Goal: Task Accomplishment & Management: Use online tool/utility

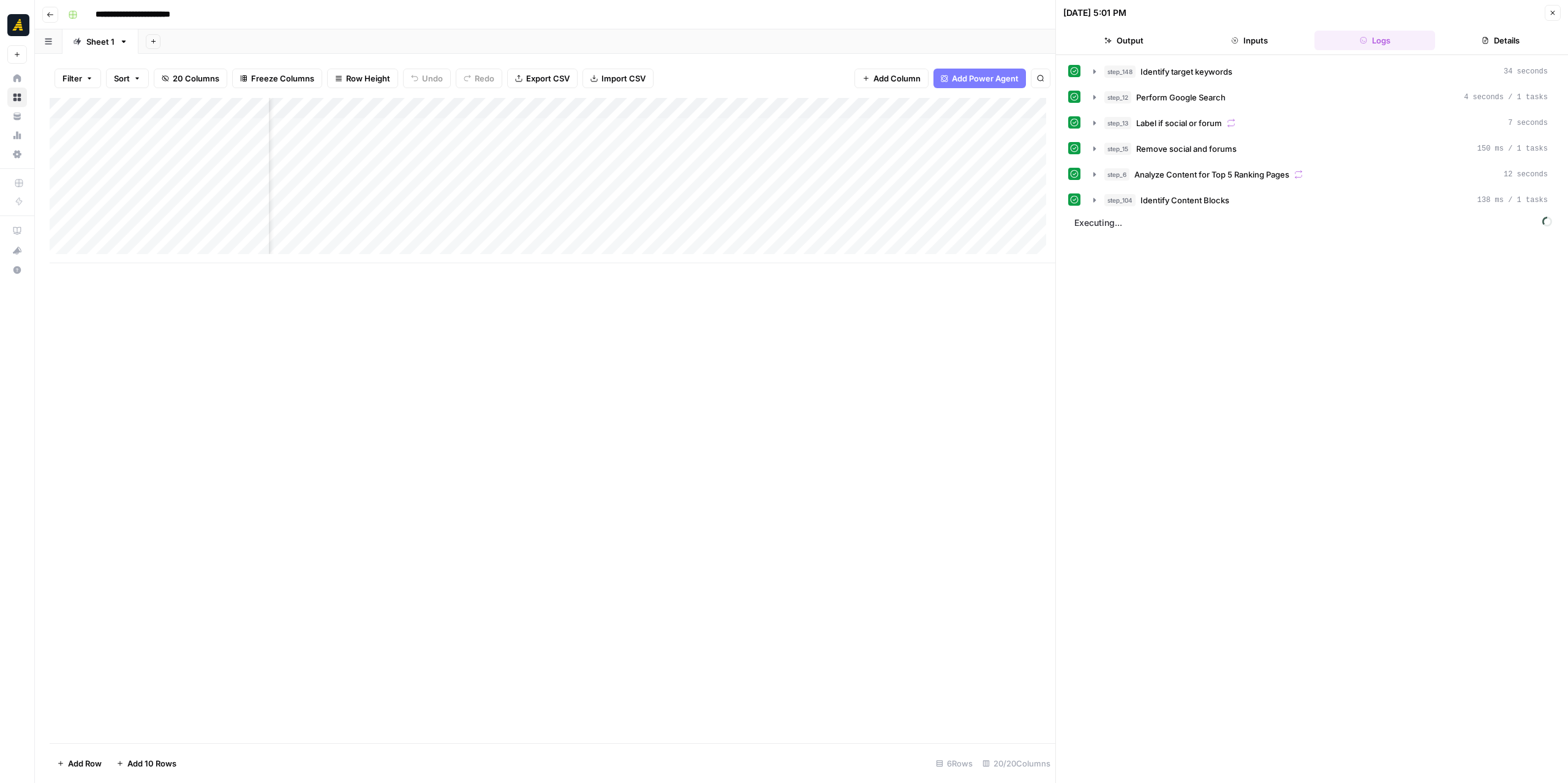
scroll to position [0, 1422]
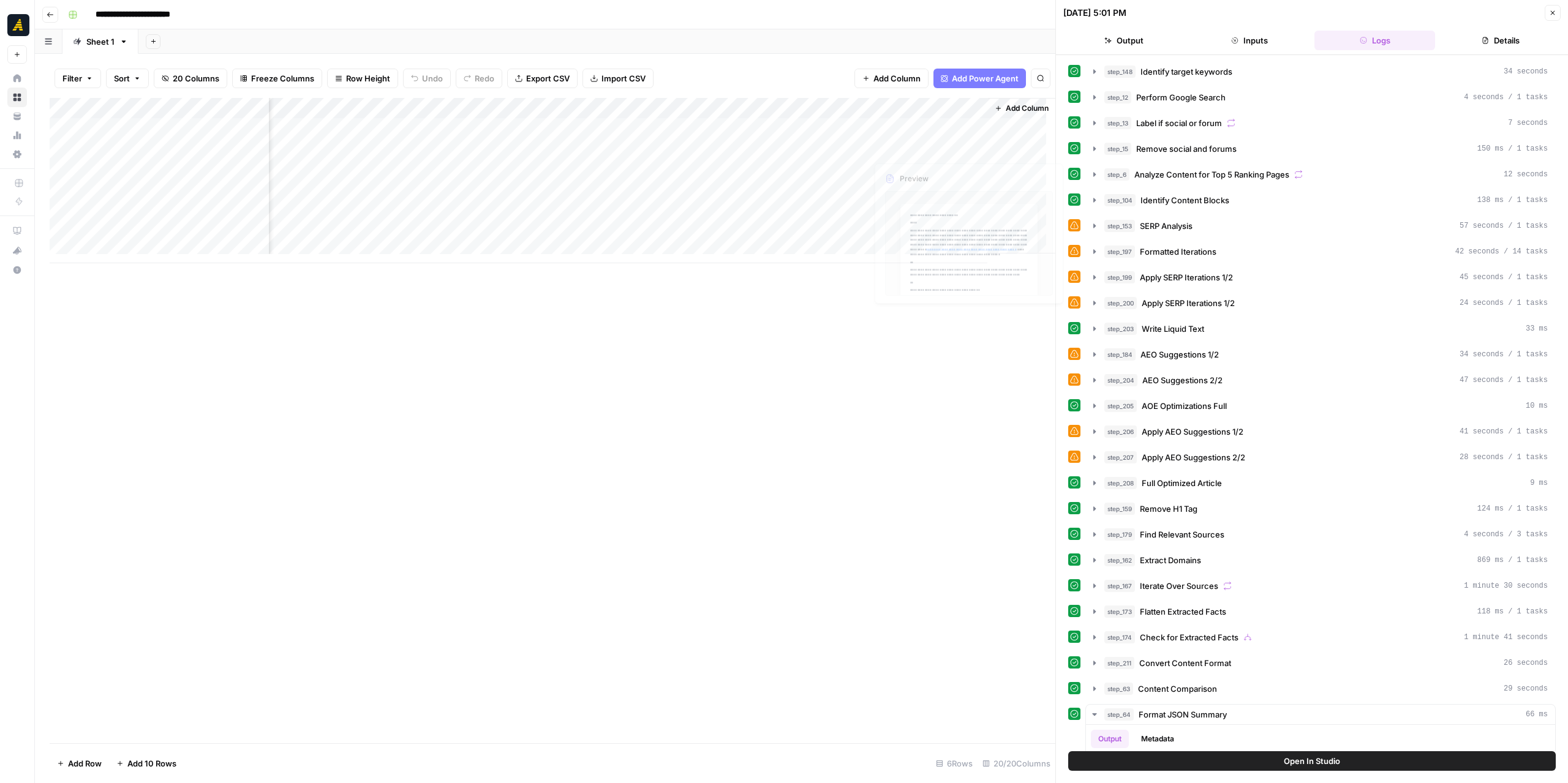
click at [916, 128] on div "Add Column" at bounding box center [552, 180] width 1005 height 165
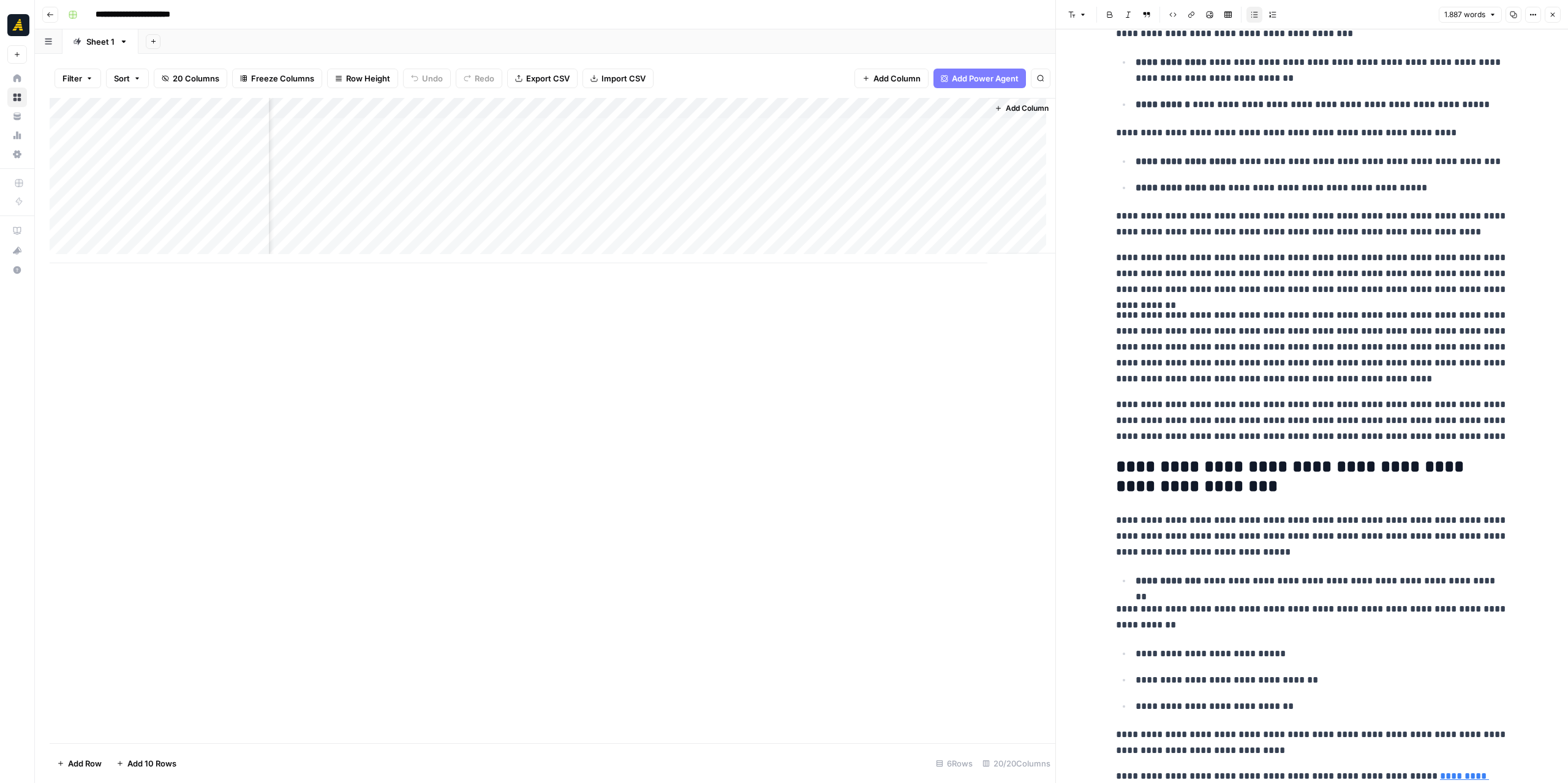
scroll to position [1531, 0]
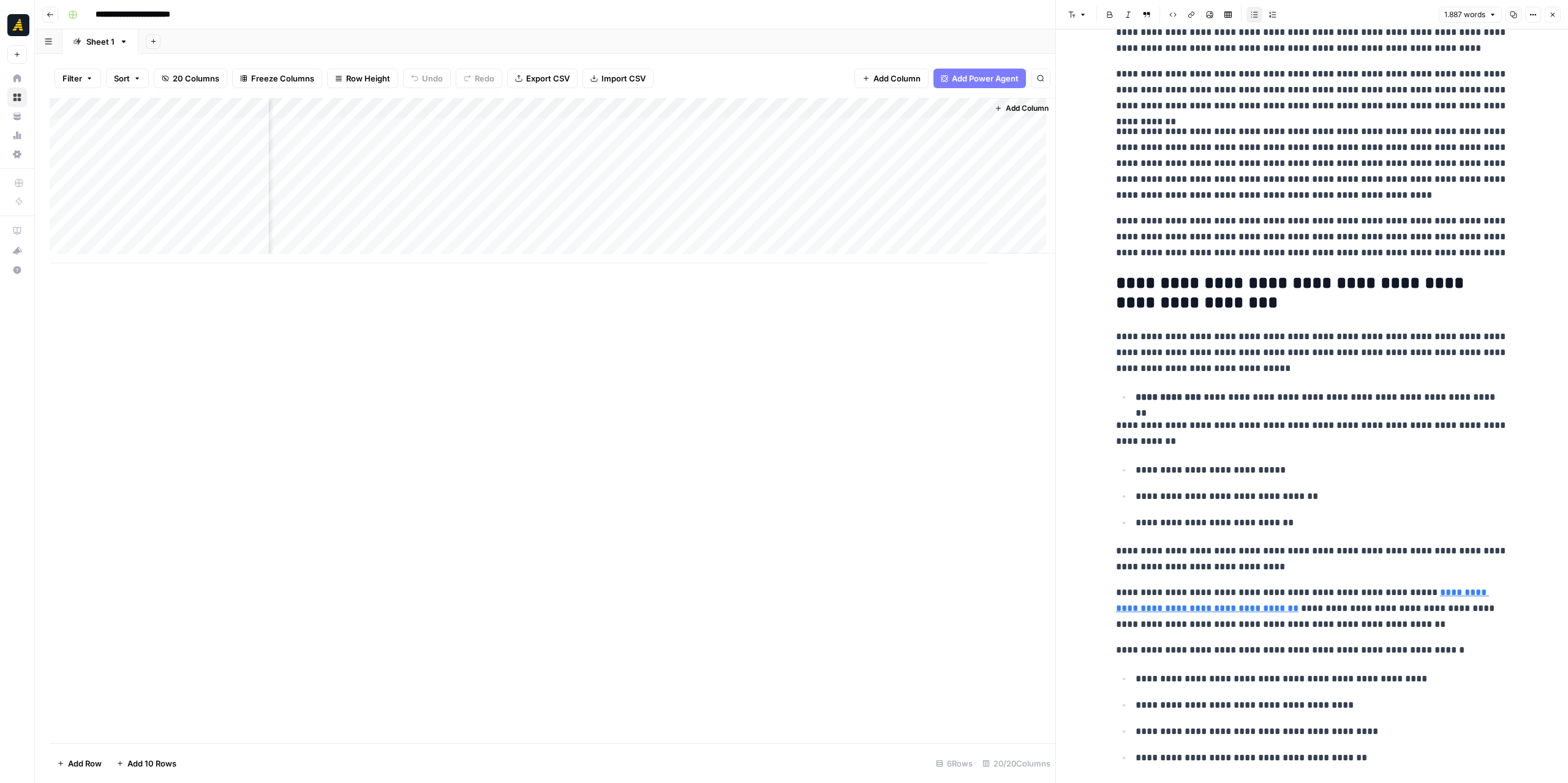
click at [512, 128] on div "Add Column" at bounding box center [552, 180] width 1005 height 165
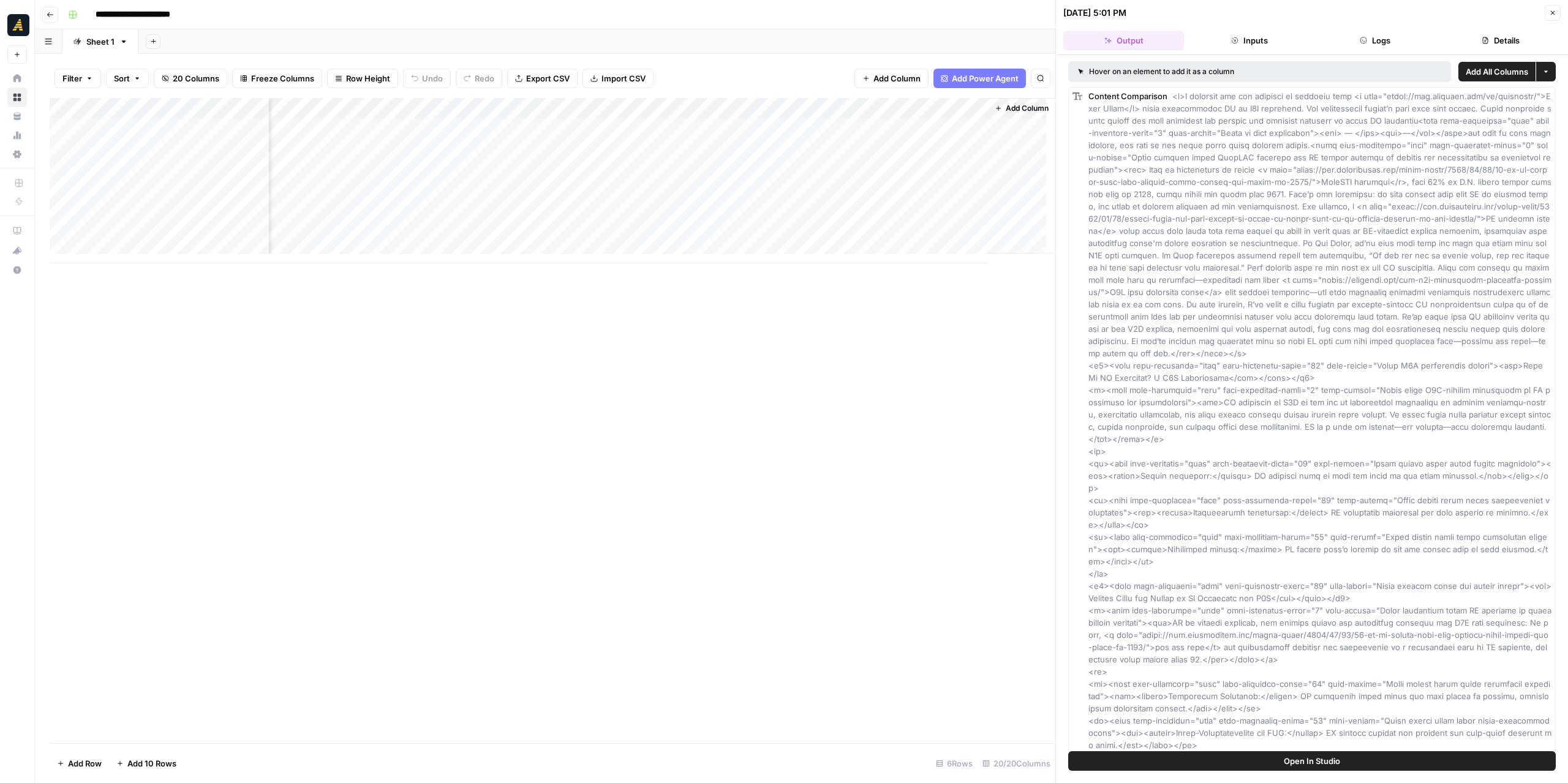
click at [1382, 37] on button "Logs" at bounding box center [1374, 40] width 121 height 19
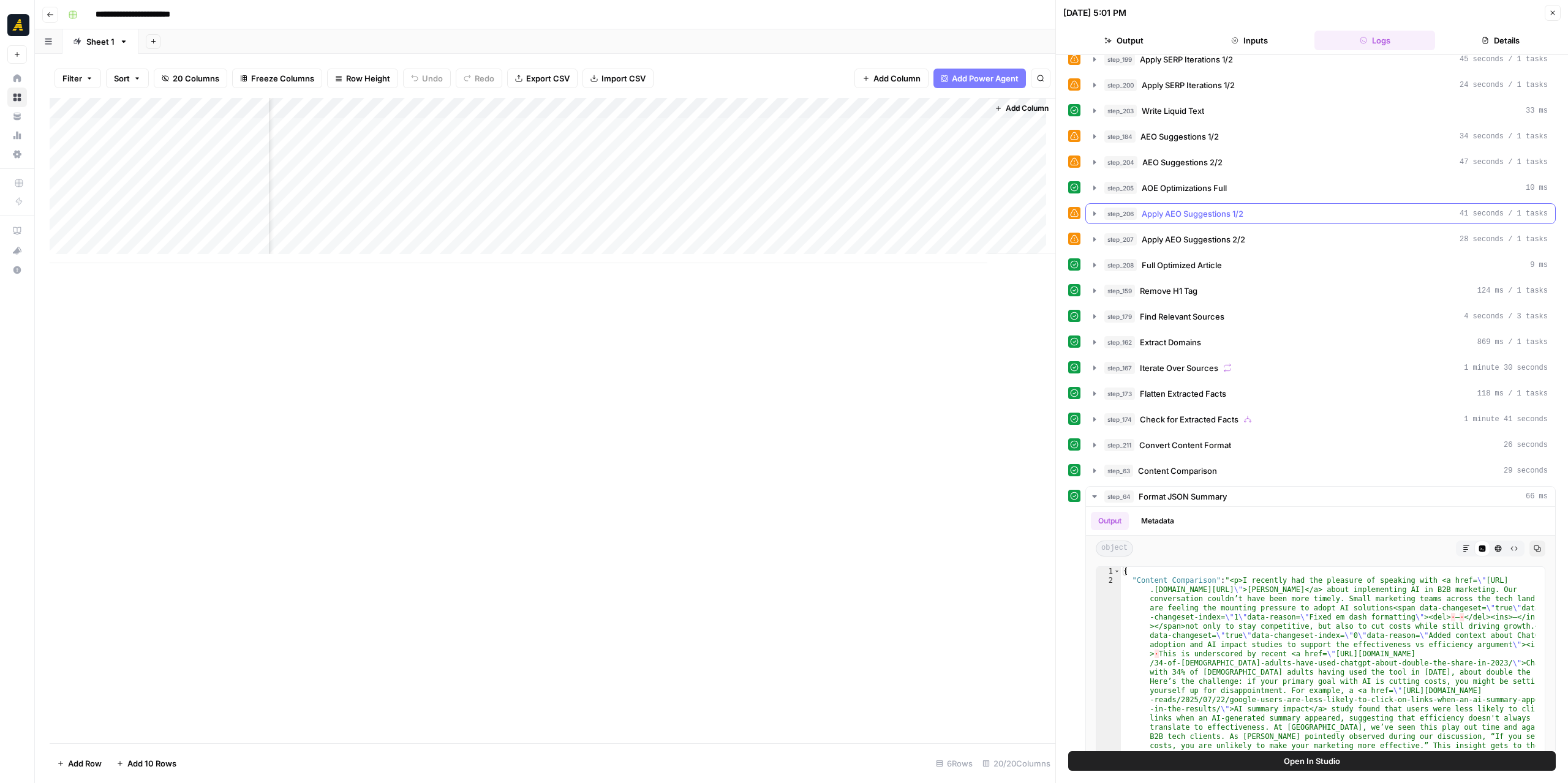
scroll to position [275, 0]
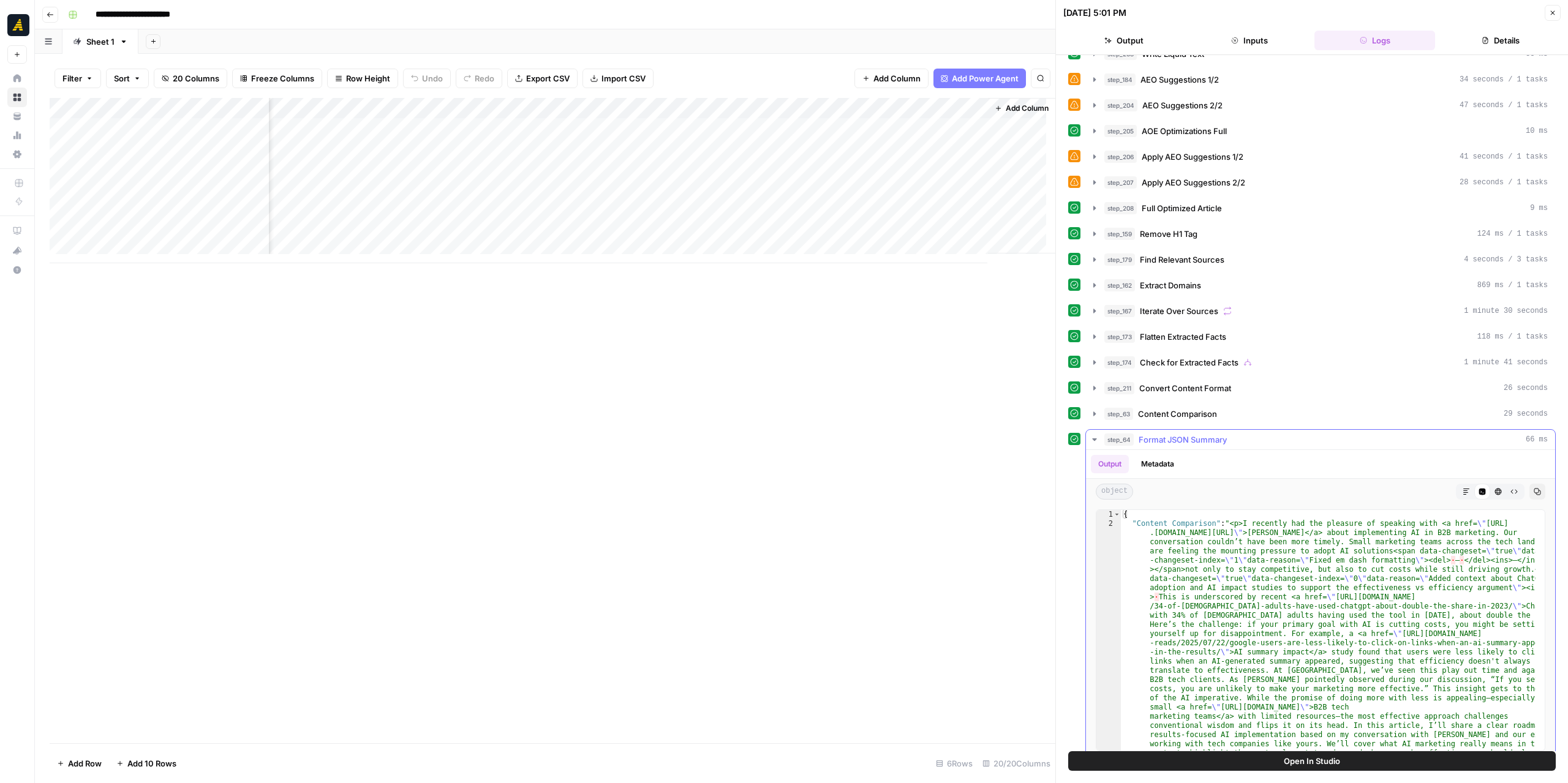
click at [1091, 435] on icon "button" at bounding box center [1094, 440] width 10 height 10
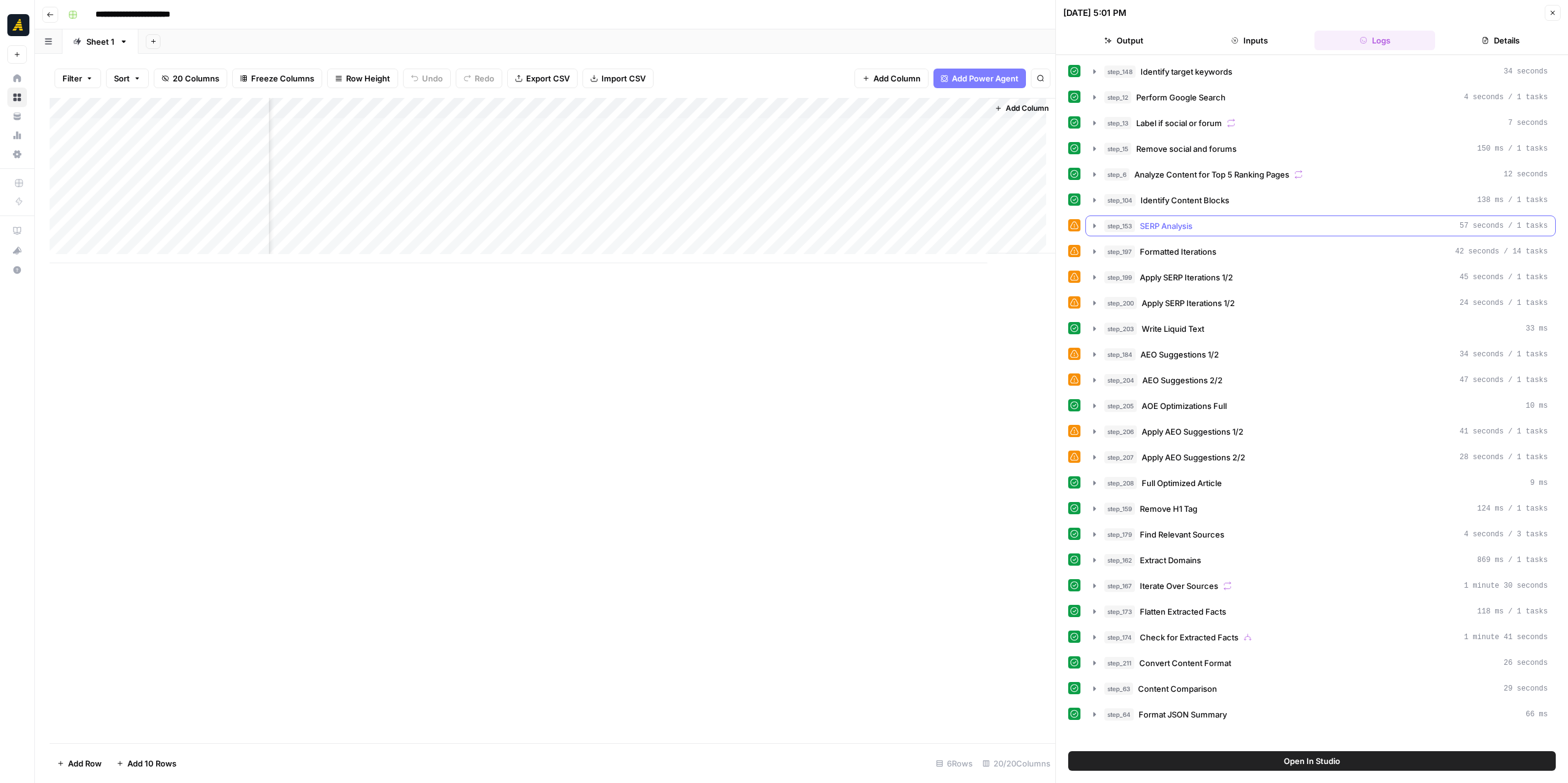
click at [1096, 222] on icon "button" at bounding box center [1094, 226] width 10 height 10
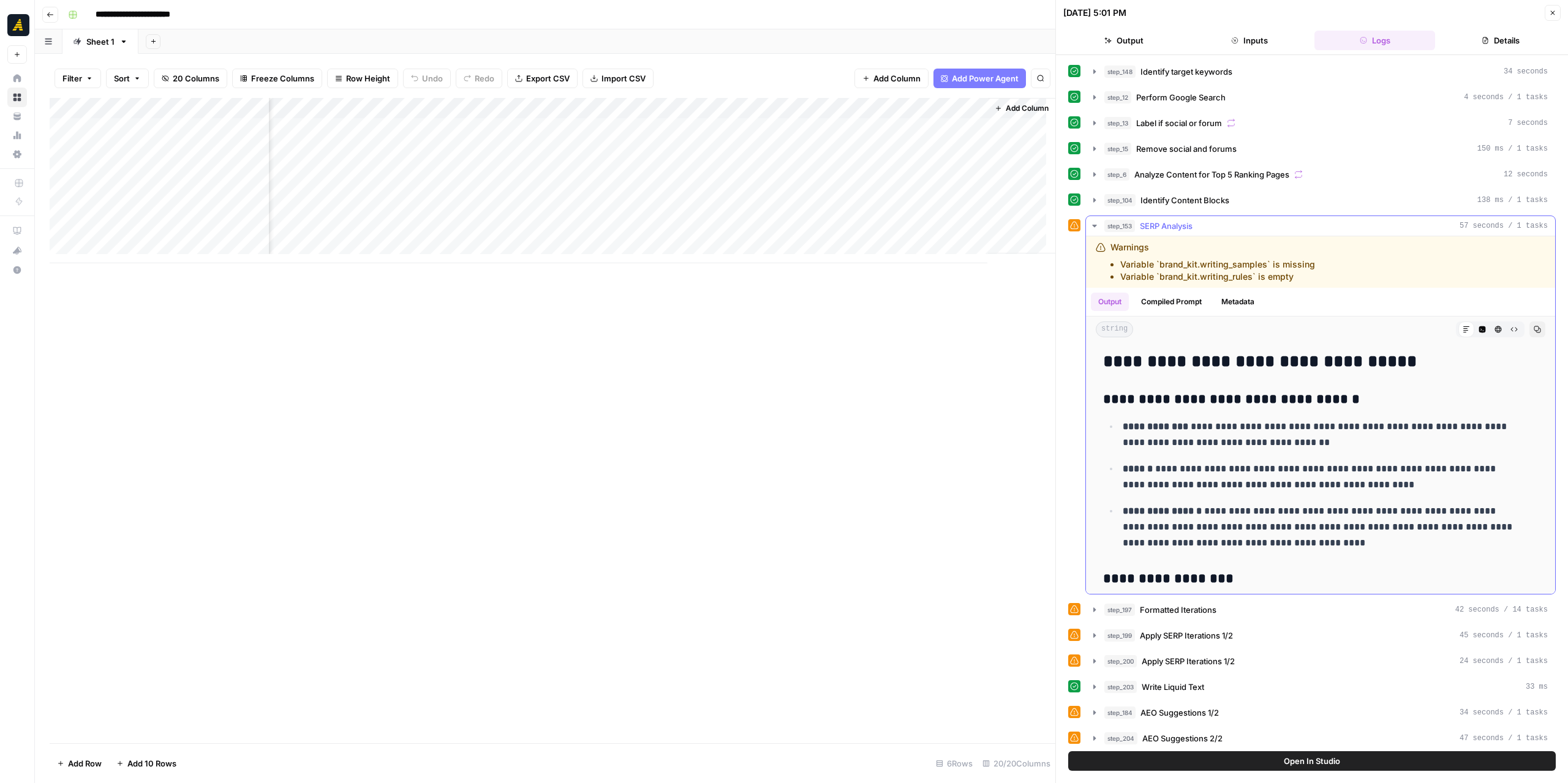
click at [1096, 222] on icon "button" at bounding box center [1094, 226] width 10 height 10
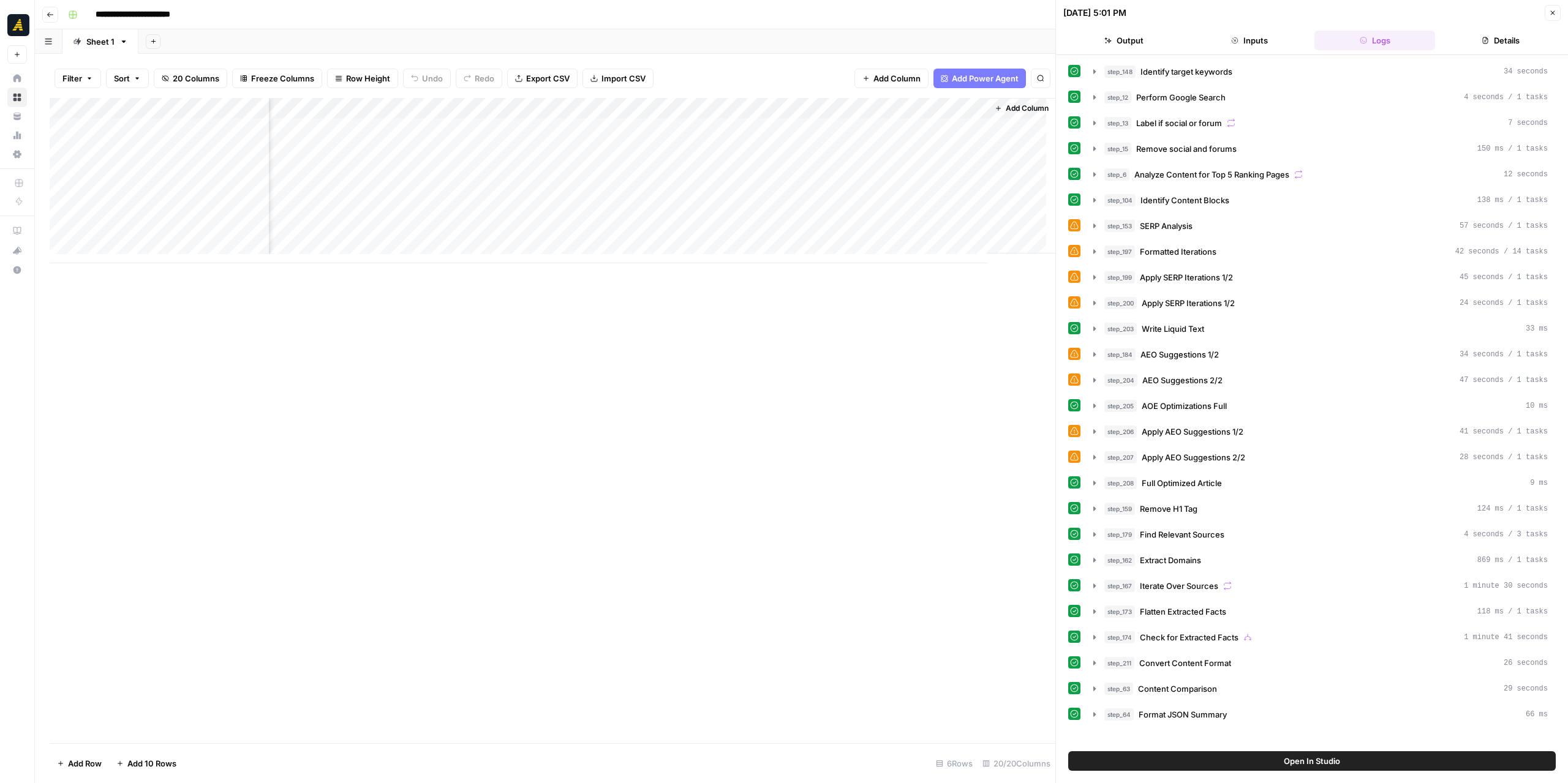
click at [1009, 106] on span "Add Column" at bounding box center [1027, 108] width 43 height 11
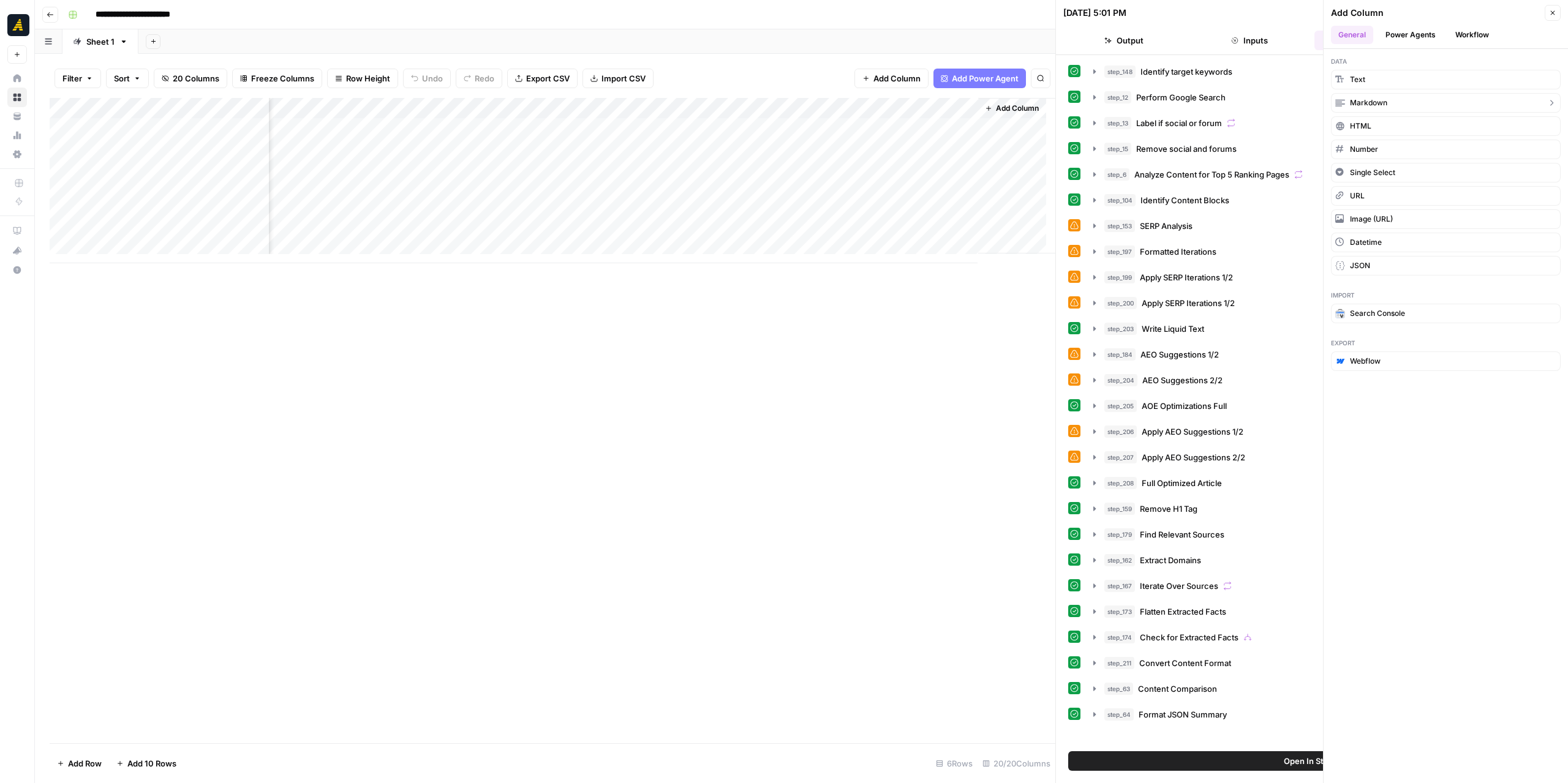
click at [1390, 103] on button "Markdown" at bounding box center [1446, 102] width 230 height 19
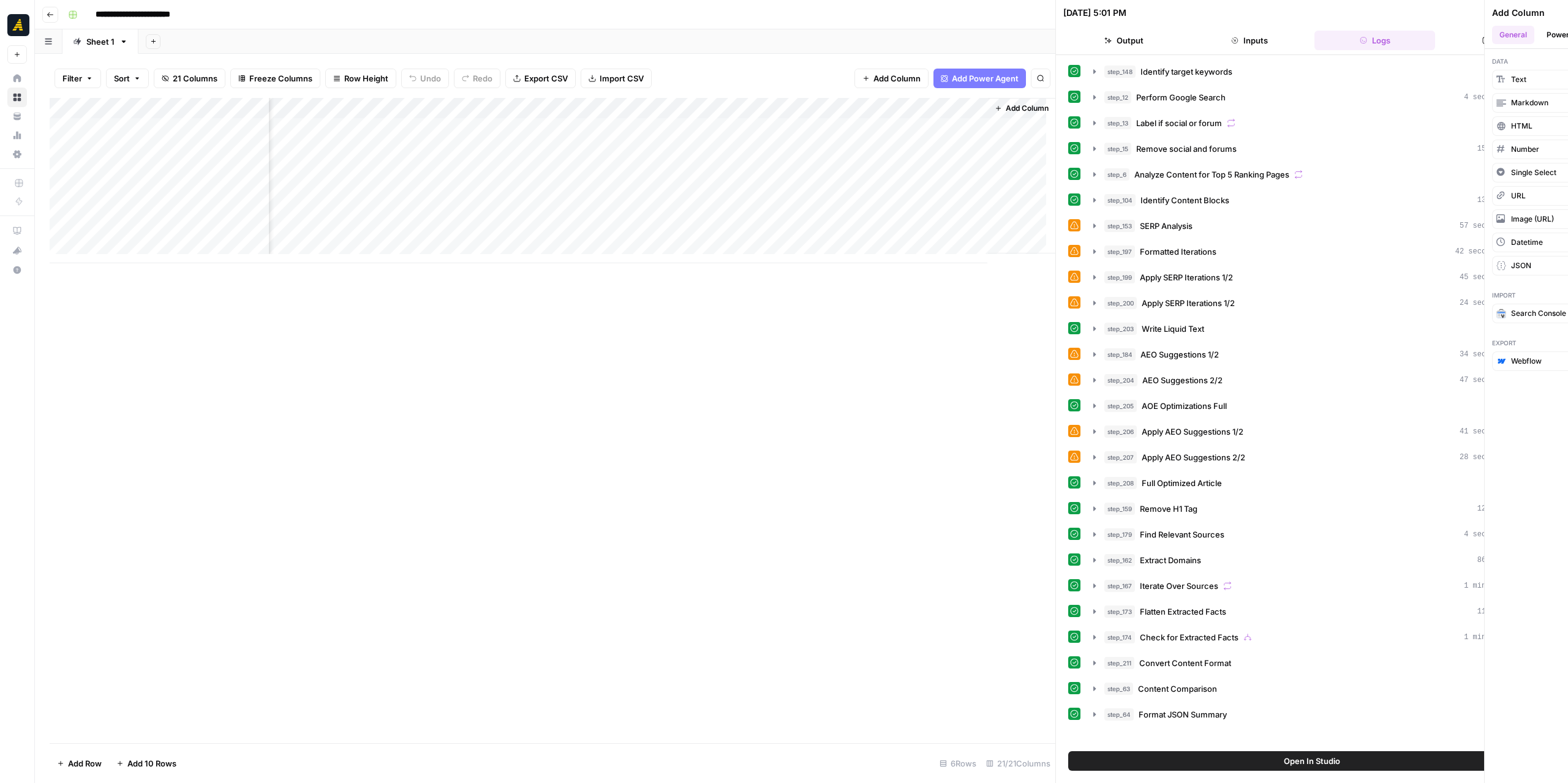
scroll to position [0, 1598]
click at [864, 111] on div "Add Column" at bounding box center [552, 180] width 1005 height 165
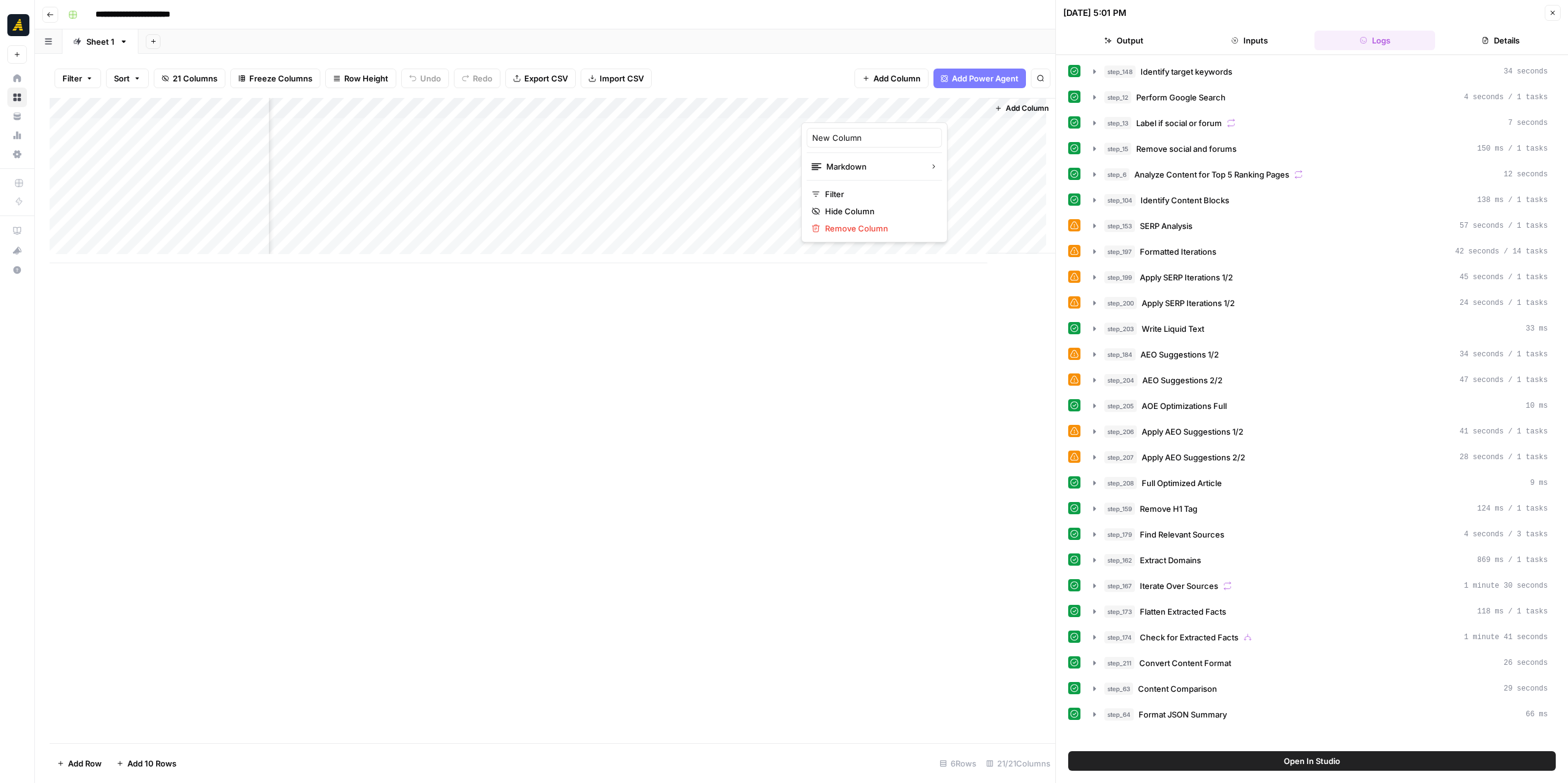
click at [864, 111] on div at bounding box center [889, 110] width 177 height 25
click at [855, 136] on input "New Column" at bounding box center [874, 138] width 124 height 12
type input "Voice & Tone Guidelines"
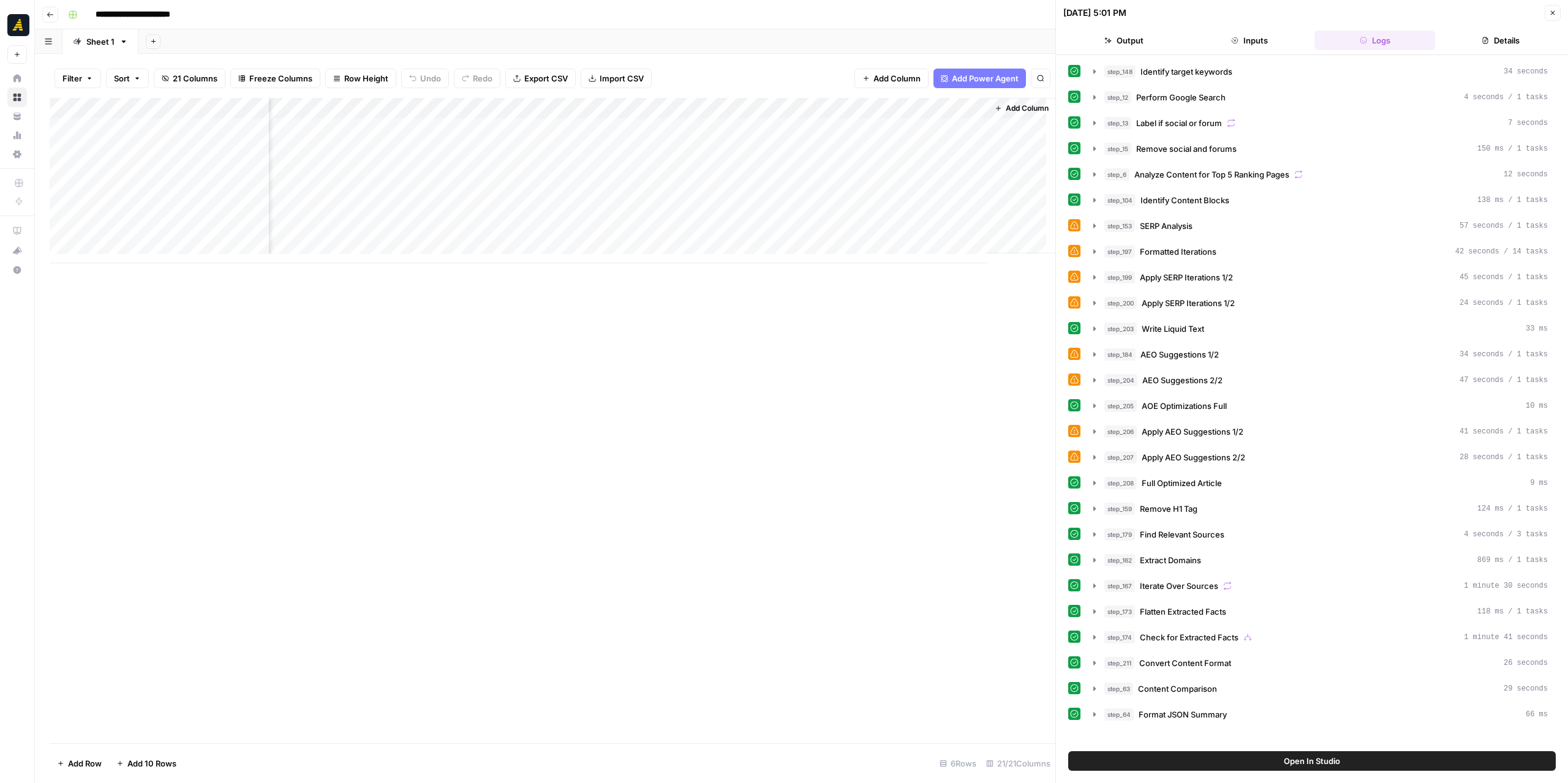
click at [815, 331] on div "Add Column" at bounding box center [552, 421] width 1005 height 645
click at [1013, 105] on span "Add Column" at bounding box center [1027, 108] width 43 height 11
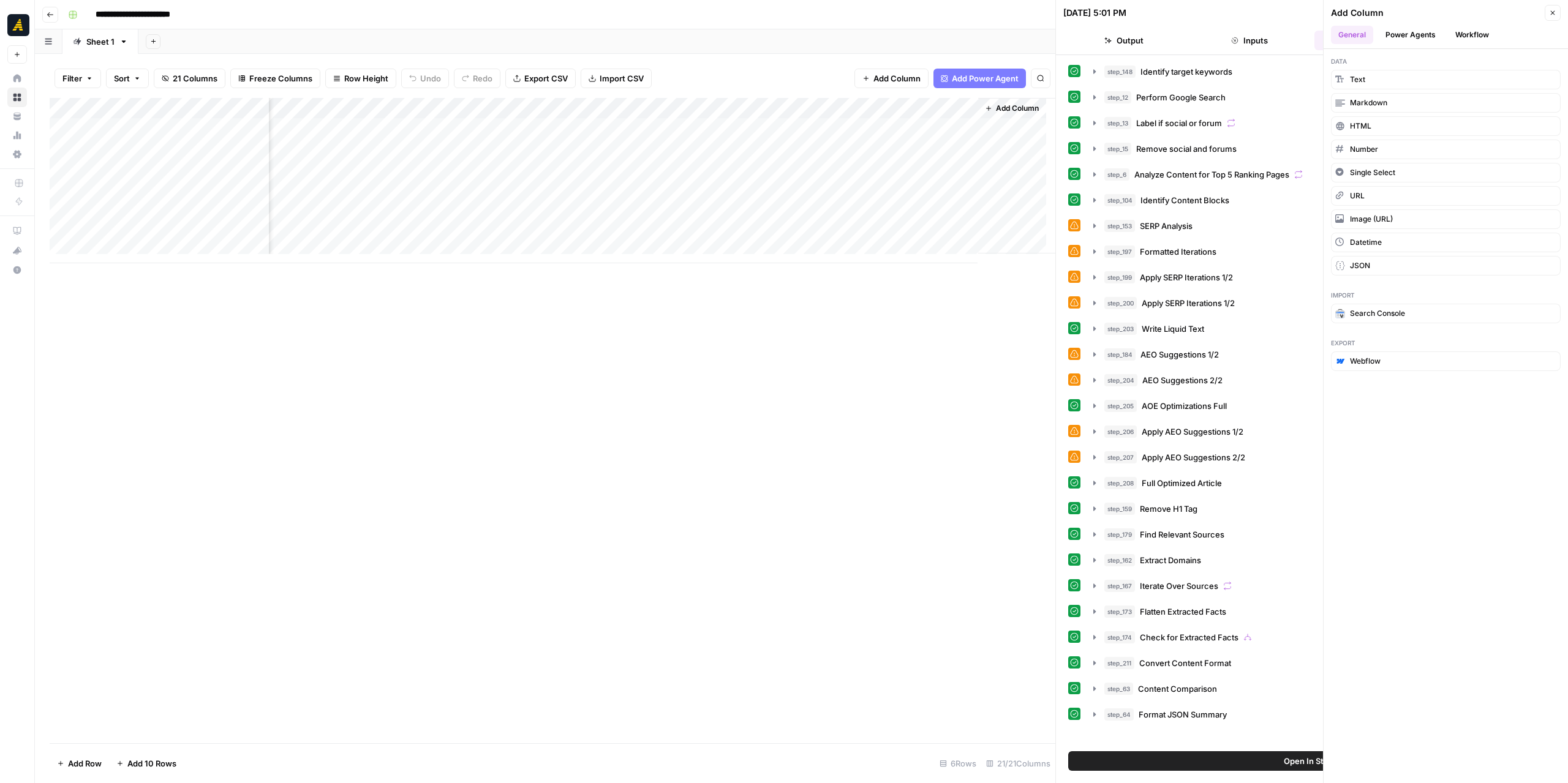
click at [1418, 35] on button "Power Agents" at bounding box center [1410, 34] width 65 height 18
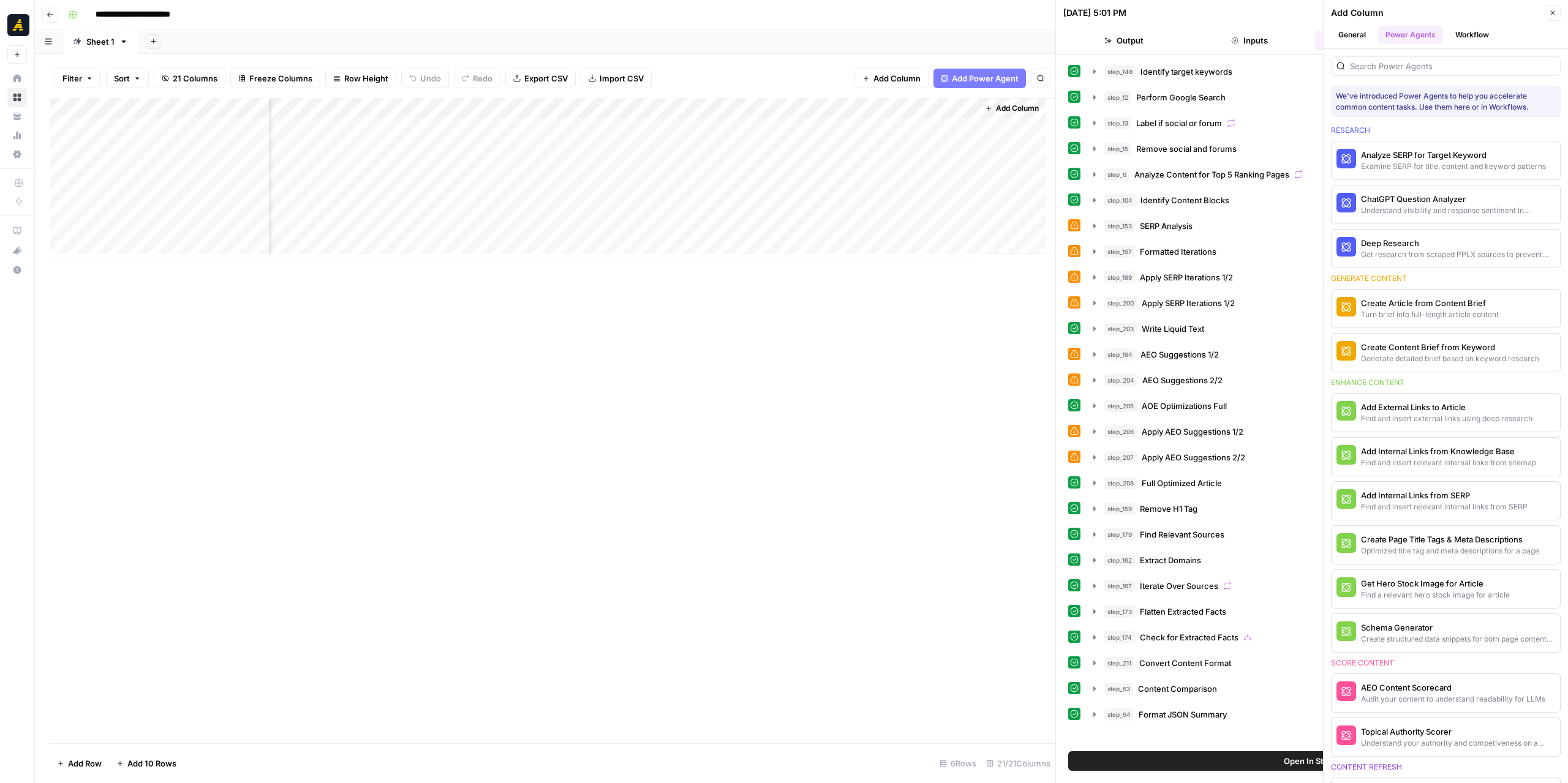
click at [1366, 39] on button "General" at bounding box center [1352, 34] width 42 height 18
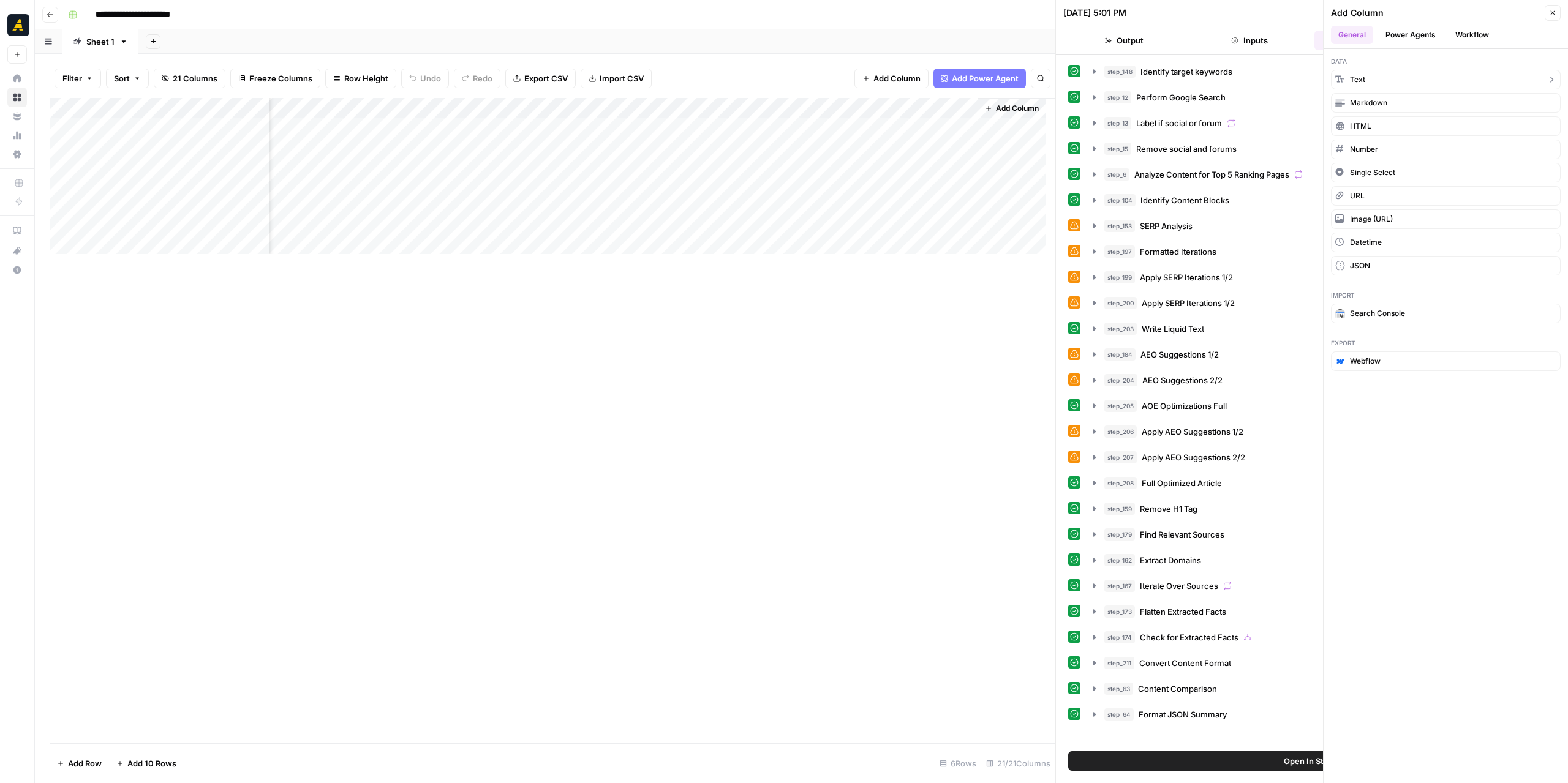
click at [1390, 77] on button "Text" at bounding box center [1446, 79] width 230 height 19
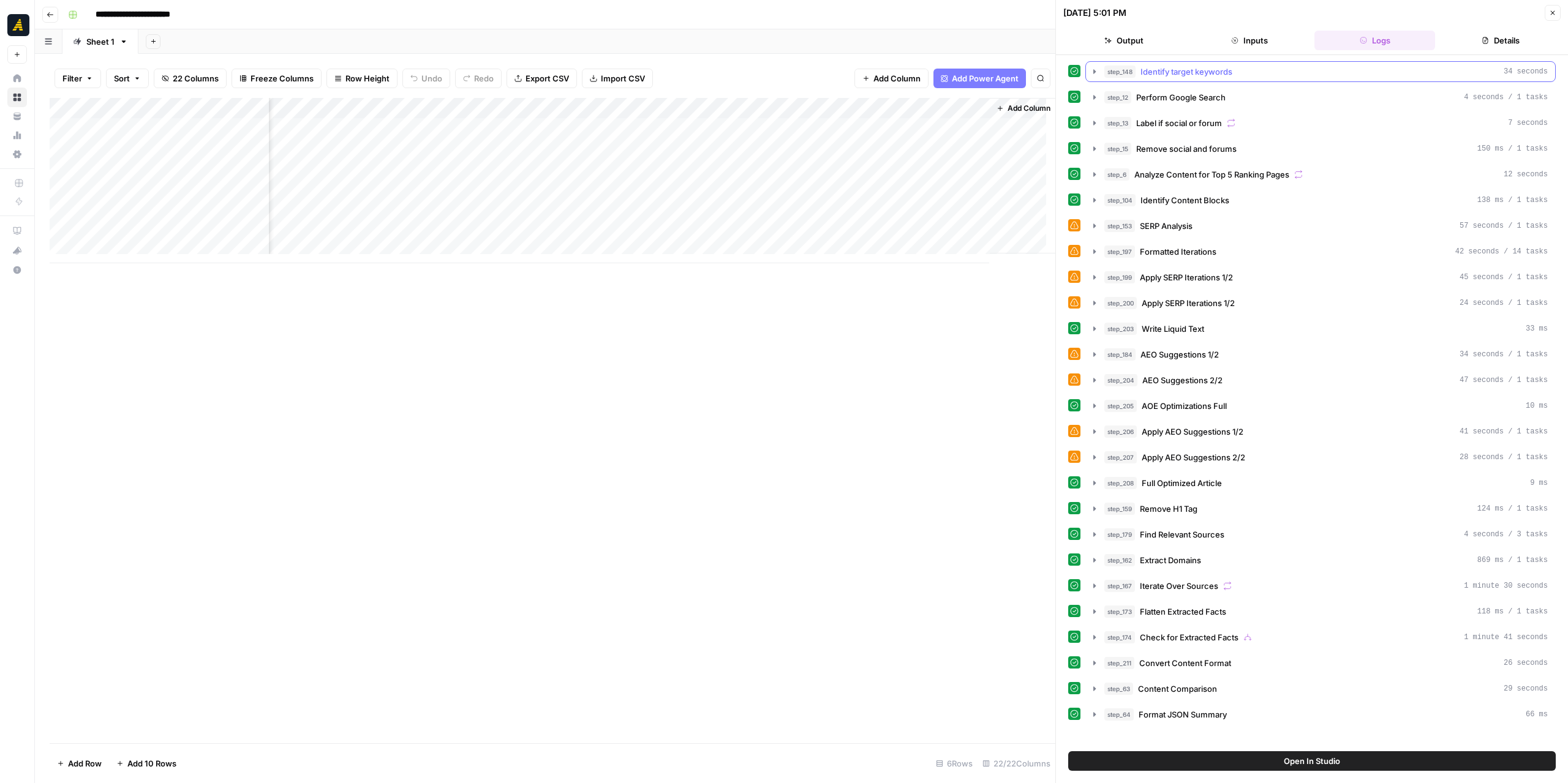
scroll to position [0, 1774]
click at [848, 116] on div "Add Column" at bounding box center [552, 180] width 1005 height 165
click at [846, 133] on input "New Column" at bounding box center [874, 138] width 124 height 12
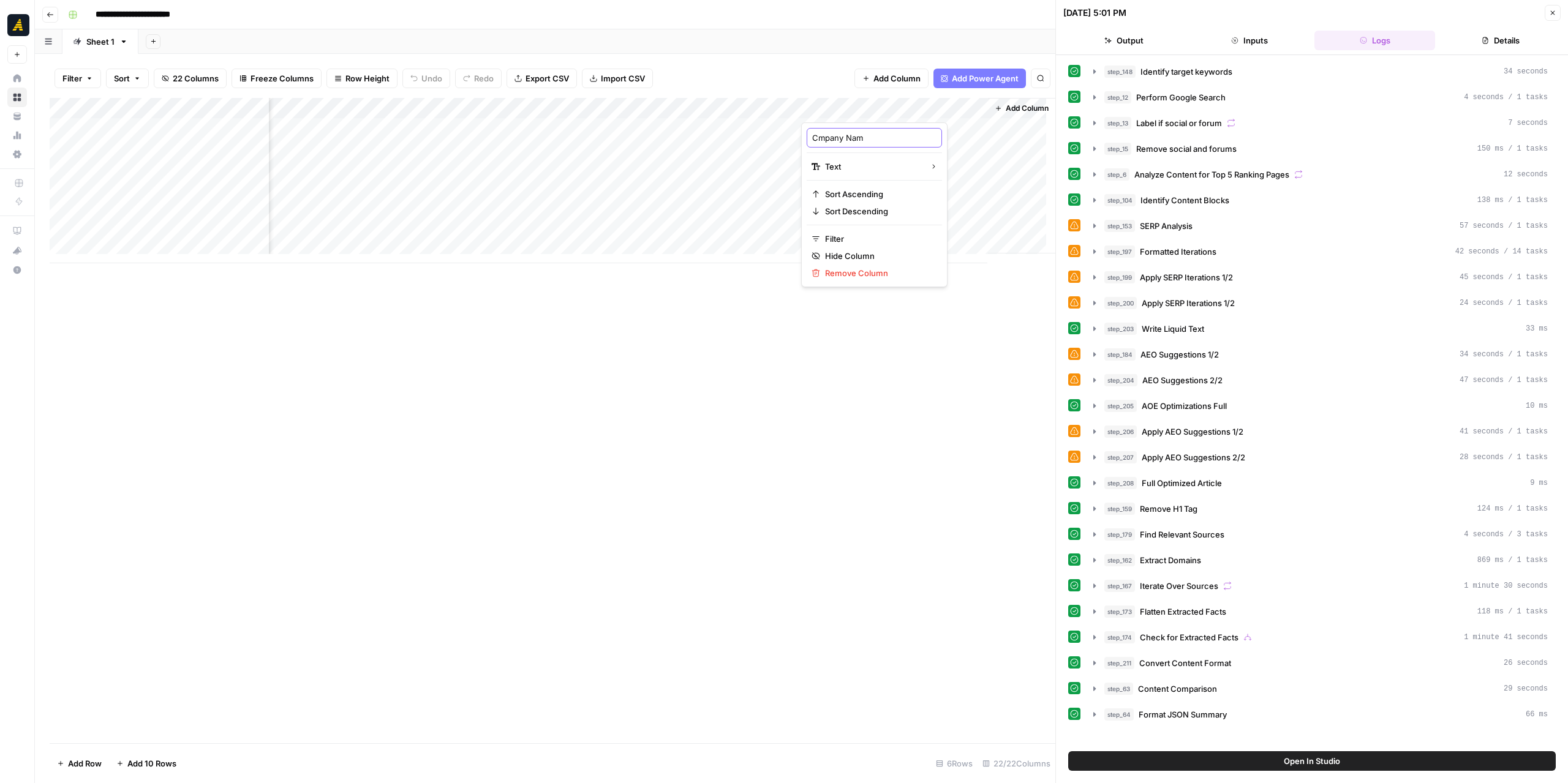
type input "Cmpany Name"
click at [1005, 106] on span "Add Column" at bounding box center [1027, 108] width 43 height 11
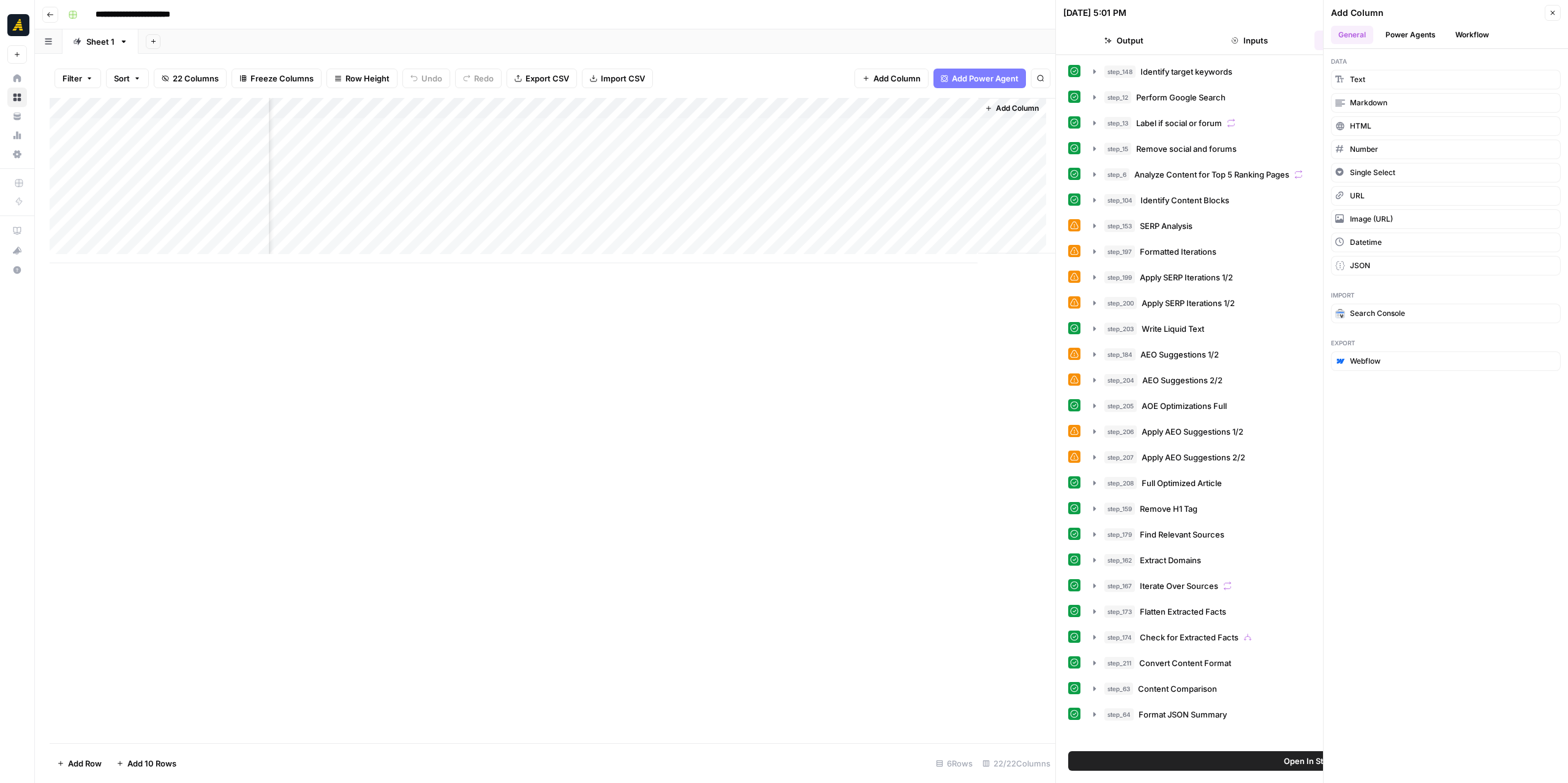
click at [1458, 31] on button "Workflow" at bounding box center [1472, 34] width 48 height 18
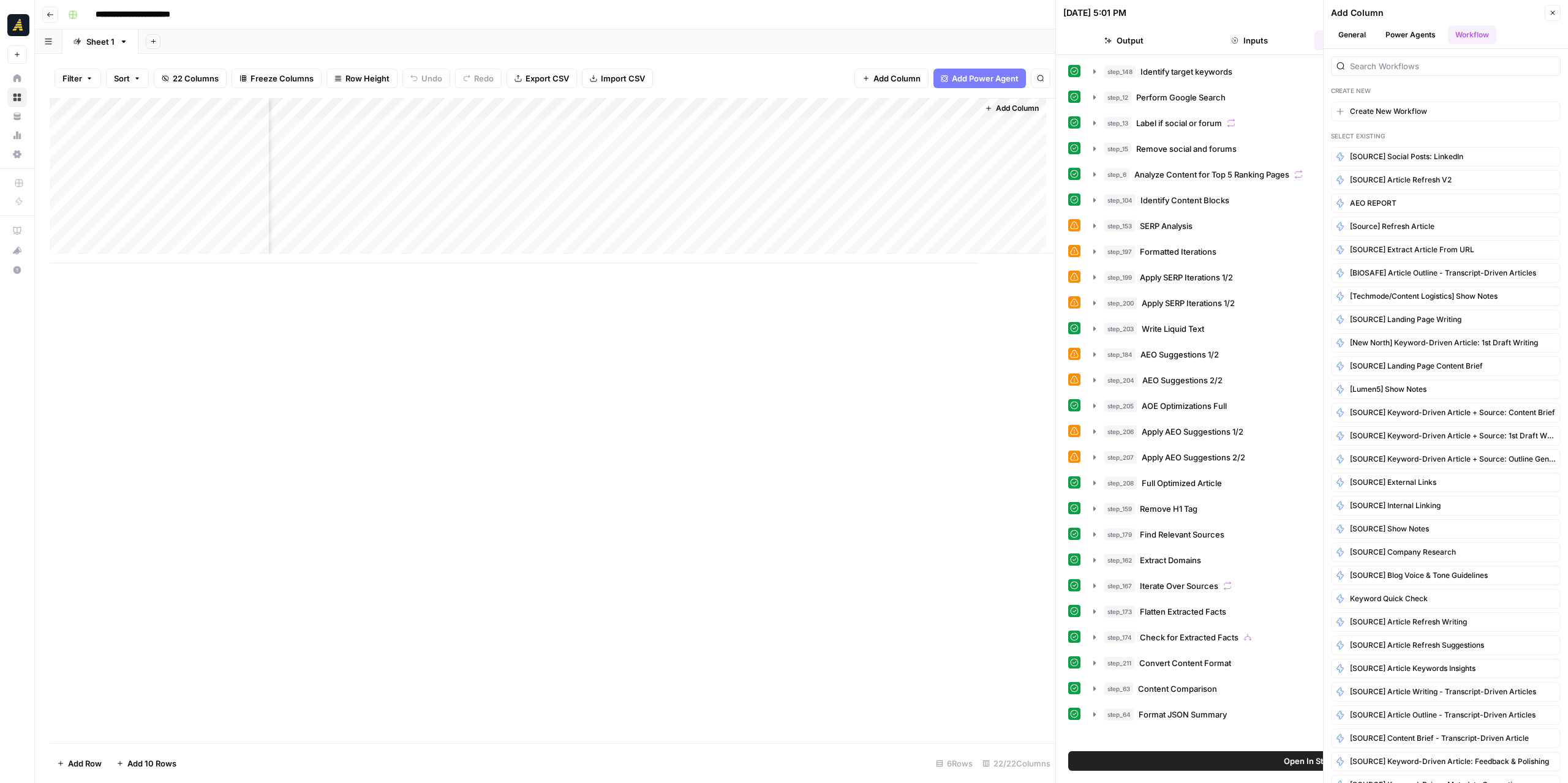
click at [1362, 35] on button "General" at bounding box center [1352, 34] width 42 height 18
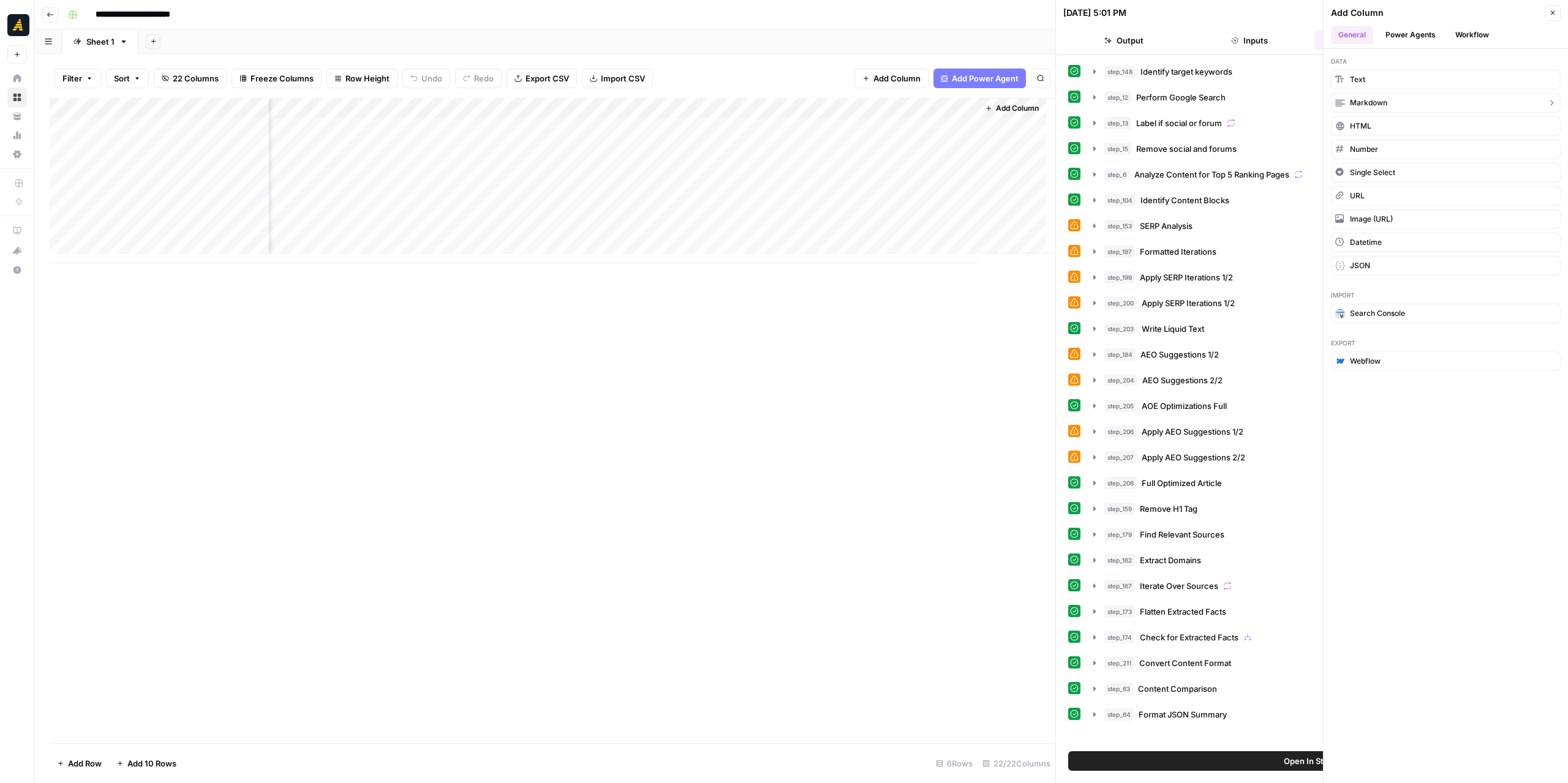
click at [1382, 100] on span "Markdown" at bounding box center [1368, 103] width 37 height 11
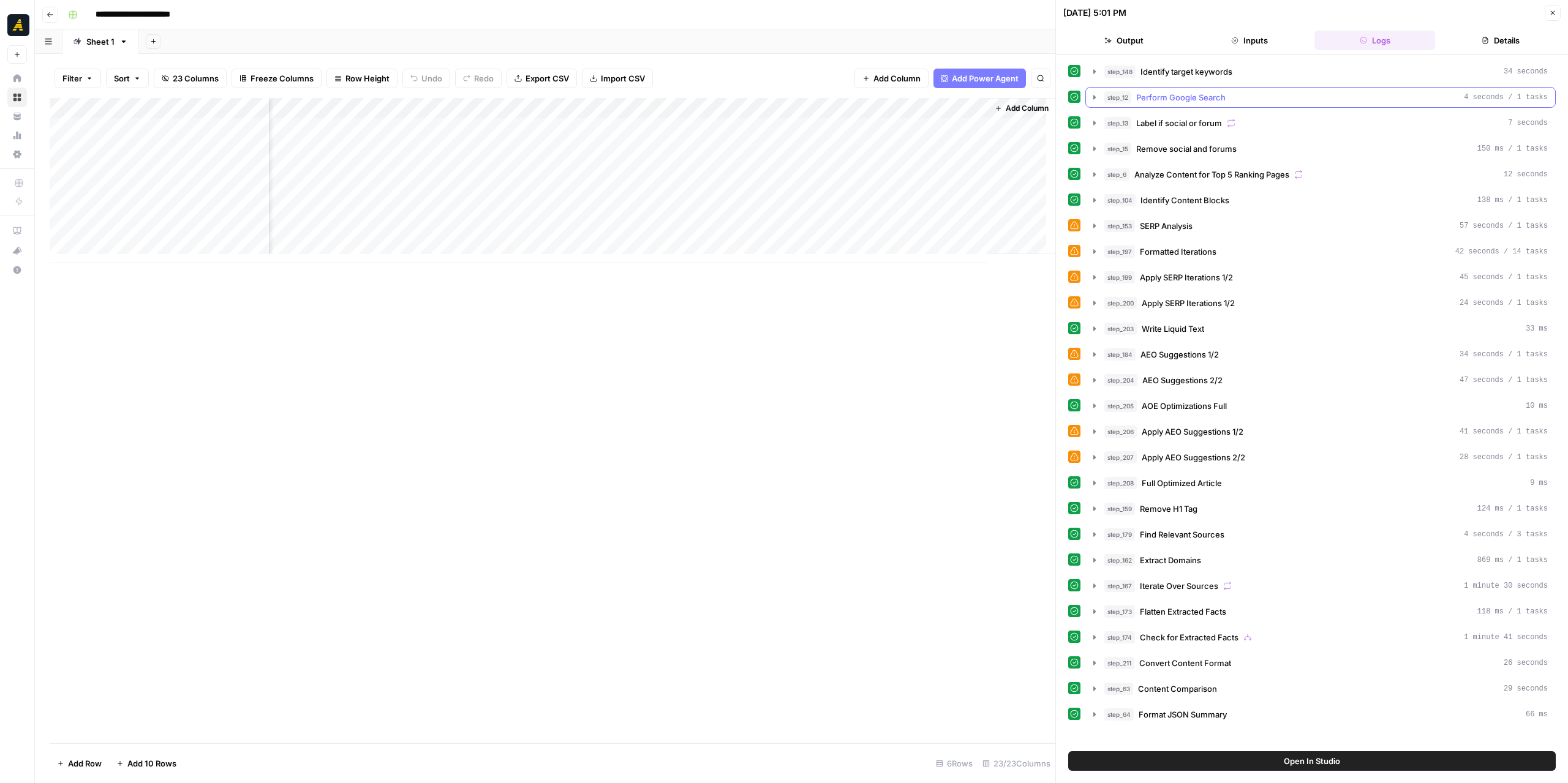
scroll to position [0, 1951]
click at [870, 106] on div "Add Column" at bounding box center [552, 180] width 1005 height 165
click at [870, 106] on div at bounding box center [889, 110] width 177 height 25
drag, startPoint x: 873, startPoint y: 142, endPoint x: 789, endPoint y: 143, distance: 84.0
click at [789, 143] on body "**********" at bounding box center [784, 392] width 1568 height 783
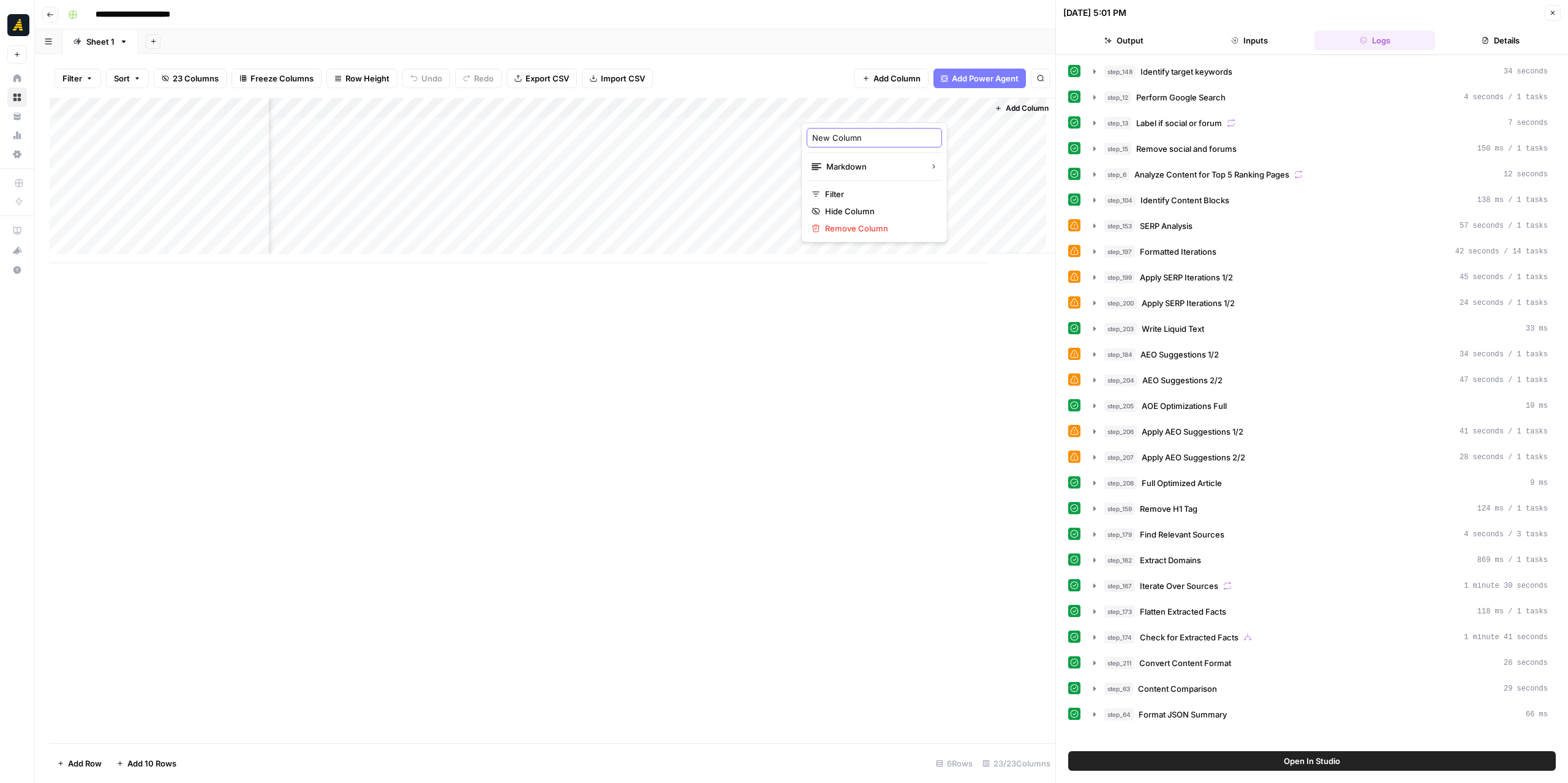
click at [816, 138] on input "New Column" at bounding box center [874, 138] width 124 height 12
type input "c"
type input "Company Overview"
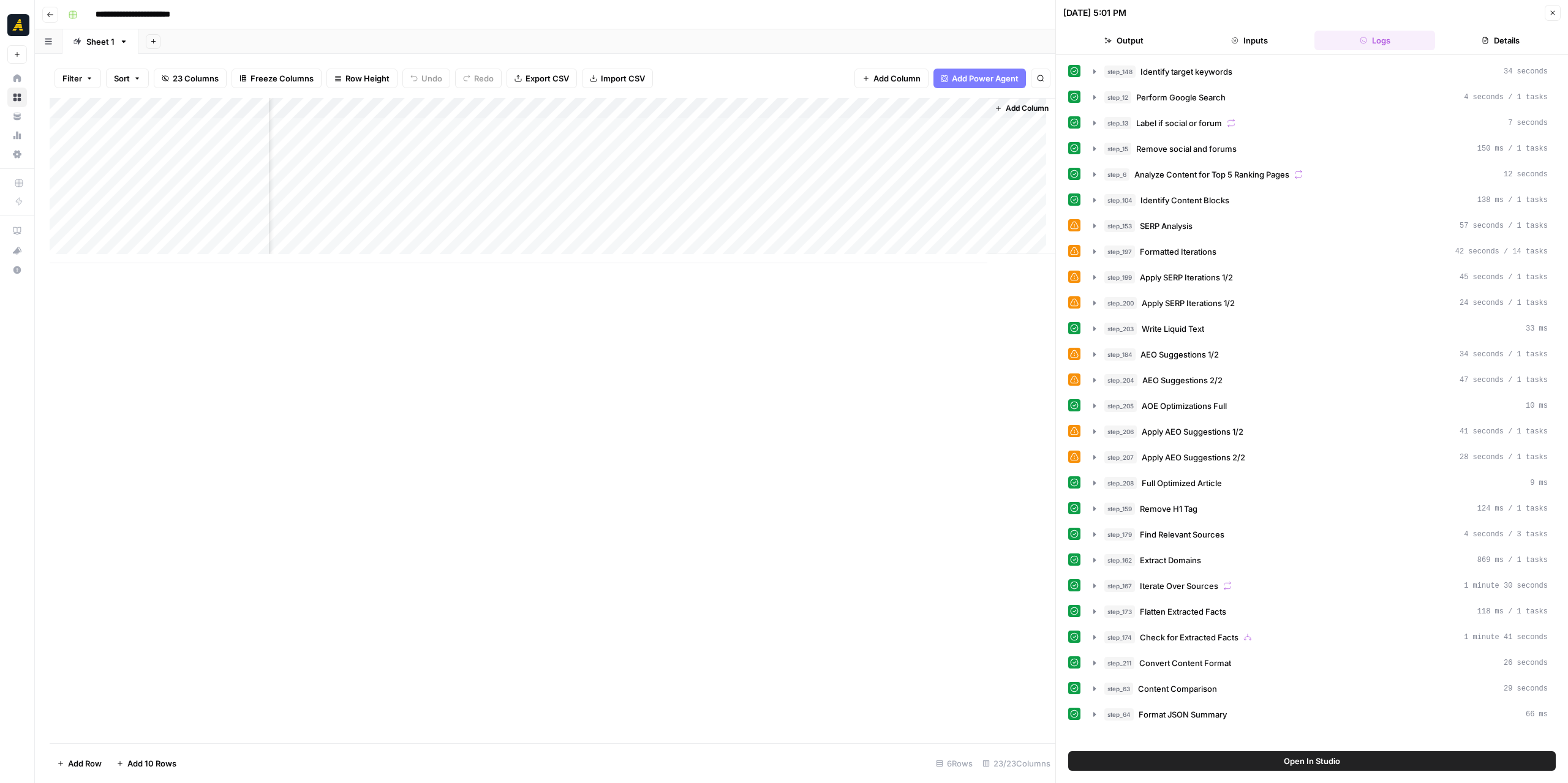
click at [675, 108] on div "Add Column" at bounding box center [552, 180] width 1005 height 165
click at [676, 114] on div at bounding box center [713, 110] width 177 height 25
click at [641, 136] on input "Cmpany Name" at bounding box center [697, 138] width 124 height 12
click at [651, 367] on div "Add Column" at bounding box center [552, 421] width 1005 height 645
click at [665, 110] on div "Add Column" at bounding box center [552, 180] width 1005 height 165
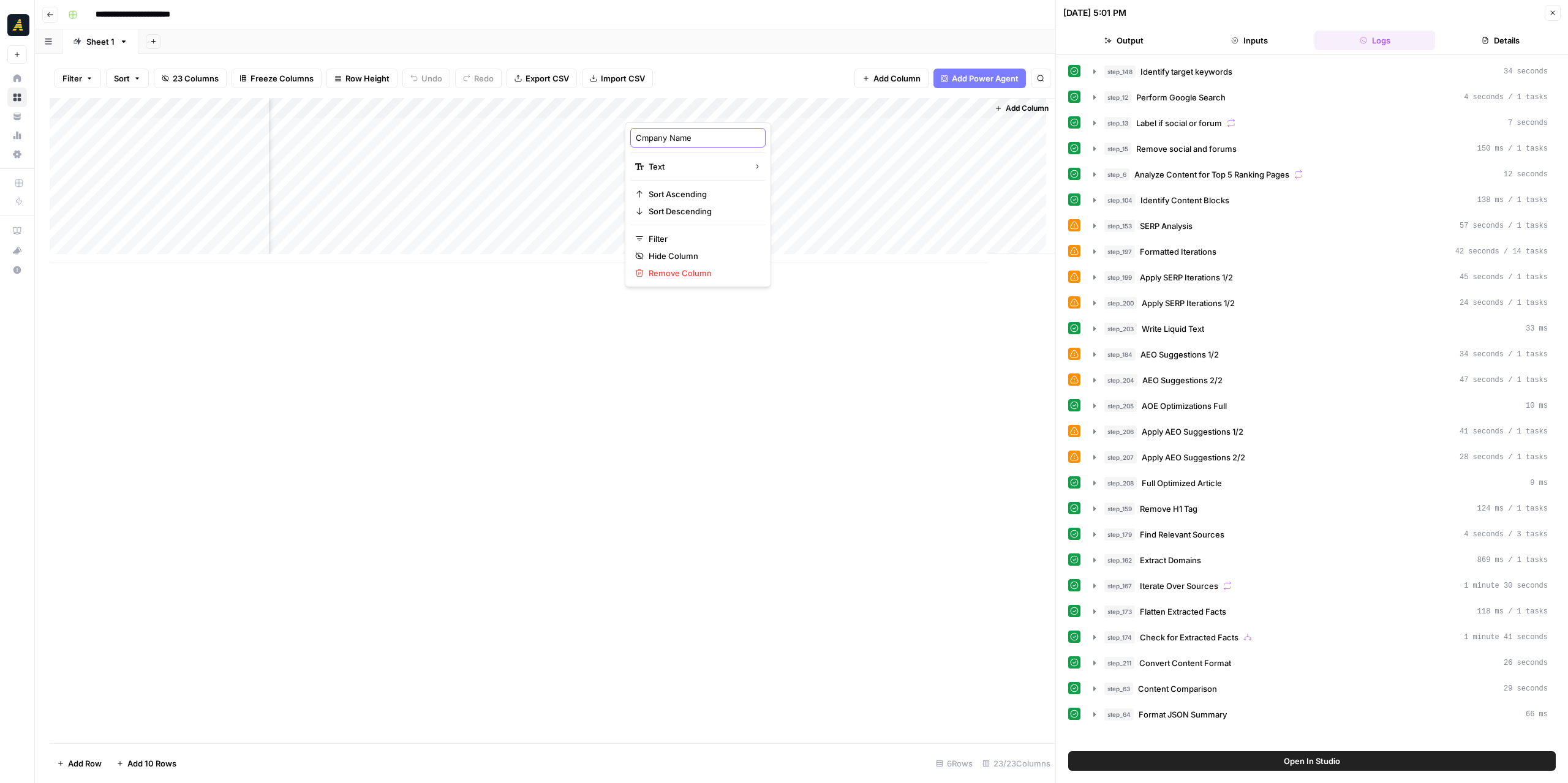
click at [641, 136] on input "Cmpany Name" at bounding box center [697, 138] width 124 height 12
type input "Company Name"
drag, startPoint x: 712, startPoint y: 104, endPoint x: 187, endPoint y: 122, distance: 525.3
click at [187, 122] on div "Add Column" at bounding box center [552, 180] width 1005 height 165
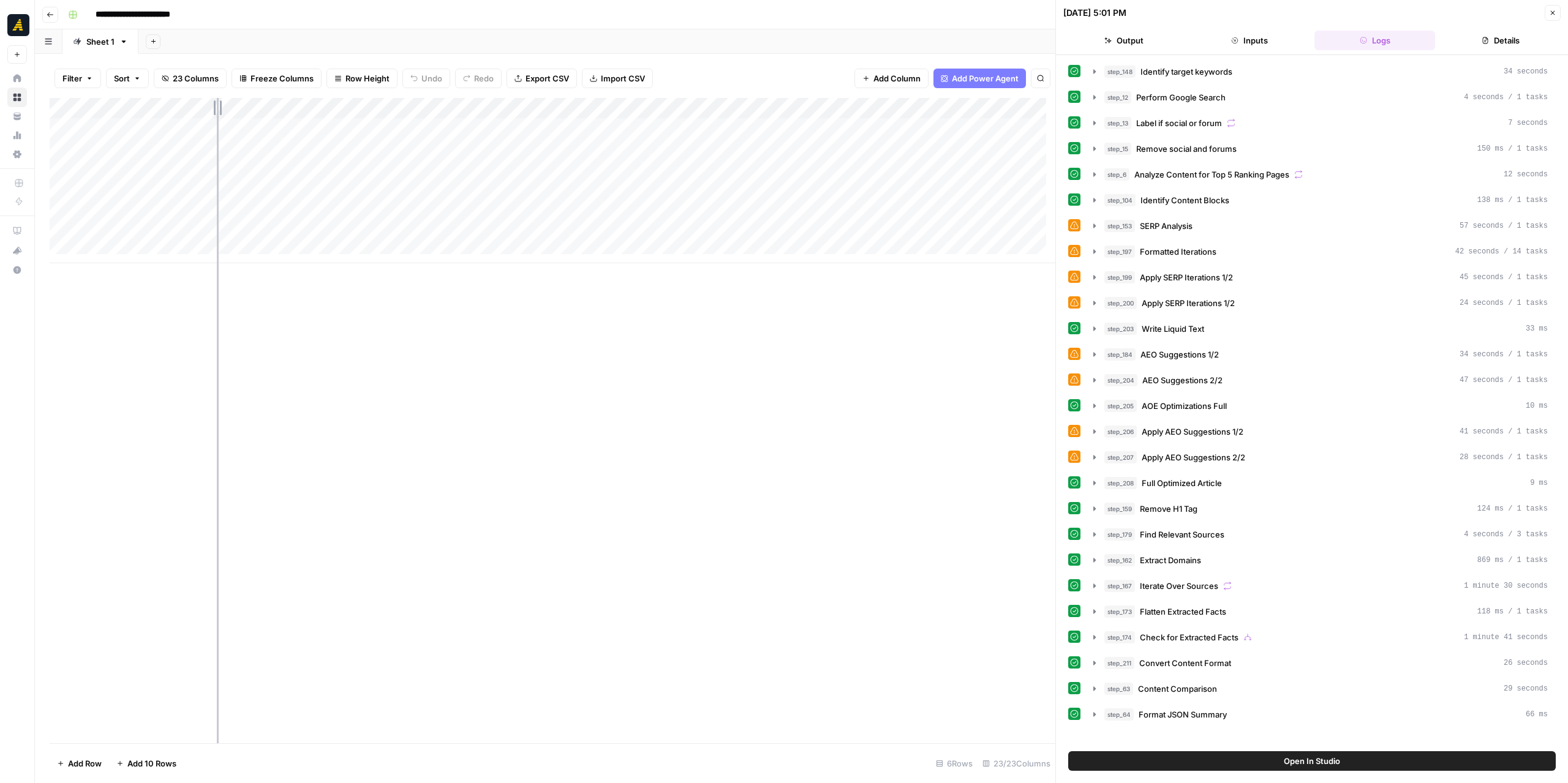
drag, startPoint x: 267, startPoint y: 106, endPoint x: 215, endPoint y: 106, distance: 52.0
click at [215, 106] on div "Add Column" at bounding box center [552, 180] width 1005 height 165
click at [150, 128] on div "Add Column" at bounding box center [552, 180] width 1005 height 165
type textarea "*********"
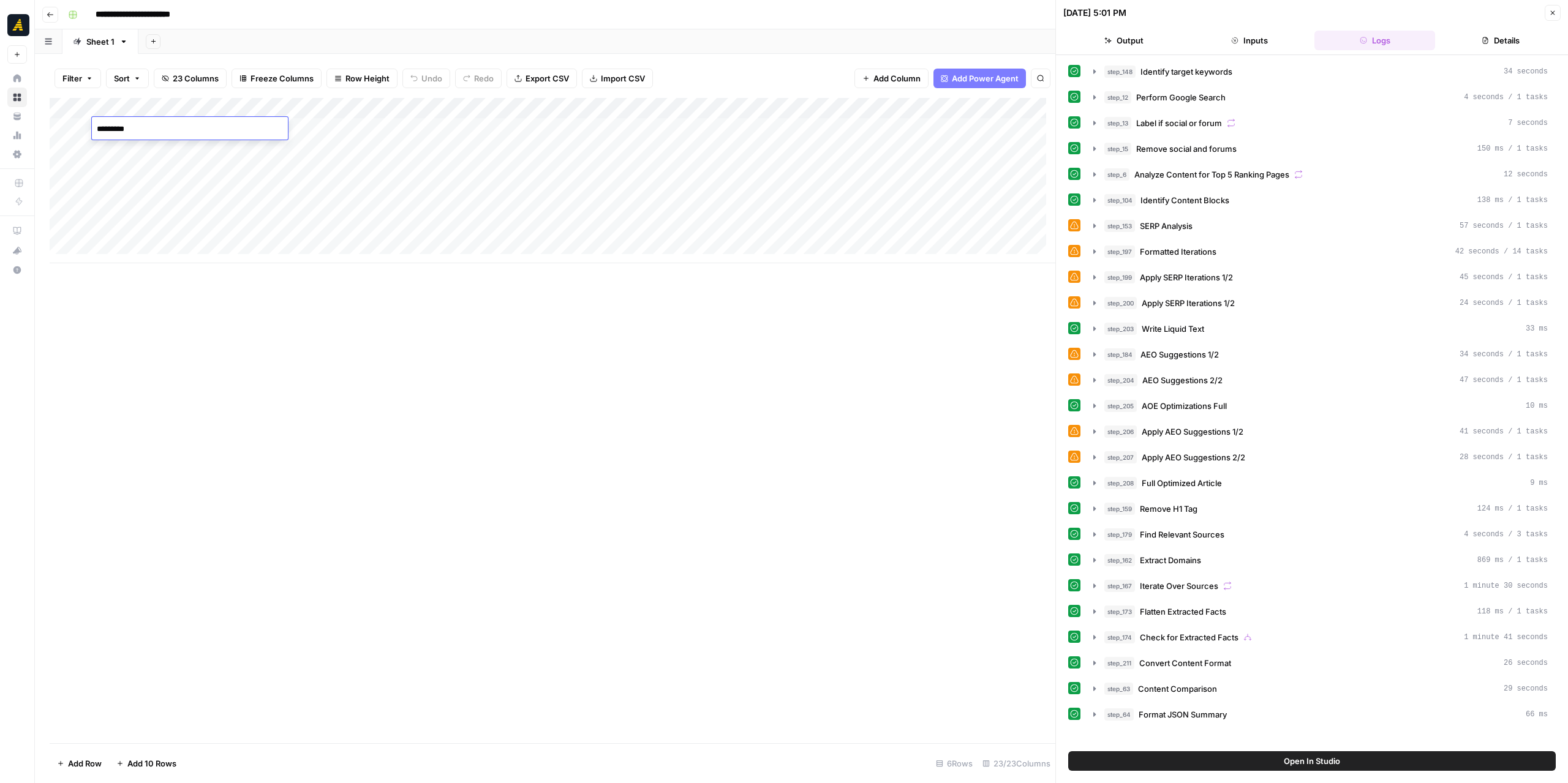
click at [407, 377] on div "Add Column" at bounding box center [552, 421] width 1005 height 645
drag, startPoint x: 212, startPoint y: 102, endPoint x: 205, endPoint y: 103, distance: 7.1
click at [205, 103] on div "Add Column" at bounding box center [552, 180] width 1005 height 165
drag, startPoint x: 866, startPoint y: 107, endPoint x: 288, endPoint y: 138, distance: 578.8
click at [288, 138] on div "Add Column" at bounding box center [552, 180] width 1005 height 165
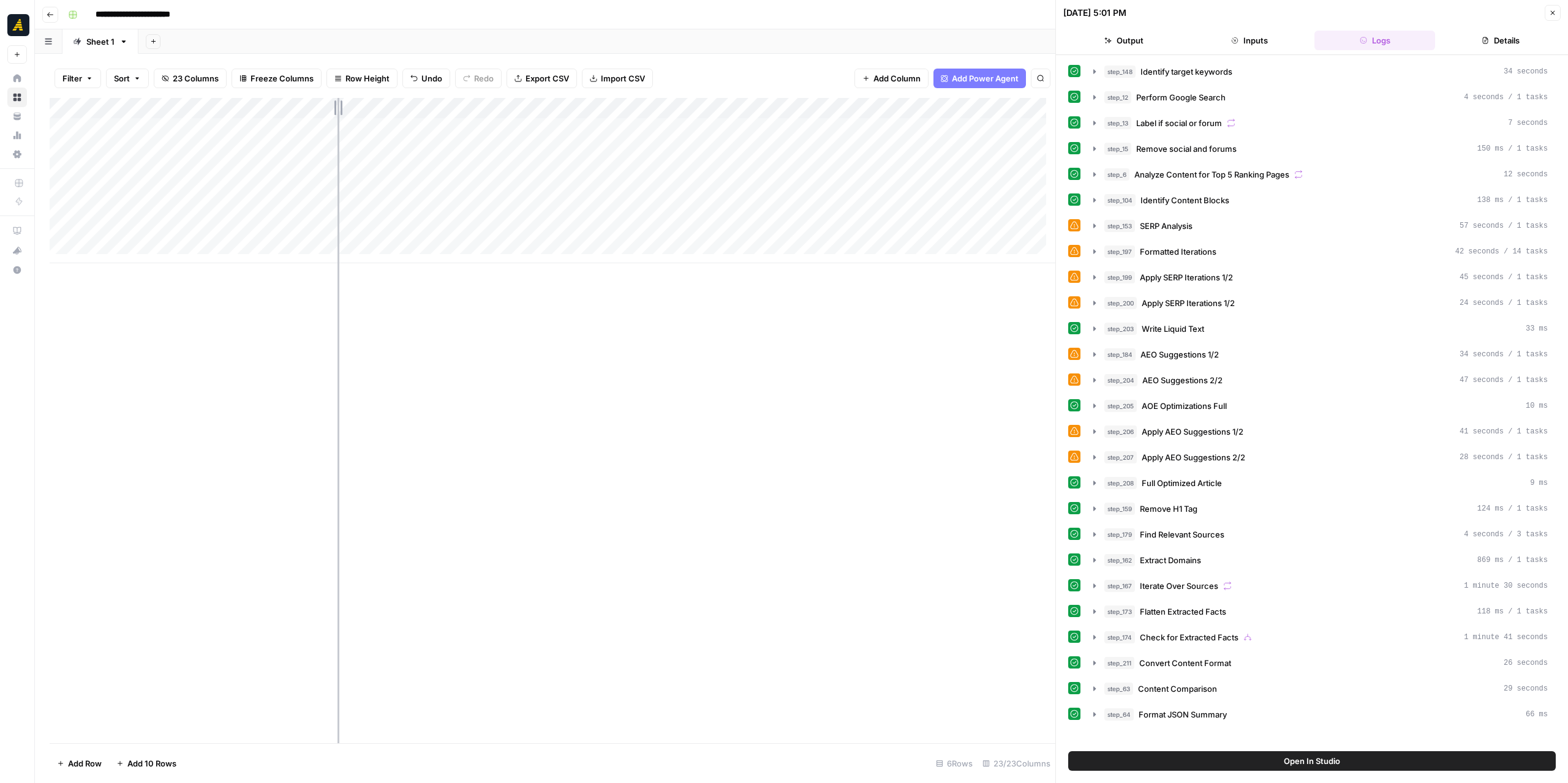
drag, startPoint x: 379, startPoint y: 104, endPoint x: 335, endPoint y: 107, distance: 44.1
click at [335, 107] on div "Add Column" at bounding box center [552, 180] width 1005 height 165
drag, startPoint x: 903, startPoint y: 112, endPoint x: 371, endPoint y: 134, distance: 532.5
click at [371, 134] on div "Add Column" at bounding box center [552, 180] width 1005 height 165
drag, startPoint x: 511, startPoint y: 107, endPoint x: 479, endPoint y: 106, distance: 32.0
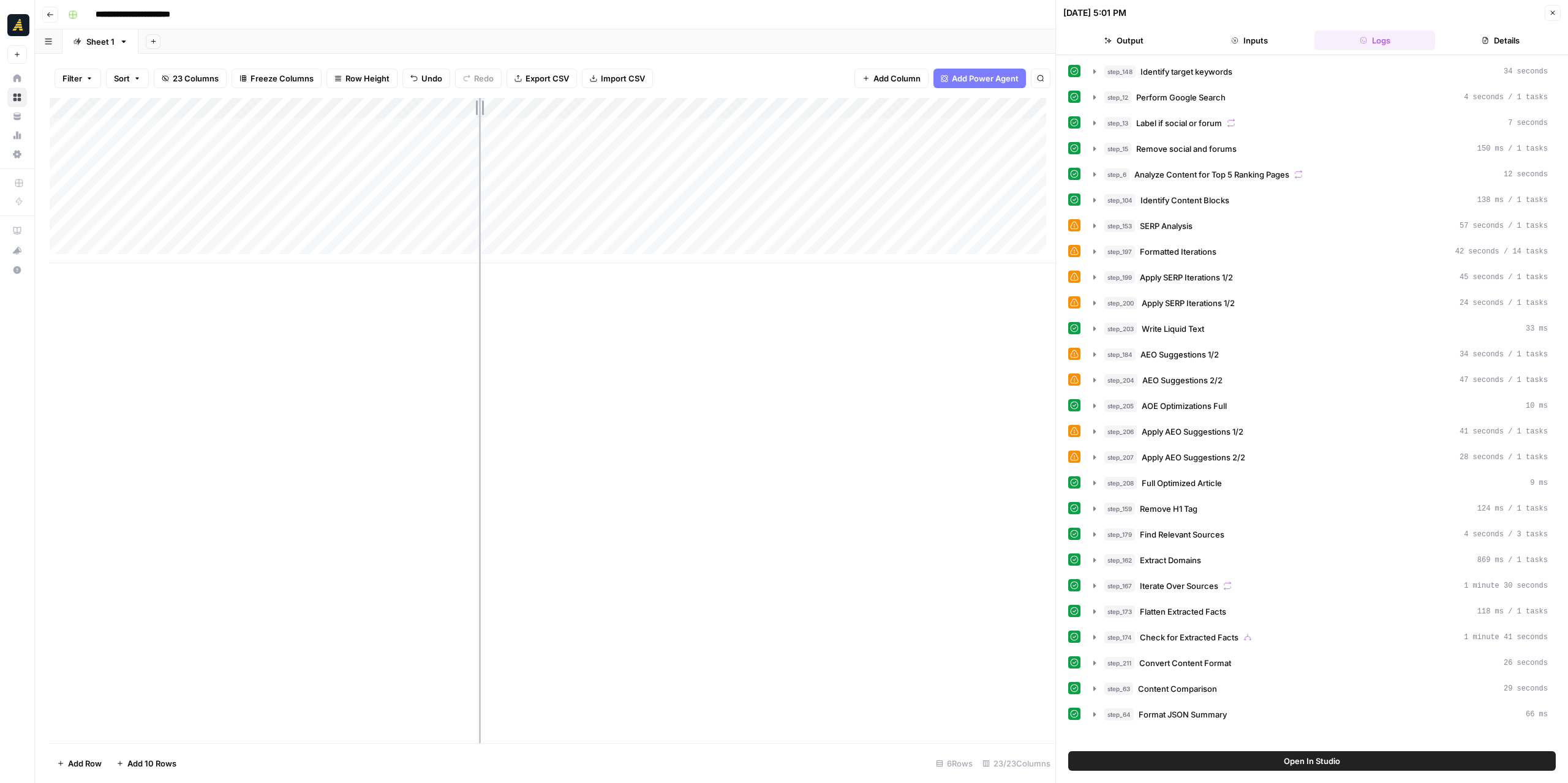
click at [479, 106] on div "Add Column" at bounding box center [552, 180] width 1005 height 165
click at [469, 108] on div "Add Column" at bounding box center [552, 180] width 1005 height 165
click at [591, 368] on div "Add Column" at bounding box center [552, 421] width 1005 height 645
click at [1013, 108] on span "Add Column" at bounding box center [1027, 108] width 43 height 11
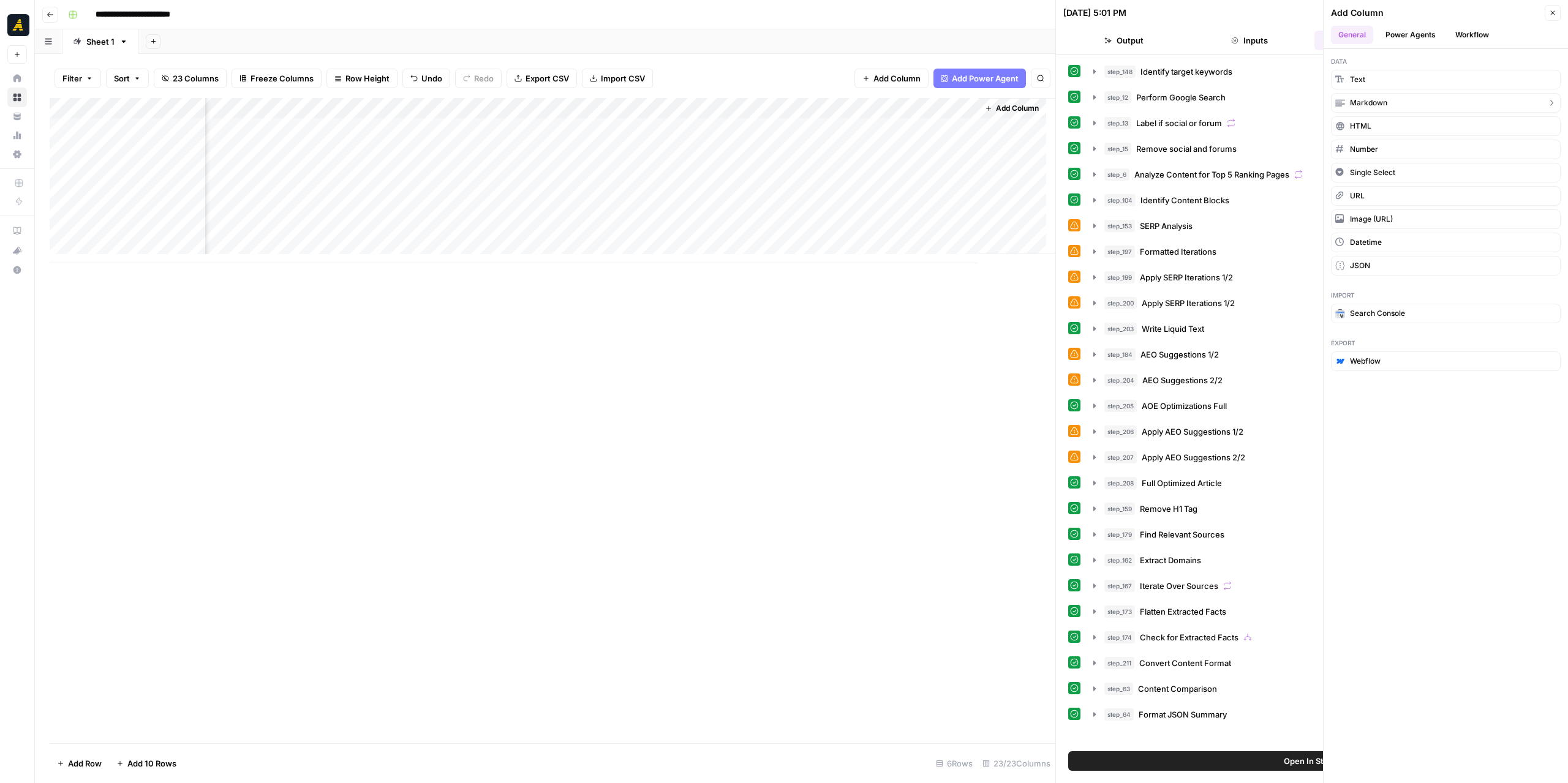
click at [1361, 95] on button "Markdown" at bounding box center [1446, 102] width 230 height 19
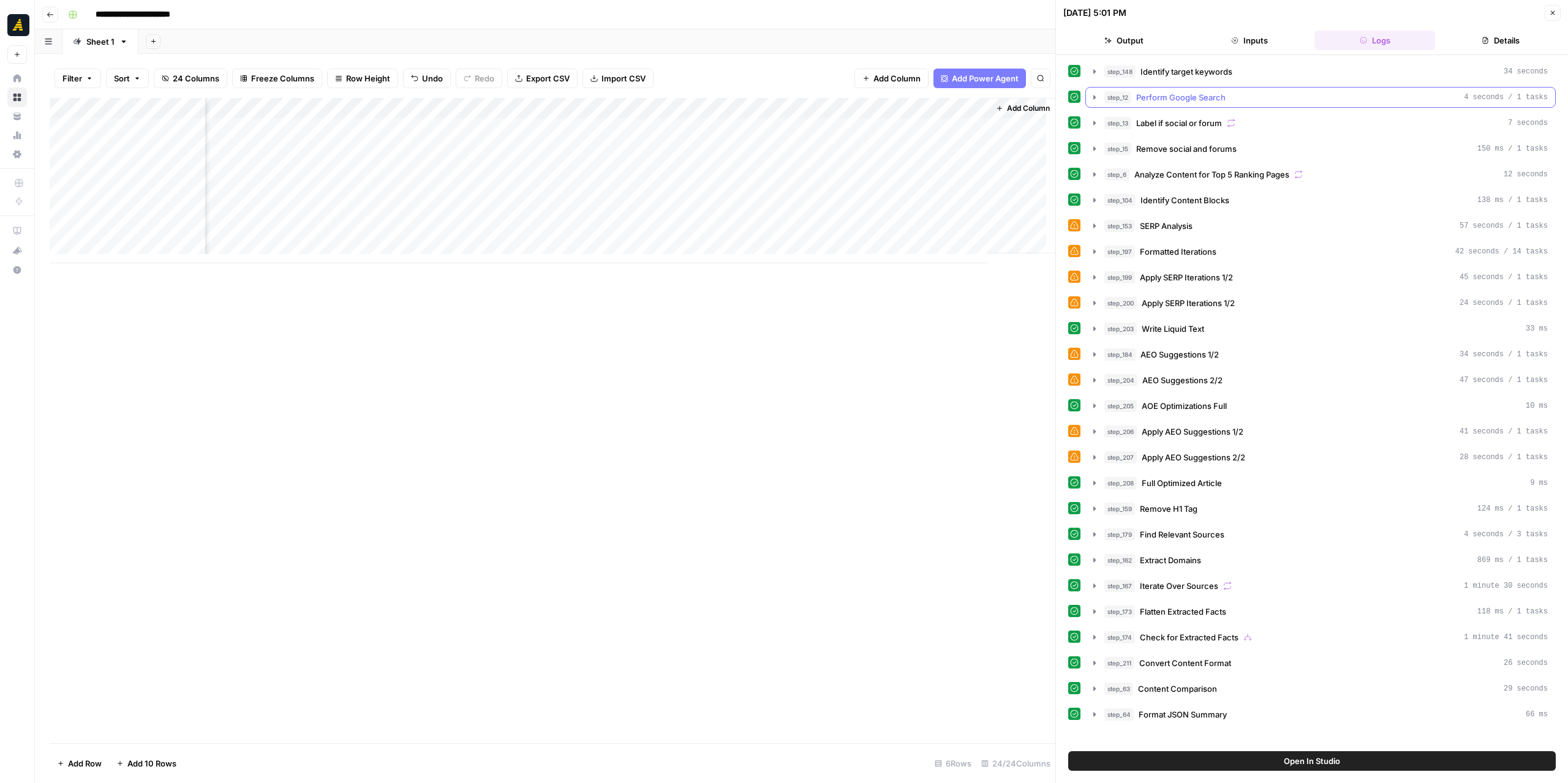
scroll to position [0, 1984]
click at [973, 106] on div "Add Column" at bounding box center [552, 180] width 1005 height 165
click at [863, 228] on span "Remove Column" at bounding box center [878, 228] width 107 height 12
click at [746, 127] on span "Delete" at bounding box center [740, 127] width 26 height 12
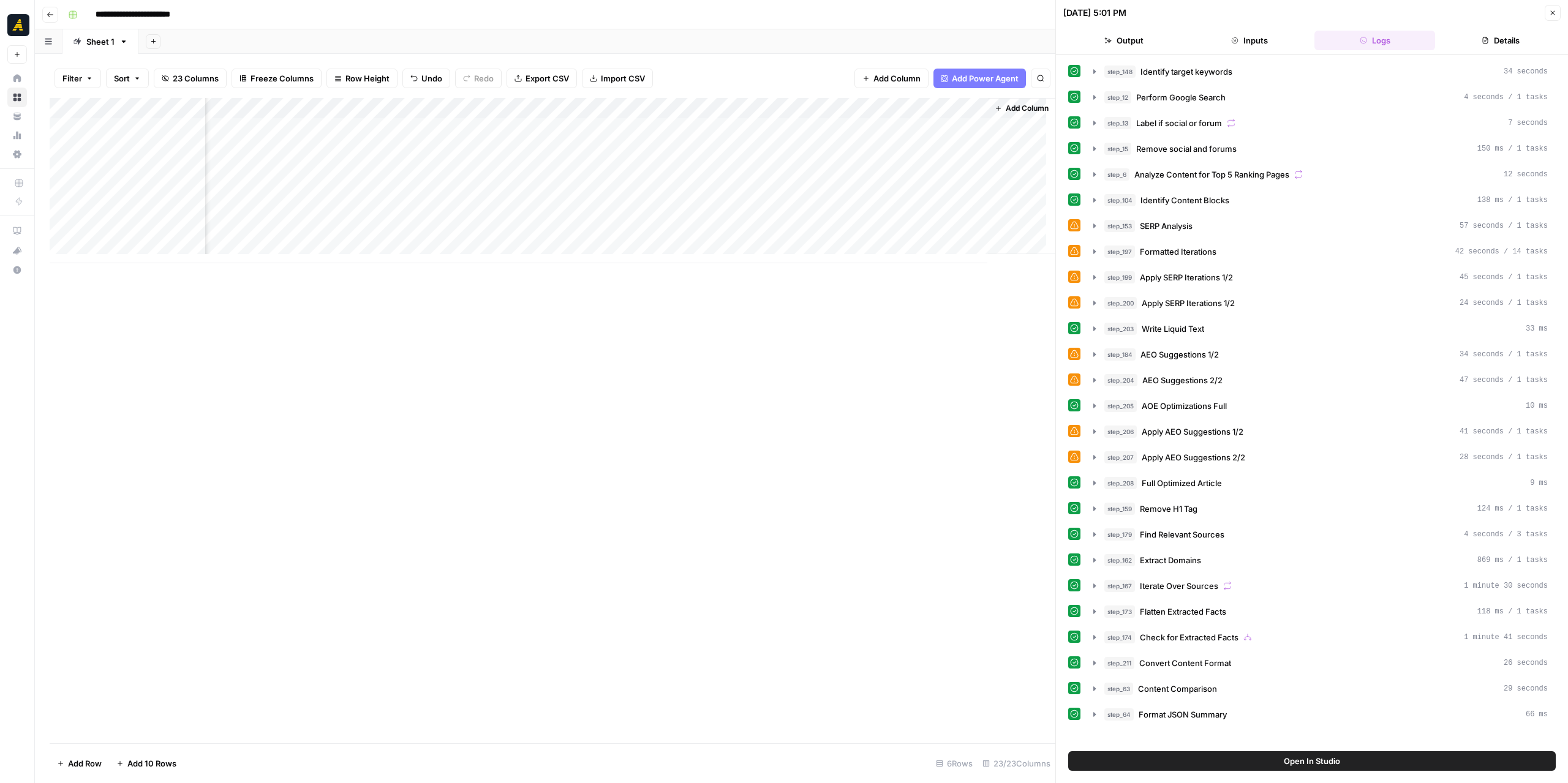
click at [1010, 106] on span "Add Column" at bounding box center [1027, 108] width 43 height 11
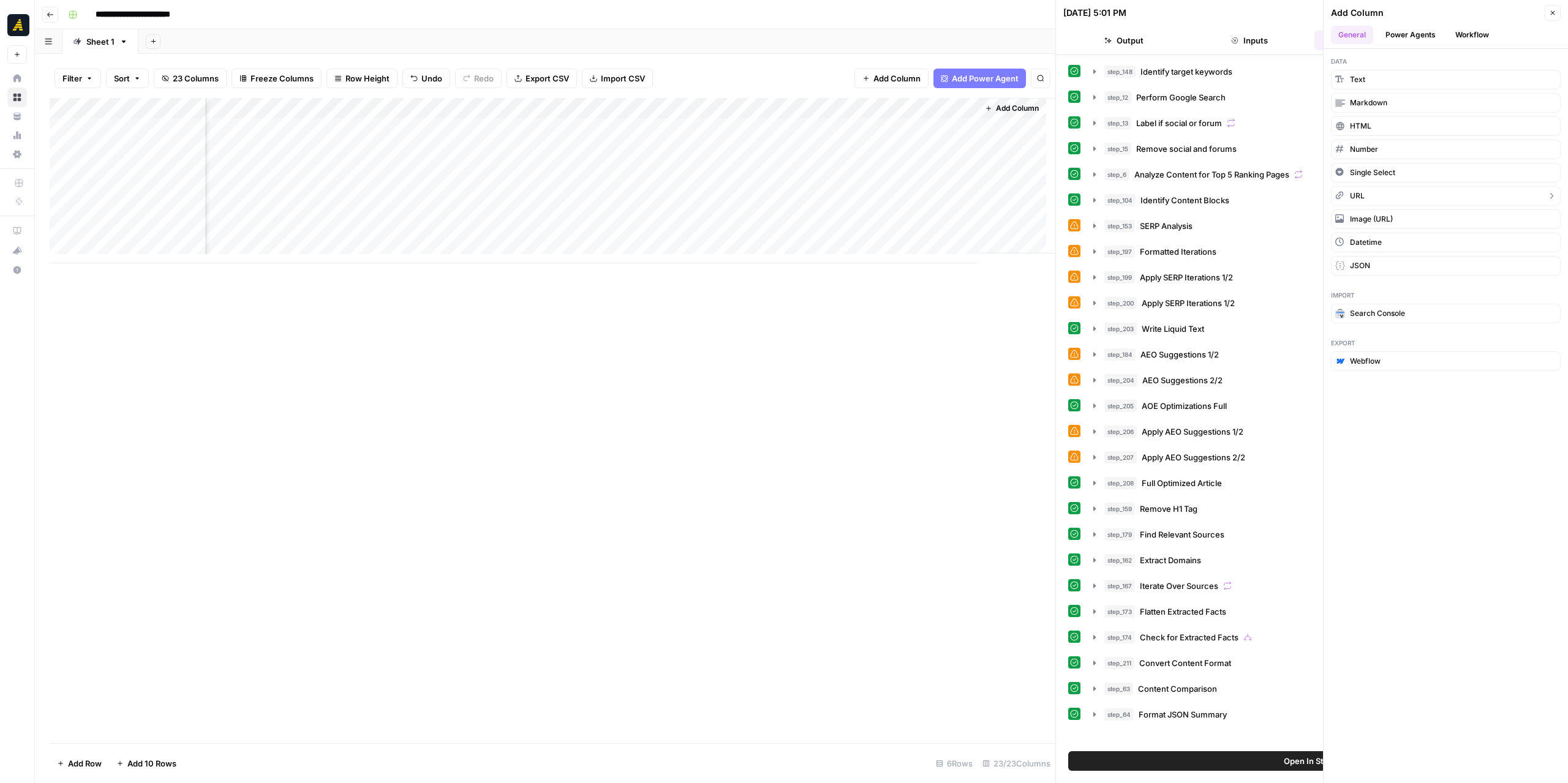
click at [1363, 193] on span "URL" at bounding box center [1357, 196] width 15 height 11
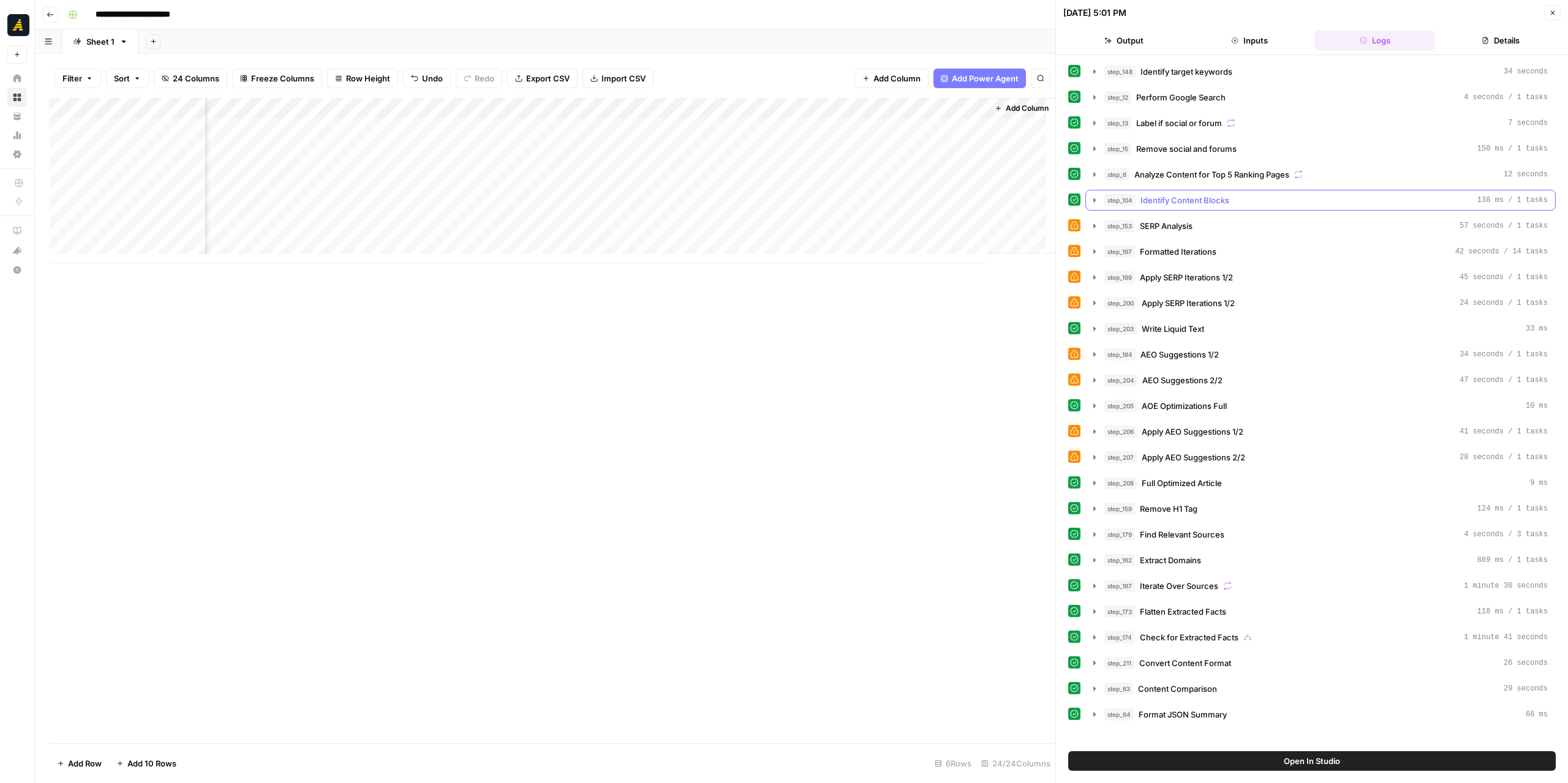
scroll to position [0, 1918]
click at [891, 129] on div "Add Column" at bounding box center [552, 180] width 1005 height 165
click at [905, 111] on div "Add Column" at bounding box center [552, 180] width 1005 height 165
click at [905, 111] on div at bounding box center [922, 110] width 111 height 25
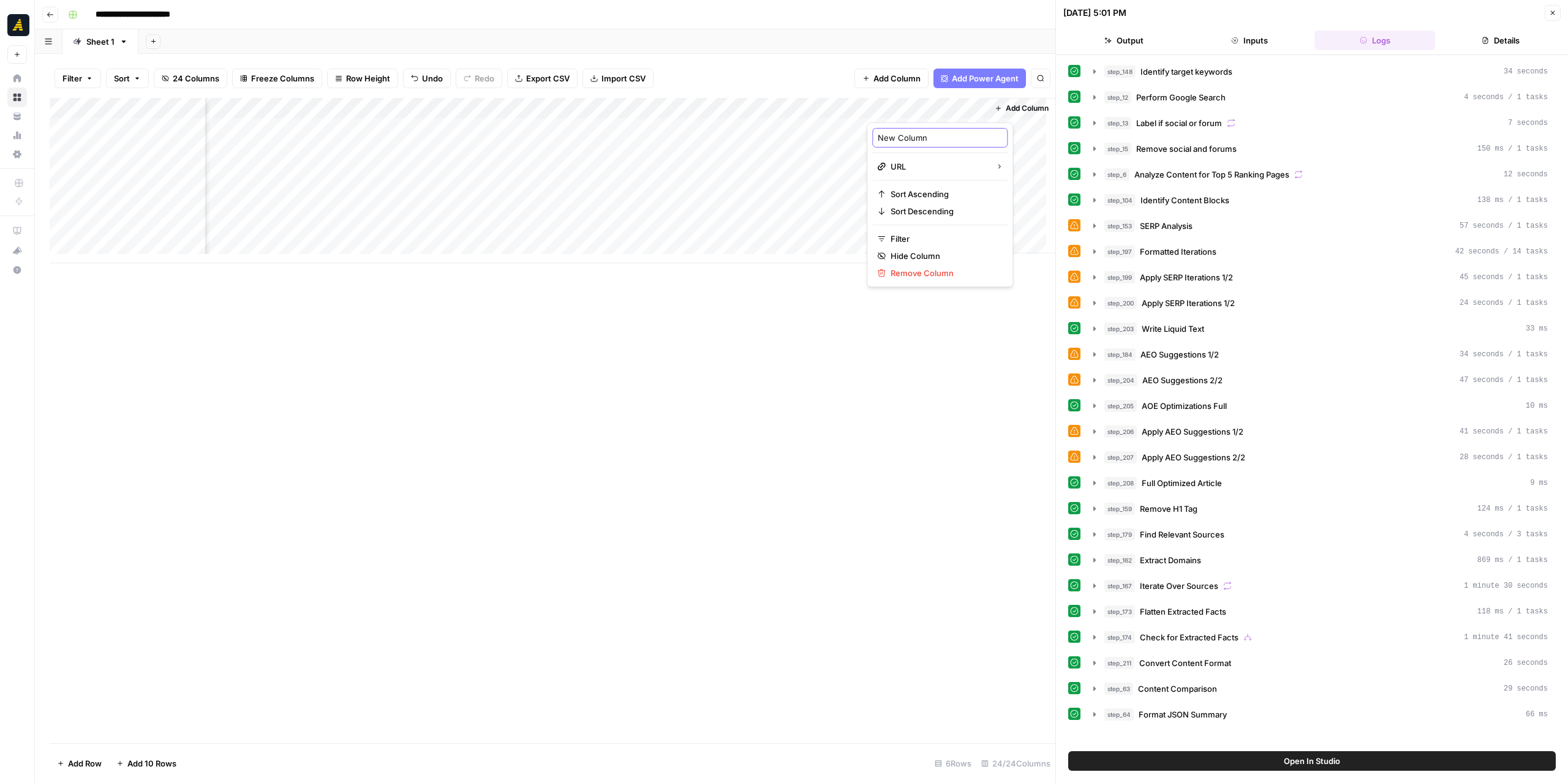
click at [910, 136] on input "New Column" at bounding box center [940, 138] width 124 height 12
type input "Article Reference"
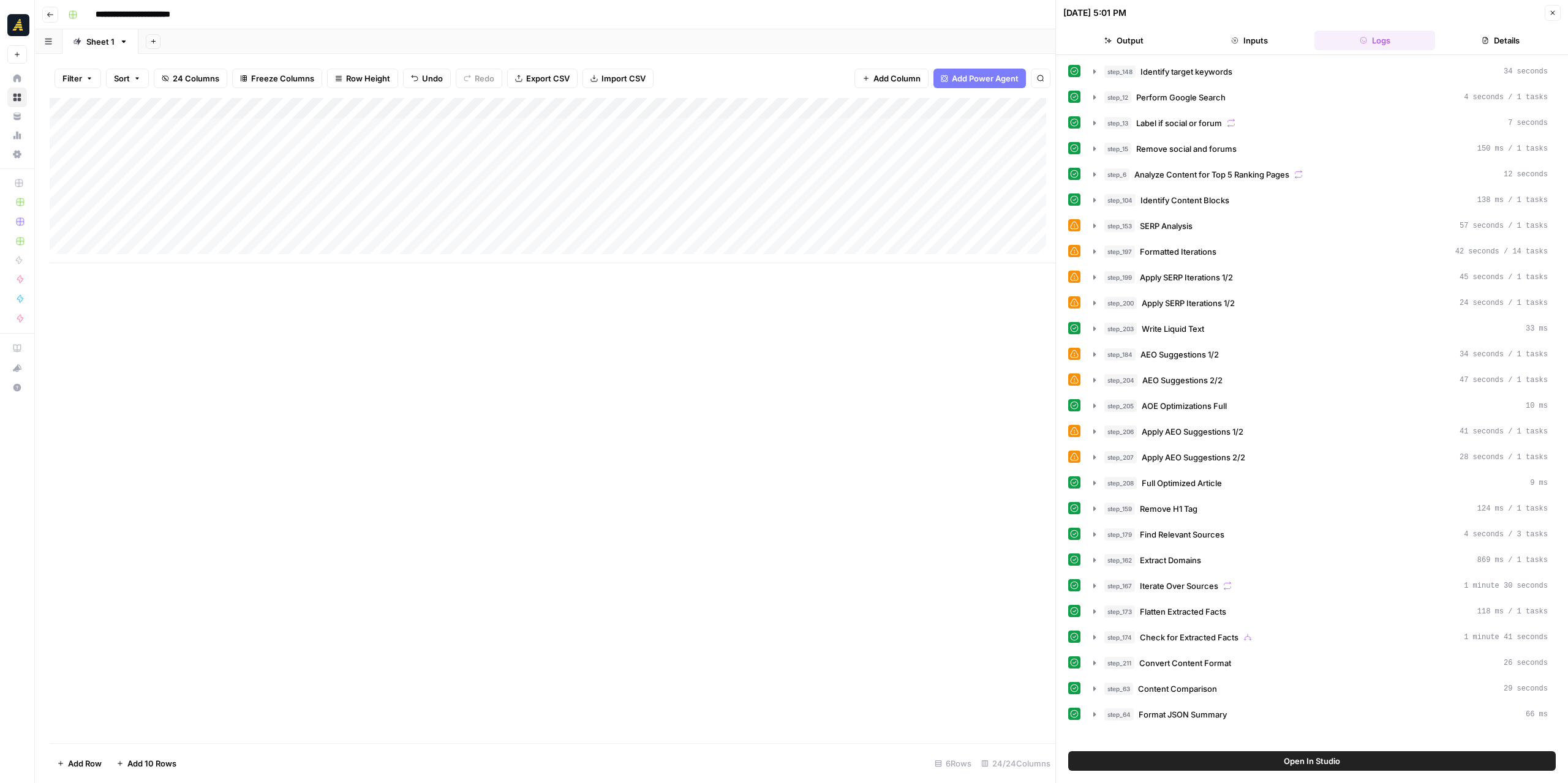
drag, startPoint x: 915, startPoint y: 112, endPoint x: 426, endPoint y: 121, distance: 489.1
click at [426, 121] on div "Add Column" at bounding box center [552, 180] width 1005 height 165
click at [466, 305] on div "Add Column" at bounding box center [552, 421] width 1005 height 645
drag, startPoint x: 204, startPoint y: 109, endPoint x: 198, endPoint y: 108, distance: 6.1
click at [198, 108] on div "Add Column" at bounding box center [552, 180] width 1005 height 165
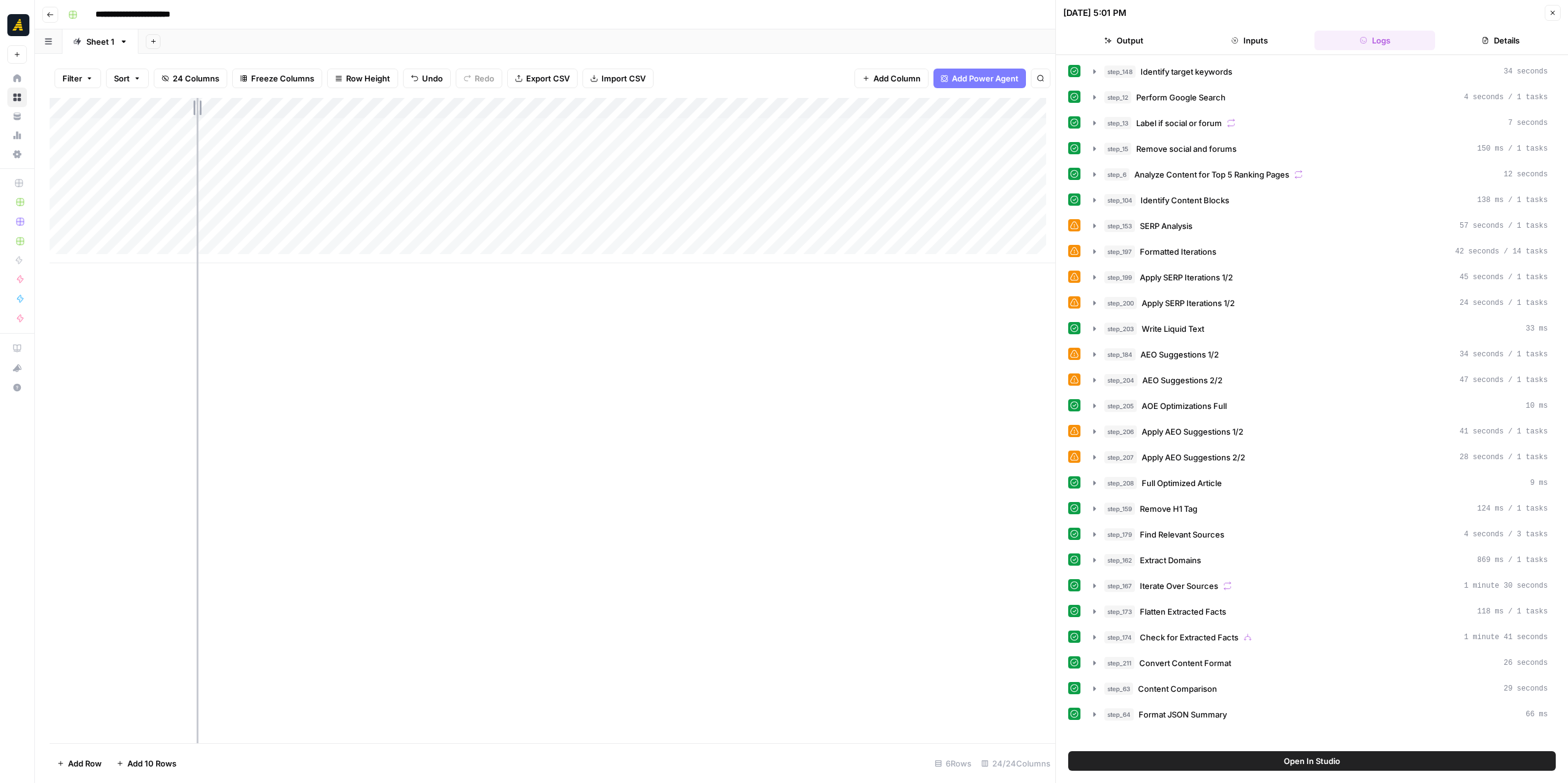
click at [195, 114] on div "Add Column" at bounding box center [552, 180] width 1005 height 165
click at [321, 112] on div "Add Column" at bounding box center [552, 180] width 1005 height 165
click at [614, 353] on div "Add Column" at bounding box center [552, 421] width 1005 height 645
drag, startPoint x: 575, startPoint y: 112, endPoint x: 562, endPoint y: 110, distance: 13.2
click at [562, 110] on div "Add Column" at bounding box center [552, 180] width 1005 height 165
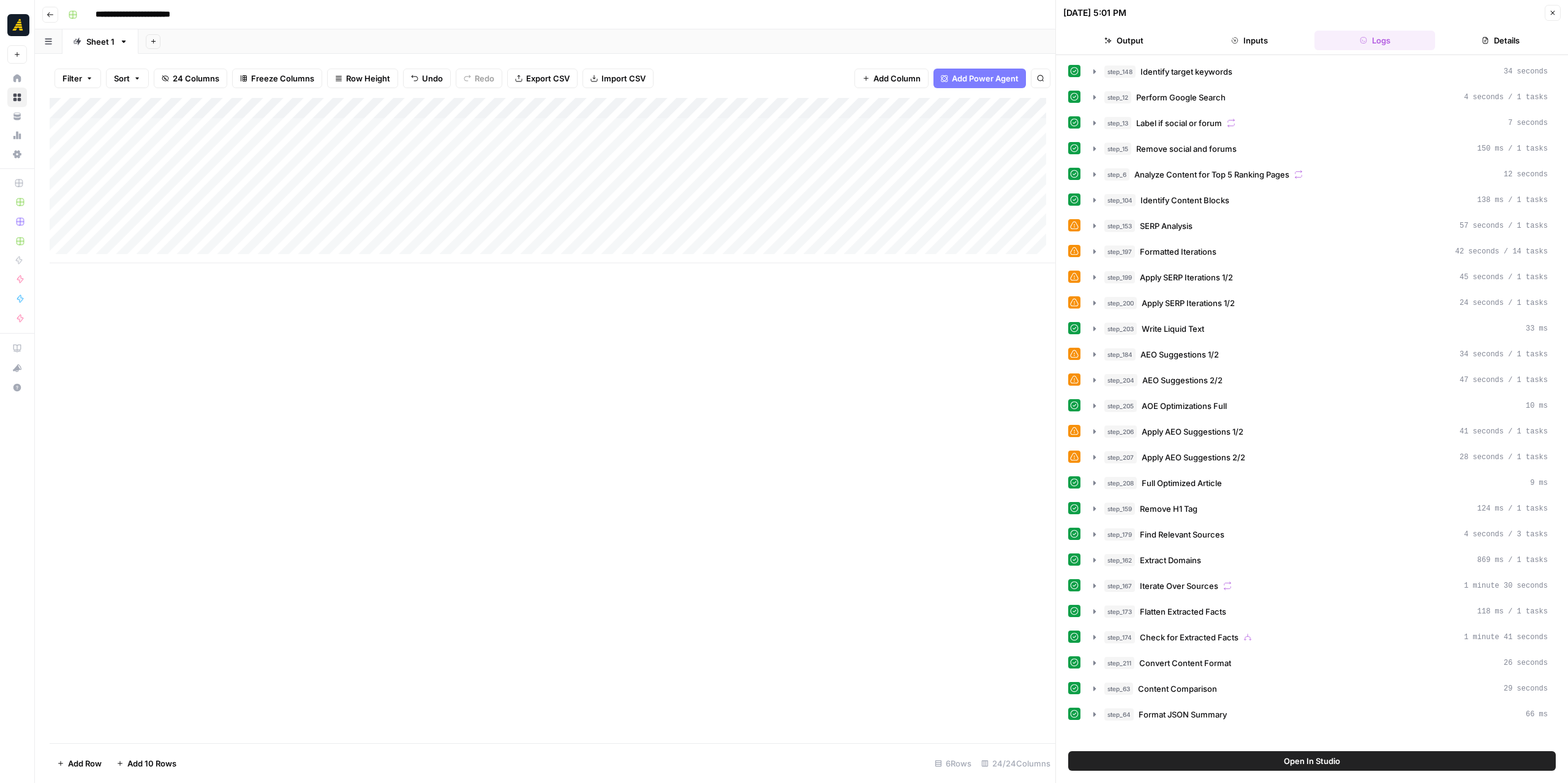
click at [697, 347] on div "Add Column" at bounding box center [552, 421] width 1005 height 645
click at [678, 110] on div "Add Column" at bounding box center [552, 180] width 1005 height 165
click at [81, 79] on span "Filter" at bounding box center [71, 78] width 19 height 12
click at [133, 74] on button "Sort" at bounding box center [128, 78] width 43 height 19
click at [593, 371] on div "Add Column" at bounding box center [552, 421] width 1005 height 645
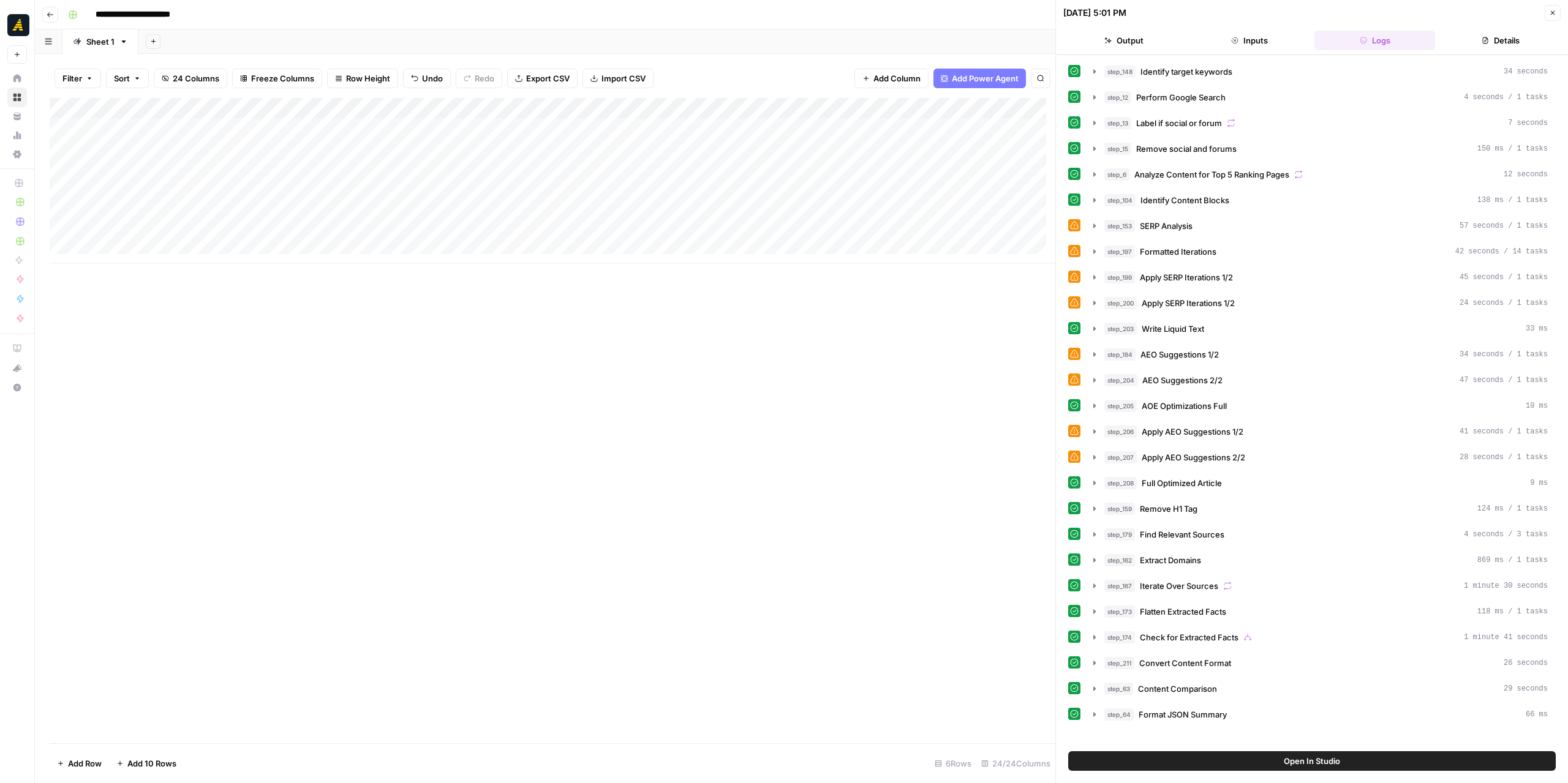
click at [633, 341] on div "Add Column" at bounding box center [552, 421] width 1005 height 645
click at [719, 330] on div "Add Column" at bounding box center [552, 421] width 1005 height 645
click at [767, 101] on div "Add Column" at bounding box center [552, 180] width 1005 height 165
click at [687, 108] on div "Add Column" at bounding box center [552, 180] width 1005 height 165
drag, startPoint x: 687, startPoint y: 106, endPoint x: 613, endPoint y: 415, distance: 317.7
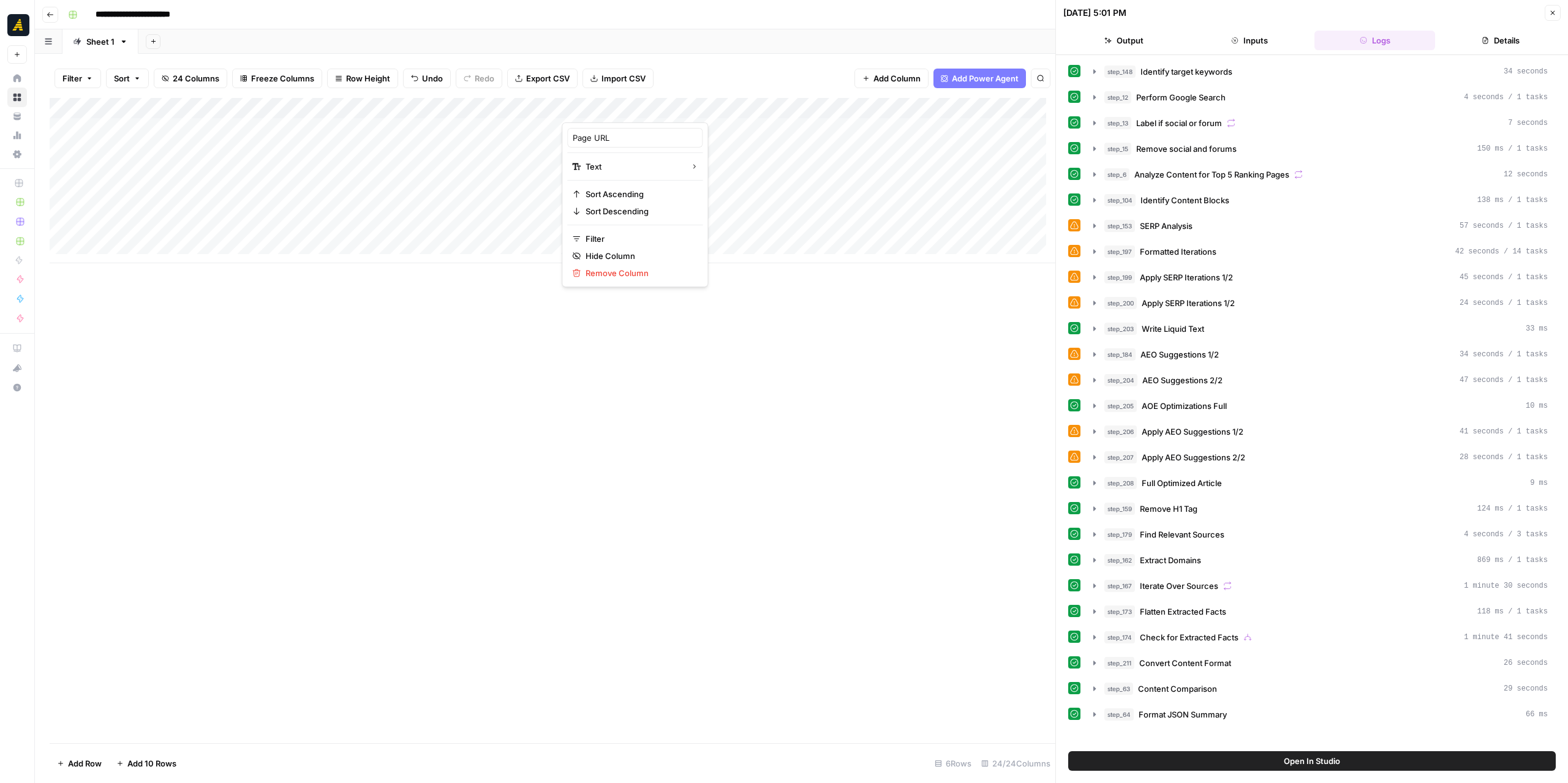
click at [613, 415] on div "Add Column" at bounding box center [552, 421] width 1005 height 645
click at [606, 104] on div "Add Column" at bounding box center [552, 180] width 1005 height 165
click at [606, 104] on div at bounding box center [650, 110] width 177 height 25
click at [573, 136] on input "Page URL" at bounding box center [635, 138] width 124 height 12
paste input "🌐"
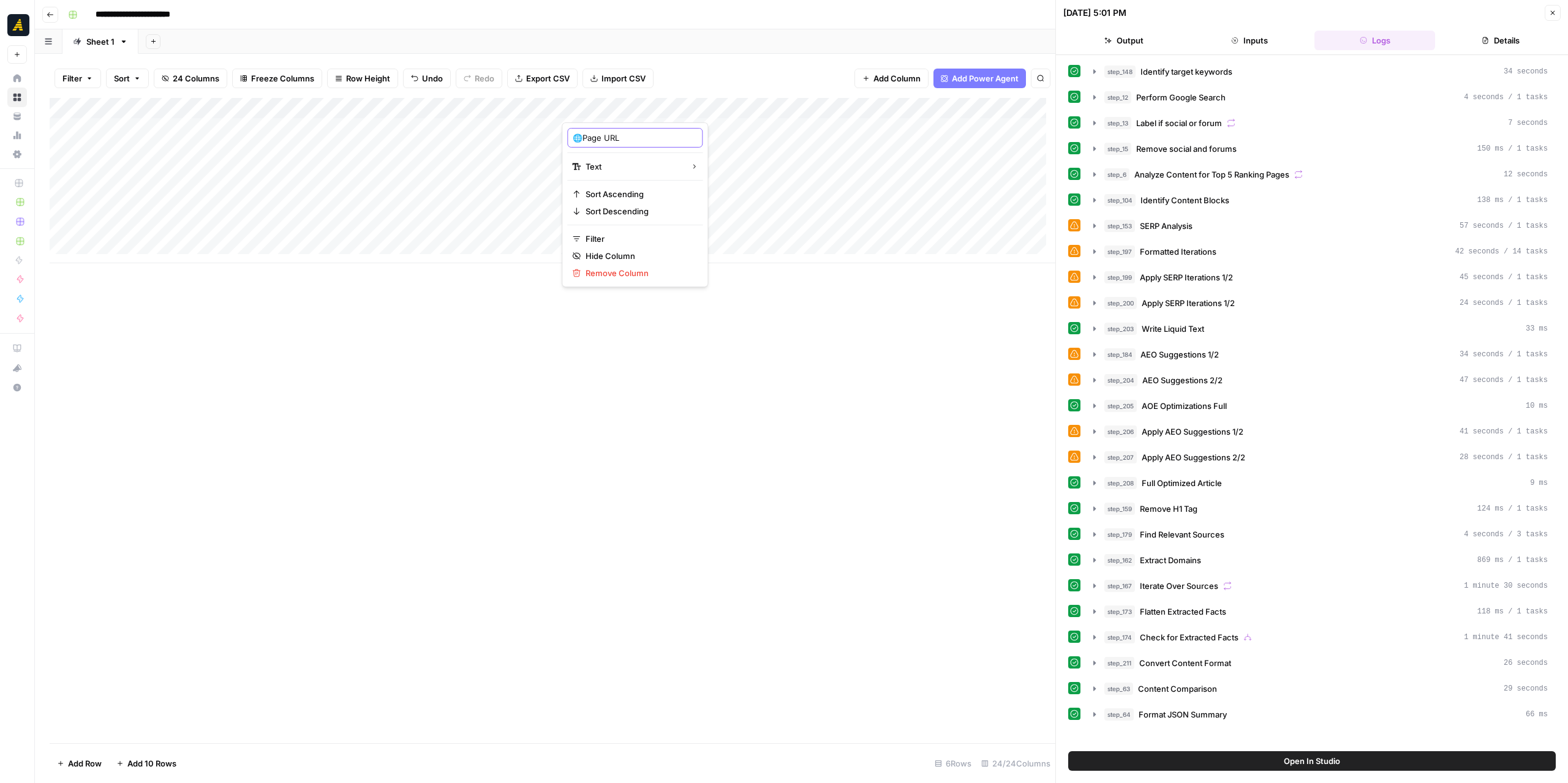
type input "🌐 Page URL"
click at [764, 410] on div "Add Column" at bounding box center [552, 421] width 1005 height 645
drag, startPoint x: 836, startPoint y: 418, endPoint x: 796, endPoint y: 247, distance: 175.6
click at [833, 408] on div "Add Column" at bounding box center [552, 421] width 1005 height 645
click at [821, 170] on div "Add Column" at bounding box center [552, 180] width 1005 height 165
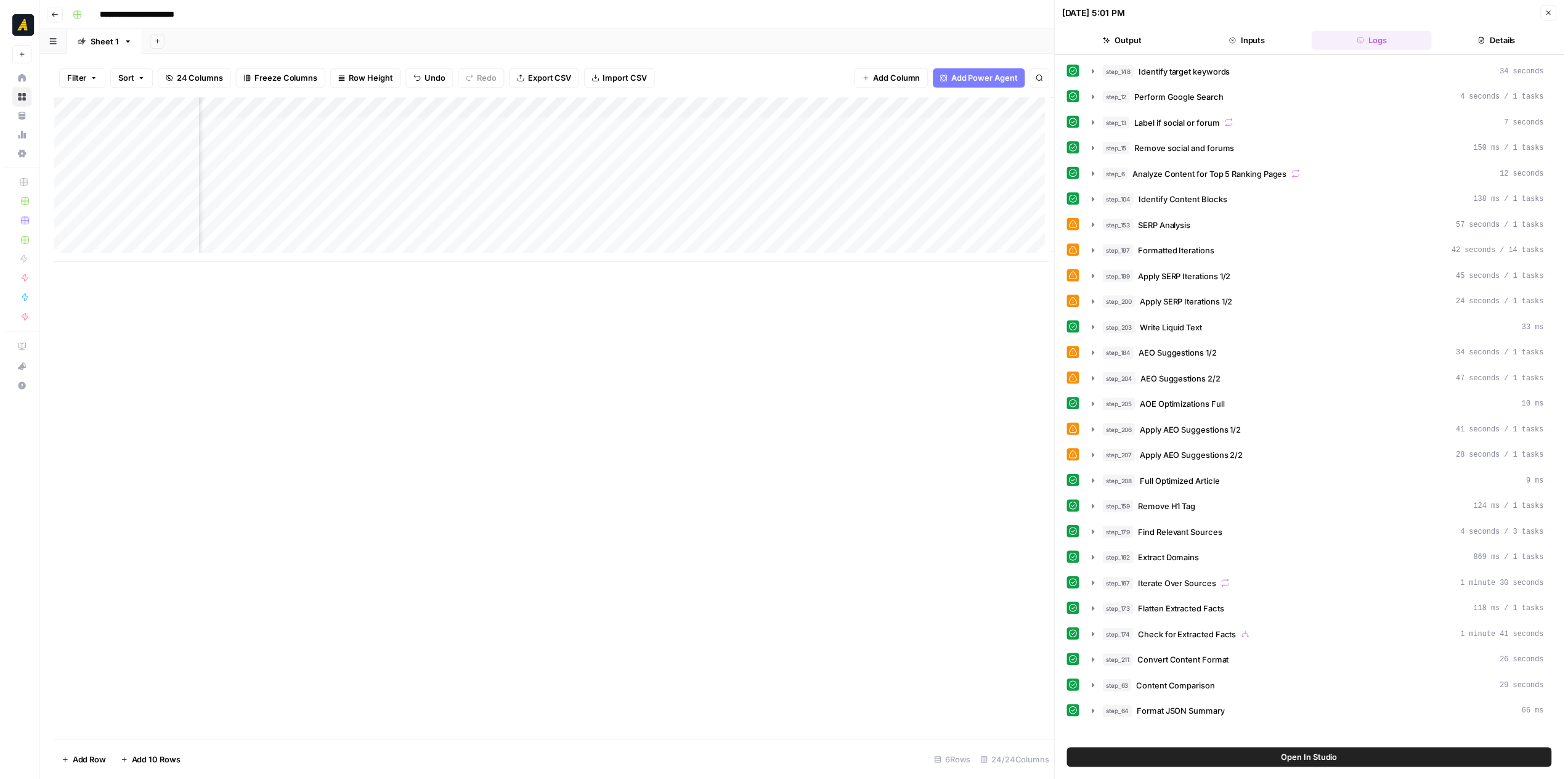
scroll to position [0, 1902]
click at [935, 149] on div "Add Column" at bounding box center [555, 181] width 1012 height 166
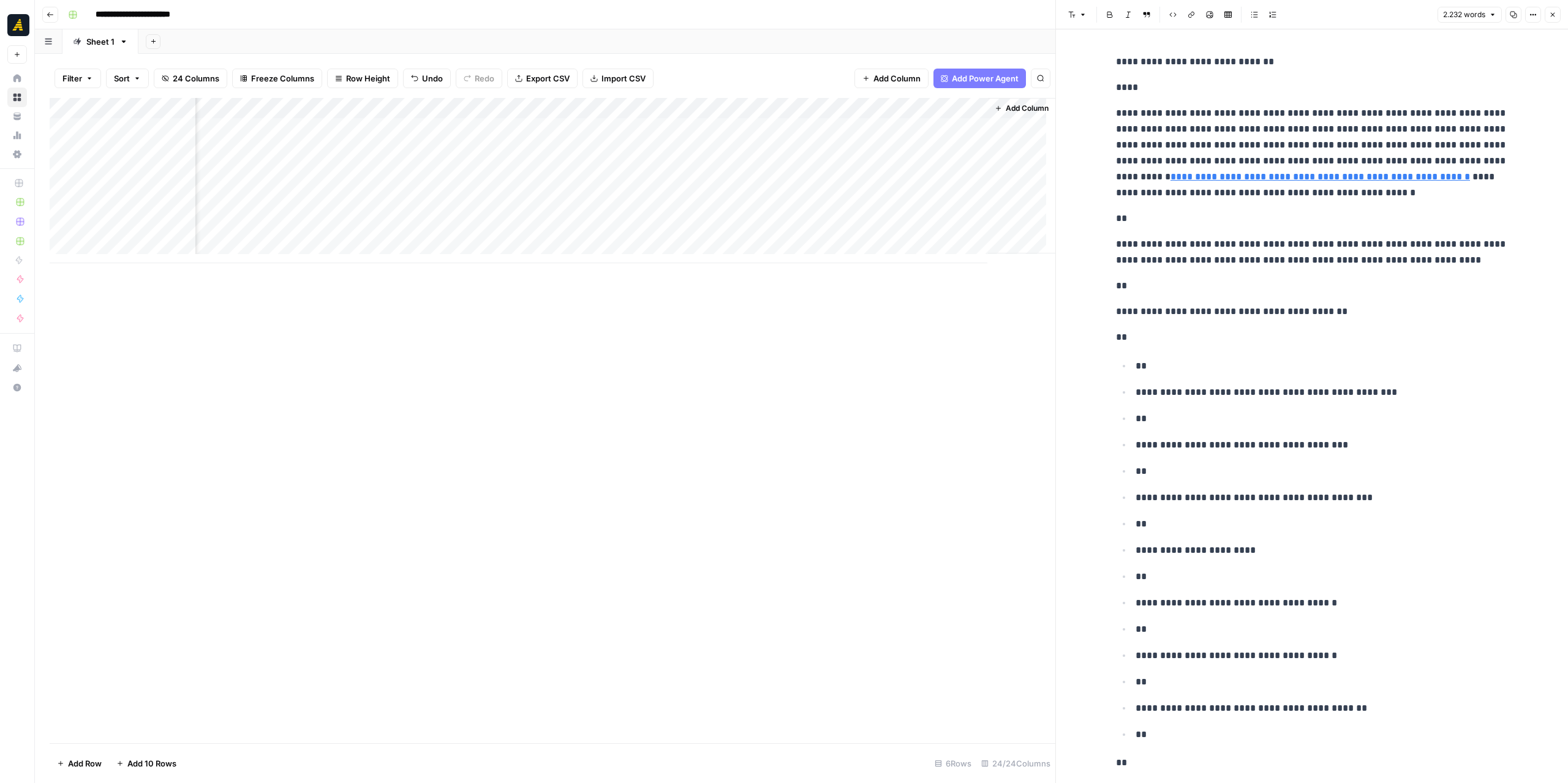
click at [522, 149] on div "Add Column" at bounding box center [552, 180] width 1005 height 165
click at [527, 173] on div "Add Column" at bounding box center [552, 180] width 1005 height 165
click at [1547, 16] on button "Close" at bounding box center [1553, 15] width 16 height 16
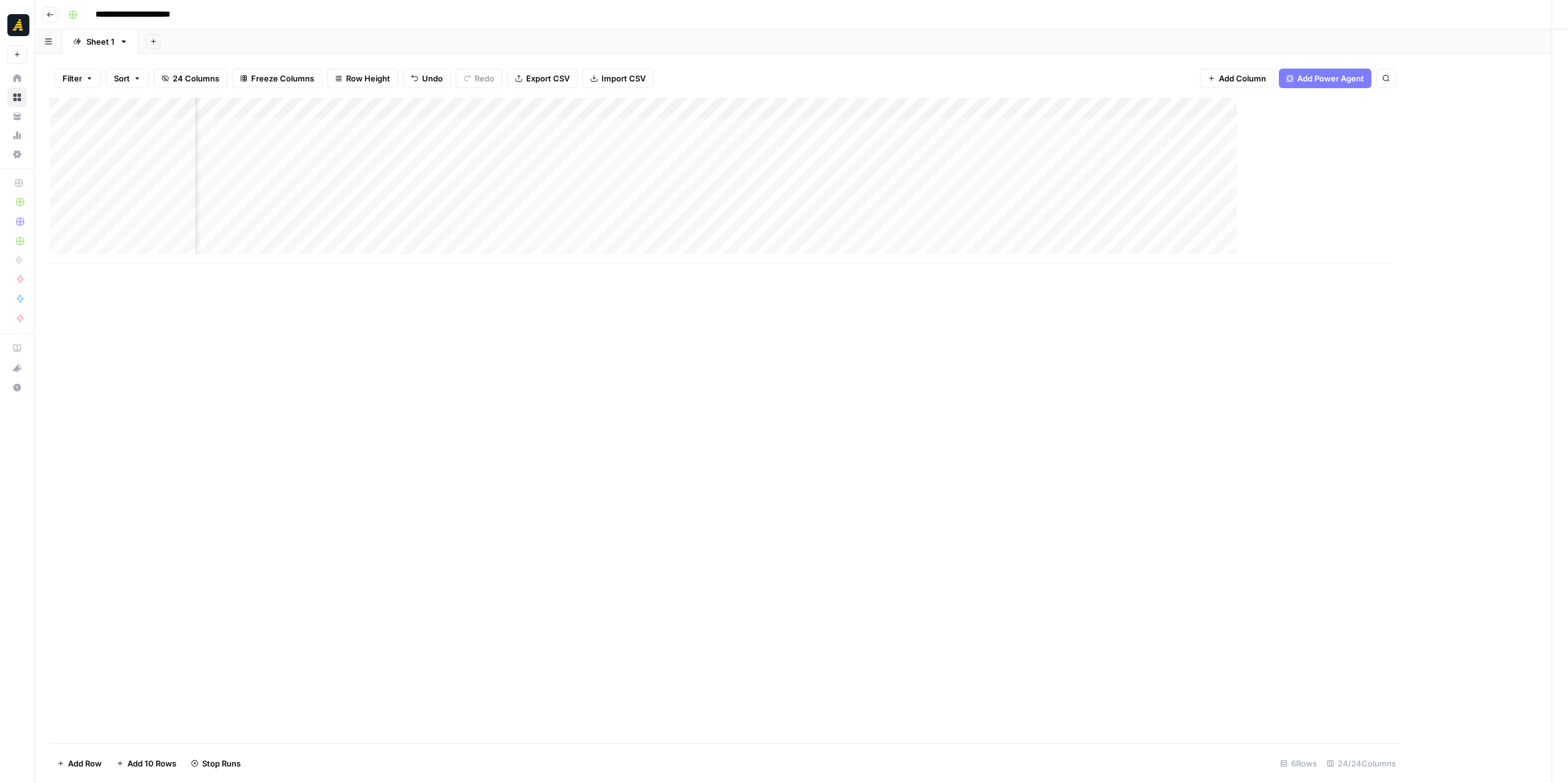
scroll to position [0, 1378]
click at [1106, 130] on div "Add Column" at bounding box center [801, 180] width 1503 height 165
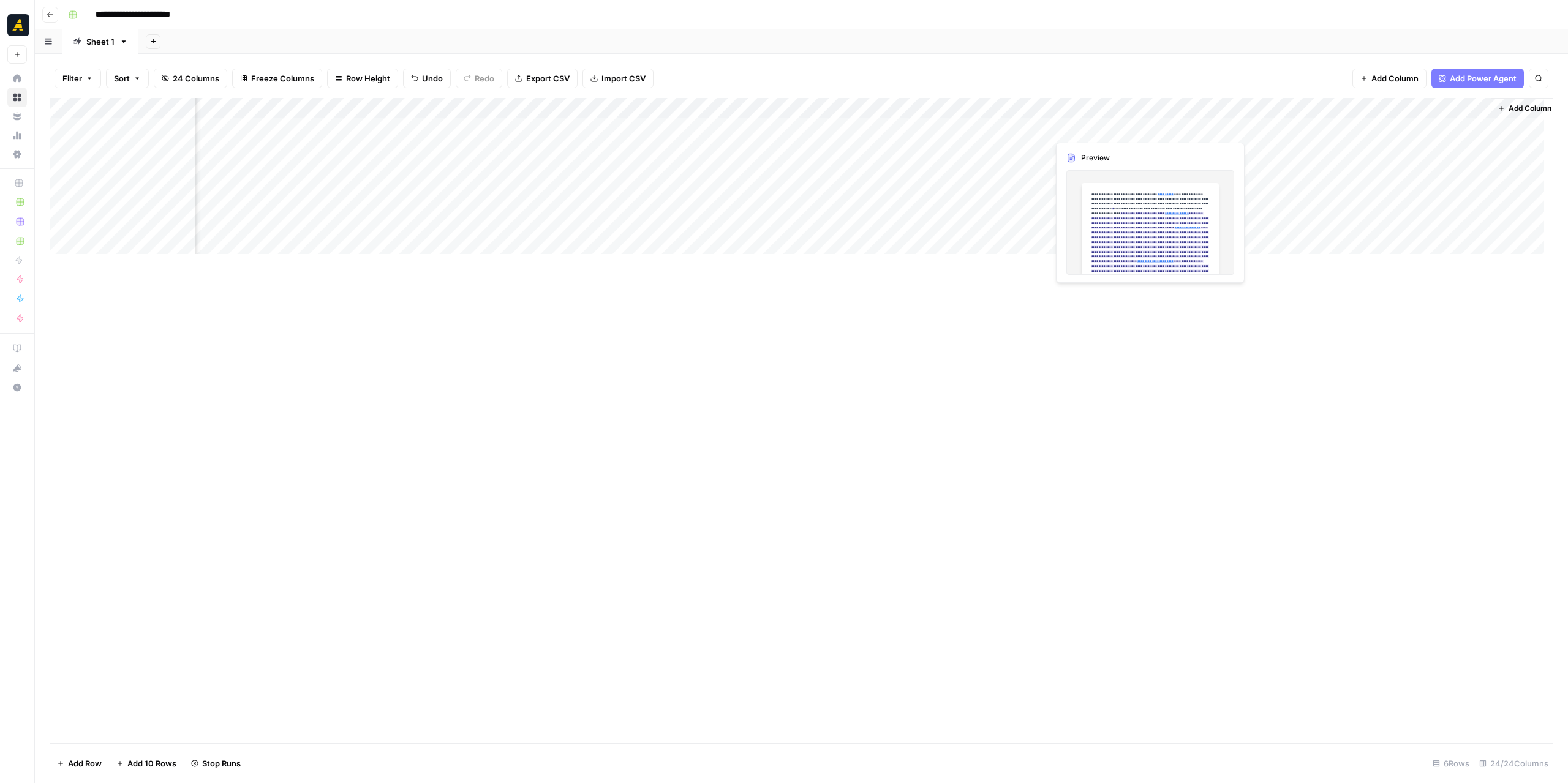
click at [1106, 130] on div "Add Column" at bounding box center [801, 180] width 1503 height 165
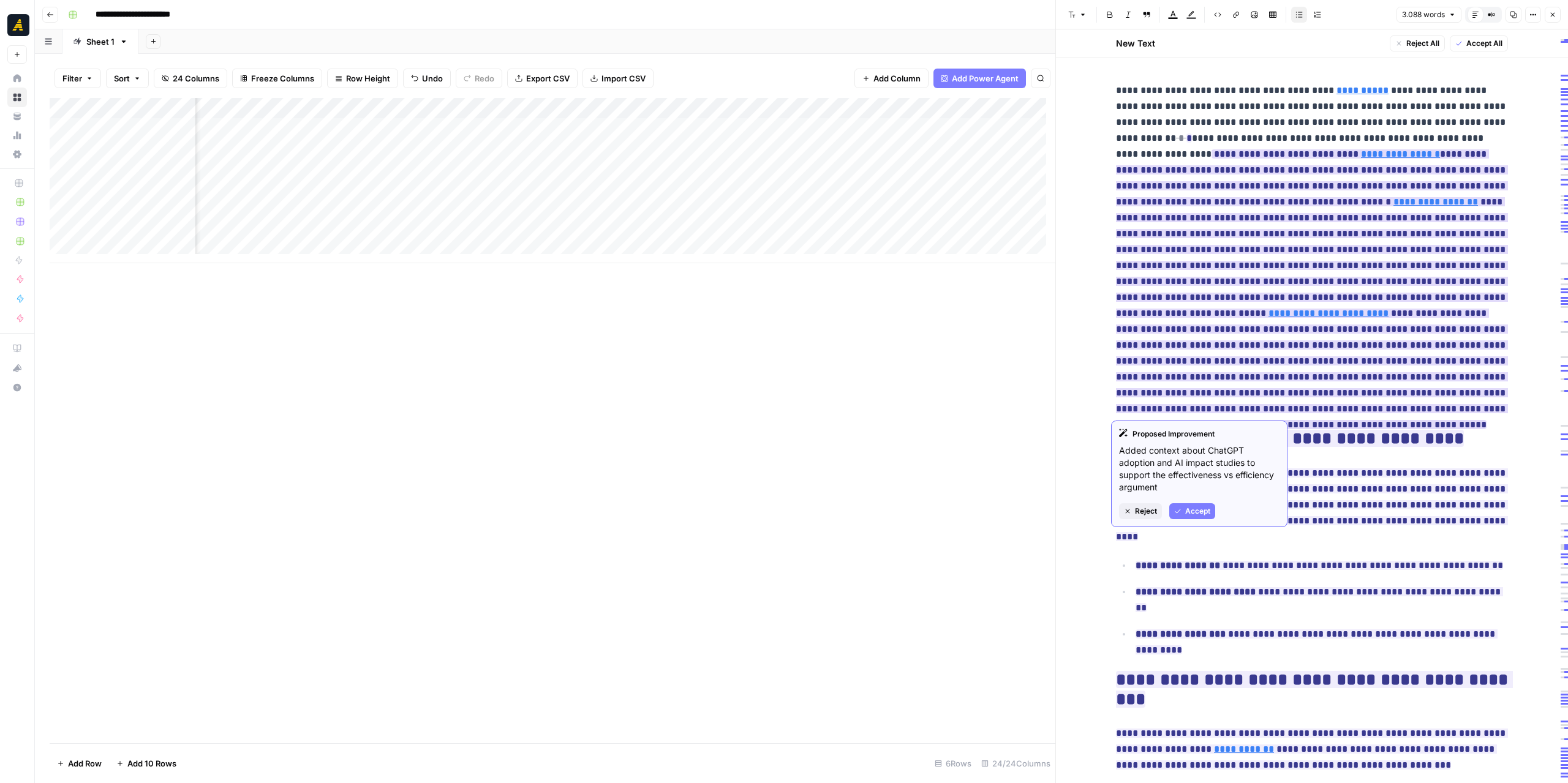
click at [1194, 503] on button "Accept" at bounding box center [1192, 511] width 46 height 16
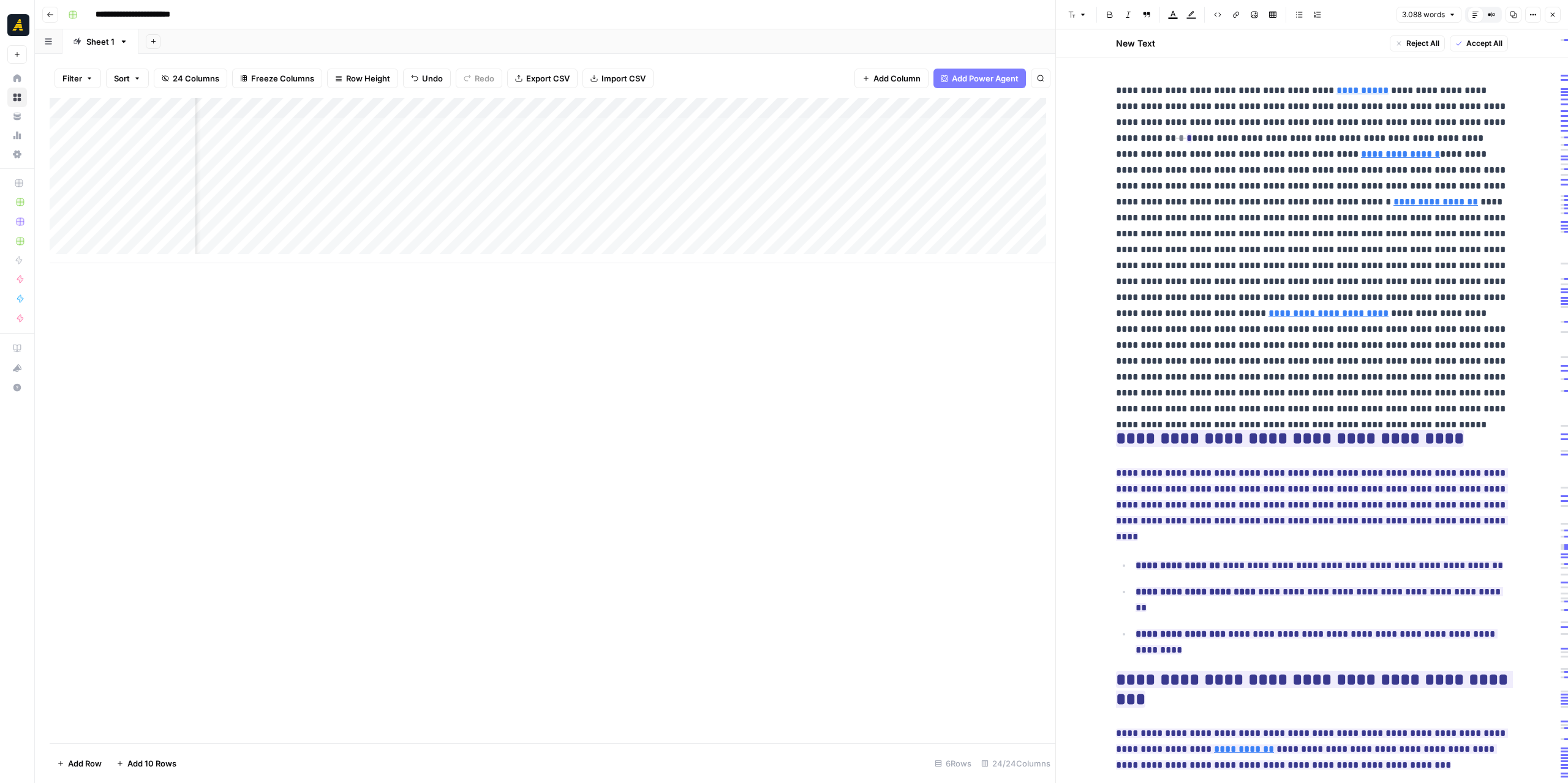
click at [1330, 171] on p "**********" at bounding box center [1311, 250] width 392 height 334
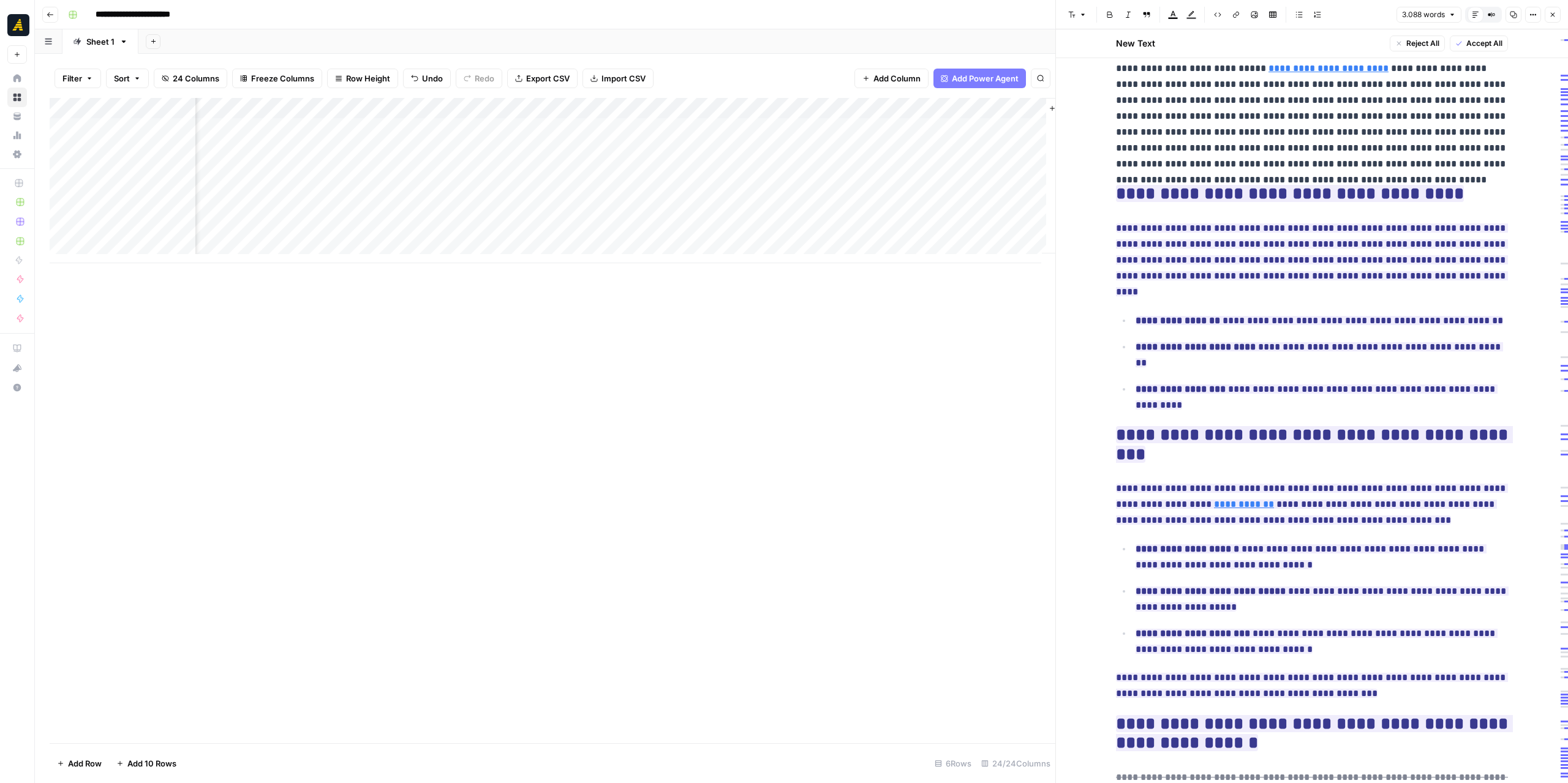
scroll to position [0, 1874]
click at [959, 128] on div "Add Column" at bounding box center [552, 180] width 1005 height 165
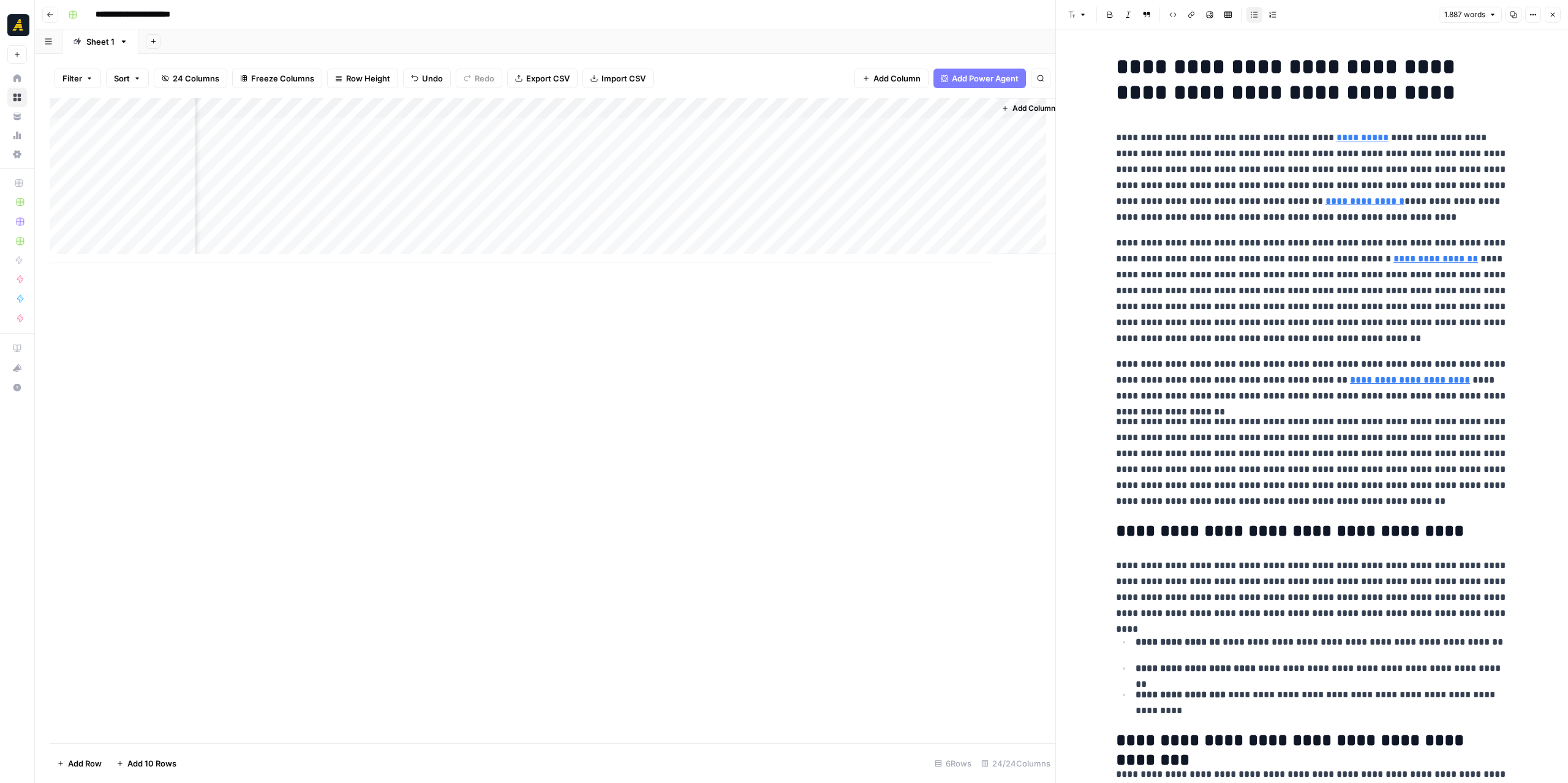
click at [601, 125] on div "Add Column" at bounding box center [552, 180] width 1005 height 165
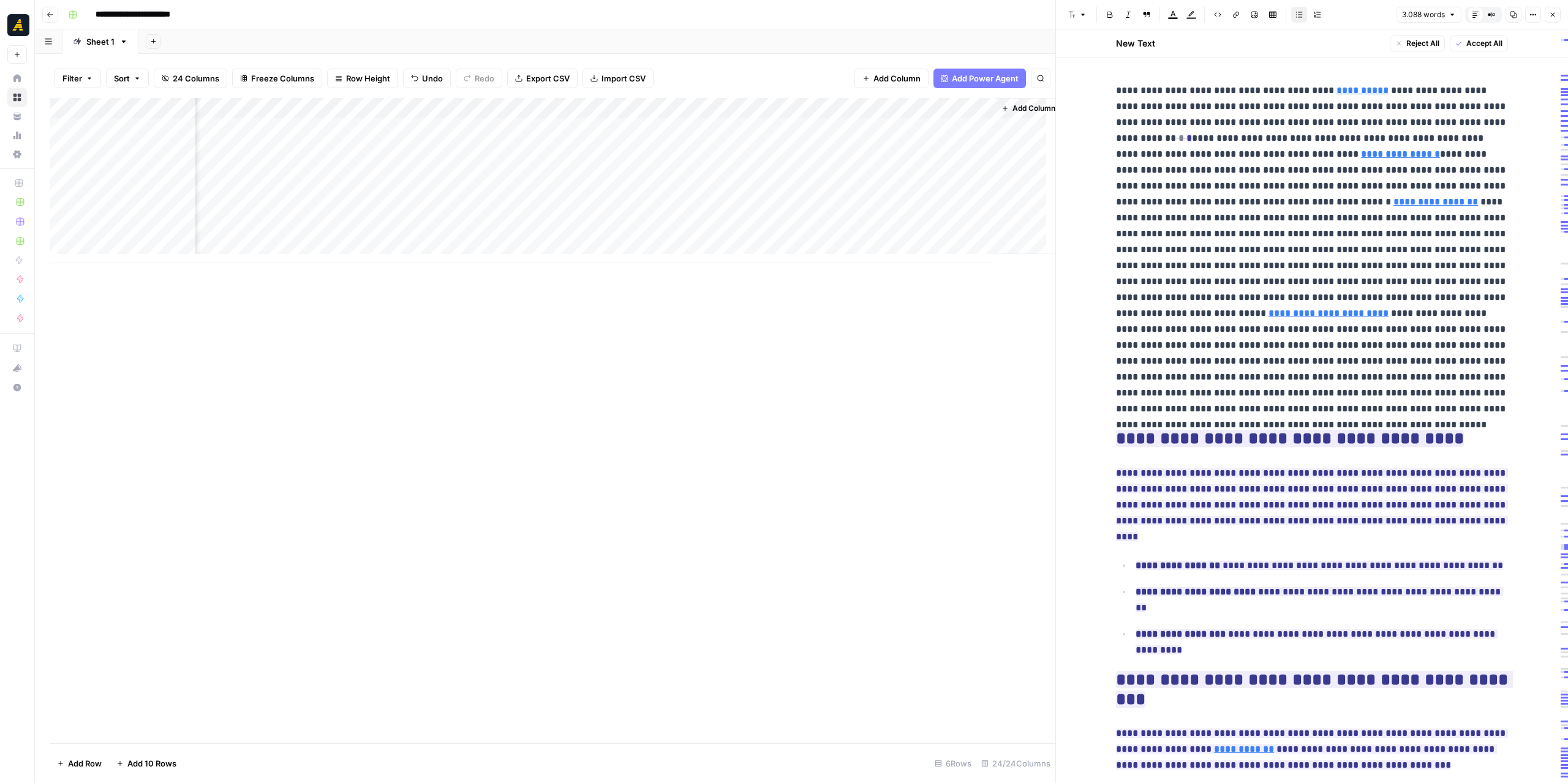
click at [921, 130] on div "Add Column" at bounding box center [552, 180] width 1005 height 165
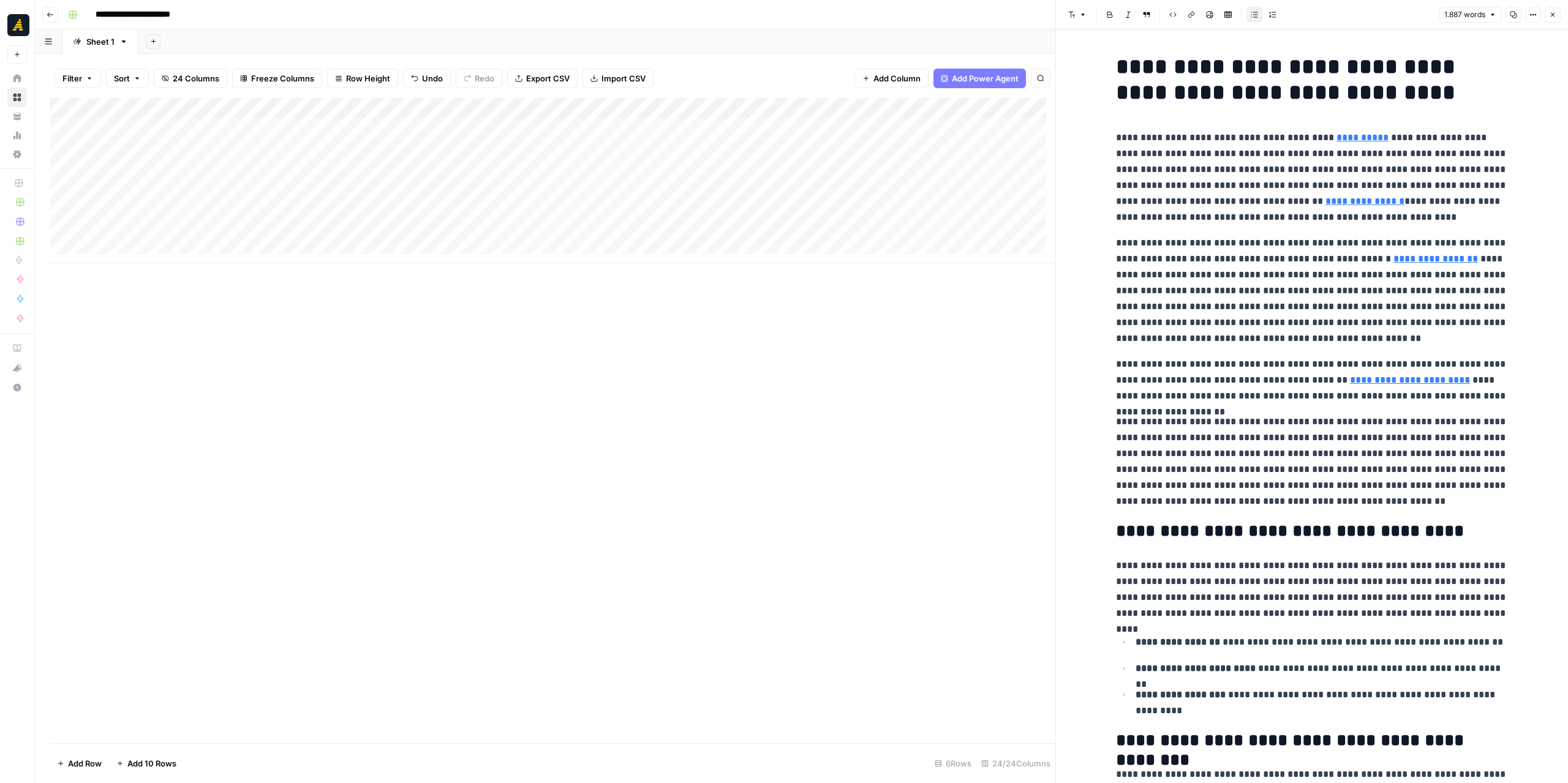
click at [122, 129] on div "Add Column" at bounding box center [552, 180] width 1005 height 165
drag, startPoint x: 142, startPoint y: 155, endPoint x: 140, endPoint y: 164, distance: 9.2
click at [142, 155] on div "Add Column" at bounding box center [552, 180] width 1005 height 165
click at [133, 172] on div "Add Column" at bounding box center [552, 180] width 1005 height 165
click at [344, 369] on div "Add Column" at bounding box center [552, 421] width 1005 height 645
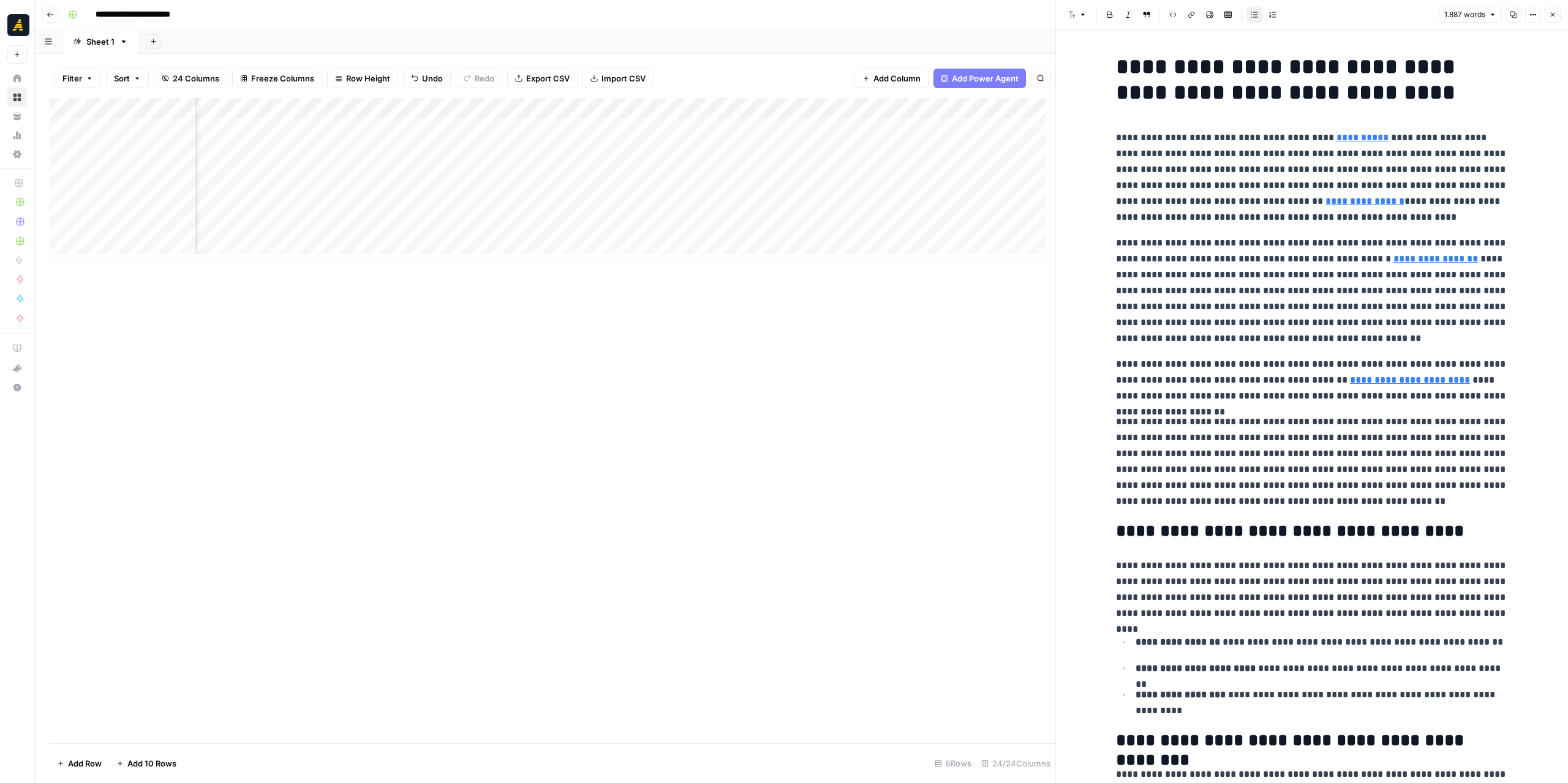
scroll to position [0, 1413]
click at [573, 107] on div "Add Column" at bounding box center [552, 180] width 1005 height 165
click at [542, 137] on input "AEO REPORT" at bounding box center [589, 138] width 124 height 12
type input "AEO & GAP REPORT"
click at [604, 104] on div "Add Column" at bounding box center [552, 180] width 1005 height 165
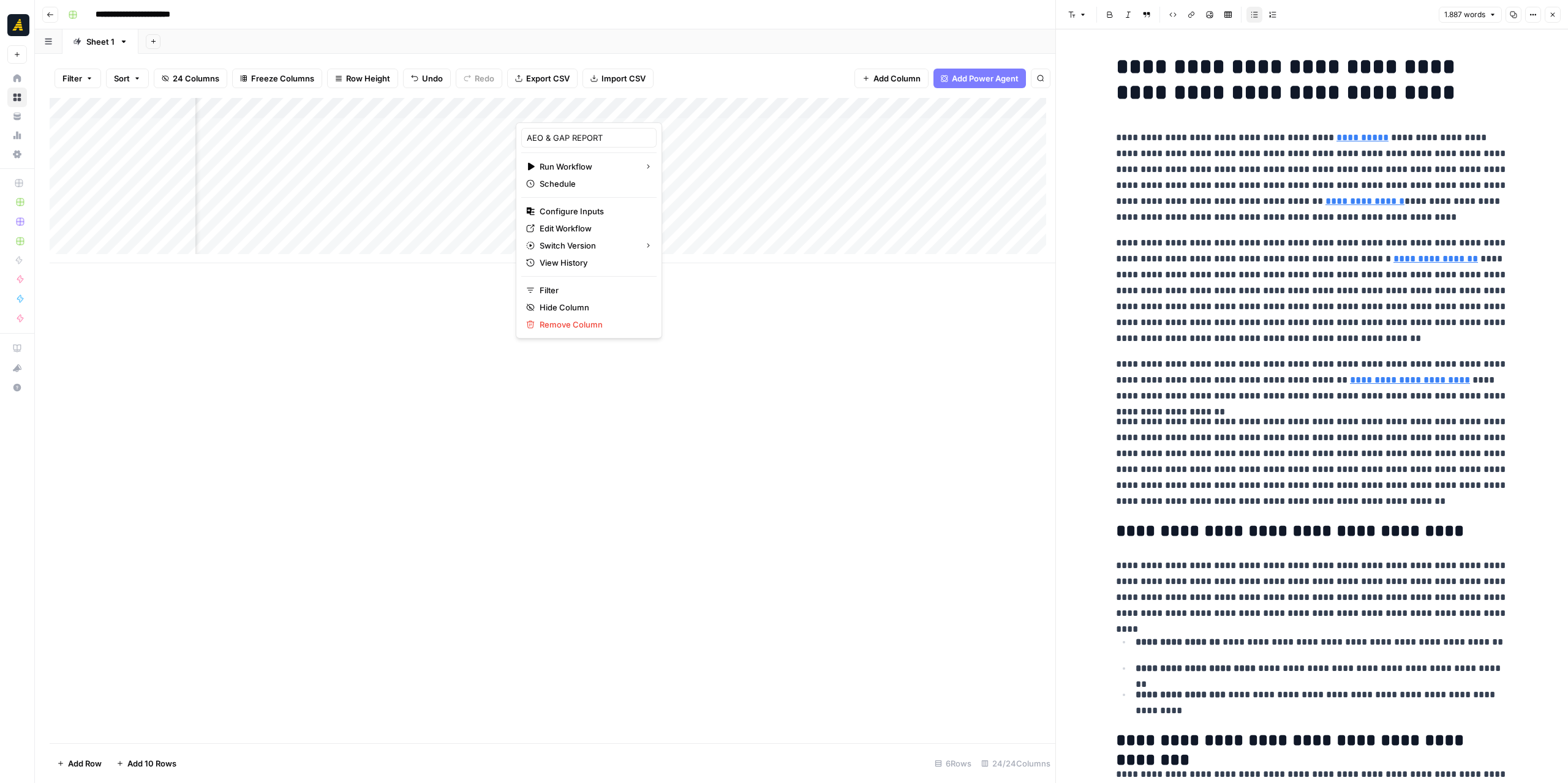
click at [604, 104] on div at bounding box center [583, 110] width 136 height 25
drag, startPoint x: 600, startPoint y: 140, endPoint x: 576, endPoint y: 140, distance: 24.0
click at [576, 140] on input "AEO & GAP REPORT" at bounding box center [589, 138] width 124 height 12
type input "AEO & GAP Report"
click at [760, 328] on div "Add Column" at bounding box center [552, 421] width 1005 height 645
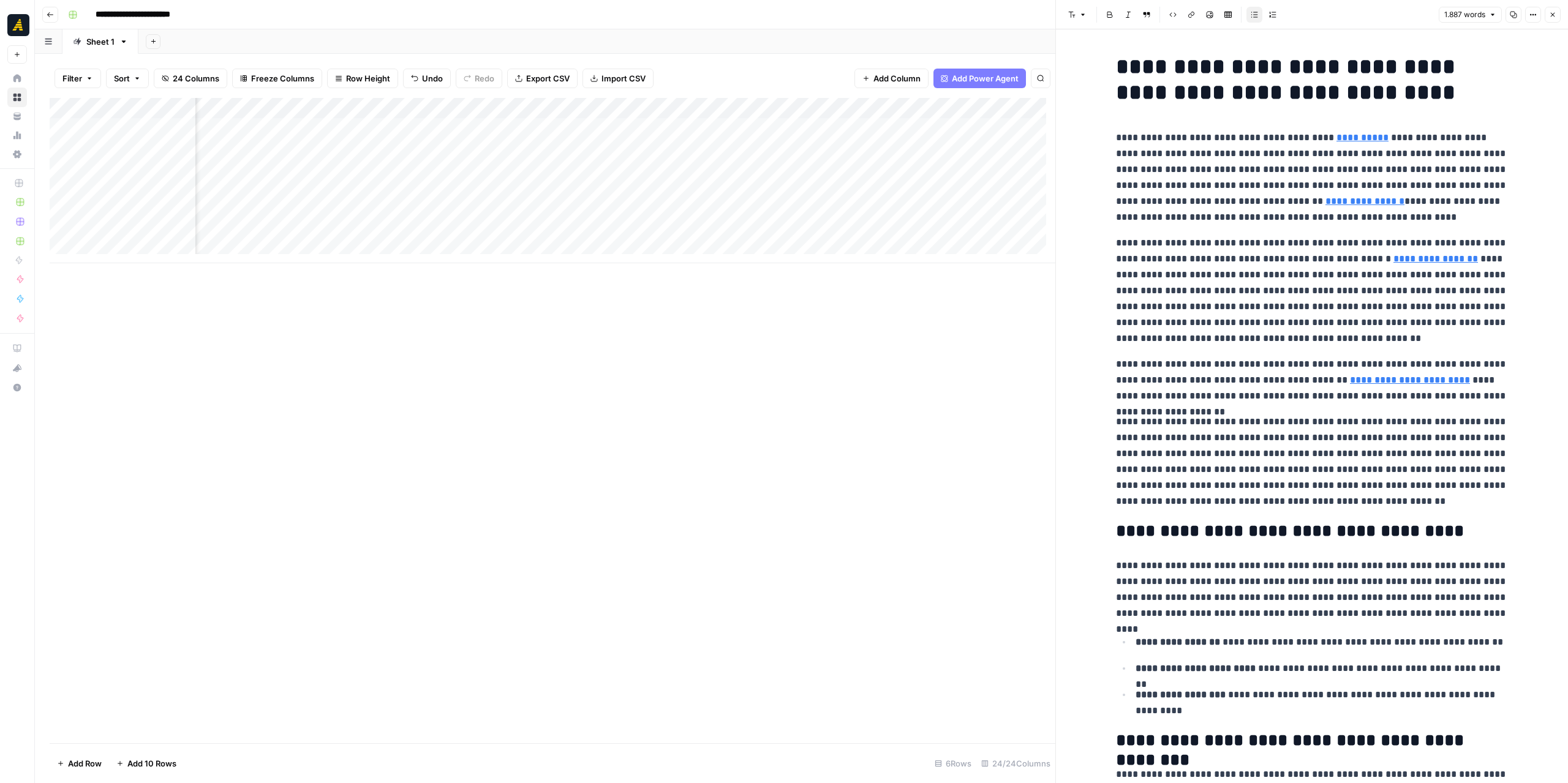
scroll to position [0, 1553]
click at [577, 127] on div "Add Column" at bounding box center [552, 180] width 1005 height 165
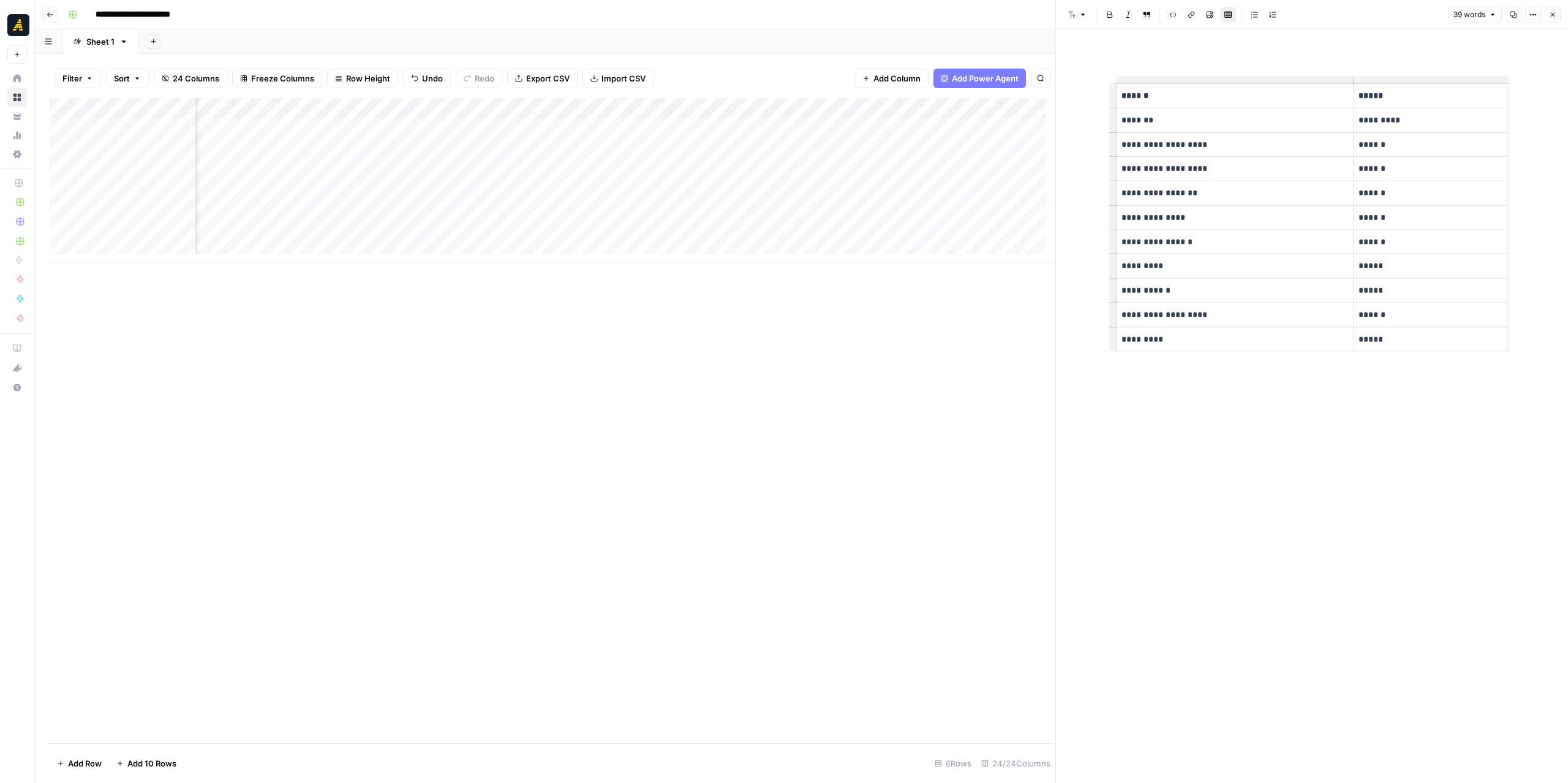
click at [655, 130] on div "Add Column" at bounding box center [552, 180] width 1005 height 165
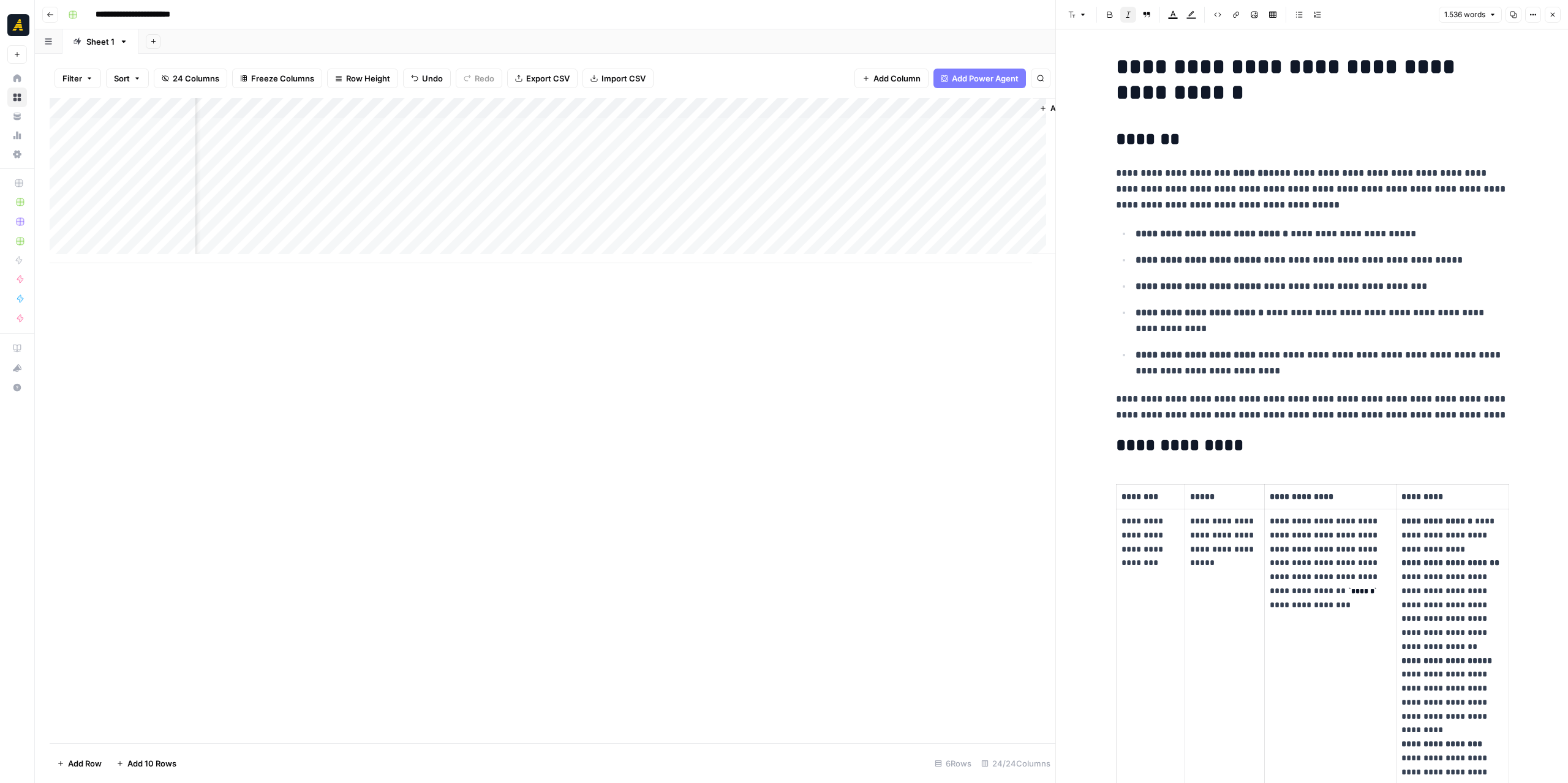
scroll to position [0, 1859]
click at [760, 132] on div "Add Column" at bounding box center [552, 180] width 1005 height 165
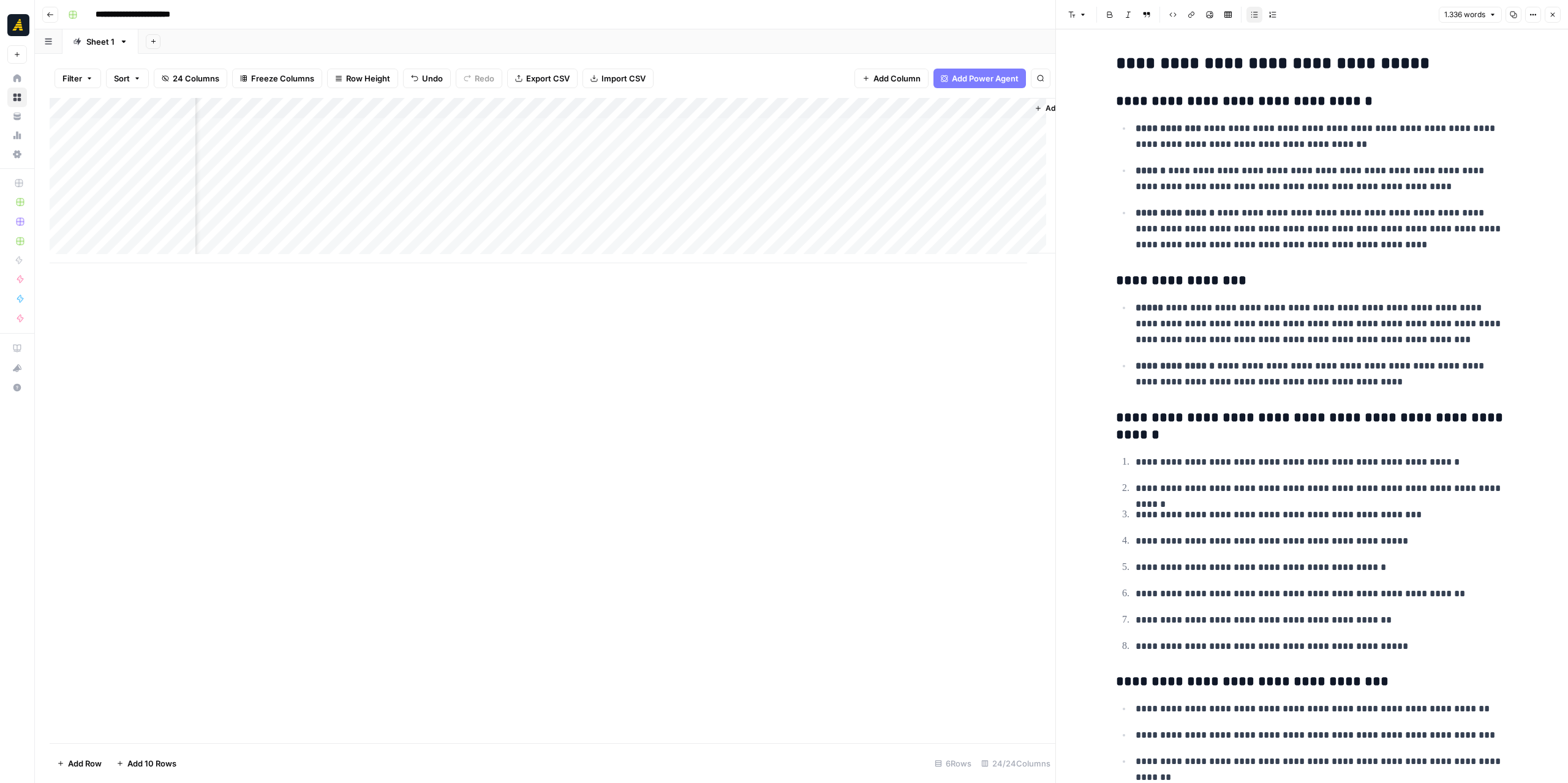
drag, startPoint x: 952, startPoint y: 110, endPoint x: 931, endPoint y: 110, distance: 21.0
click at [931, 110] on div "Add Column" at bounding box center [552, 180] width 1005 height 165
drag, startPoint x: 619, startPoint y: 114, endPoint x: 935, endPoint y: 114, distance: 316.0
click at [935, 114] on div "Add Column" at bounding box center [552, 180] width 1005 height 165
click at [951, 130] on div "Add Column" at bounding box center [552, 180] width 1005 height 165
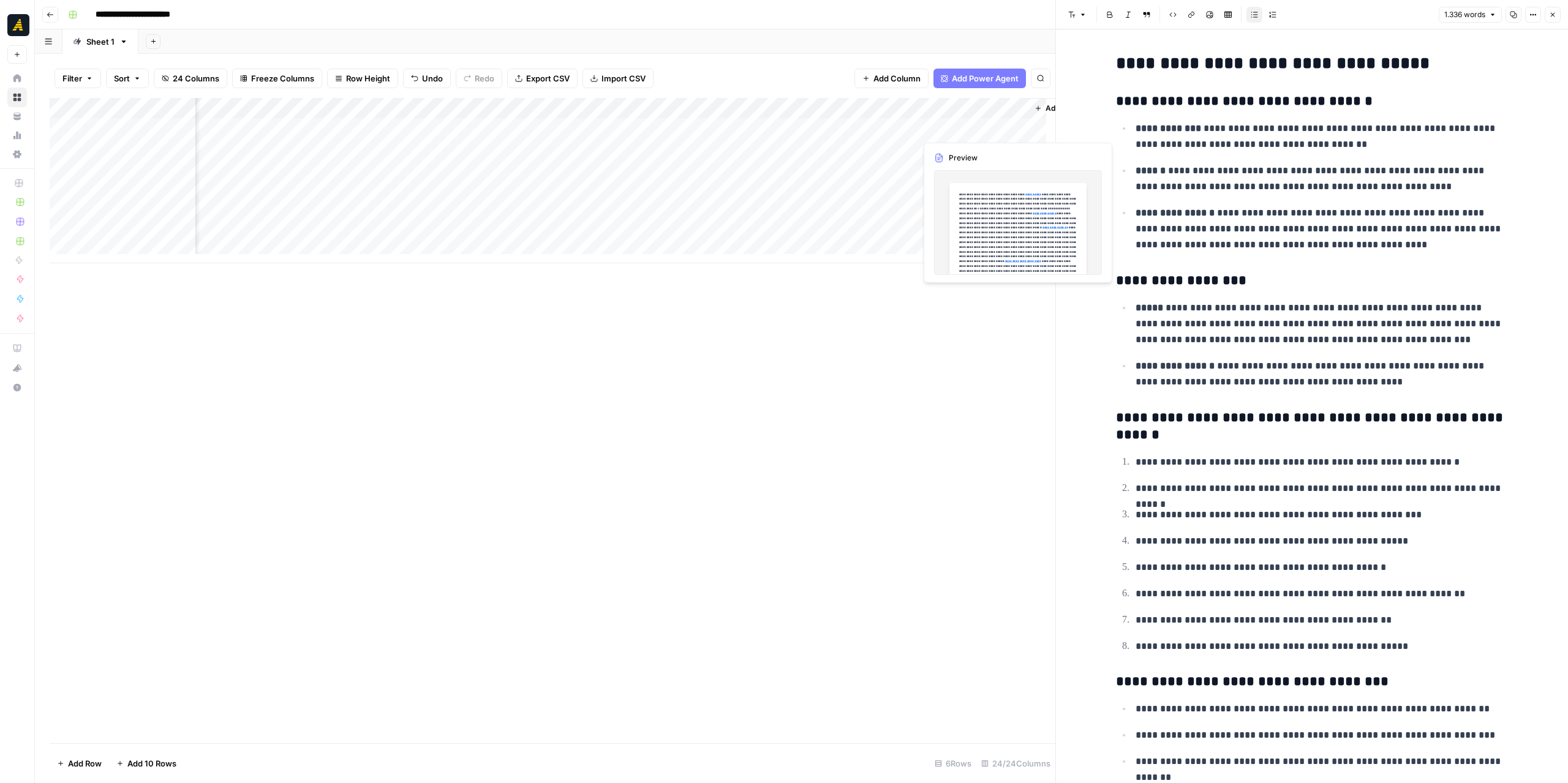
click at [951, 130] on div "Add Column" at bounding box center [552, 180] width 1005 height 165
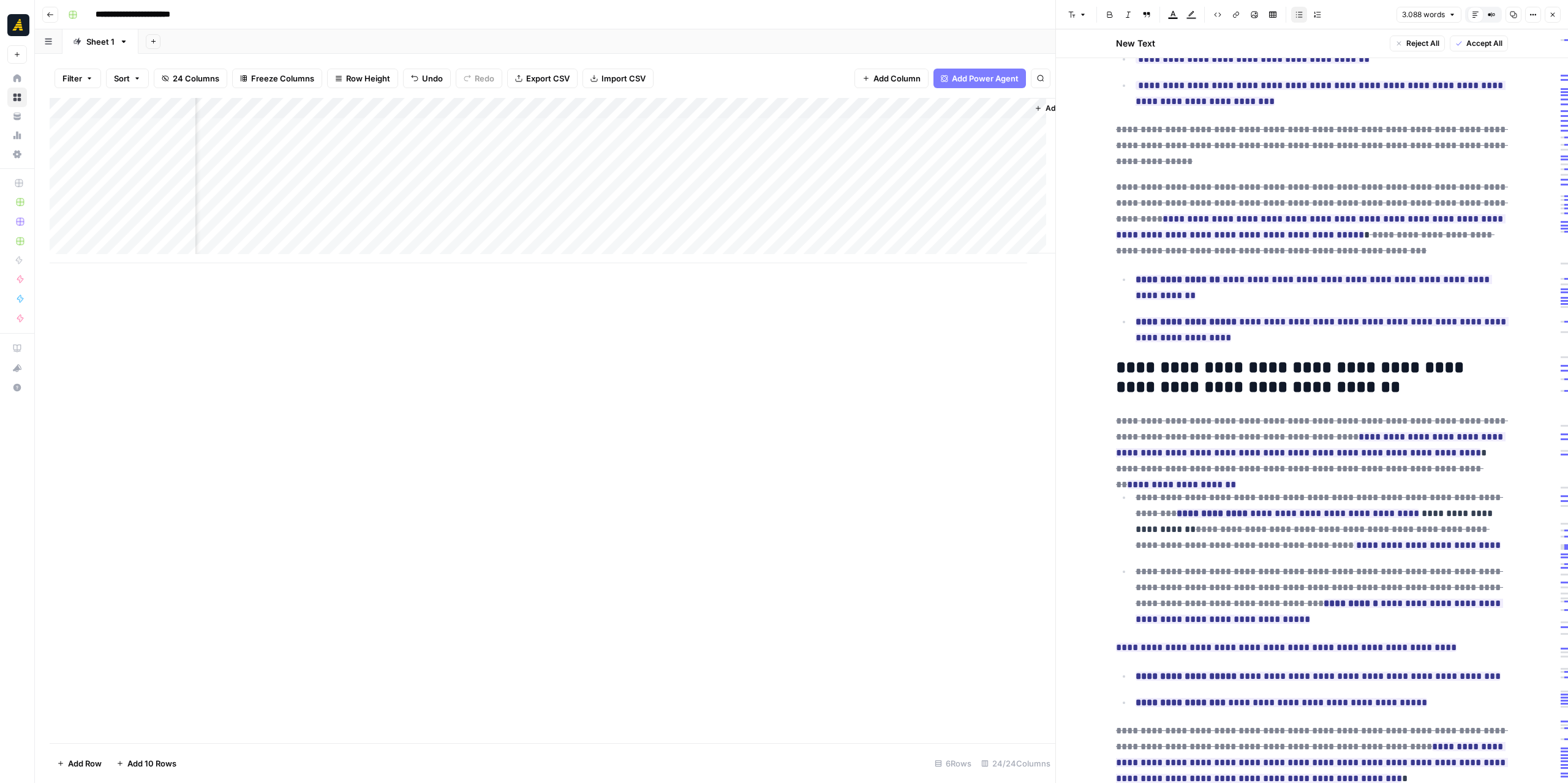
scroll to position [1286, 0]
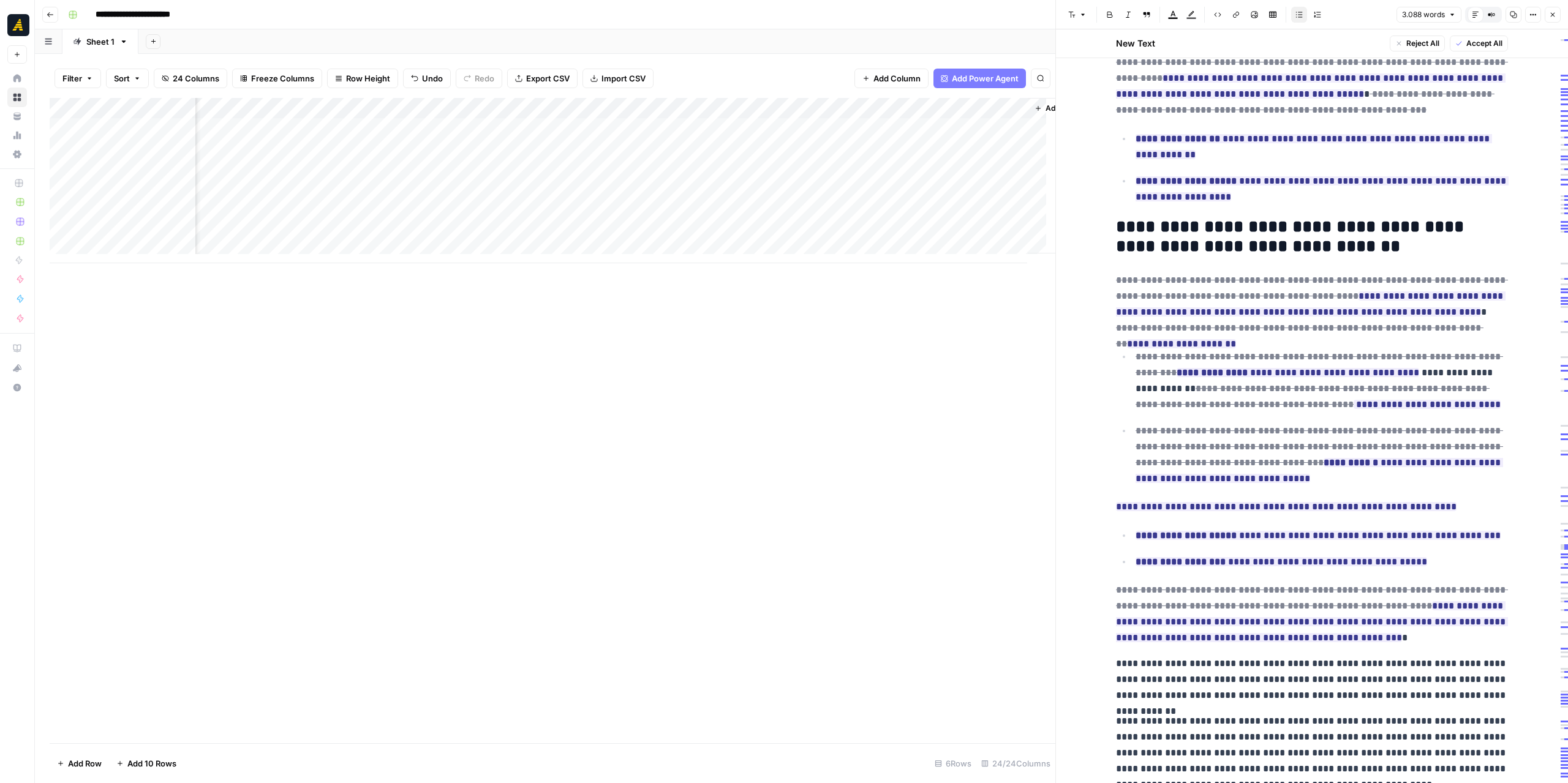
click at [865, 129] on div "Add Column" at bounding box center [552, 180] width 1005 height 165
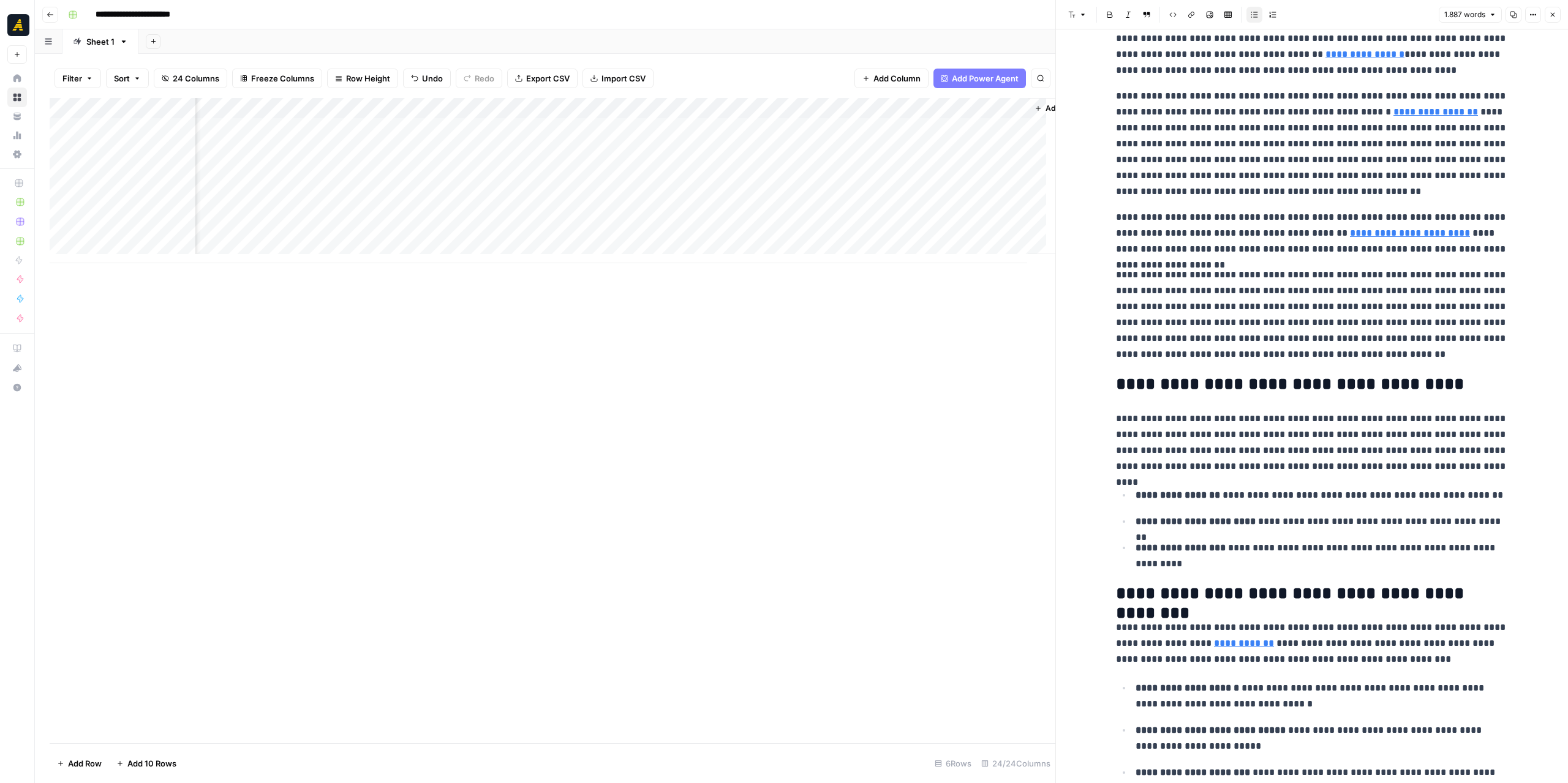
scroll to position [306, 0]
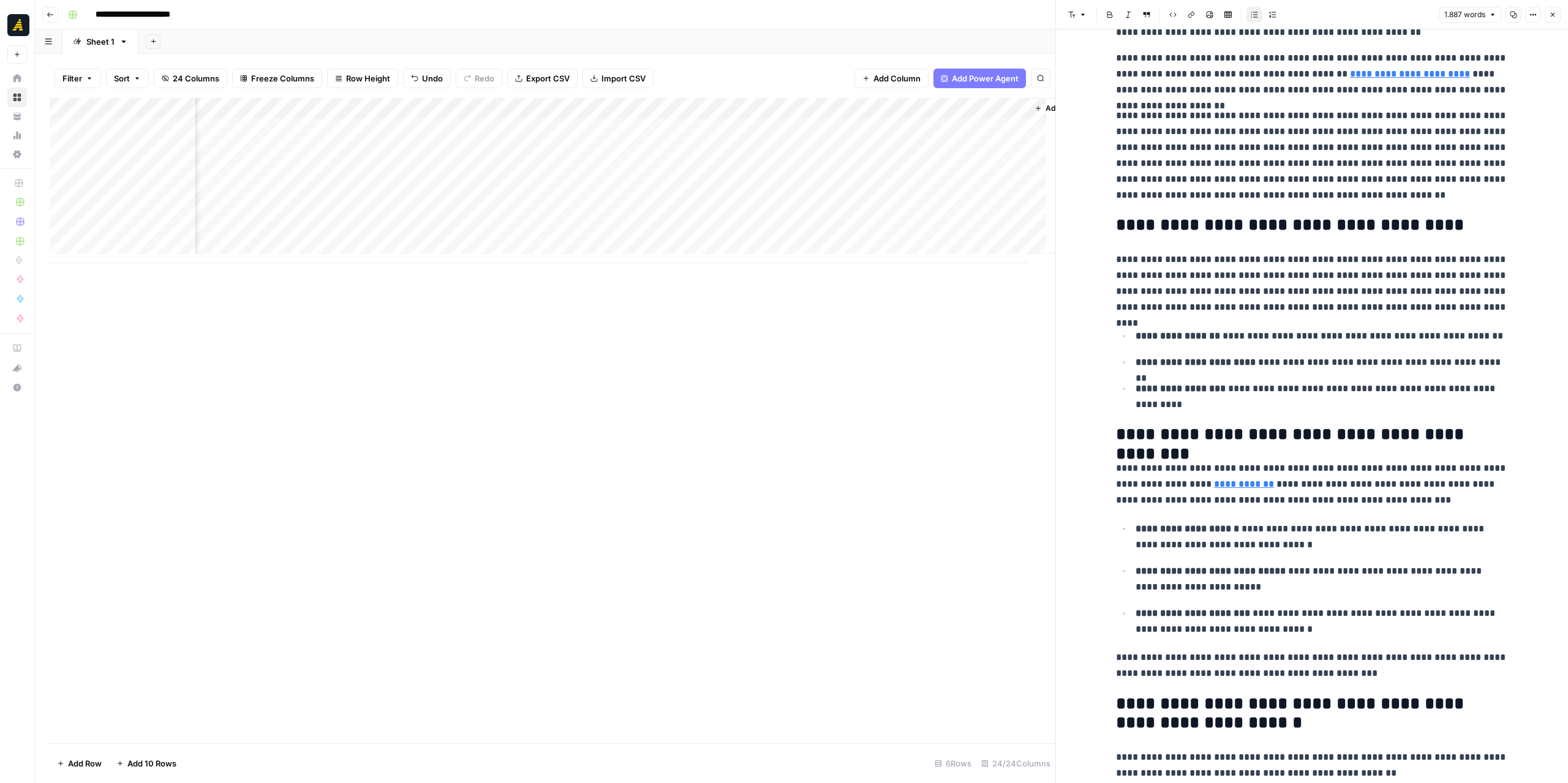
click at [943, 132] on div "Add Column" at bounding box center [552, 180] width 1005 height 165
click at [969, 127] on div "Add Column" at bounding box center [552, 180] width 1005 height 165
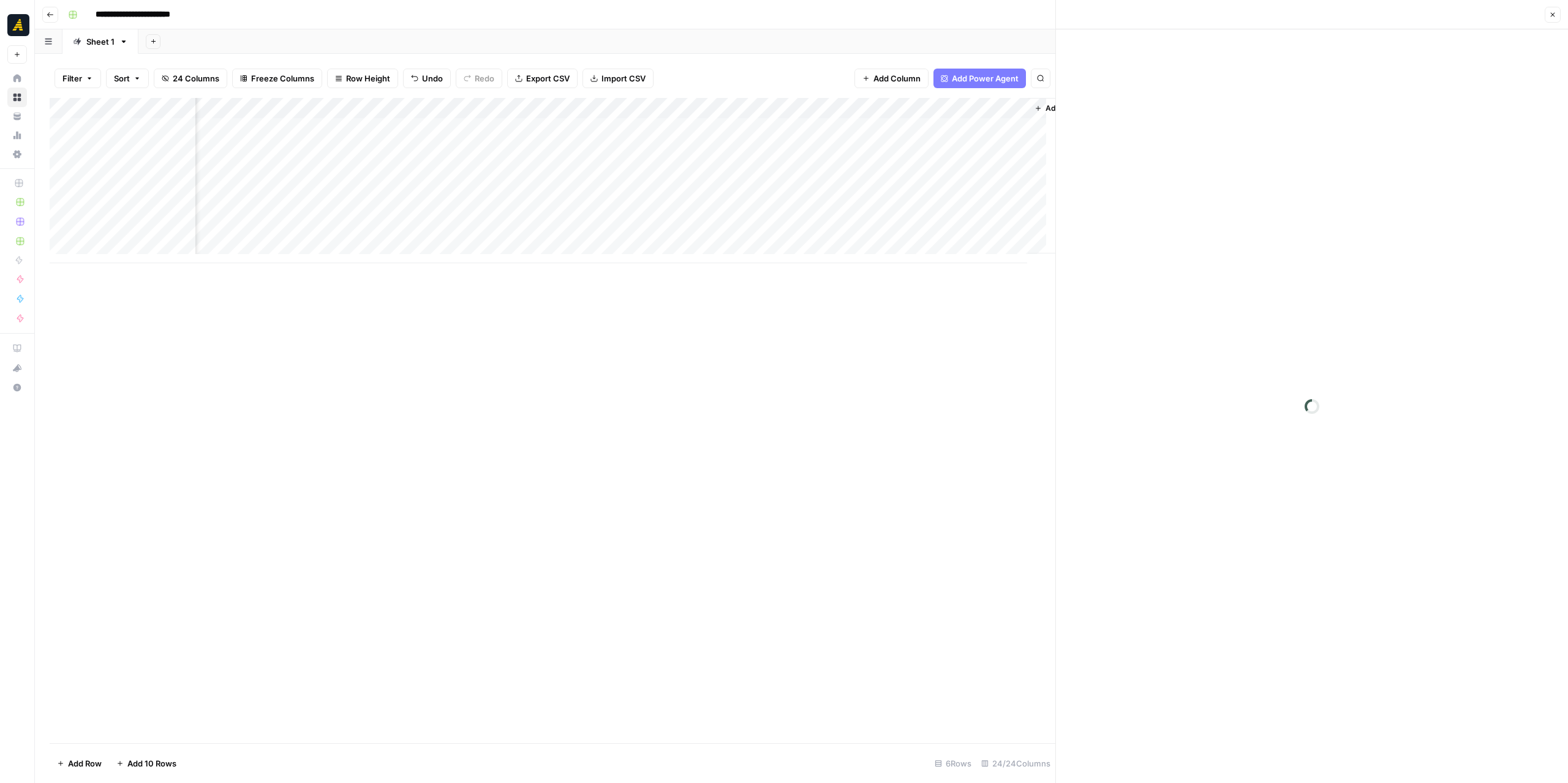
click at [969, 127] on div at bounding box center [971, 128] width 112 height 23
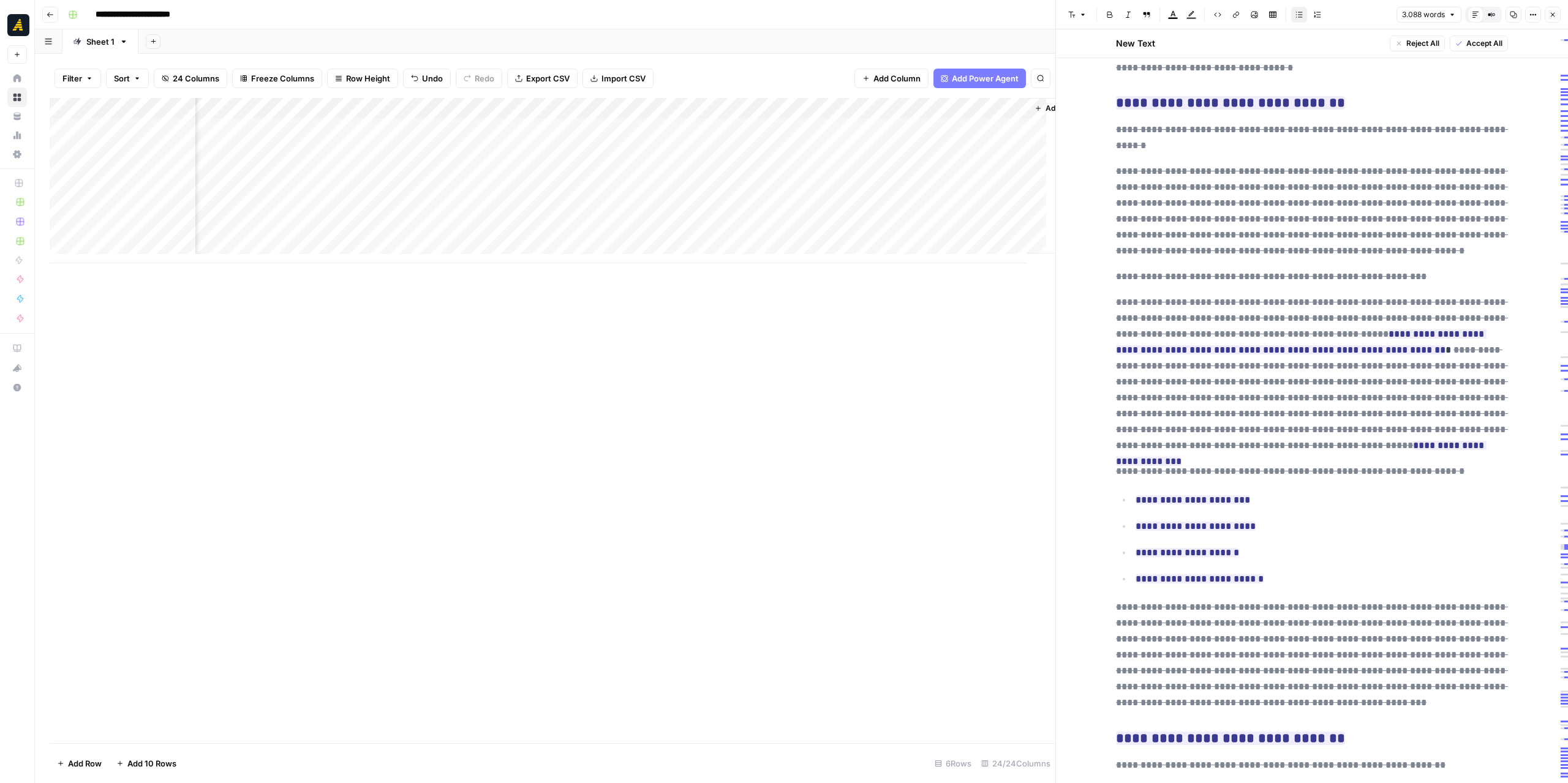
scroll to position [5328, 0]
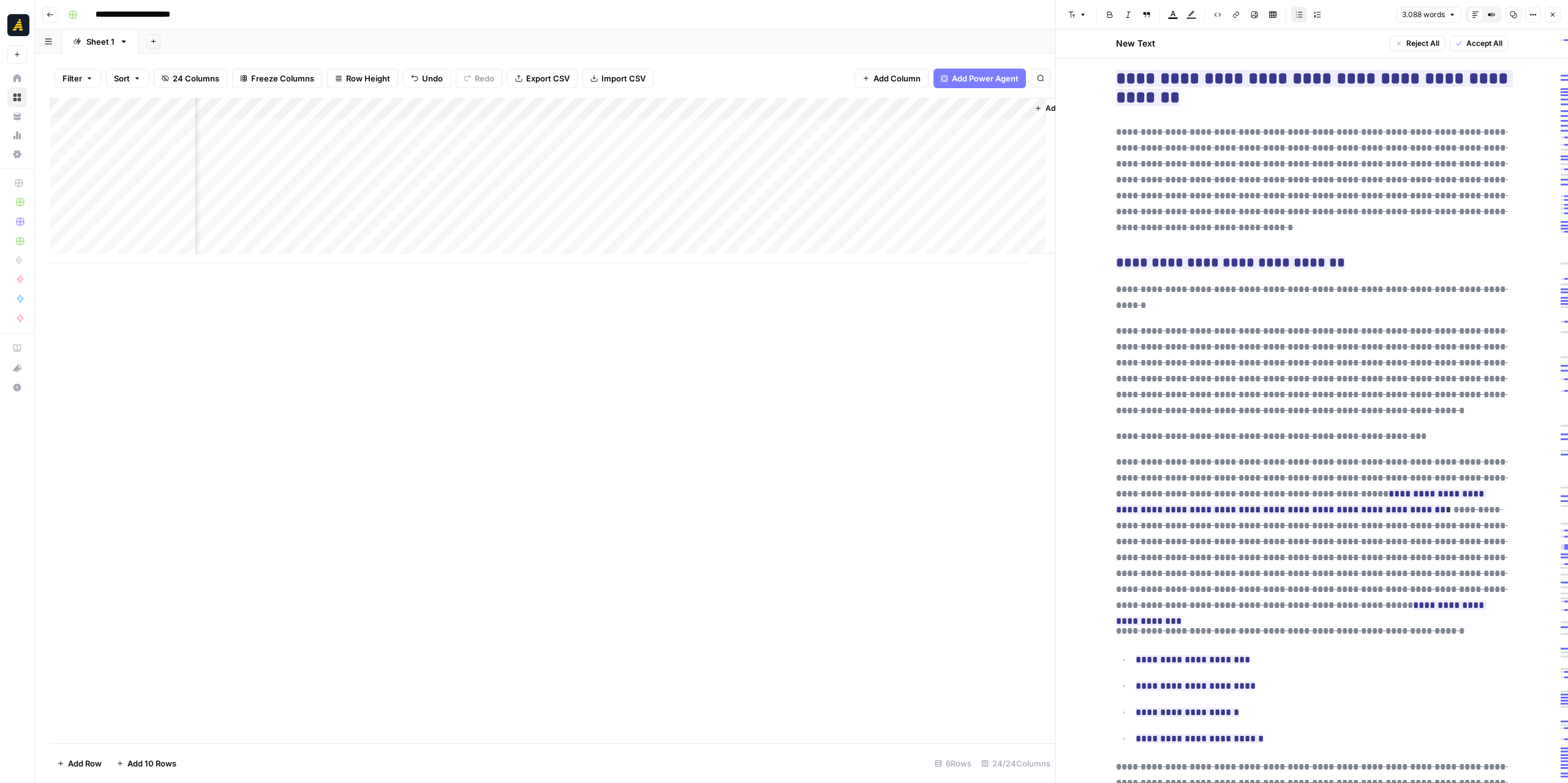
click at [879, 292] on div "Add Column" at bounding box center [552, 421] width 1005 height 645
click at [666, 104] on div "Add Column" at bounding box center [552, 180] width 1005 height 165
click at [679, 222] on span "Edit Workflow" at bounding box center [681, 228] width 107 height 12
click at [758, 167] on div "Add Column" at bounding box center [552, 180] width 1005 height 165
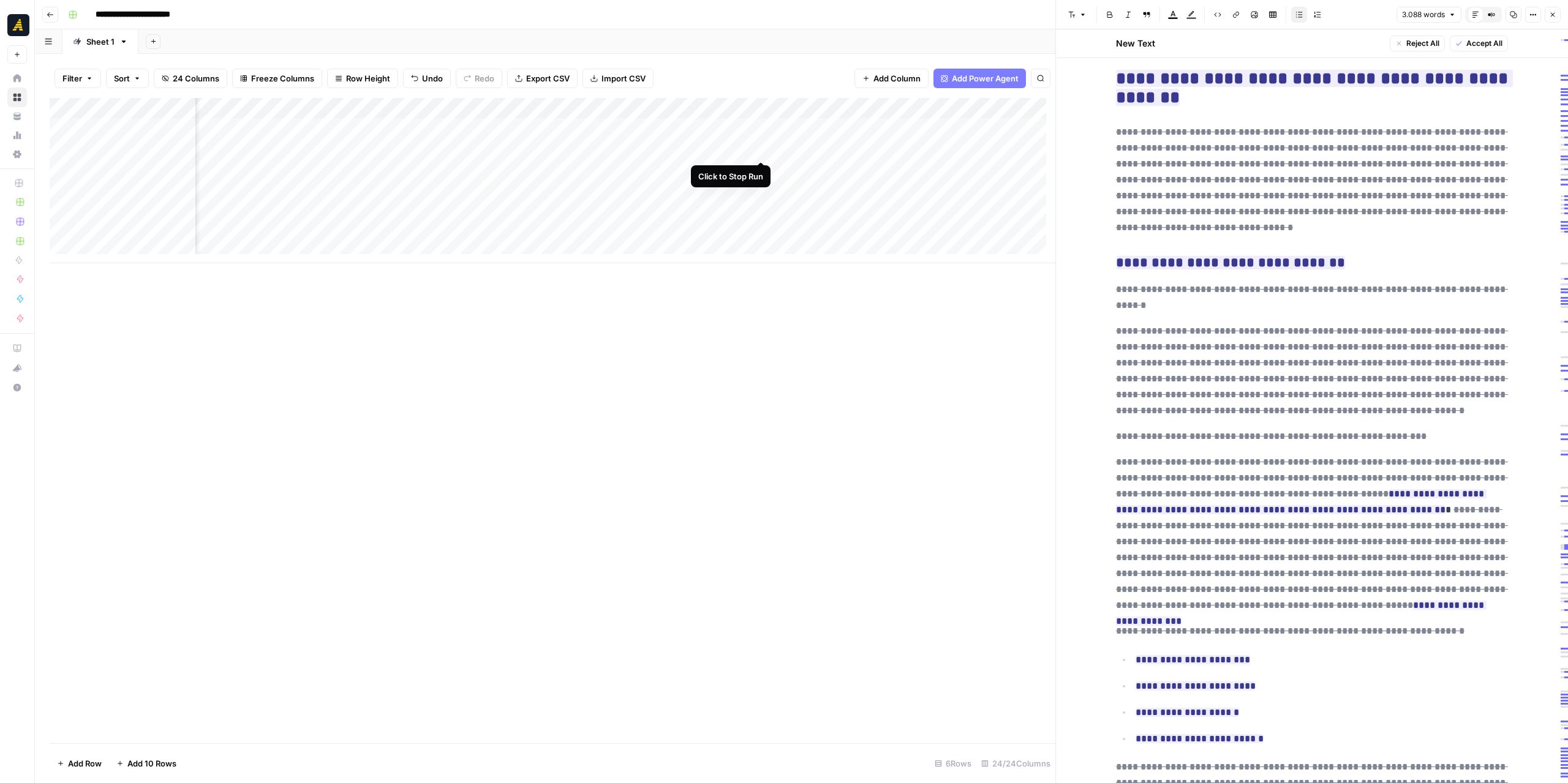
click at [760, 145] on div "Add Column" at bounding box center [552, 180] width 1005 height 165
drag, startPoint x: 740, startPoint y: 111, endPoint x: 772, endPoint y: 110, distance: 32.0
click at [772, 110] on div "Add Column" at bounding box center [552, 180] width 1005 height 165
drag, startPoint x: 772, startPoint y: 110, endPoint x: 826, endPoint y: 110, distance: 54.0
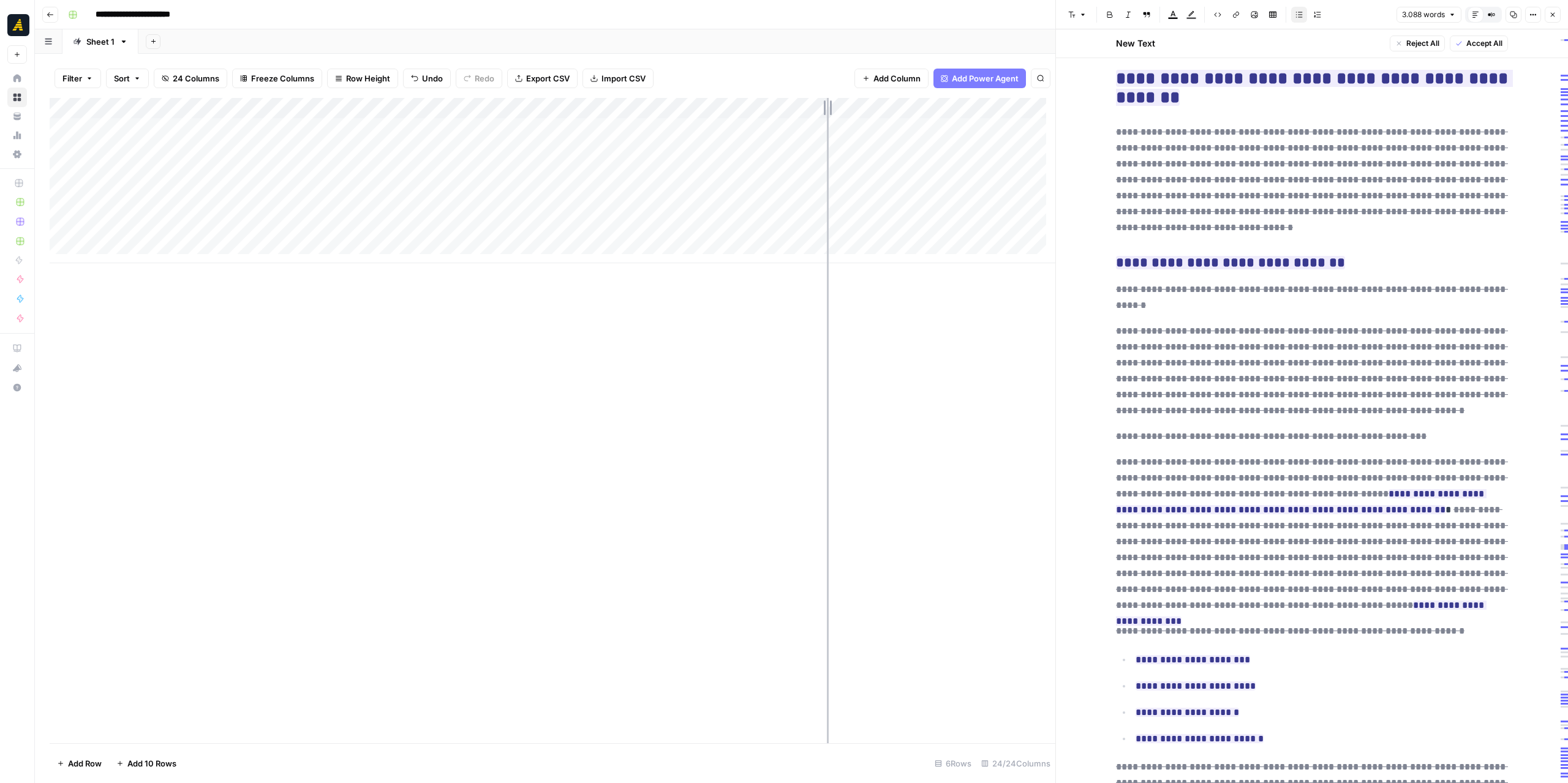
click at [826, 110] on div "Add Column" at bounding box center [552, 180] width 1005 height 165
drag, startPoint x: 826, startPoint y: 110, endPoint x: 838, endPoint y: 108, distance: 12.2
click at [838, 108] on div "Add Column" at bounding box center [552, 180] width 1005 height 165
drag, startPoint x: 838, startPoint y: 108, endPoint x: 760, endPoint y: 116, distance: 78.4
click at [760, 116] on div "Add Column" at bounding box center [552, 180] width 1005 height 165
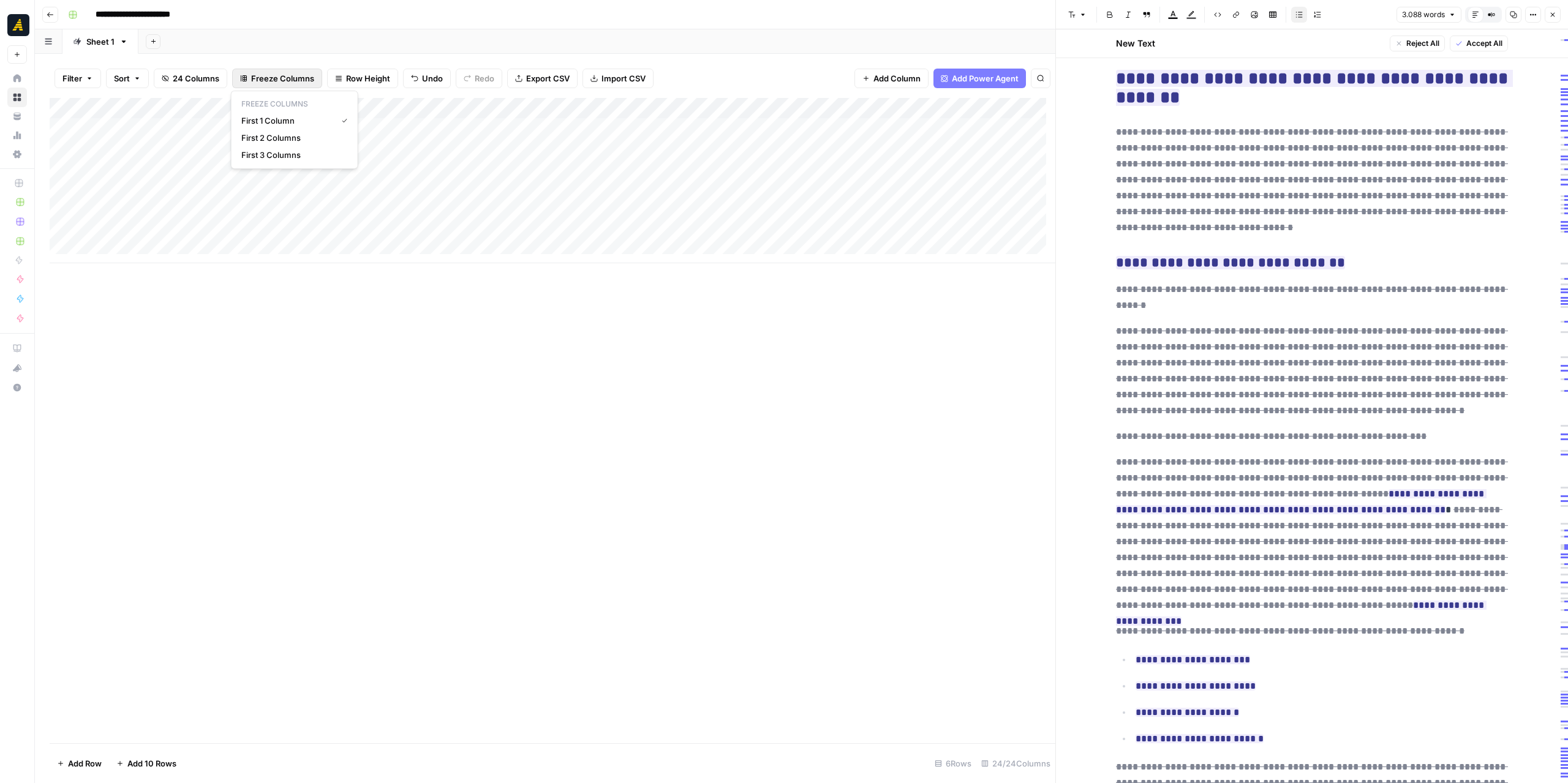
click at [276, 77] on span "Freeze Columns" at bounding box center [283, 78] width 63 height 12
click at [533, 365] on div "Add Column" at bounding box center [552, 421] width 1005 height 645
drag, startPoint x: 674, startPoint y: 105, endPoint x: 174, endPoint y: 124, distance: 500.4
click at [174, 124] on div "Add Column" at bounding box center [552, 180] width 1005 height 165
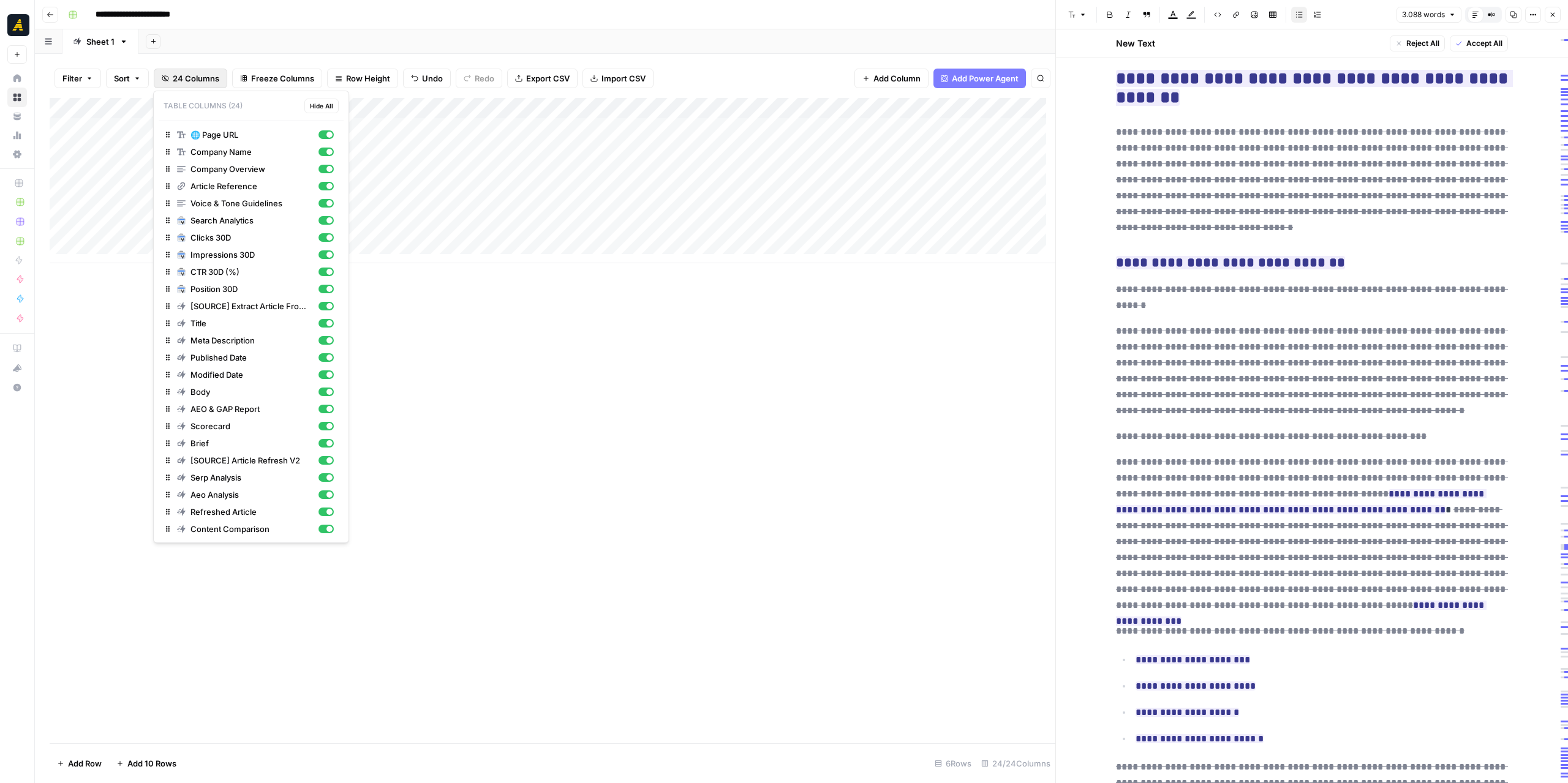
click at [209, 75] on span "24 Columns" at bounding box center [196, 78] width 47 height 12
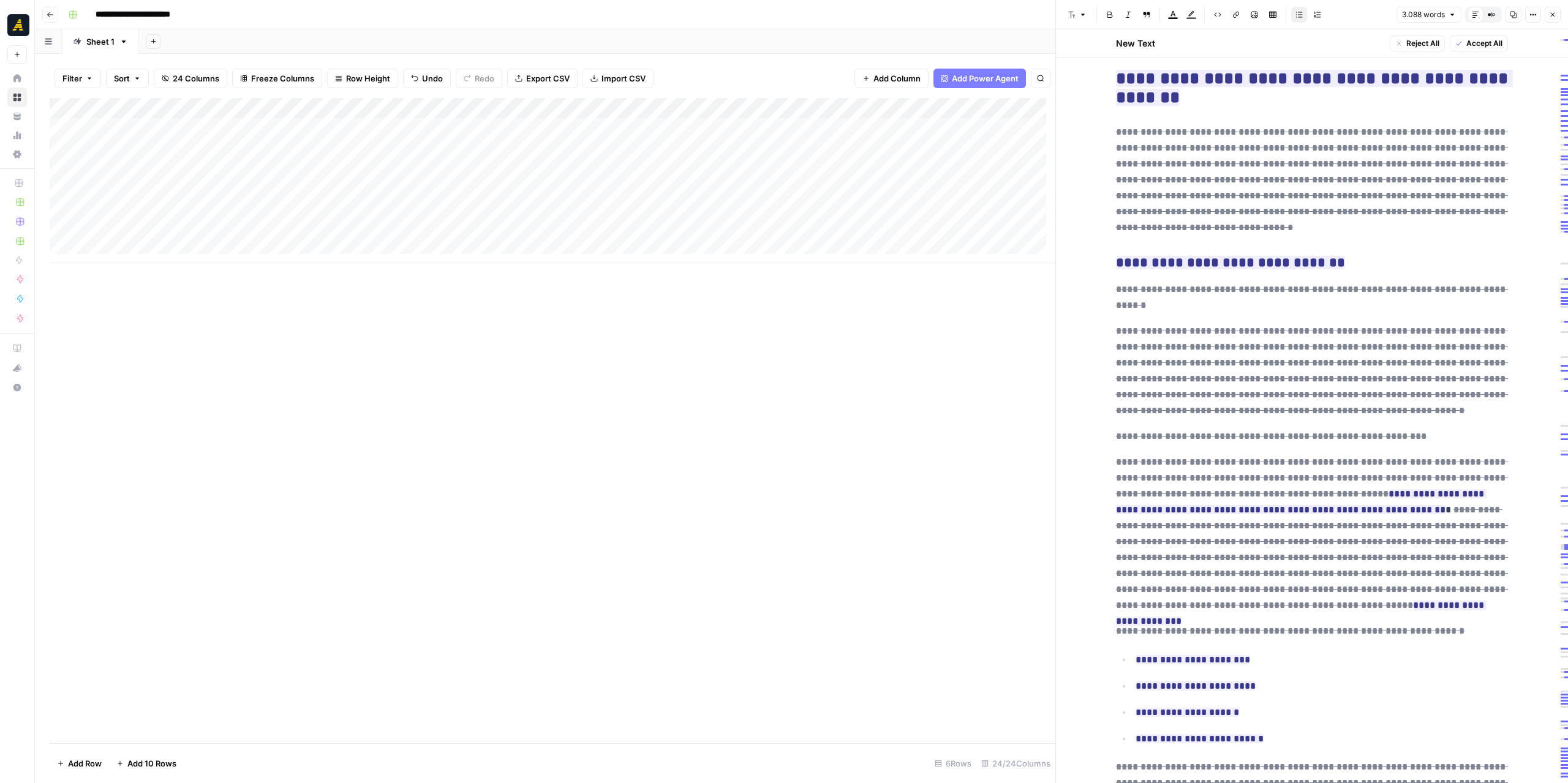
drag, startPoint x: 136, startPoint y: 108, endPoint x: 635, endPoint y: 131, distance: 499.5
click at [649, 132] on div "Add Column" at bounding box center [552, 180] width 1005 height 165
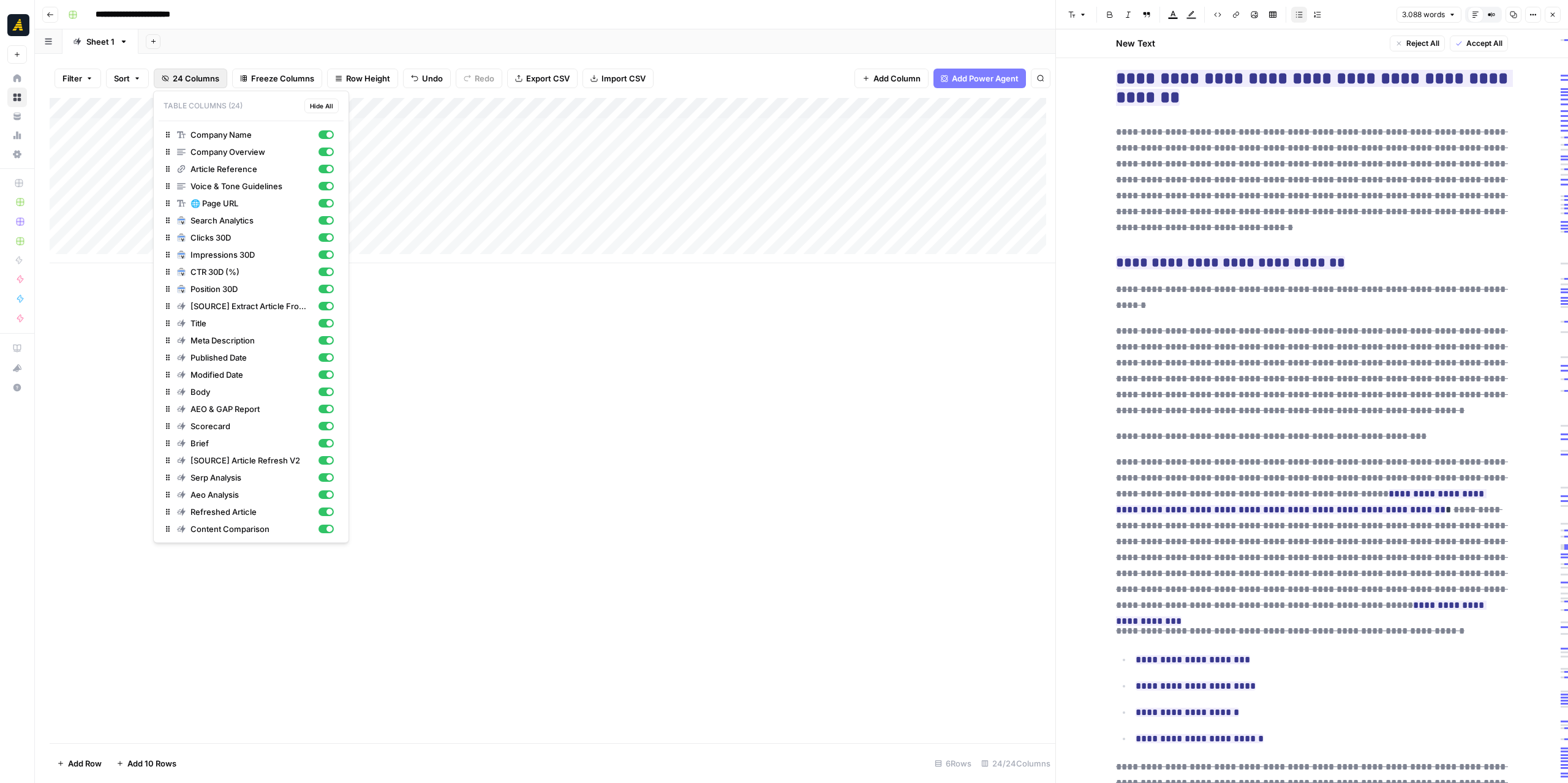
click at [202, 77] on span "24 Columns" at bounding box center [196, 78] width 47 height 12
click at [329, 167] on div "button" at bounding box center [329, 168] width 6 height 6
click at [327, 168] on div "button" at bounding box center [326, 169] width 15 height 9
click at [524, 349] on div "Add Column" at bounding box center [552, 421] width 1005 height 645
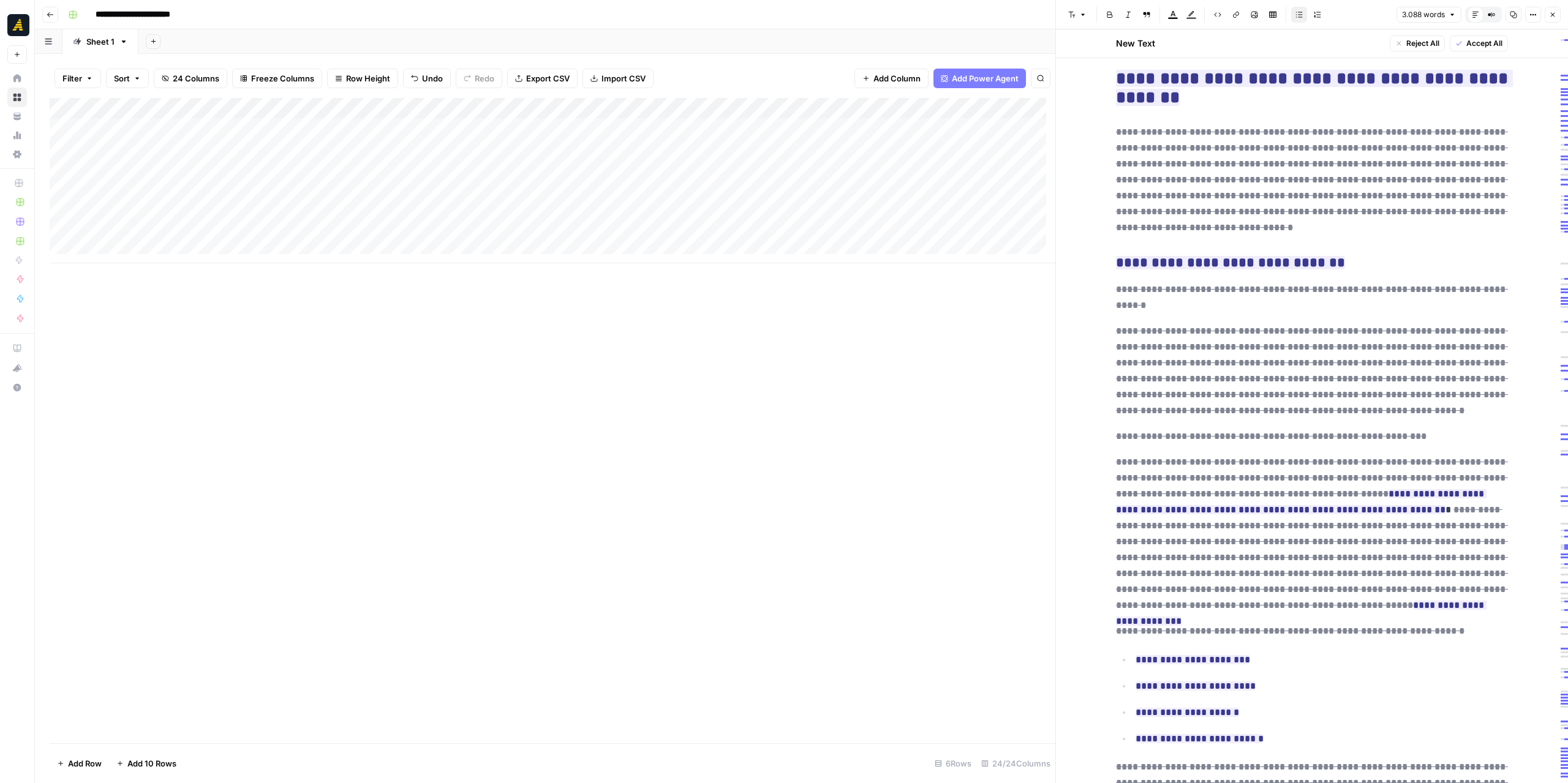
drag, startPoint x: 633, startPoint y: 107, endPoint x: 602, endPoint y: 124, distance: 35.4
click at [602, 124] on div "Add Column" at bounding box center [552, 180] width 1005 height 165
drag, startPoint x: 488, startPoint y: 401, endPoint x: 504, endPoint y: 408, distance: 17.5
click at [488, 400] on div "Add Column" at bounding box center [552, 421] width 1005 height 645
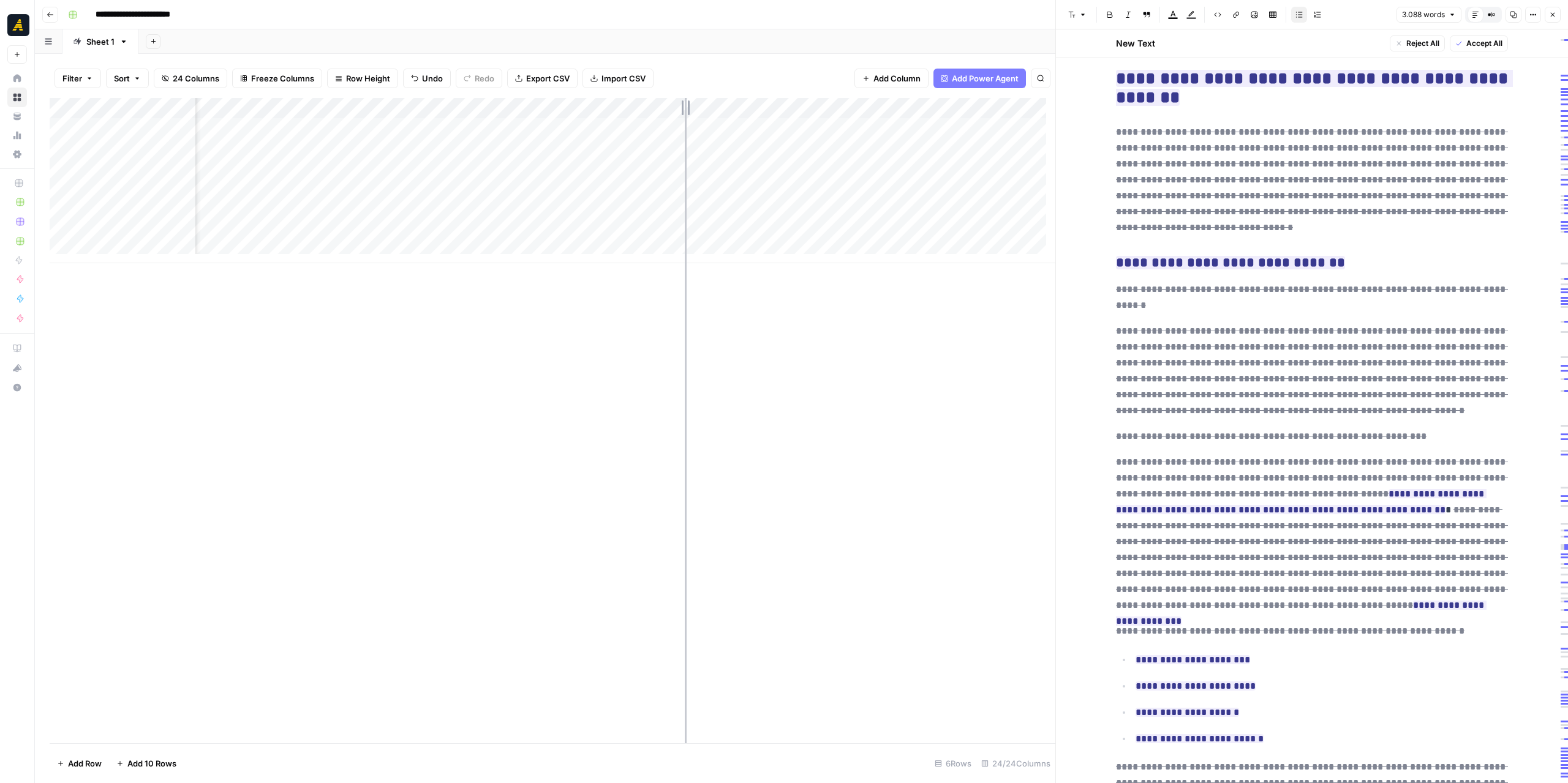
drag, startPoint x: 691, startPoint y: 102, endPoint x: 677, endPoint y: 103, distance: 14.0
click at [677, 103] on div "Add Column" at bounding box center [552, 180] width 1005 height 165
drag, startPoint x: 790, startPoint y: 104, endPoint x: 775, endPoint y: 106, distance: 15.1
click at [778, 106] on div "Add Column" at bounding box center [552, 180] width 1005 height 165
drag, startPoint x: 581, startPoint y: 114, endPoint x: 579, endPoint y: 134, distance: 20.1
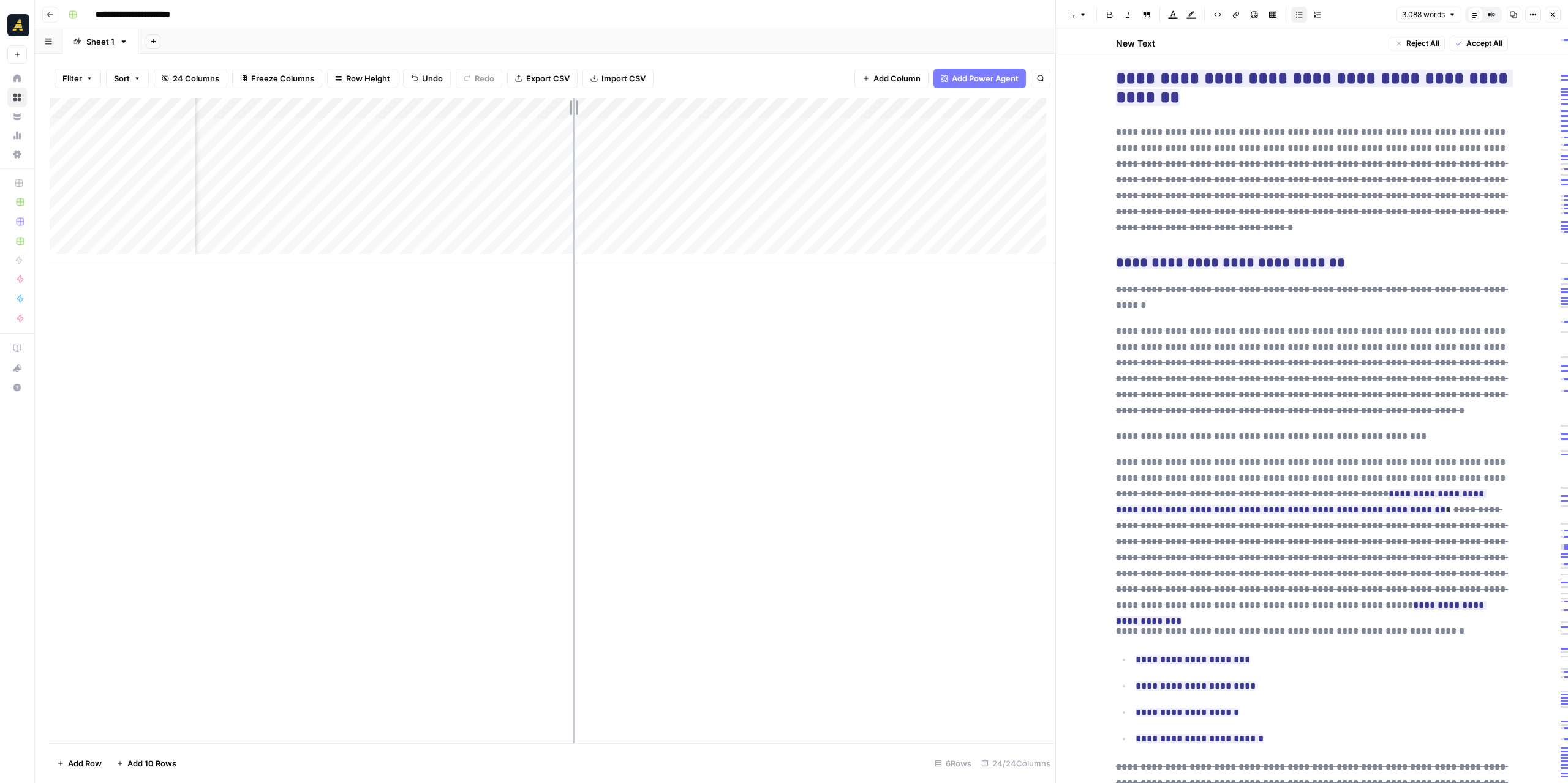
click at [573, 115] on div "Add Column" at bounding box center [552, 180] width 1005 height 165
drag, startPoint x: 626, startPoint y: 339, endPoint x: 611, endPoint y: 312, distance: 30.9
click at [624, 336] on div "Add Column" at bounding box center [552, 421] width 1005 height 645
click at [470, 133] on div "Add Column" at bounding box center [552, 180] width 1005 height 165
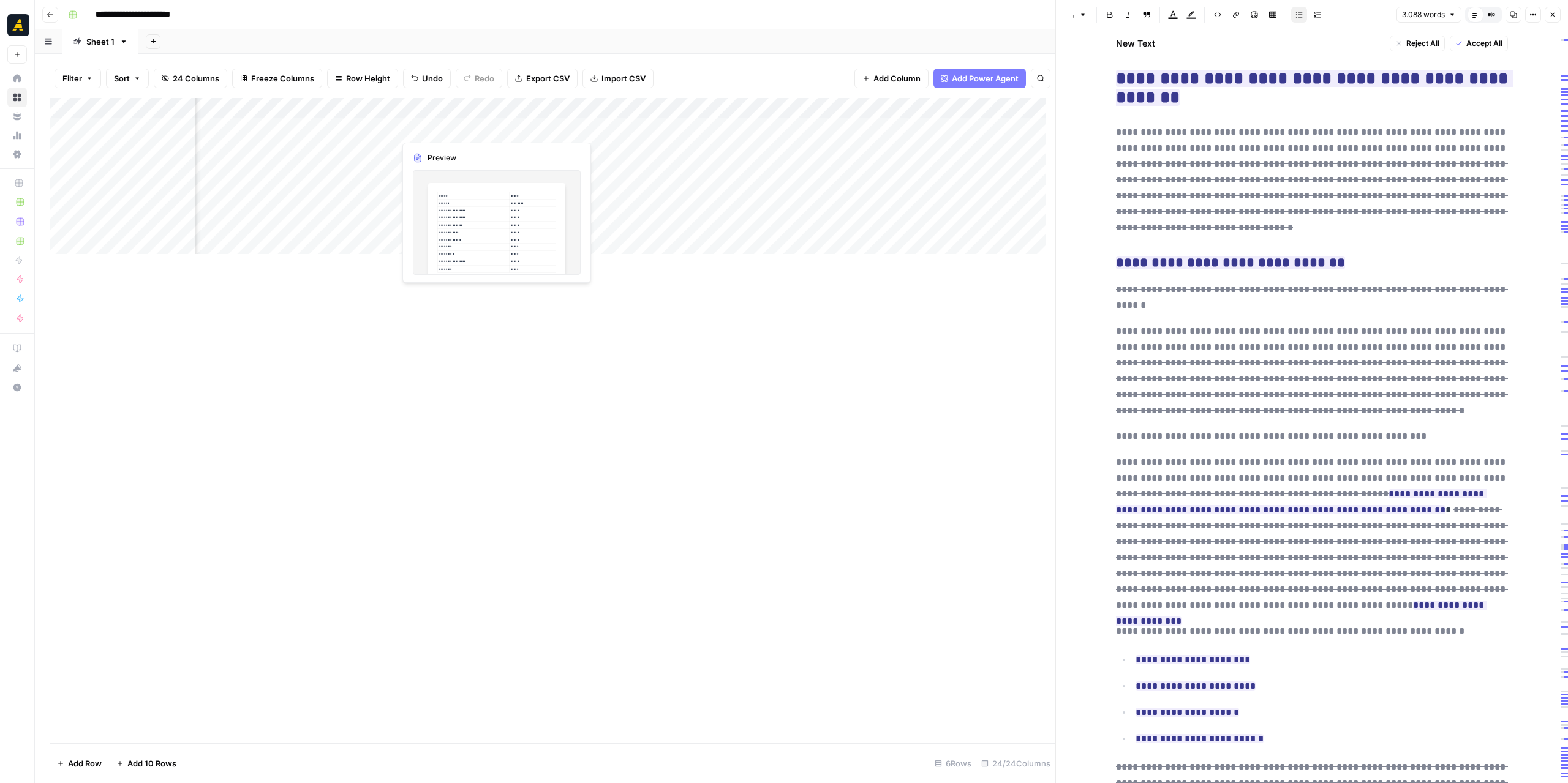
click at [470, 133] on div "Add Column" at bounding box center [552, 180] width 1005 height 165
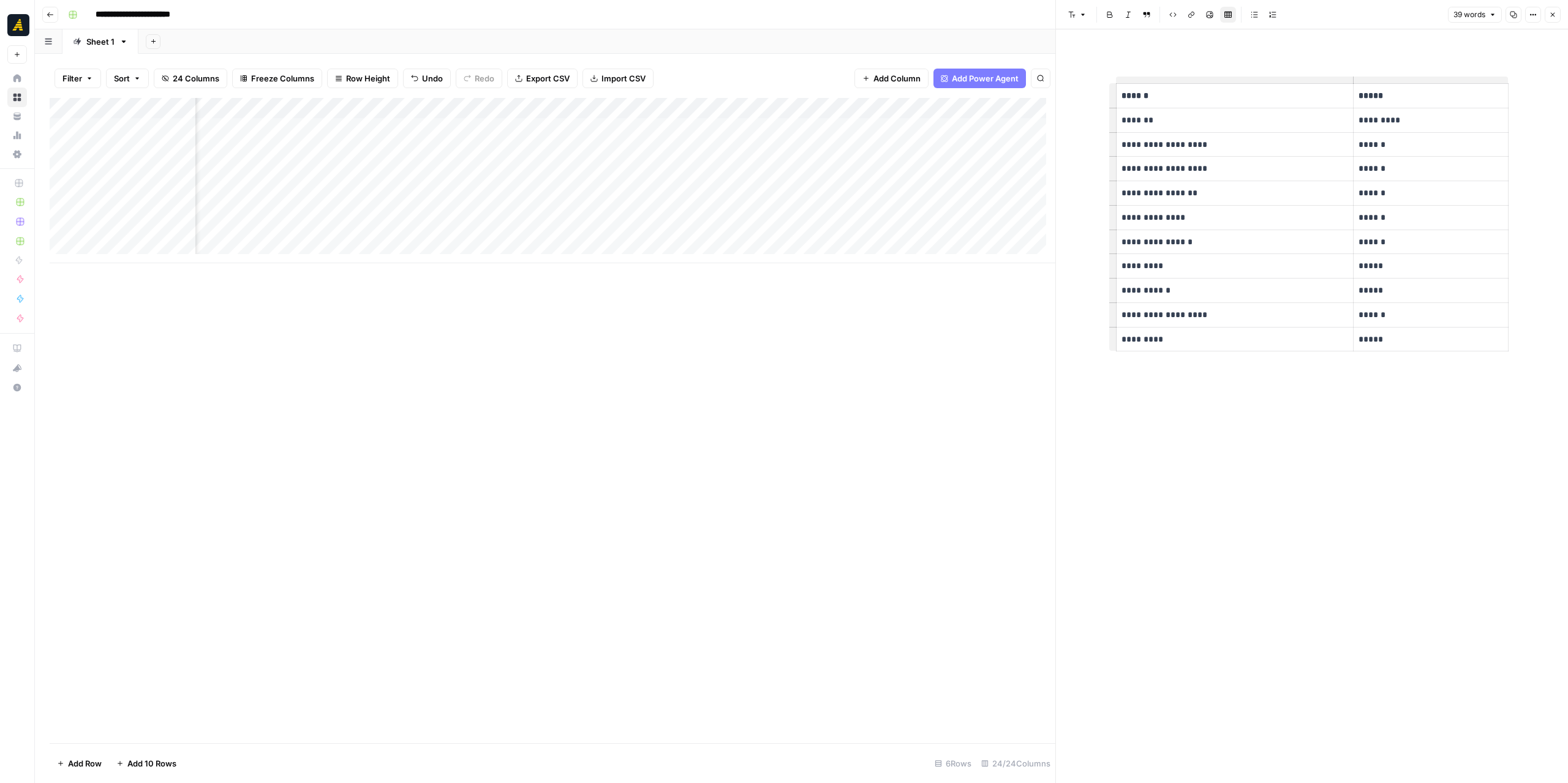
click at [561, 121] on div "Add Column" at bounding box center [552, 180] width 1005 height 165
click at [561, 121] on div "Add Column" at bounding box center [552, 180] width 1005 height 165
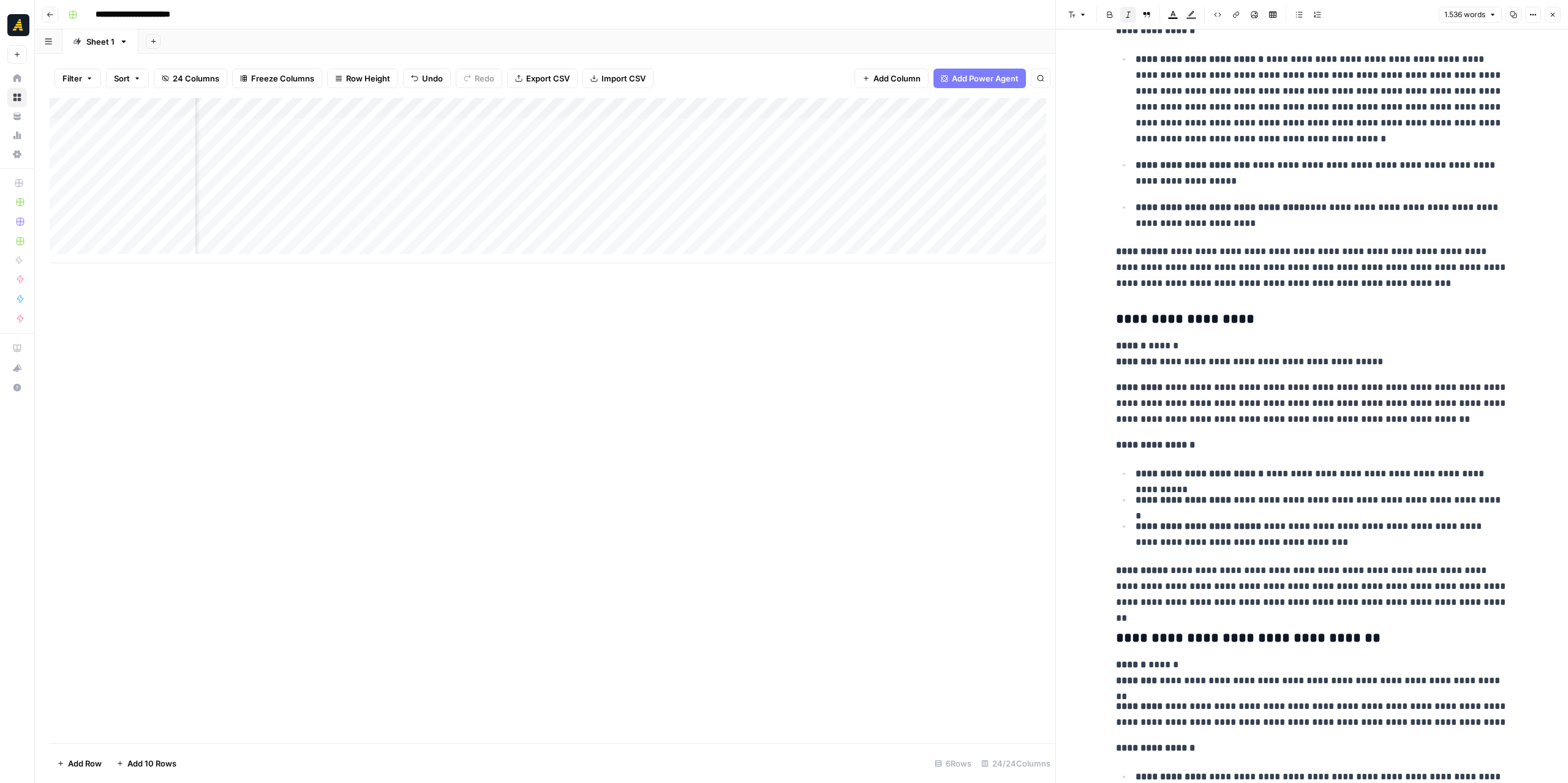
scroll to position [0, 1897]
click at [905, 172] on div "Add Column" at bounding box center [552, 180] width 1005 height 165
click at [892, 146] on div "Add Column" at bounding box center [552, 180] width 1005 height 165
click at [935, 314] on div "Add Column" at bounding box center [552, 421] width 1005 height 645
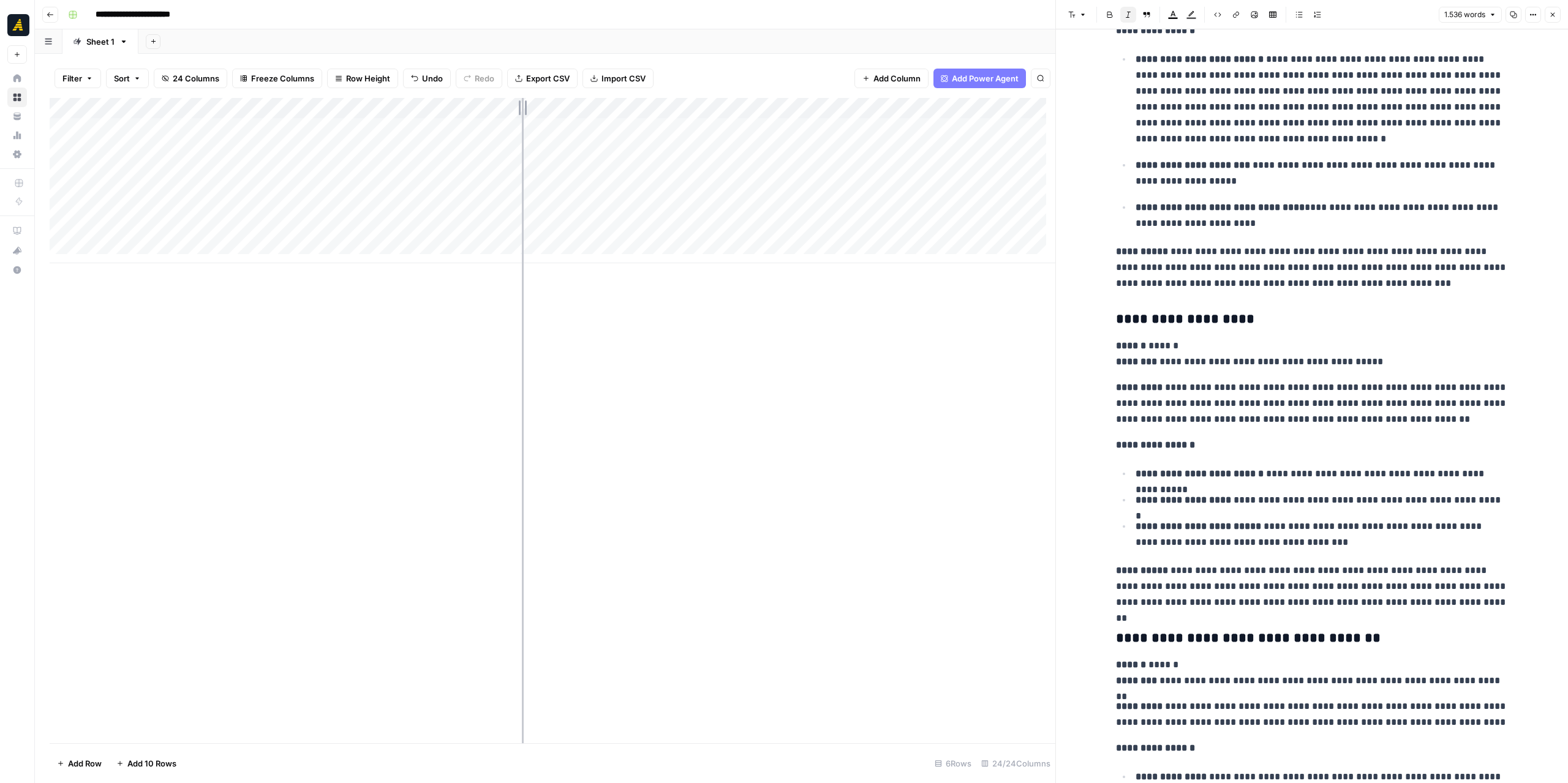
drag, startPoint x: 561, startPoint y: 106, endPoint x: 522, endPoint y: 106, distance: 39.0
click at [522, 106] on div "Add Column" at bounding box center [552, 180] width 1005 height 165
click at [424, 108] on div "Add Column" at bounding box center [552, 180] width 1005 height 165
drag, startPoint x: 320, startPoint y: 107, endPoint x: 305, endPoint y: 104, distance: 15.3
click at [305, 104] on div "Add Column" at bounding box center [552, 180] width 1005 height 165
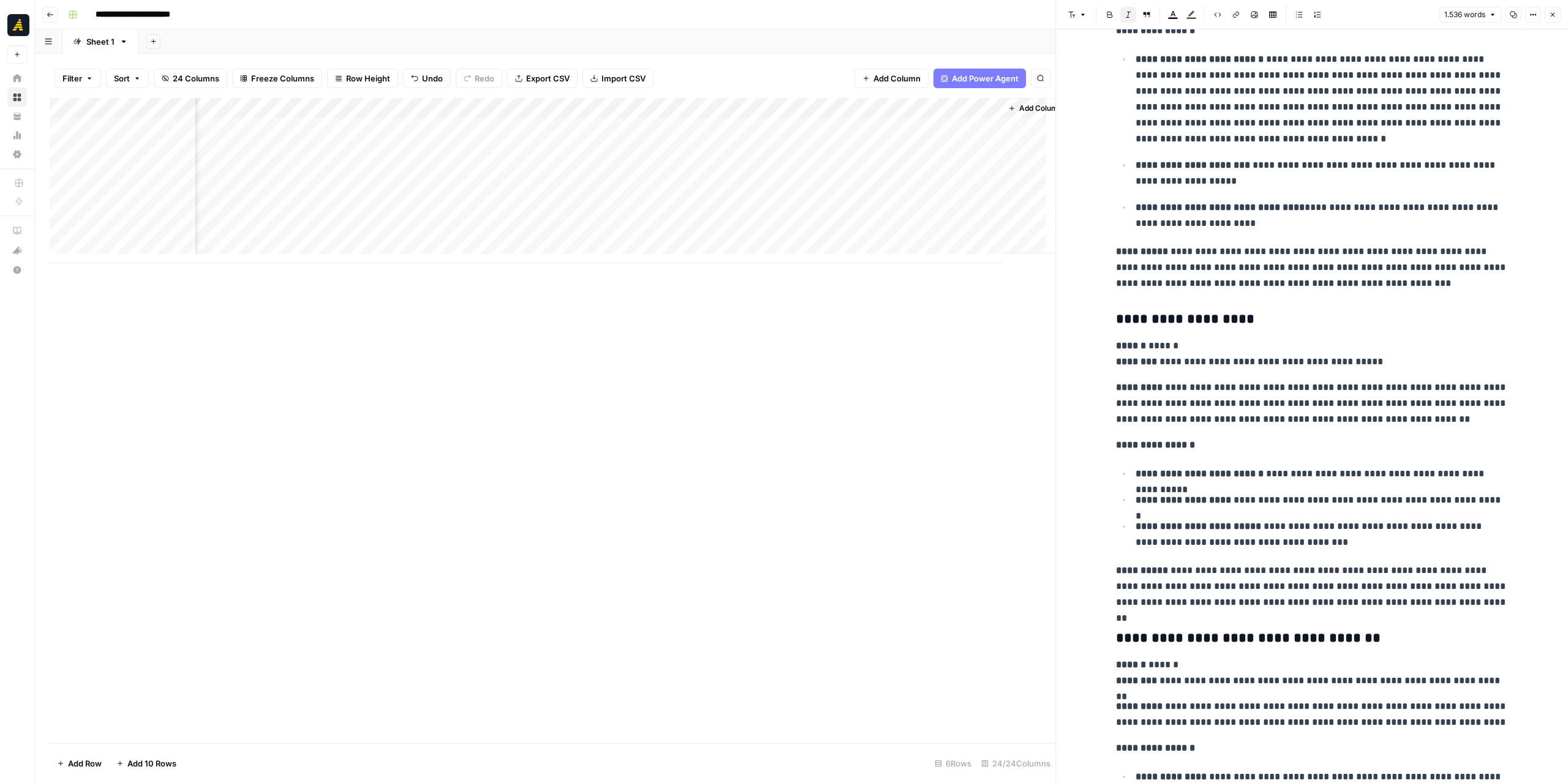
scroll to position [0, 1833]
click at [1024, 107] on span "Add Column" at bounding box center [1027, 108] width 43 height 11
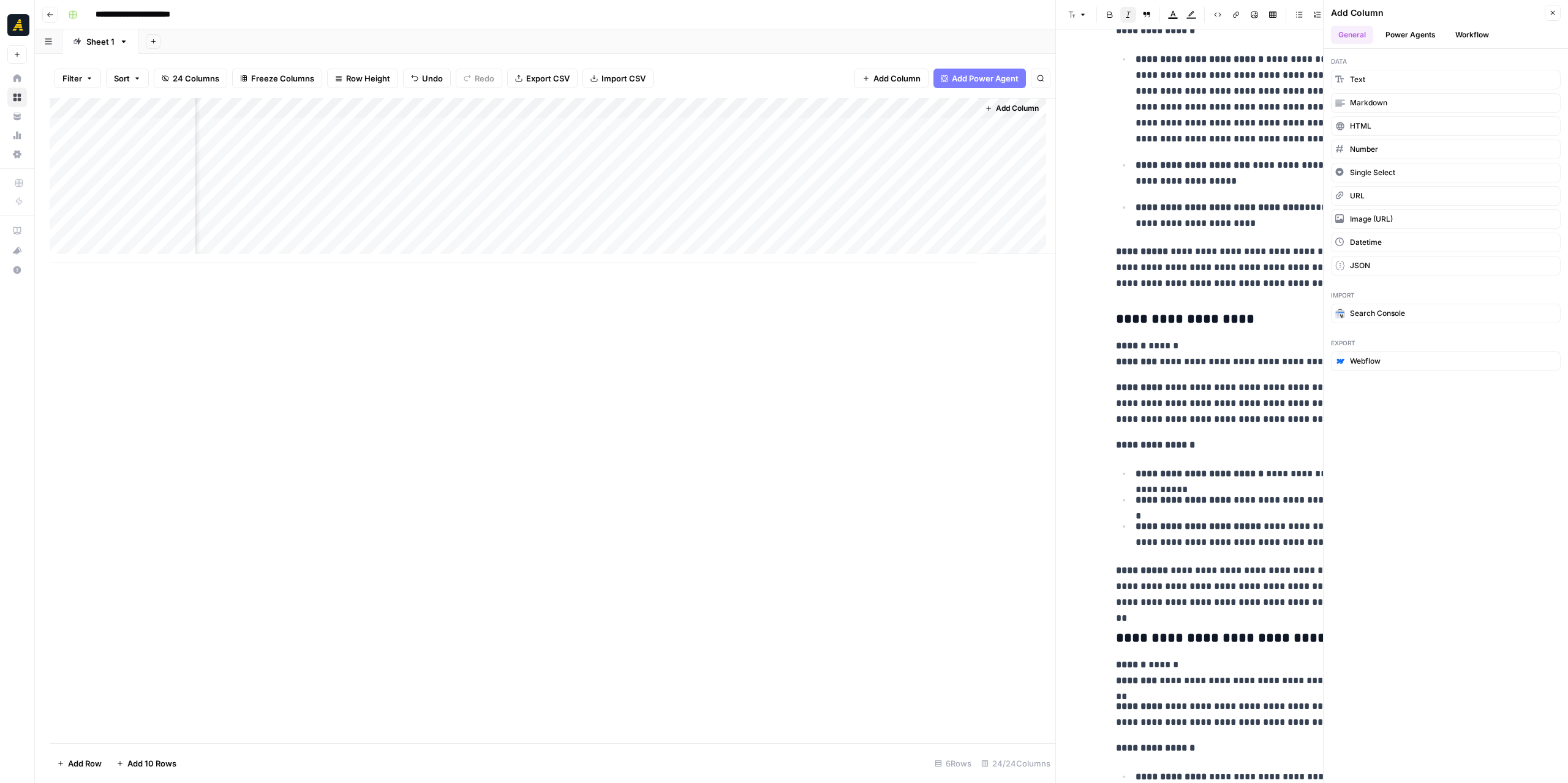
click at [1392, 35] on button "Power Agents" at bounding box center [1410, 34] width 65 height 18
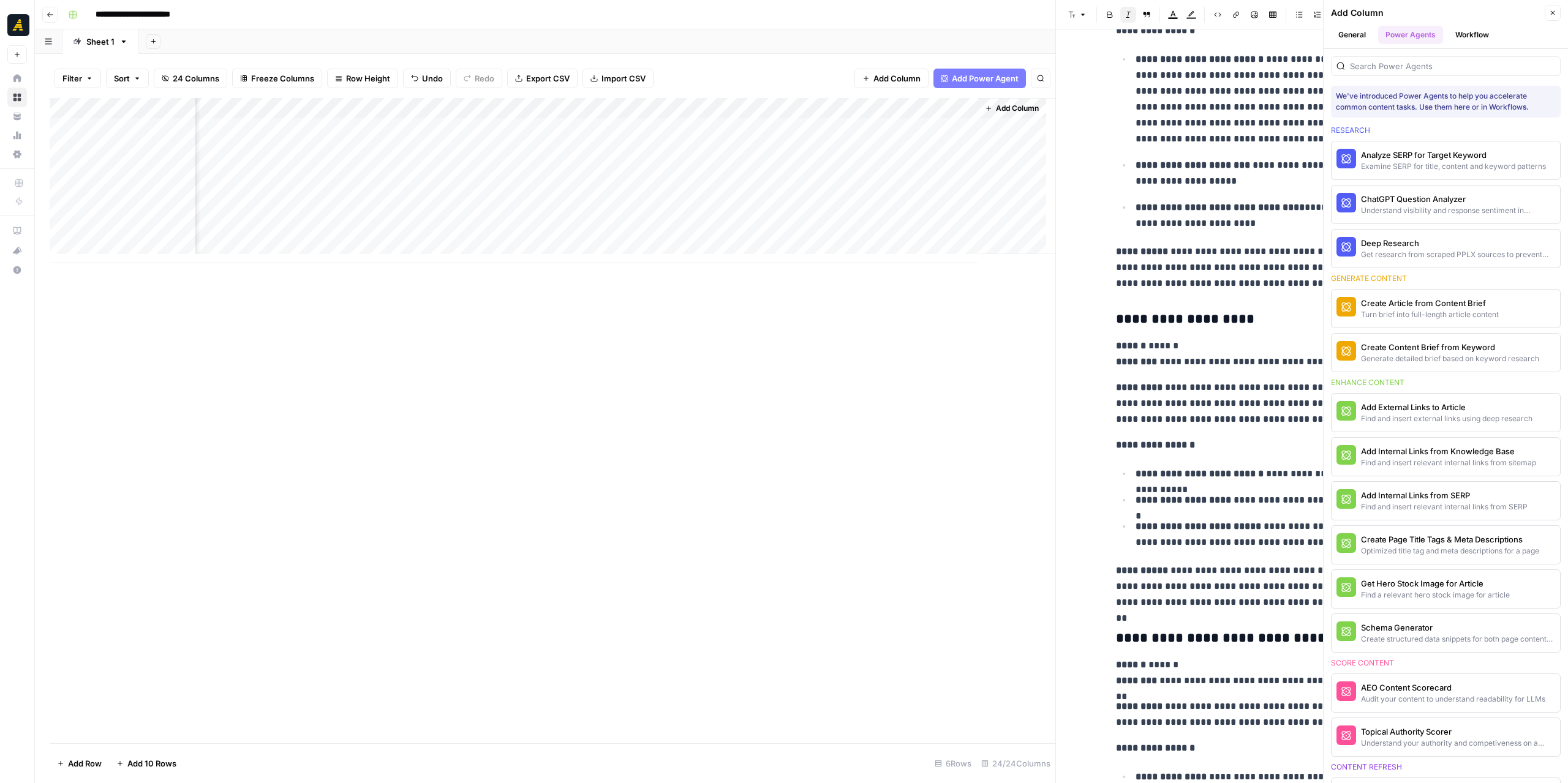
click at [1364, 33] on button "General" at bounding box center [1352, 34] width 42 height 18
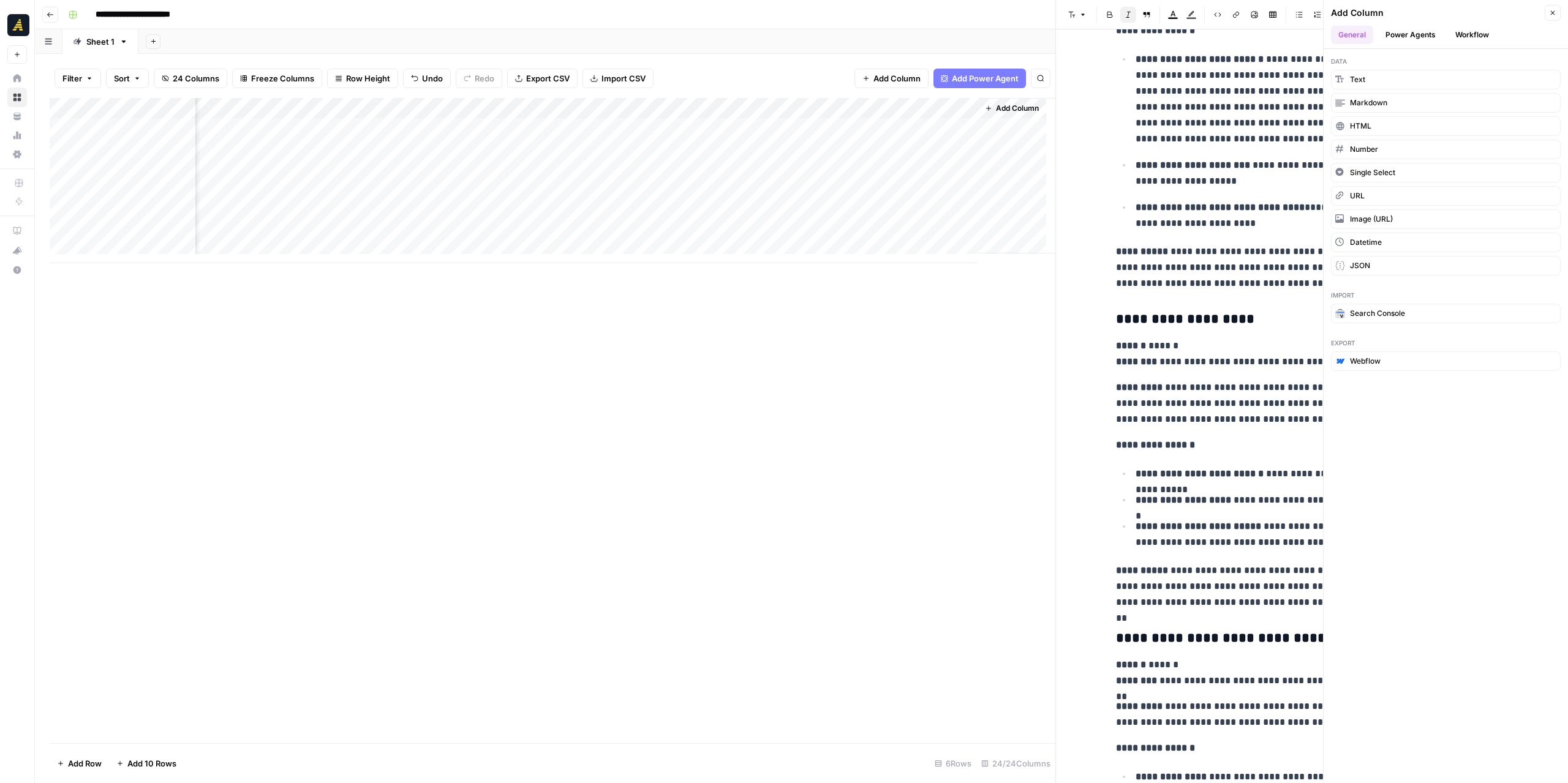
click at [1382, 98] on span "Markdown" at bounding box center [1368, 103] width 37 height 11
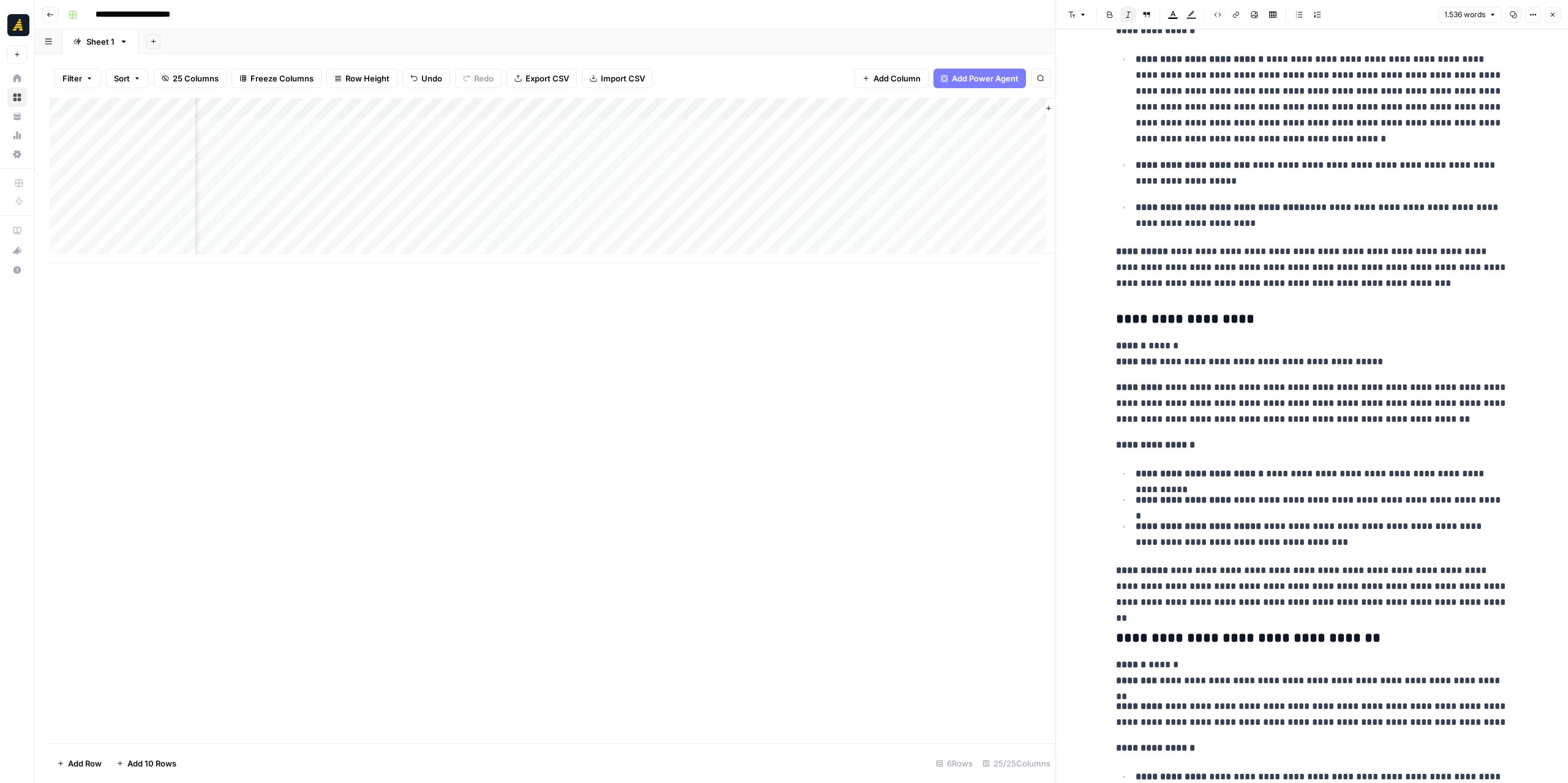
scroll to position [0, 2010]
click at [854, 107] on div "Add Column" at bounding box center [552, 180] width 1005 height 165
click at [854, 107] on div at bounding box center [889, 110] width 177 height 25
click at [849, 138] on input "New Column" at bounding box center [874, 138] width 124 height 12
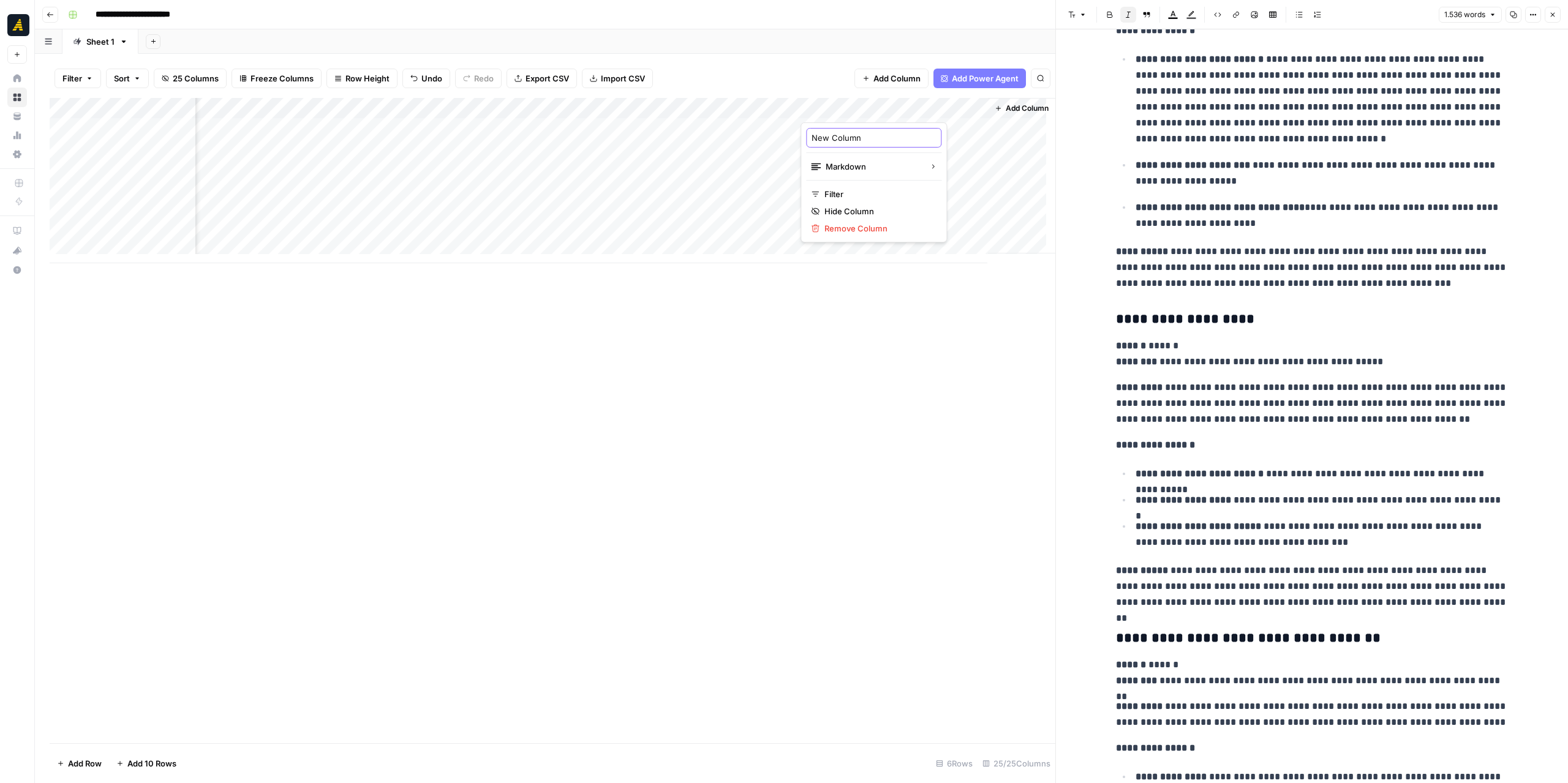
click at [849, 138] on input "New Column" at bounding box center [874, 138] width 124 height 12
type input "CTA"
drag, startPoint x: 978, startPoint y: 104, endPoint x: 966, endPoint y: 100, distance: 12.6
click at [966, 100] on div "Add Column" at bounding box center [552, 180] width 1005 height 165
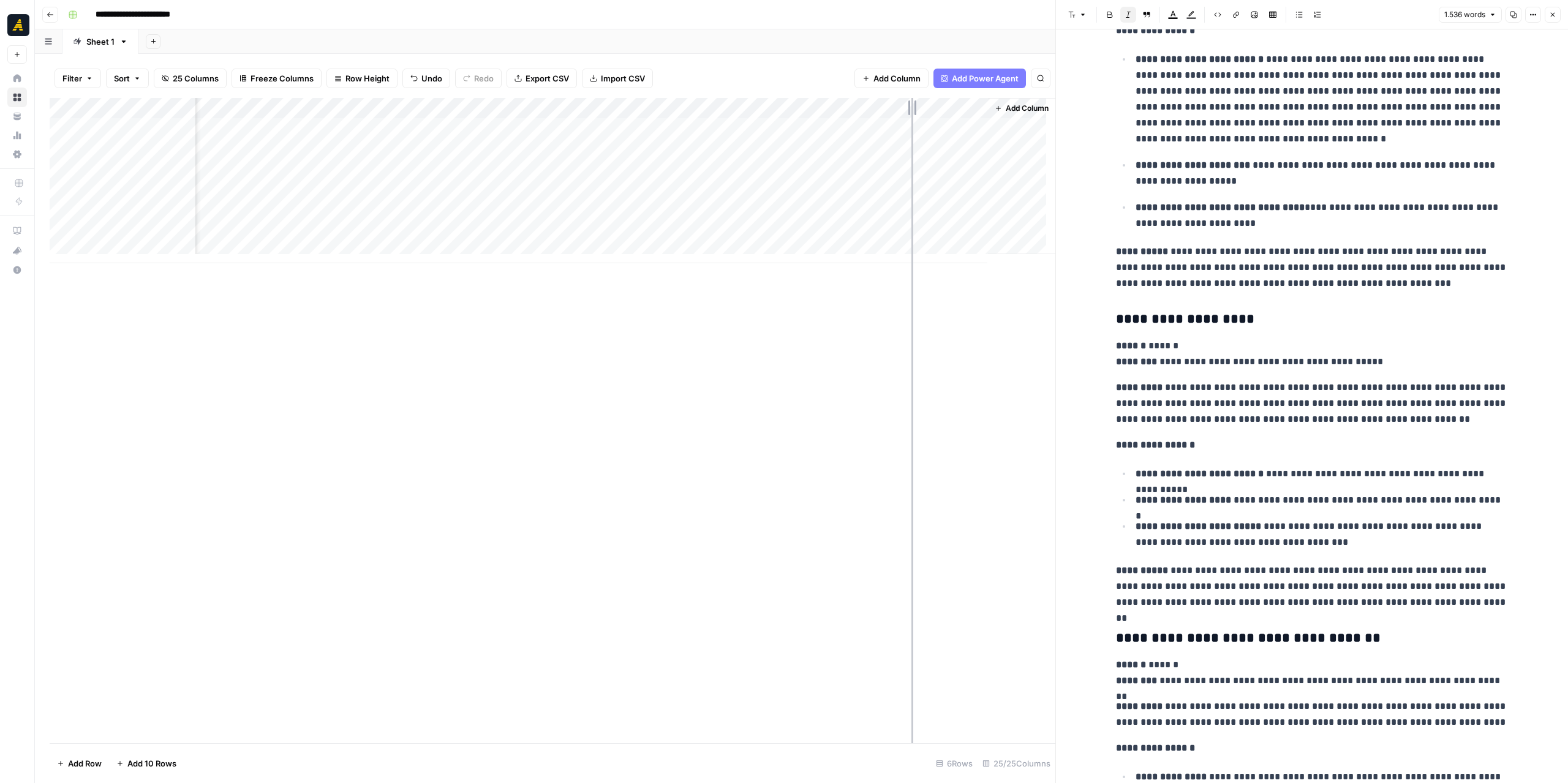
drag, startPoint x: 976, startPoint y: 100, endPoint x: 910, endPoint y: 98, distance: 66.0
click at [910, 98] on div "Filter Sort 25 Columns Freeze Columns Row Height Undo Redo Export CSV Import CS…" at bounding box center [544, 419] width 1020 height 730
click at [932, 106] on div "Add Column" at bounding box center [552, 180] width 1005 height 165
click at [922, 137] on input "CTA" at bounding box center [940, 138] width 124 height 12
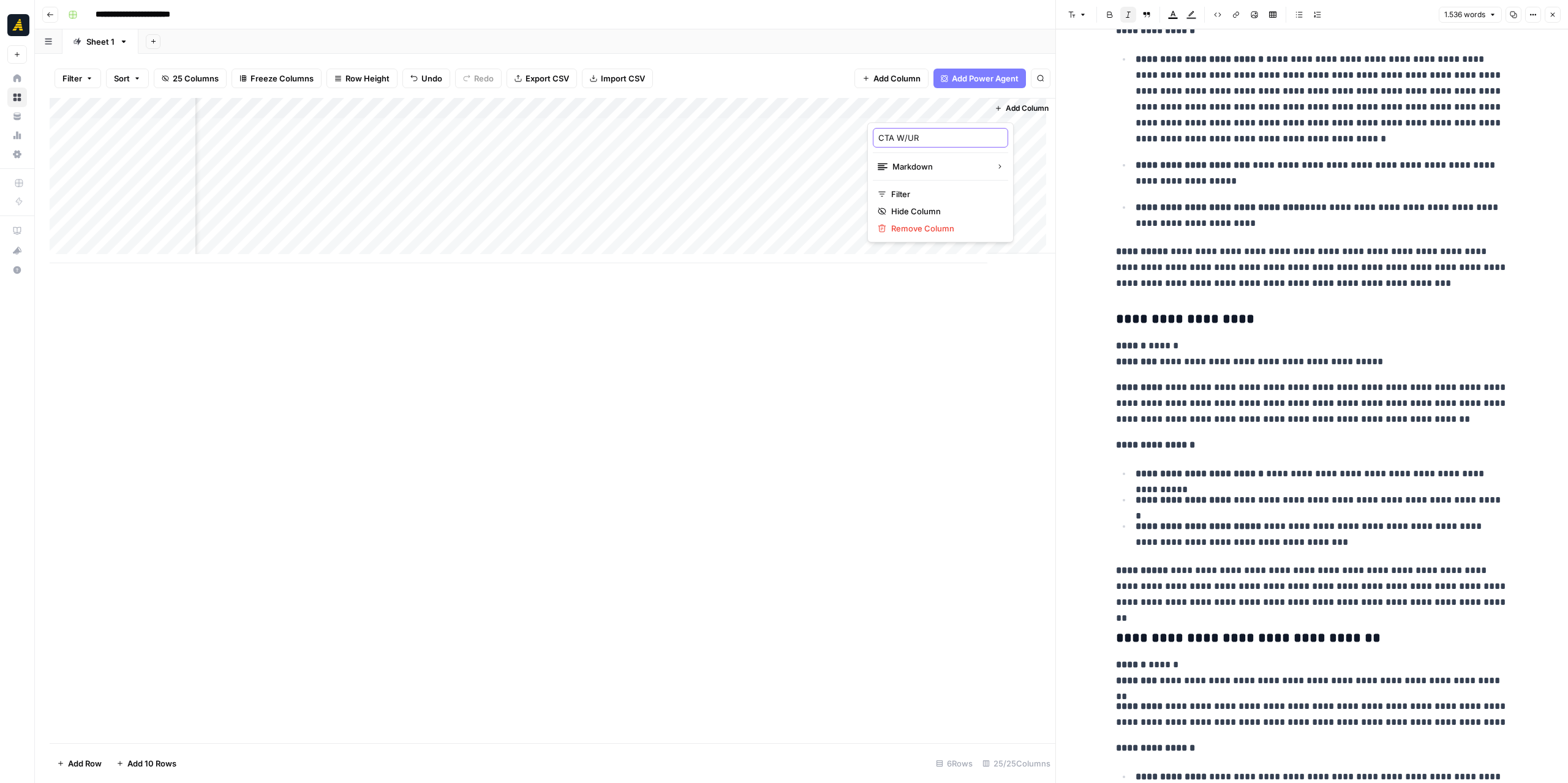
type input "CTA W/URL"
click at [882, 436] on div "Add Column" at bounding box center [552, 421] width 1005 height 645
click at [911, 107] on div "Add Column" at bounding box center [552, 180] width 1005 height 165
click at [911, 129] on div "CTA" at bounding box center [940, 138] width 136 height 19
type input "CTA W/URL"
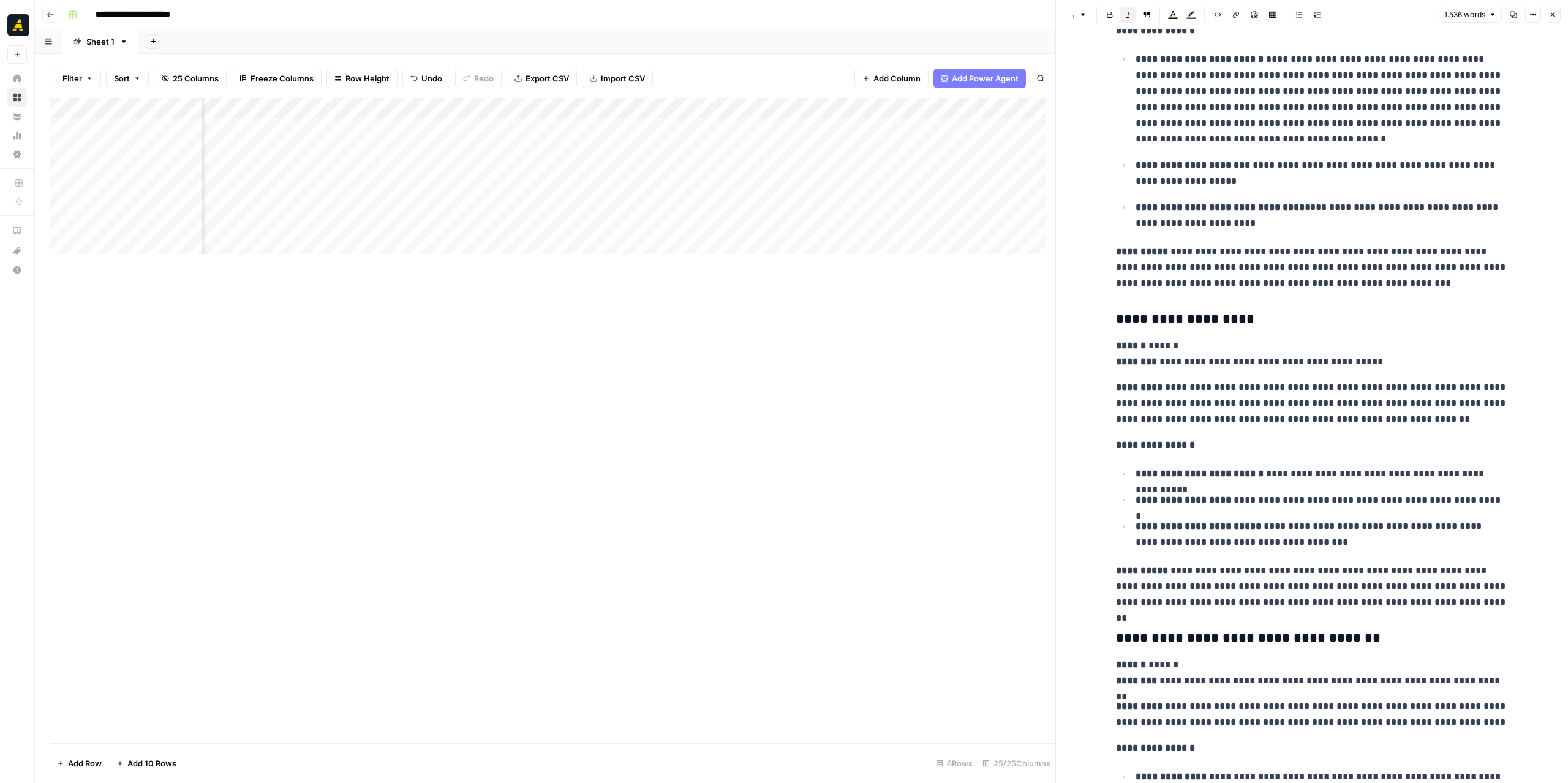
scroll to position [0, 0]
drag, startPoint x: 911, startPoint y: 108, endPoint x: 541, endPoint y: 138, distance: 371.2
click at [541, 138] on div "Add Column" at bounding box center [552, 180] width 1005 height 165
drag, startPoint x: 607, startPoint y: 105, endPoint x: 588, endPoint y: 101, distance: 19.4
click at [588, 101] on div "Add Column" at bounding box center [552, 180] width 1005 height 165
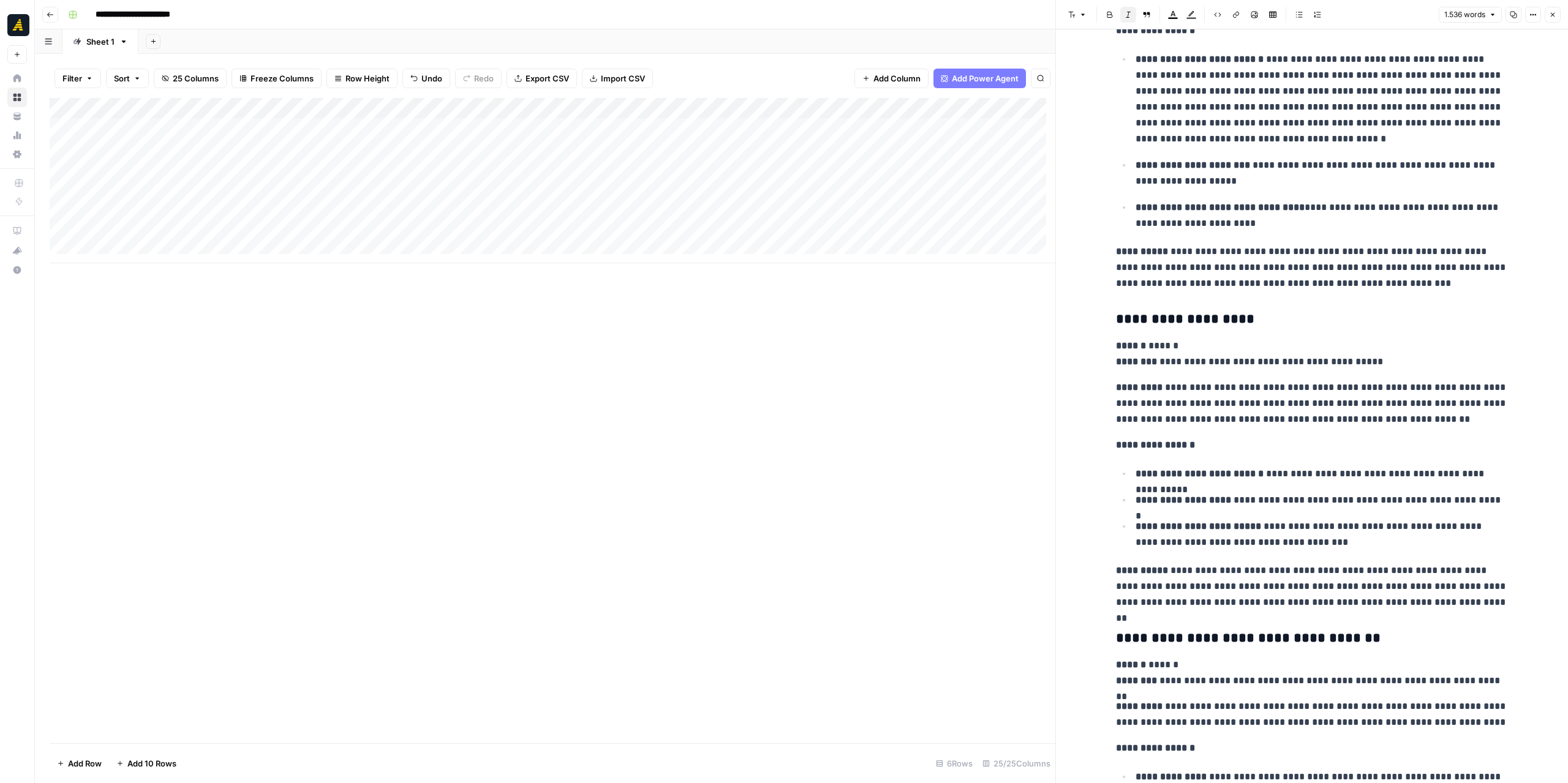
click at [684, 309] on div "Add Column" at bounding box center [552, 421] width 1005 height 645
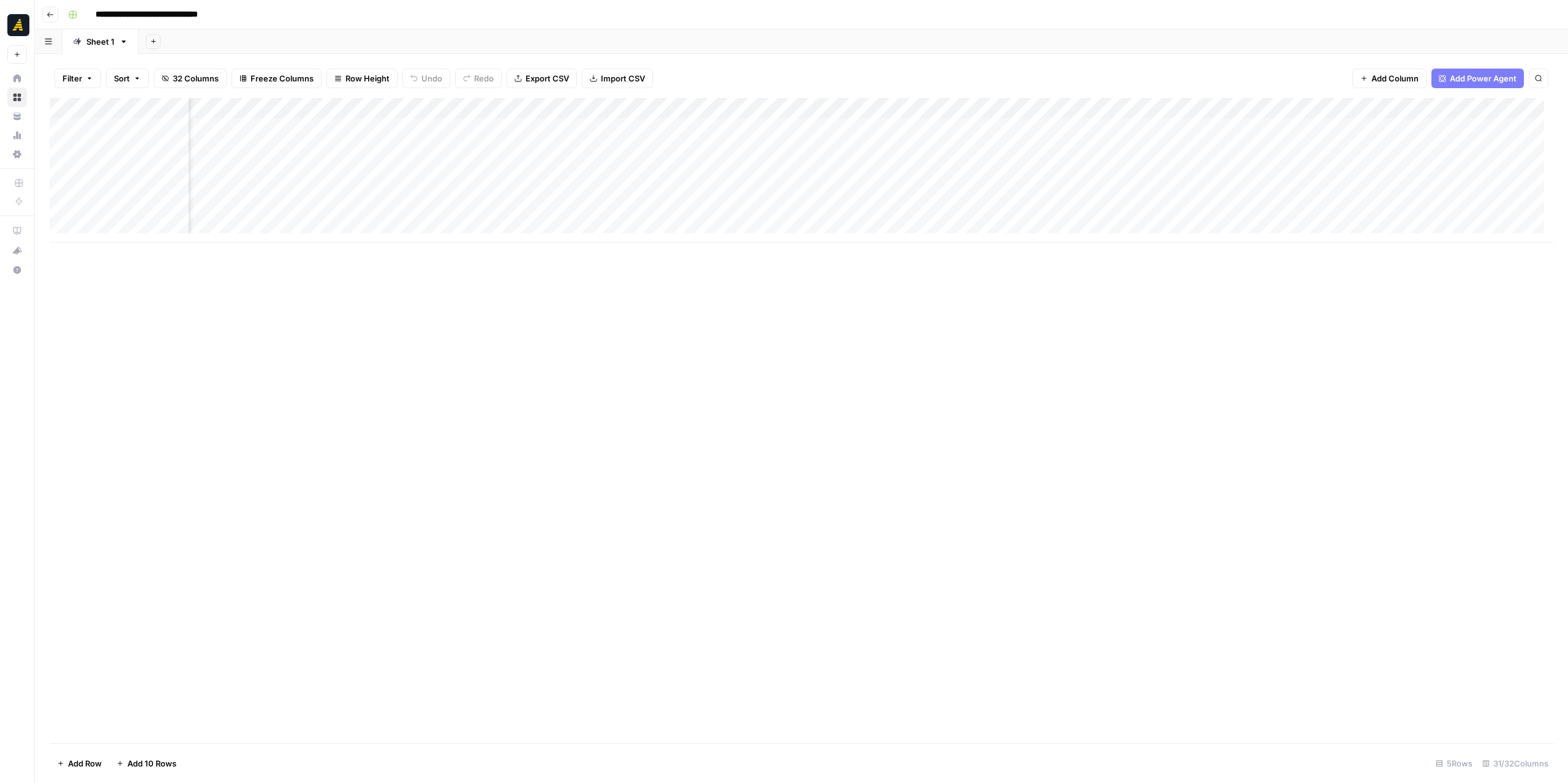
scroll to position [0, 2121]
drag, startPoint x: 1101, startPoint y: 243, endPoint x: 1045, endPoint y: 247, distance: 56.1
click at [1045, 247] on div "Add Column" at bounding box center [801, 421] width 1503 height 645
click at [517, 126] on div "Add Column" at bounding box center [801, 170] width 1503 height 144
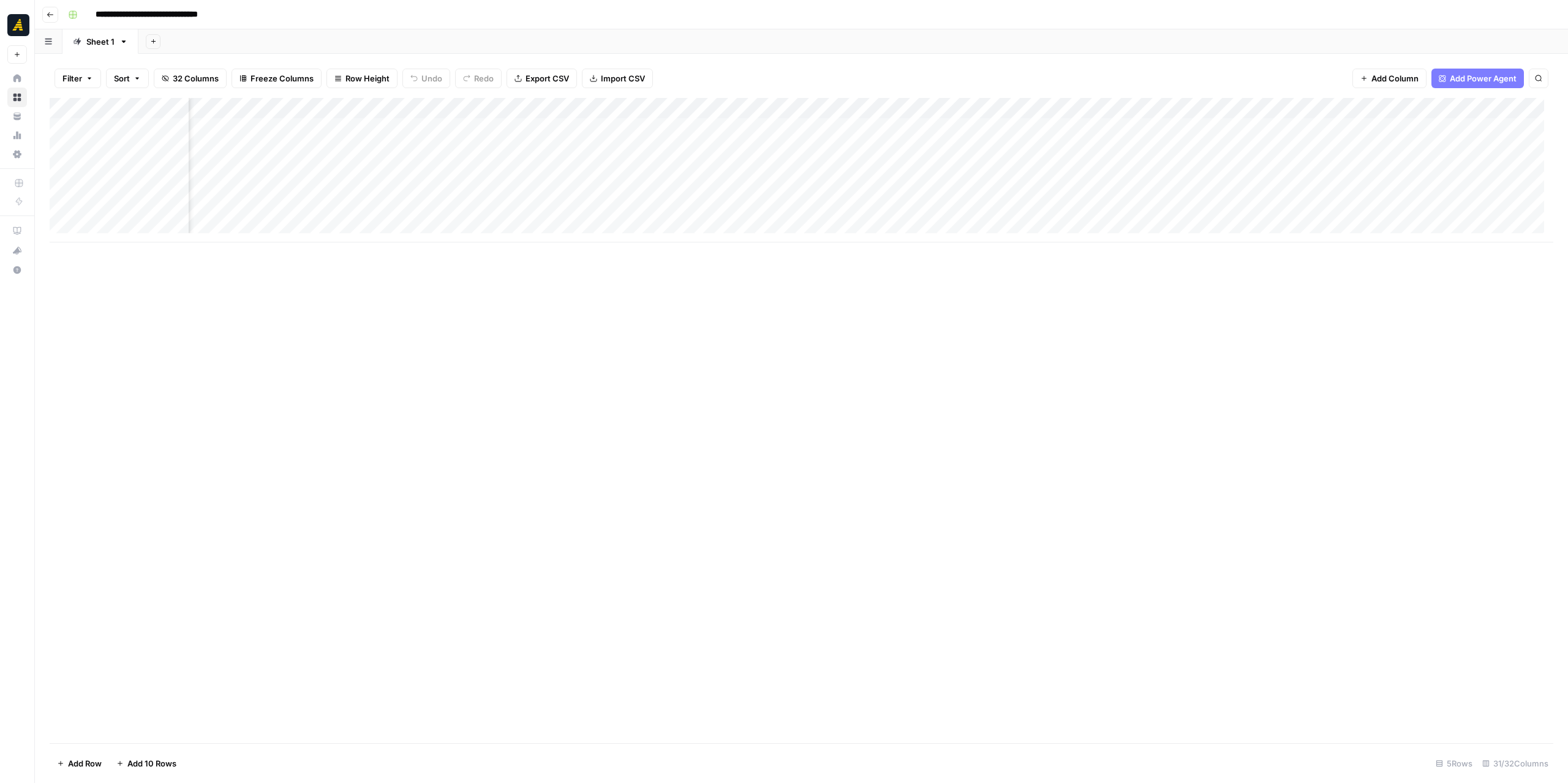
click at [517, 126] on div "Add Column" at bounding box center [801, 170] width 1503 height 144
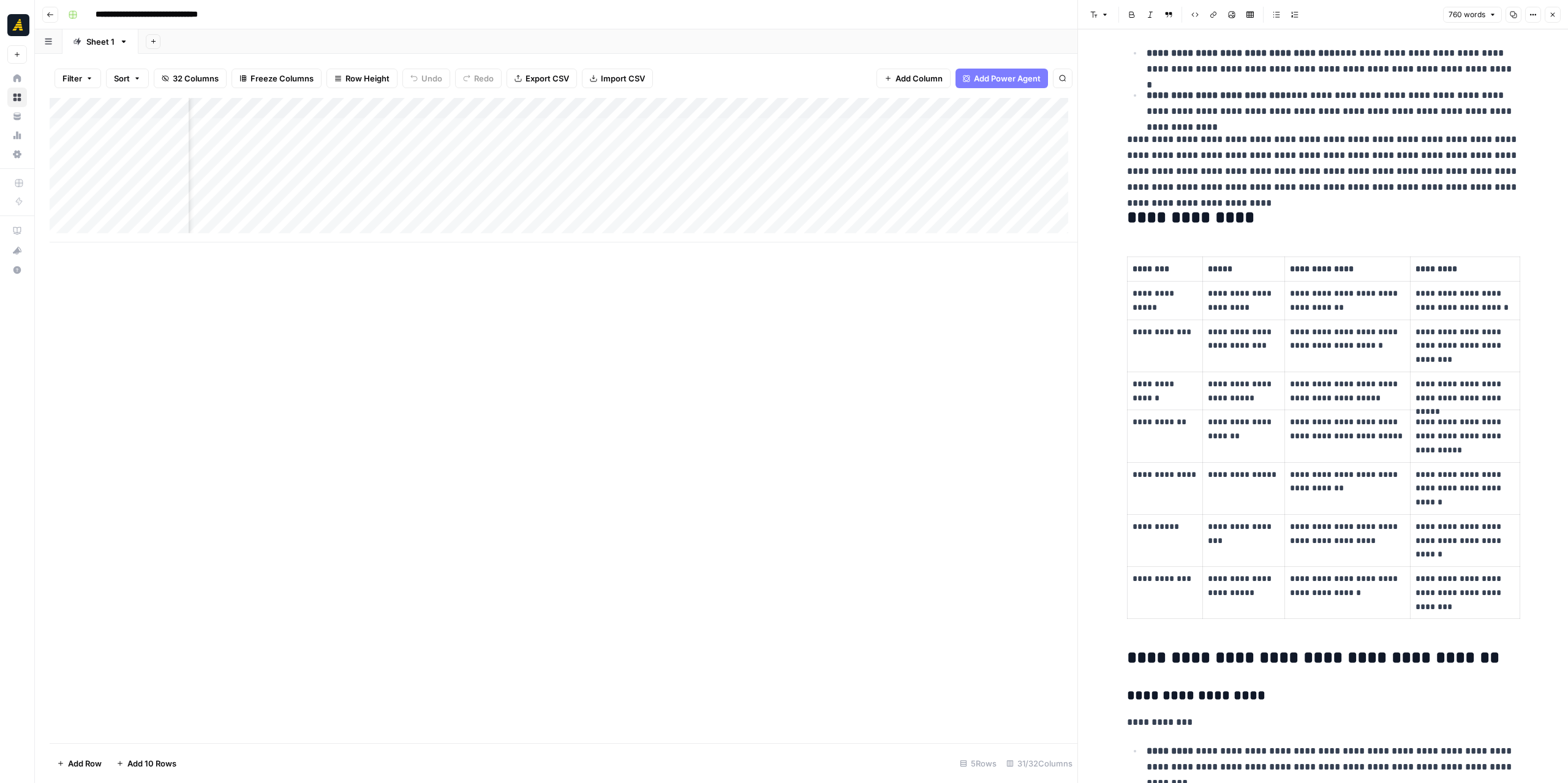
scroll to position [245, 0]
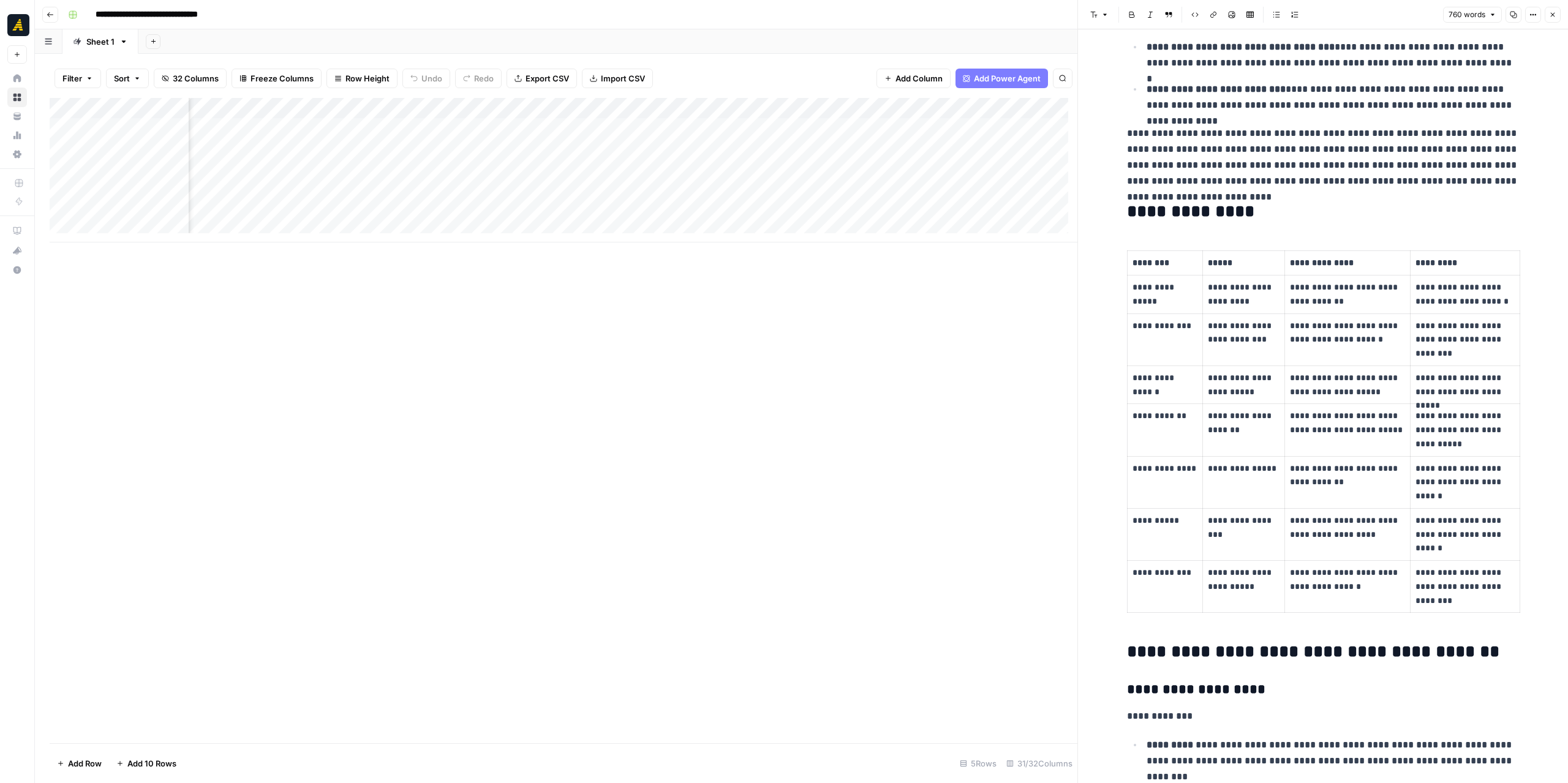
click at [529, 126] on div at bounding box center [518, 128] width 112 height 23
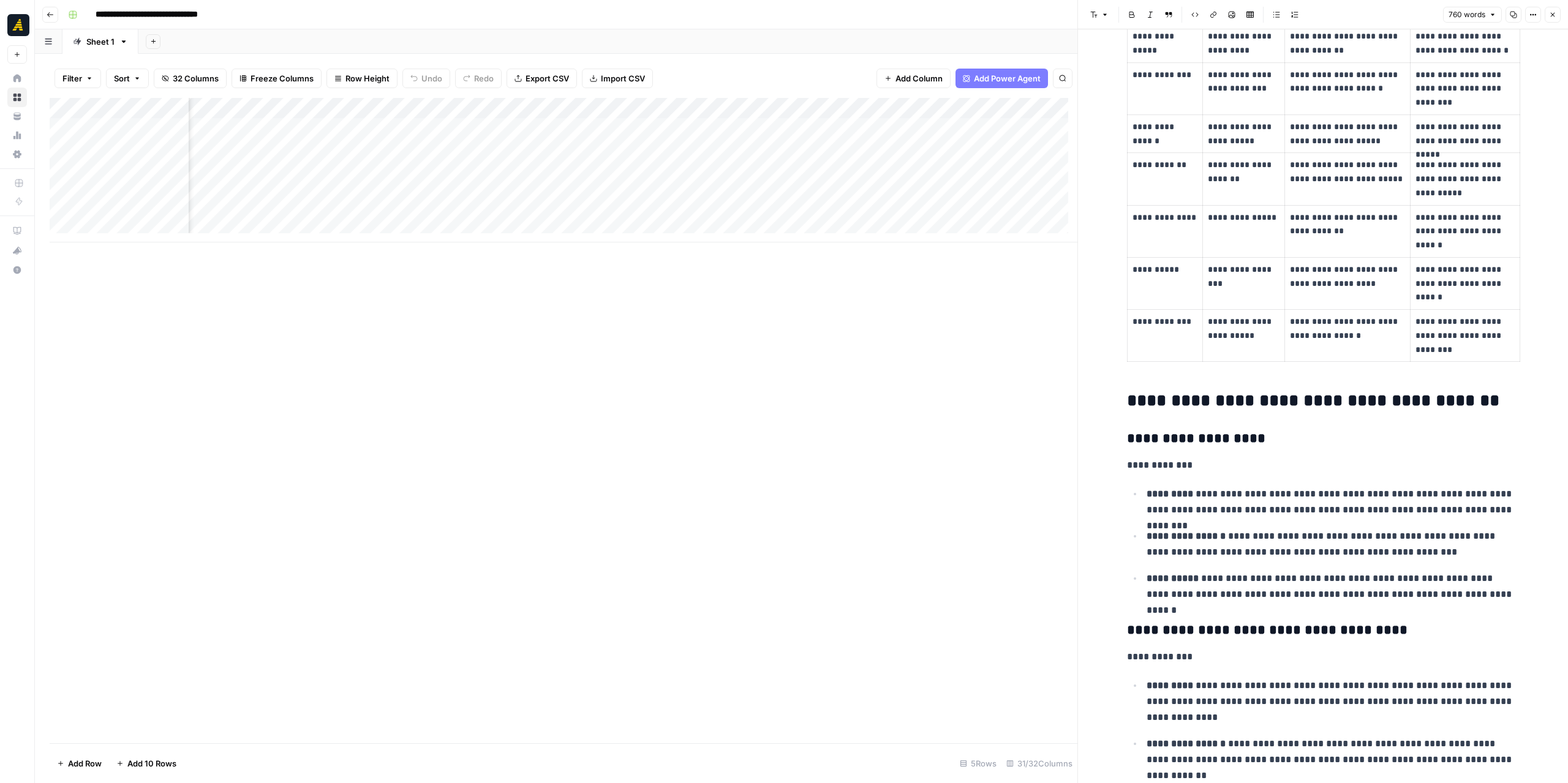
scroll to position [673, 0]
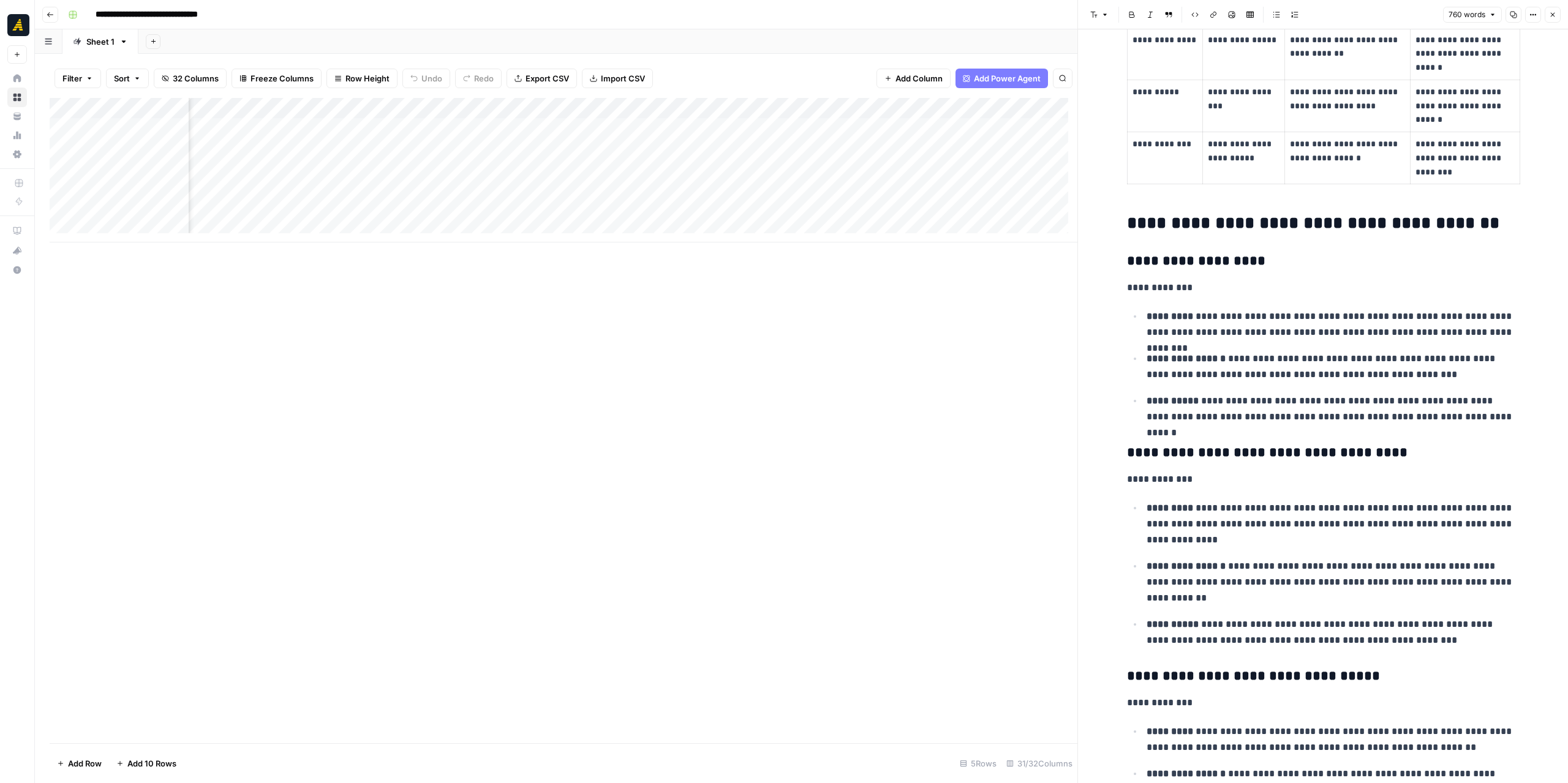
click at [613, 128] on div "Add Column" at bounding box center [563, 170] width 1028 height 144
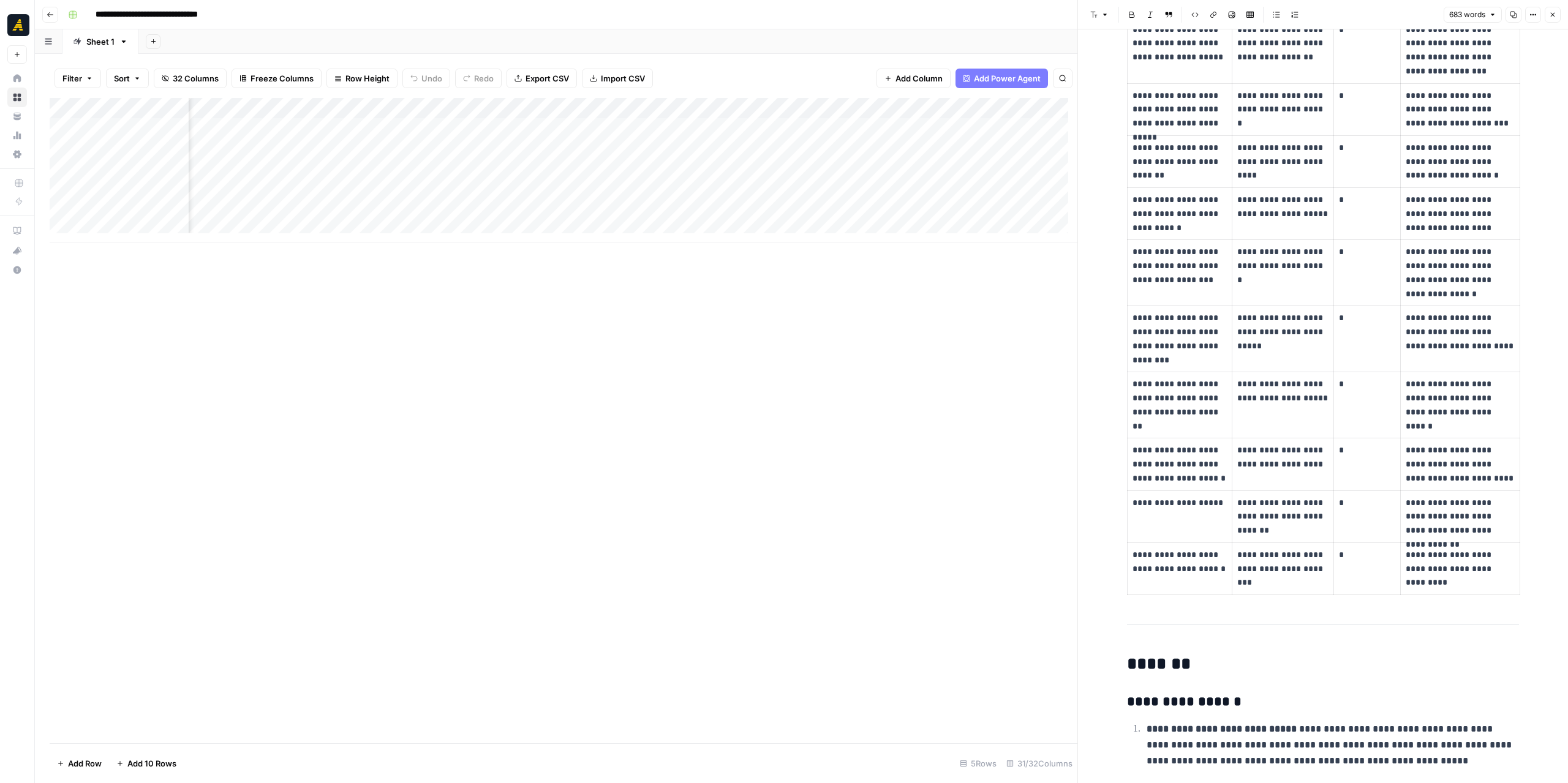
scroll to position [857, 0]
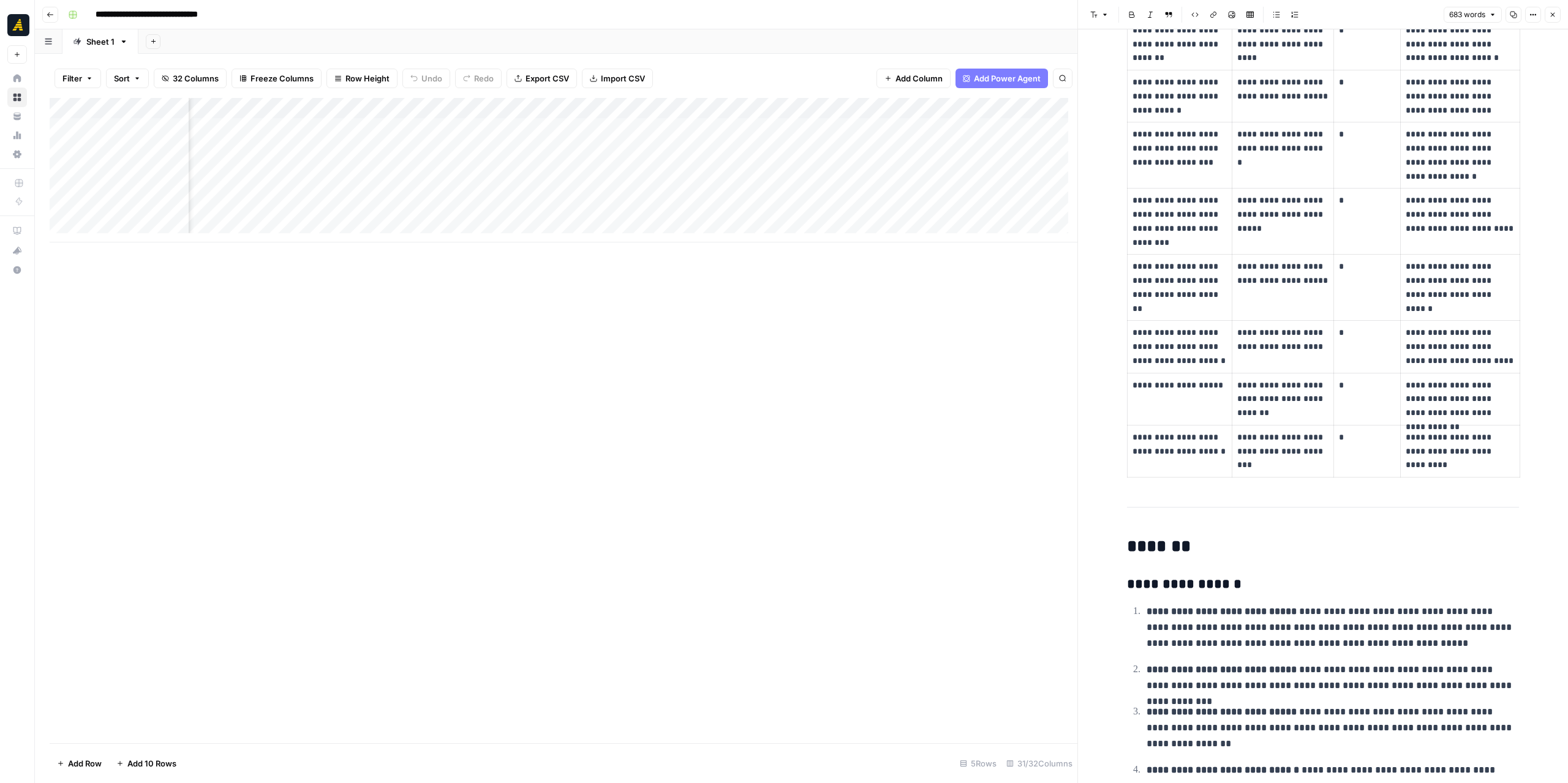
click at [635, 148] on div "Add Column" at bounding box center [563, 170] width 1028 height 144
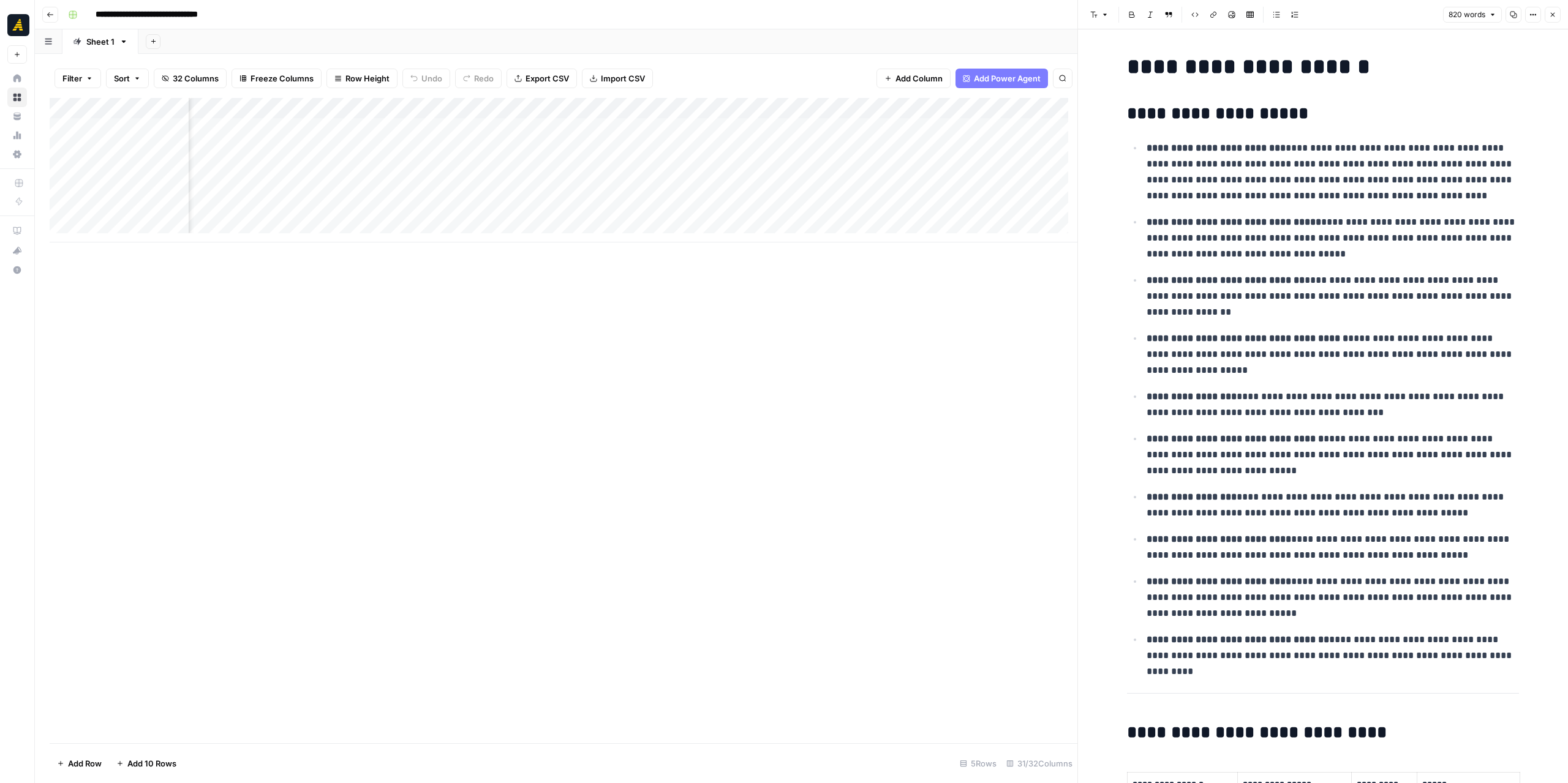
click at [518, 157] on div "Add Column" at bounding box center [563, 170] width 1028 height 144
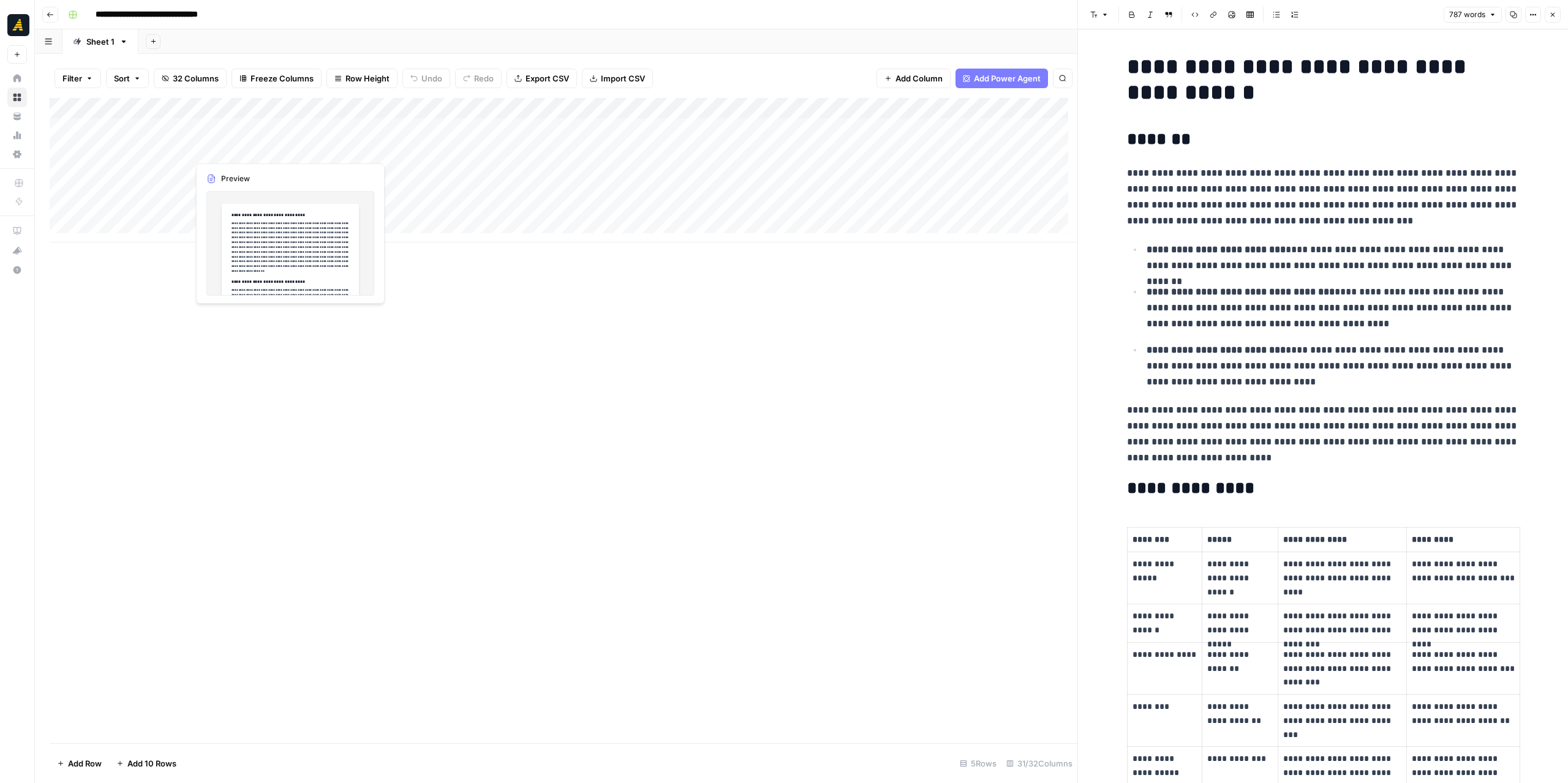
click at [222, 128] on div "Add Column" at bounding box center [563, 170] width 1028 height 144
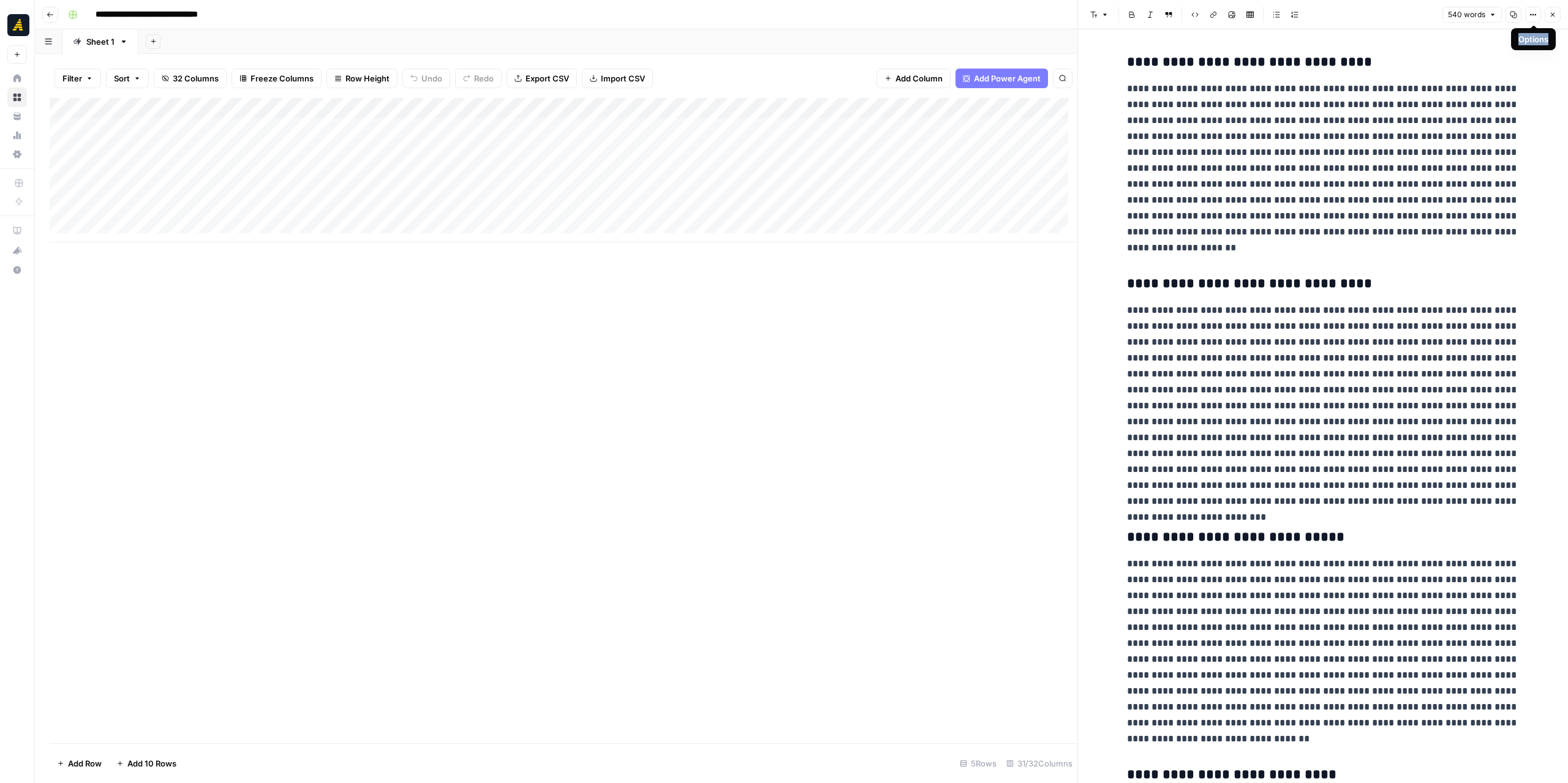
click at [1533, 13] on icon "button" at bounding box center [1533, 14] width 7 height 7
click at [1474, 129] on span "Code" at bounding box center [1497, 130] width 59 height 12
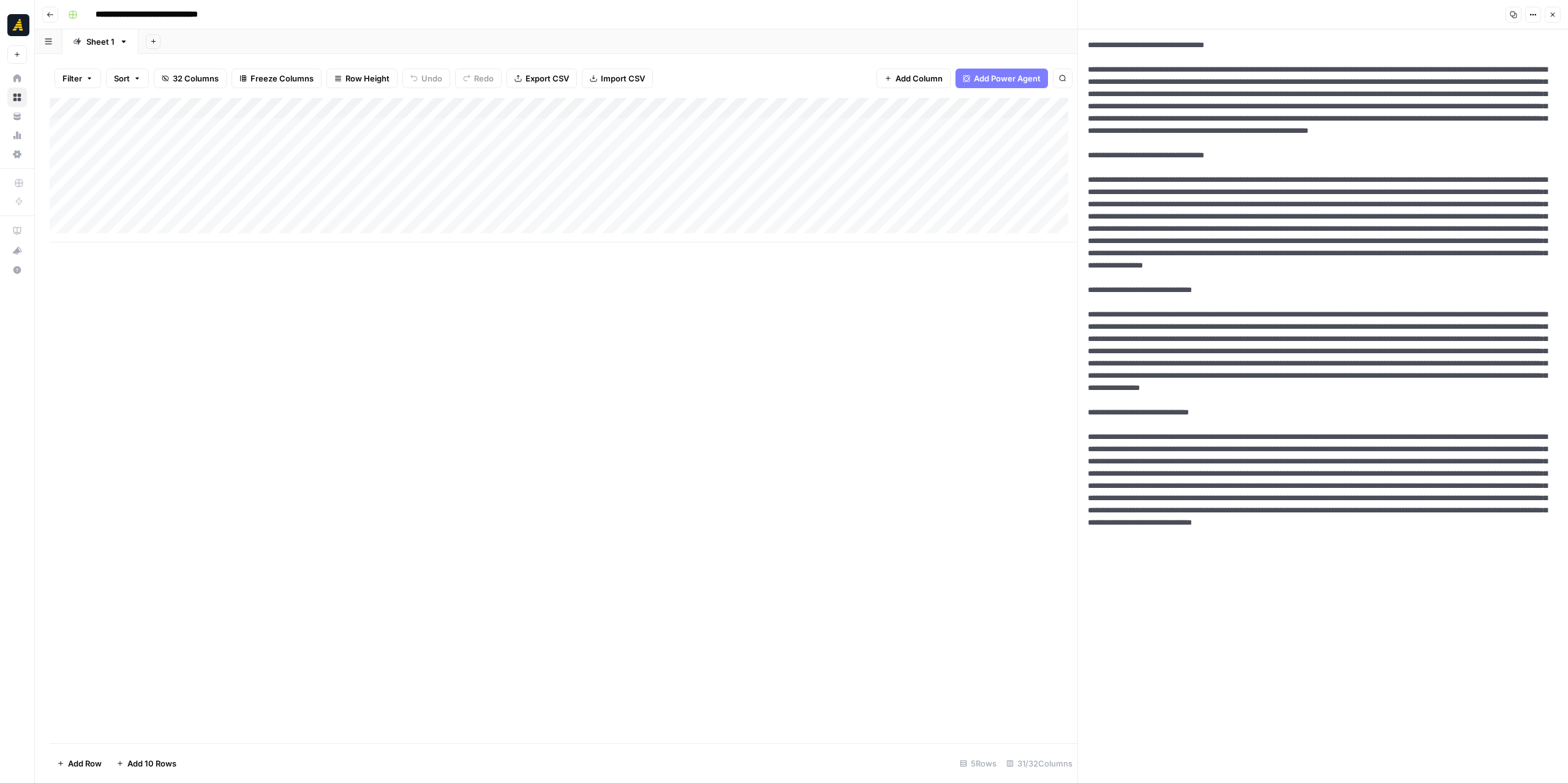
click at [1517, 12] on icon "button" at bounding box center [1513, 14] width 7 height 7
click at [341, 129] on div "Add Column" at bounding box center [563, 170] width 1028 height 144
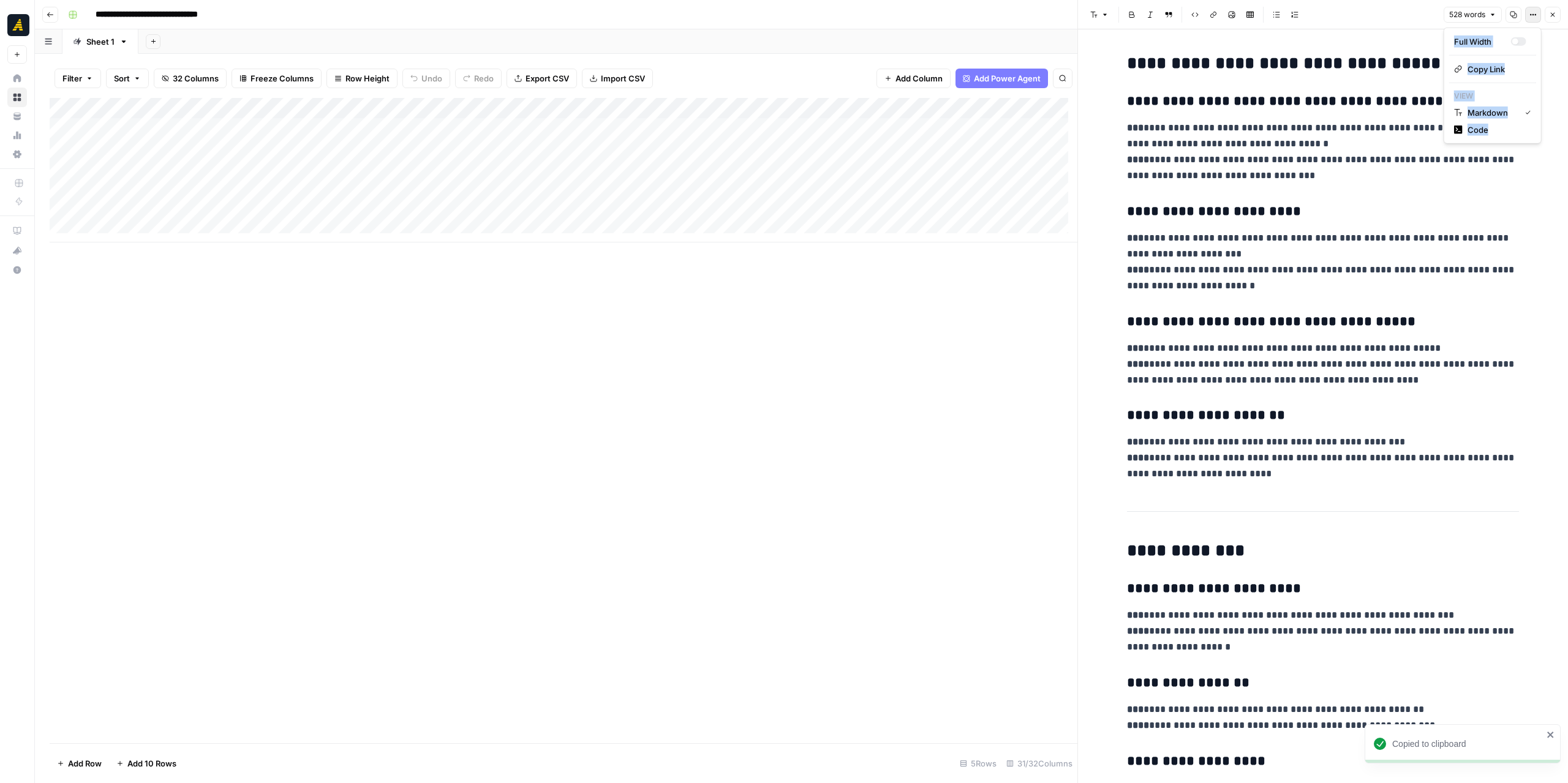
click at [1536, 12] on icon "button" at bounding box center [1533, 14] width 7 height 7
click at [1487, 129] on span "Code" at bounding box center [1497, 130] width 59 height 12
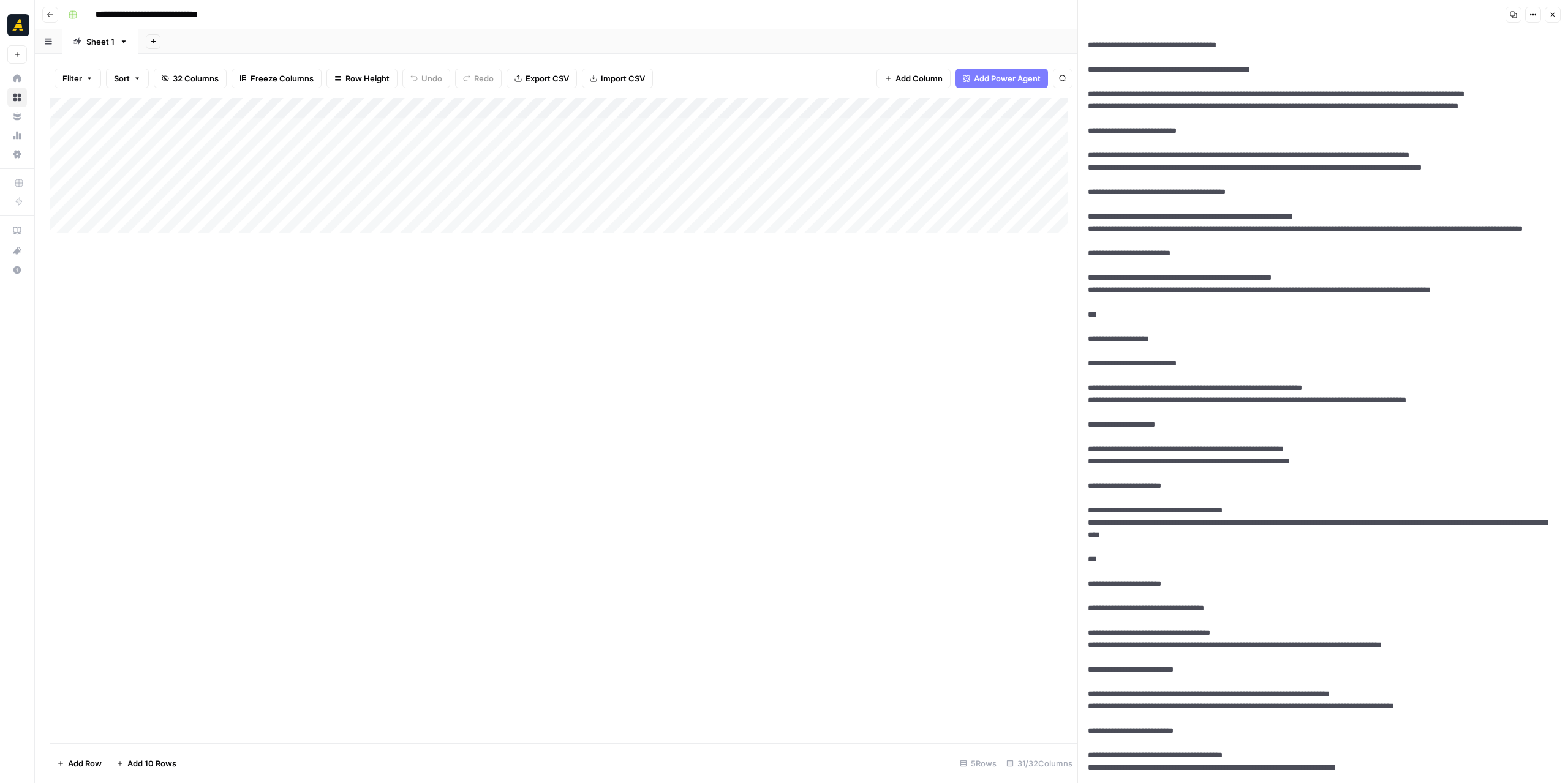
click at [1517, 19] on button "Copy" at bounding box center [1513, 15] width 16 height 16
click at [360, 130] on div "Add Column" at bounding box center [563, 170] width 1028 height 144
click at [360, 130] on div at bounding box center [354, 128] width 112 height 23
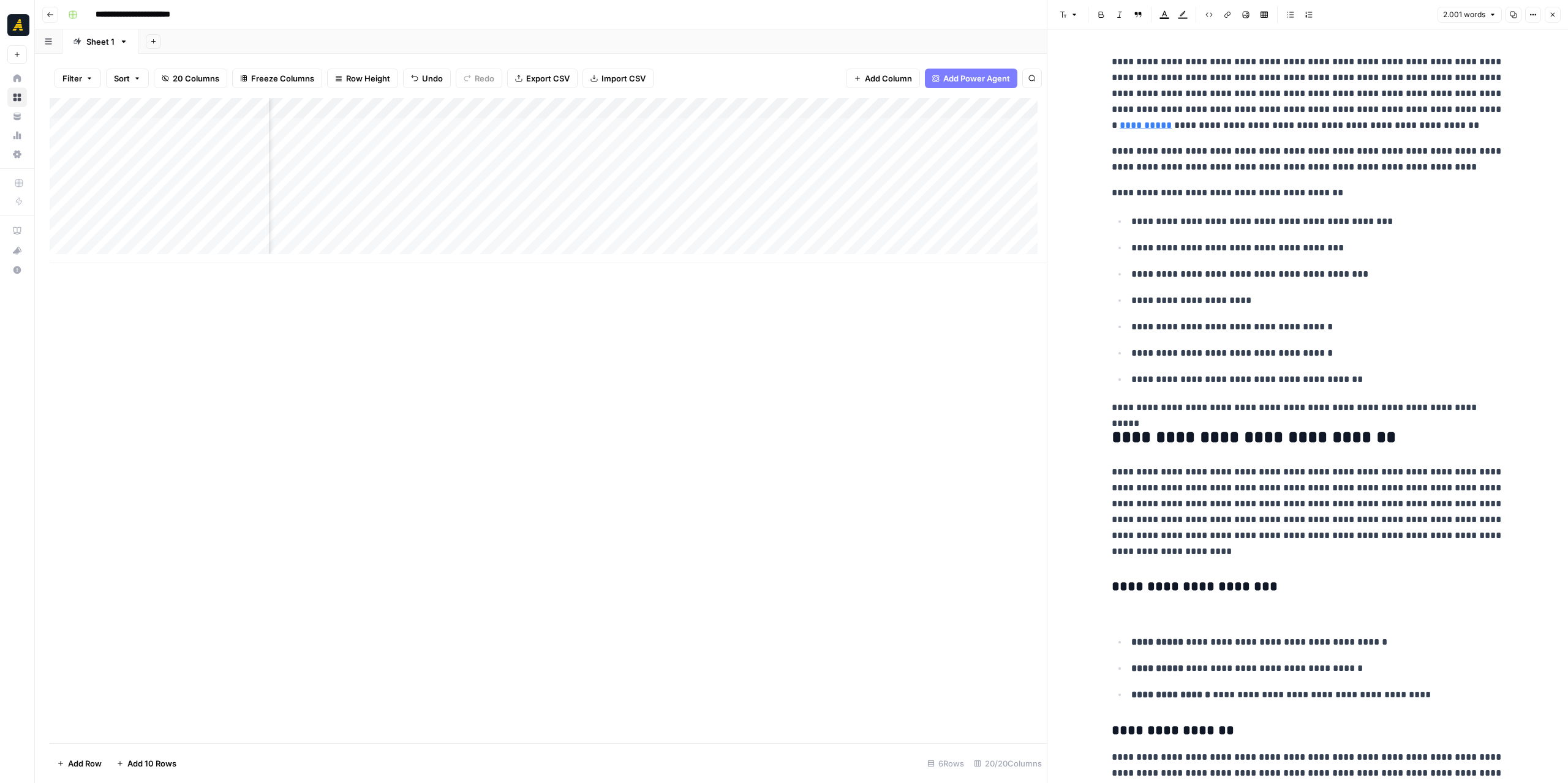
scroll to position [0, 1430]
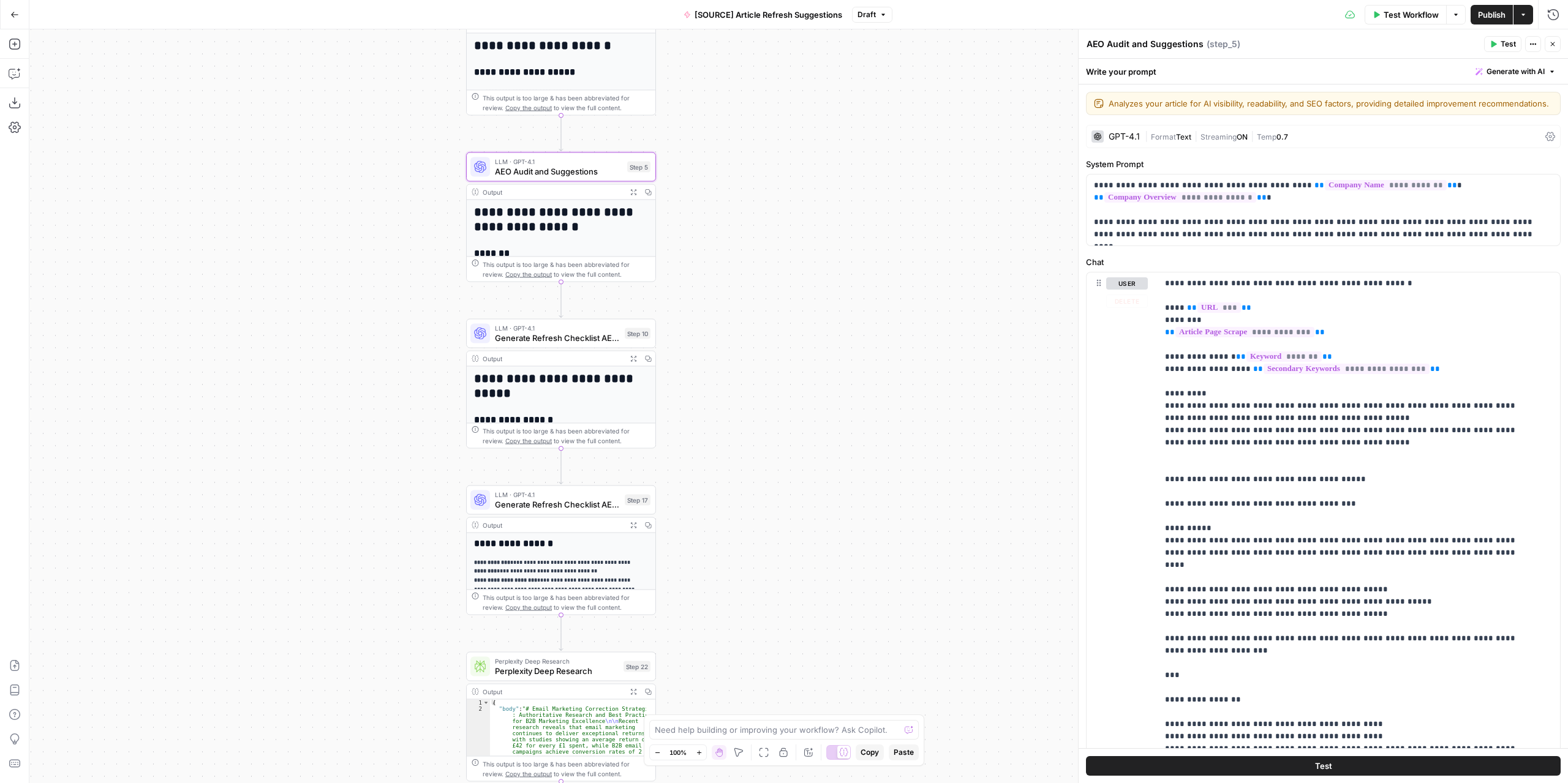
scroll to position [466, 0]
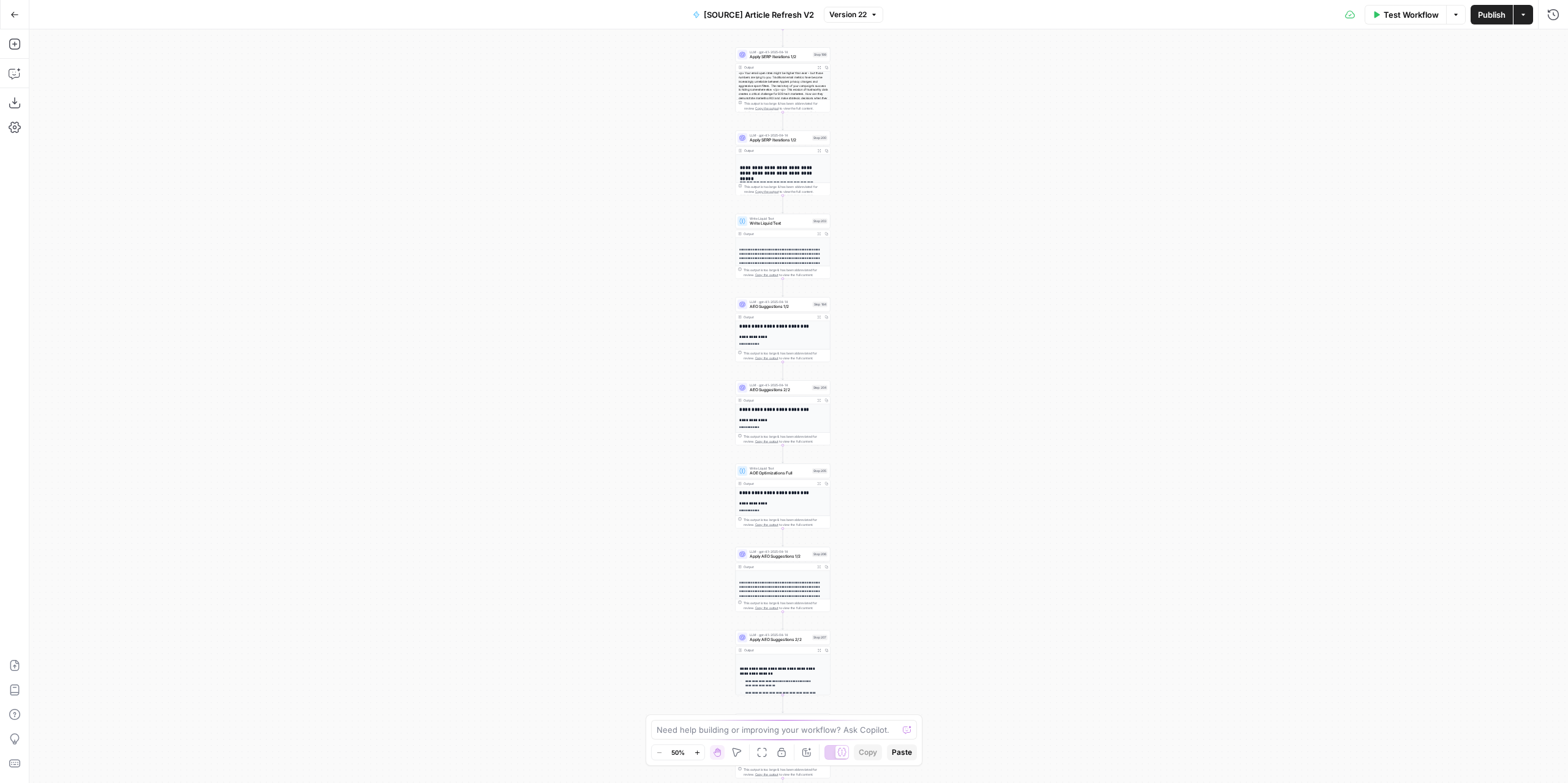
drag, startPoint x: 943, startPoint y: 194, endPoint x: 907, endPoint y: 298, distance: 110.1
click at [910, 301] on div "true false true false true false Workflow Set Inputs Inputs Power Agent Identif…" at bounding box center [798, 406] width 1539 height 754
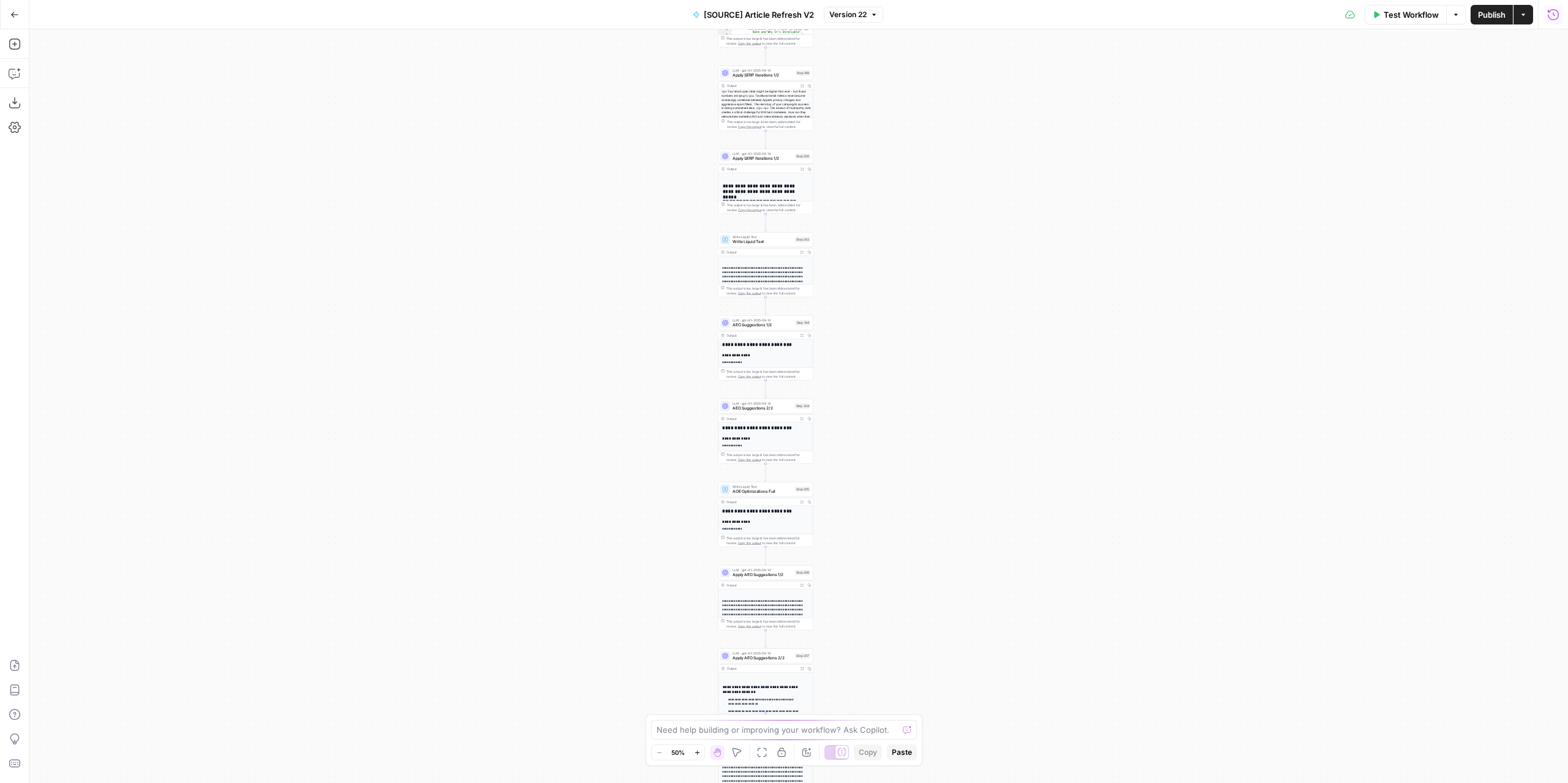
click at [1557, 23] on button "Run History" at bounding box center [1553, 14] width 19 height 19
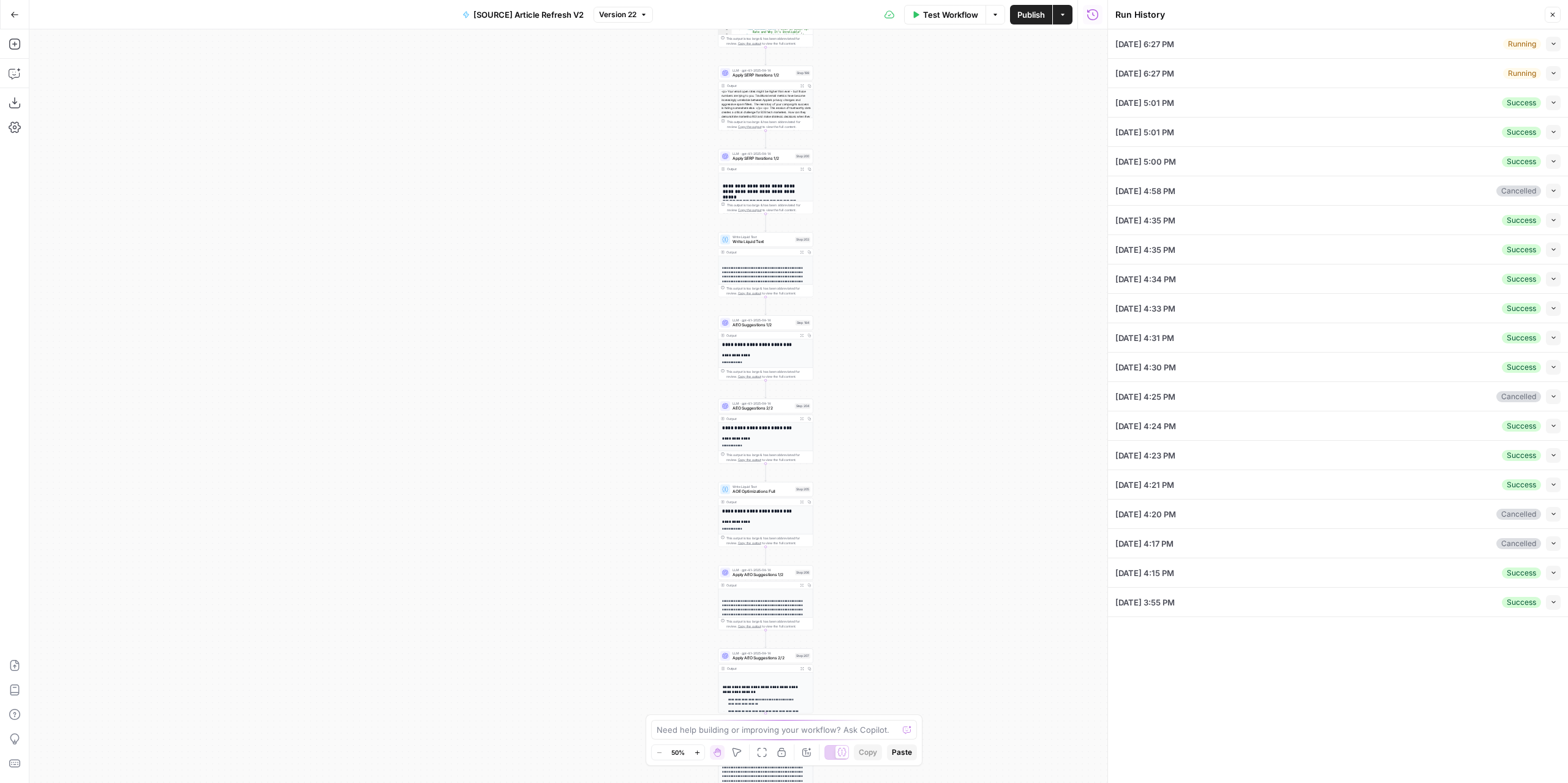
click at [1341, 40] on div "08/30/25 at 6:27 PM Running Collapse" at bounding box center [1338, 43] width 445 height 29
click at [1550, 45] on icon "button" at bounding box center [1553, 43] width 7 height 7
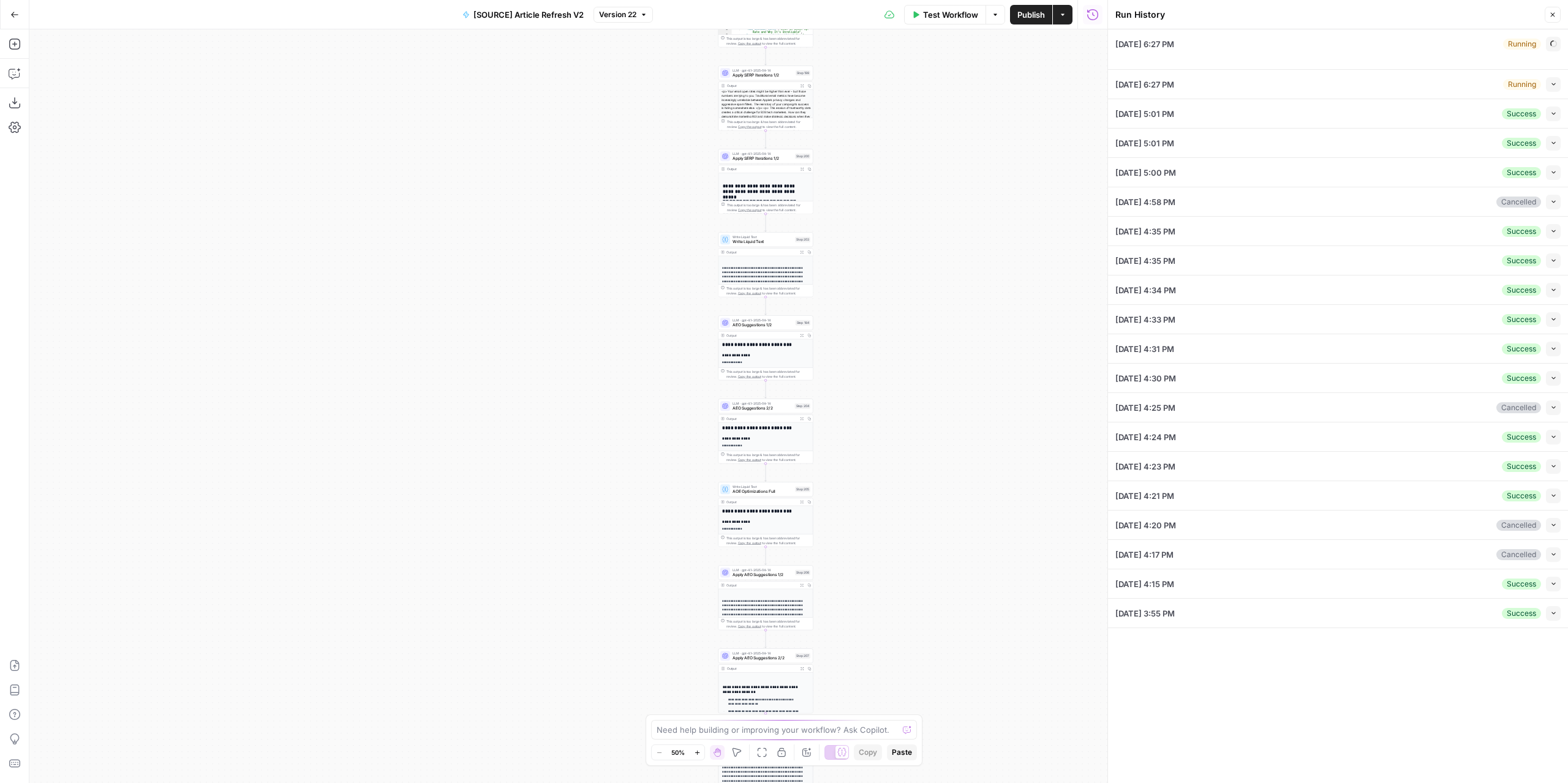
type input "[GEOGRAPHIC_DATA]"
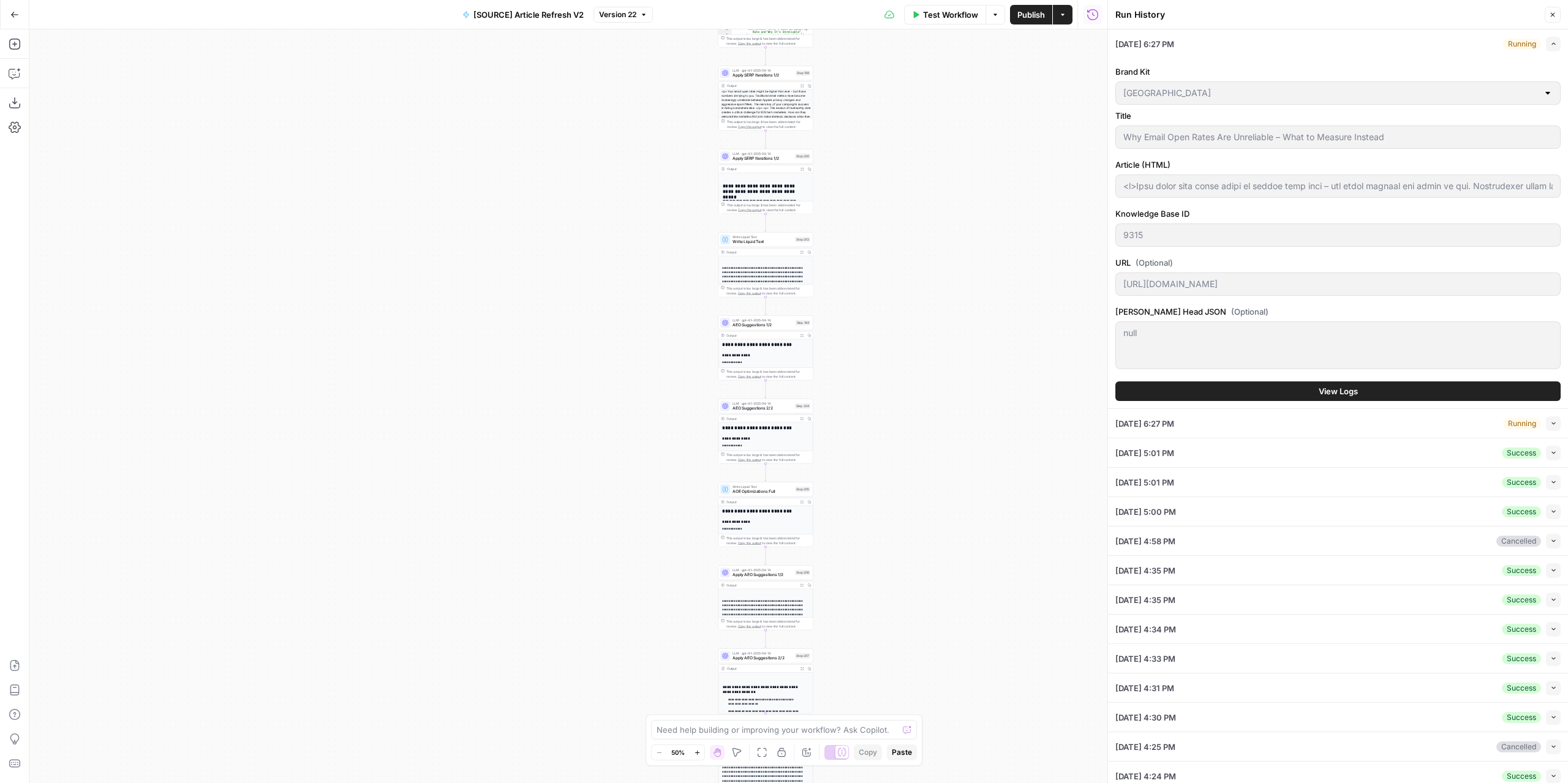
click at [1549, 45] on button "Expand" at bounding box center [1553, 44] width 15 height 15
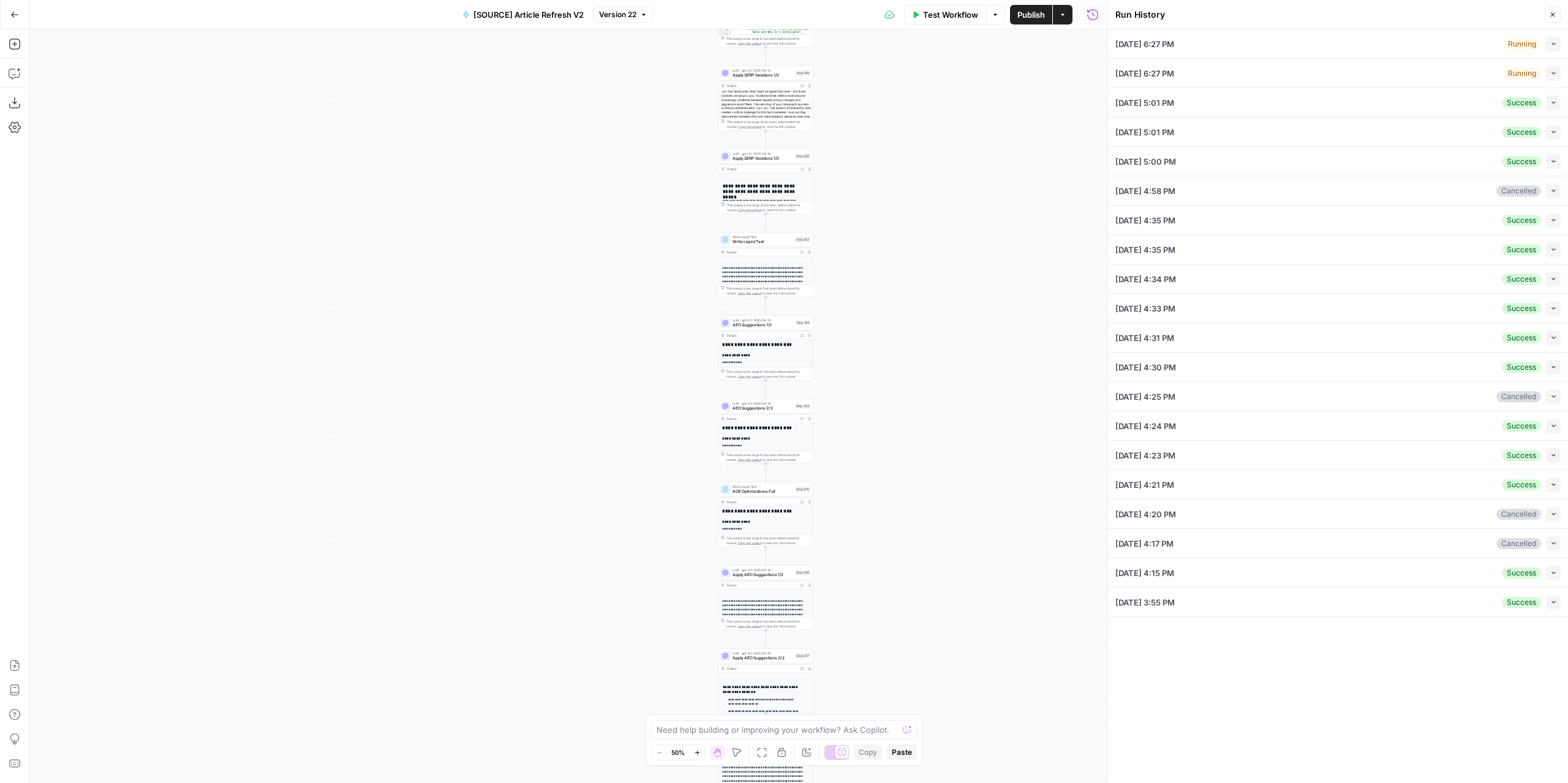
type input "<p>Your email open rates might be higher than ever – but those numbers are lyin…"
click at [1098, 15] on button "Run History" at bounding box center [1092, 14] width 19 height 19
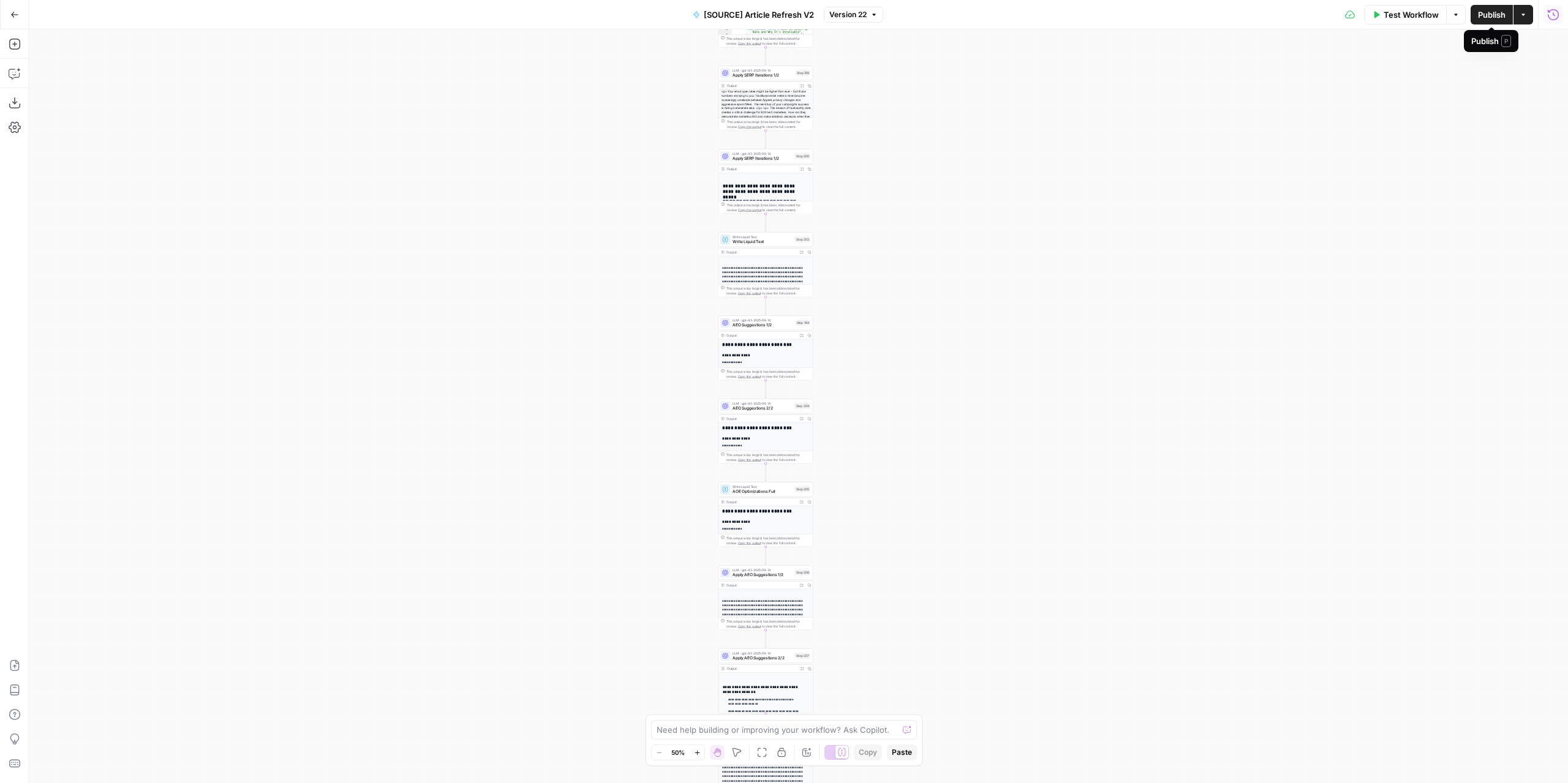
click at [1400, 12] on span "Test Workflow" at bounding box center [1411, 15] width 55 height 12
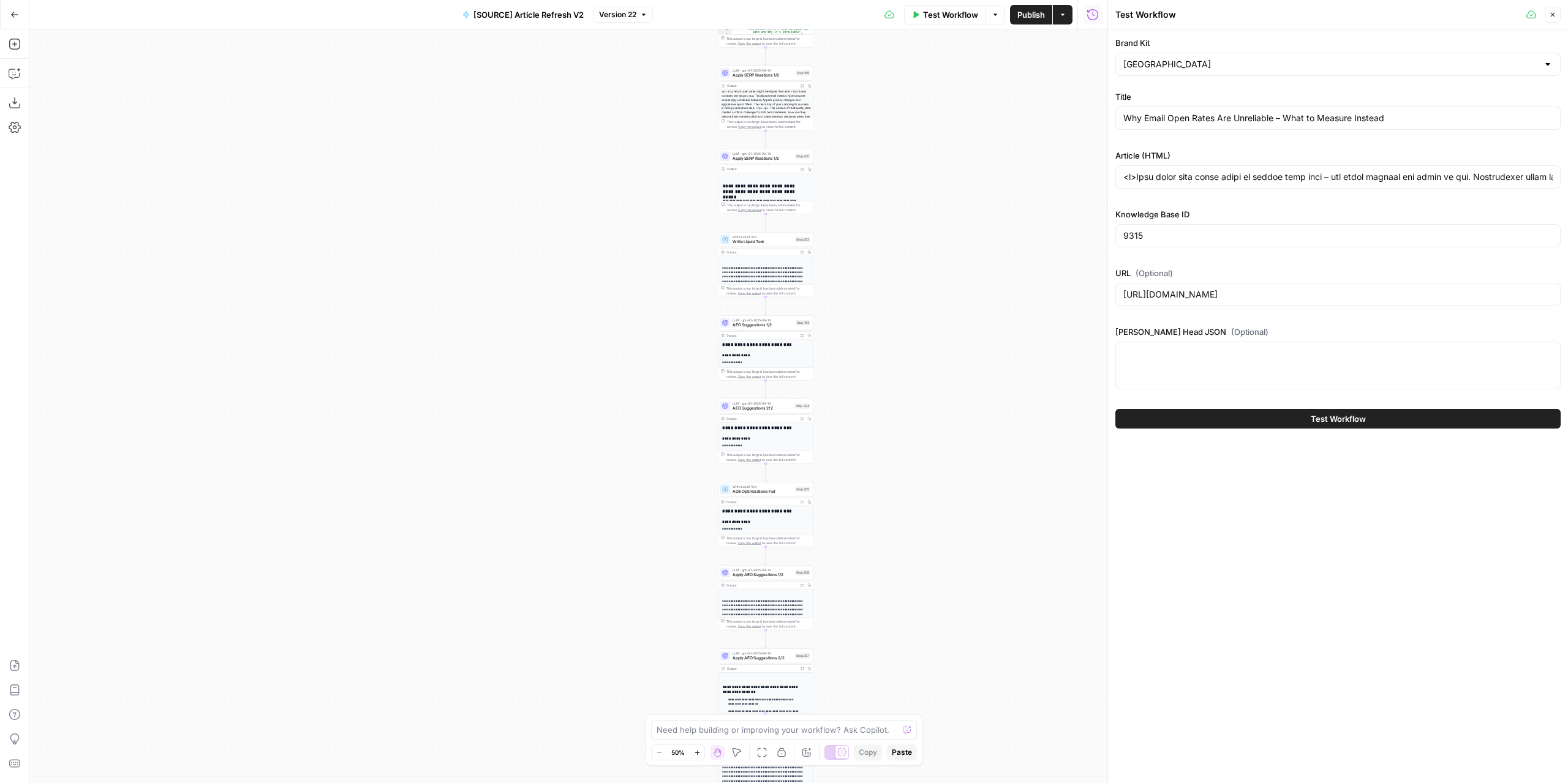
click at [1244, 420] on button "Test Workflow" at bounding box center [1338, 418] width 445 height 19
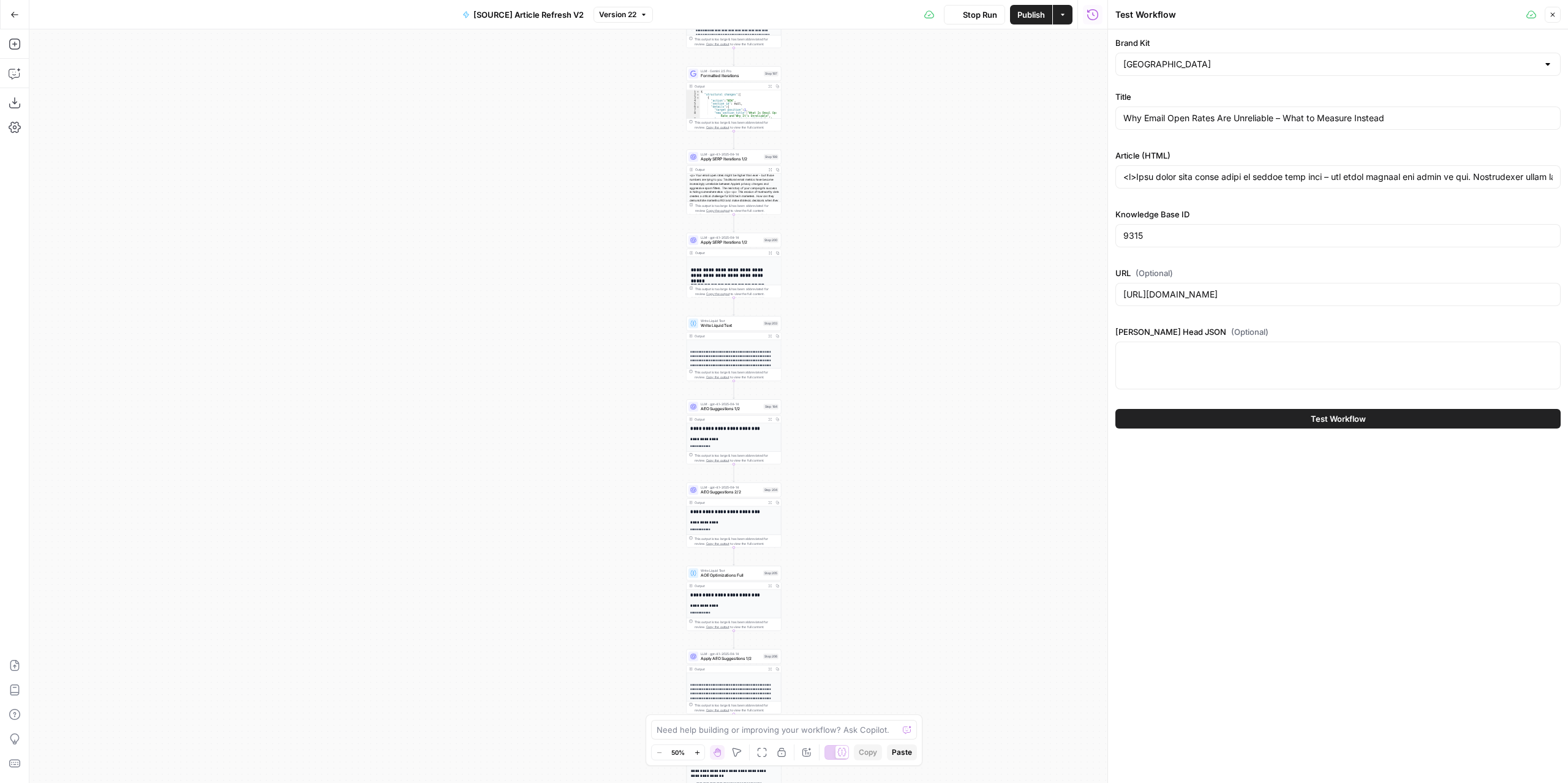
drag, startPoint x: 879, startPoint y: 349, endPoint x: 895, endPoint y: 448, distance: 100.3
click at [895, 506] on div "true false false true false true Workflow Set Inputs Inputs Power Agent Identif…" at bounding box center [568, 406] width 1078 height 754
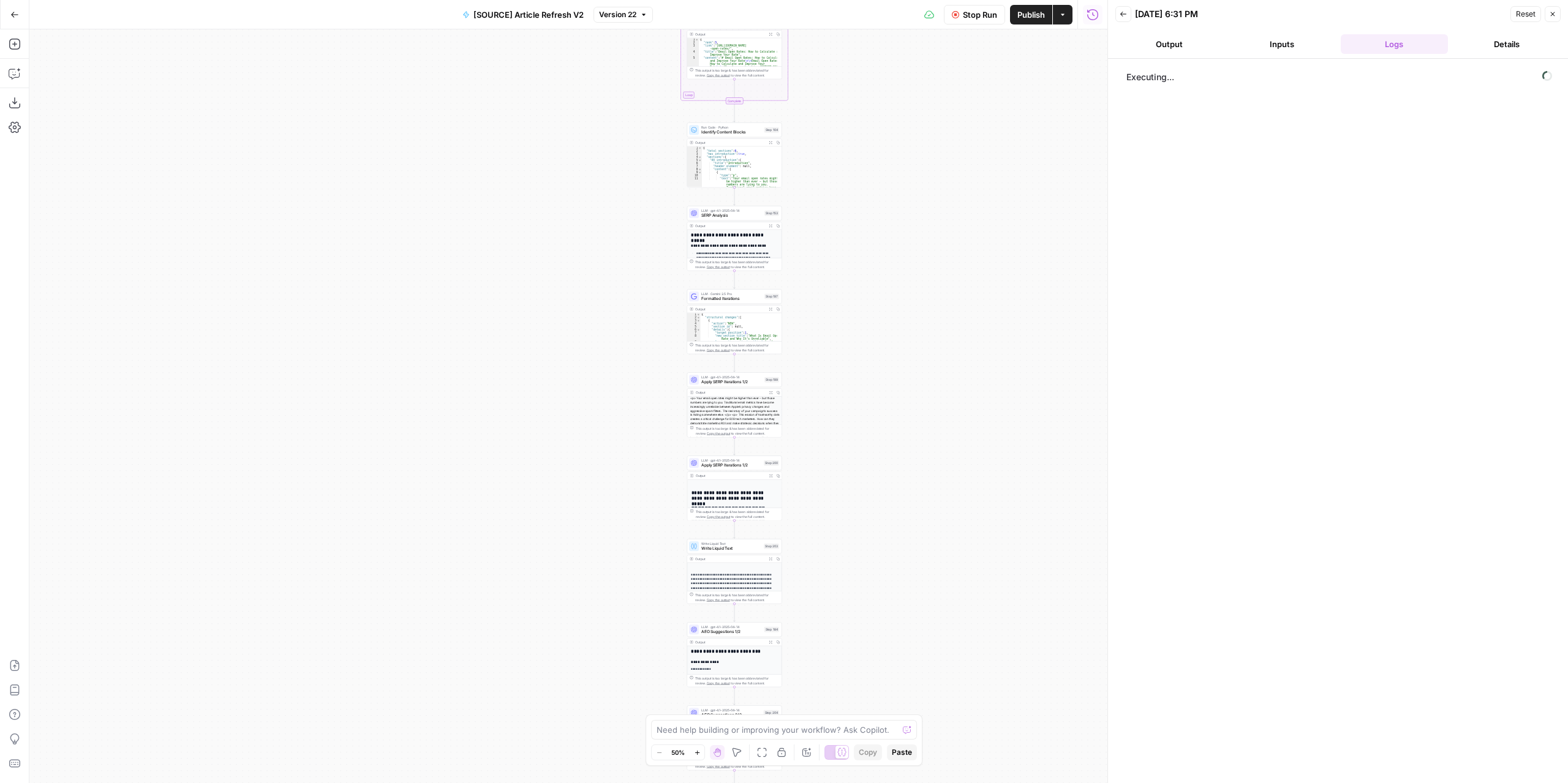
drag, startPoint x: 915, startPoint y: 301, endPoint x: 907, endPoint y: 510, distance: 209.2
click at [907, 512] on div "true false false true false true Workflow Set Inputs Inputs Power Agent Identif…" at bounding box center [568, 406] width 1078 height 754
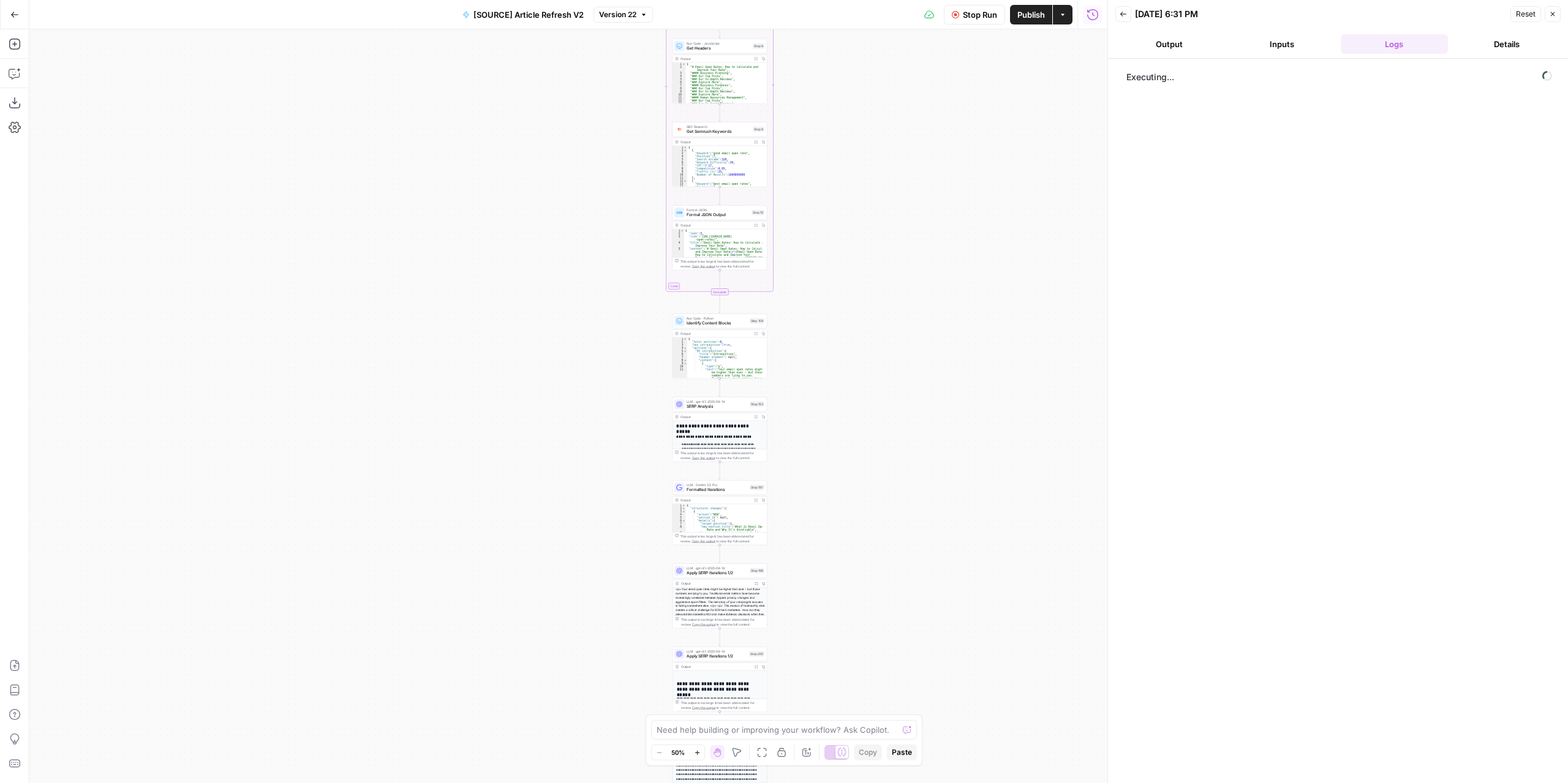
drag, startPoint x: 895, startPoint y: 427, endPoint x: 889, endPoint y: 531, distance: 104.2
click at [889, 531] on div "true false false true false true Workflow Set Inputs Inputs Power Agent Identif…" at bounding box center [568, 406] width 1078 height 754
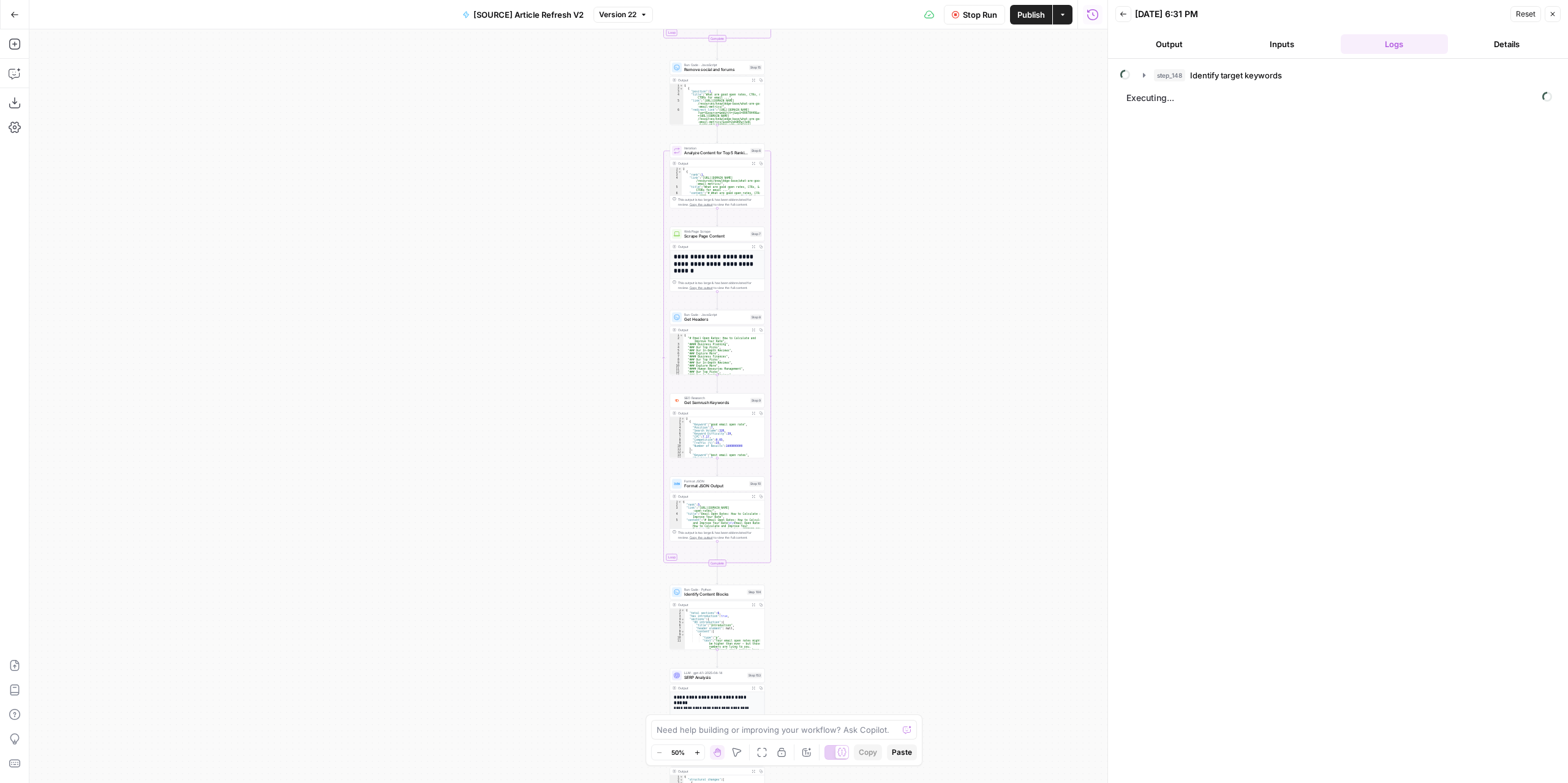
drag, startPoint x: 894, startPoint y: 518, endPoint x: 887, endPoint y: 481, distance: 37.7
click at [892, 540] on div "true false false true false true Workflow Set Inputs Inputs Power Agent Identif…" at bounding box center [568, 406] width 1078 height 754
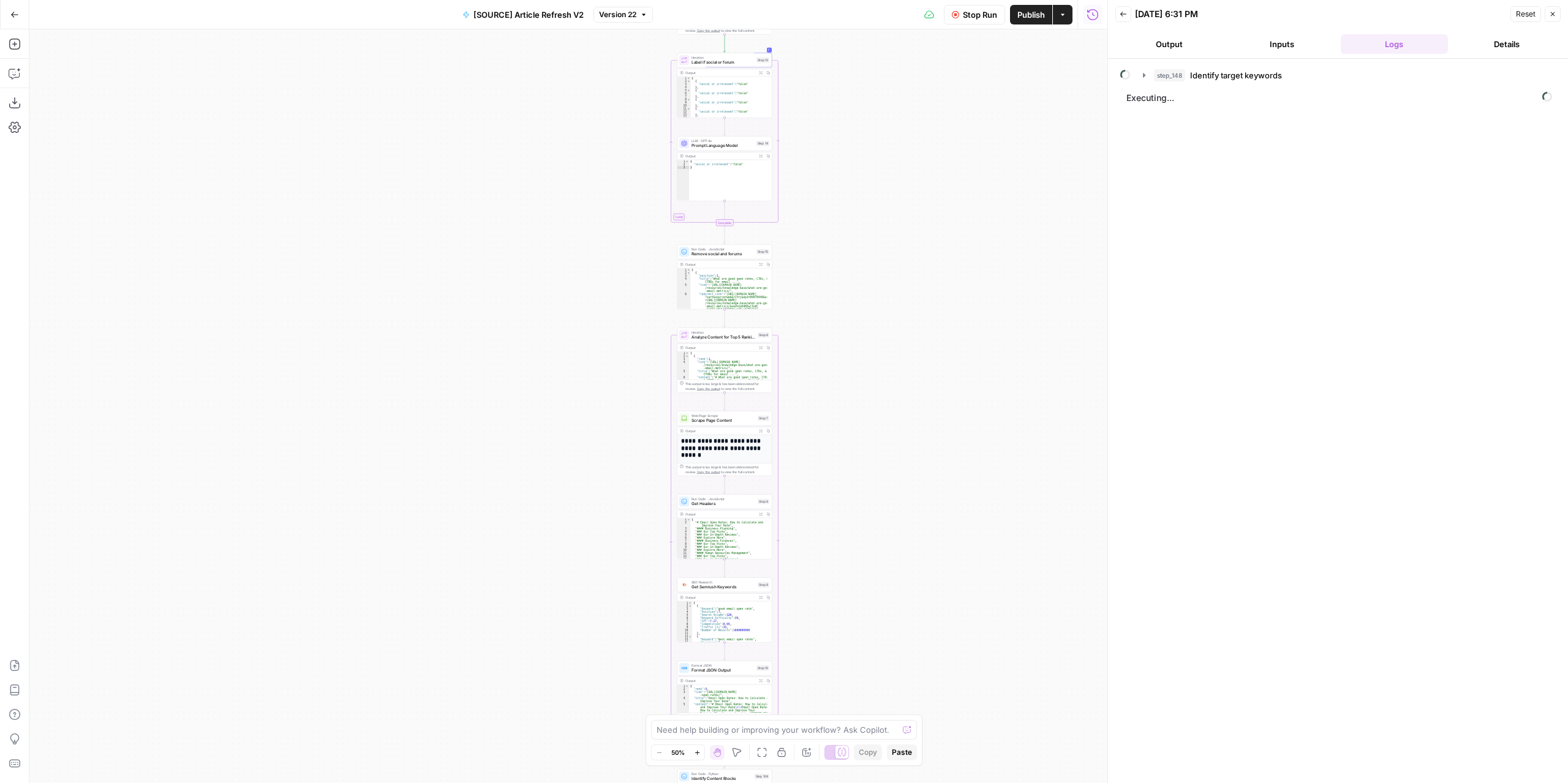
drag, startPoint x: 925, startPoint y: 430, endPoint x: 920, endPoint y: 462, distance: 32.4
click at [923, 477] on div "true false false true false true Workflow Set Inputs Inputs Power Agent Identif…" at bounding box center [568, 406] width 1078 height 754
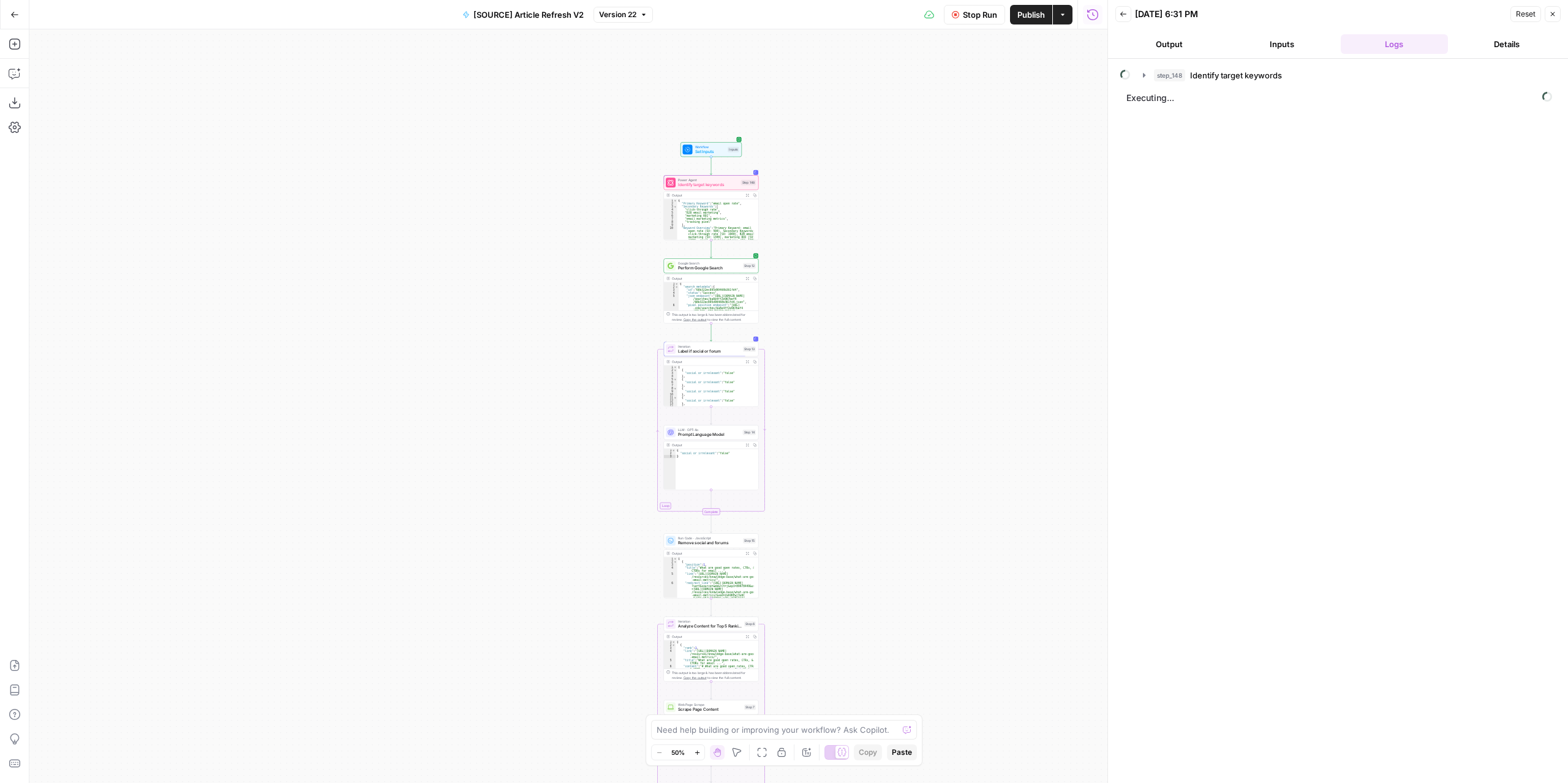
drag, startPoint x: 900, startPoint y: 464, endPoint x: 887, endPoint y: 434, distance: 32.7
click at [895, 509] on div "true false false true false true Workflow Set Inputs Inputs Power Agent Identif…" at bounding box center [568, 406] width 1078 height 754
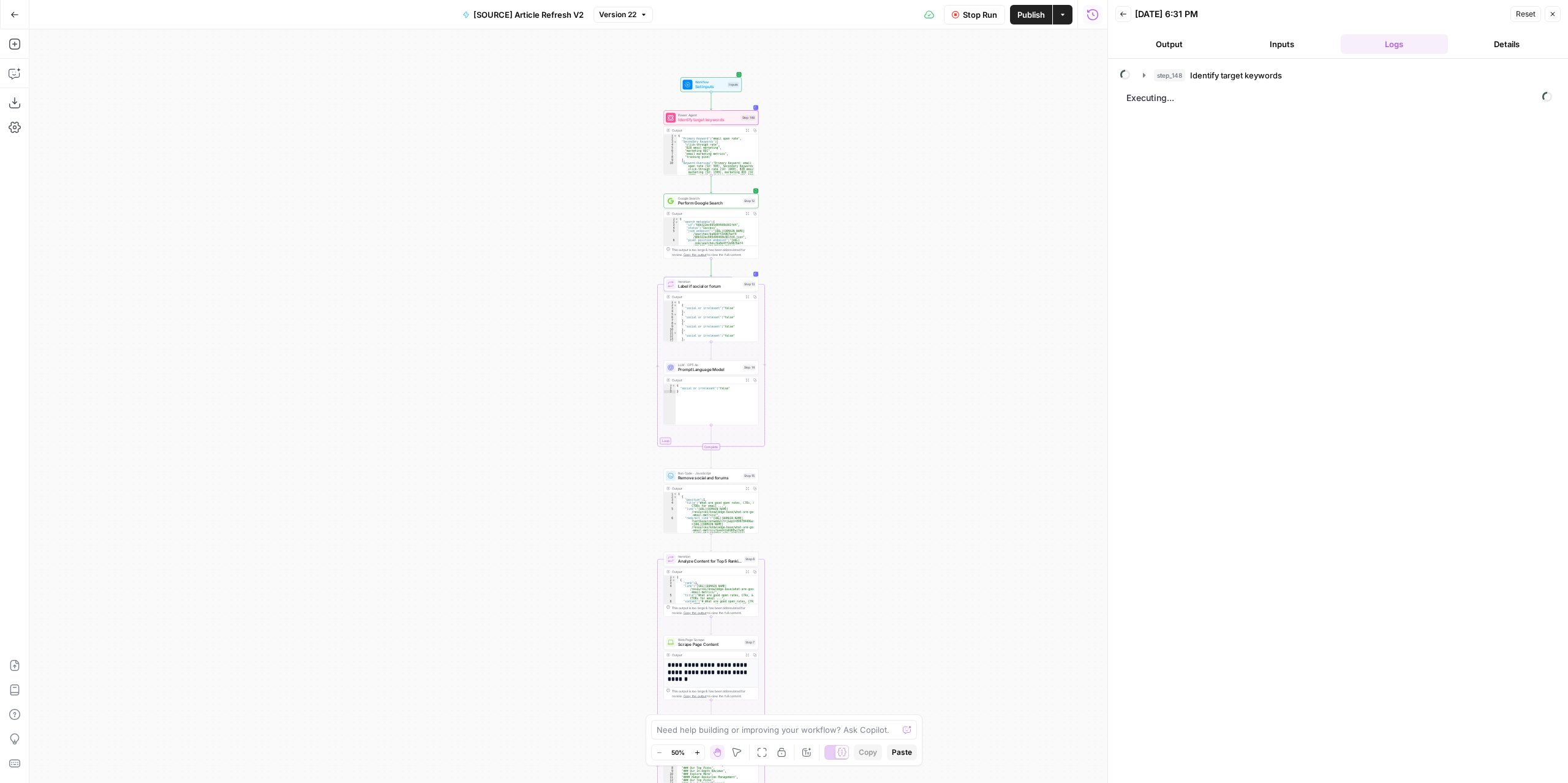
click at [899, 299] on div "true false false true false true Workflow Set Inputs Inputs Power Agent Identif…" at bounding box center [568, 406] width 1078 height 754
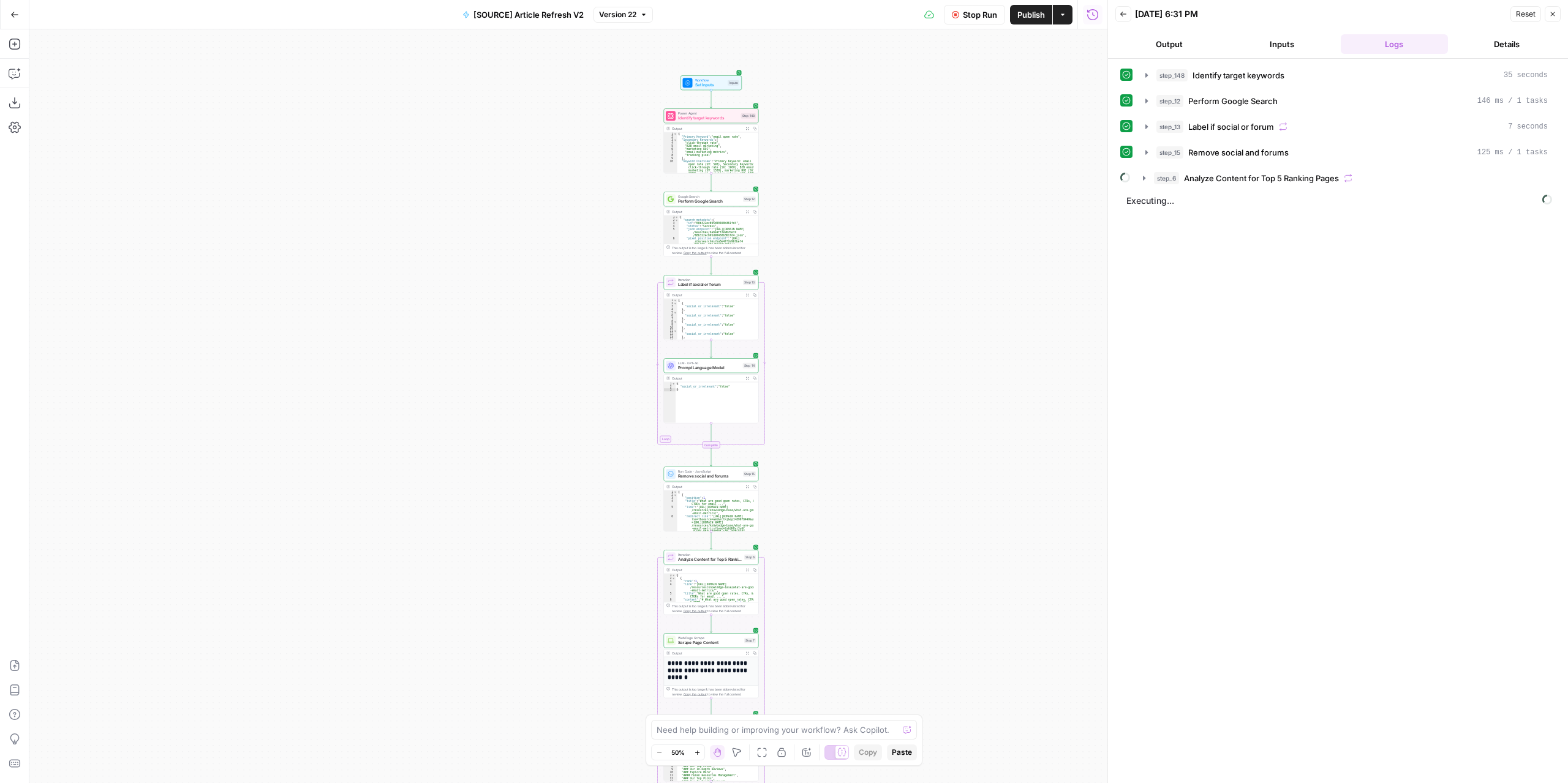
click at [883, 202] on div "true false false true false true Workflow Set Inputs Inputs Power Agent Identif…" at bounding box center [568, 406] width 1078 height 754
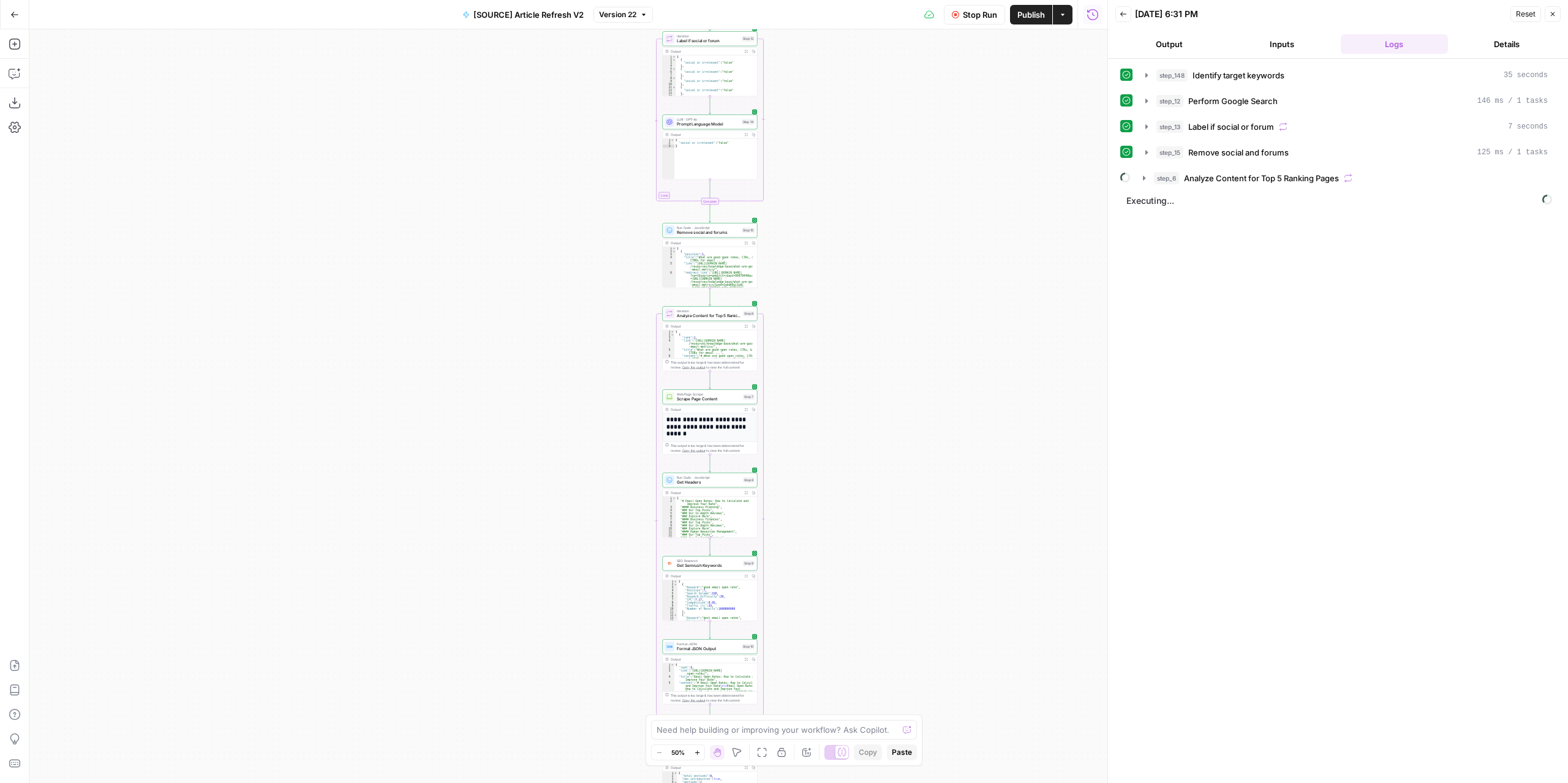
click at [879, 351] on div "true false false true false true Workflow Set Inputs Inputs Power Agent Identif…" at bounding box center [568, 406] width 1078 height 754
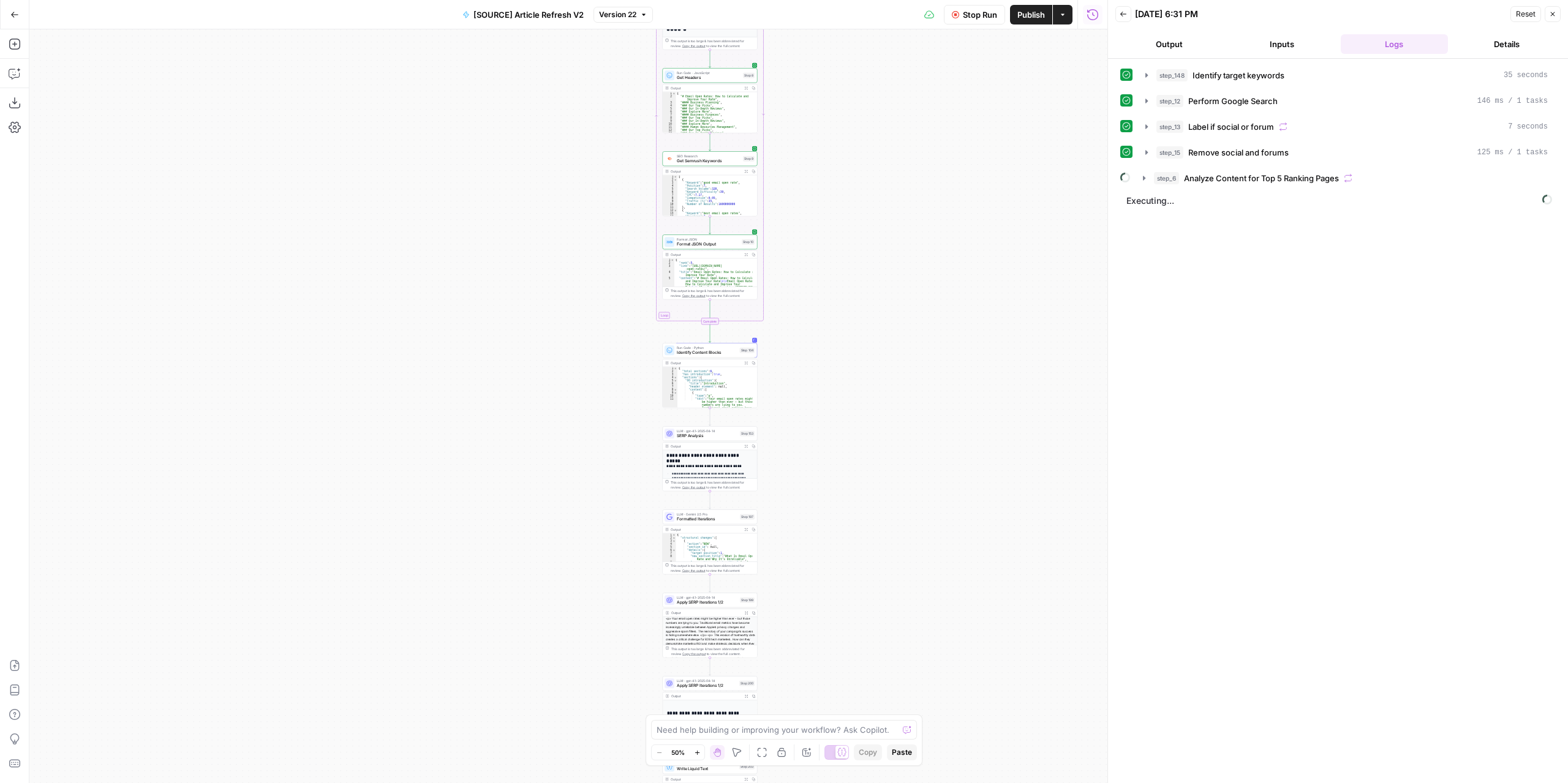
drag, startPoint x: 892, startPoint y: 622, endPoint x: 898, endPoint y: 318, distance: 304.1
click at [903, 331] on div "true false false true false true Workflow Set Inputs Inputs Power Agent Identif…" at bounding box center [568, 406] width 1078 height 754
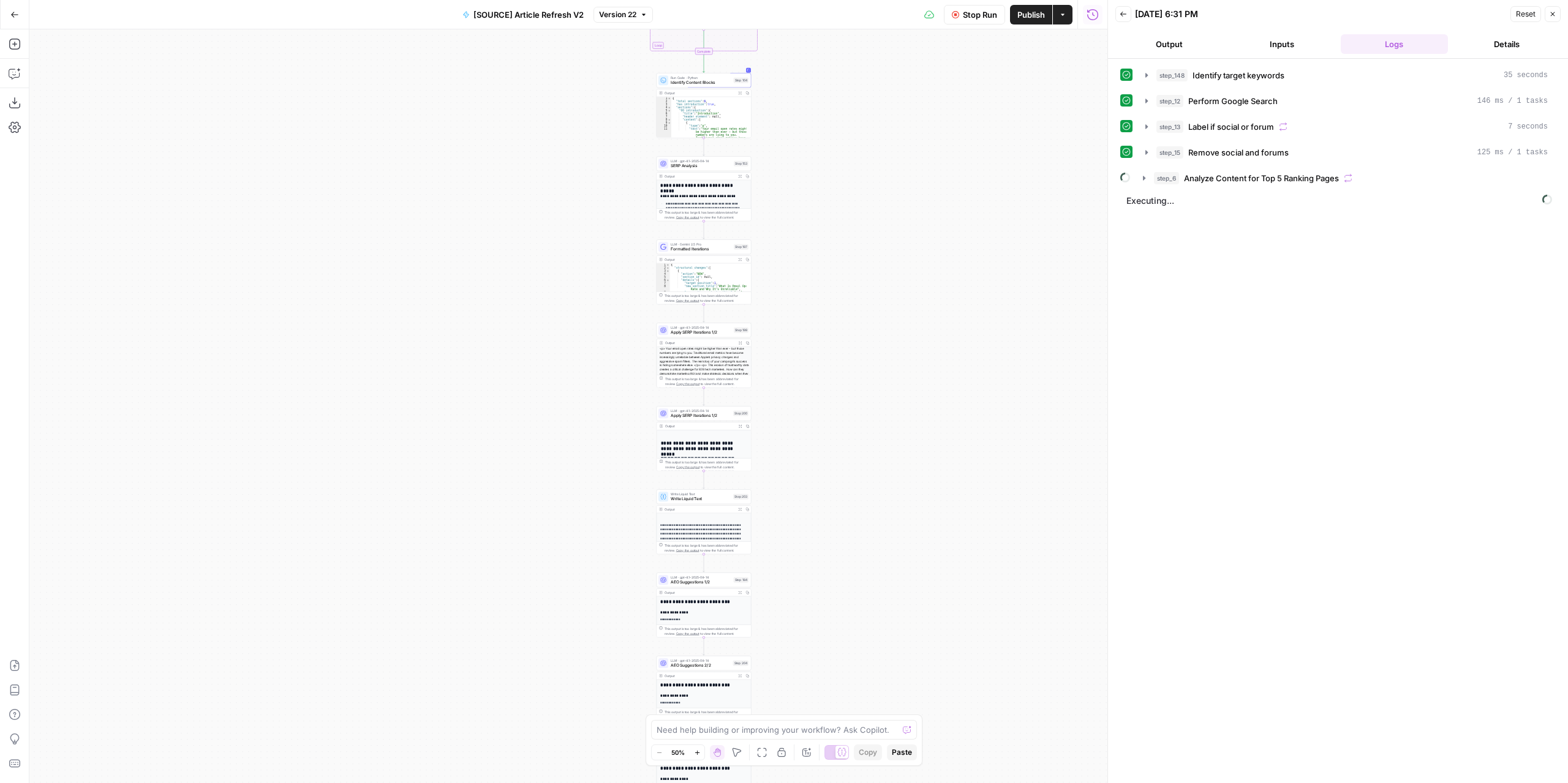
drag, startPoint x: 869, startPoint y: 458, endPoint x: 869, endPoint y: 428, distance: 30.0
click at [869, 428] on div "true false false true false true Workflow Set Inputs Inputs Power Agent Identif…" at bounding box center [568, 406] width 1078 height 754
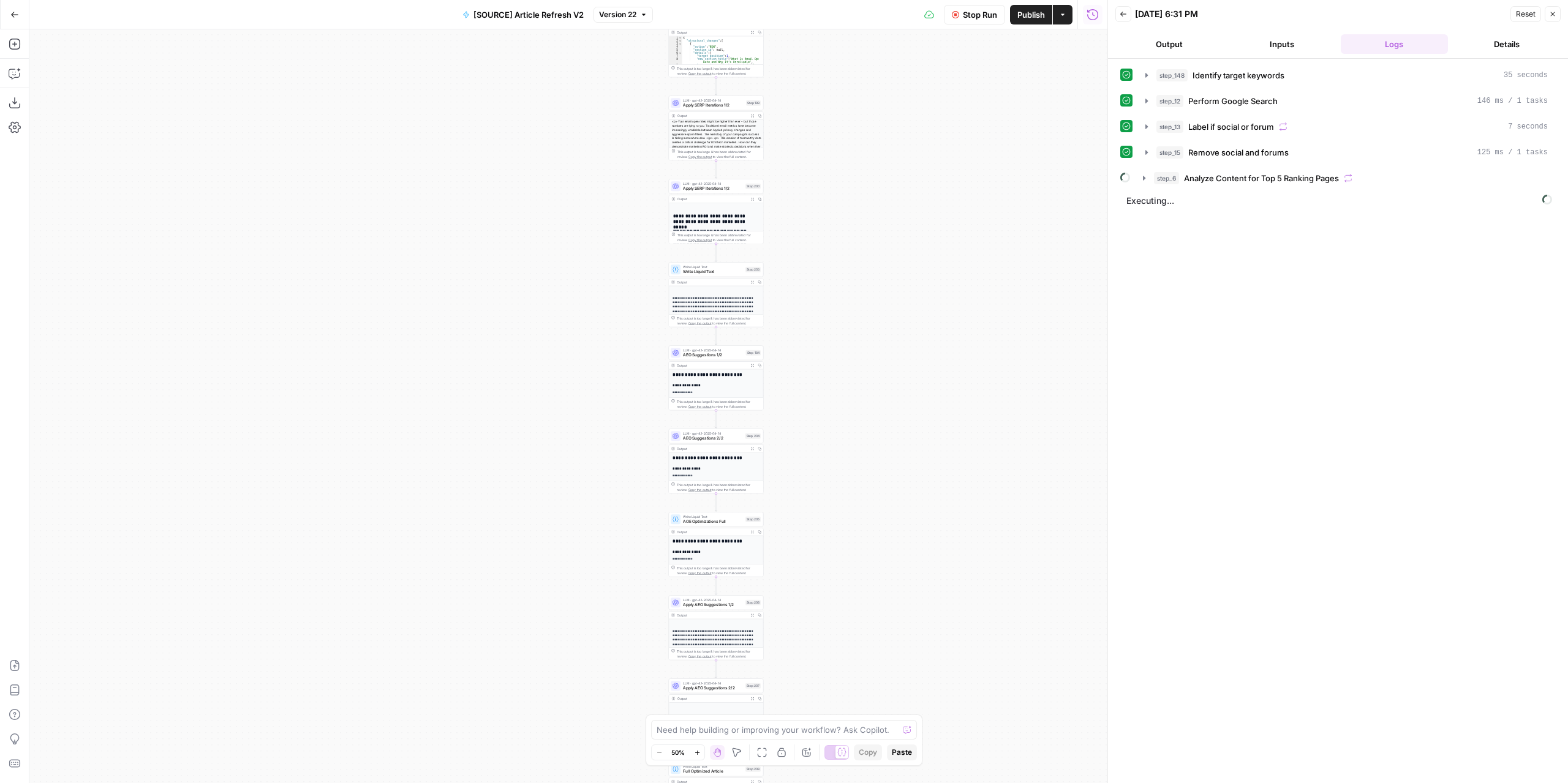
drag, startPoint x: 856, startPoint y: 437, endPoint x: 868, endPoint y: 383, distance: 55.3
click at [868, 383] on div "true false false true false true Workflow Set Inputs Inputs Power Agent Identif…" at bounding box center [568, 406] width 1078 height 754
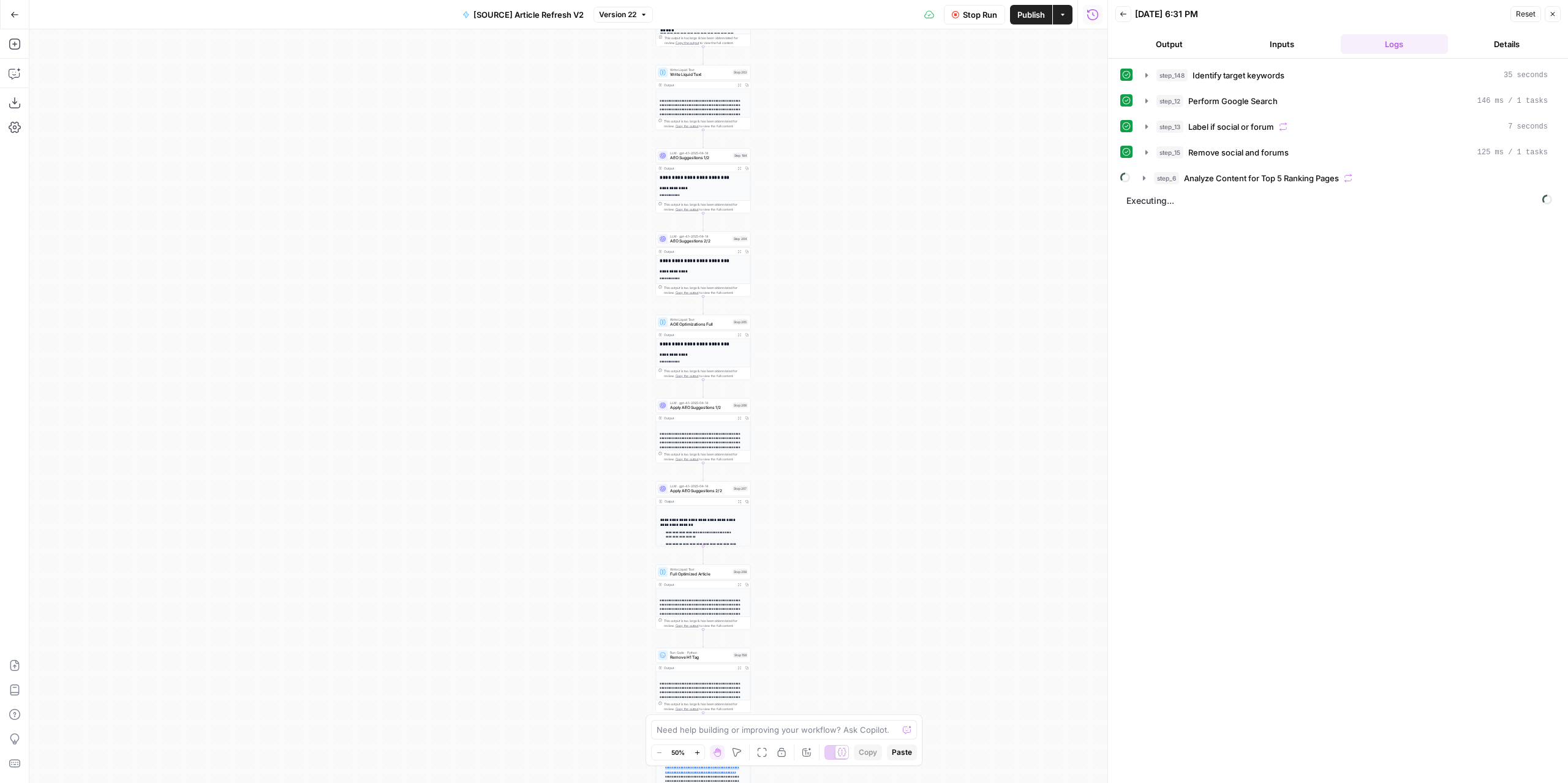
drag, startPoint x: 848, startPoint y: 518, endPoint x: 852, endPoint y: 345, distance: 173.0
click at [852, 345] on div "true false false true false true Workflow Set Inputs Inputs Power Agent Identif…" at bounding box center [568, 406] width 1078 height 754
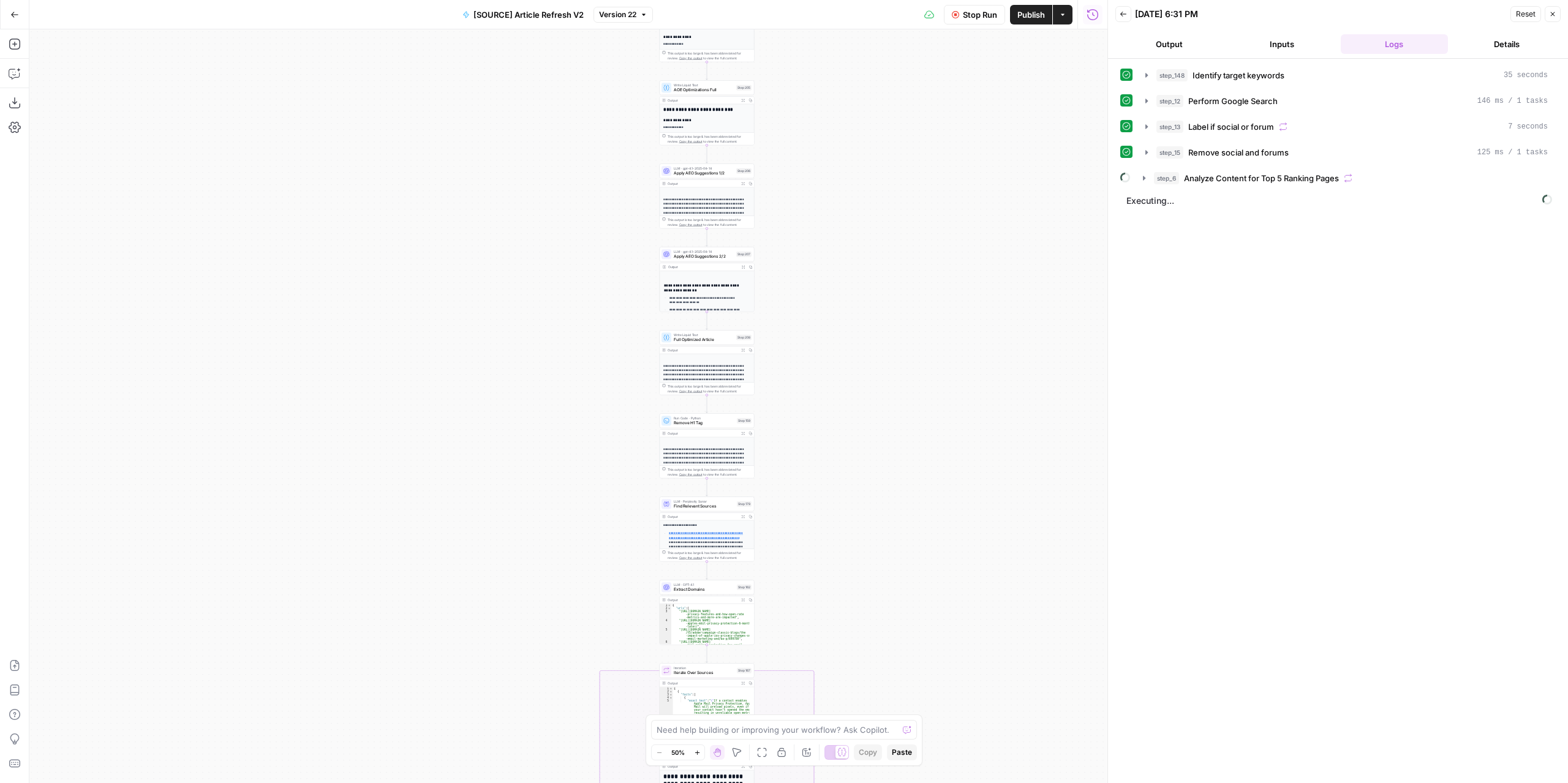
drag, startPoint x: 860, startPoint y: 555, endPoint x: 858, endPoint y: 422, distance: 133.0
click at [861, 393] on div "true false false true false true Workflow Set Inputs Inputs Power Agent Identif…" at bounding box center [568, 406] width 1078 height 754
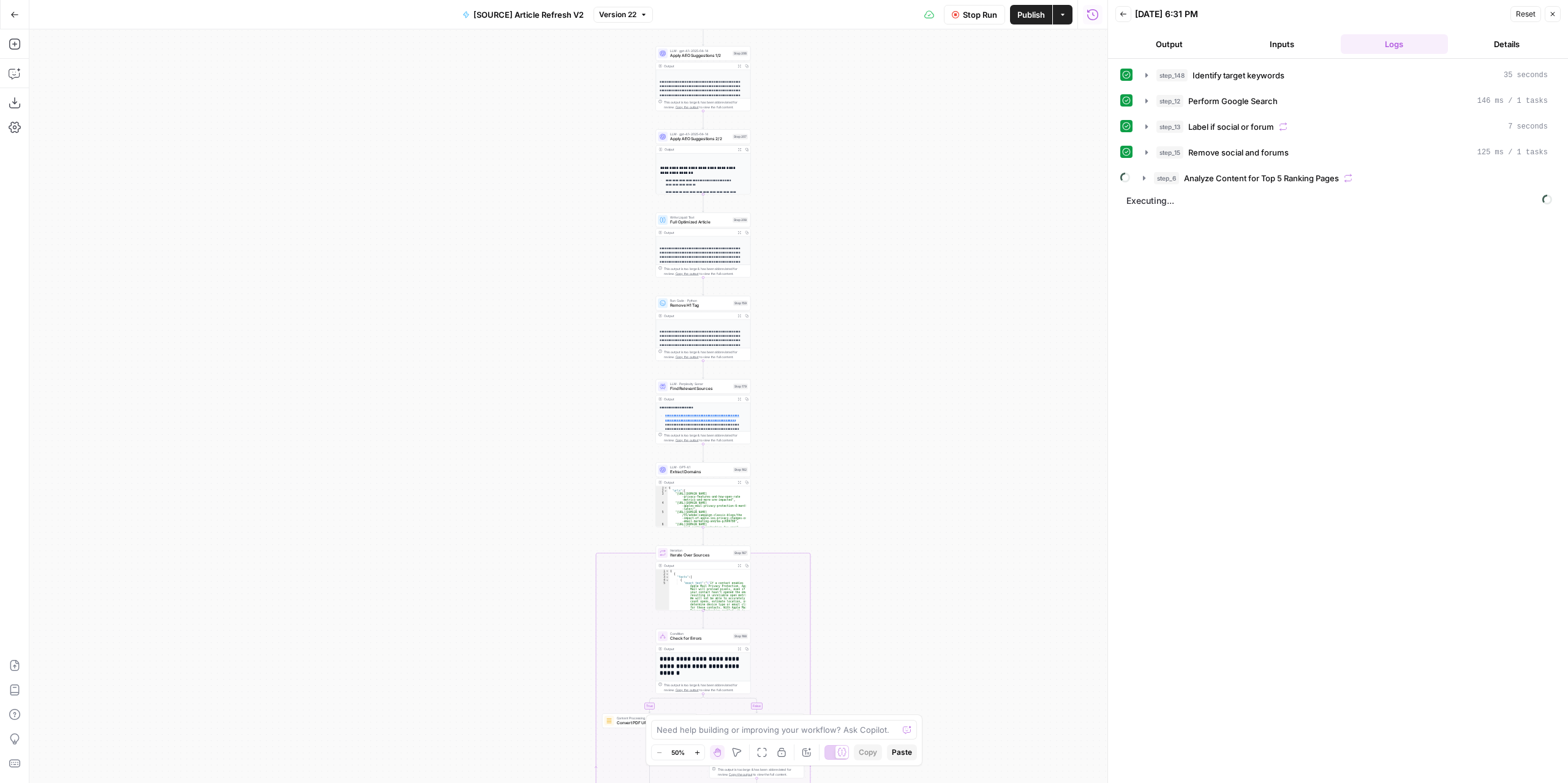
drag, startPoint x: 852, startPoint y: 556, endPoint x: 865, endPoint y: 418, distance: 138.6
click at [865, 418] on div "true false false true false true Workflow Set Inputs Inputs Power Agent Identif…" at bounding box center [568, 406] width 1078 height 754
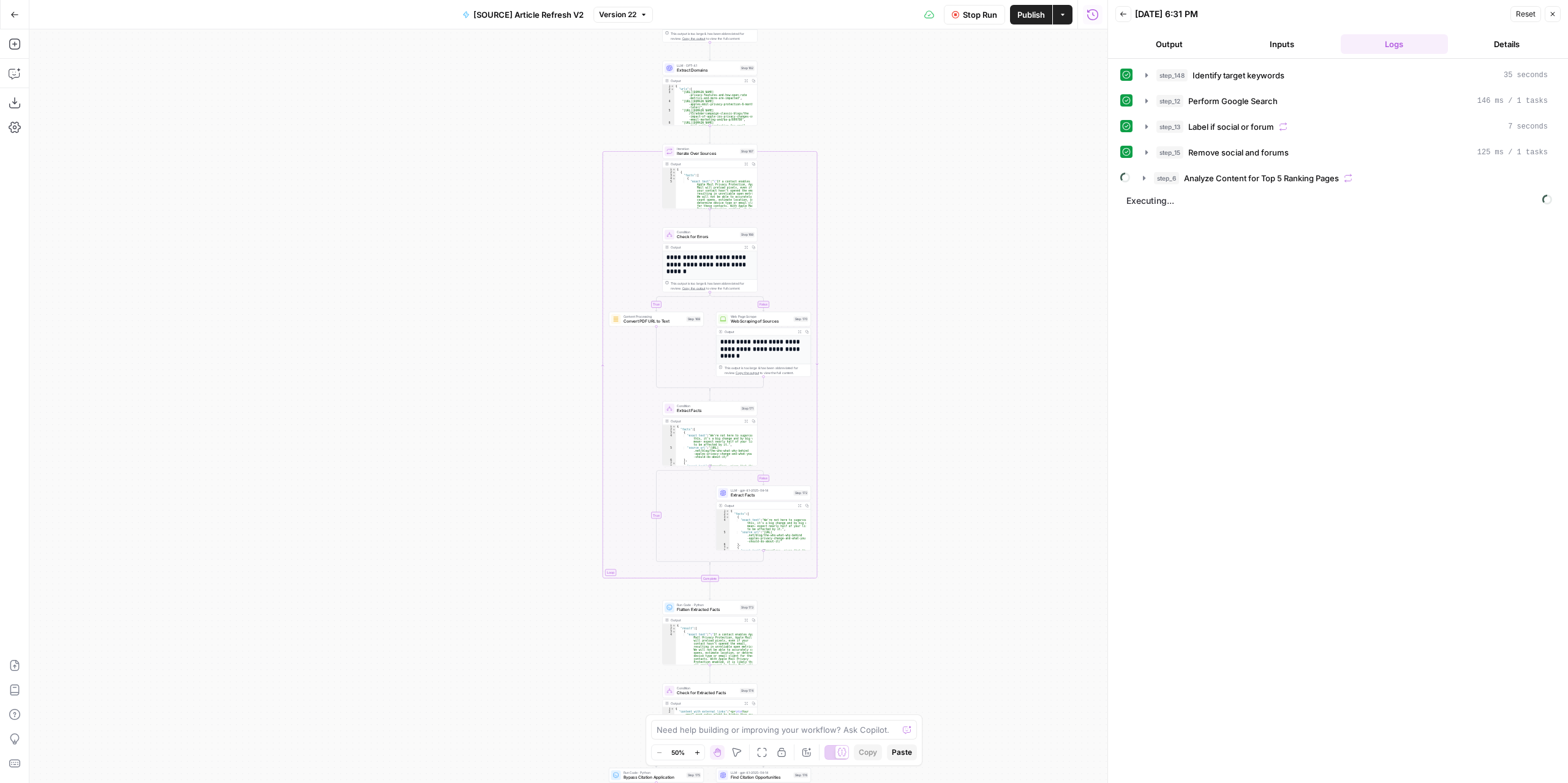
drag, startPoint x: 896, startPoint y: 573, endPoint x: 892, endPoint y: 293, distance: 280.0
click at [889, 283] on div "true false false true false true Workflow Set Inputs Inputs Power Agent Identif…" at bounding box center [568, 406] width 1078 height 754
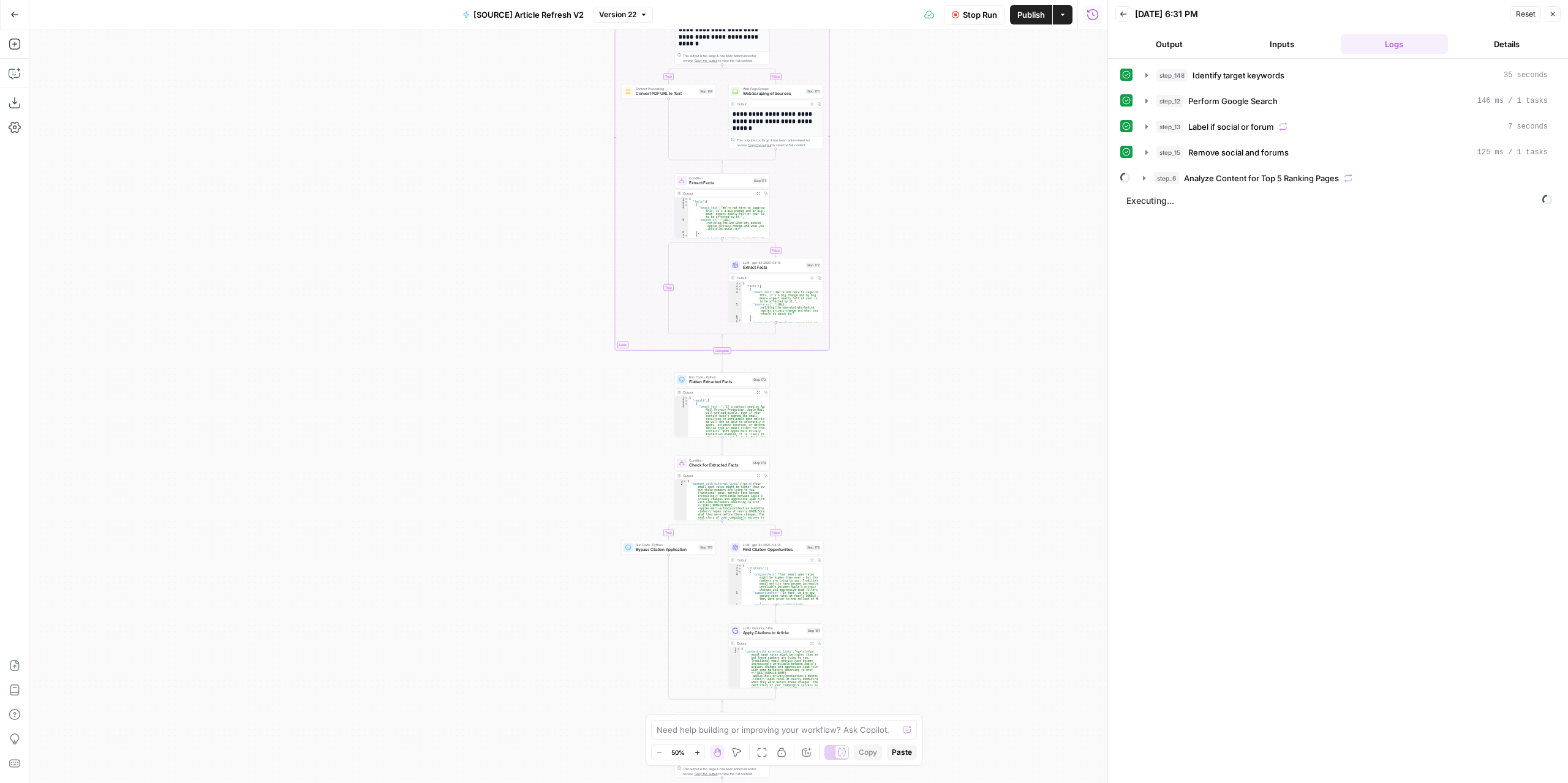
drag, startPoint x: 899, startPoint y: 633, endPoint x: 893, endPoint y: 429, distance: 204.1
click at [915, 421] on div "true false false true false true Workflow Set Inputs Inputs Power Agent Identif…" at bounding box center [568, 406] width 1078 height 754
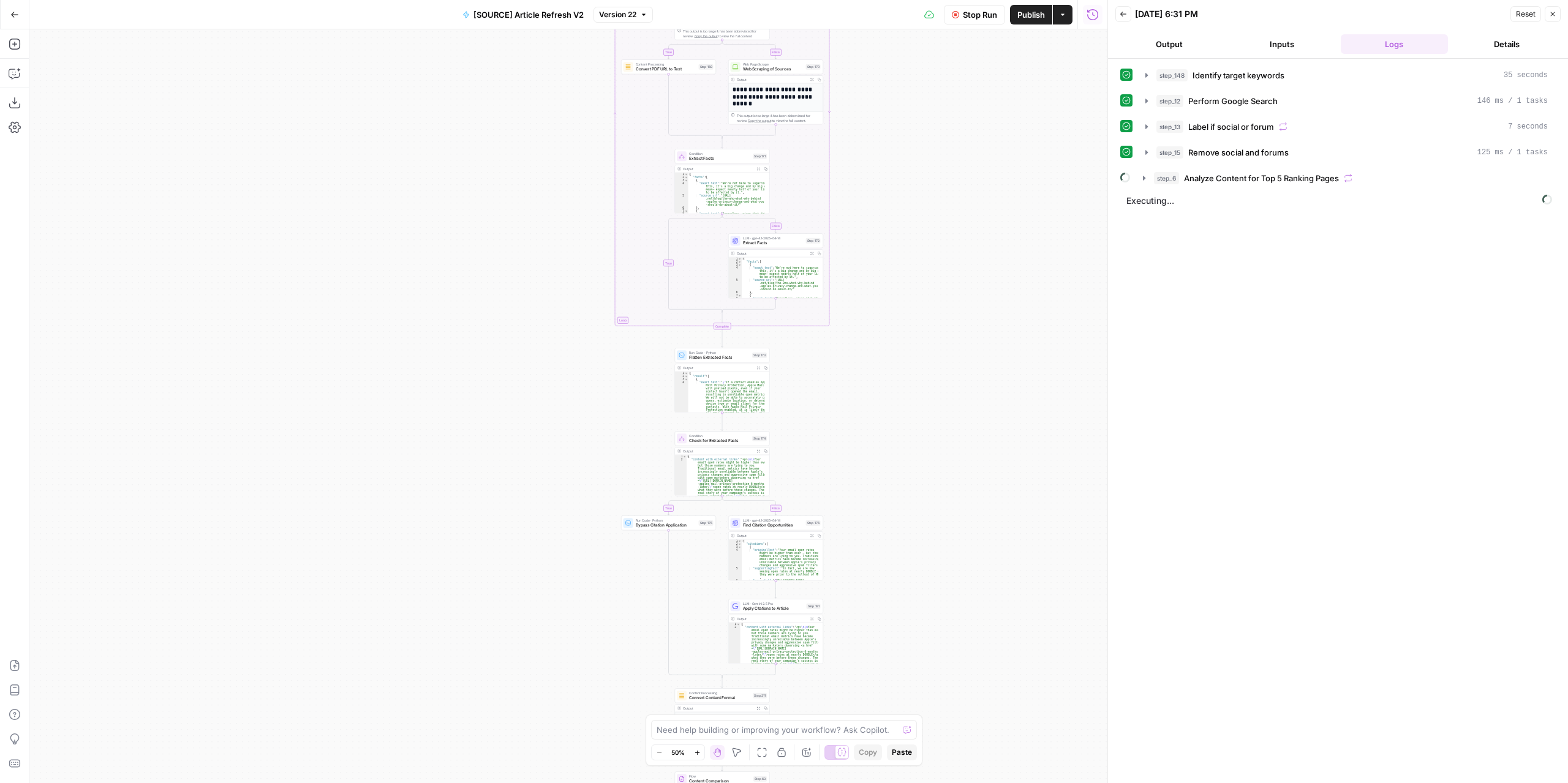
click at [826, 418] on div "true false false true false true Workflow Set Inputs Inputs Power Agent Identif…" at bounding box center [568, 406] width 1078 height 754
click at [826, 417] on div "true false false true false true Workflow Set Inputs Inputs Power Agent Identif…" at bounding box center [568, 406] width 1078 height 754
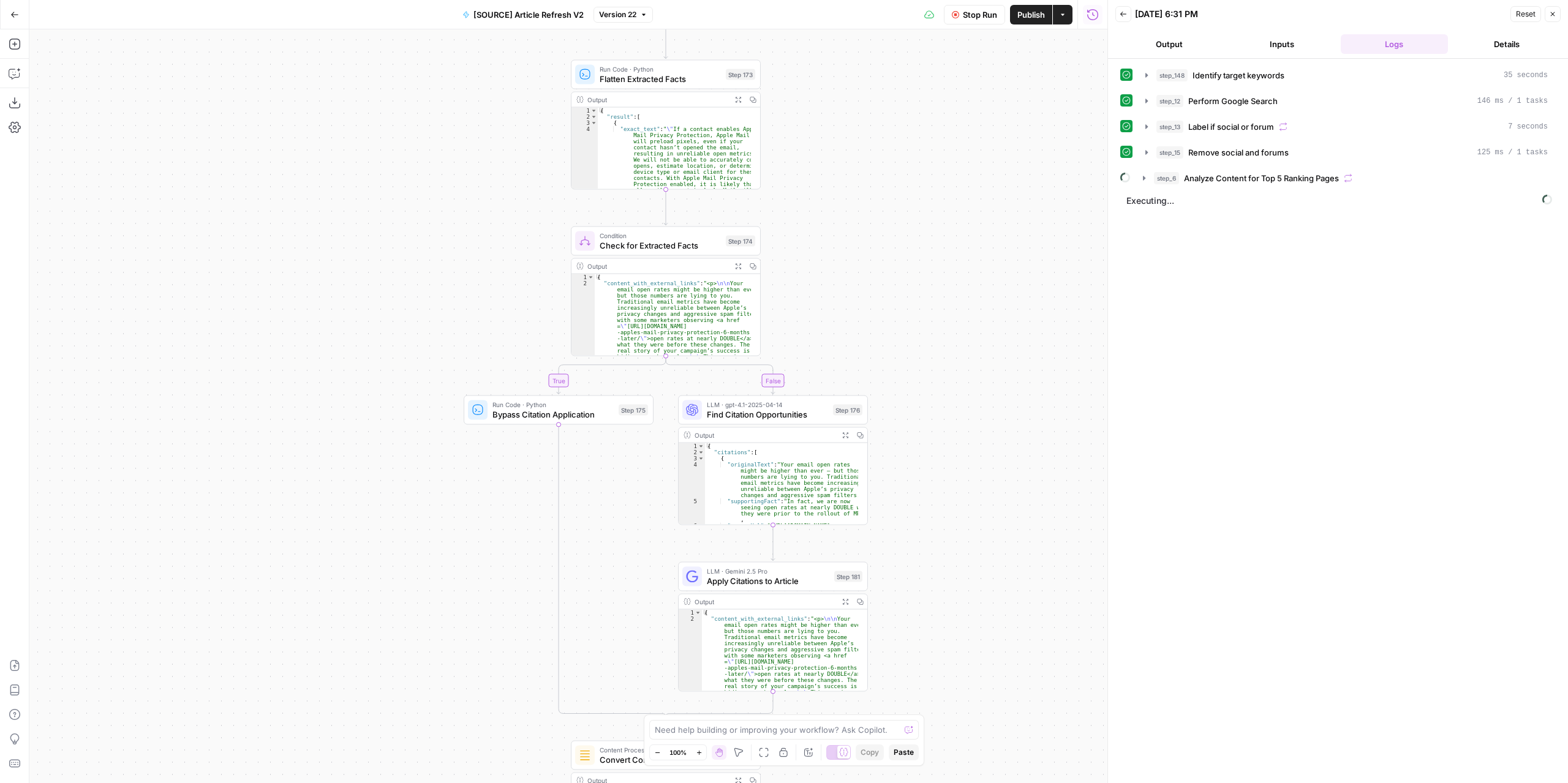
drag, startPoint x: 852, startPoint y: 551, endPoint x: 901, endPoint y: 331, distance: 225.4
click at [901, 331] on div "true false false true false true Workflow Set Inputs Inputs Power Agent Identif…" at bounding box center [568, 406] width 1078 height 754
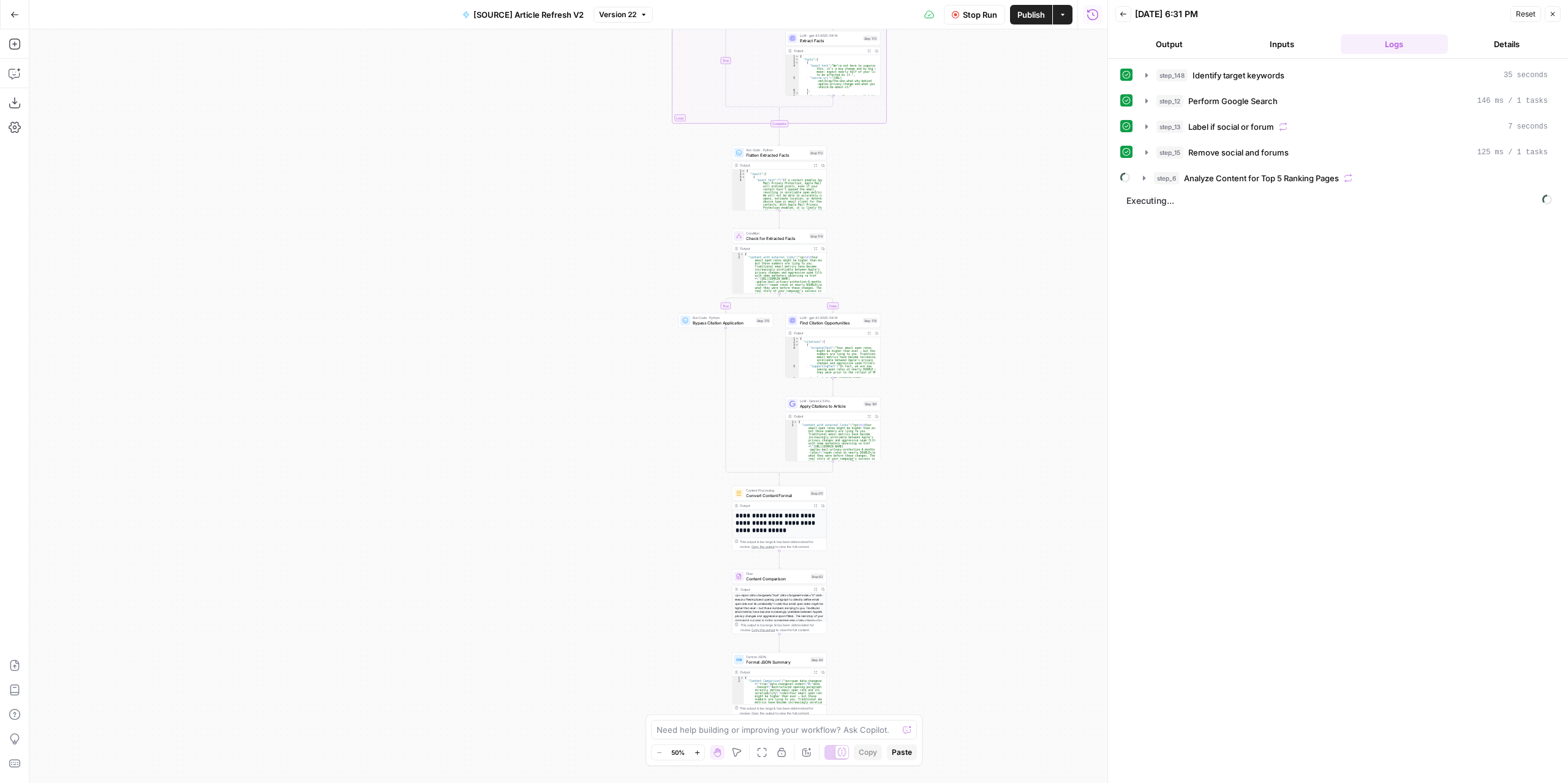
drag, startPoint x: 955, startPoint y: 364, endPoint x: 951, endPoint y: 452, distance: 88.1
click at [951, 452] on div "true false false true false true Workflow Set Inputs Inputs Power Agent Identif…" at bounding box center [568, 406] width 1078 height 754
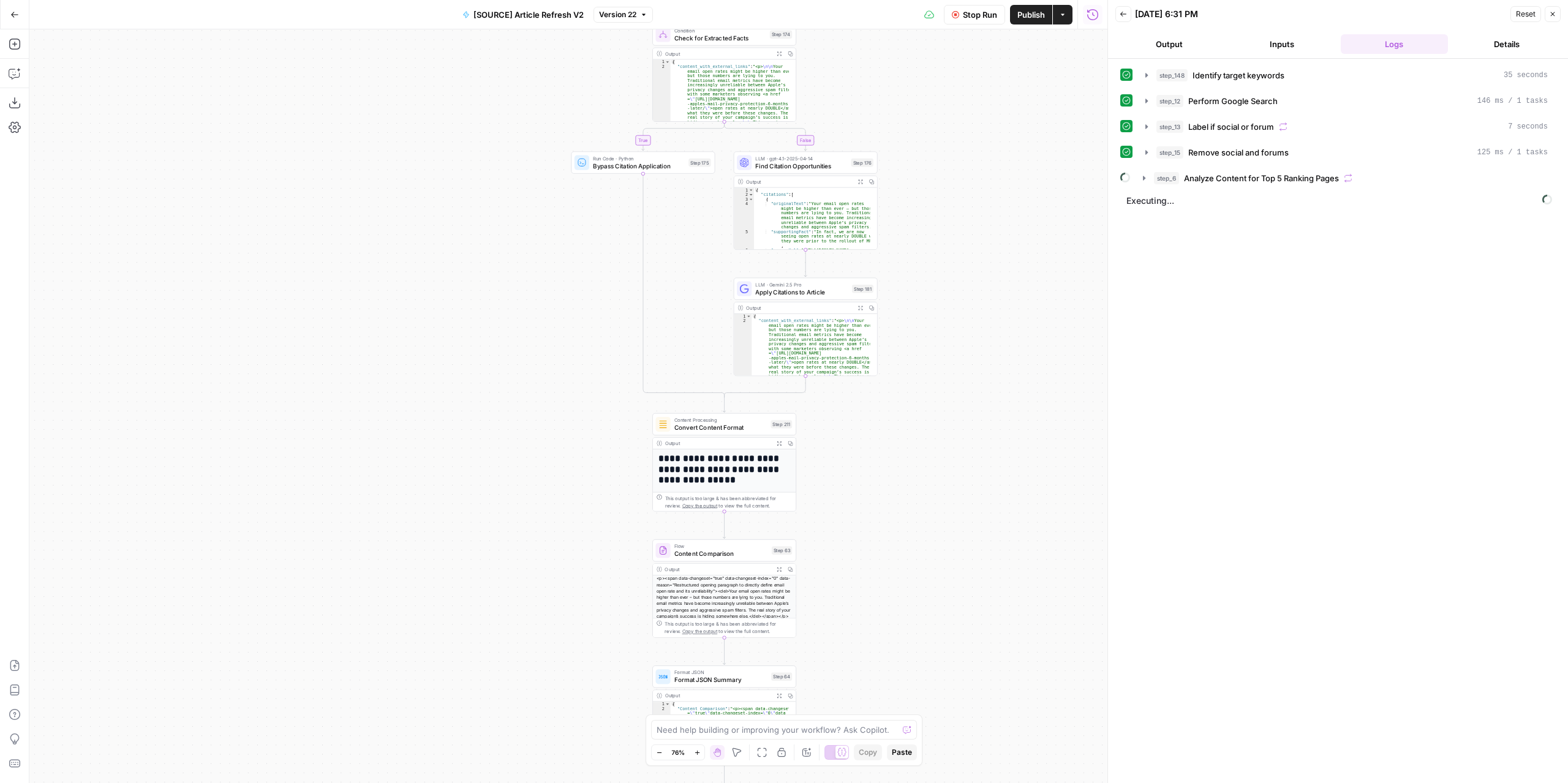
click at [853, 542] on div "true false false true false true Workflow Set Inputs Inputs Power Agent Identif…" at bounding box center [568, 406] width 1078 height 754
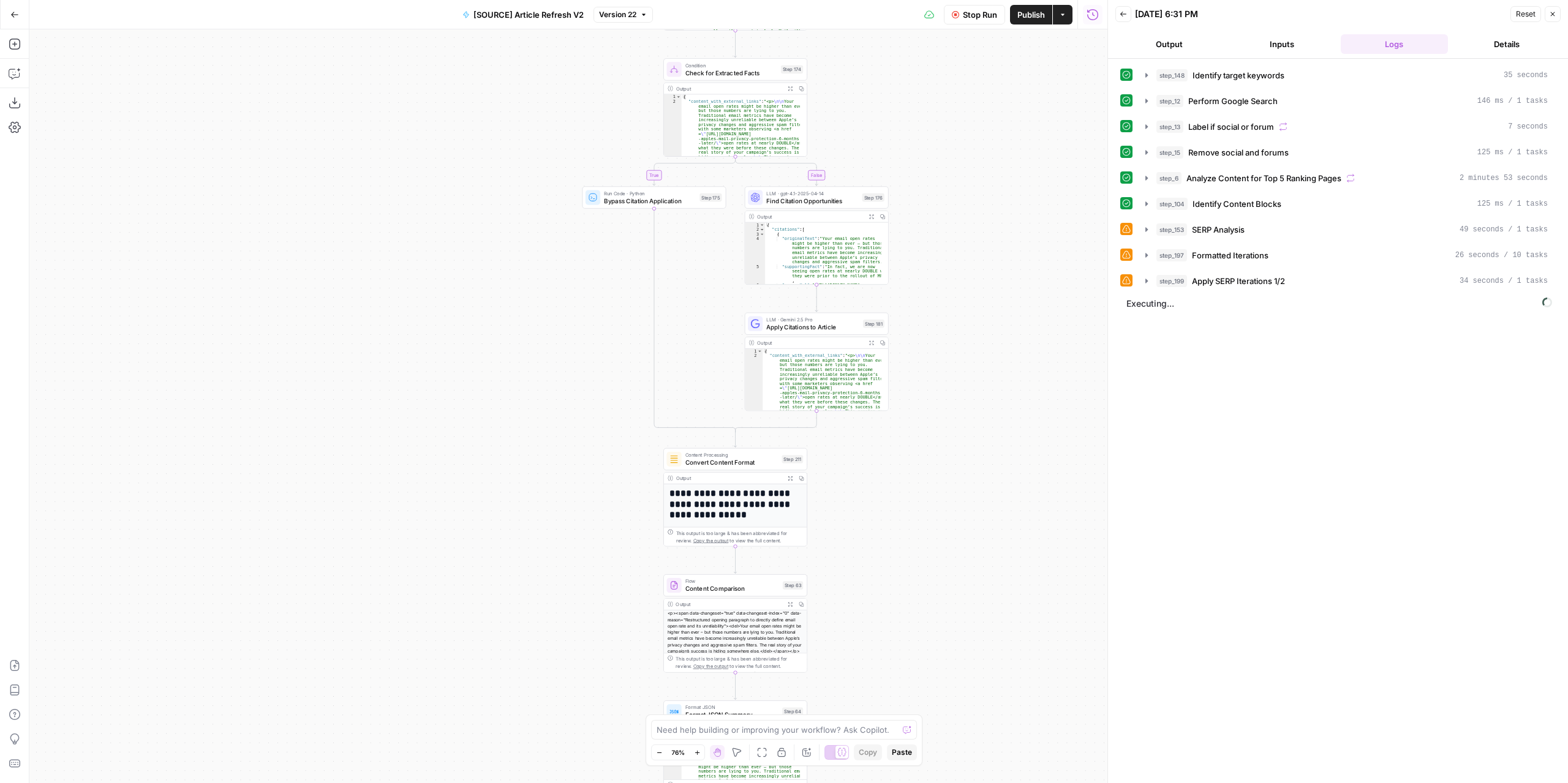
drag, startPoint x: 878, startPoint y: 472, endPoint x: 882, endPoint y: 490, distance: 18.4
click at [882, 490] on div "true false false true false true Workflow Set Inputs Inputs Power Agent Identif…" at bounding box center [568, 406] width 1078 height 754
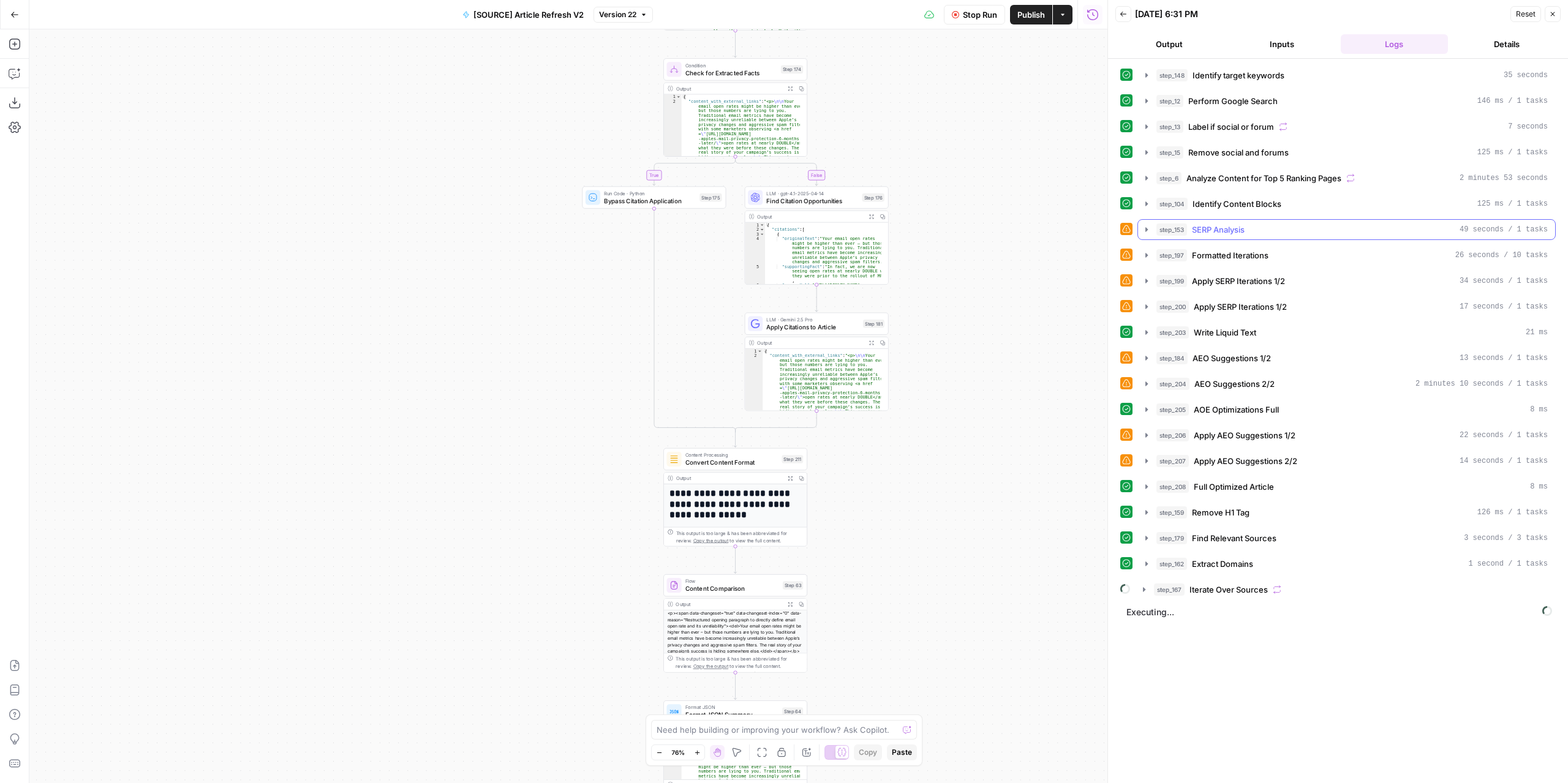
click at [1142, 224] on icon "button" at bounding box center [1146, 229] width 10 height 10
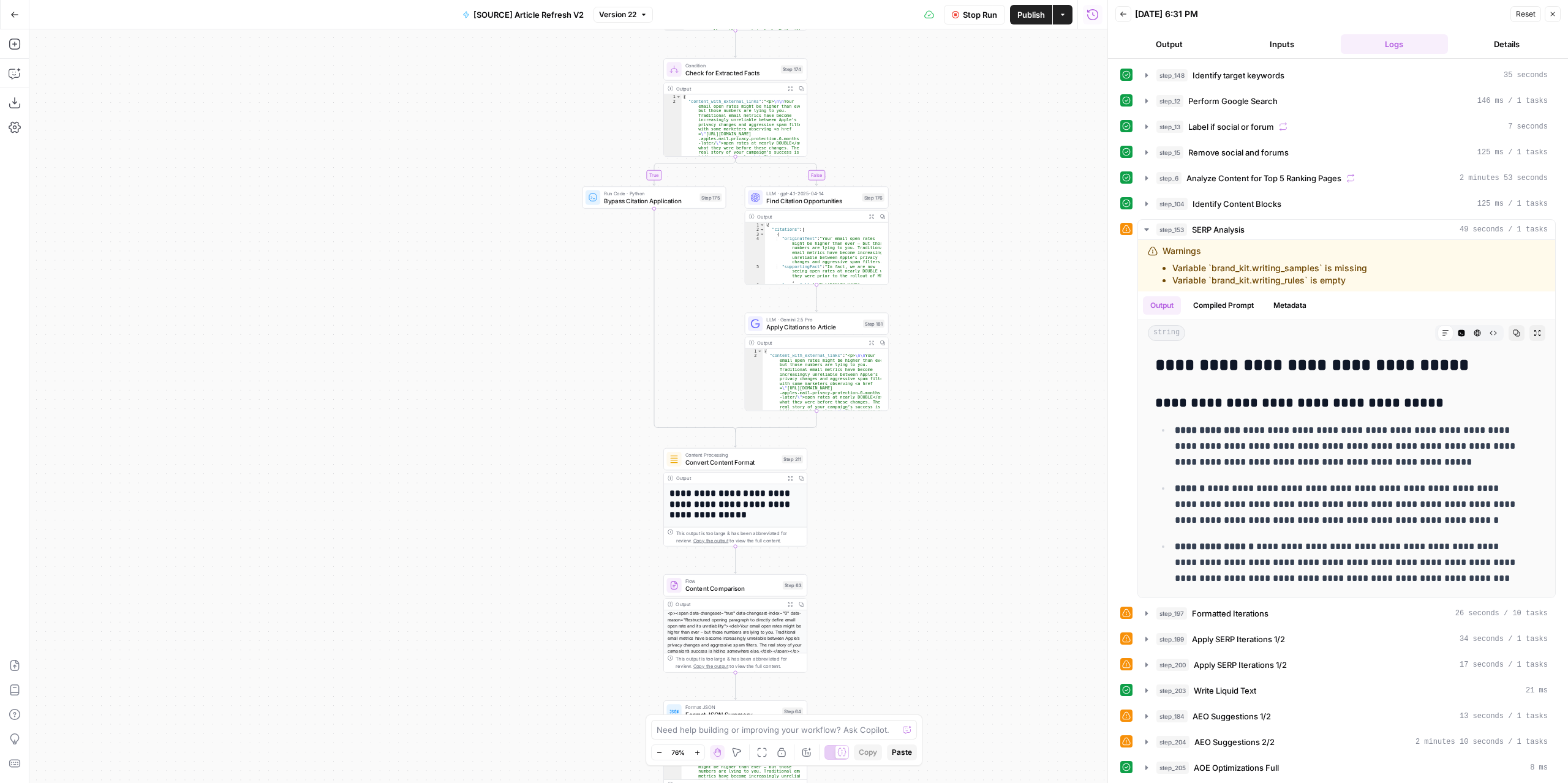
click at [953, 200] on div "true false false true false true Workflow Set Inputs Inputs Power Agent Identif…" at bounding box center [568, 406] width 1078 height 754
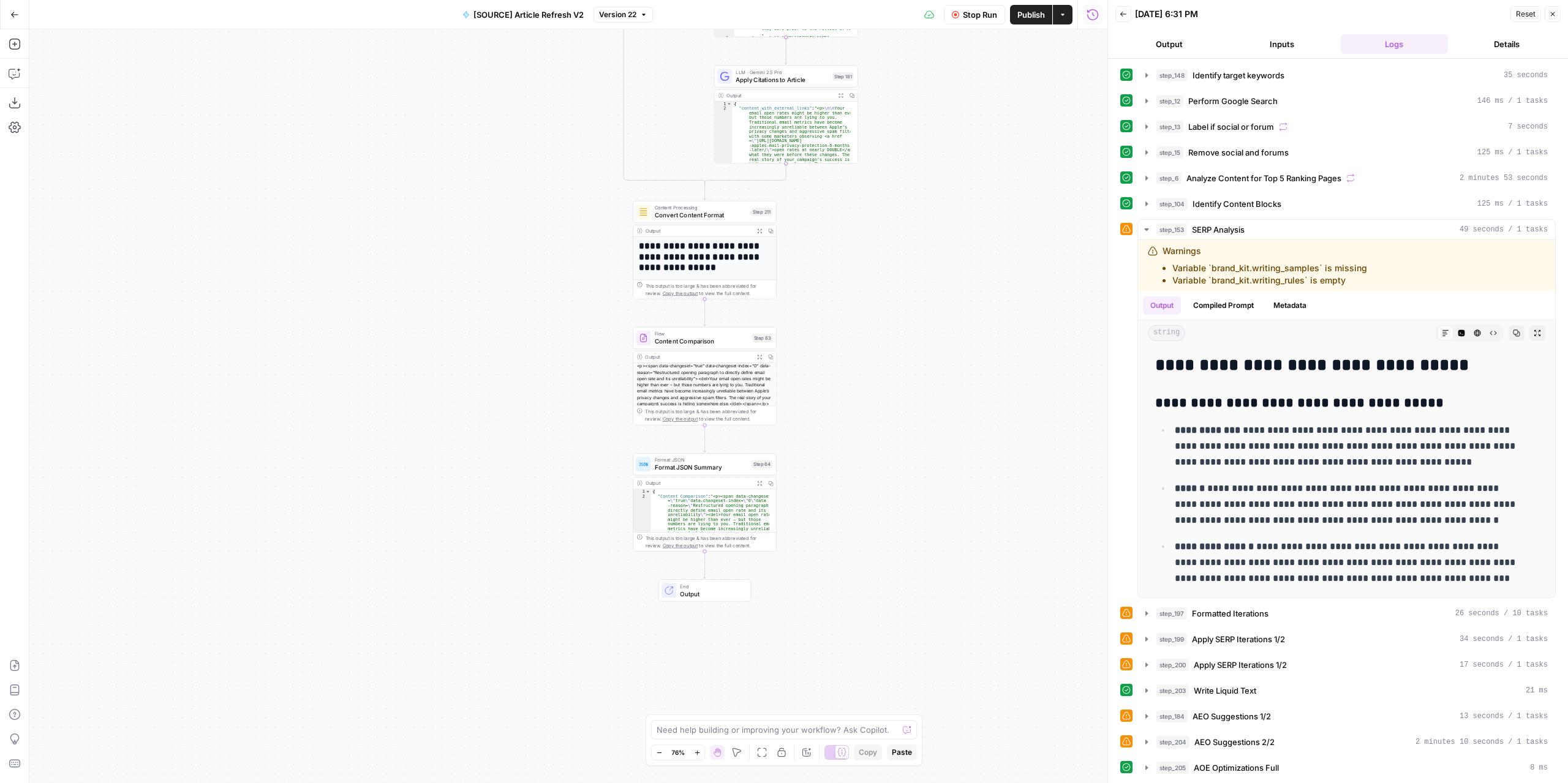
click at [882, 701] on div "true false false true false true Workflow Set Inputs Inputs Power Agent Identif…" at bounding box center [568, 406] width 1078 height 754
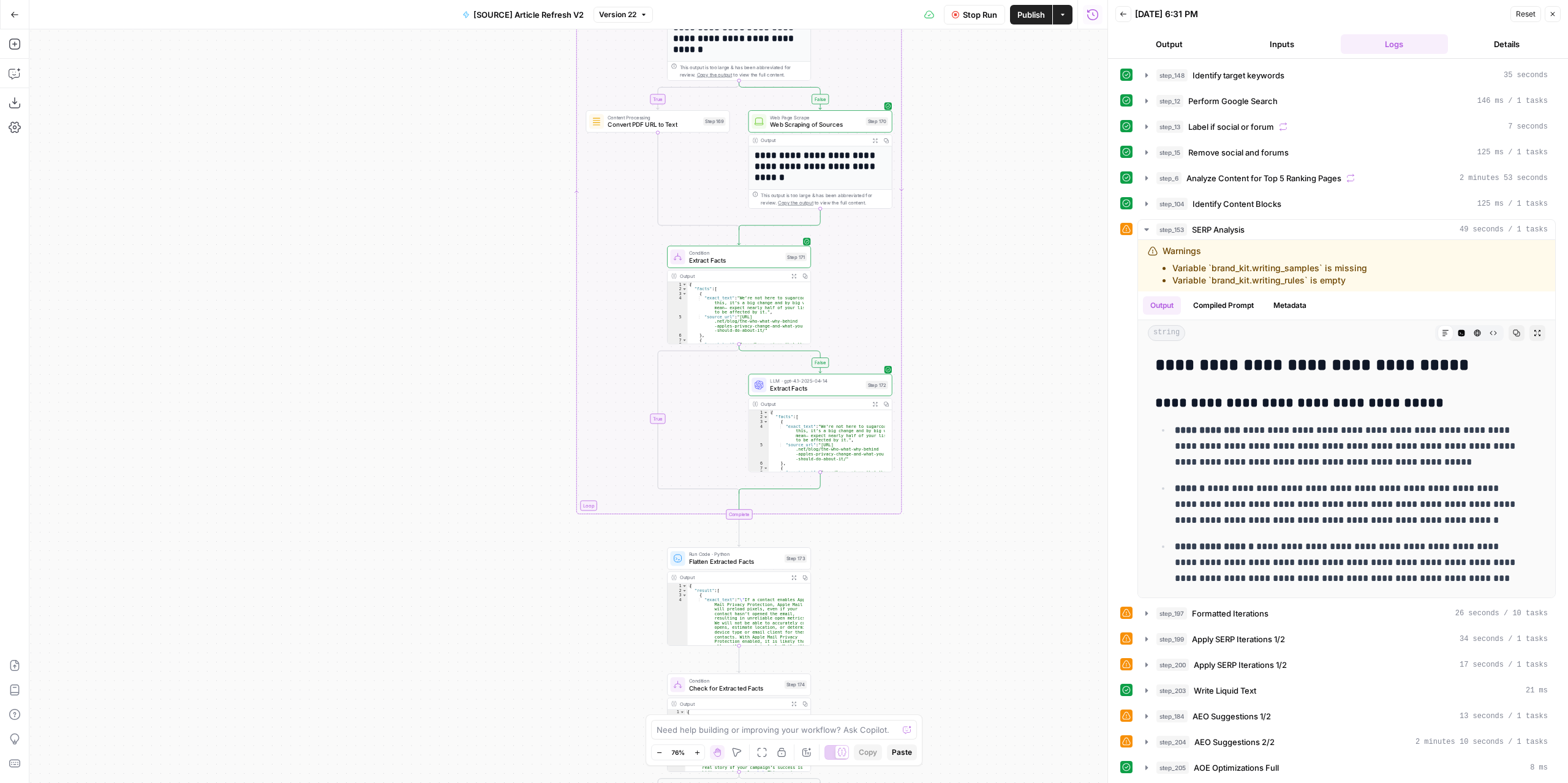
drag, startPoint x: 963, startPoint y: 542, endPoint x: 959, endPoint y: 559, distance: 17.5
click at [963, 595] on div "true false false true false true Workflow Set Inputs Inputs Power Agent Identif…" at bounding box center [568, 406] width 1078 height 754
drag, startPoint x: 982, startPoint y: 170, endPoint x: 985, endPoint y: 349, distance: 179.0
click at [978, 647] on div "true false false true false true Workflow Set Inputs Inputs Power Agent Identif…" at bounding box center [568, 406] width 1078 height 754
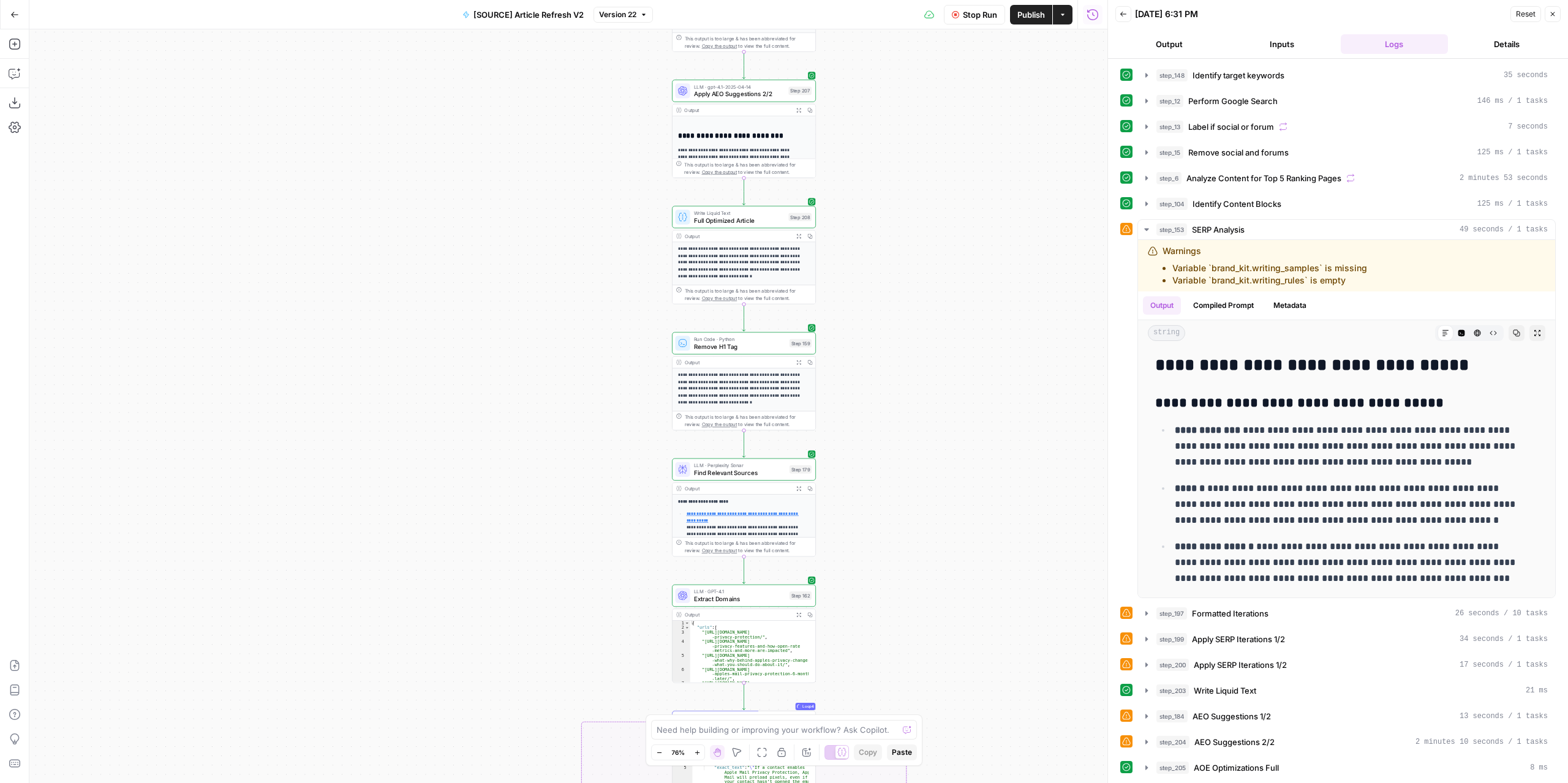
drag, startPoint x: 1023, startPoint y: 439, endPoint x: 1005, endPoint y: 601, distance: 163.0
click at [1009, 611] on div "true false false true false true Workflow Set Inputs Inputs Power Agent Identif…" at bounding box center [568, 406] width 1078 height 754
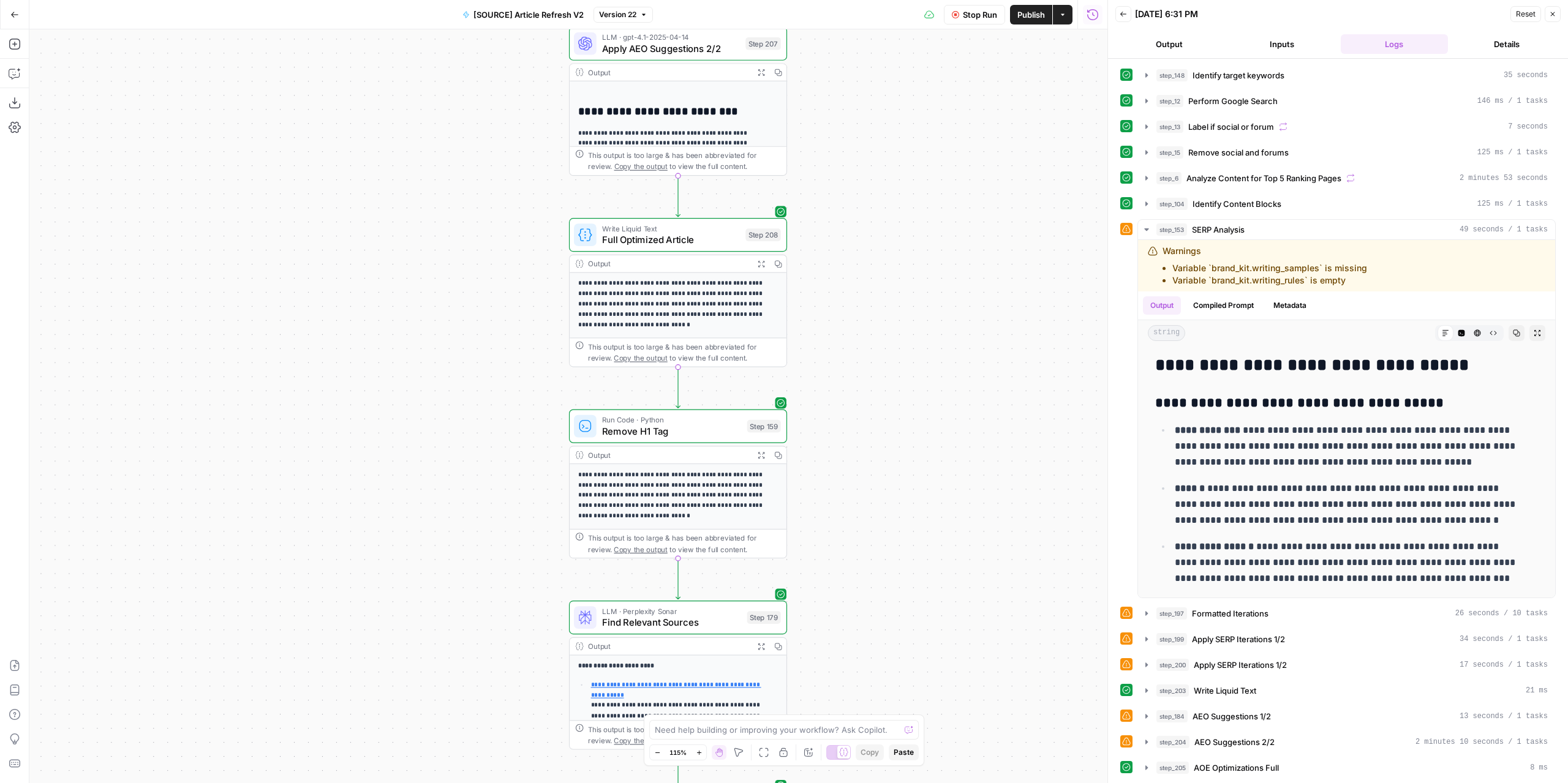
click at [945, 565] on div "true false false true false true Workflow Set Inputs Inputs Power Agent Identif…" at bounding box center [568, 406] width 1078 height 754
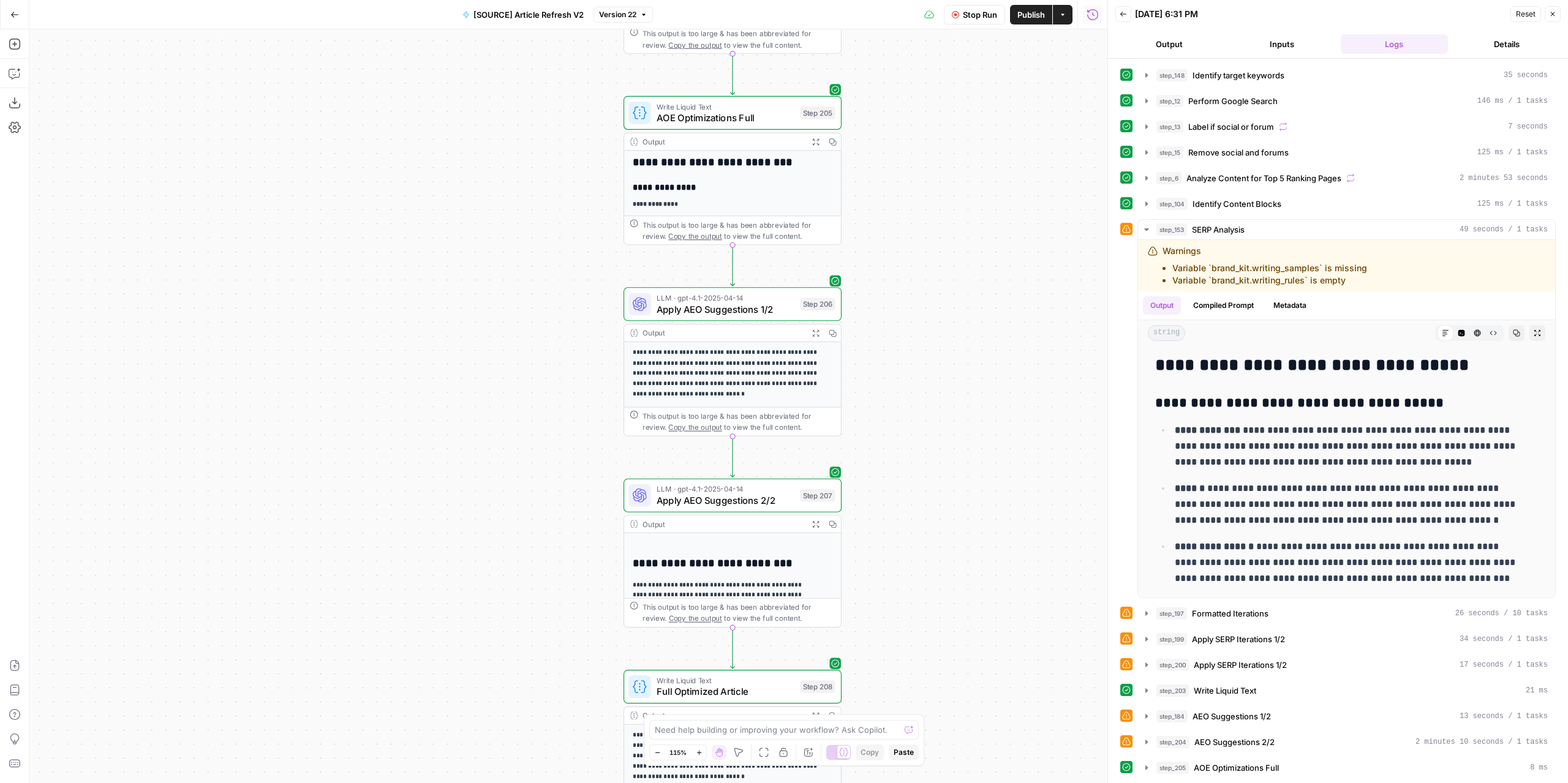
drag, startPoint x: 971, startPoint y: 227, endPoint x: 963, endPoint y: 365, distance: 138.2
click at [963, 365] on div "true false false true false true Workflow Set Inputs Inputs Power Agent Identif…" at bounding box center [568, 406] width 1078 height 754
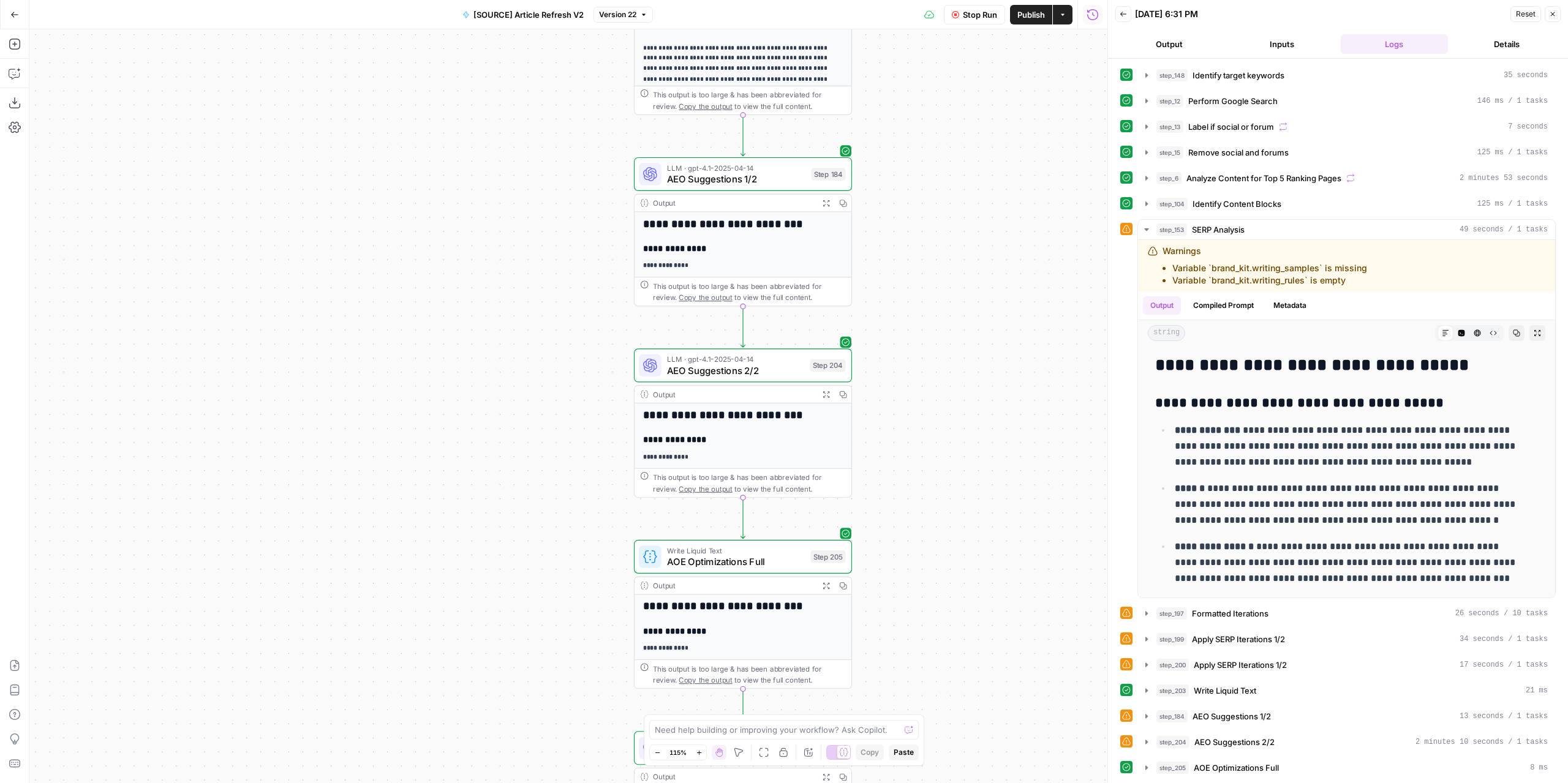
drag, startPoint x: 976, startPoint y: 492, endPoint x: 944, endPoint y: 428, distance: 71.6
click at [958, 628] on div "true false false true false true Workflow Set Inputs Inputs Power Agent Identif…" at bounding box center [568, 406] width 1078 height 754
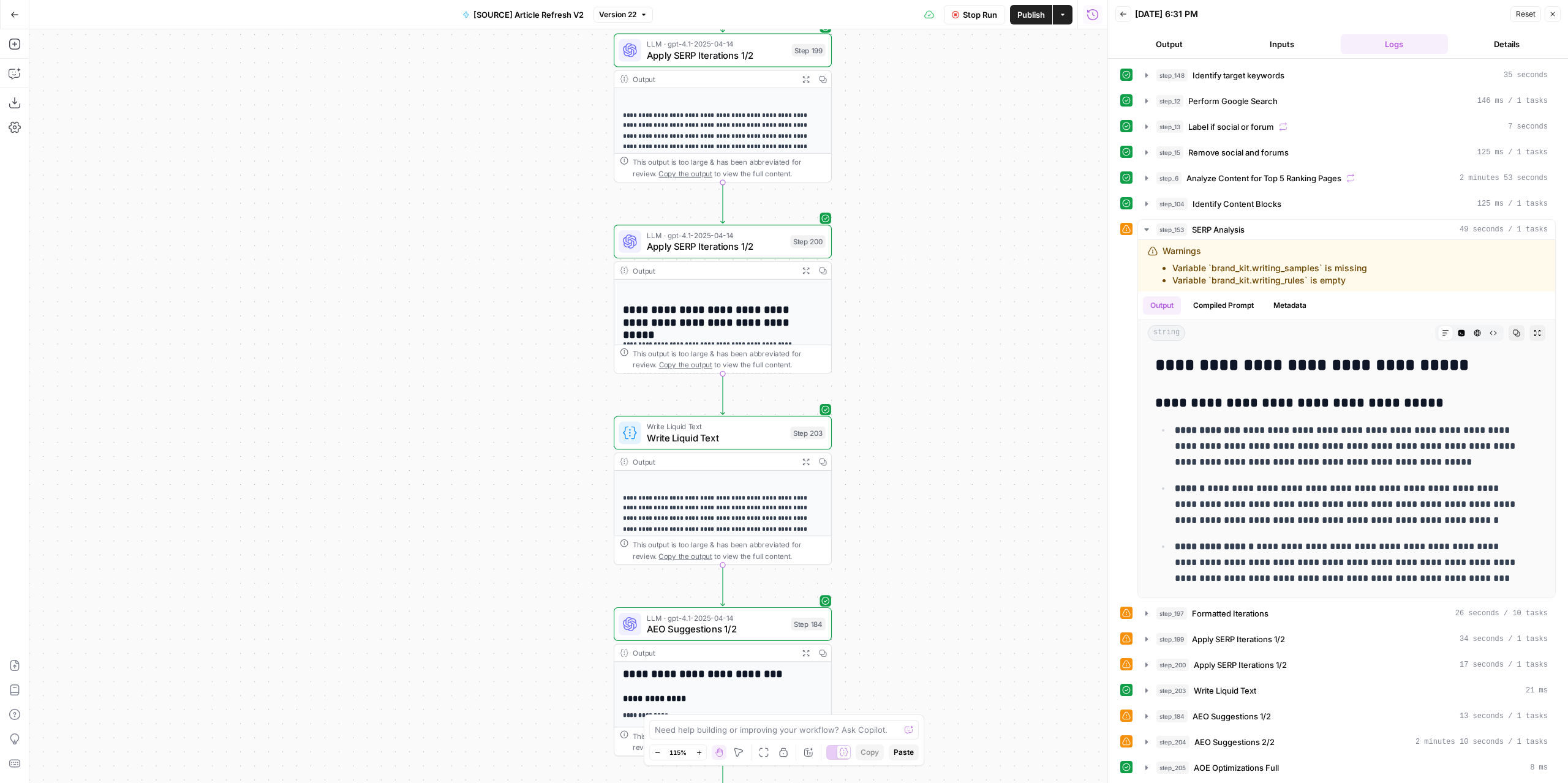
drag, startPoint x: 929, startPoint y: 532, endPoint x: 915, endPoint y: 430, distance: 103.0
click at [919, 594] on div "true false false true false true Workflow Set Inputs Inputs Power Agent Identif…" at bounding box center [568, 406] width 1078 height 754
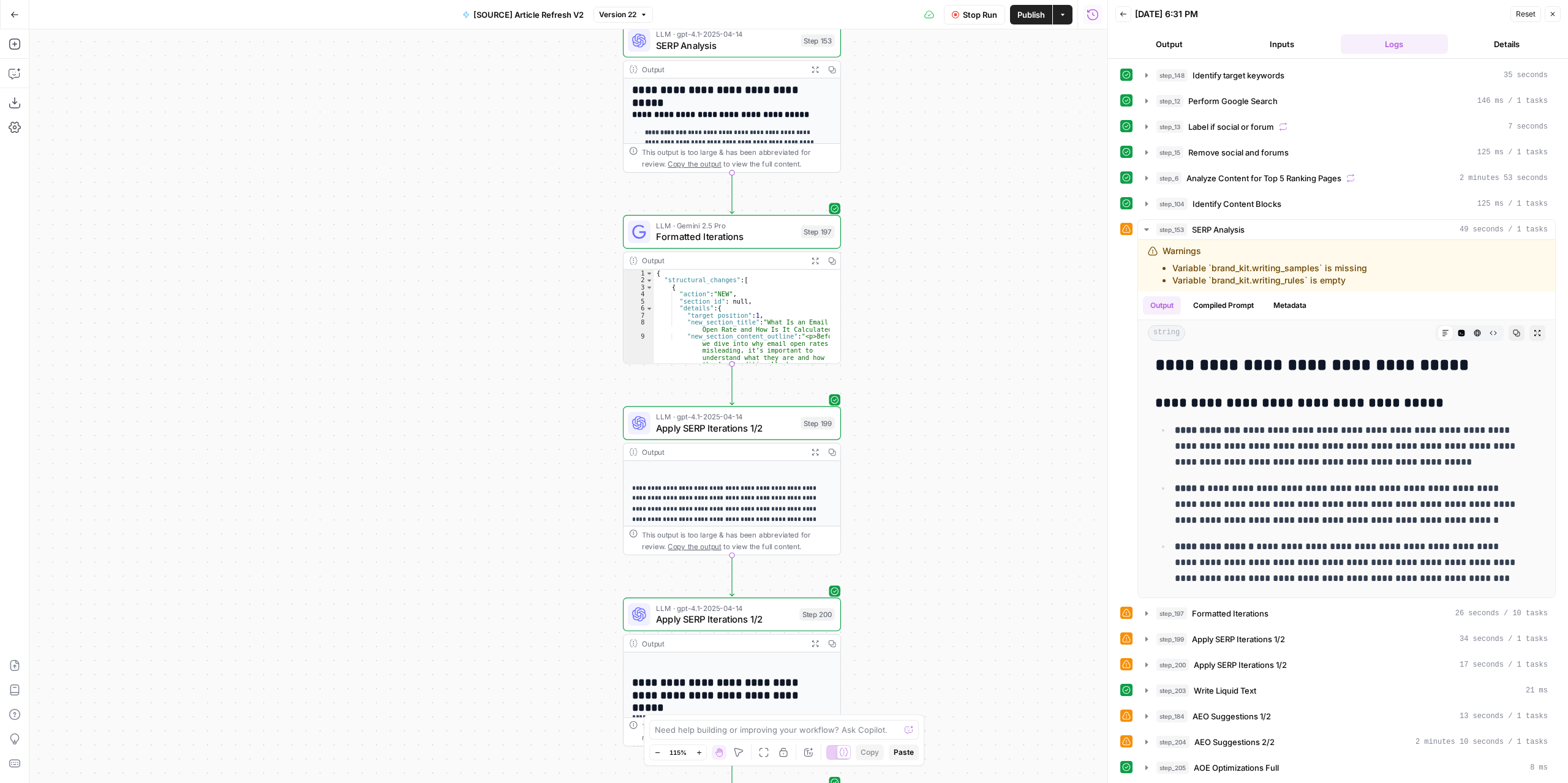
drag, startPoint x: 922, startPoint y: 471, endPoint x: 909, endPoint y: 385, distance: 87.0
click at [922, 606] on div "true false false true false true Workflow Set Inputs Inputs Power Agent Identif…" at bounding box center [568, 406] width 1078 height 754
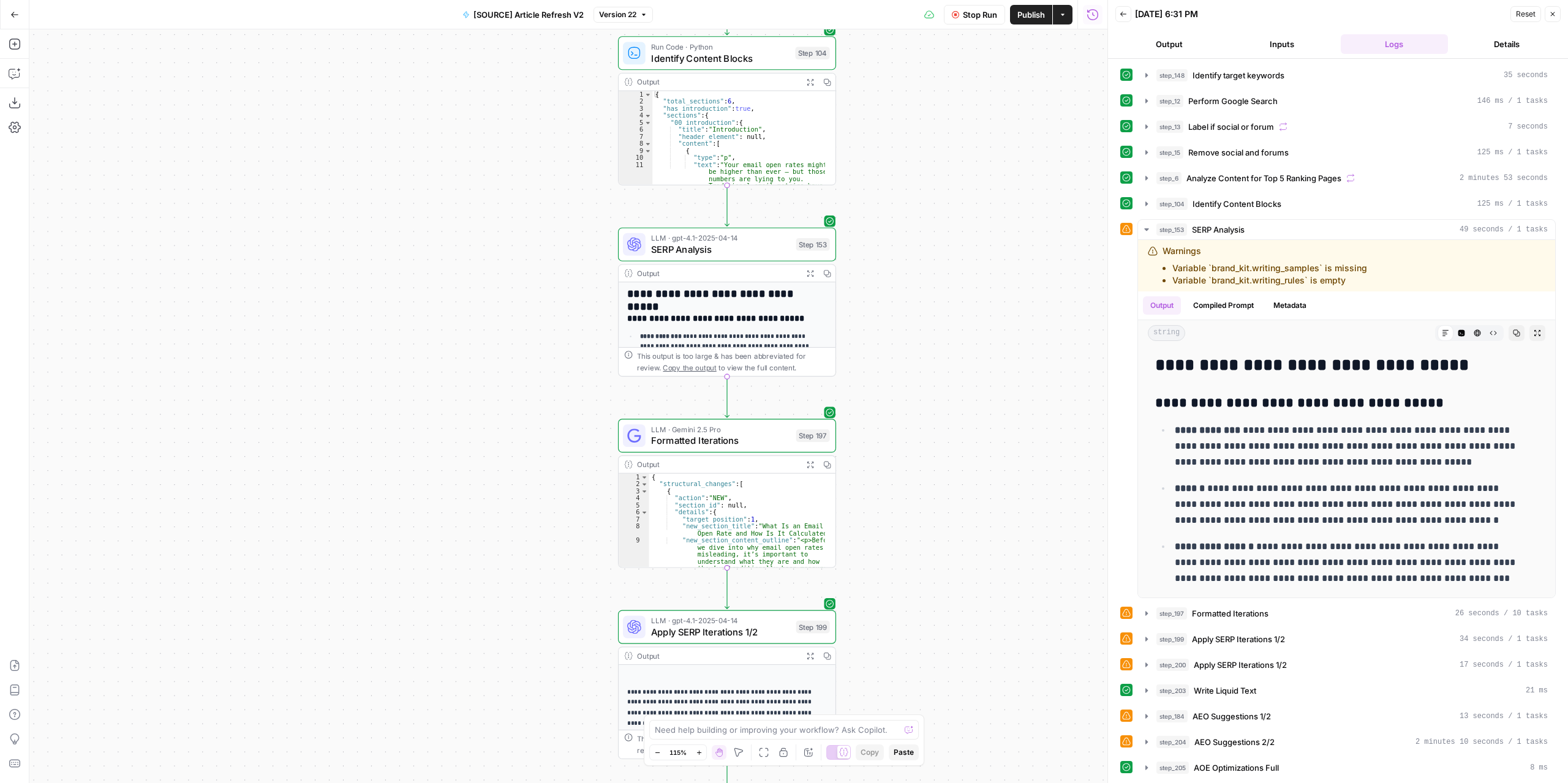
drag, startPoint x: 922, startPoint y: 215, endPoint x: 919, endPoint y: 281, distance: 66.1
click at [923, 283] on div "true false false true false true Workflow Set Inputs Inputs Power Agent Identif…" at bounding box center [568, 406] width 1078 height 754
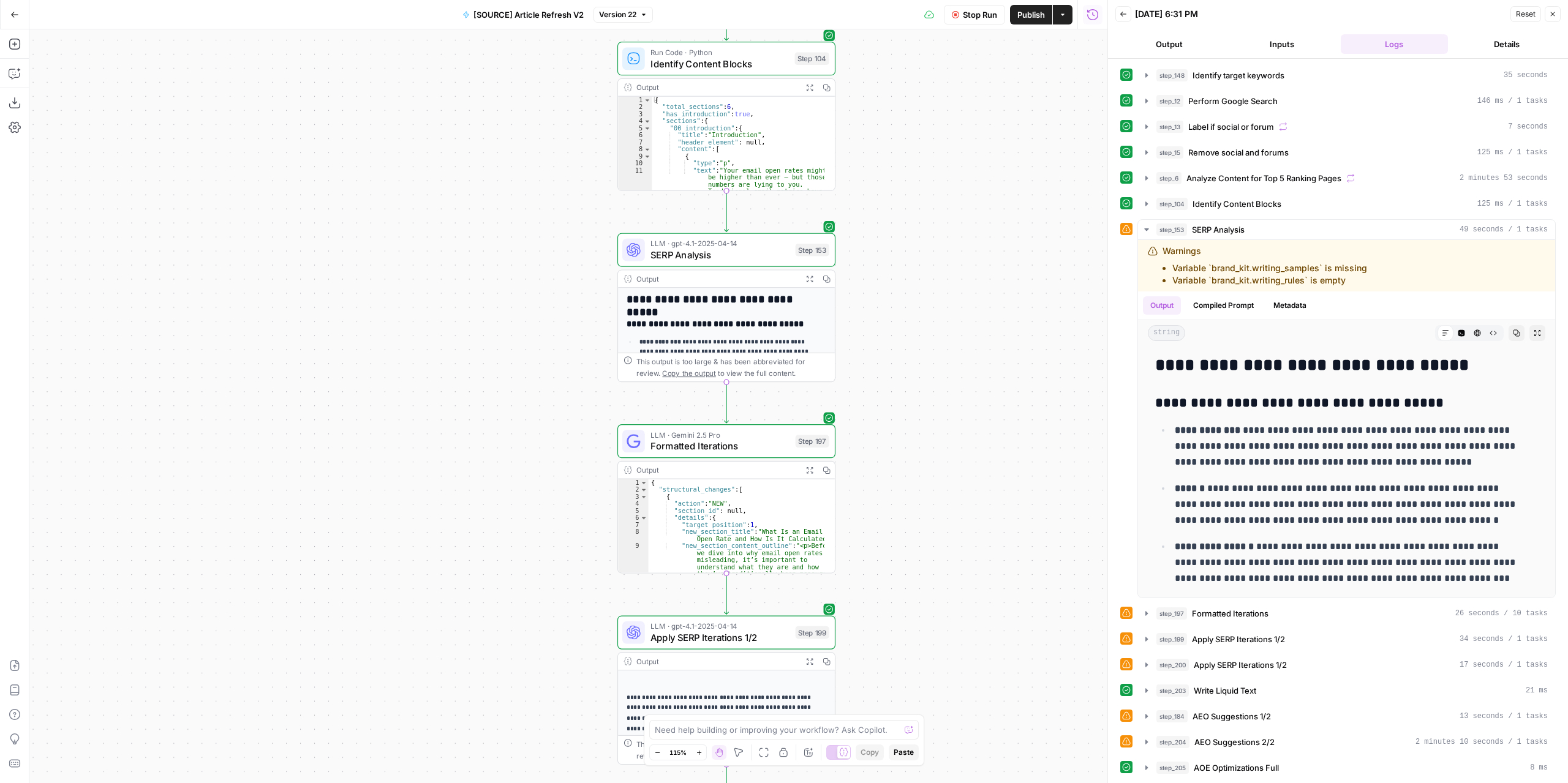
click at [772, 247] on span "LLM · gpt-4.1-2025-04-14" at bounding box center [720, 244] width 139 height 11
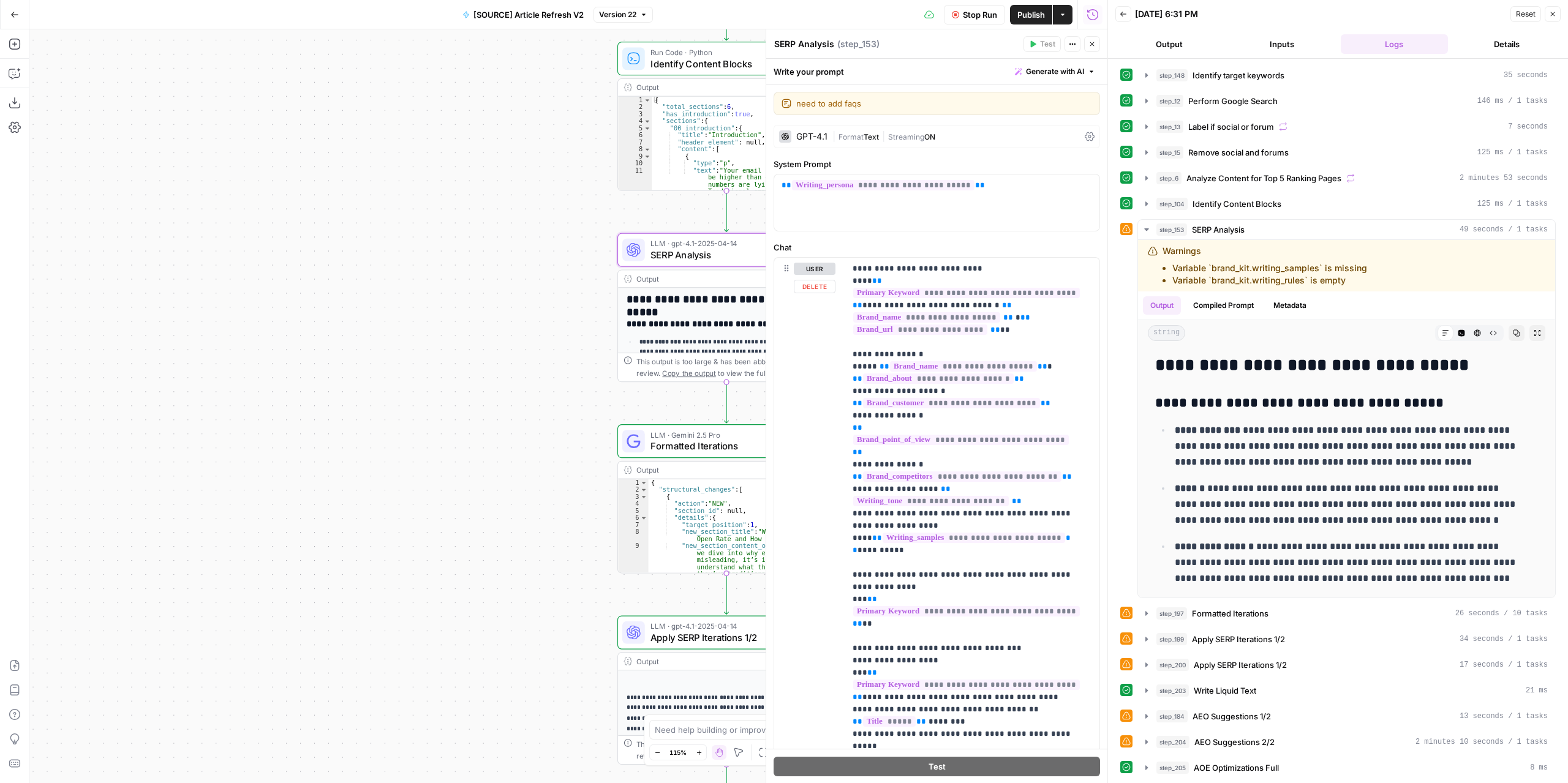
drag, startPoint x: 773, startPoint y: 415, endPoint x: 766, endPoint y: 416, distance: 7.1
click at [766, 416] on div "**********" at bounding box center [936, 406] width 341 height 754
click at [822, 380] on div "user Delete" at bounding box center [814, 521] width 41 height 518
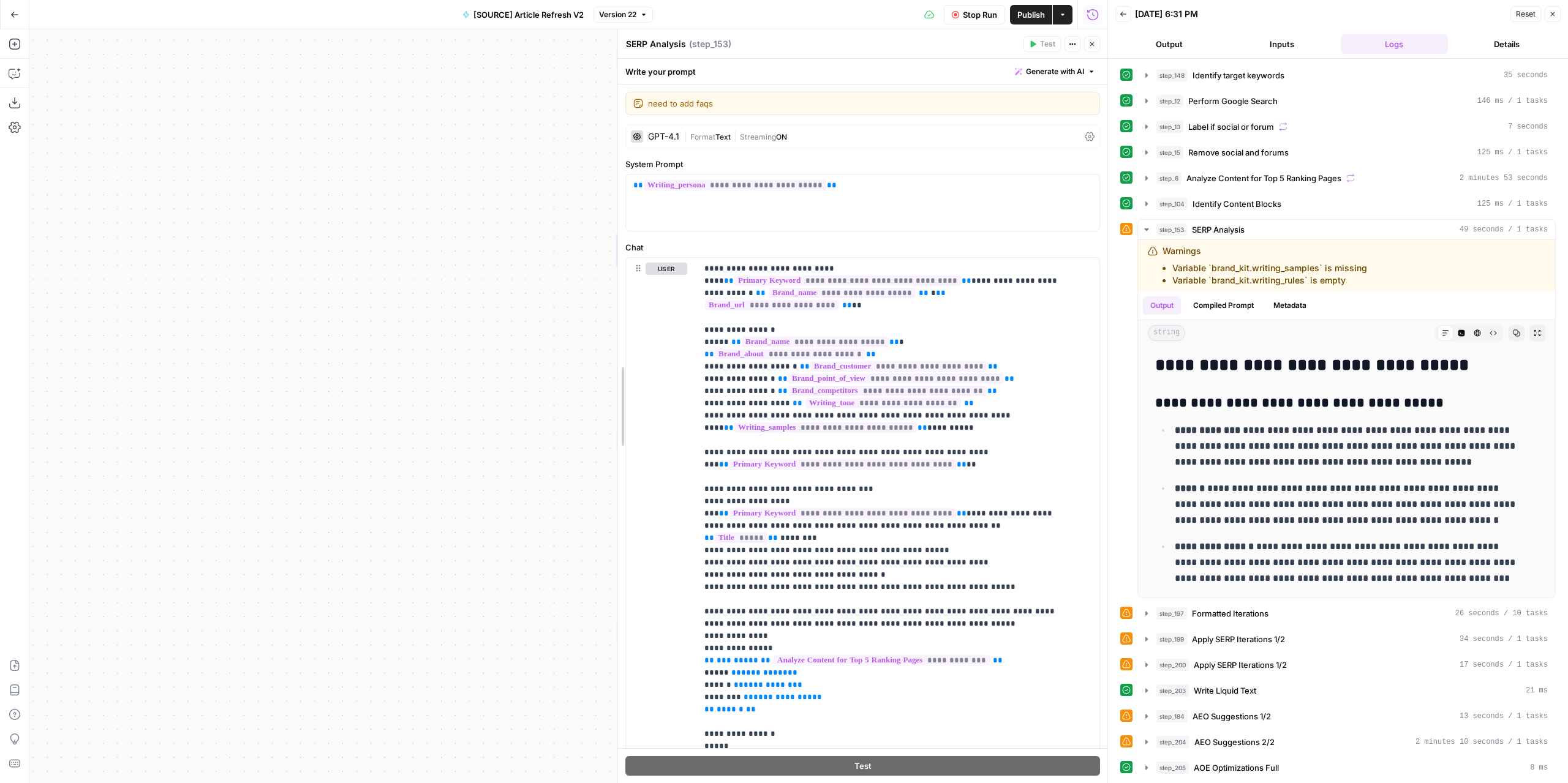
drag, startPoint x: 771, startPoint y: 353, endPoint x: 554, endPoint y: 353, distance: 217.0
click at [554, 353] on body "Marketers in Demand New Home Browse Your Data Usage Settings Recent Grids [SOUR…" at bounding box center [784, 392] width 1568 height 783
click at [903, 186] on p "**********" at bounding box center [863, 186] width 459 height 12
drag, startPoint x: 1044, startPoint y: 327, endPoint x: 731, endPoint y: 327, distance: 313.0
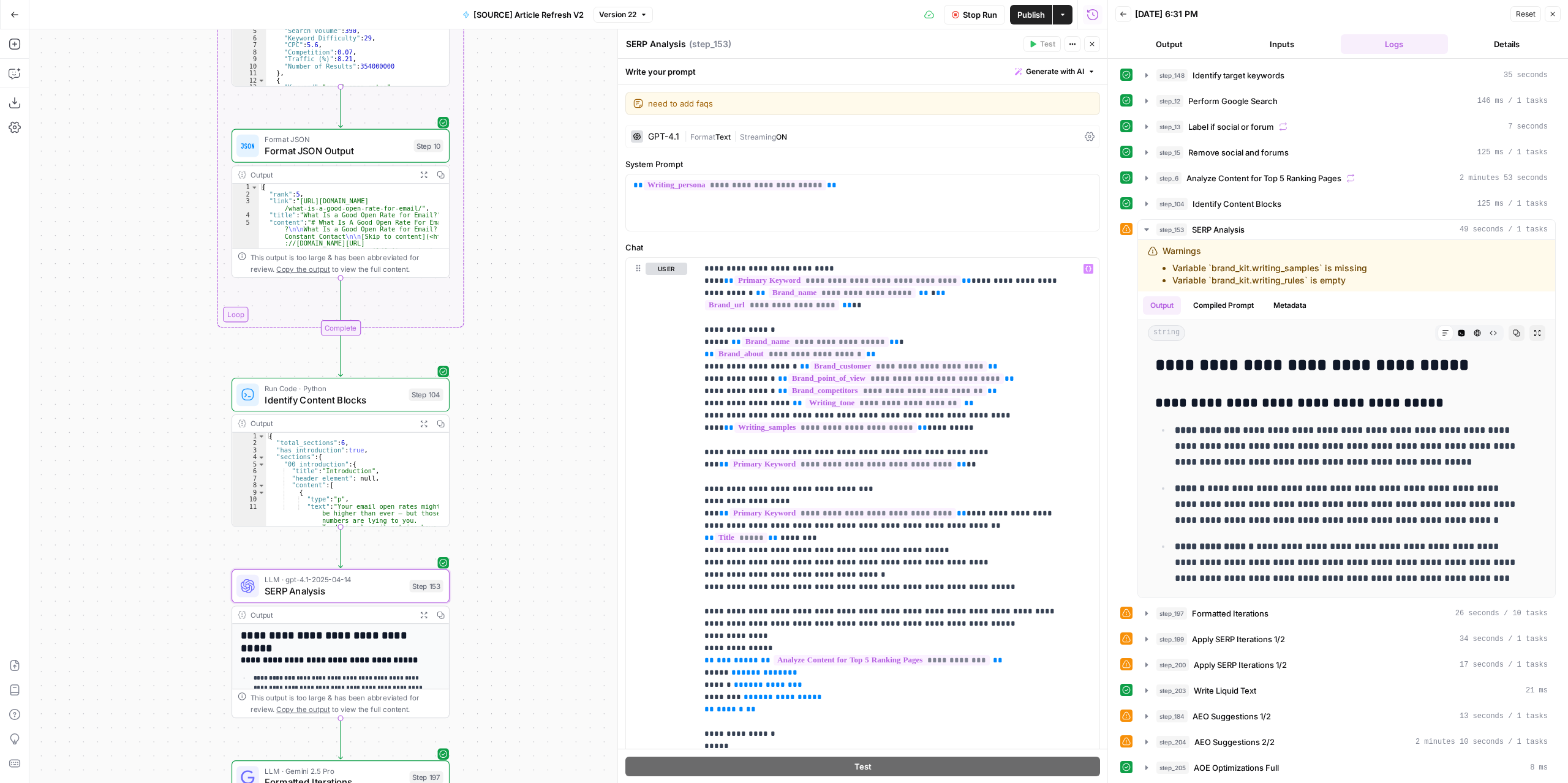
drag, startPoint x: 551, startPoint y: 218, endPoint x: 165, endPoint y: 555, distance: 512.4
click at [165, 555] on div "true false false true false true Workflow Set Inputs Inputs Power Agent Identif…" at bounding box center [568, 406] width 1078 height 754
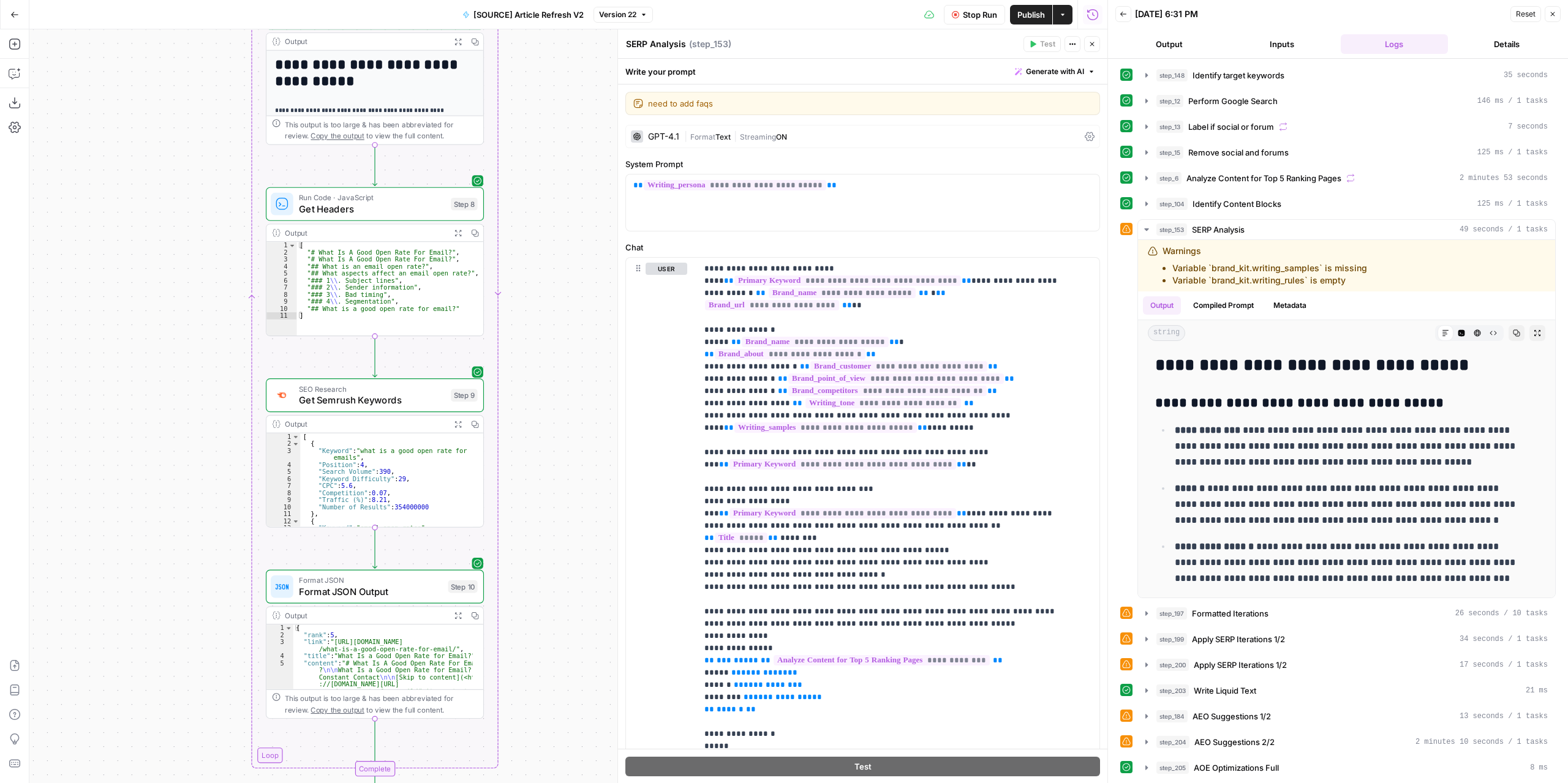
drag, startPoint x: 553, startPoint y: 592, endPoint x: 535, endPoint y: 685, distance: 94.7
click at [522, 782] on div "true false false true false true Workflow Set Inputs Inputs Power Agent Identif…" at bounding box center [568, 406] width 1078 height 754
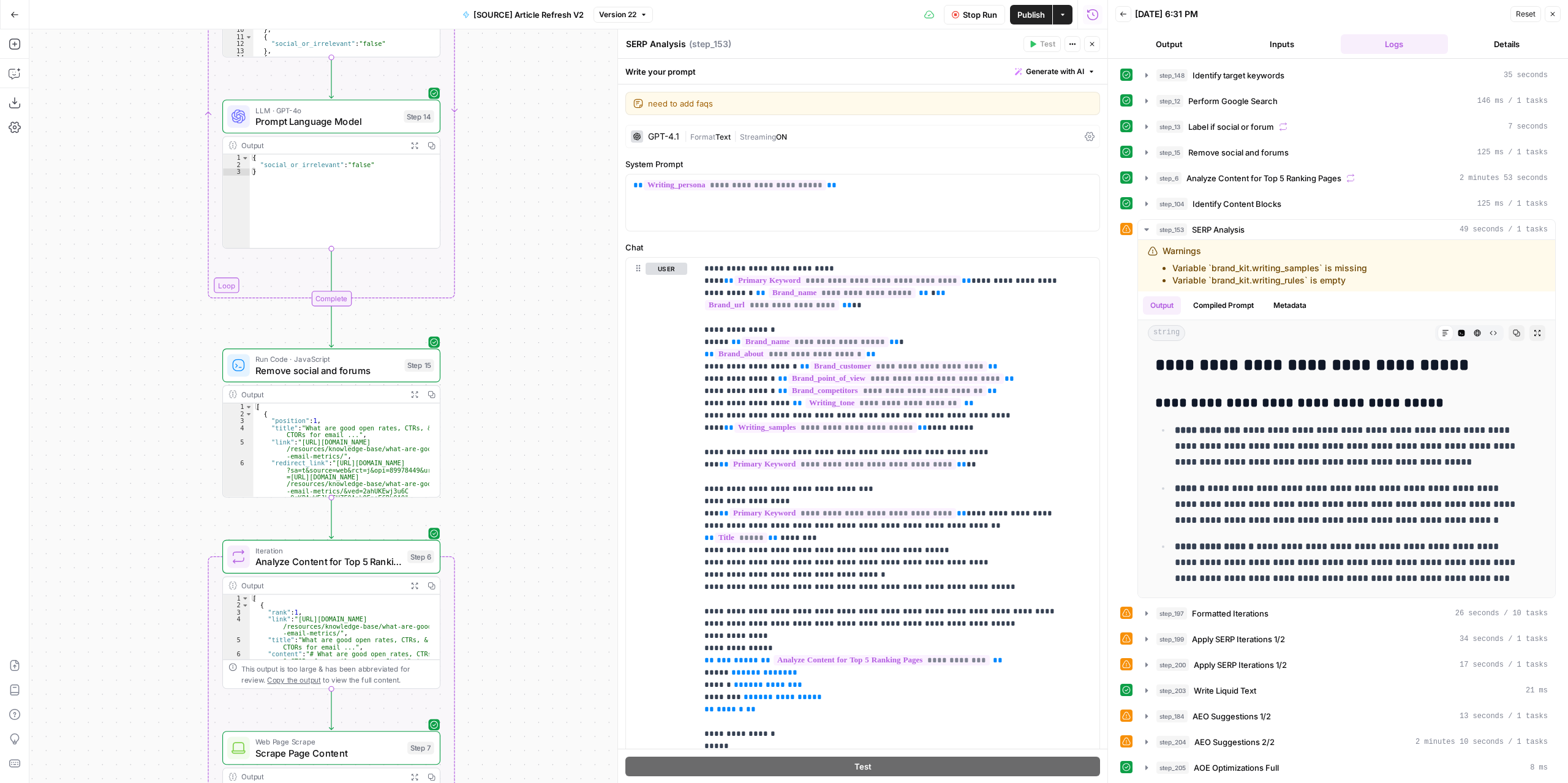
drag, startPoint x: 556, startPoint y: 509, endPoint x: 532, endPoint y: 807, distance: 299.0
click at [532, 782] on html "Marketers in Demand New Home Browse Your Data Usage Settings Recent Grids [SOUR…" at bounding box center [784, 392] width 1568 height 783
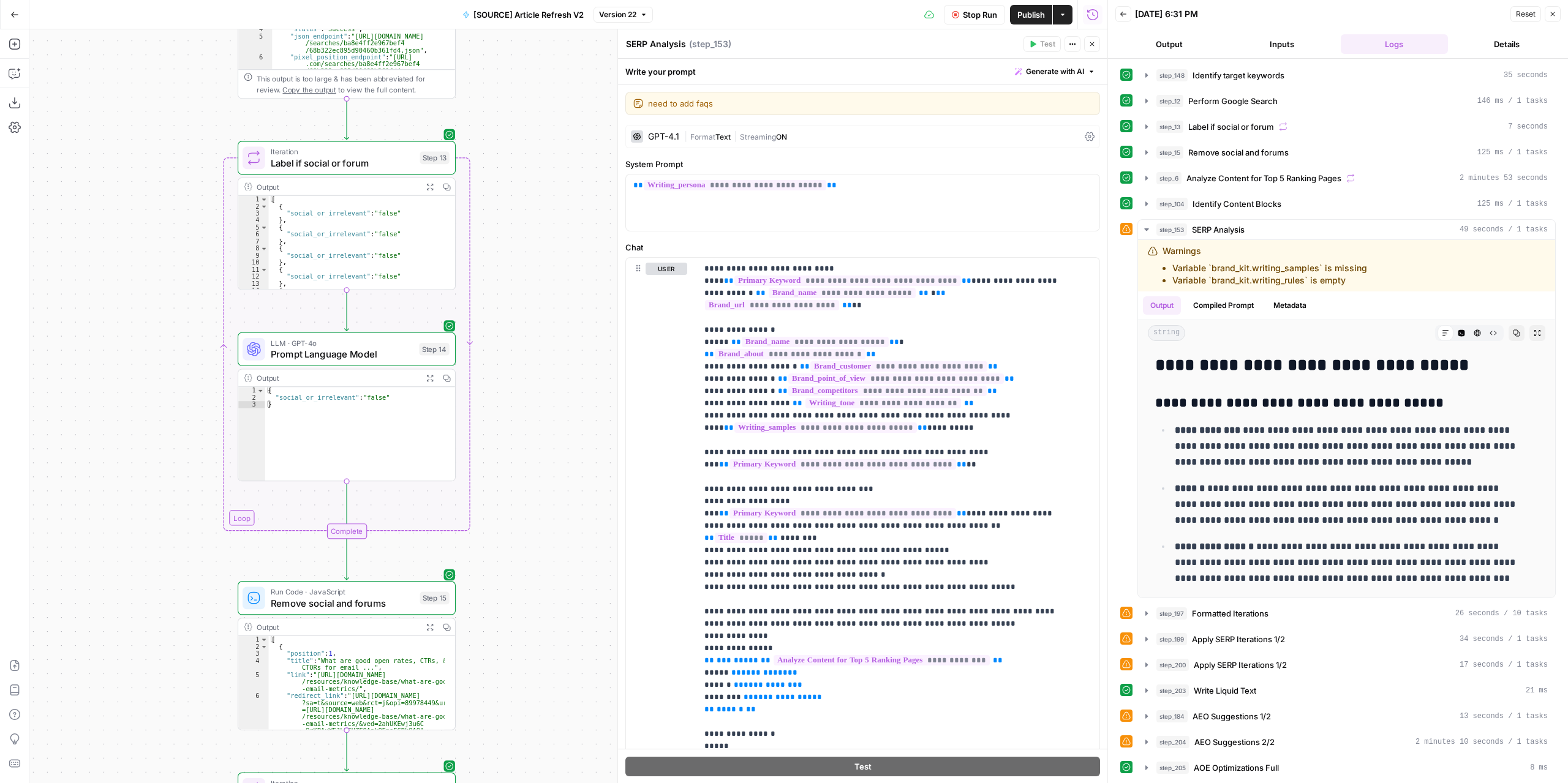
drag, startPoint x: 542, startPoint y: 346, endPoint x: 573, endPoint y: 733, distance: 388.2
click at [575, 740] on div "true false false true false true Workflow Set Inputs Inputs Power Agent Identif…" at bounding box center [568, 406] width 1078 height 754
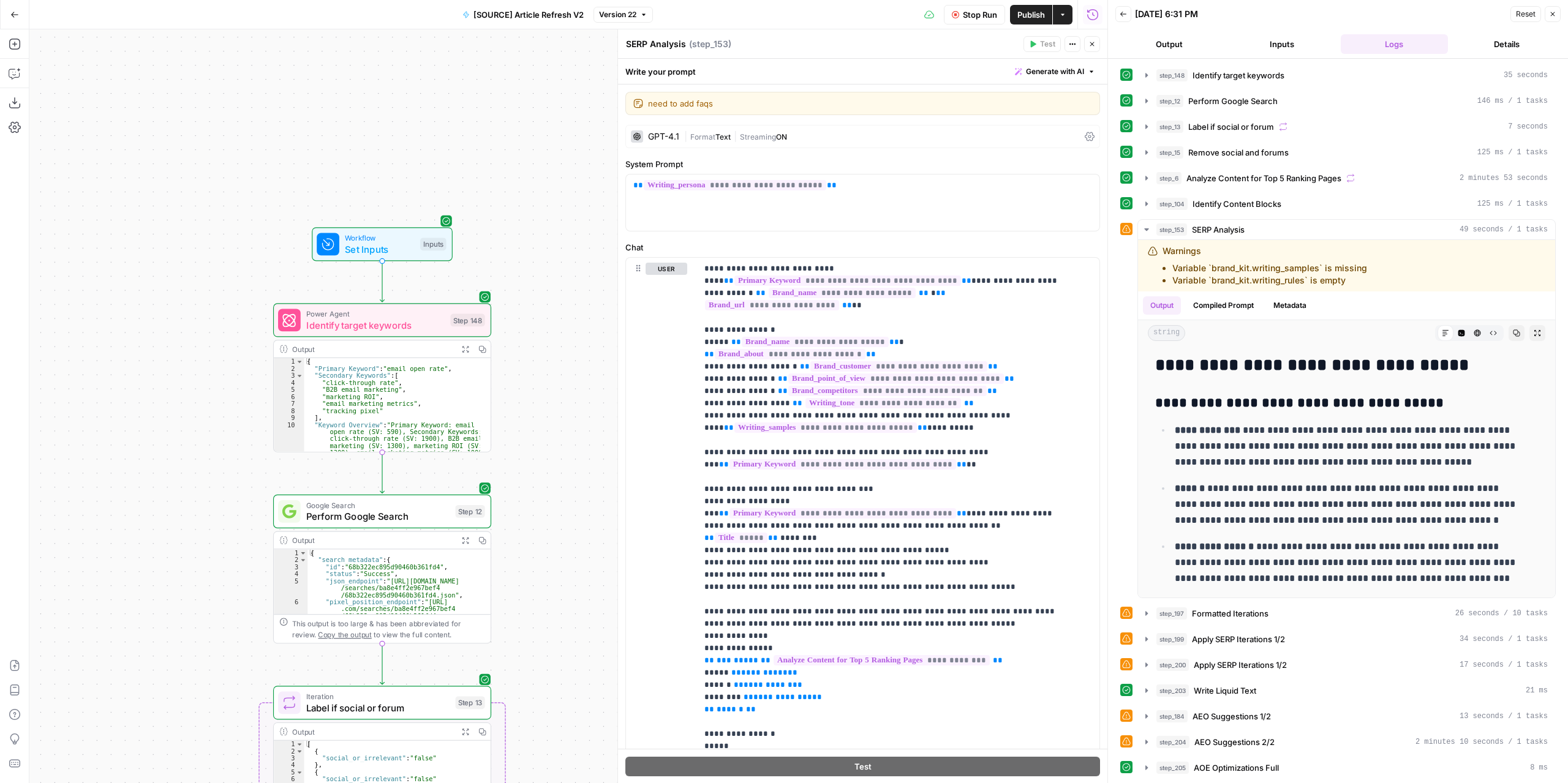
drag, startPoint x: 571, startPoint y: 195, endPoint x: 540, endPoint y: 283, distance: 93.3
click at [569, 307] on div "true false false true false true Workflow Set Inputs Inputs Power Agent Identif…" at bounding box center [568, 406] width 1078 height 754
click at [386, 243] on span "Set Inputs" at bounding box center [377, 249] width 69 height 14
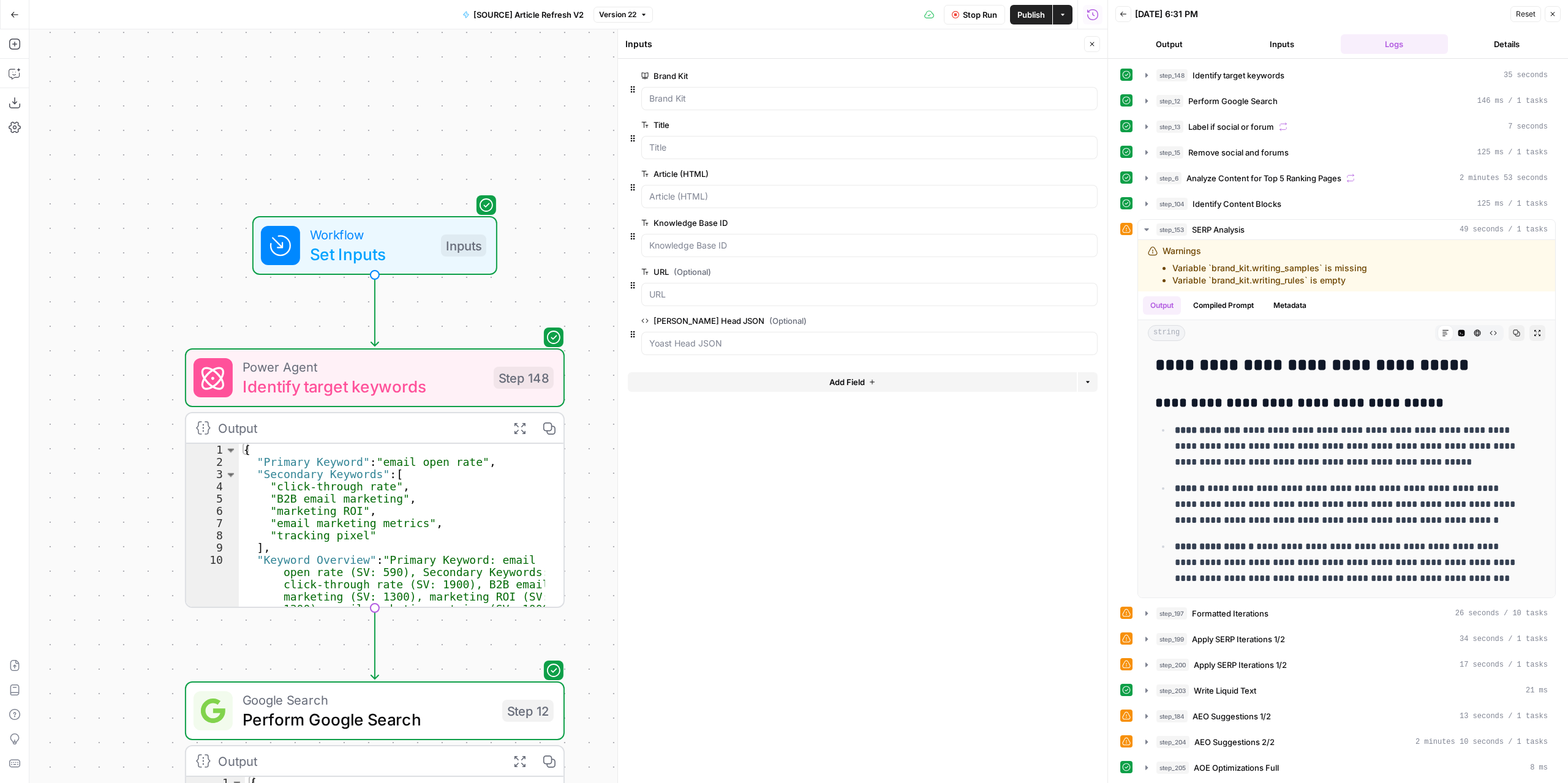
click at [881, 385] on button "Add Field" at bounding box center [852, 381] width 449 height 19
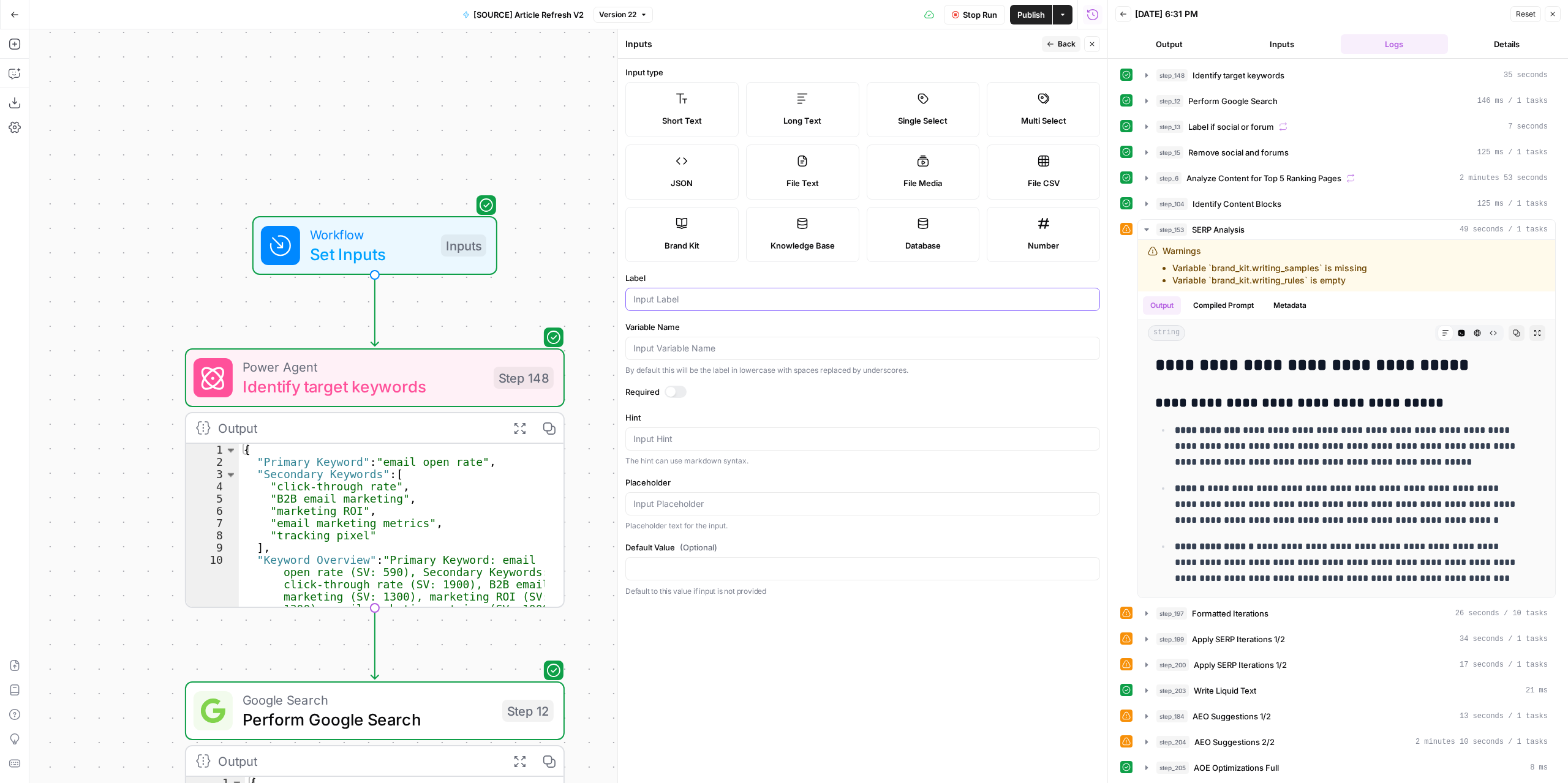
click at [734, 302] on input "Label" at bounding box center [863, 299] width 459 height 12
type input "Company Name"
click at [672, 393] on div at bounding box center [670, 392] width 10 height 10
click at [1069, 43] on span "Back" at bounding box center [1066, 44] width 18 height 11
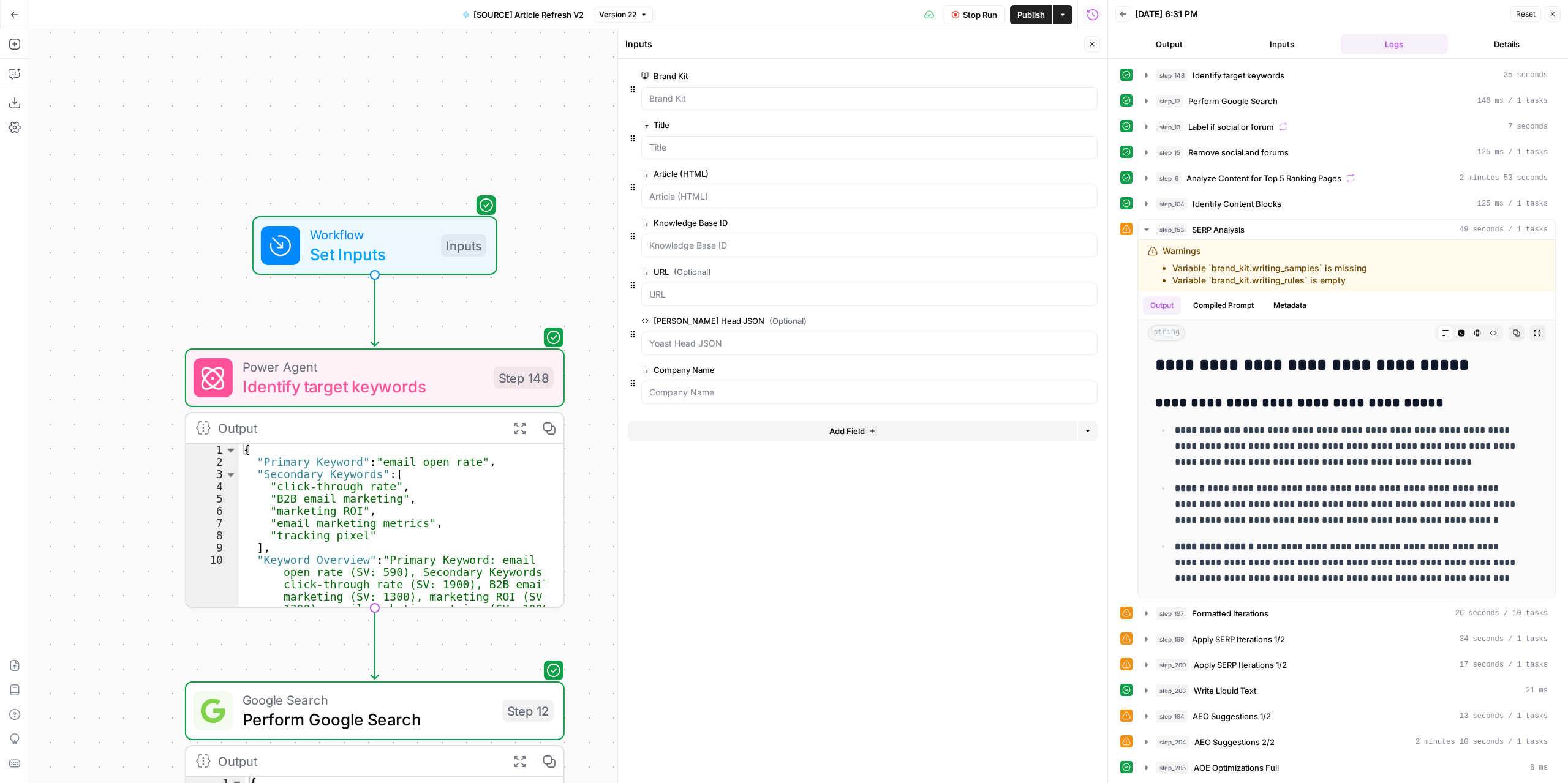
click at [869, 428] on icon "button" at bounding box center [872, 431] width 7 height 7
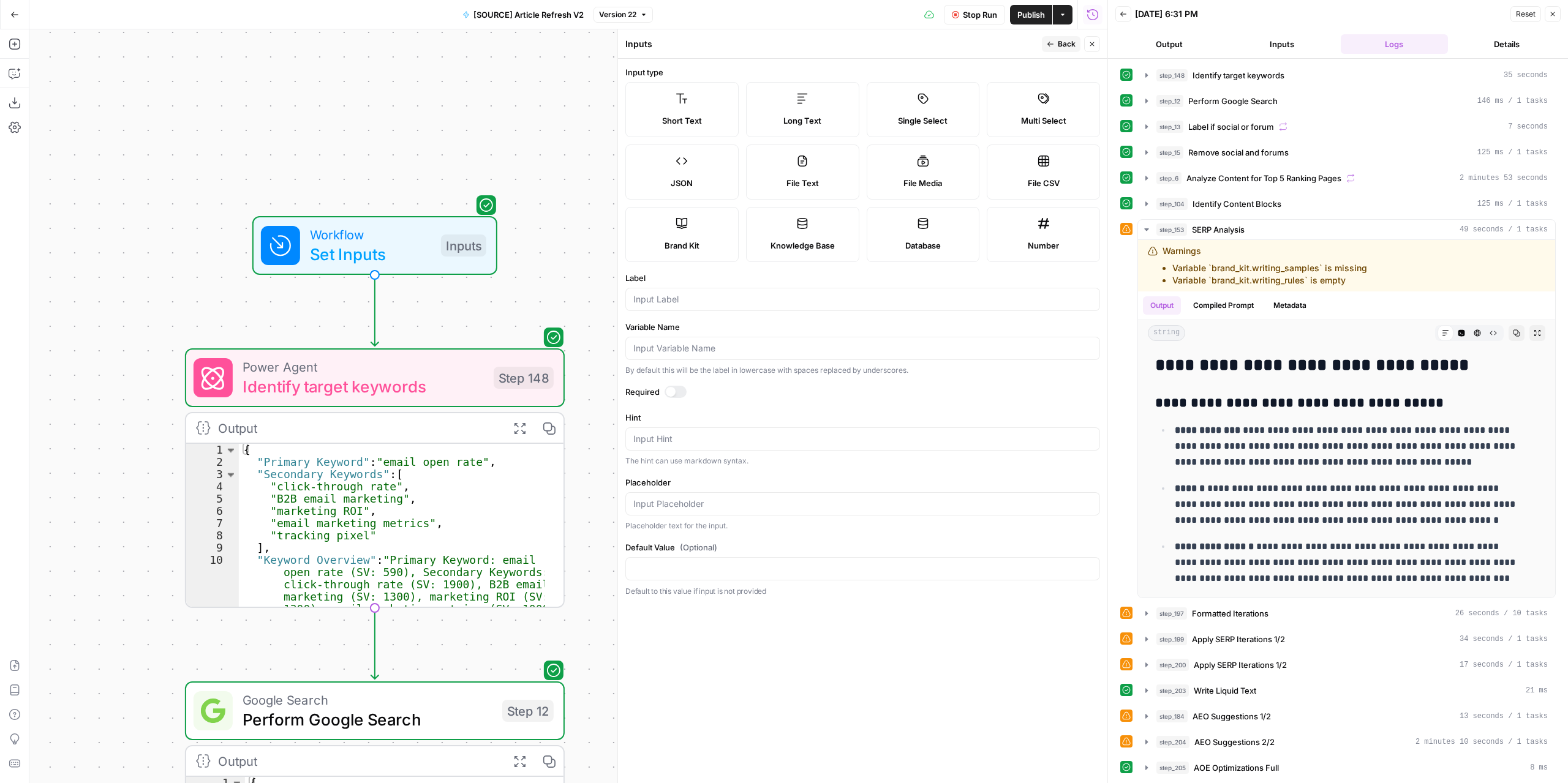
click at [791, 112] on label "Long Text" at bounding box center [802, 110] width 114 height 55
click at [713, 291] on div at bounding box center [863, 299] width 474 height 23
type input "Company Overview"
click at [680, 389] on div at bounding box center [675, 392] width 22 height 12
click at [1064, 43] on span "Back" at bounding box center [1066, 44] width 18 height 11
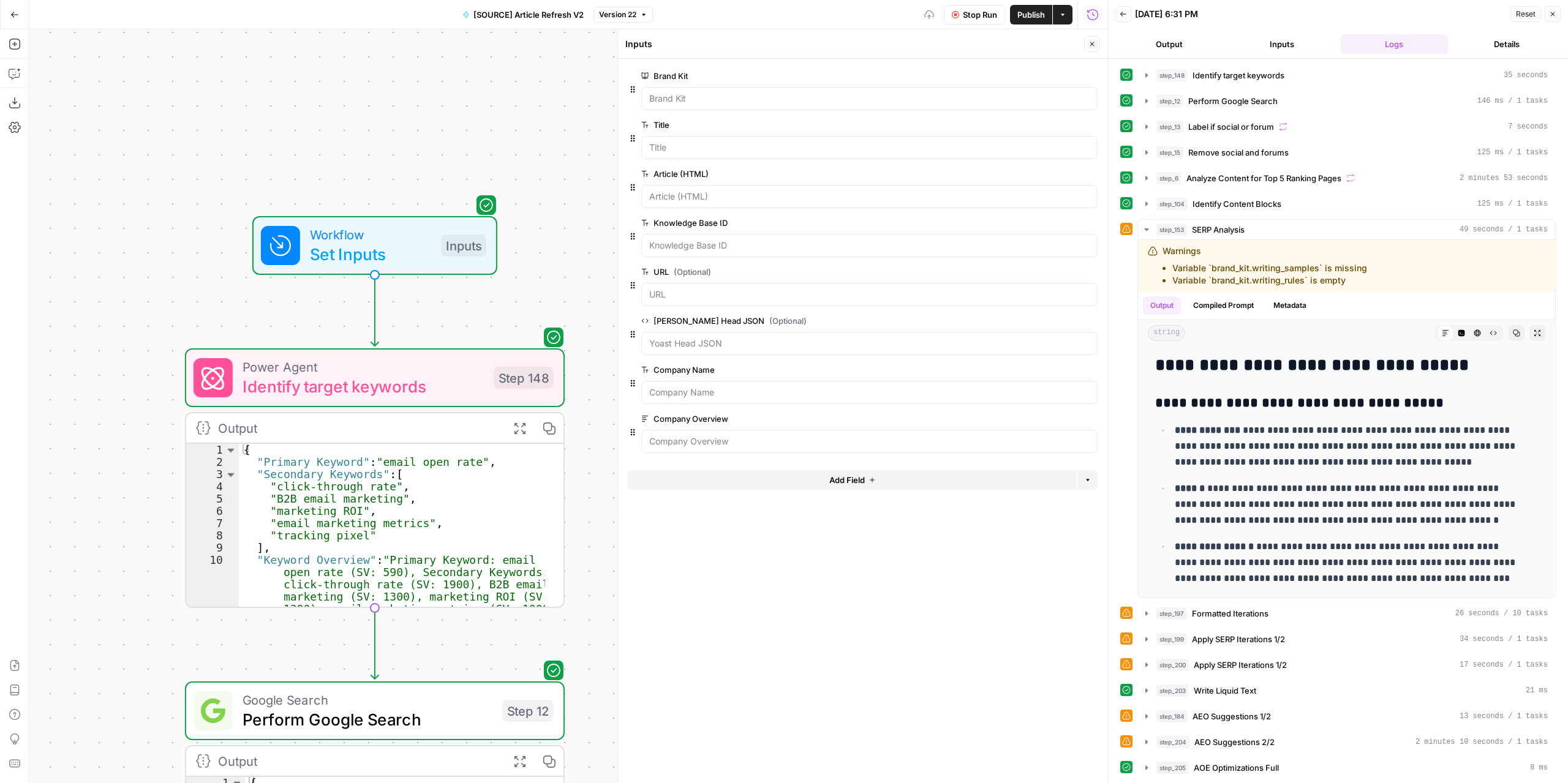
click at [885, 476] on button "Add Field" at bounding box center [852, 480] width 449 height 19
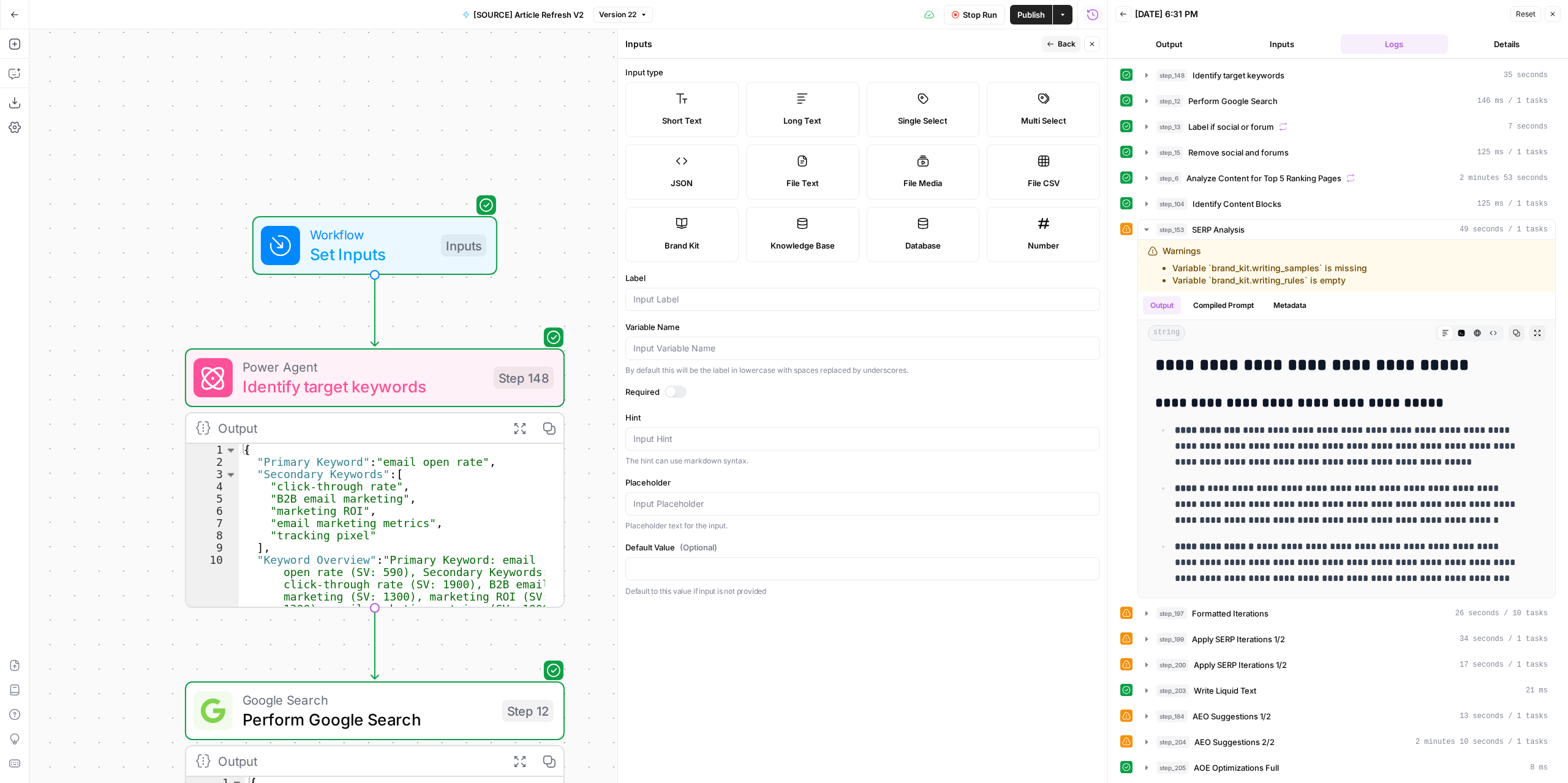
click at [820, 117] on div "Long Text" at bounding box center [802, 120] width 92 height 12
click at [715, 305] on div at bounding box center [863, 299] width 474 height 23
type input "Voice & Tone Guidelines"
click at [681, 388] on div at bounding box center [675, 392] width 22 height 12
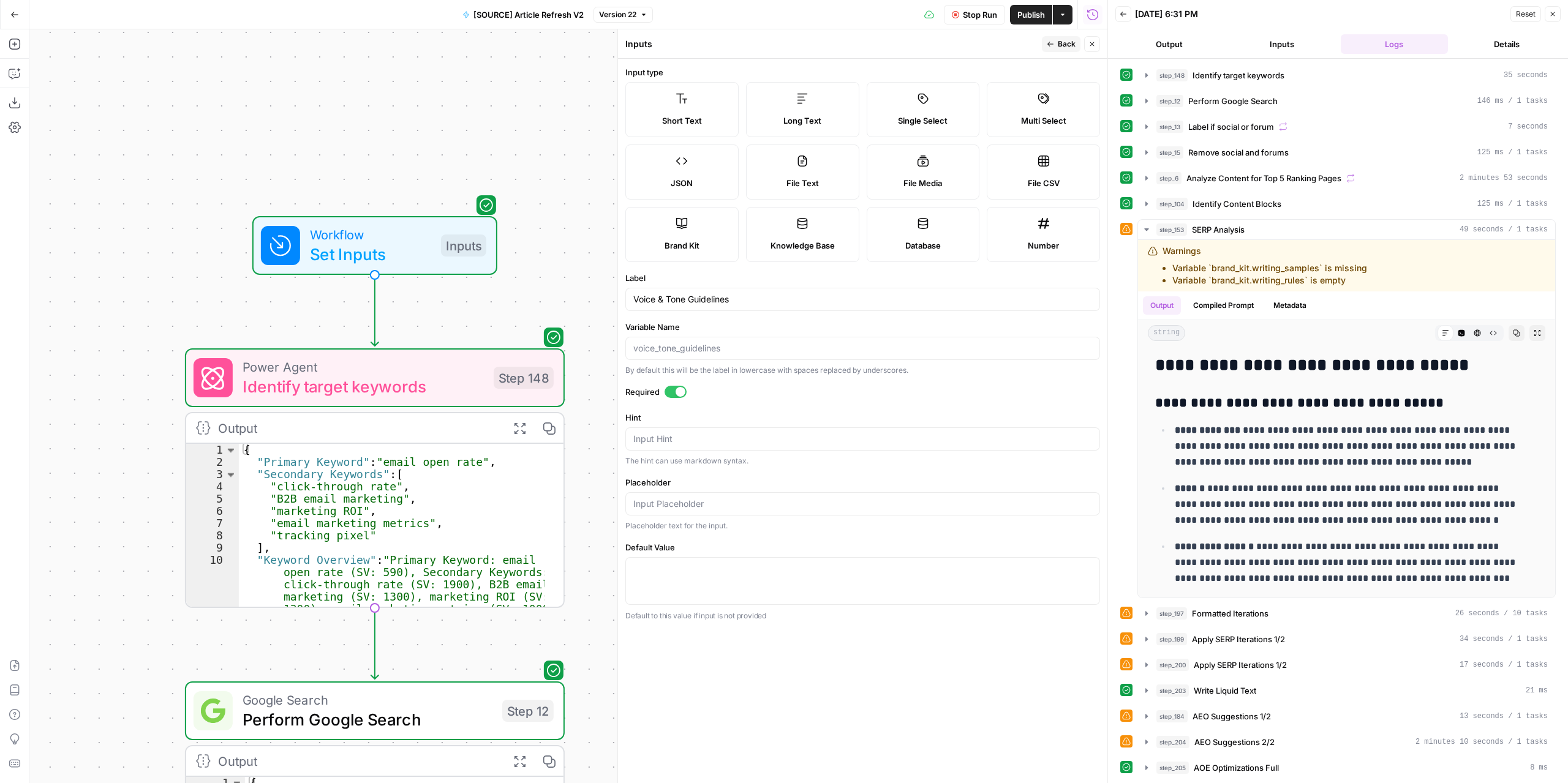
click at [1045, 37] on button "Back" at bounding box center [1061, 44] width 39 height 16
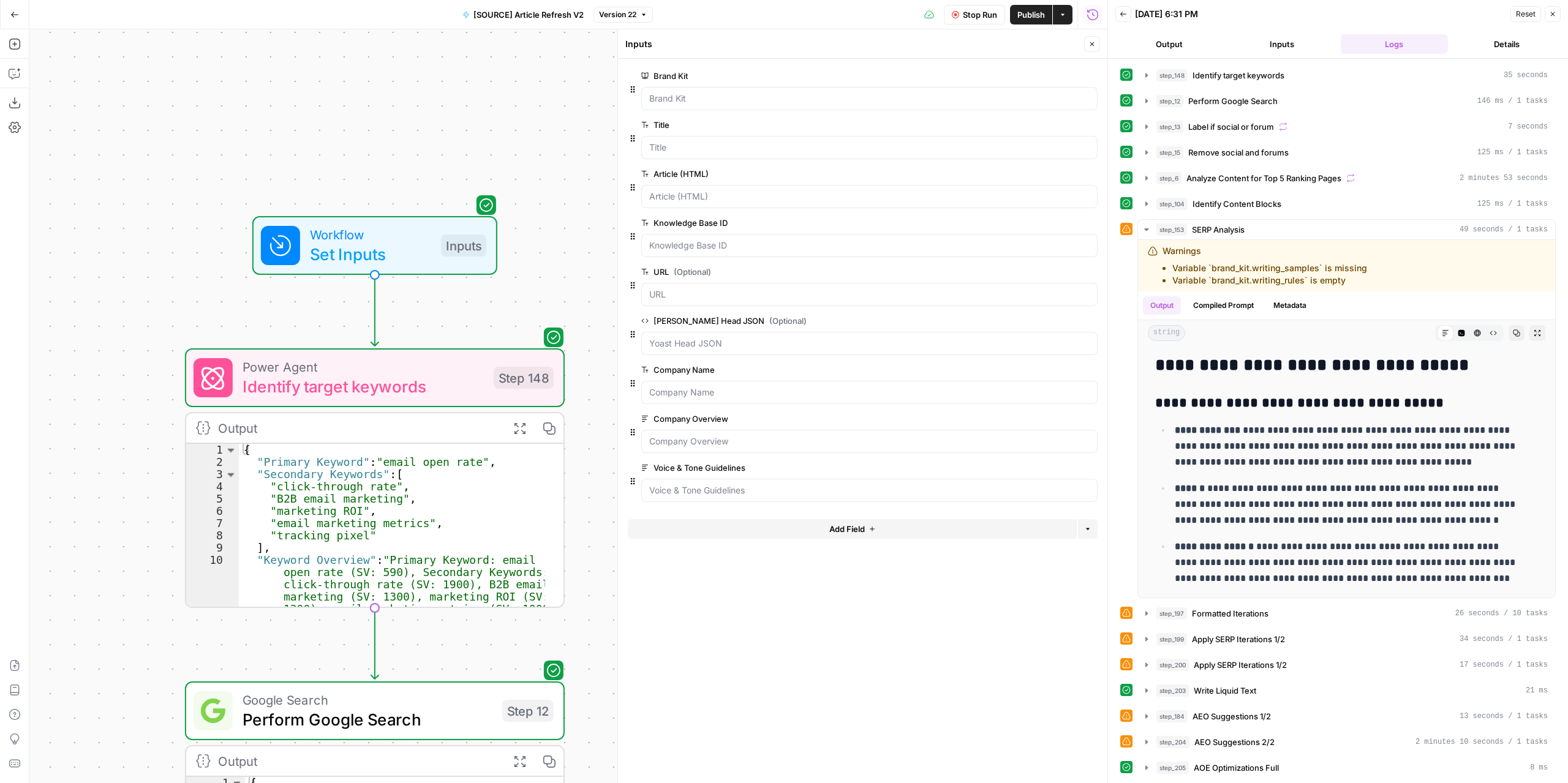
click at [884, 519] on button "Add Field" at bounding box center [852, 528] width 449 height 19
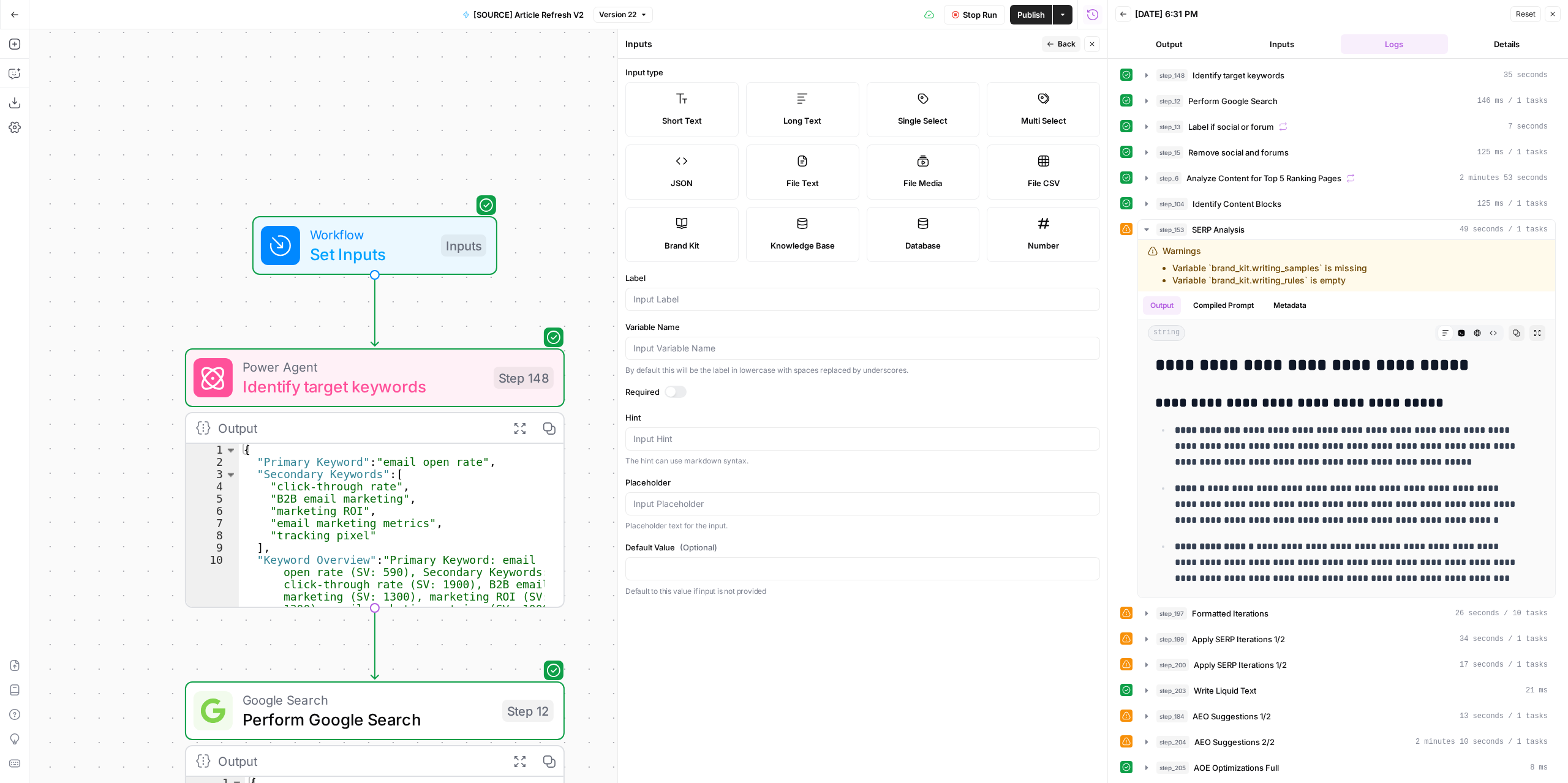
click at [798, 104] on icon at bounding box center [802, 98] width 12 height 12
click at [722, 294] on input "Label" at bounding box center [863, 299] width 459 height 12
type input "Article Reference"
click at [673, 393] on div at bounding box center [675, 392] width 22 height 12
click at [1063, 42] on span "Back" at bounding box center [1066, 44] width 18 height 11
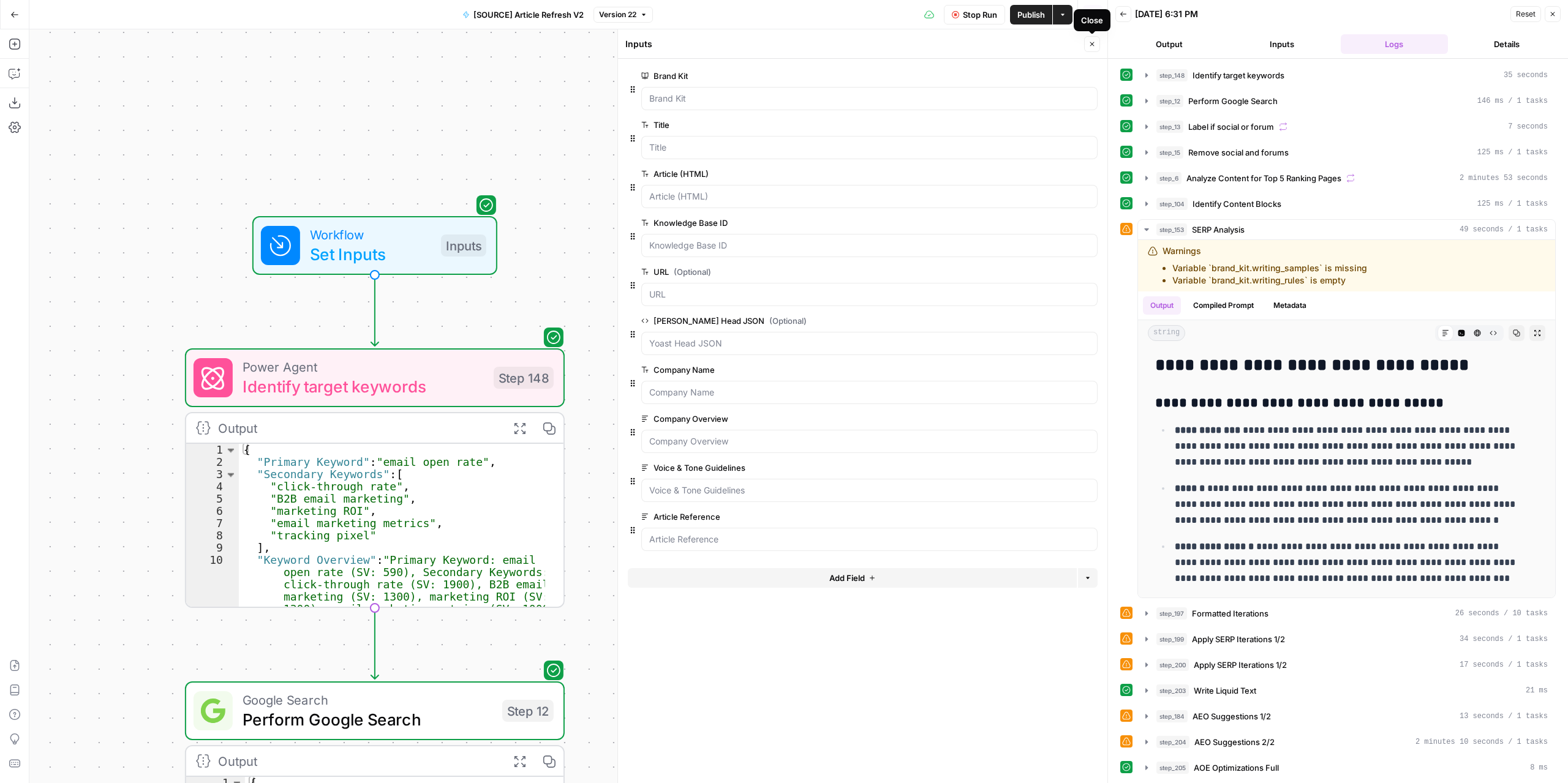
click at [1088, 45] on icon "button" at bounding box center [1092, 43] width 7 height 7
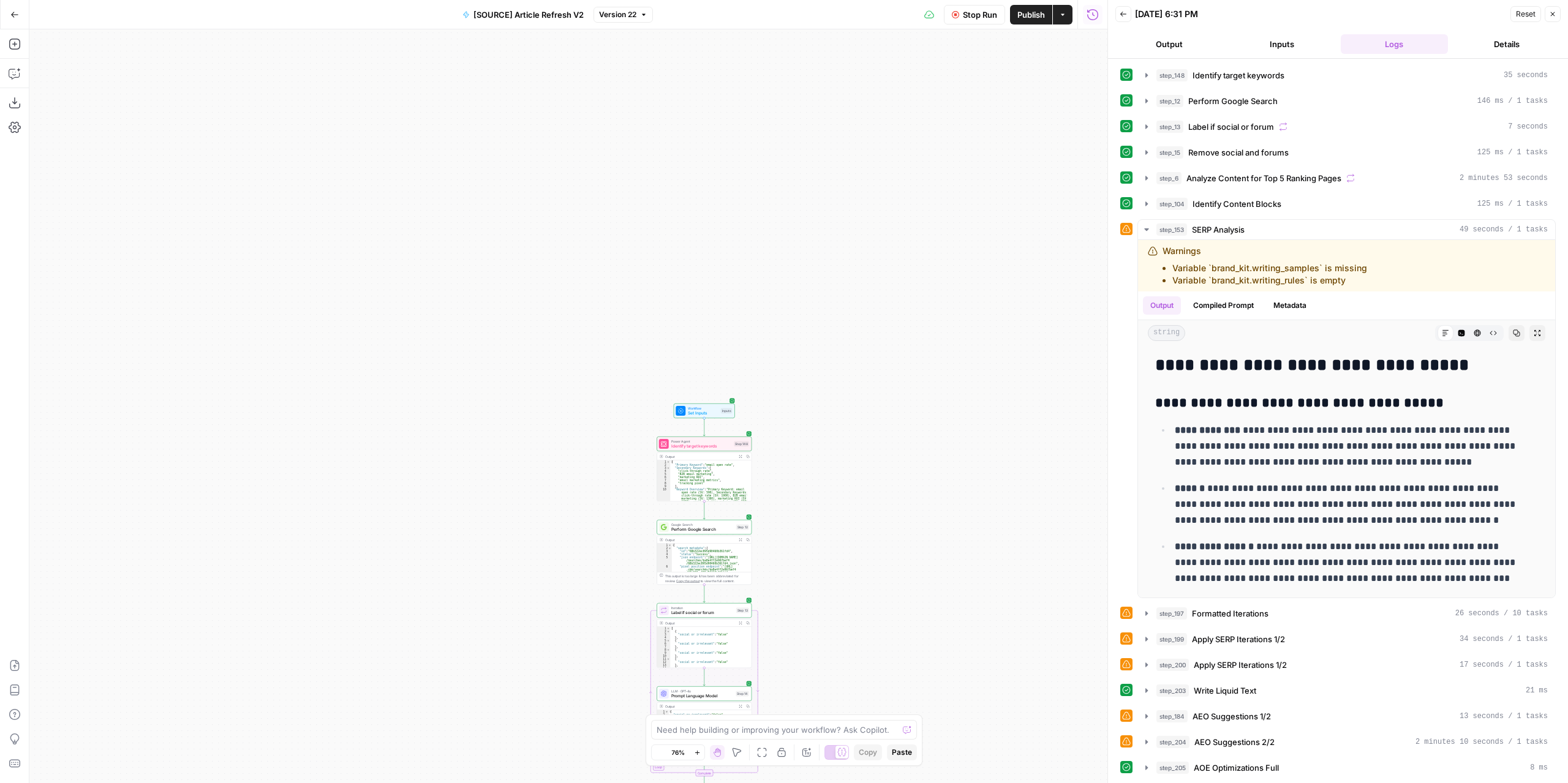
drag, startPoint x: 865, startPoint y: 309, endPoint x: 876, endPoint y: 235, distance: 74.8
click at [871, 246] on div "true false false true false true Workflow Set Inputs Inputs Power Agent Identif…" at bounding box center [568, 406] width 1078 height 754
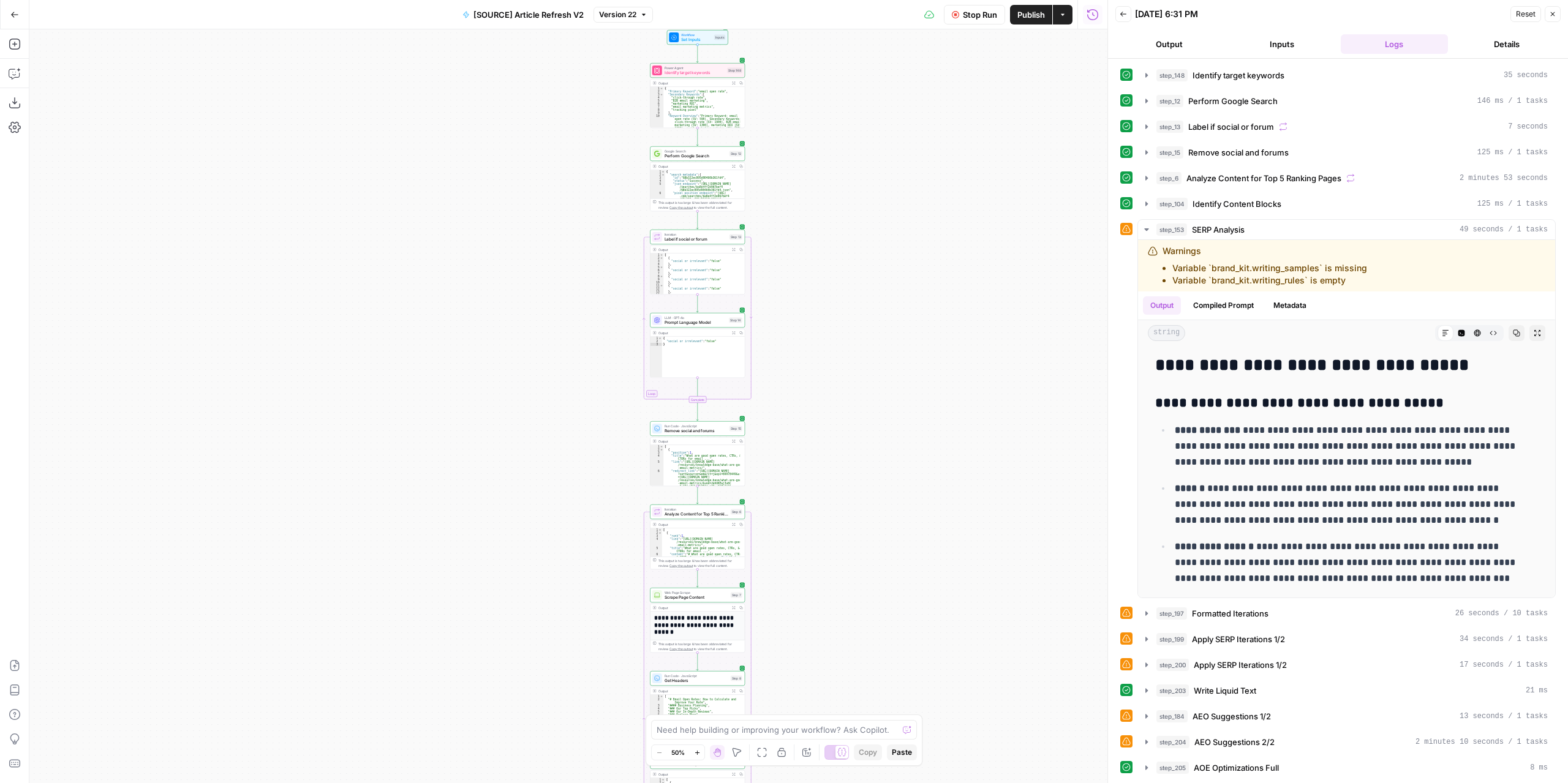
click at [880, 255] on div "true false false true false true Workflow Set Inputs Inputs Power Agent Identif…" at bounding box center [568, 406] width 1078 height 754
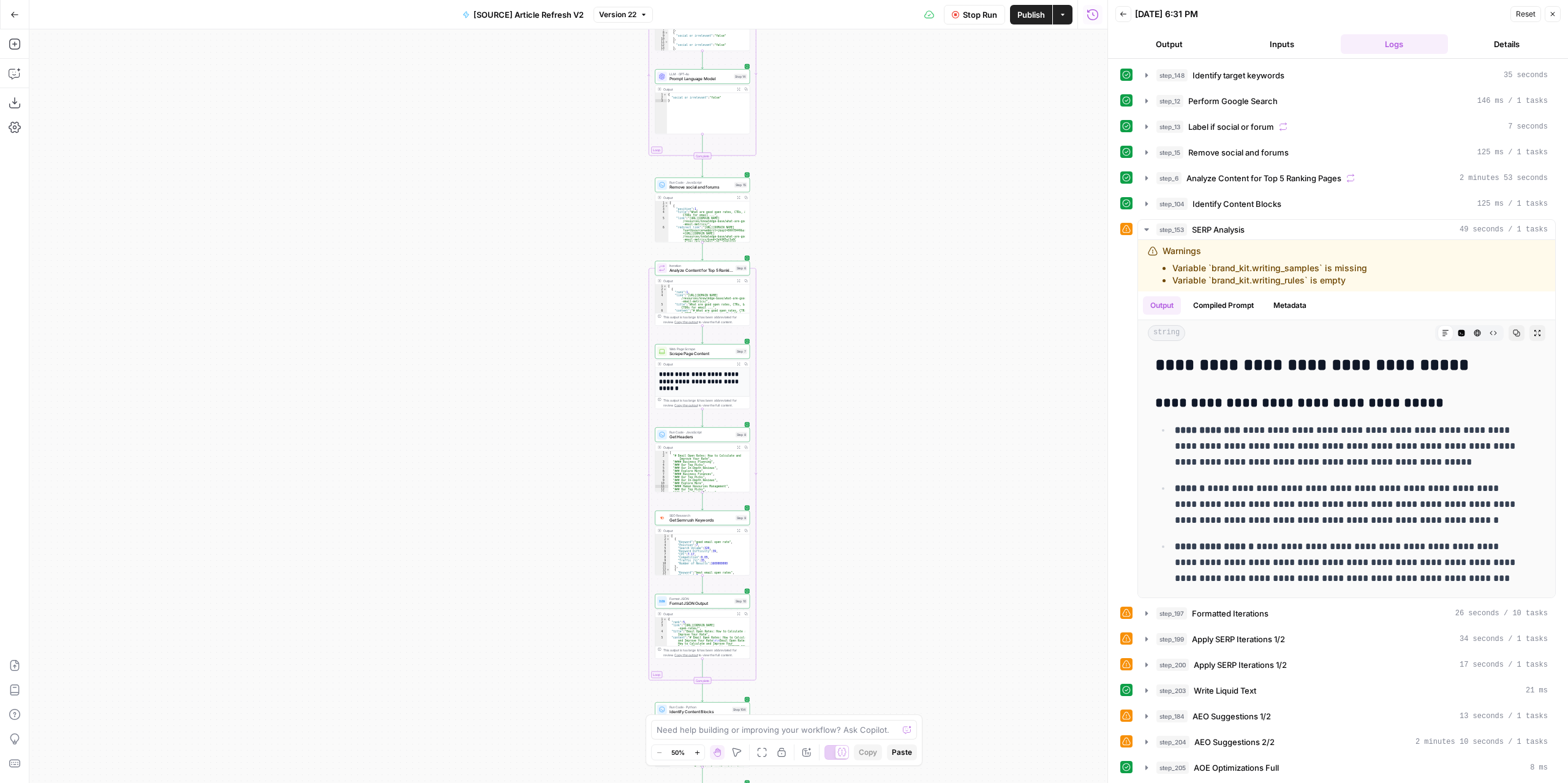
click at [858, 295] on div "true false false true false true Workflow Set Inputs Inputs Power Agent Identif…" at bounding box center [568, 406] width 1078 height 754
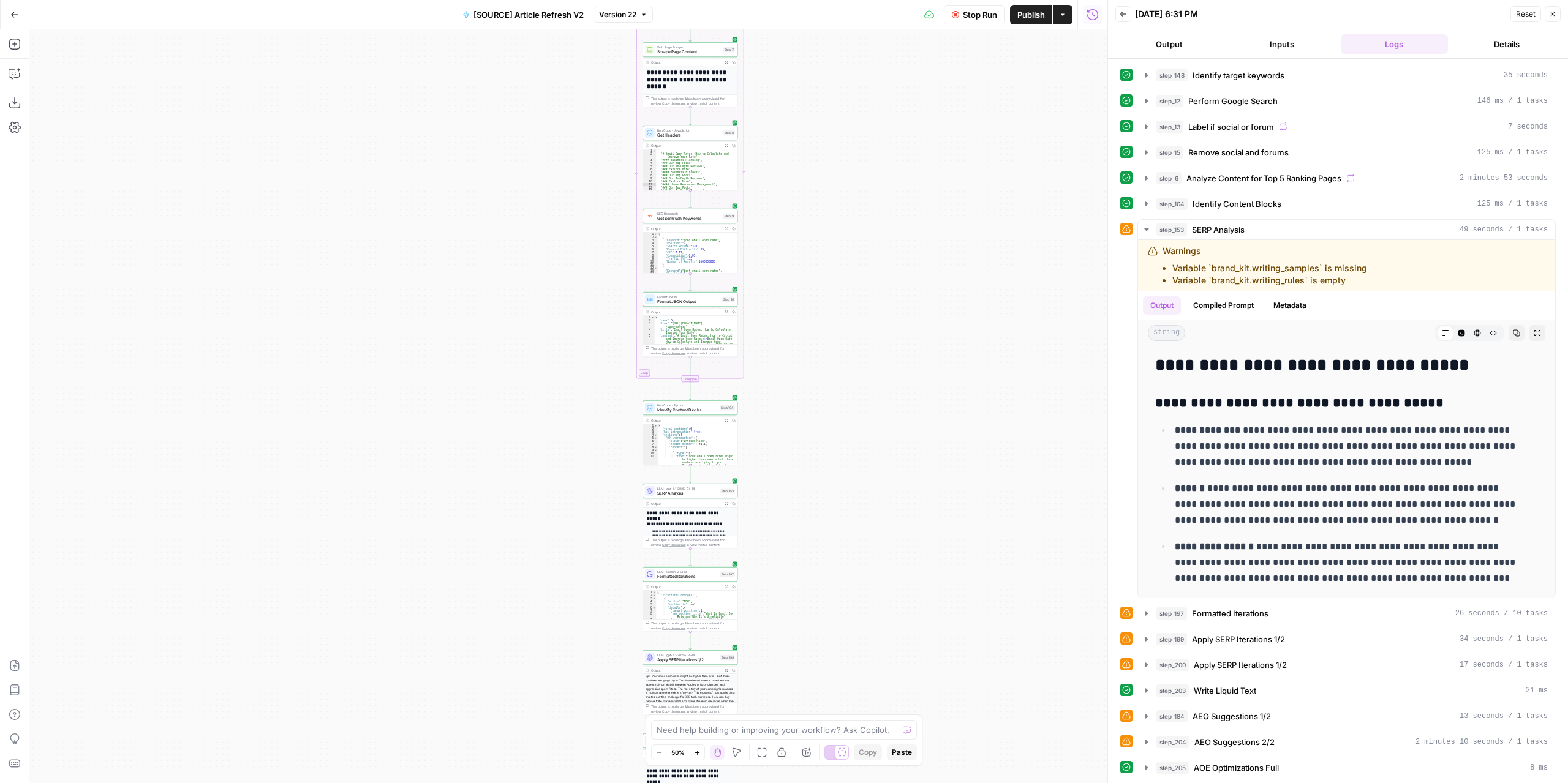
drag, startPoint x: 862, startPoint y: 397, endPoint x: 861, endPoint y: 385, distance: 12.0
click at [861, 385] on div "true false false true false true Workflow Set Inputs Inputs Power Agent Identif…" at bounding box center [568, 406] width 1078 height 754
click at [1026, 17] on span "Publish" at bounding box center [1031, 15] width 27 height 12
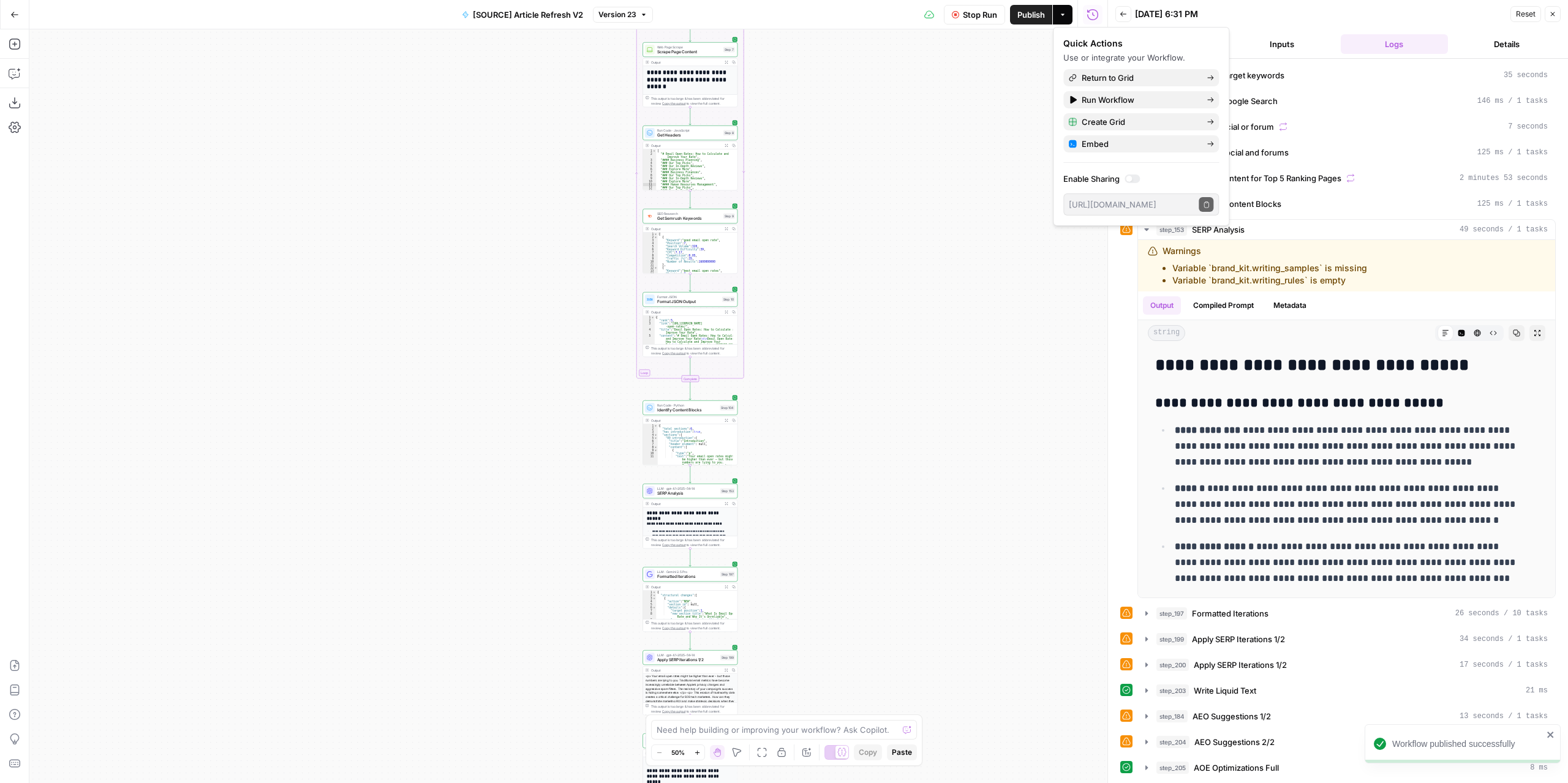
click at [933, 316] on div "true false false true false true Workflow Set Inputs Inputs Power Agent Identif…" at bounding box center [568, 406] width 1078 height 754
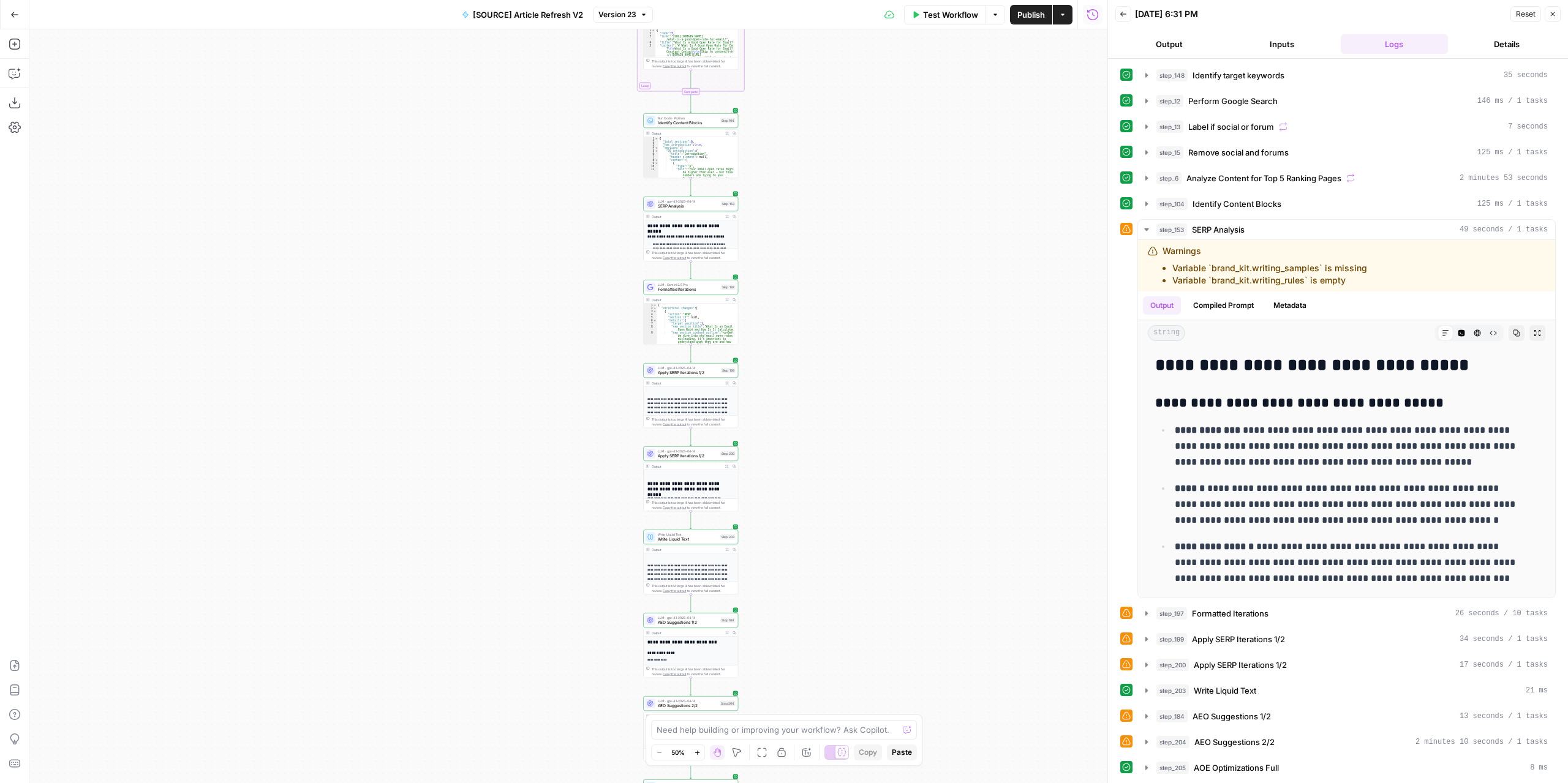
drag, startPoint x: 885, startPoint y: 327, endPoint x: 893, endPoint y: 196, distance: 131.2
click at [891, 207] on div "true false false true false true Workflow Set Inputs Inputs Power Agent Identif…" at bounding box center [568, 406] width 1078 height 754
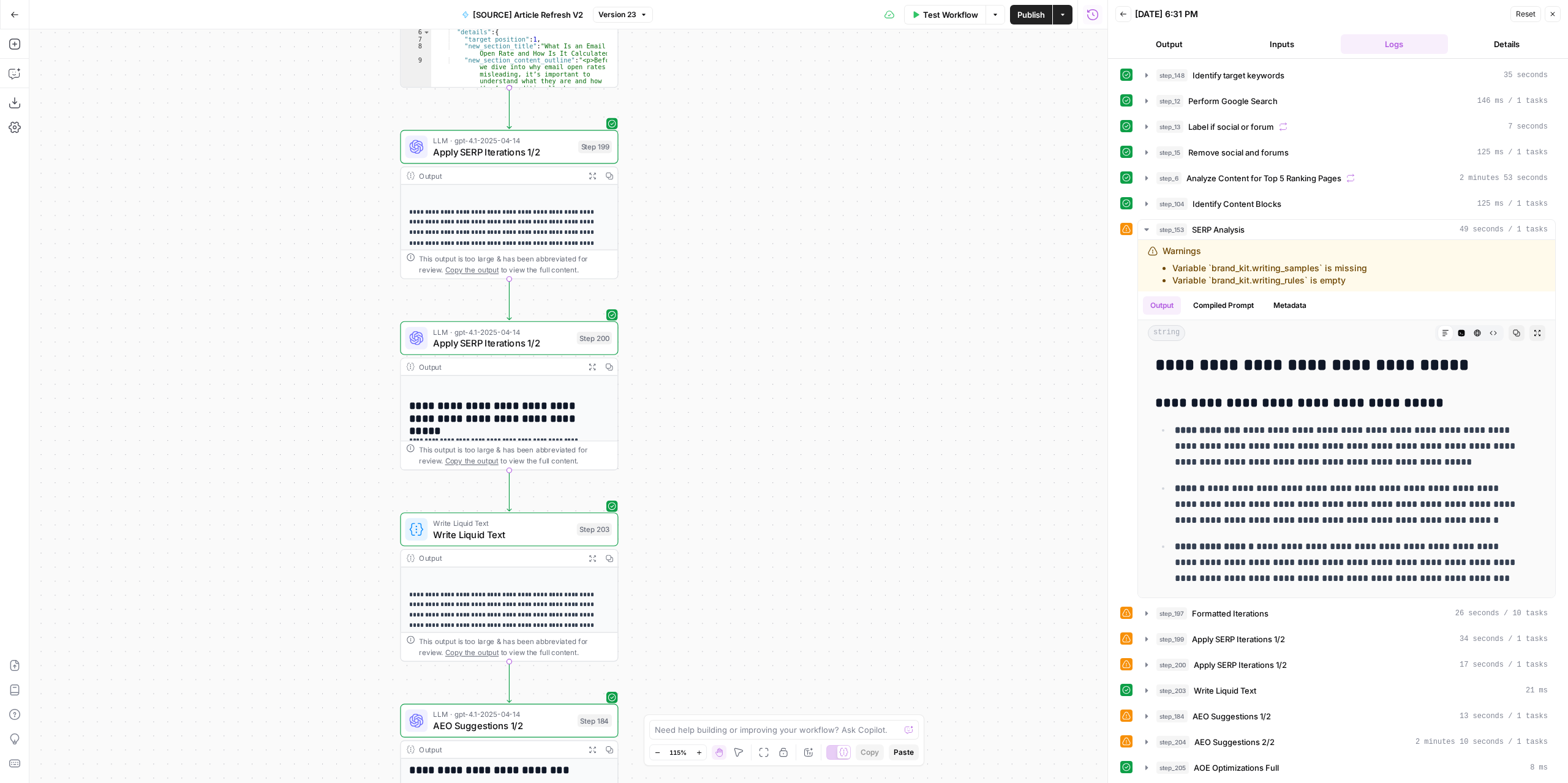
drag, startPoint x: 870, startPoint y: 680, endPoint x: 863, endPoint y: 660, distance: 21.2
click at [866, 702] on div "true false false true false true Workflow Set Inputs Inputs Power Agent Identif…" at bounding box center [568, 406] width 1078 height 754
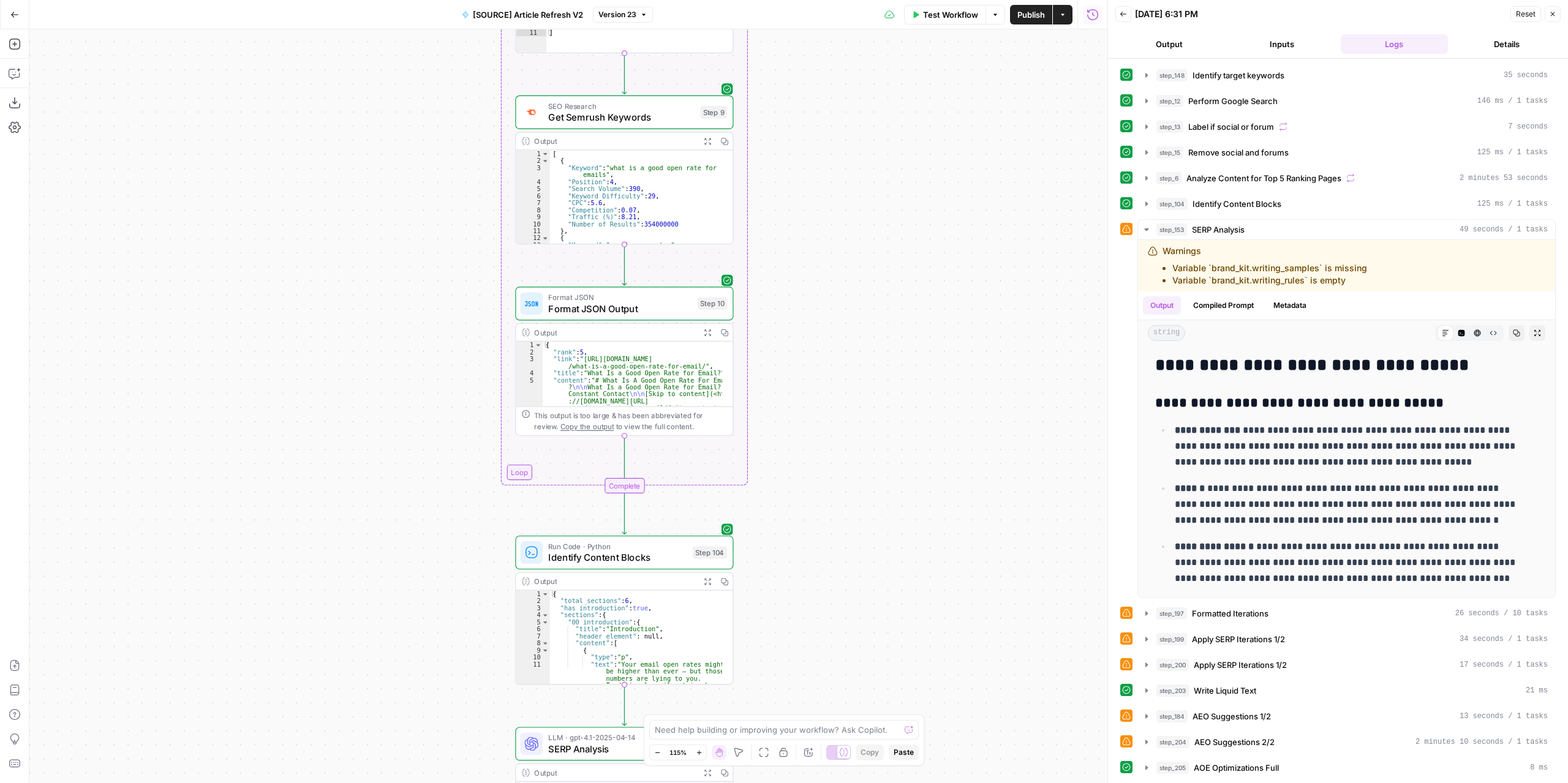
drag, startPoint x: 909, startPoint y: 573, endPoint x: 907, endPoint y: 513, distance: 60.0
click at [910, 615] on div "true false false true false true Workflow Set Inputs Inputs Power Agent Identif…" at bounding box center [568, 406] width 1078 height 754
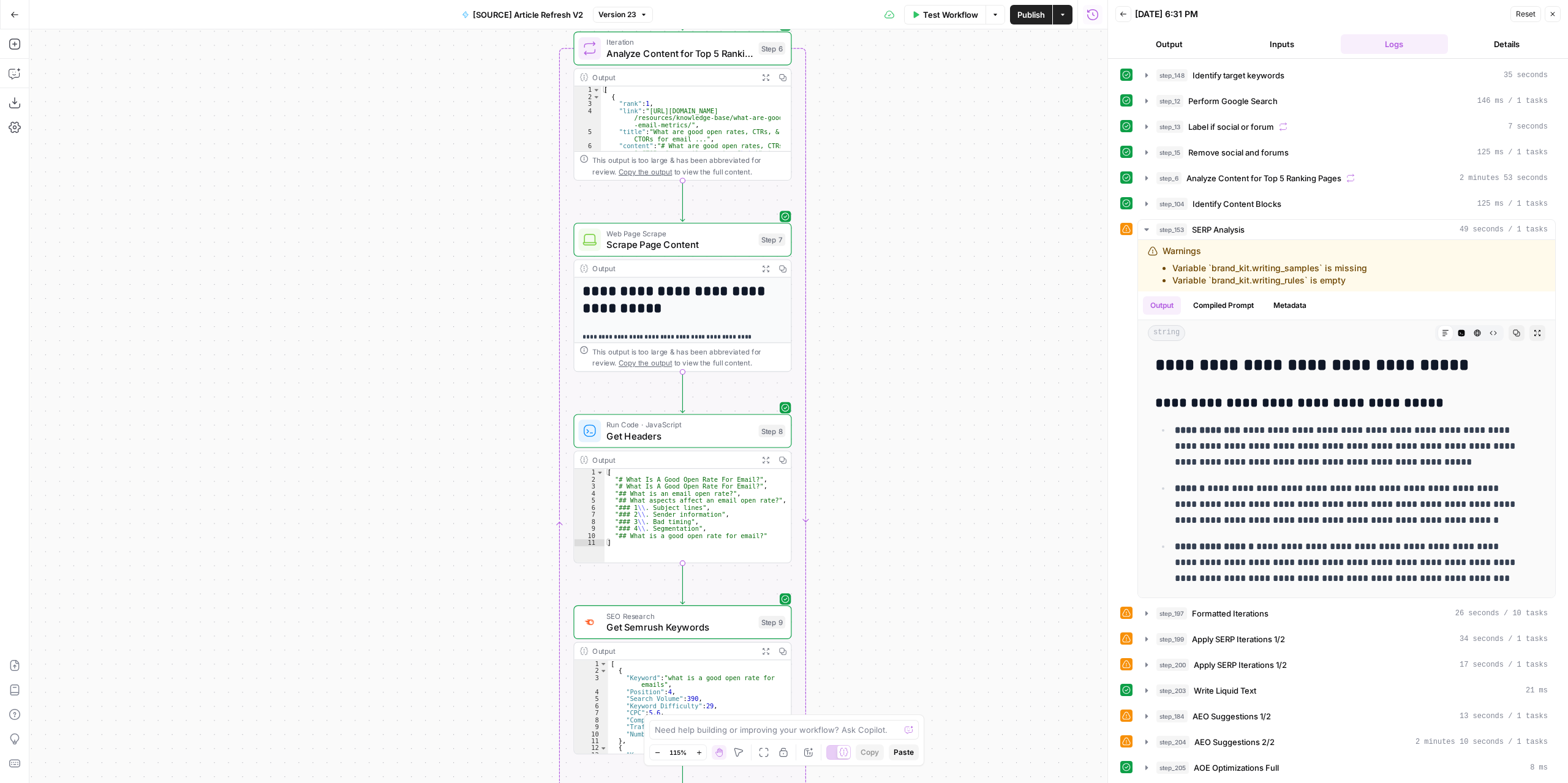
drag, startPoint x: 923, startPoint y: 374, endPoint x: 943, endPoint y: 612, distance: 238.8
click at [946, 650] on div "true false false true false true Workflow Set Inputs Inputs Power Agent Identif…" at bounding box center [568, 406] width 1078 height 754
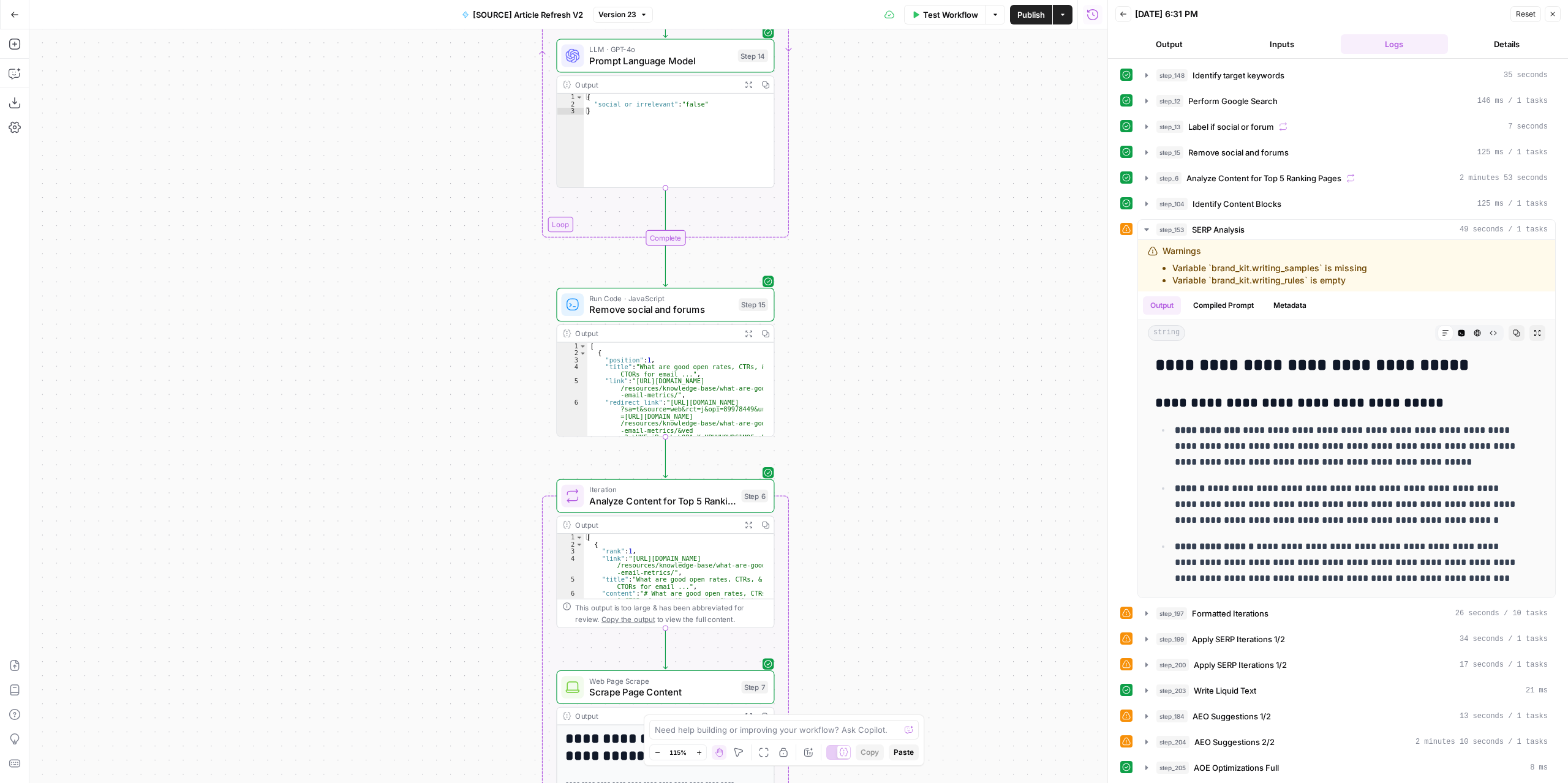
drag, startPoint x: 915, startPoint y: 611, endPoint x: 906, endPoint y: 593, distance: 20.1
click at [904, 649] on div "true false false true false true Workflow Set Inputs Inputs Power Agent Identif…" at bounding box center [568, 406] width 1078 height 754
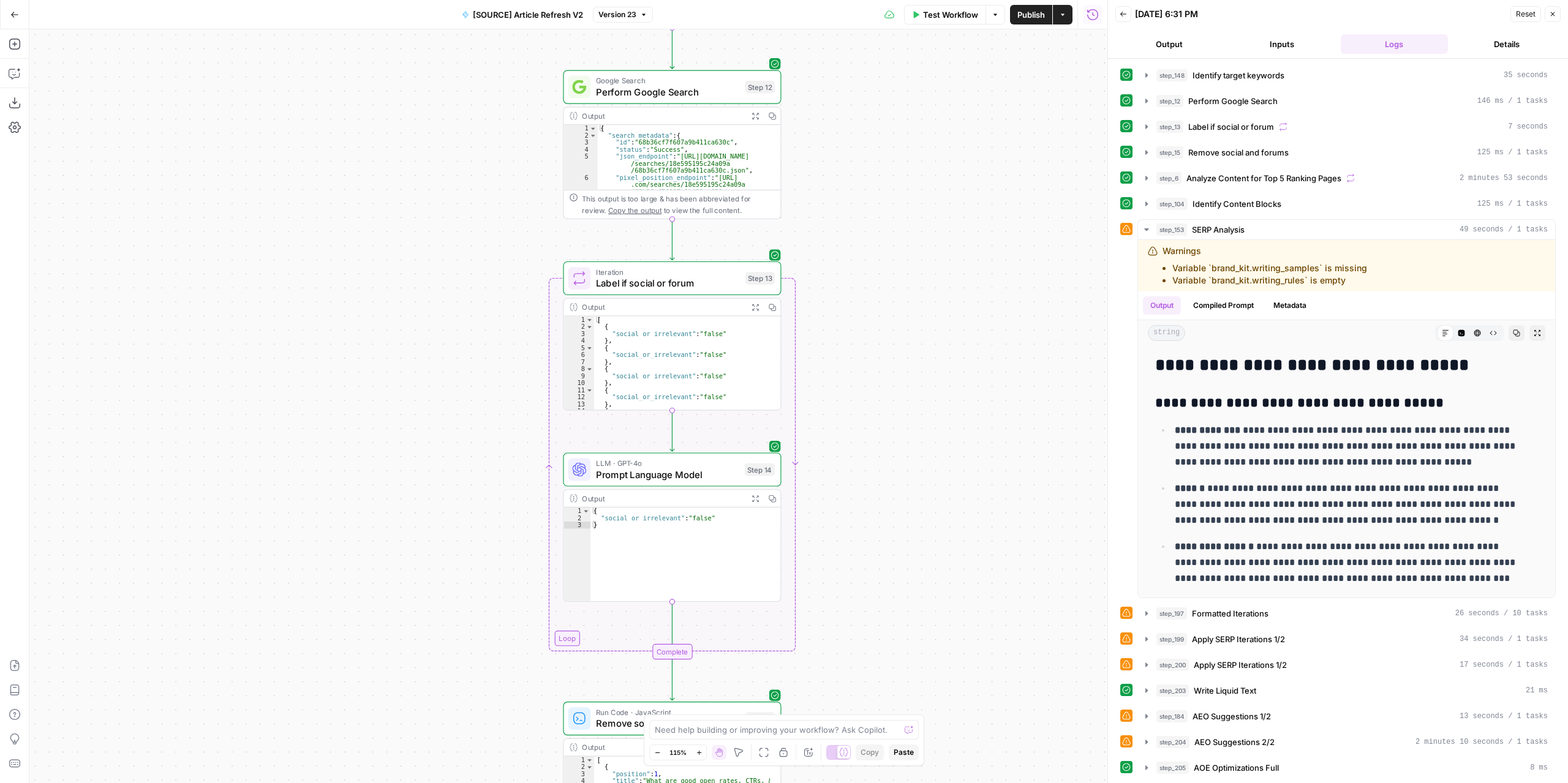
drag, startPoint x: 901, startPoint y: 237, endPoint x: 920, endPoint y: 591, distance: 354.5
click at [920, 591] on div "true false false true false true Workflow Set Inputs Inputs Power Agent Identif…" at bounding box center [568, 406] width 1078 height 754
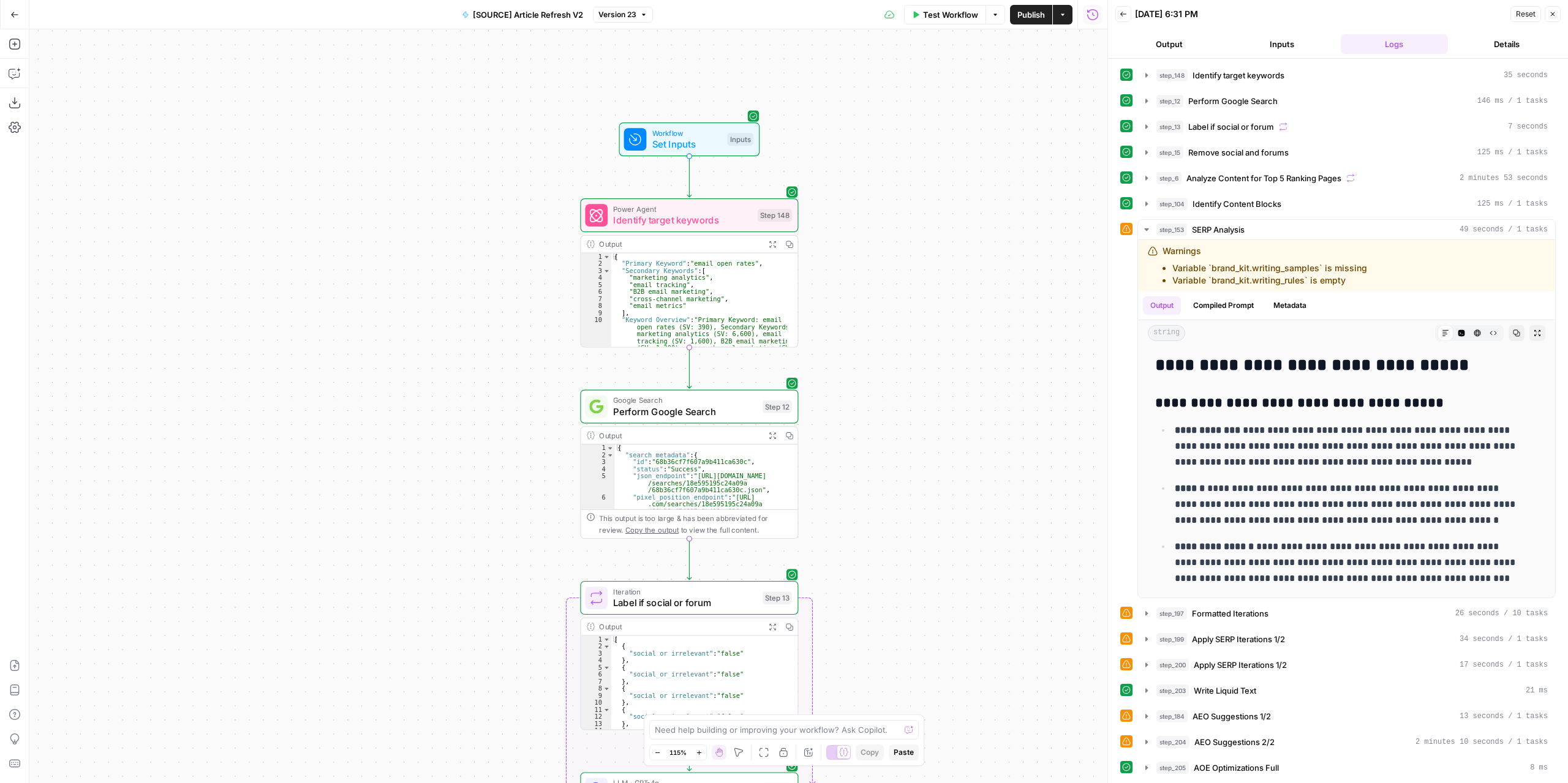
drag, startPoint x: 946, startPoint y: 599, endPoint x: 963, endPoint y: 339, distance: 260.6
click at [949, 245] on div "true false false true false true Workflow Set Inputs Inputs Power Agent Identif…" at bounding box center [568, 406] width 1078 height 754
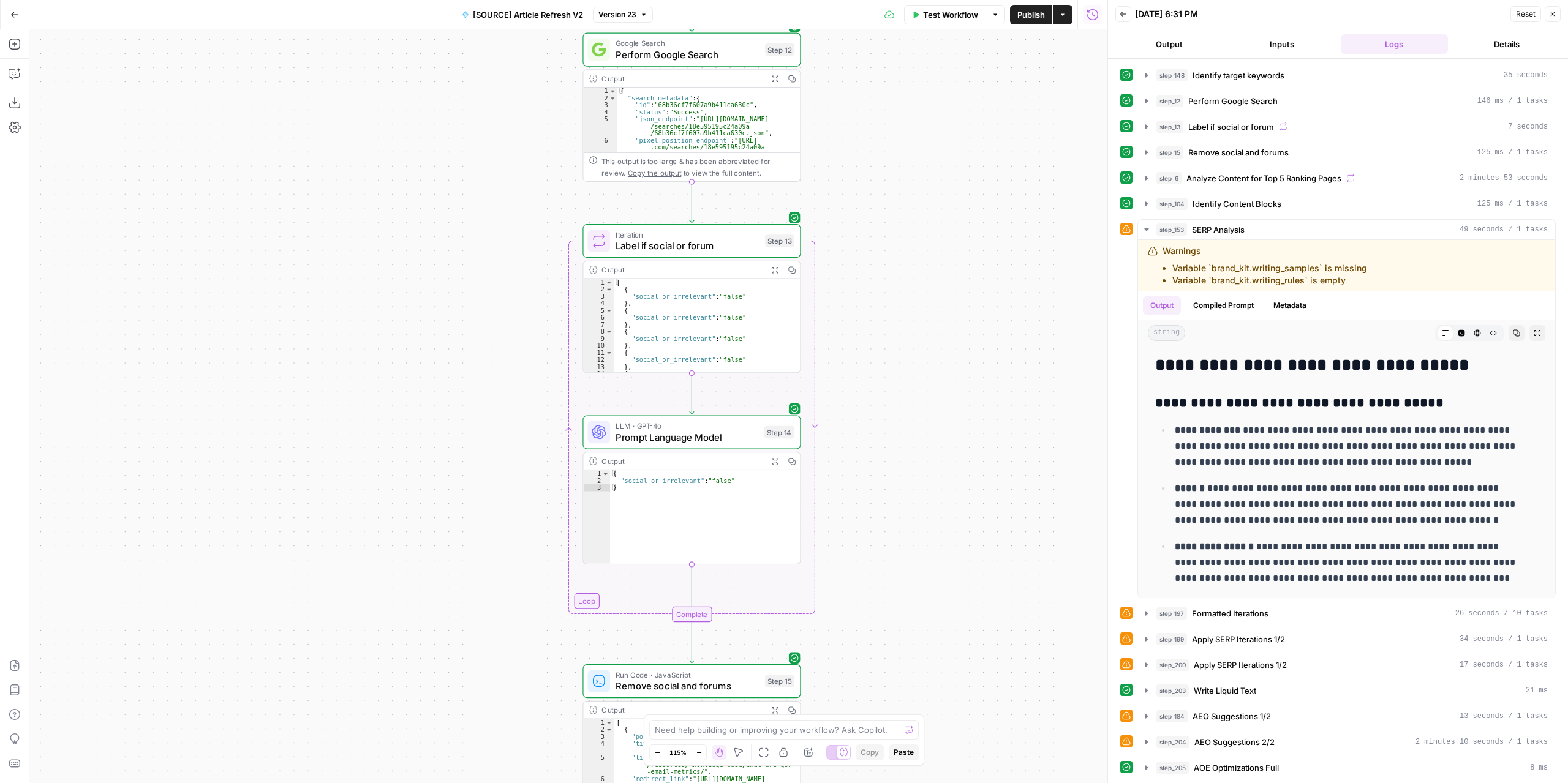
click at [935, 329] on div "true false false true false true Workflow Set Inputs Inputs Power Agent Identif…" at bounding box center [568, 406] width 1078 height 754
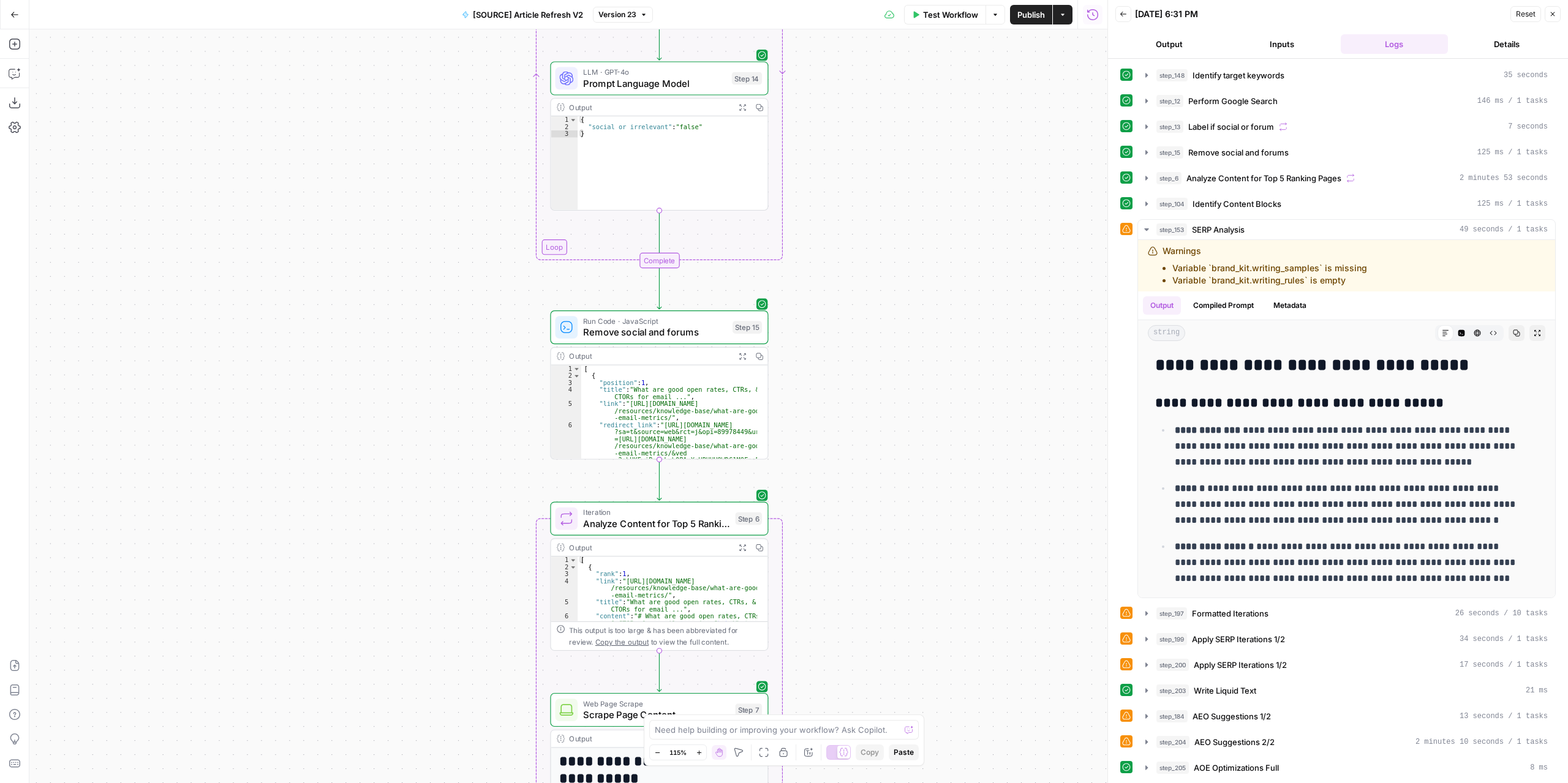
drag, startPoint x: 948, startPoint y: 643, endPoint x: 943, endPoint y: 297, distance: 346.0
click at [935, 304] on div "true false false true false true Workflow Set Inputs Inputs Power Agent Identif…" at bounding box center [568, 406] width 1078 height 754
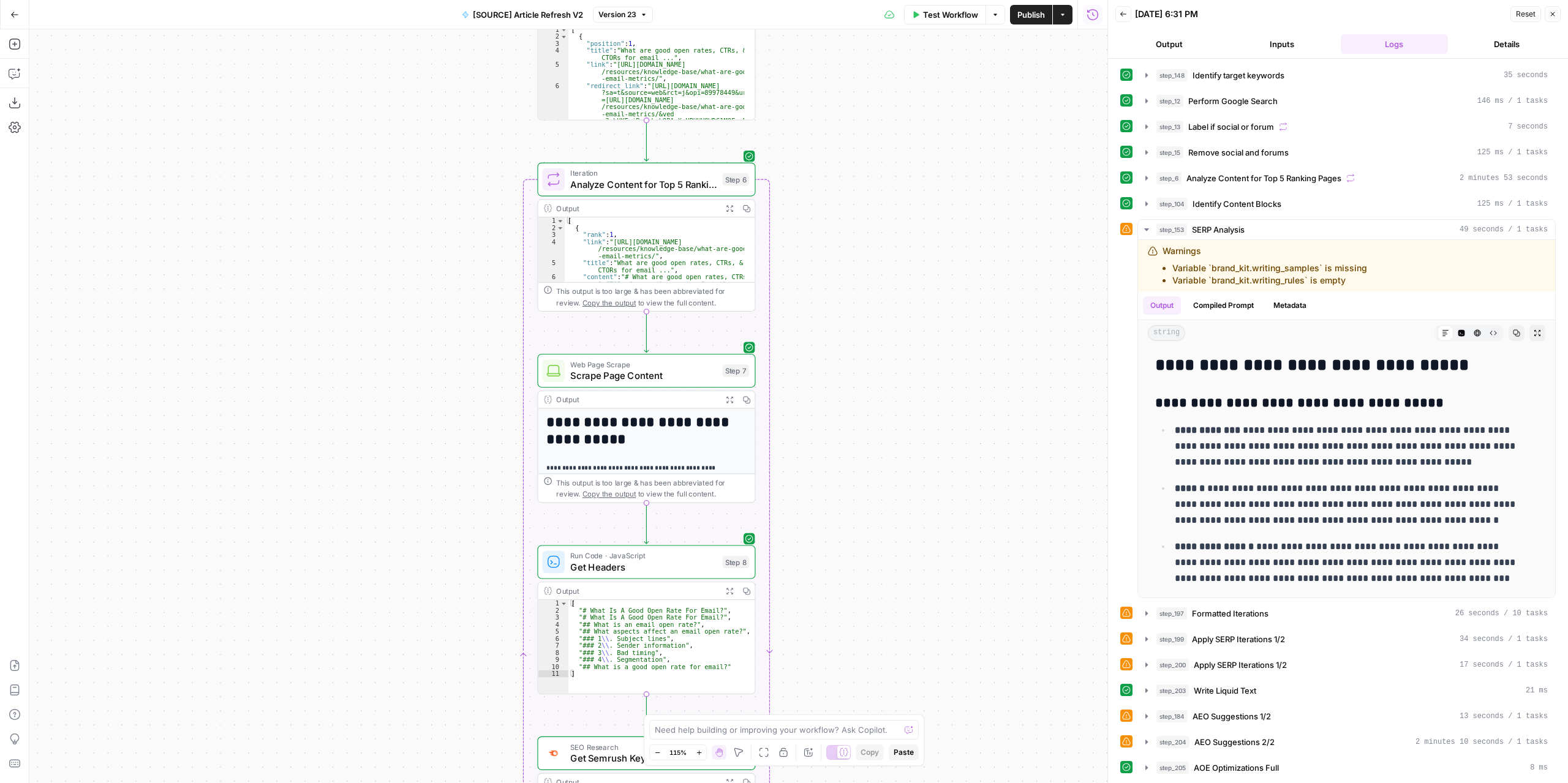
click at [976, 301] on div "true false false true false true Workflow Set Inputs Inputs Power Agent Identif…" at bounding box center [568, 406] width 1078 height 754
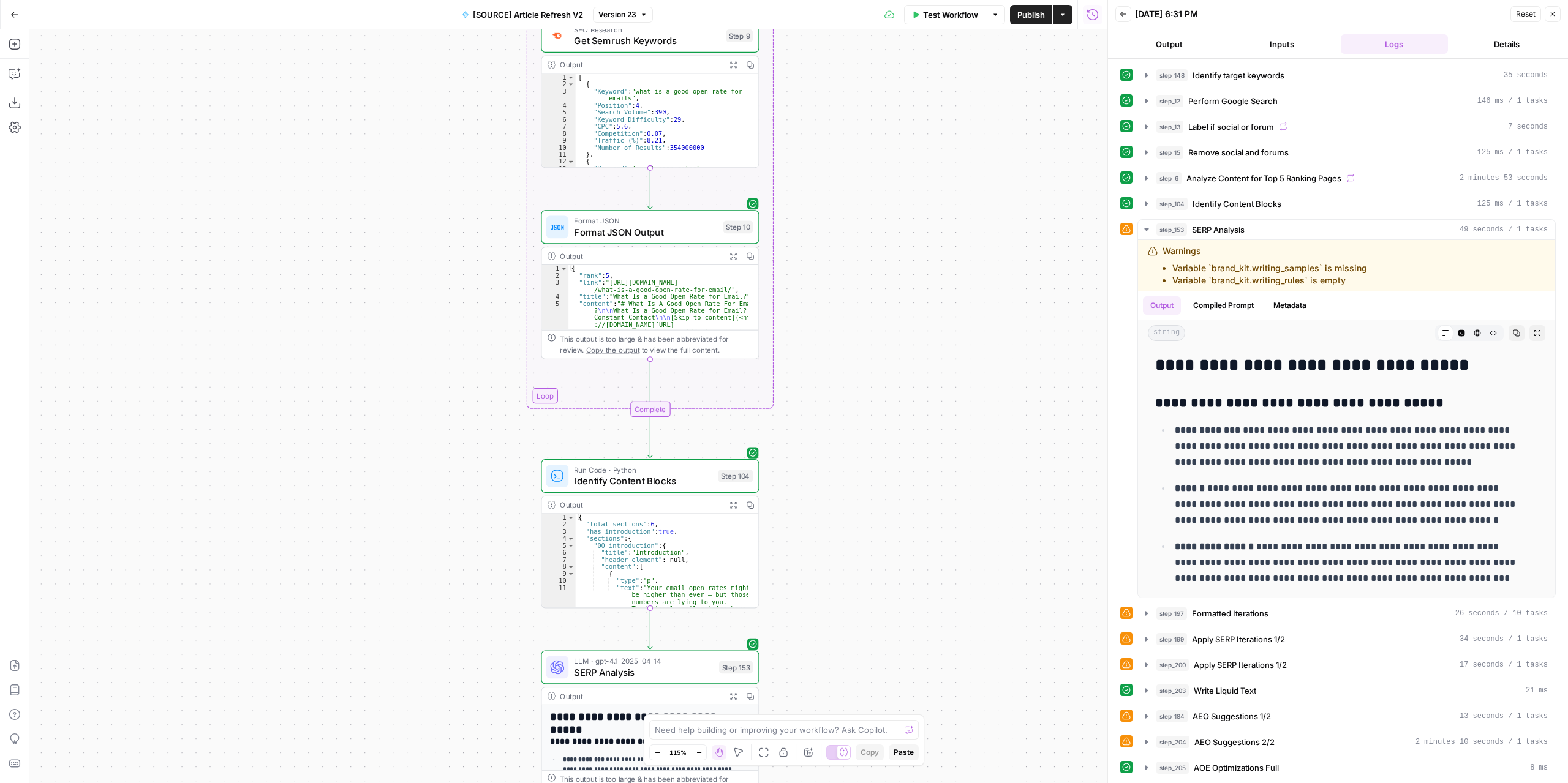
click at [944, 279] on div "true false false true false true Workflow Set Inputs Inputs Power Agent Identif…" at bounding box center [568, 406] width 1078 height 754
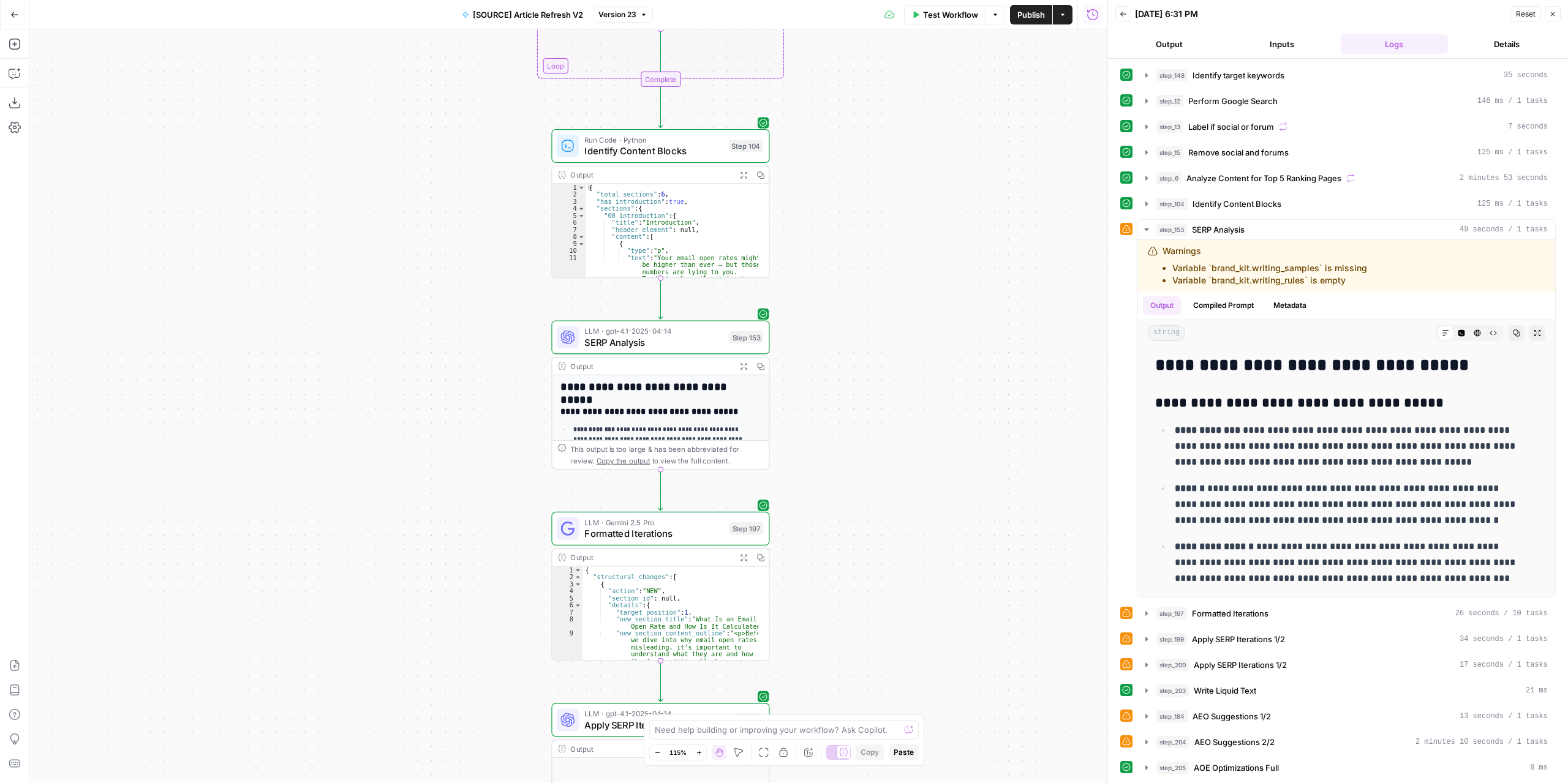
drag, startPoint x: 923, startPoint y: 285, endPoint x: 931, endPoint y: 331, distance: 46.7
click at [927, 254] on div "true false false true false true Workflow Set Inputs Inputs Power Agent Identif…" at bounding box center [568, 406] width 1078 height 754
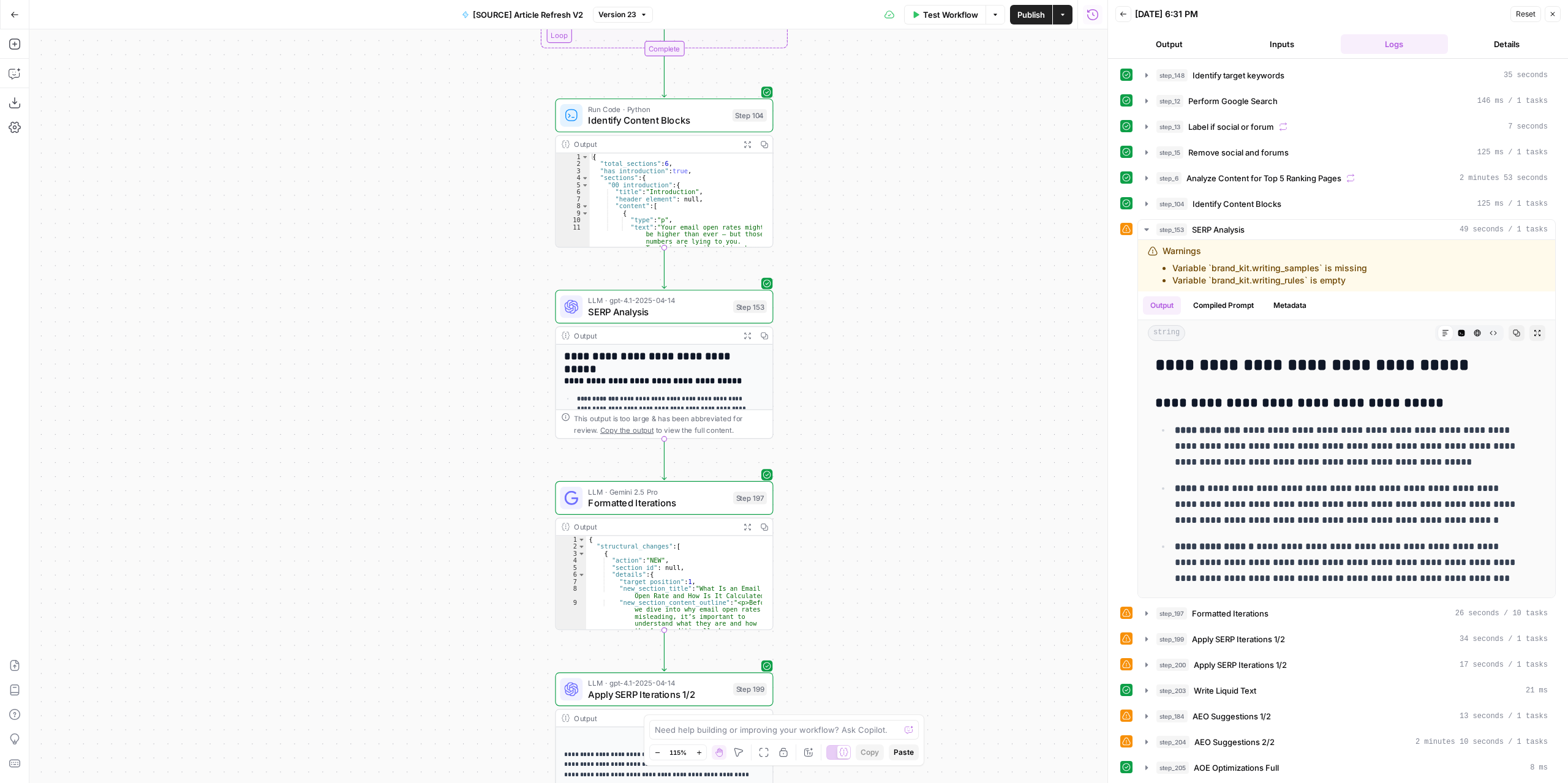
click at [725, 312] on span "SERP Analysis" at bounding box center [657, 311] width 139 height 14
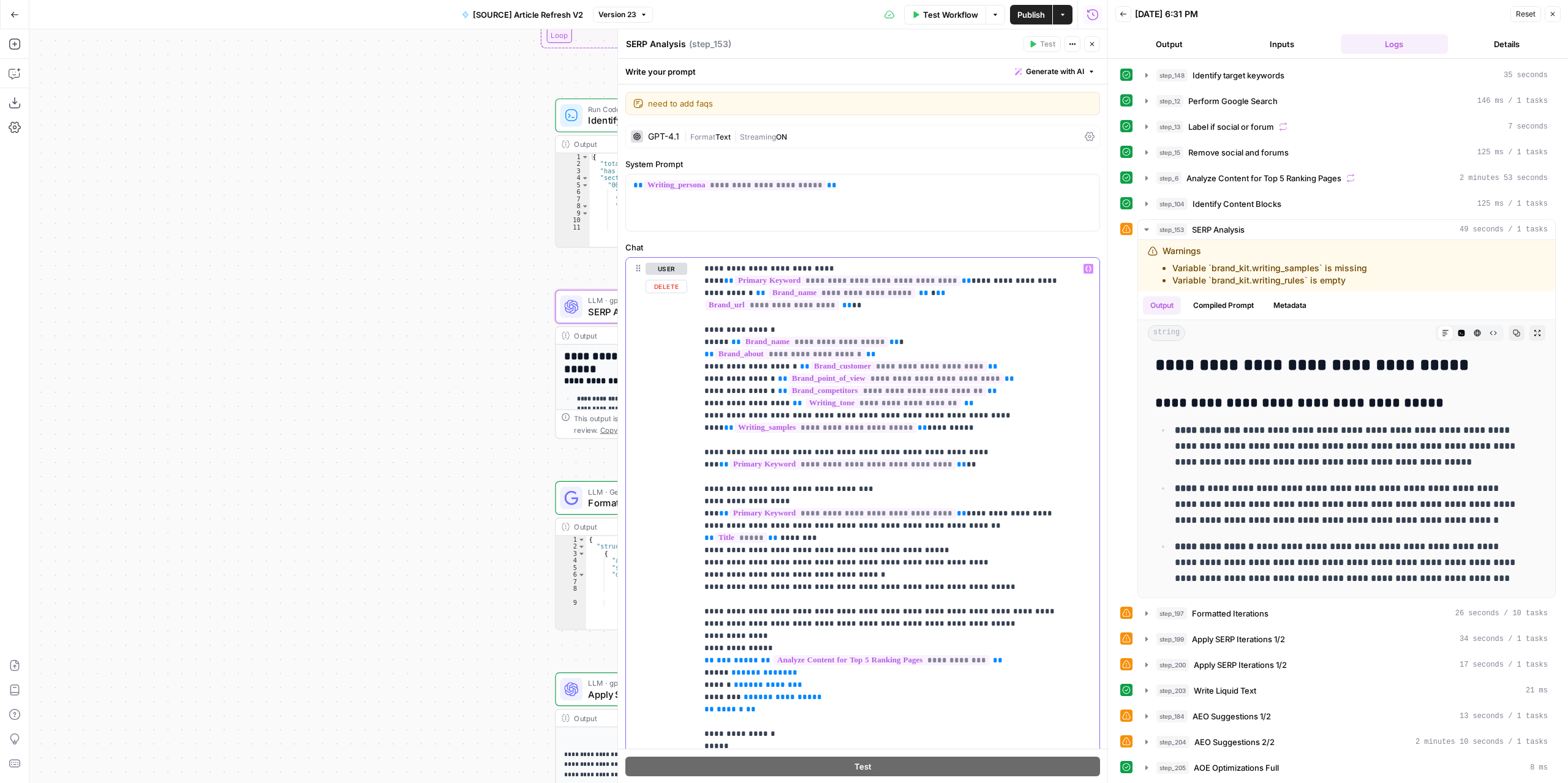
drag, startPoint x: 840, startPoint y: 296, endPoint x: 809, endPoint y: 283, distance: 33.6
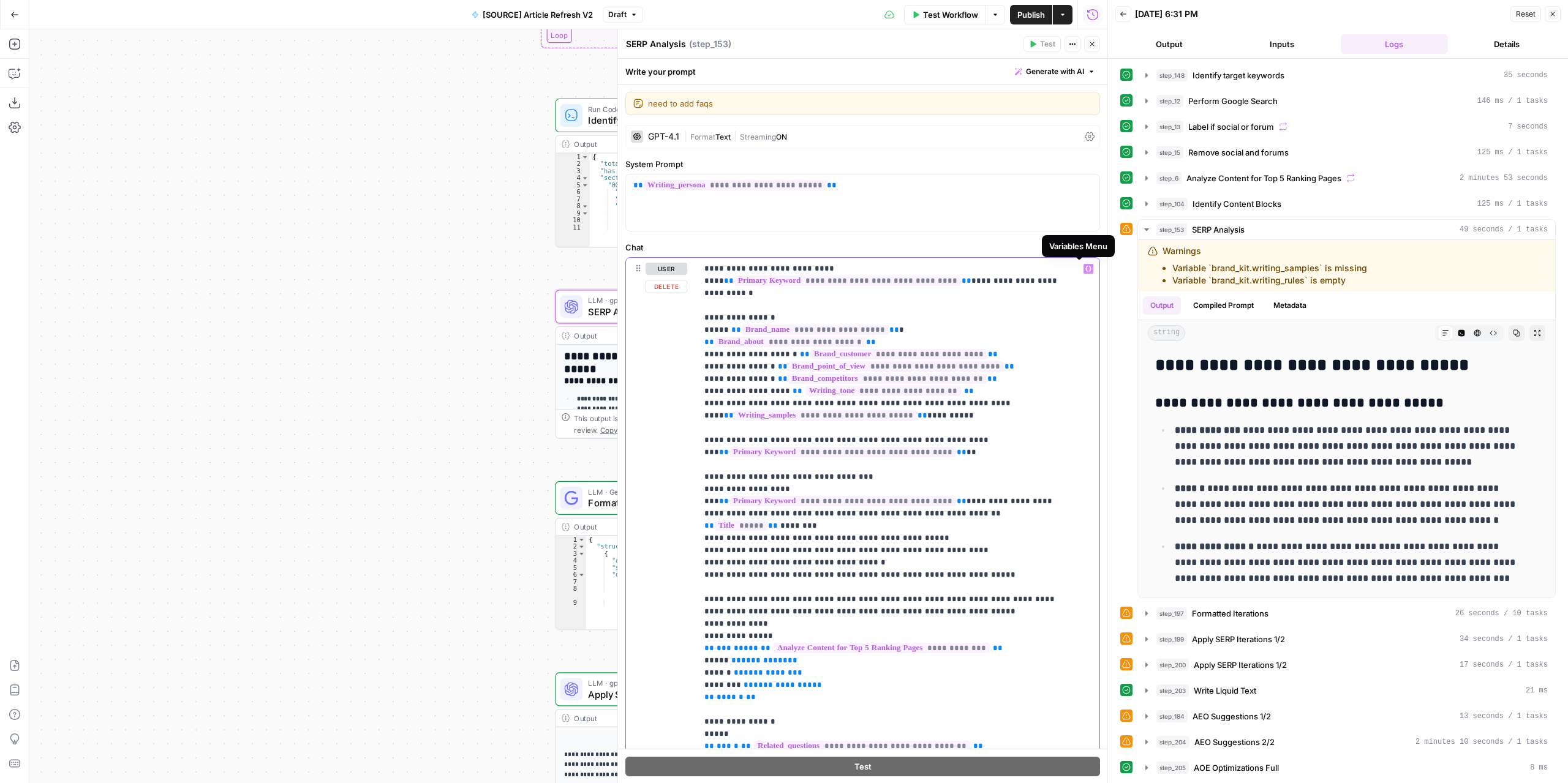
click at [1085, 269] on icon "button" at bounding box center [1088, 269] width 6 height 5
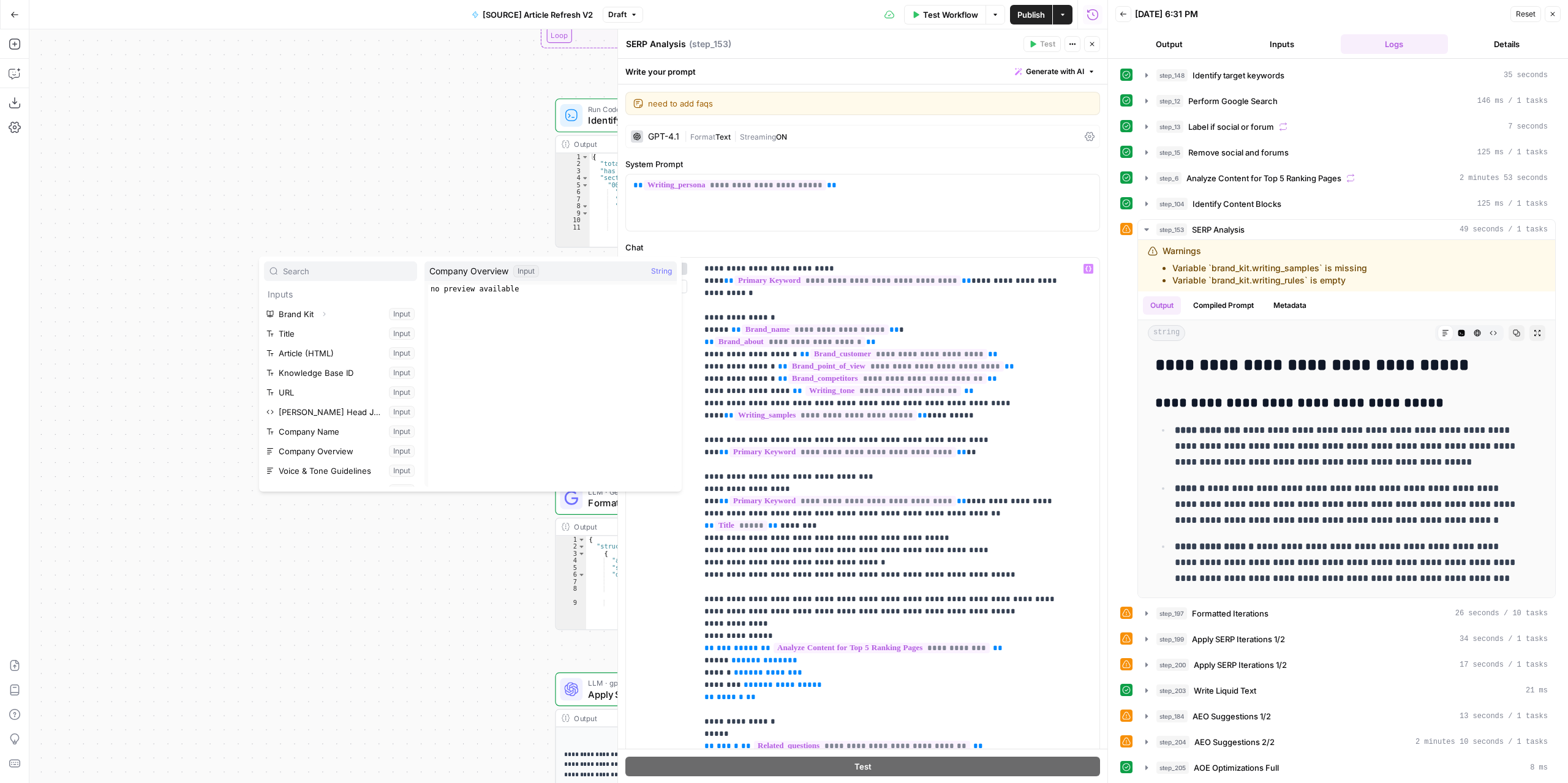
scroll to position [122, 0]
click at [349, 331] on button "Select variable Company Overview" at bounding box center [340, 329] width 153 height 19
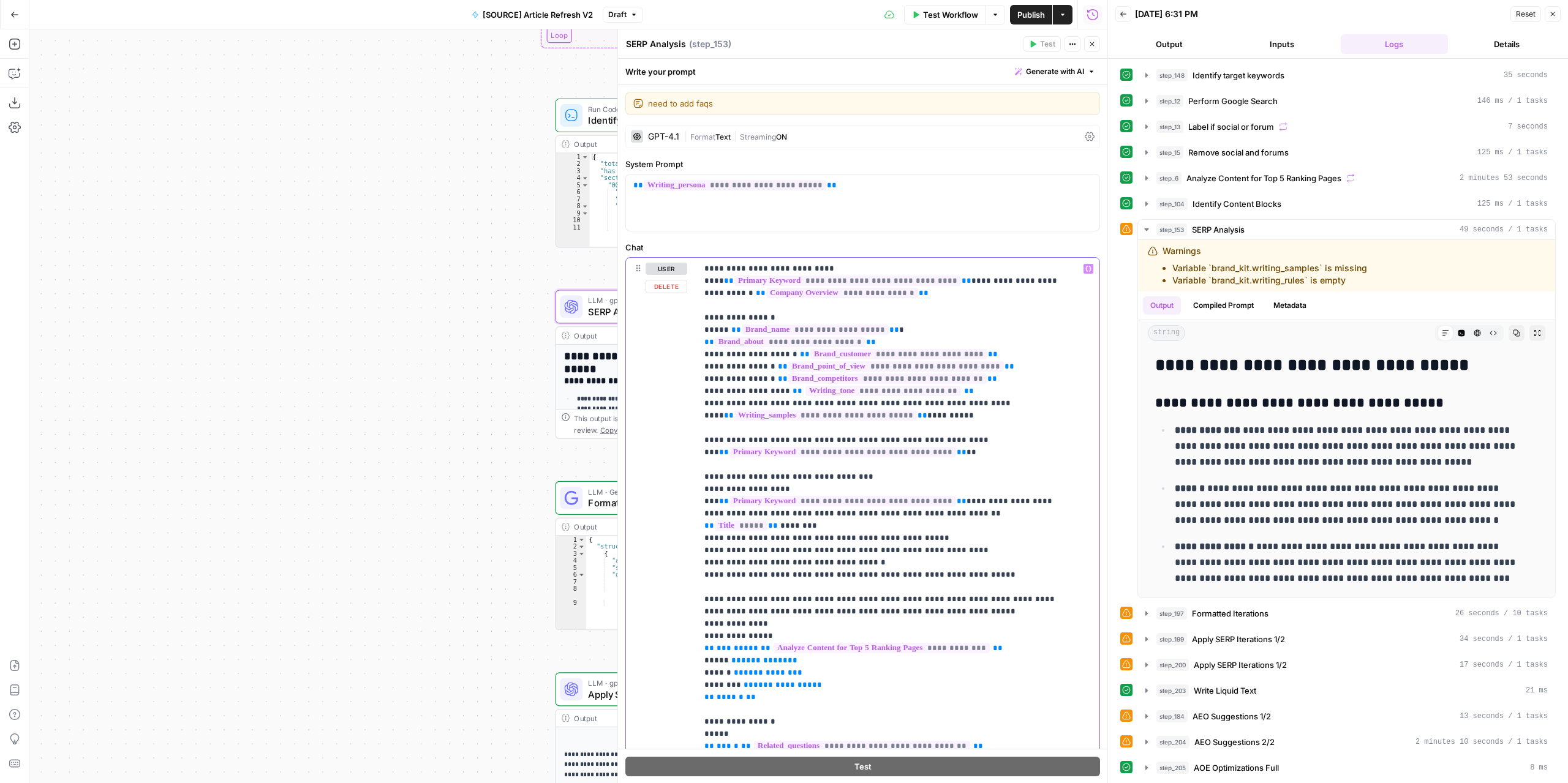
drag, startPoint x: 1037, startPoint y: 318, endPoint x: 729, endPoint y: 320, distance: 308.0
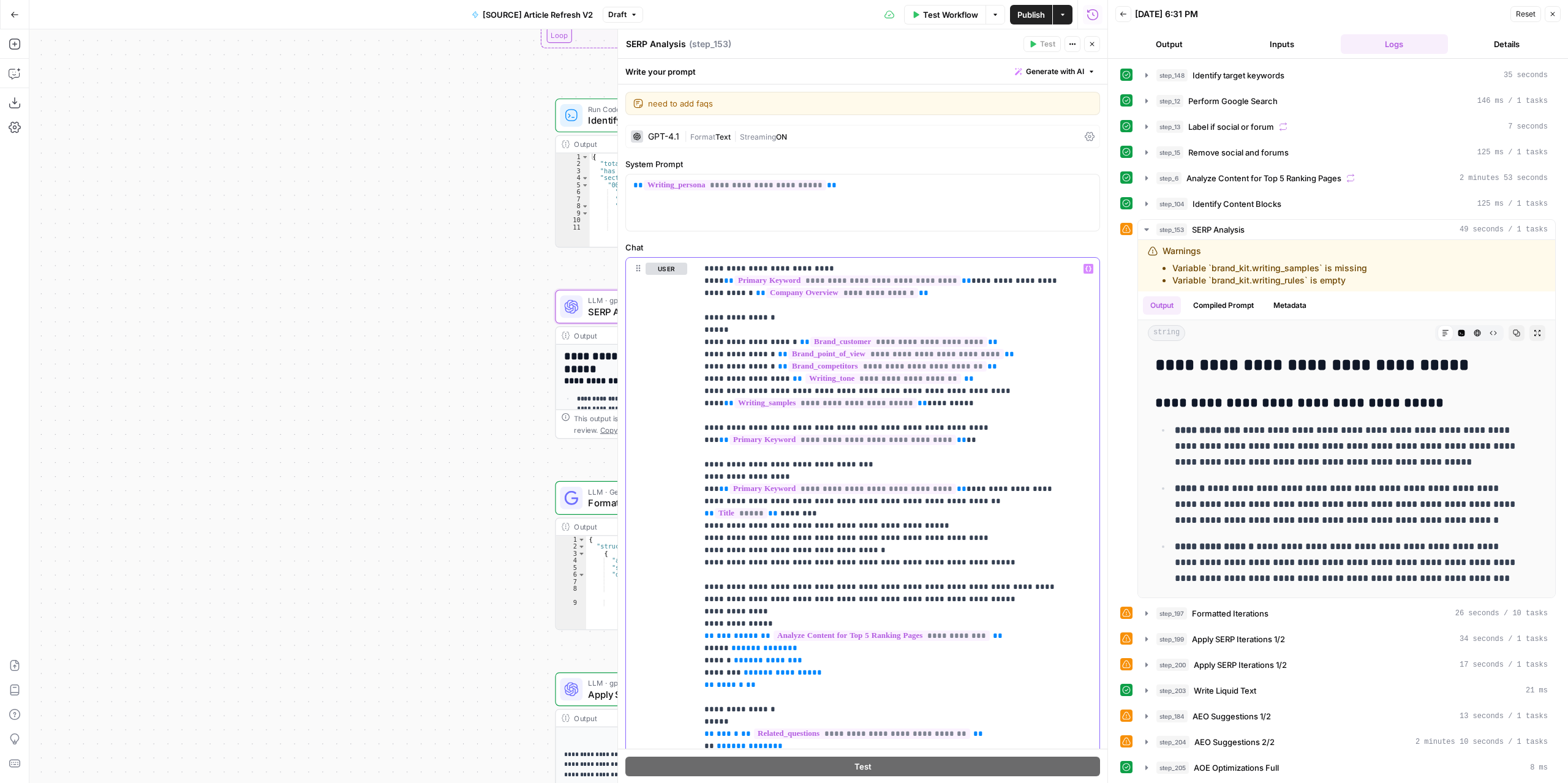
click at [1076, 273] on div "**********" at bounding box center [898, 507] width 402 height 499
click at [1085, 267] on icon "button" at bounding box center [1088, 269] width 6 height 5
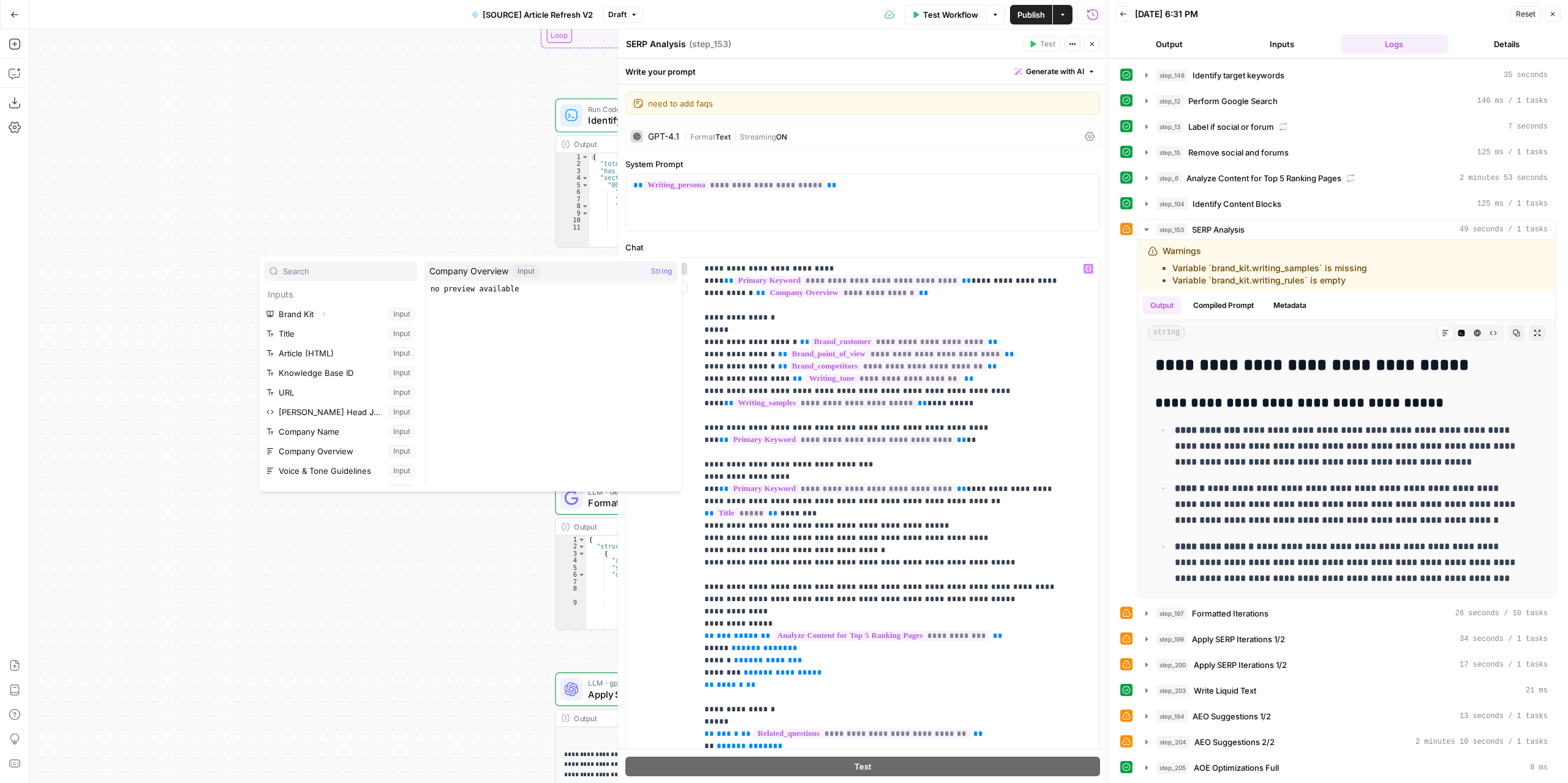
scroll to position [61, 0]
click at [337, 371] on button "Select variable Company Name" at bounding box center [340, 370] width 153 height 19
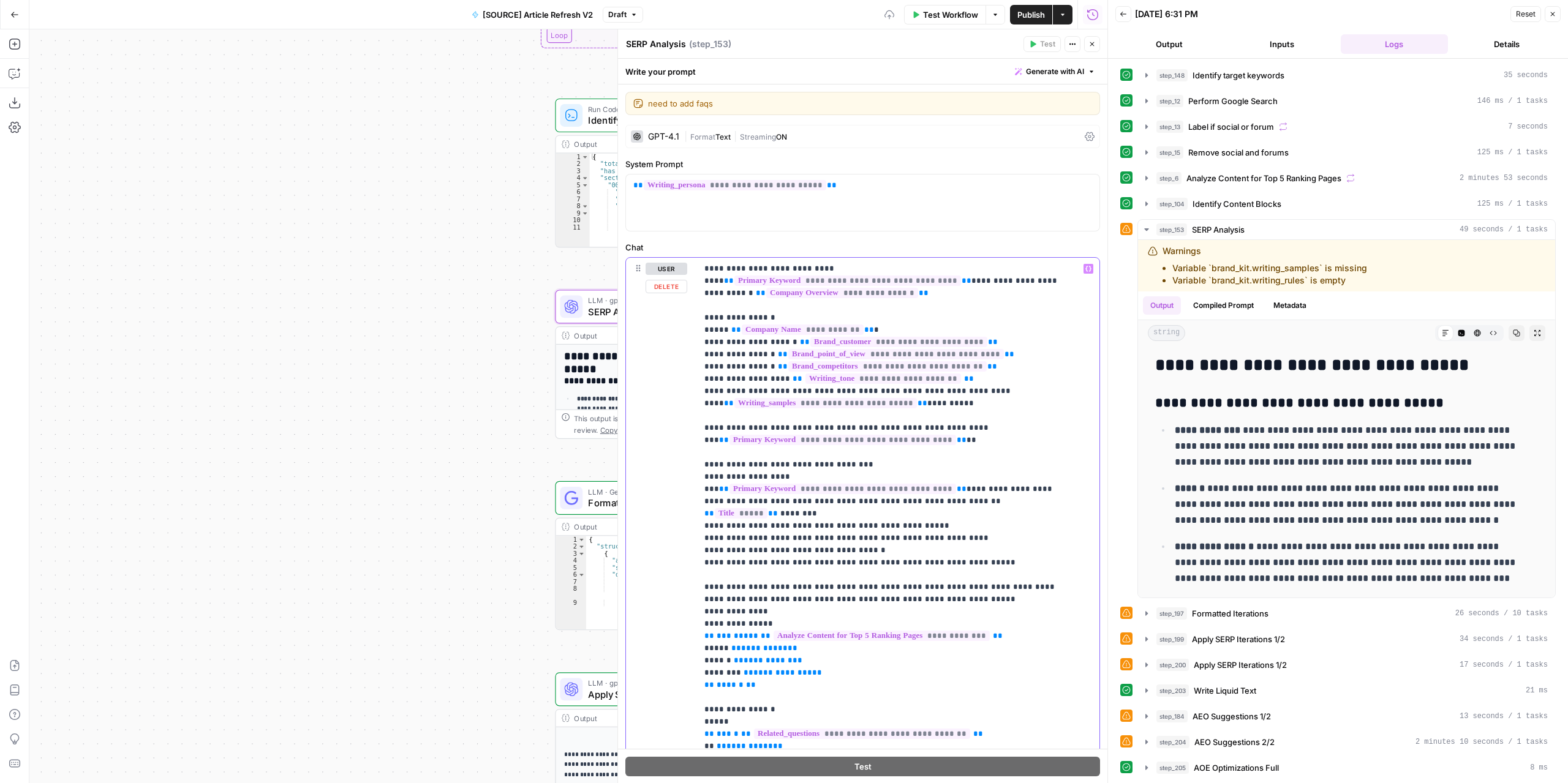
click at [1085, 268] on icon "button" at bounding box center [1088, 269] width 6 height 6
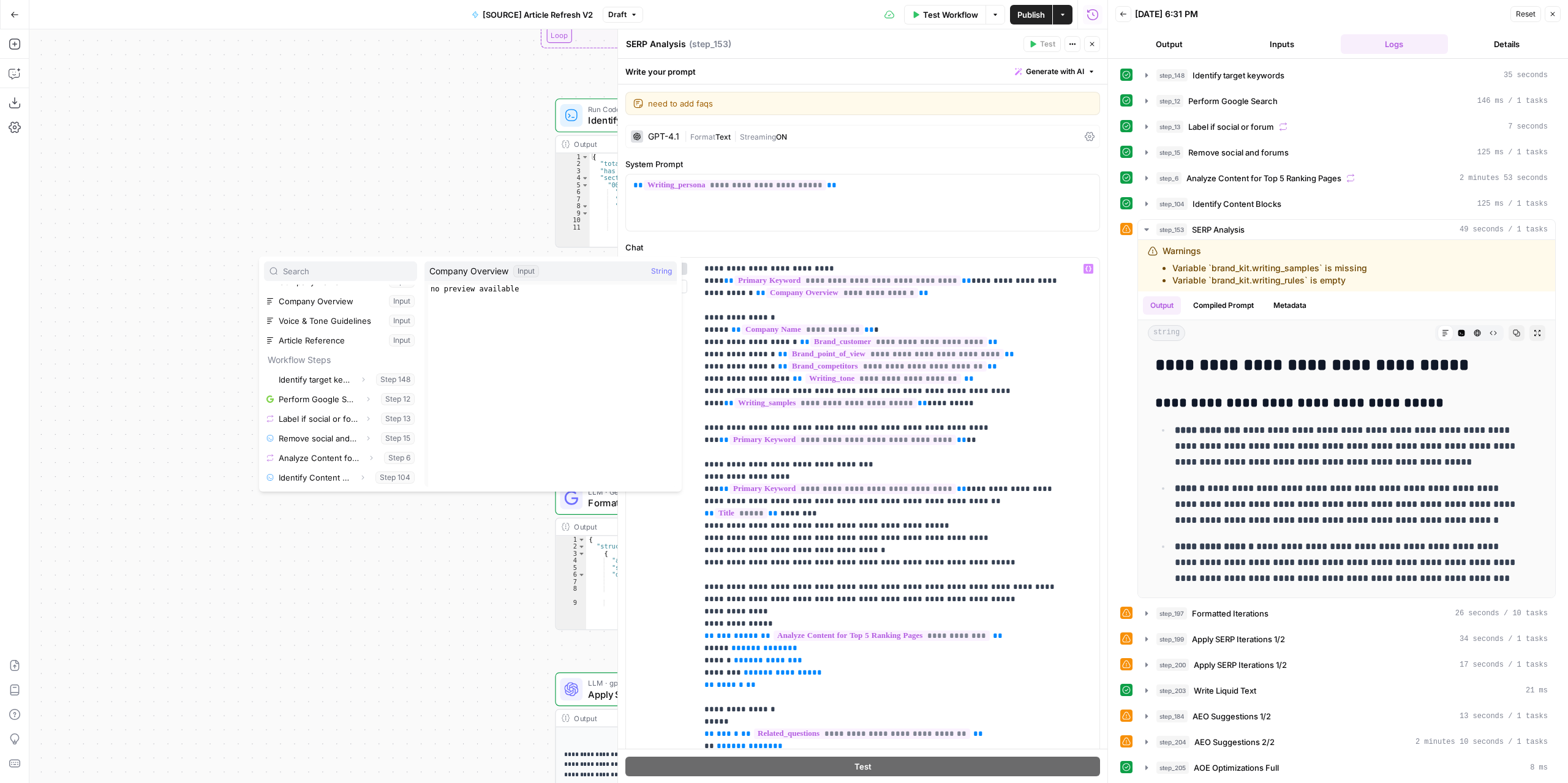
scroll to position [89, 0]
click at [333, 355] on button "Select variable Company Overview" at bounding box center [340, 362] width 153 height 19
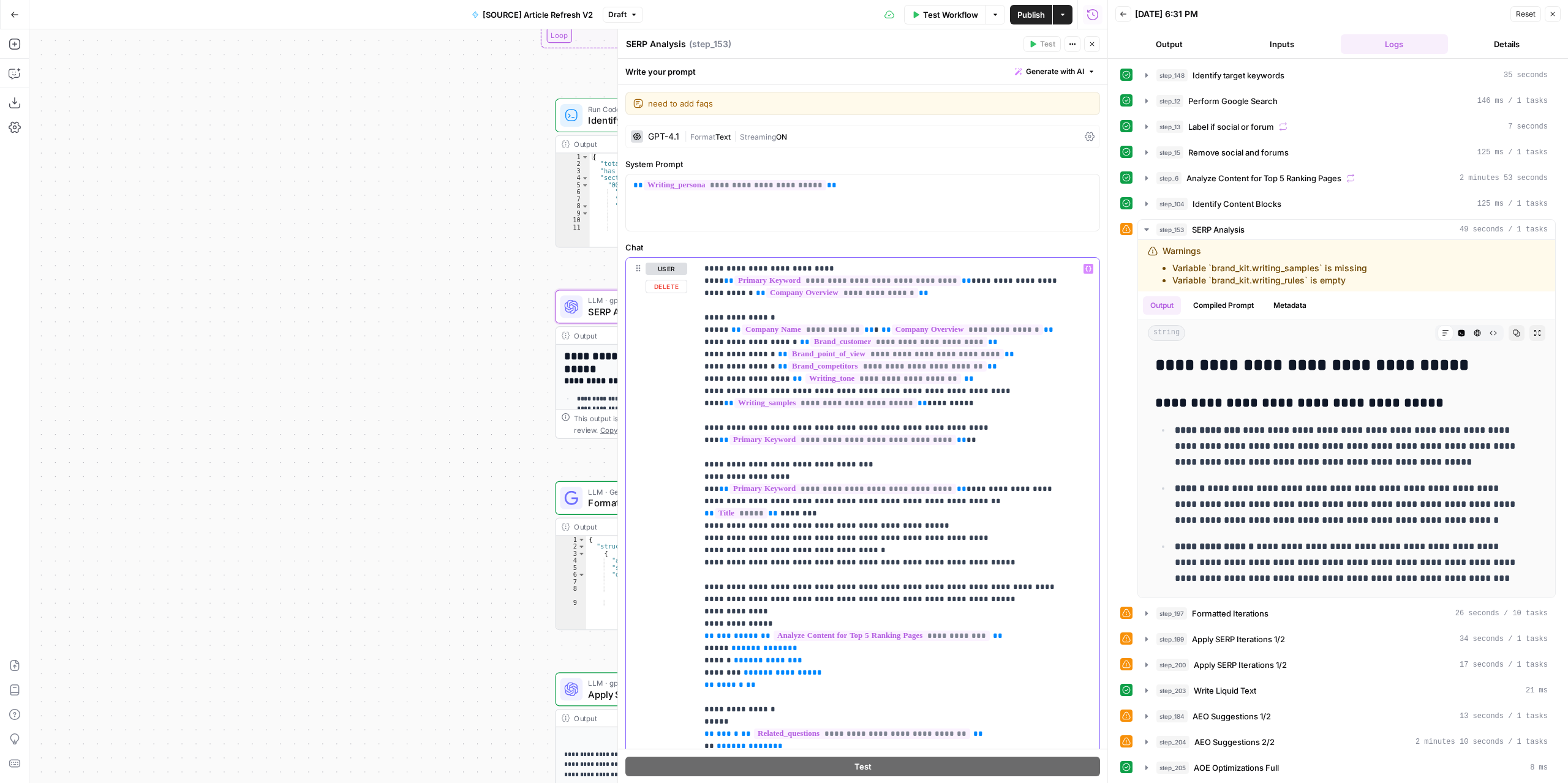
drag, startPoint x: 971, startPoint y: 329, endPoint x: 678, endPoint y: 334, distance: 293.0
click at [678, 334] on div "**********" at bounding box center [863, 522] width 474 height 528
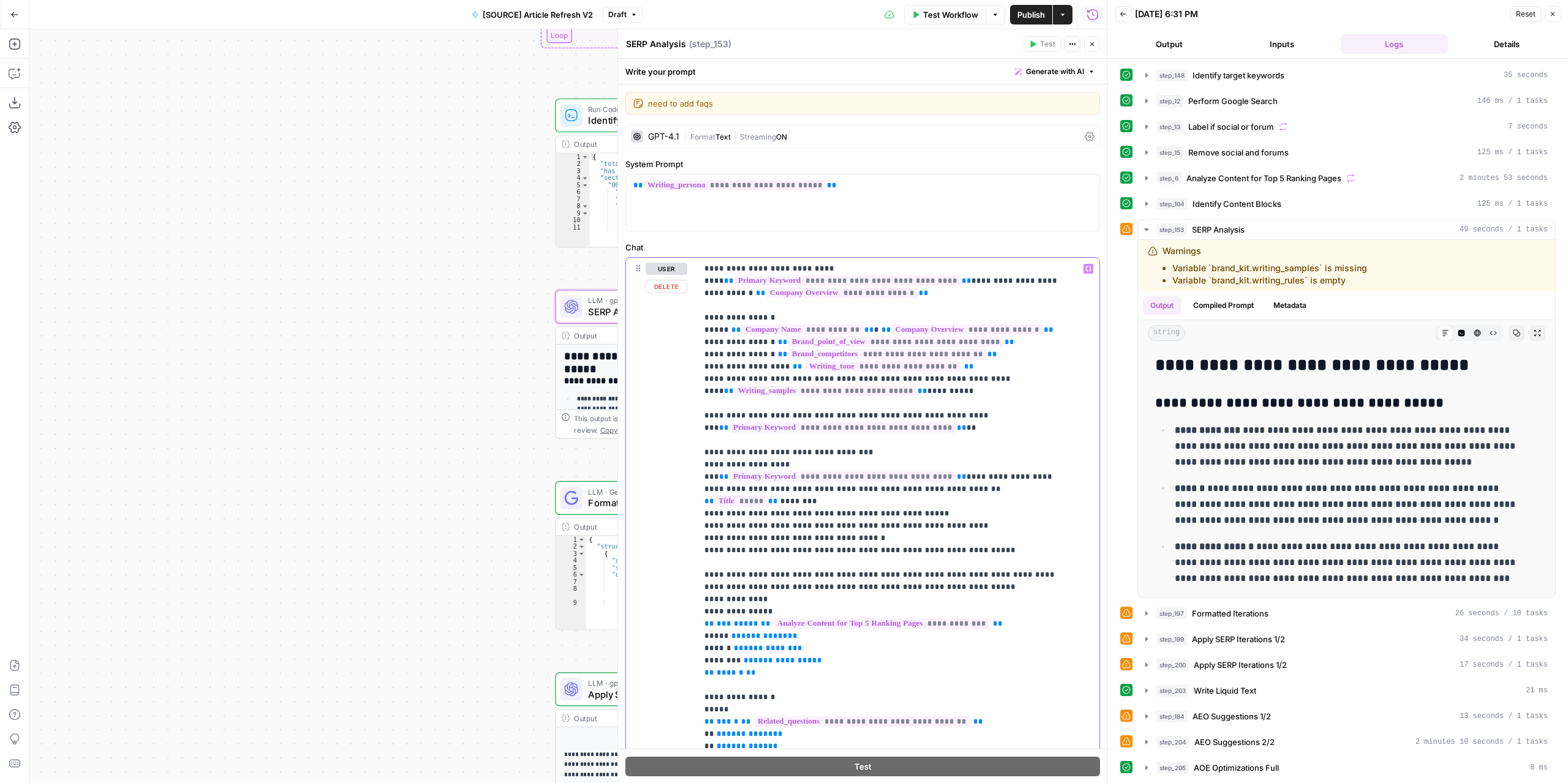
drag, startPoint x: 973, startPoint y: 342, endPoint x: 677, endPoint y: 344, distance: 296.0
click at [677, 344] on div "**********" at bounding box center [863, 522] width 474 height 528
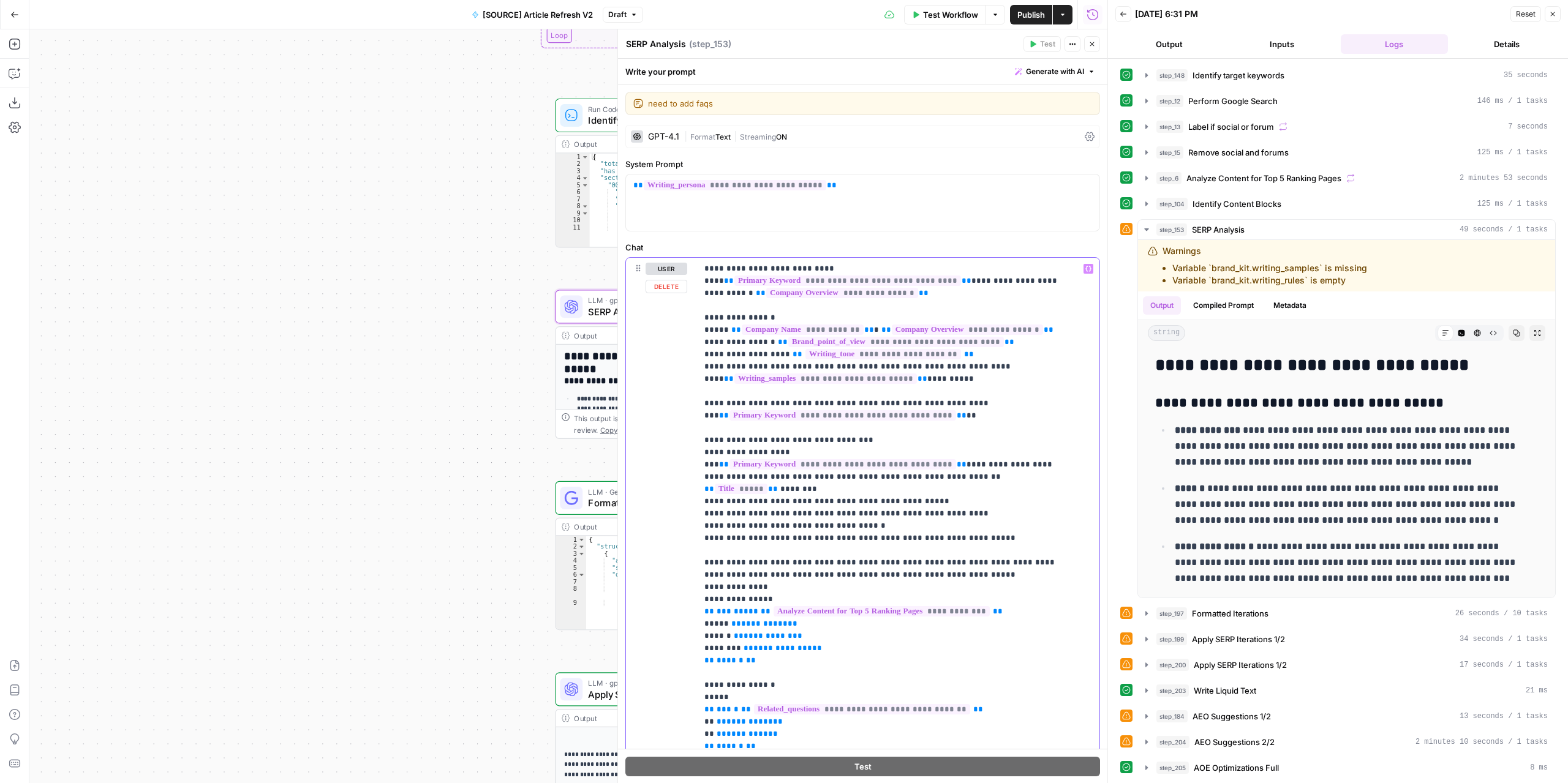
drag, startPoint x: 983, startPoint y: 331, endPoint x: 681, endPoint y: 333, distance: 302.0
click at [682, 333] on div "**********" at bounding box center [863, 522] width 474 height 528
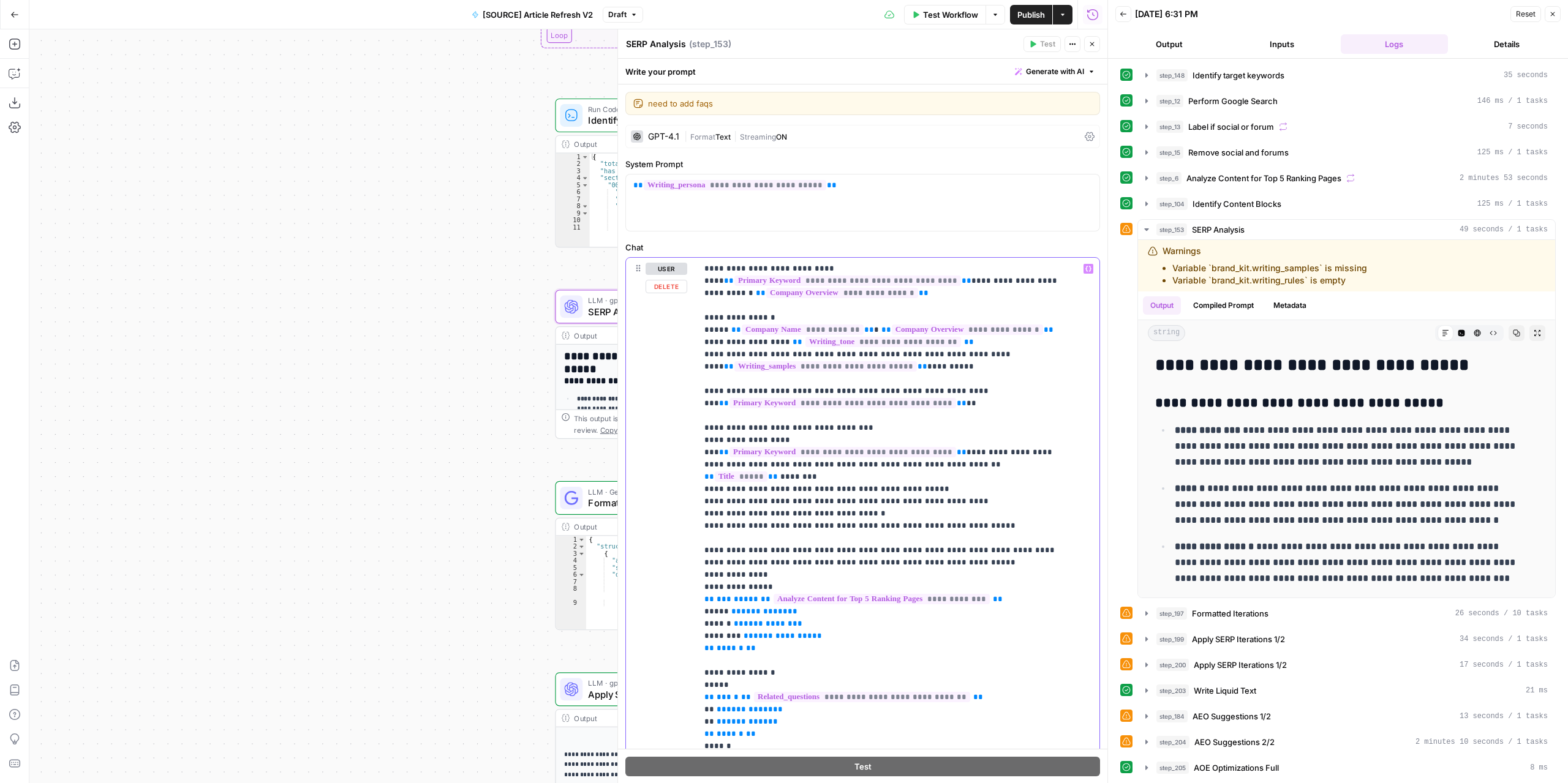
drag, startPoint x: 878, startPoint y: 355, endPoint x: 671, endPoint y: 355, distance: 207.0
click at [671, 355] on div "**********" at bounding box center [863, 522] width 474 height 528
click at [1085, 267] on icon "button" at bounding box center [1088, 269] width 6 height 6
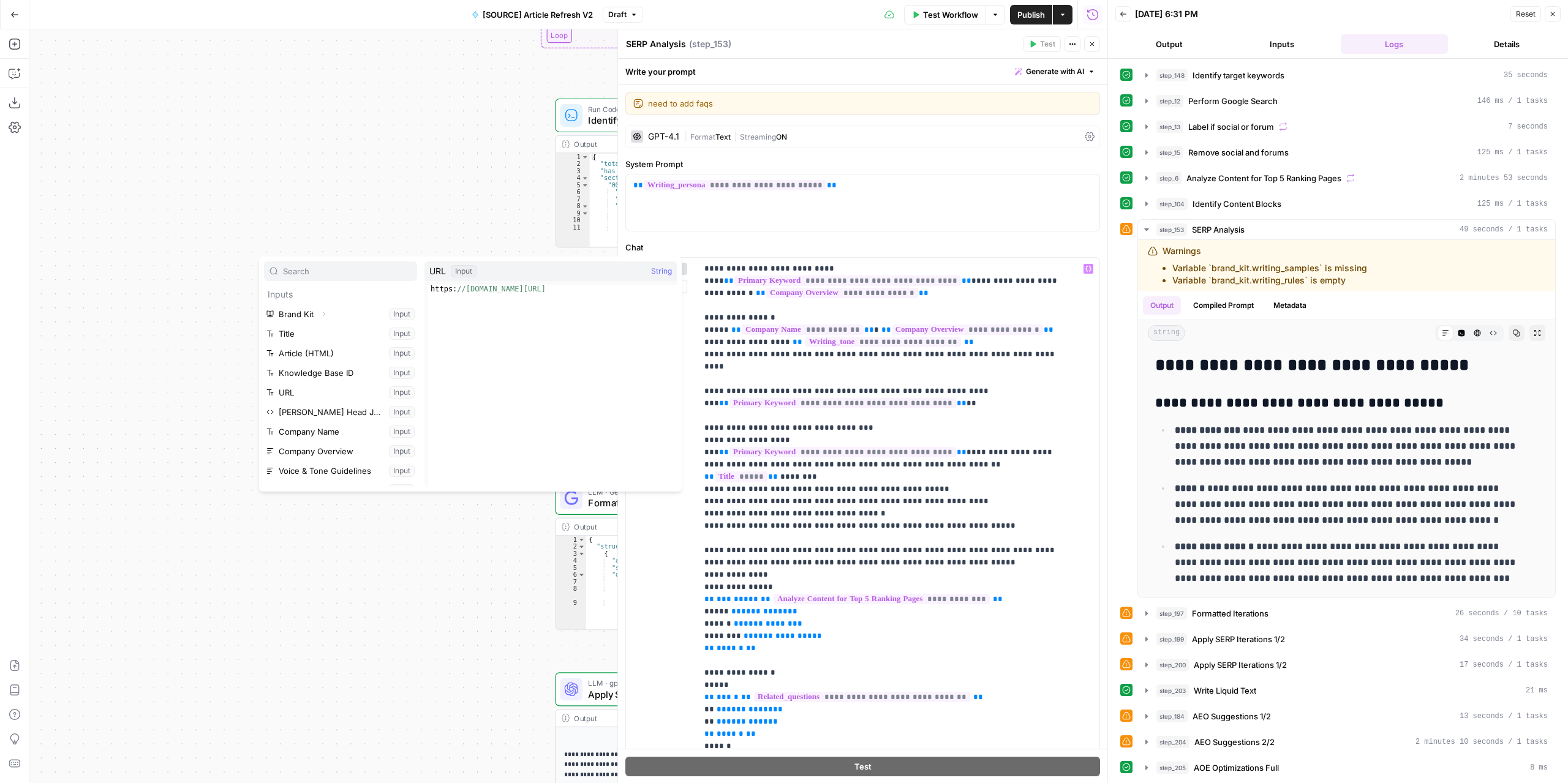
scroll to position [150, 0]
click at [361, 340] on button "Select variable Article Reference" at bounding box center [340, 340] width 153 height 19
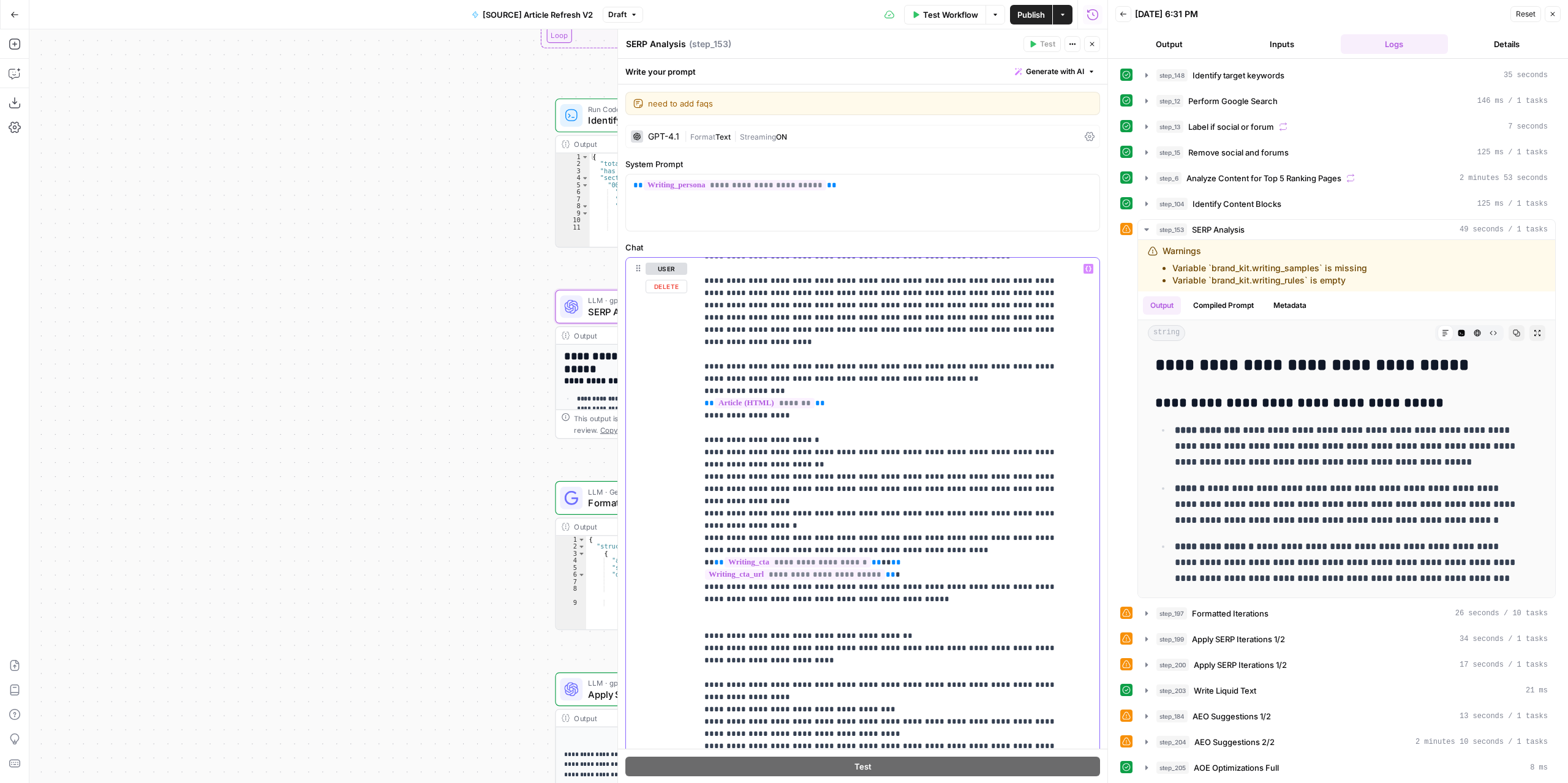
scroll to position [857, 0]
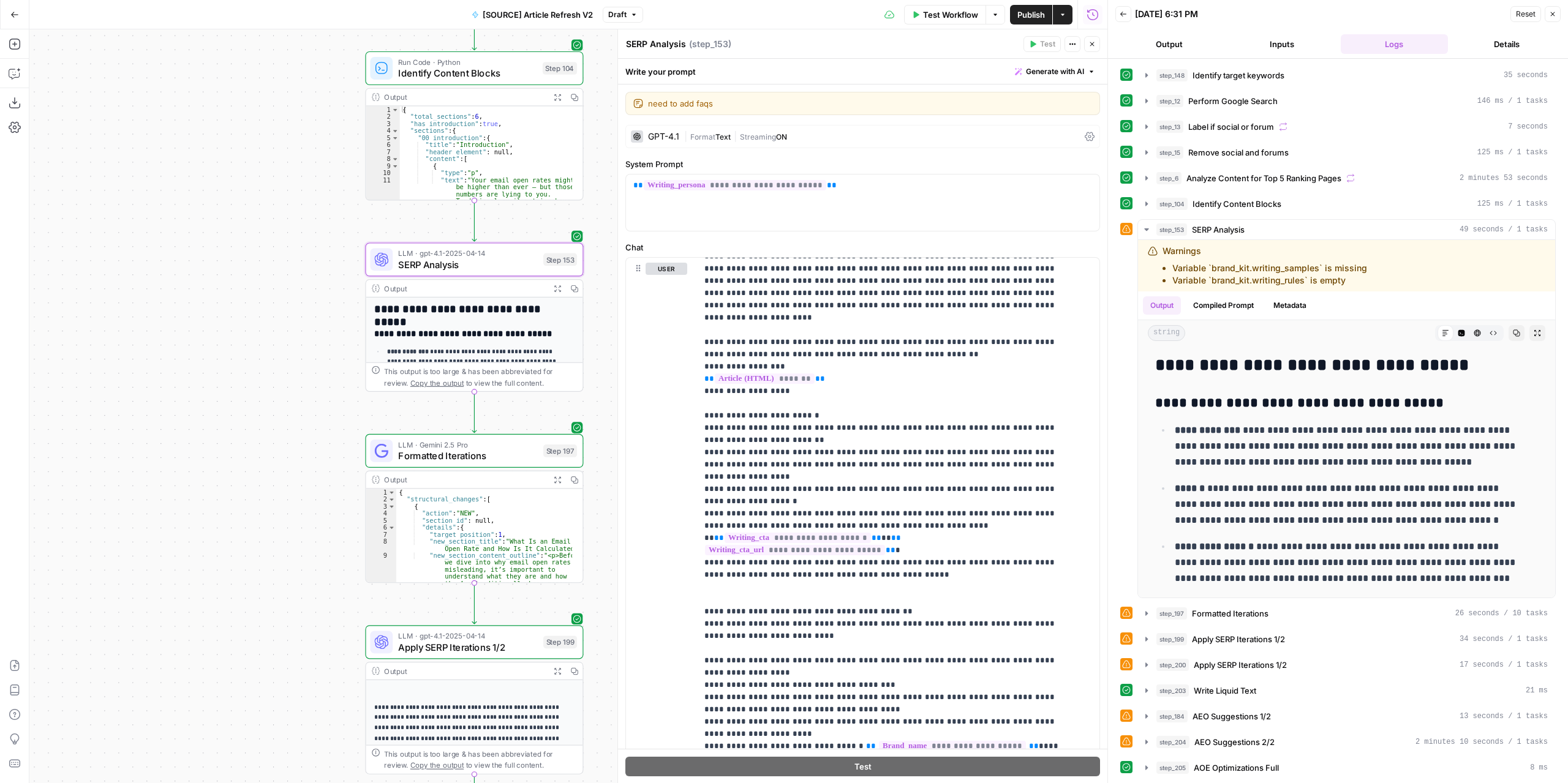
drag, startPoint x: 457, startPoint y: 240, endPoint x: 271, endPoint y: 196, distance: 191.1
click at [271, 196] on div "true false false true false true Workflow Set Inputs Inputs Power Agent Identif…" at bounding box center [568, 406] width 1078 height 754
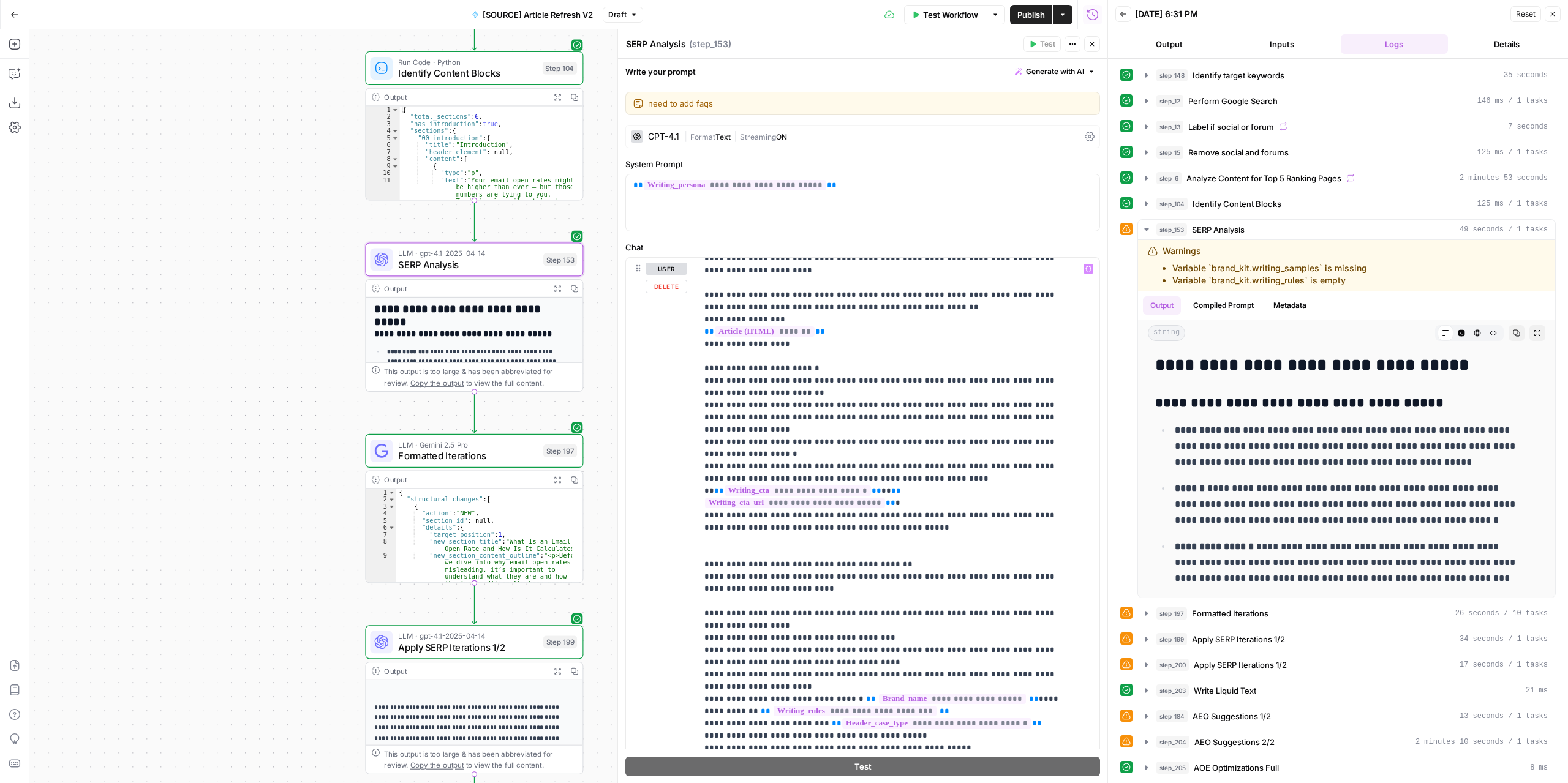
scroll to position [919, 0]
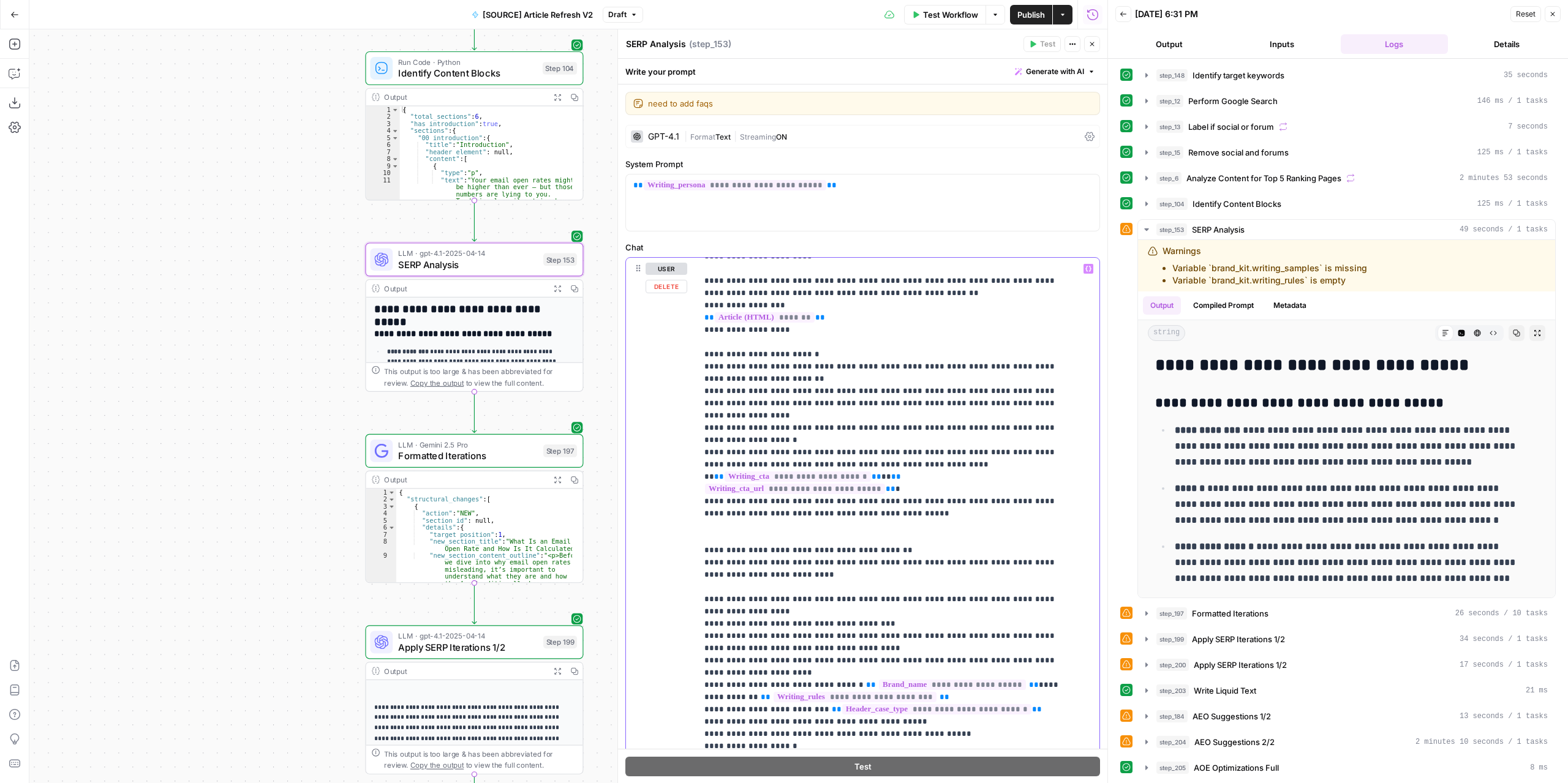
drag, startPoint x: 870, startPoint y: 378, endPoint x: 877, endPoint y: 367, distance: 13.0
click at [877, 367] on p "**********" at bounding box center [889, 85] width 369 height 1482
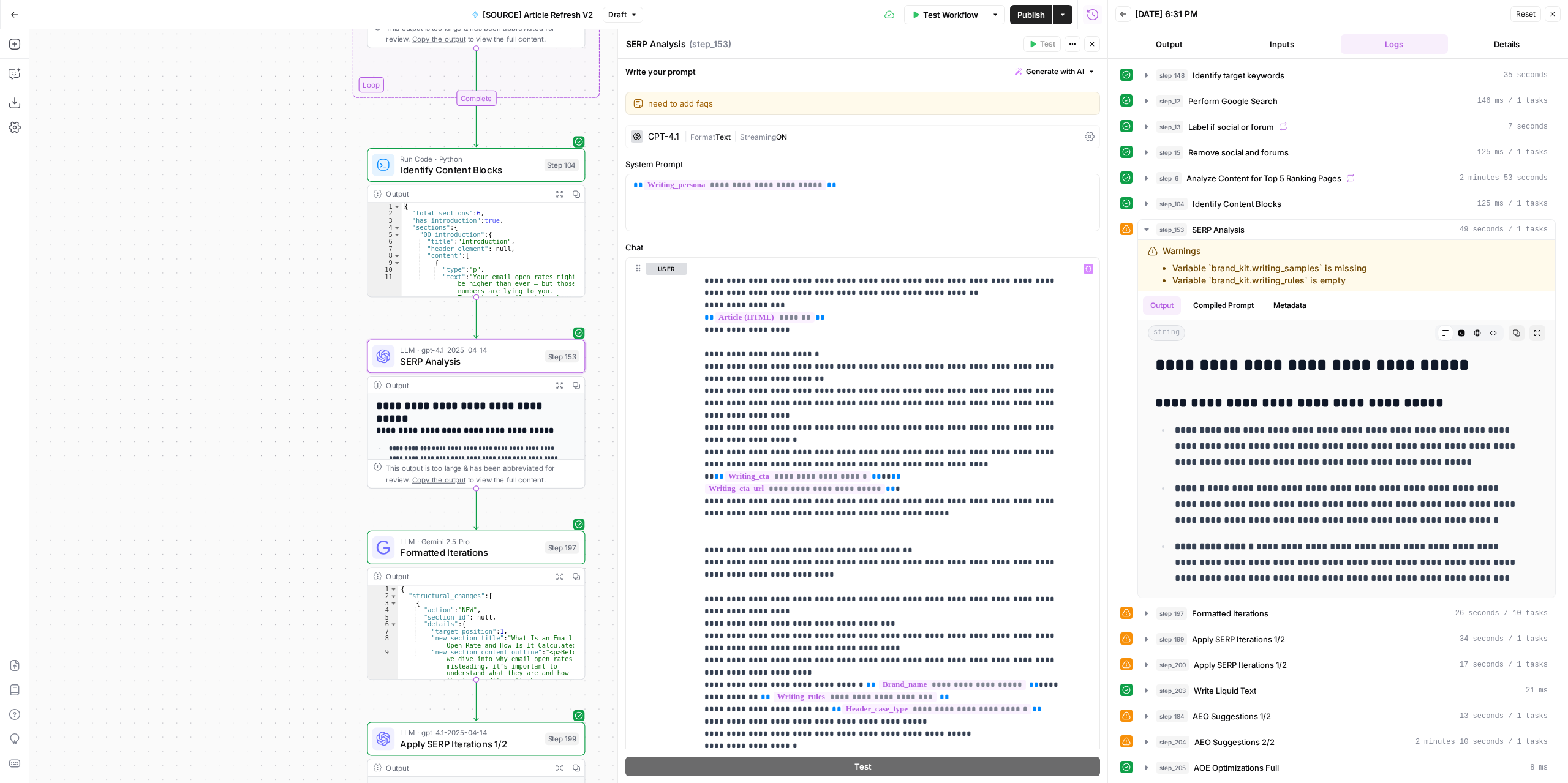
drag, startPoint x: 230, startPoint y: 320, endPoint x: 208, endPoint y: 627, distance: 307.8
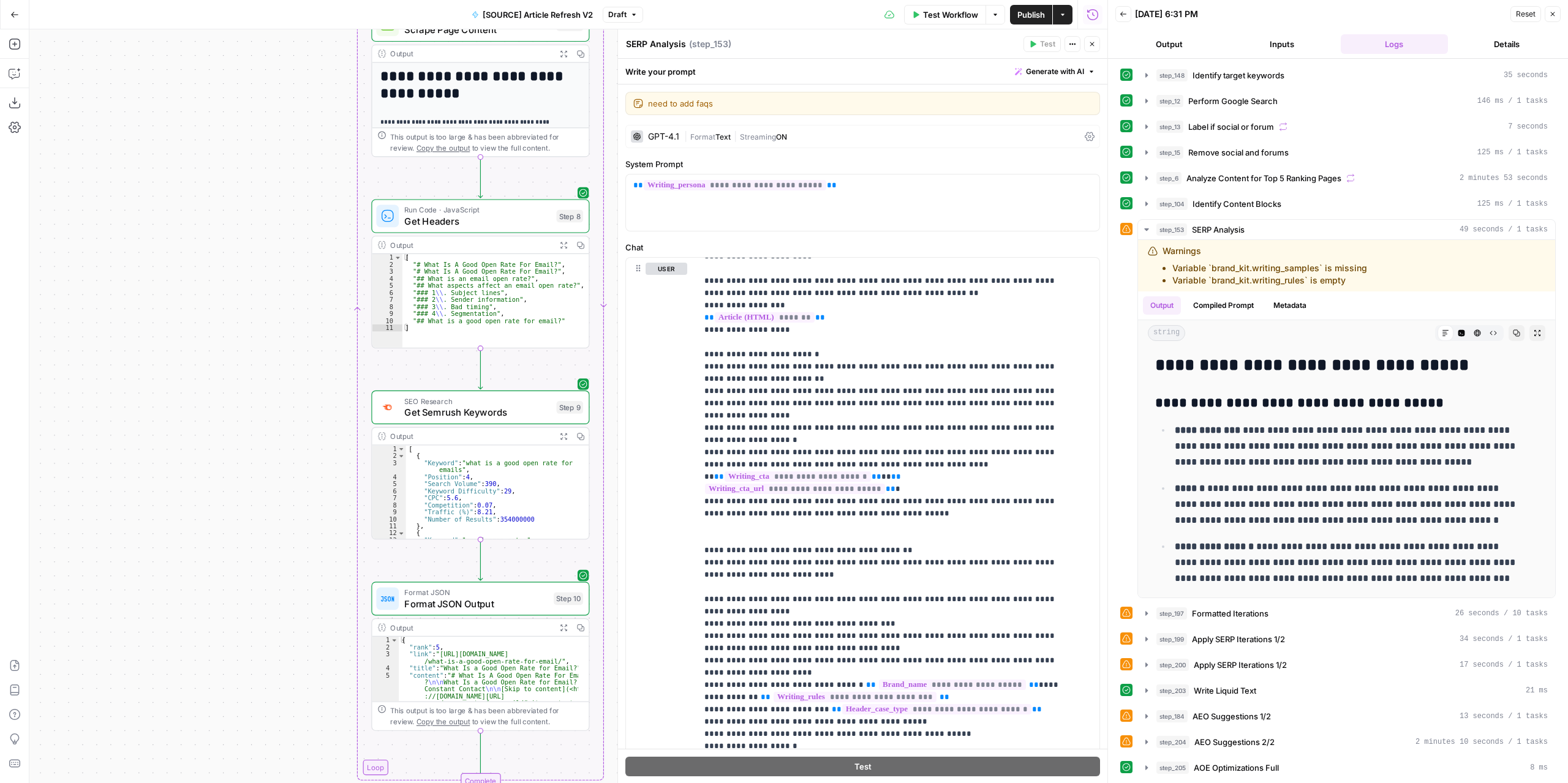
drag, startPoint x: 207, startPoint y: 291, endPoint x: 220, endPoint y: 285, distance: 14.3
drag, startPoint x: 223, startPoint y: 287, endPoint x: 170, endPoint y: 518, distance: 237.0
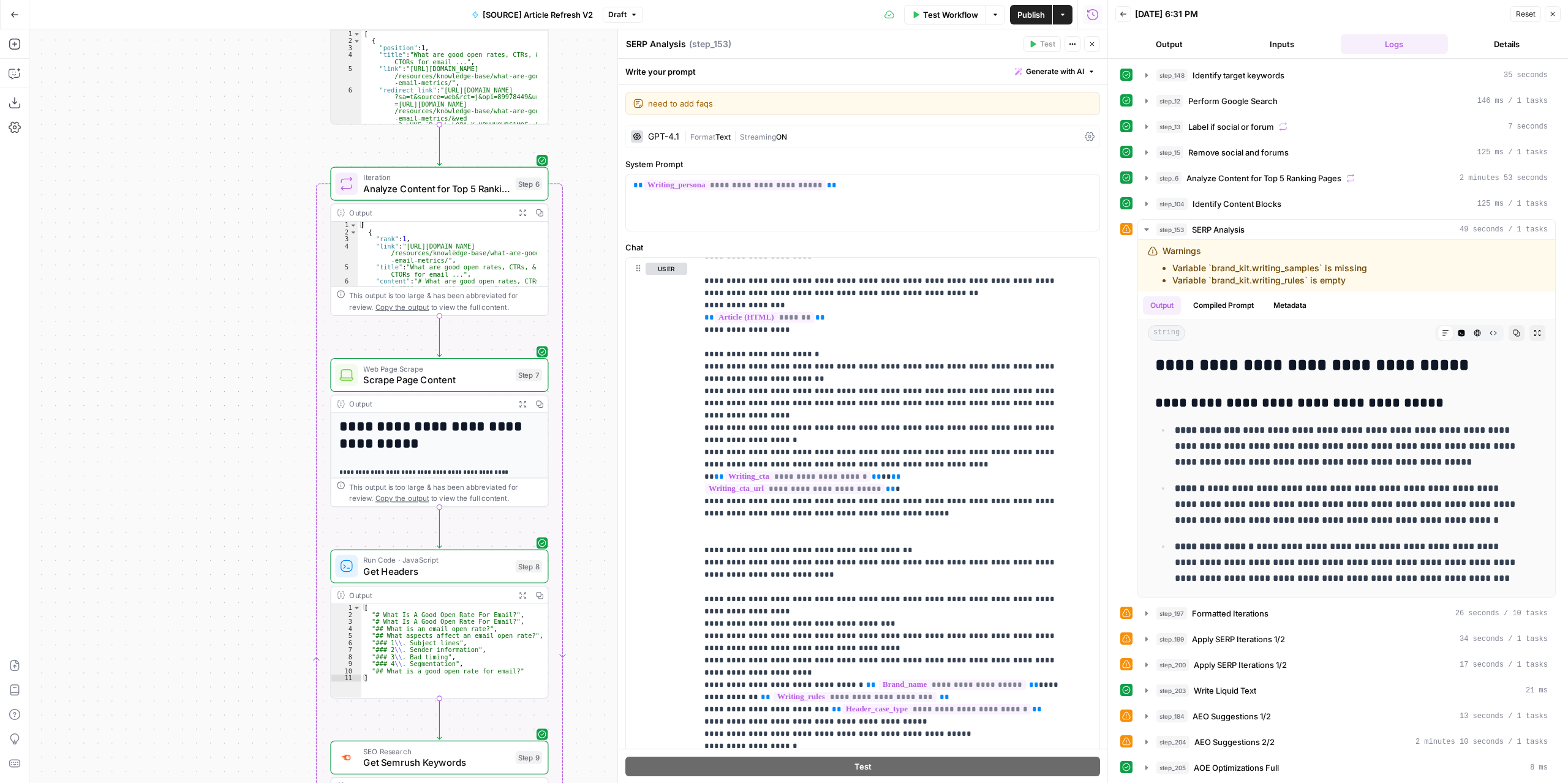
drag, startPoint x: 190, startPoint y: 287, endPoint x: 190, endPoint y: 564, distance: 277.0
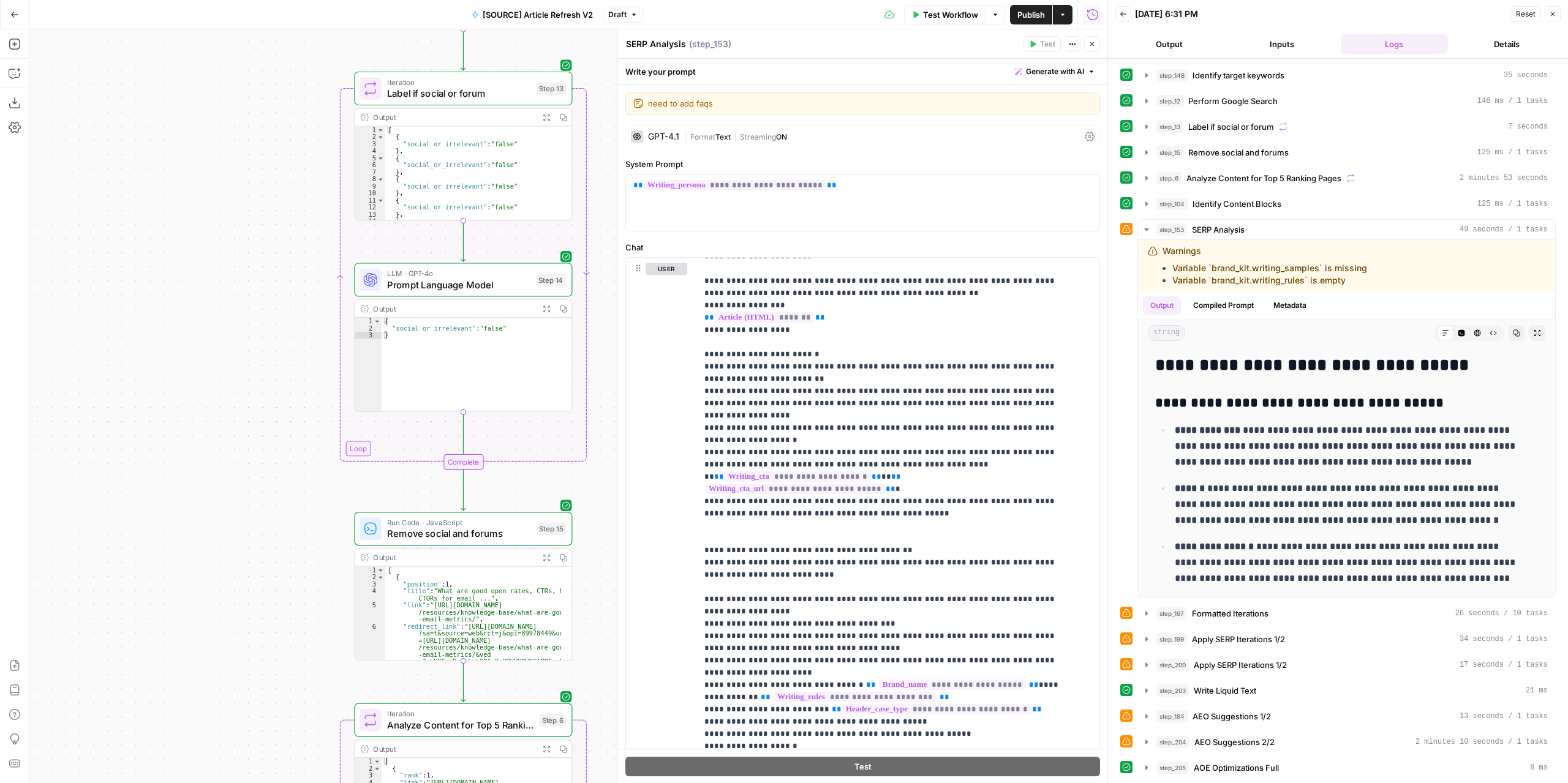
drag, startPoint x: 214, startPoint y: 428, endPoint x: 184, endPoint y: 438, distance: 31.6
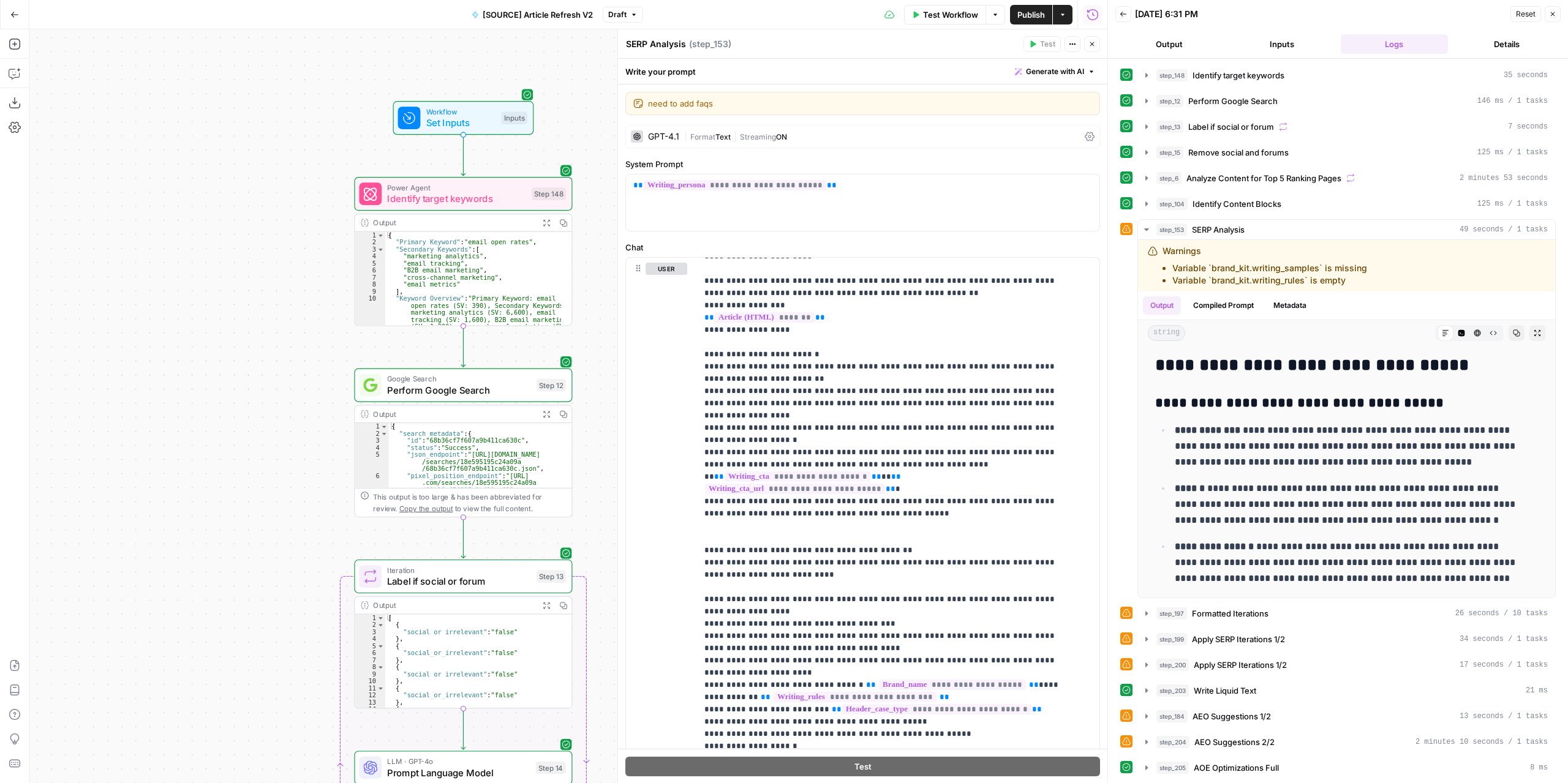
drag, startPoint x: 185, startPoint y: 333, endPoint x: 202, endPoint y: 298, distance: 38.9
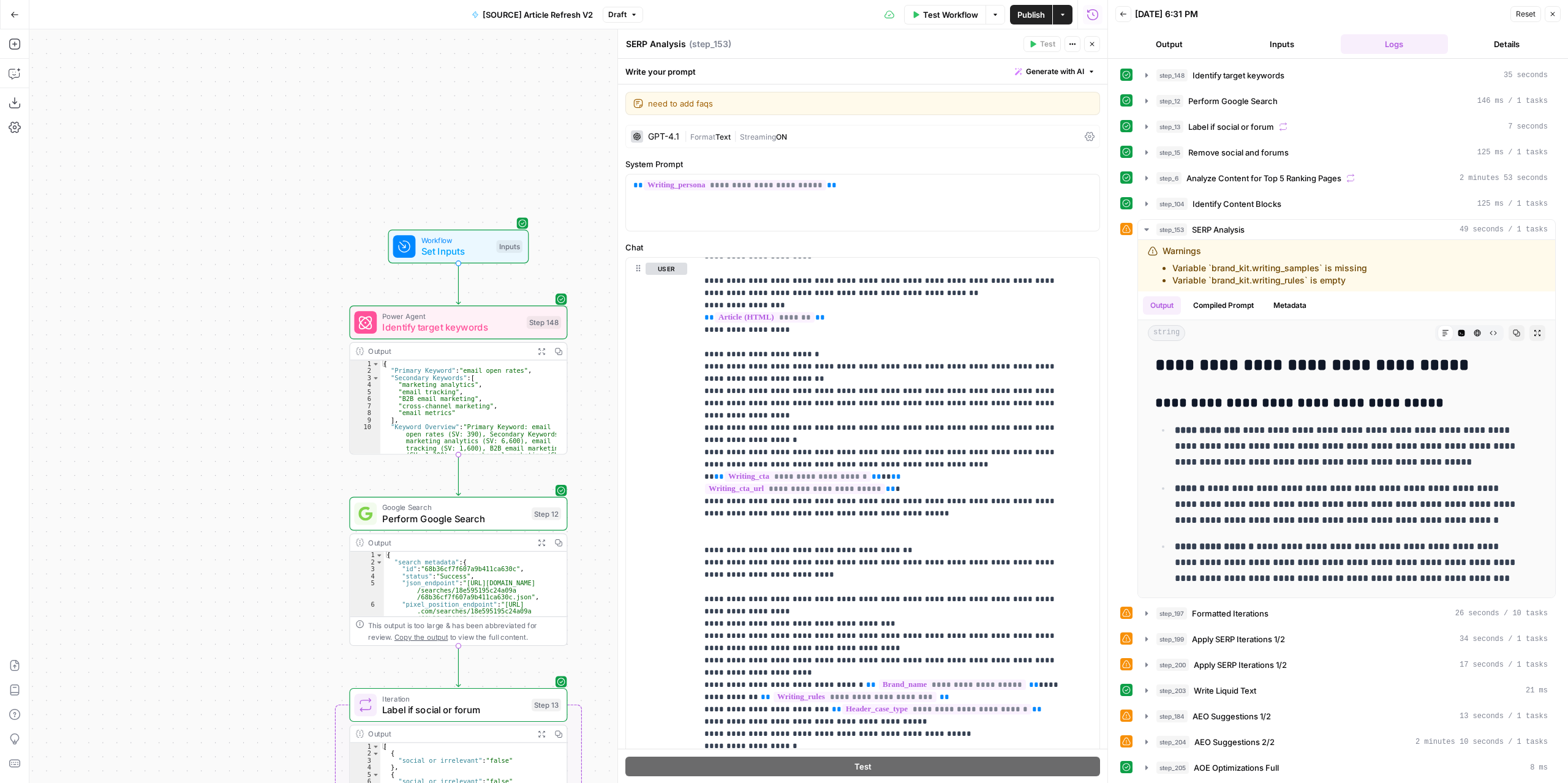
click at [468, 251] on span "Set Inputs" at bounding box center [456, 251] width 69 height 14
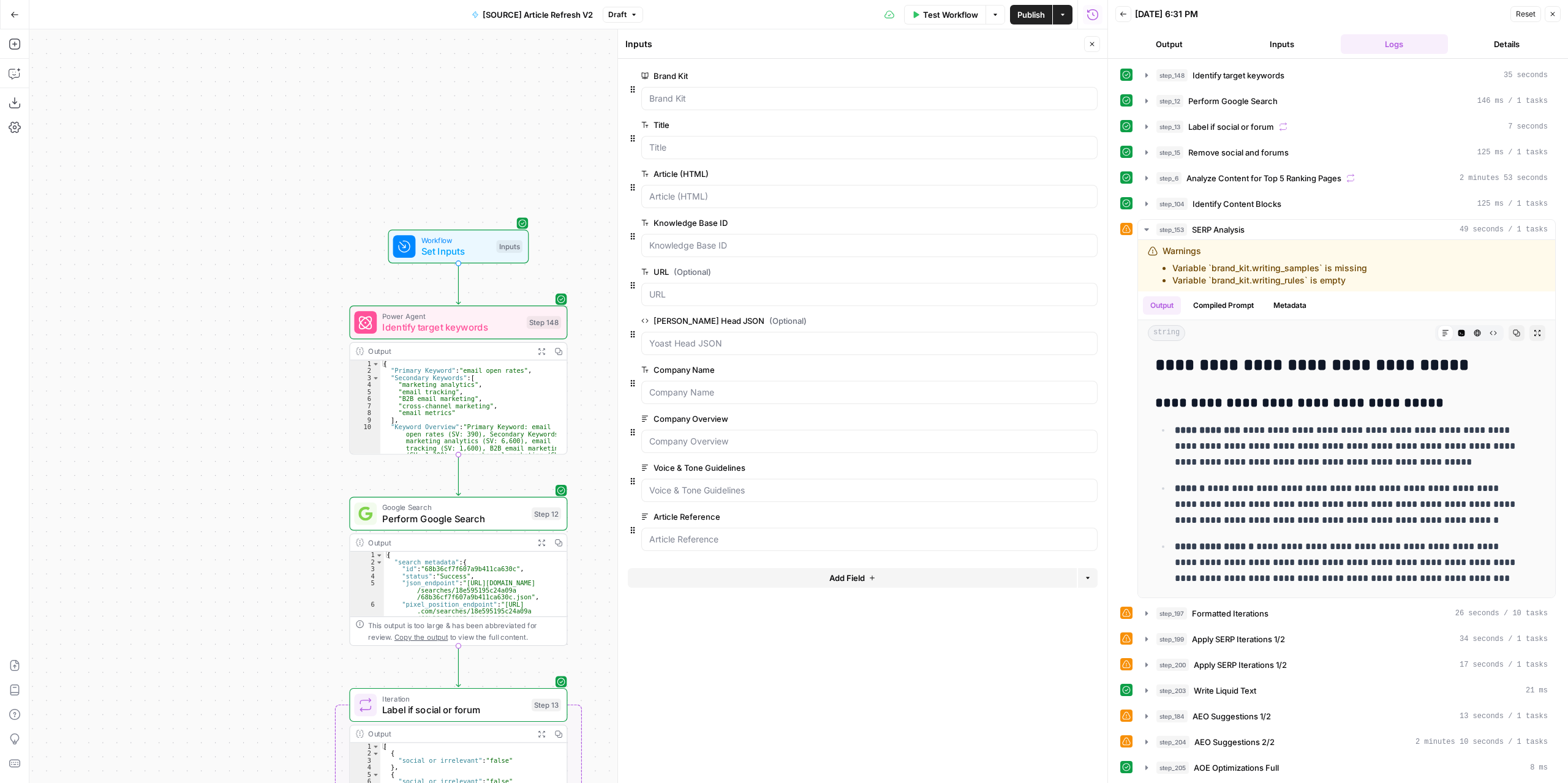
click at [848, 575] on span "Add Field" at bounding box center [846, 578] width 35 height 12
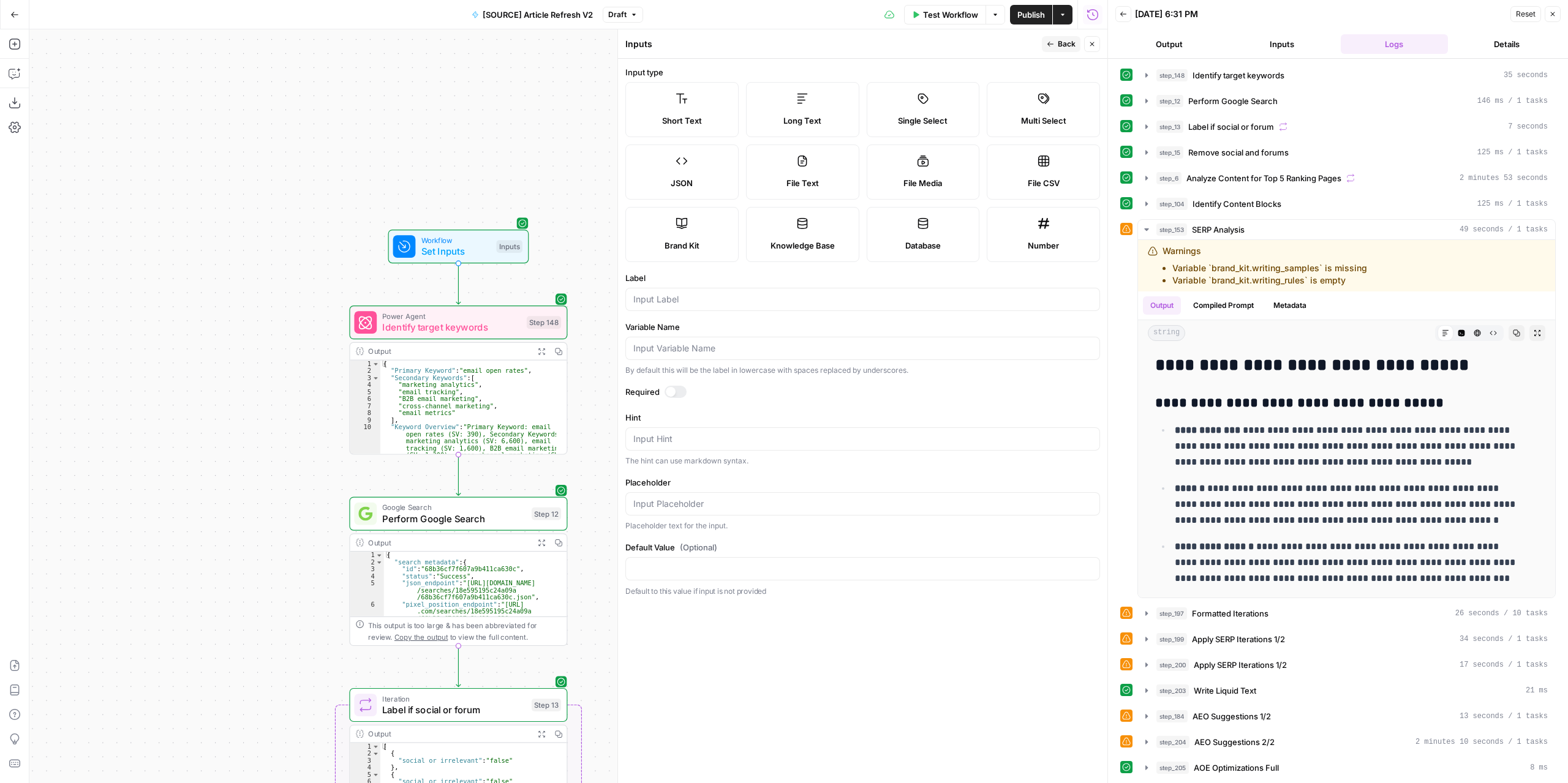
click at [783, 124] on span "Long Text" at bounding box center [802, 120] width 38 height 12
click at [703, 299] on input "Label" at bounding box center [863, 299] width 459 height 12
type input "CTA w/URL"
click at [677, 385] on div at bounding box center [675, 392] width 22 height 12
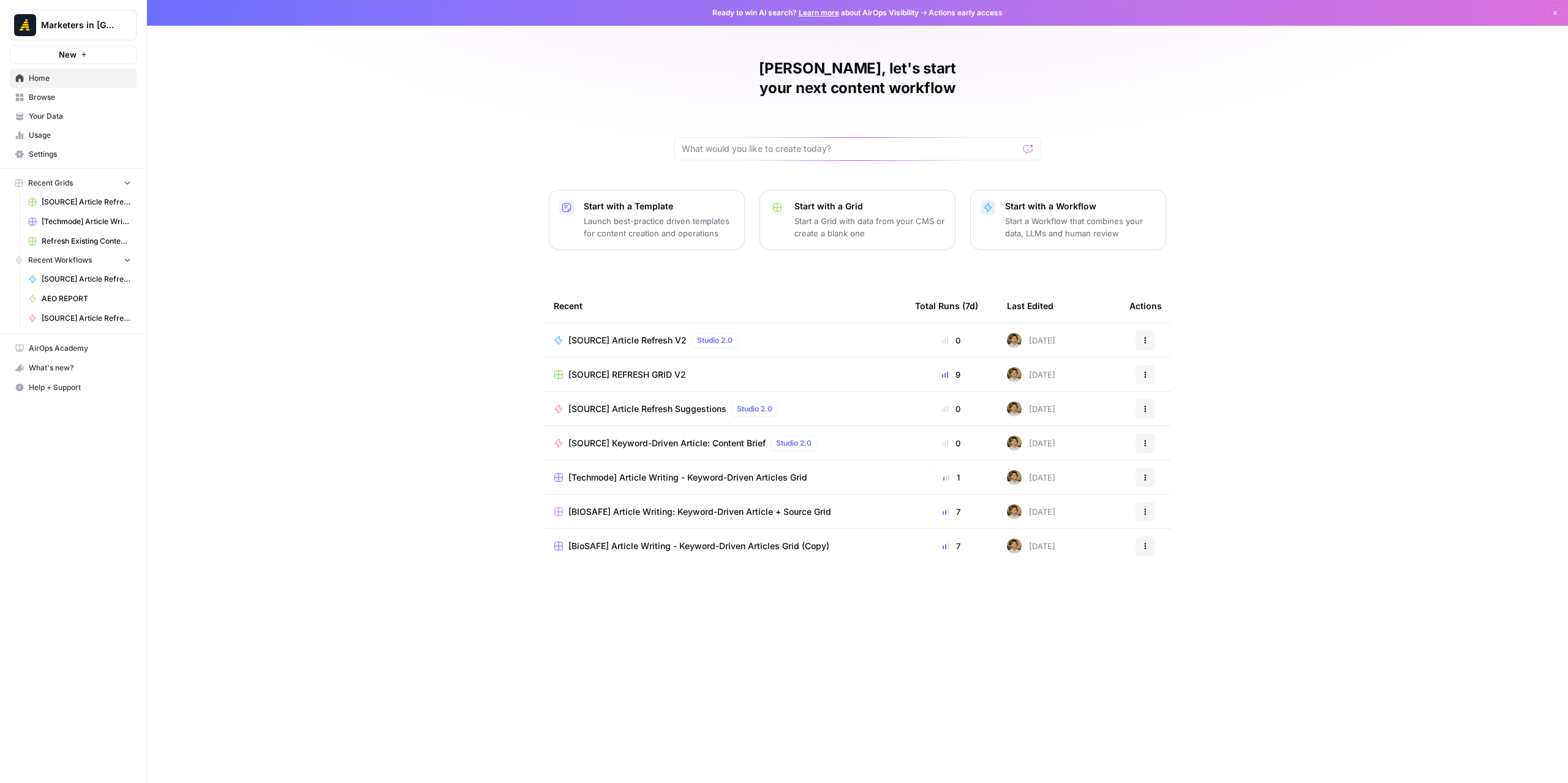
click at [69, 156] on span "Settings" at bounding box center [80, 154] width 102 height 11
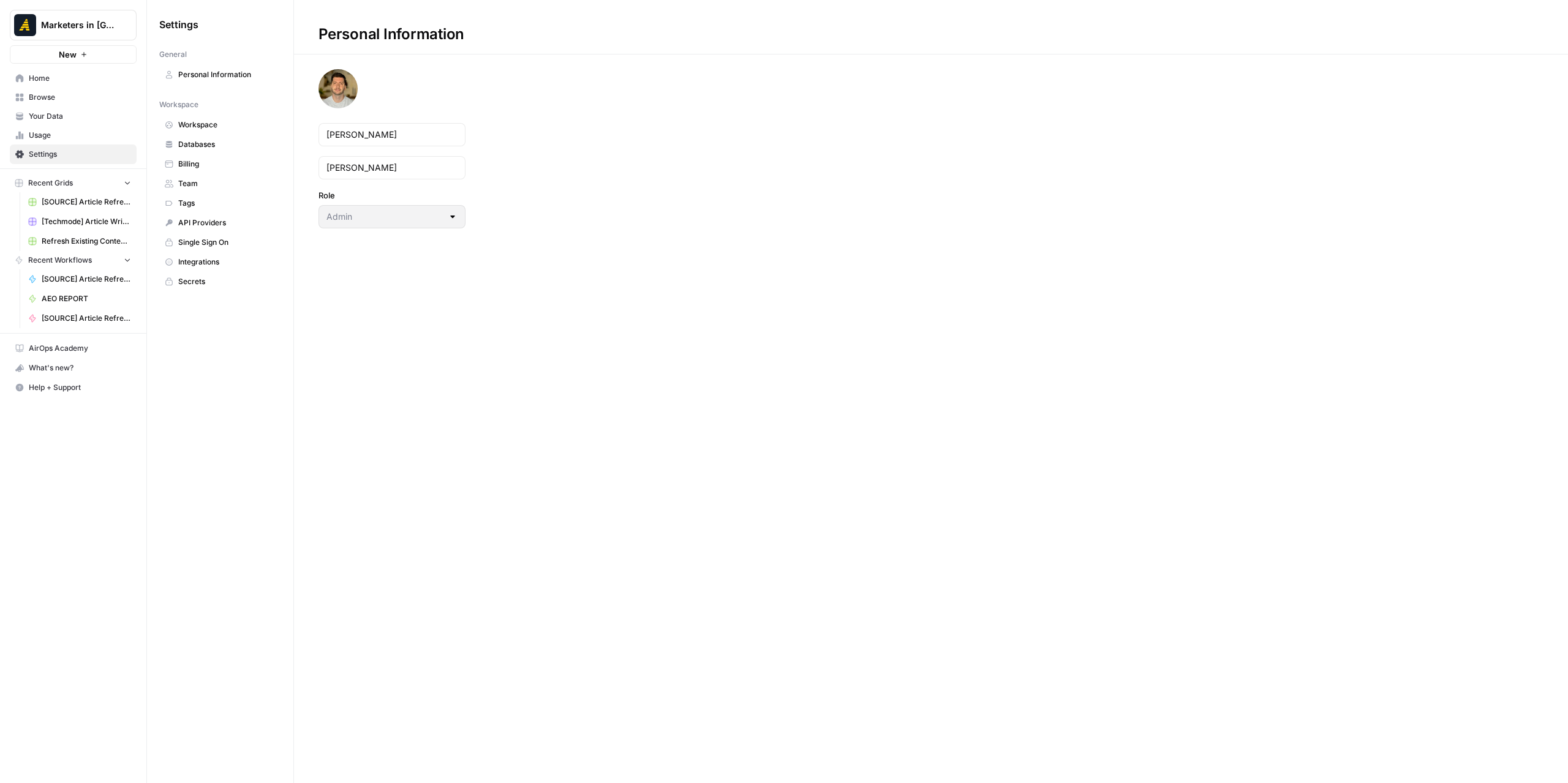
click at [214, 144] on span "Databases" at bounding box center [227, 144] width 98 height 11
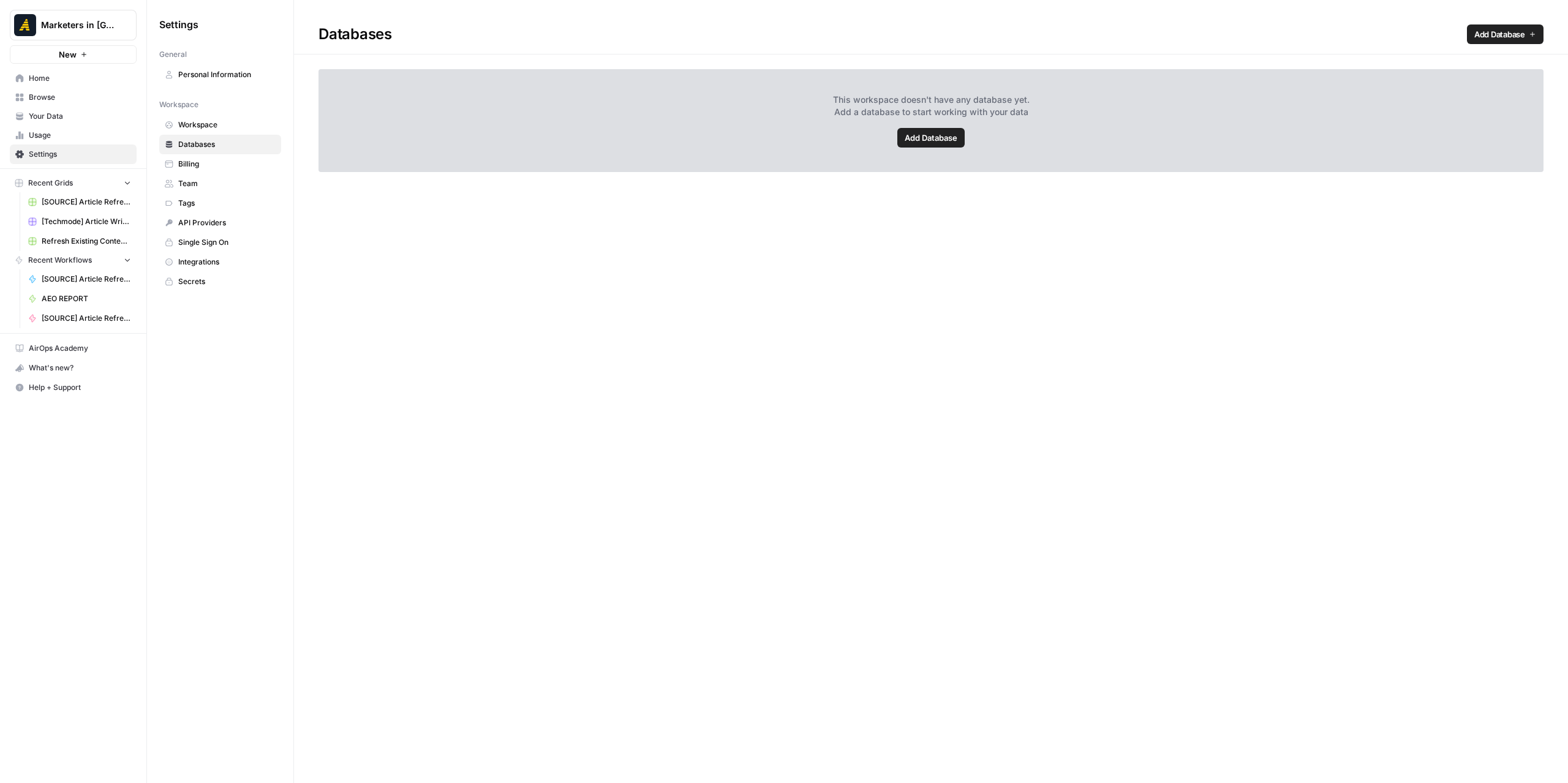
click at [77, 112] on span "Your Data" at bounding box center [80, 116] width 102 height 11
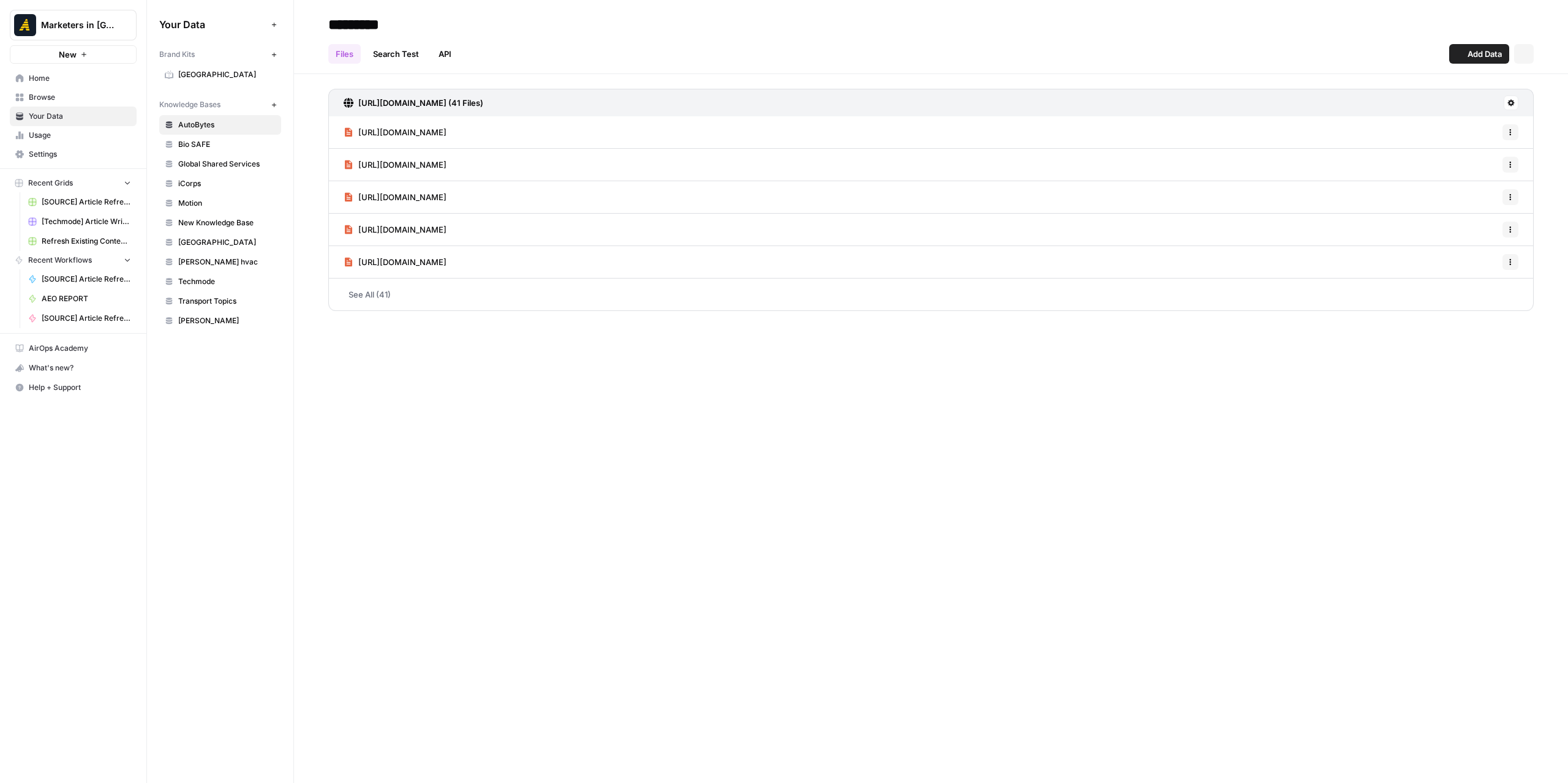
click at [206, 73] on span "[GEOGRAPHIC_DATA]" at bounding box center [227, 75] width 98 height 11
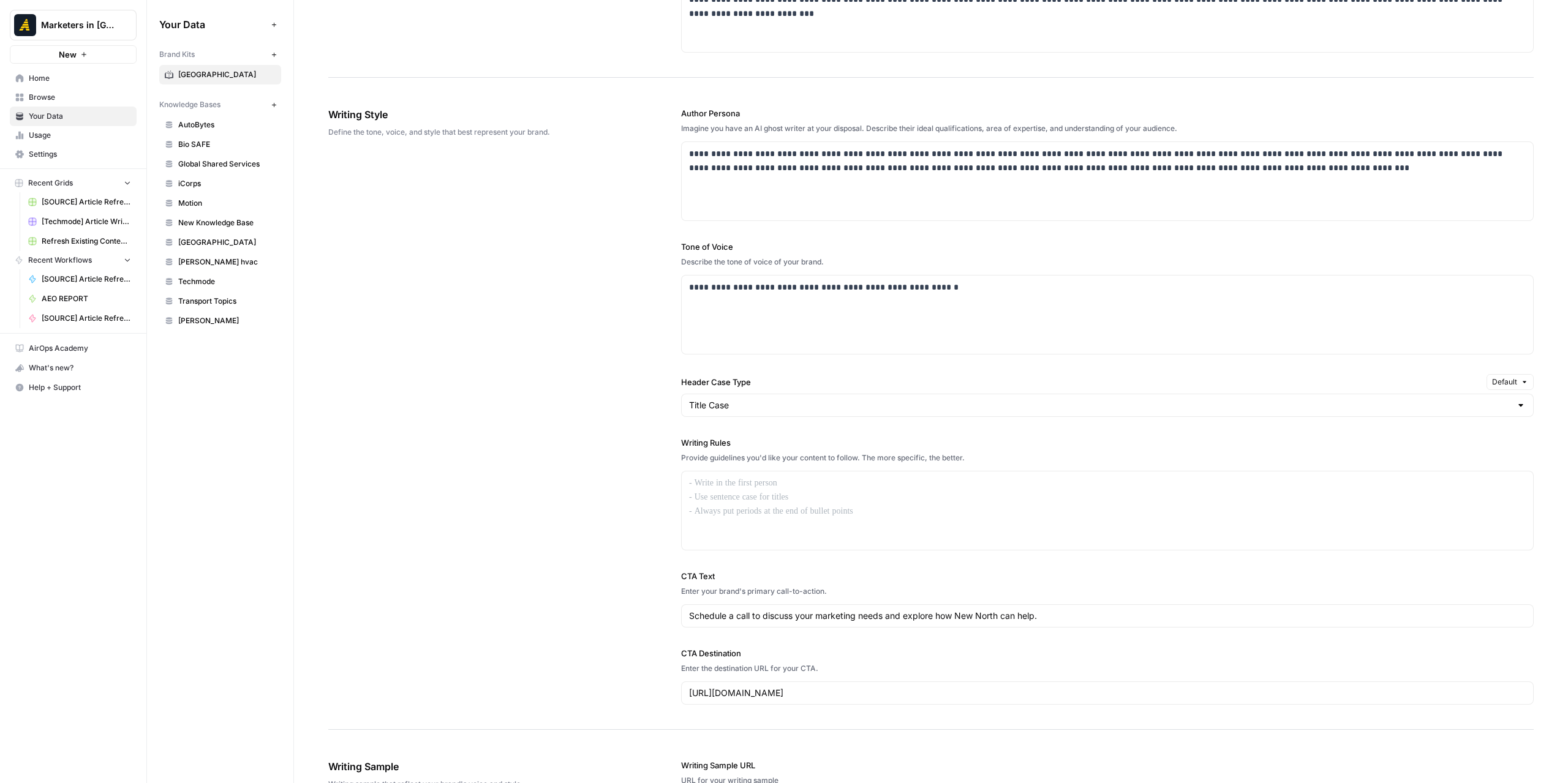
scroll to position [735, 0]
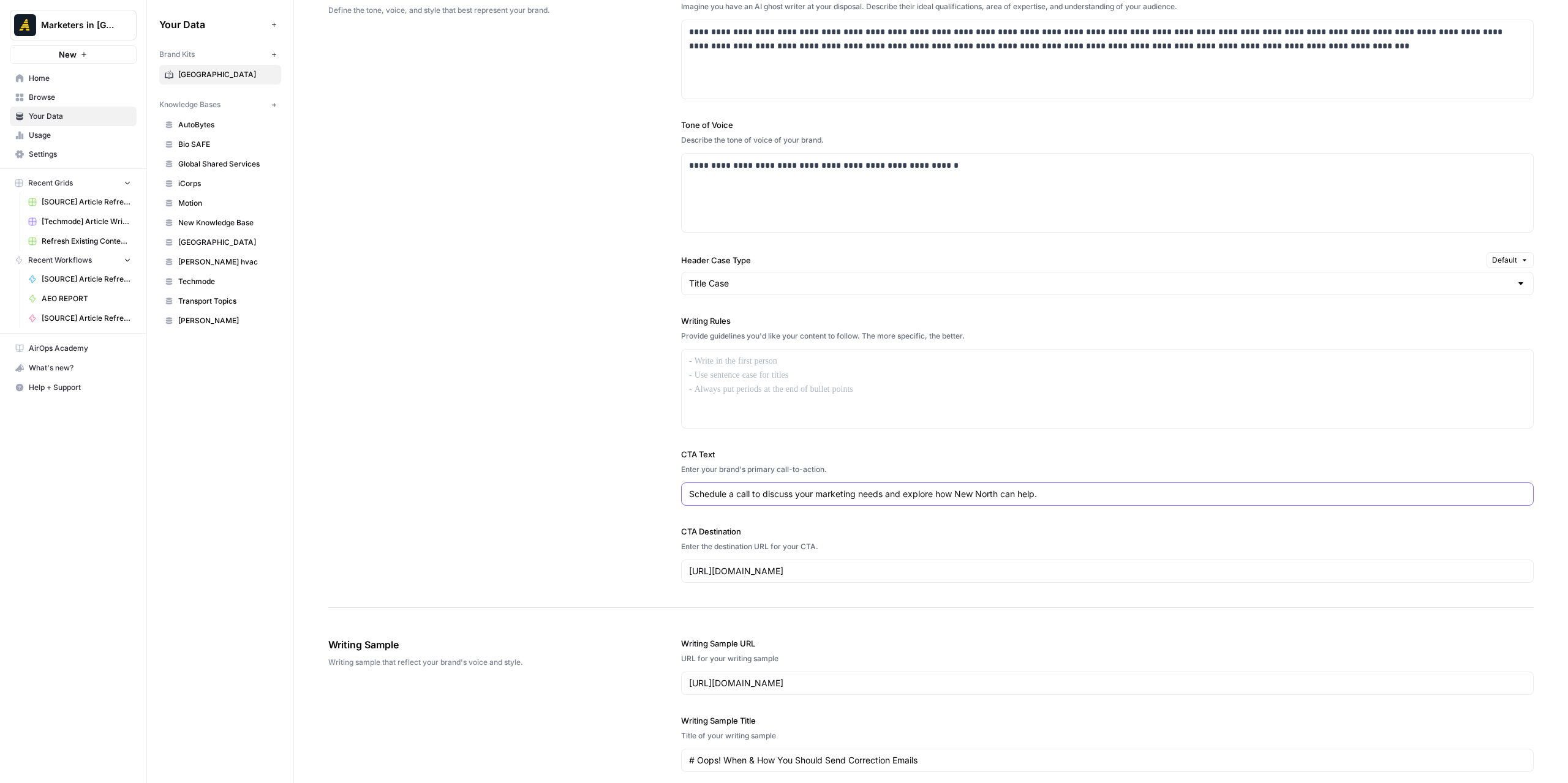
drag, startPoint x: 1055, startPoint y: 489, endPoint x: 649, endPoint y: 482, distance: 406.1
click at [649, 482] on div "**********" at bounding box center [931, 284] width 1205 height 647
click at [271, 51] on icon "button" at bounding box center [274, 55] width 7 height 7
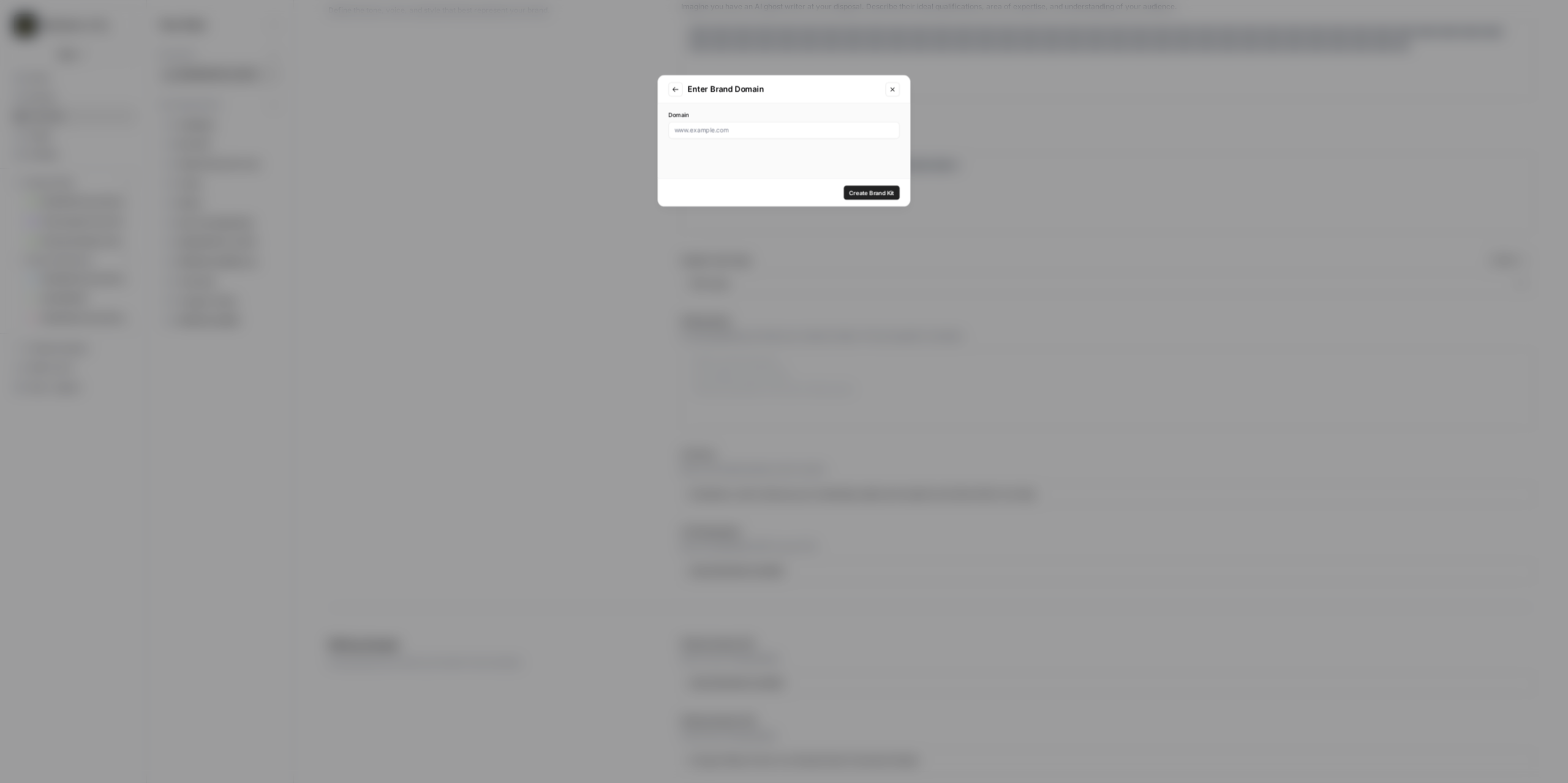
click at [271, 51] on div "Enter Brand Domain Domain Create Brand Kit" at bounding box center [784, 392] width 1568 height 783
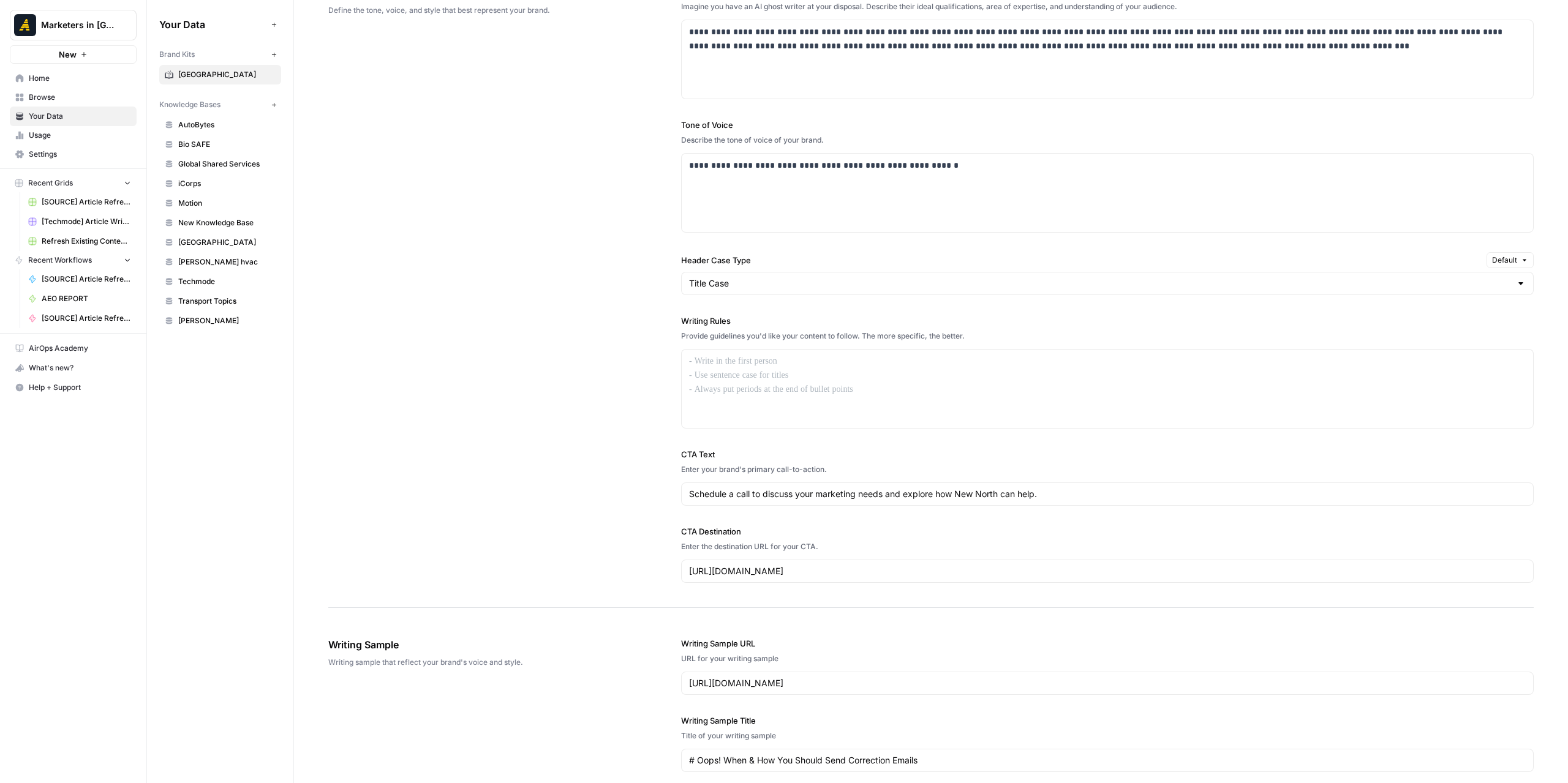
click at [271, 51] on icon "button" at bounding box center [274, 55] width 7 height 7
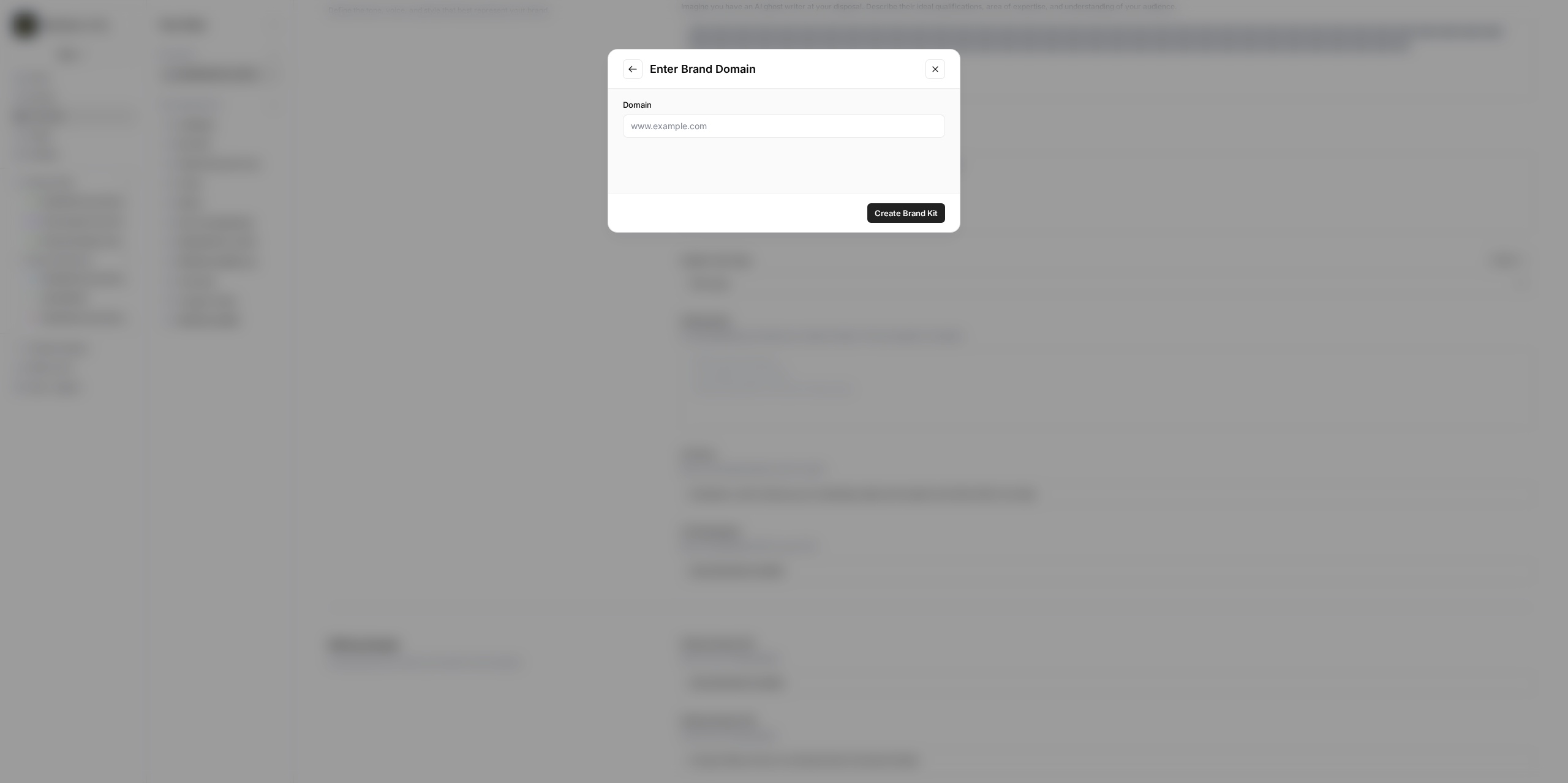
click at [932, 68] on icon "Close modal" at bounding box center [935, 69] width 10 height 10
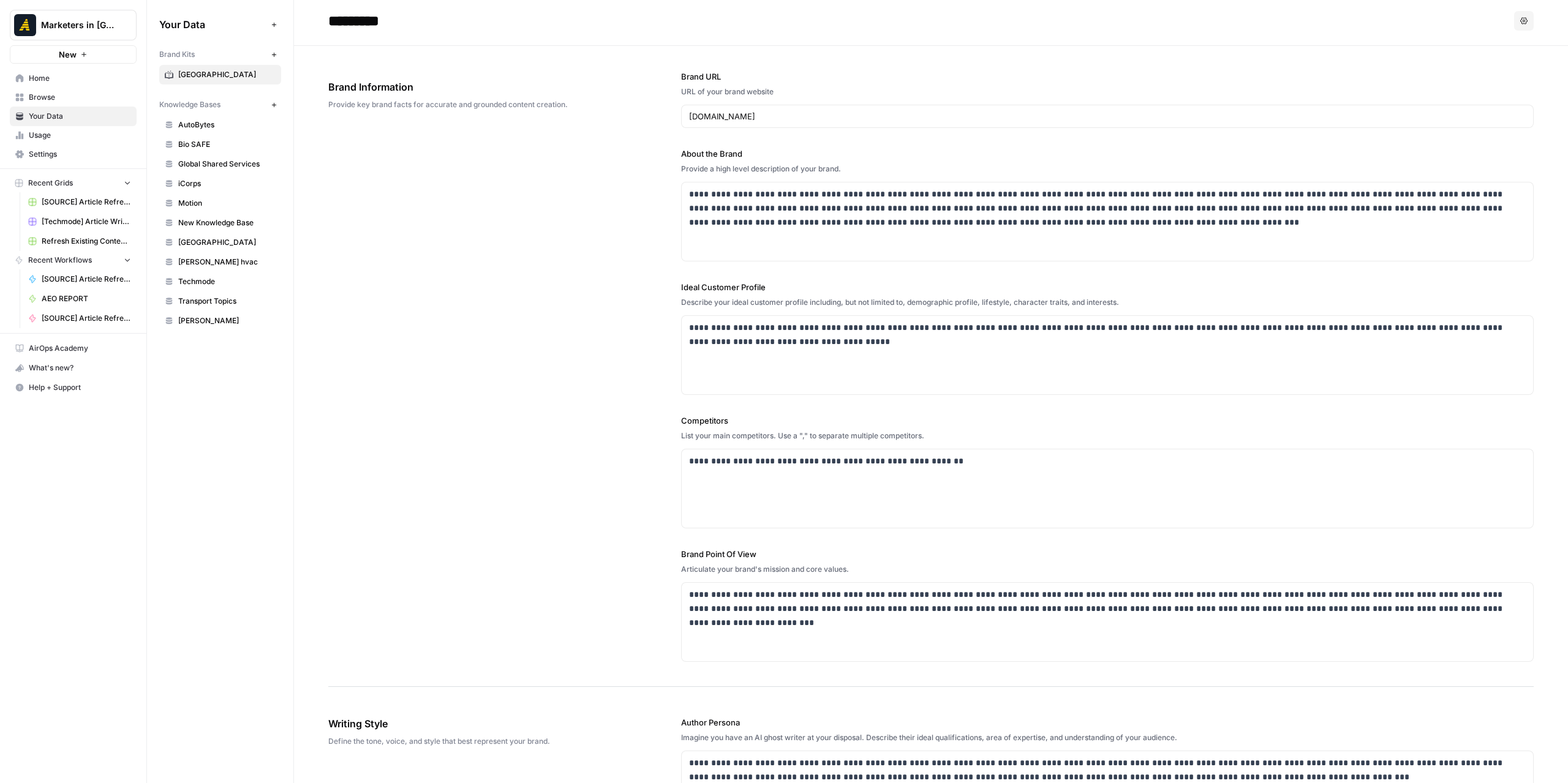
scroll to position [0, 0]
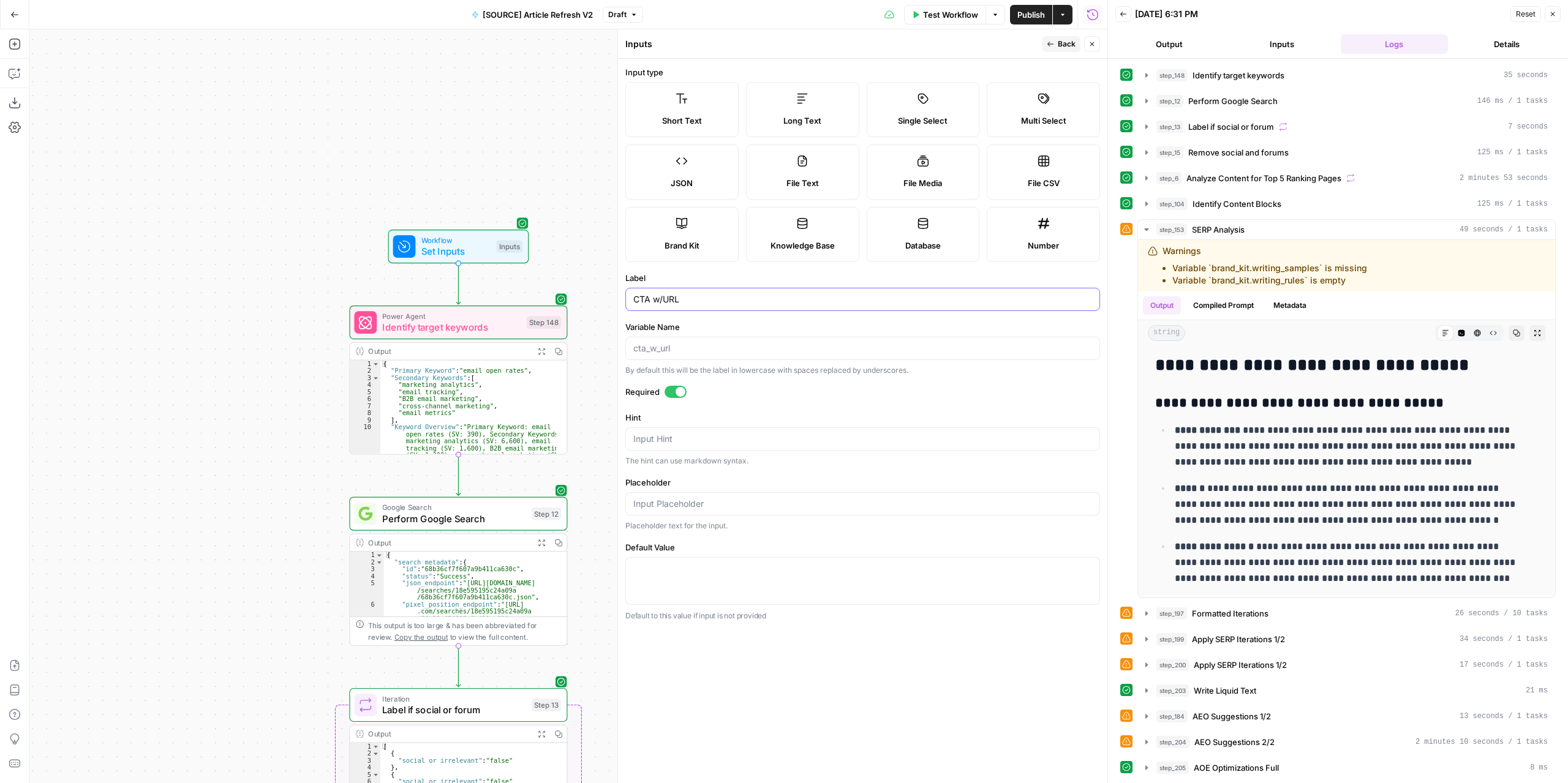
click at [654, 295] on input "CTA w/URL" at bounding box center [863, 299] width 459 height 12
type input "CTA w/URL"
click at [1070, 45] on span "Back" at bounding box center [1066, 44] width 18 height 11
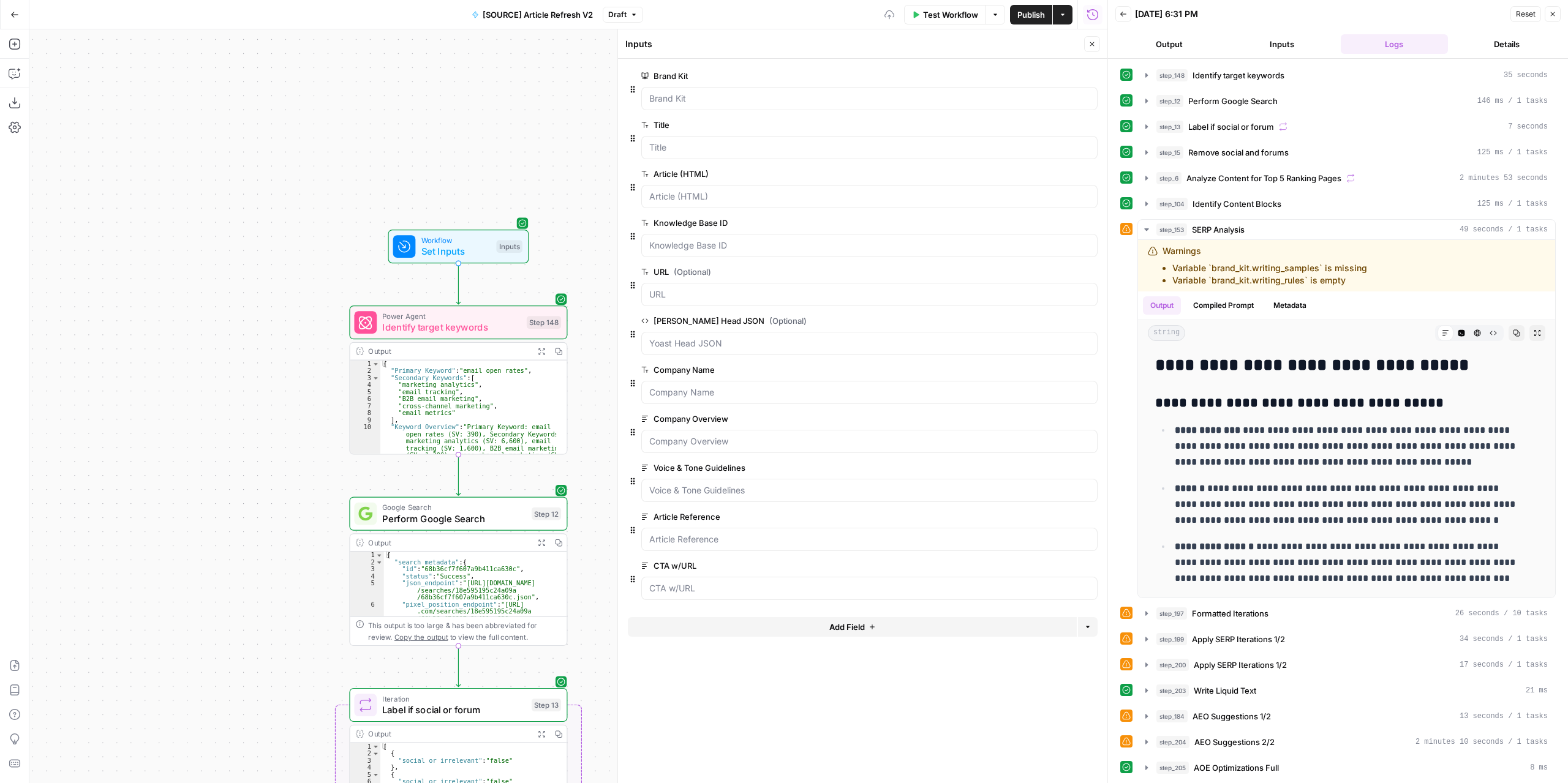
drag, startPoint x: 597, startPoint y: 433, endPoint x: 581, endPoint y: 215, distance: 218.6
click at [583, 202] on div "true false false true false true Workflow Set Inputs Inputs Power Agent Identif…" at bounding box center [568, 406] width 1078 height 754
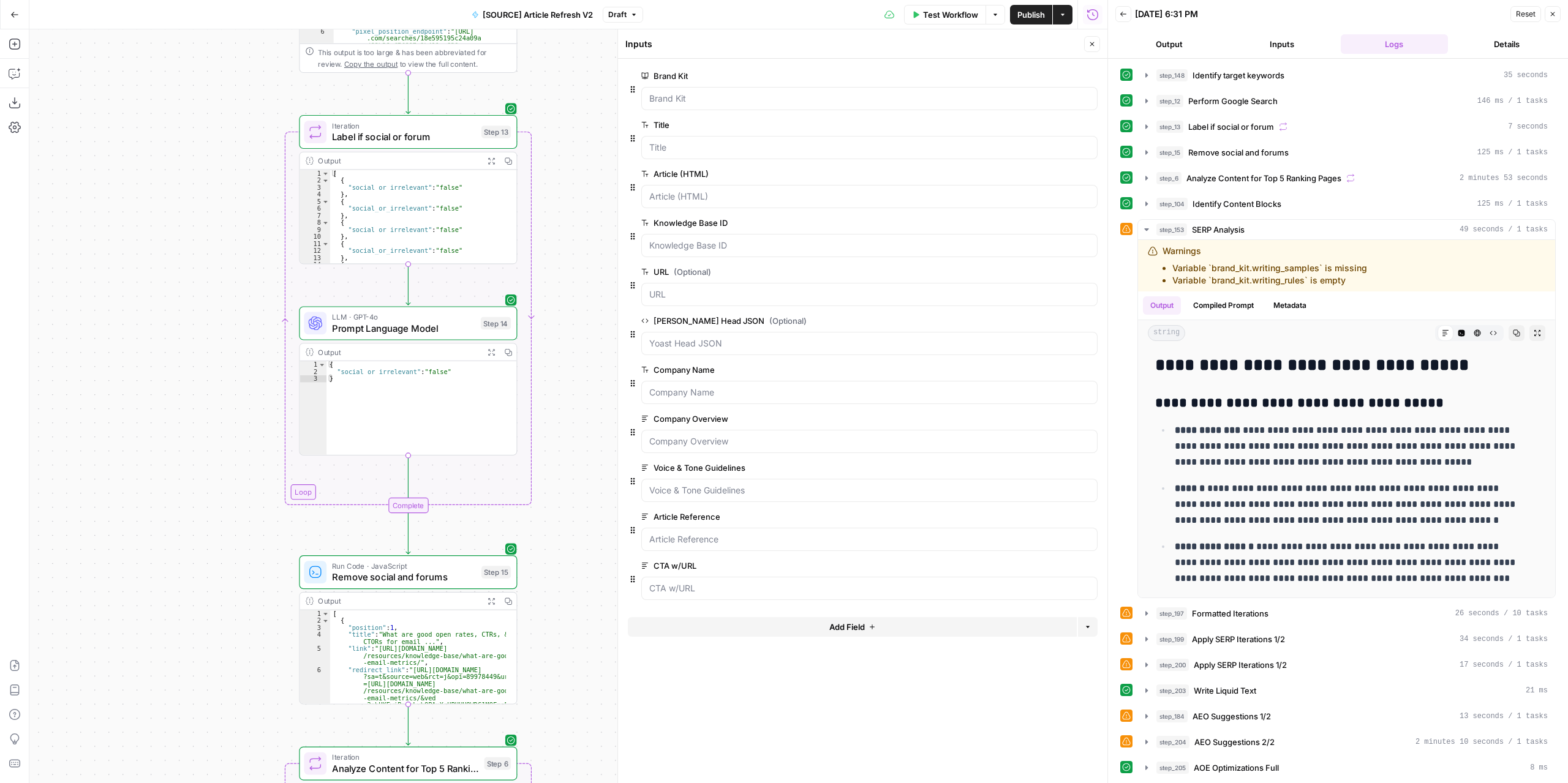
drag, startPoint x: 571, startPoint y: 225, endPoint x: 548, endPoint y: 118, distance: 109.4
click at [550, 121] on div "true false false true false true Workflow Set Inputs Inputs Power Agent Identif…" at bounding box center [568, 406] width 1078 height 754
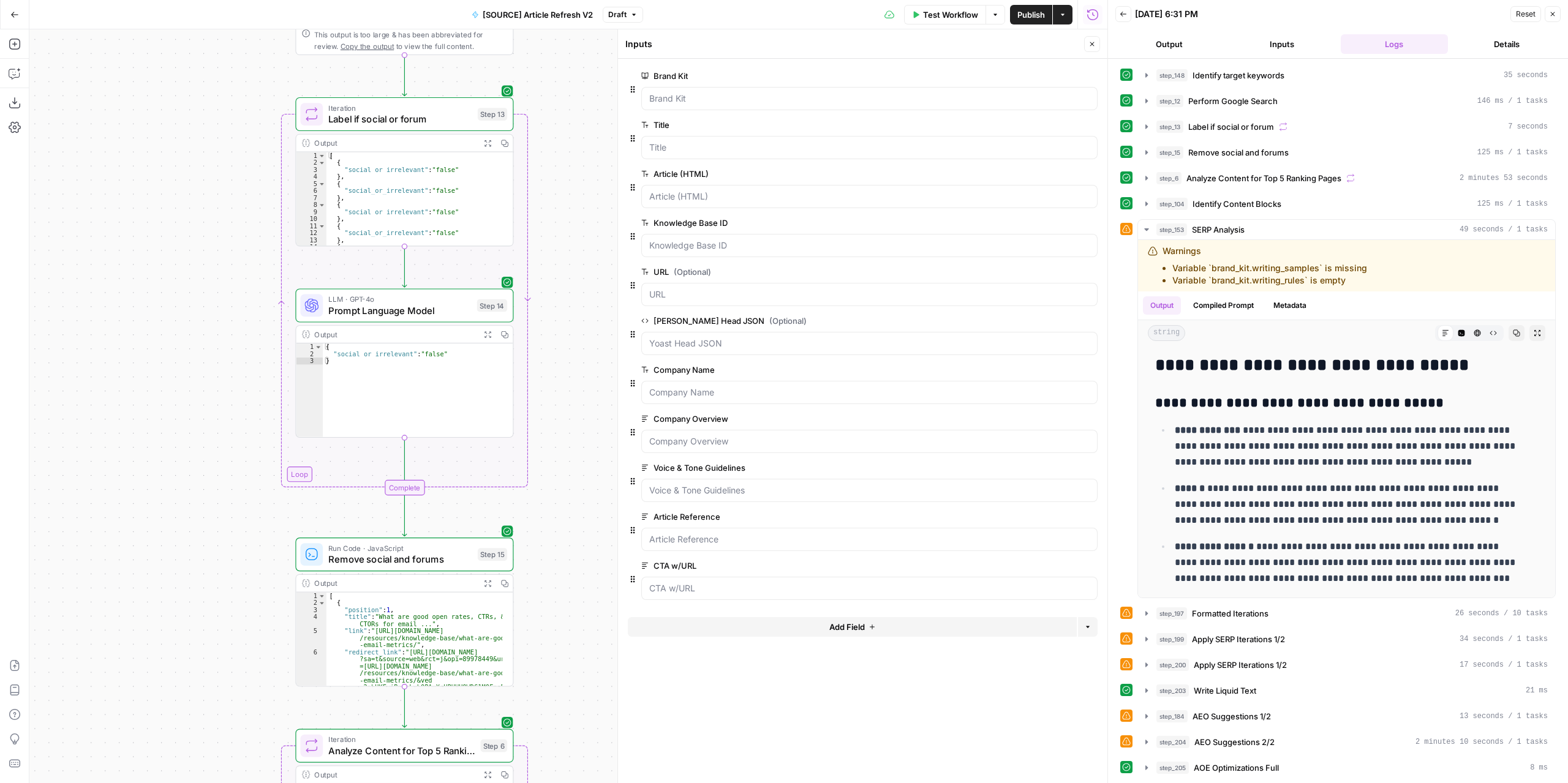
click at [558, 169] on div "true false false true false true Workflow Set Inputs Inputs Power Agent Identif…" at bounding box center [568, 406] width 1078 height 754
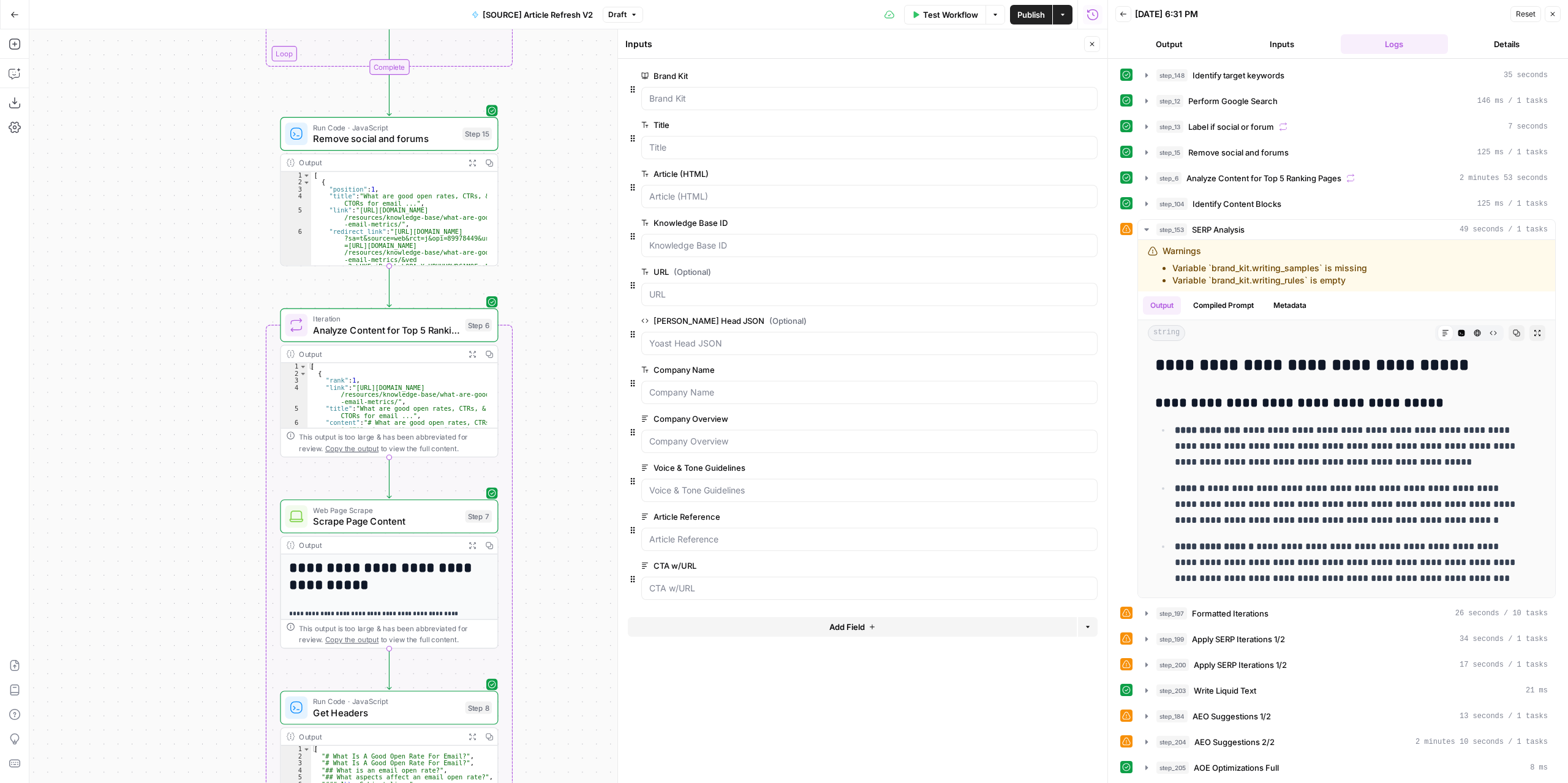
click at [574, 225] on div "true false false true false true Workflow Set Inputs Inputs Power Agent Identif…" at bounding box center [568, 406] width 1078 height 754
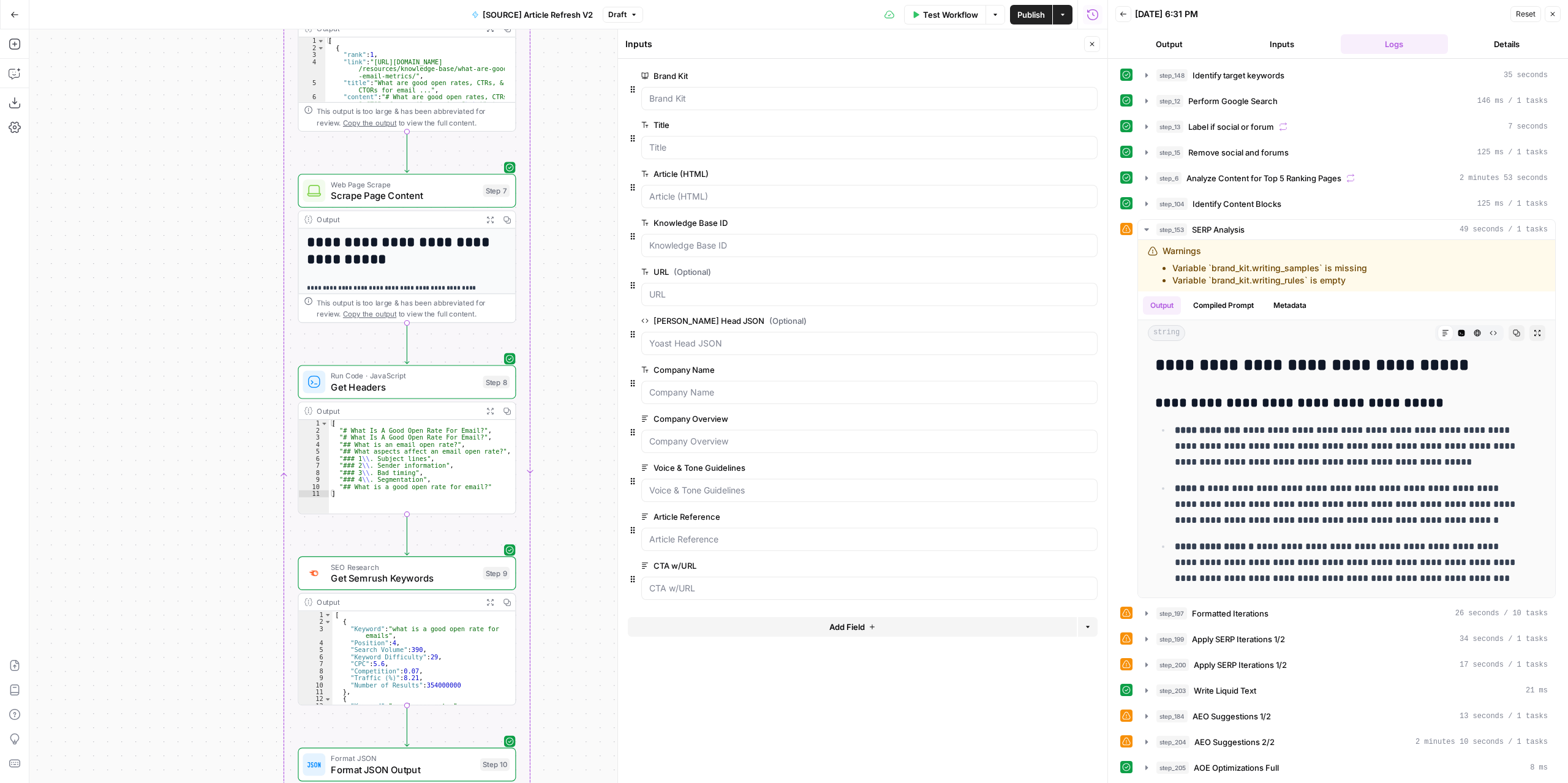
drag, startPoint x: 589, startPoint y: 449, endPoint x: 580, endPoint y: 166, distance: 283.1
click at [581, 174] on div "true false false true false true Workflow Set Inputs Inputs Power Agent Identif…" at bounding box center [568, 406] width 1078 height 754
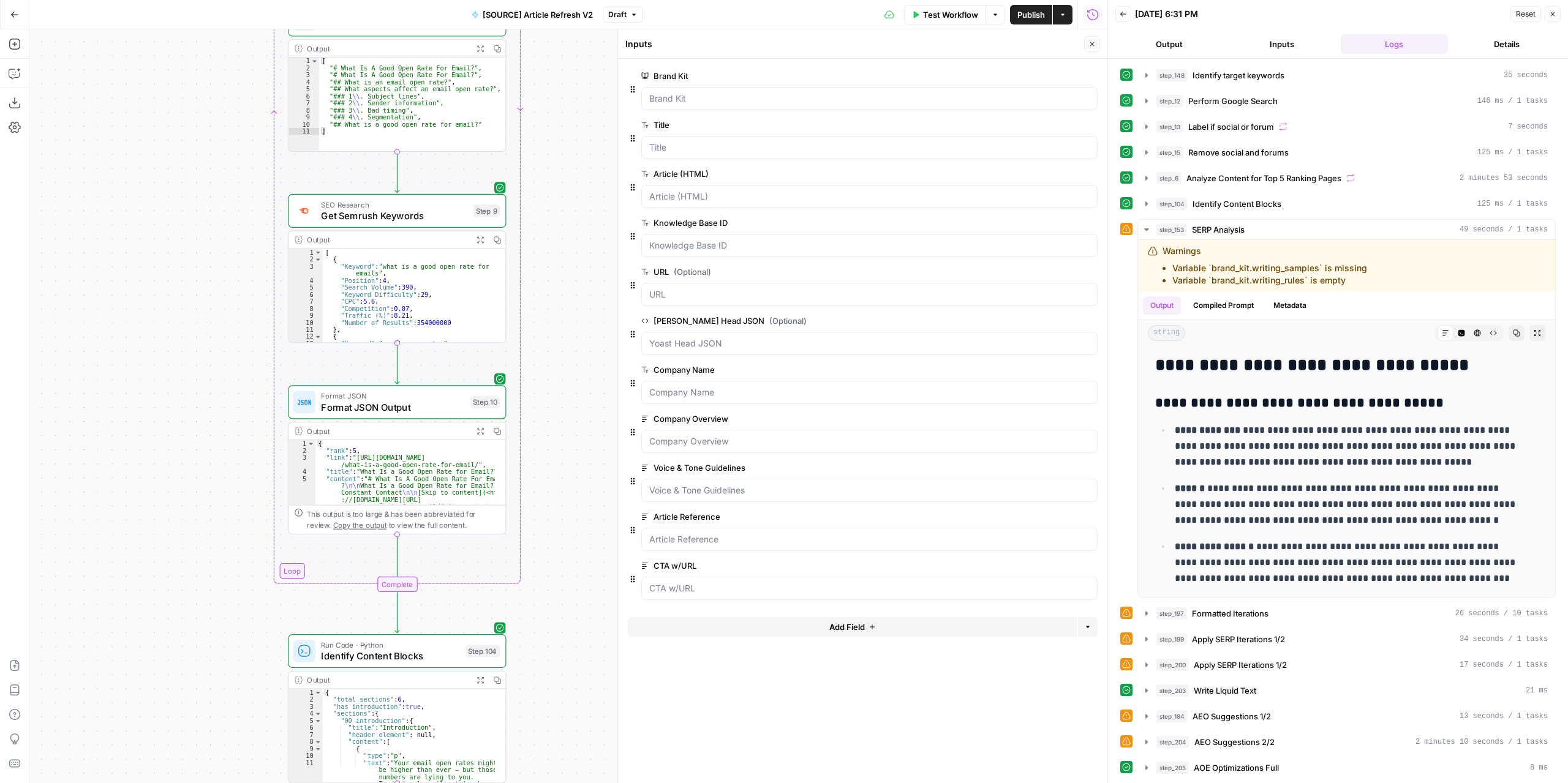
click at [579, 184] on div "true false false true false true Workflow Set Inputs Inputs Power Agent Identif…" at bounding box center [568, 406] width 1078 height 754
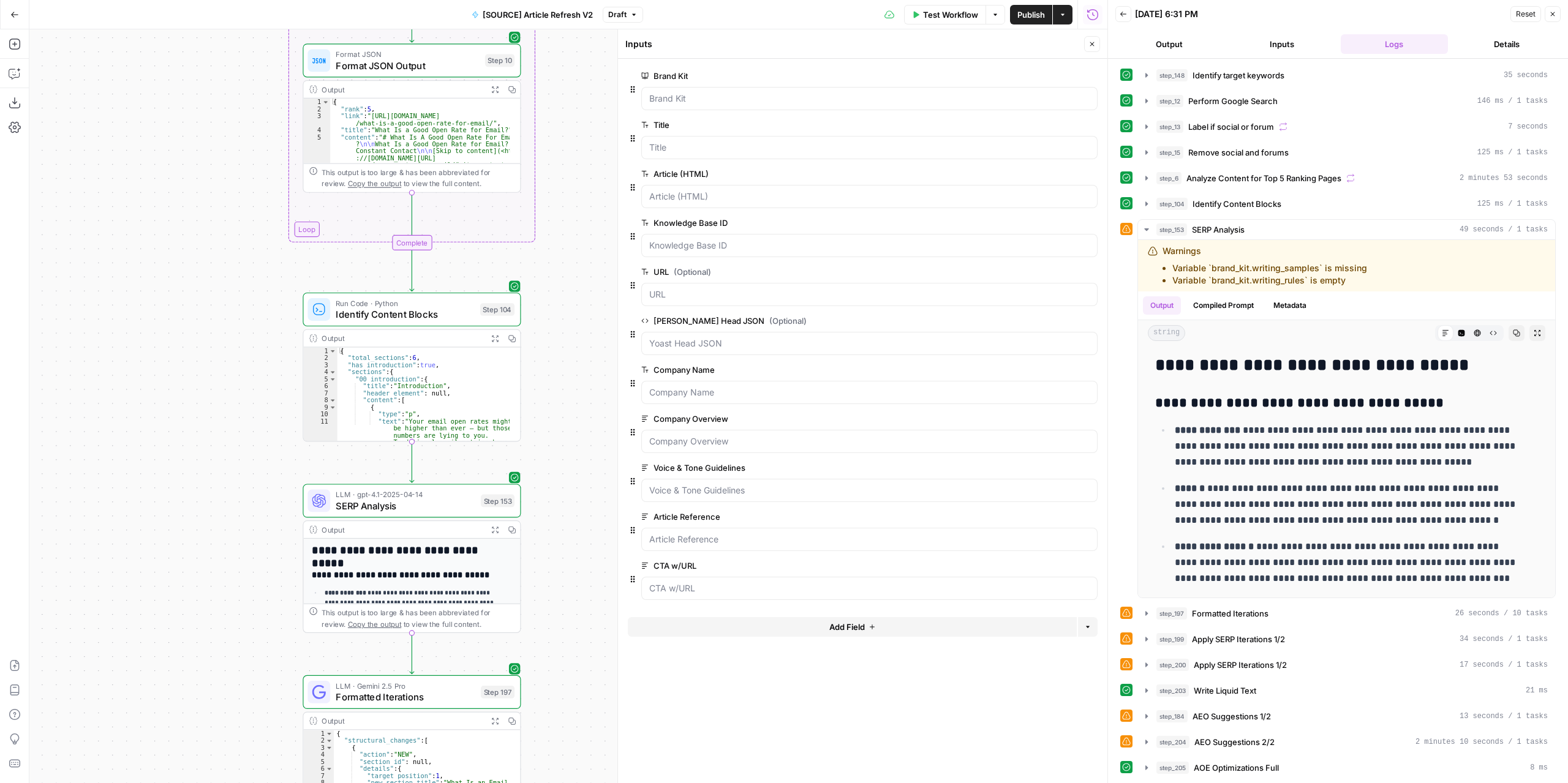
drag, startPoint x: 569, startPoint y: 250, endPoint x: 569, endPoint y: 243, distance: 7.0
click at [569, 246] on div "true false false true false true Workflow Set Inputs Inputs Power Agent Identif…" at bounding box center [568, 406] width 1078 height 754
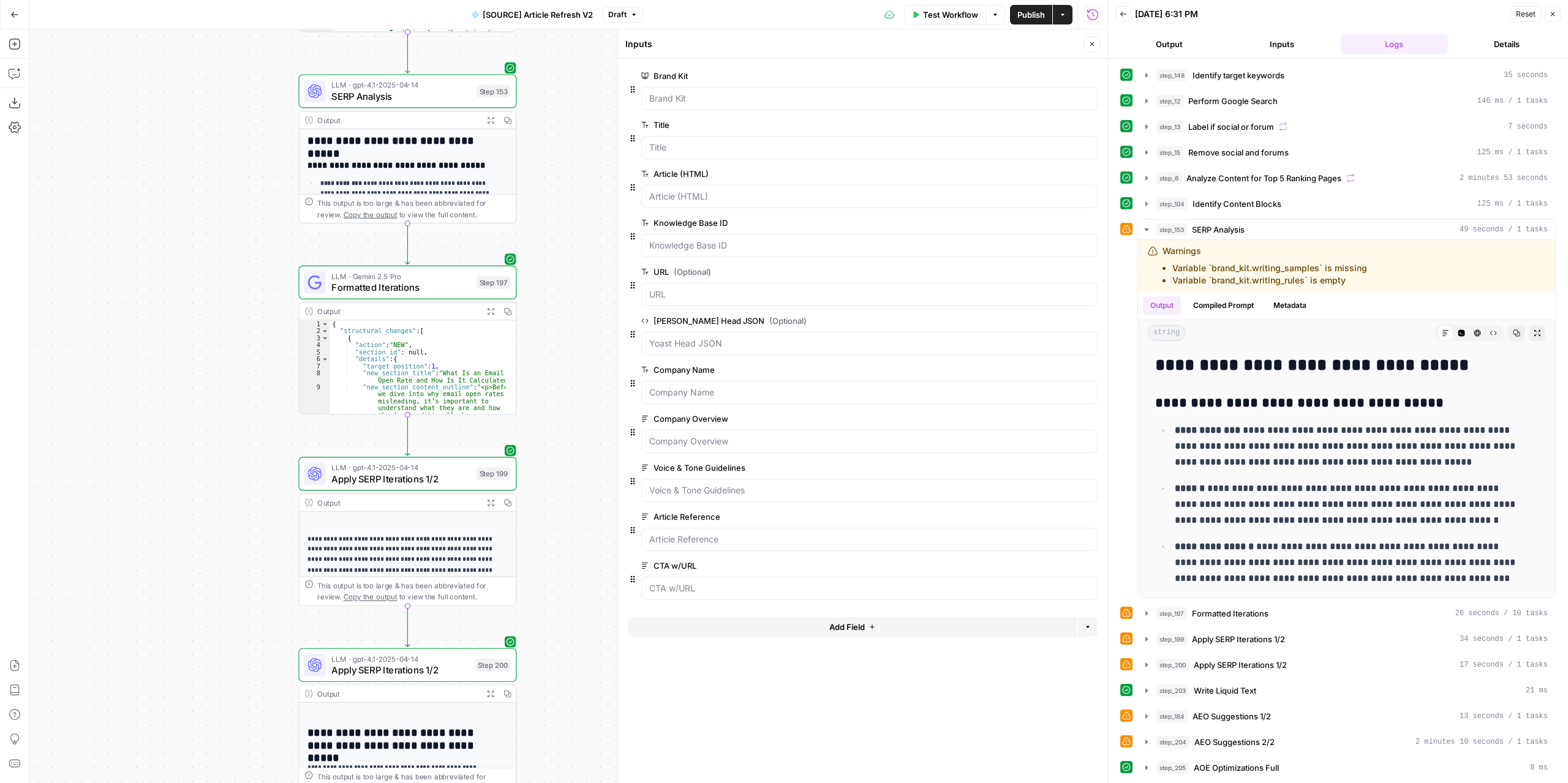
drag, startPoint x: 591, startPoint y: 309, endPoint x: 587, endPoint y: 266, distance: 43.2
click at [587, 266] on div "true false false true false true Workflow Set Inputs Inputs Power Agent Identif…" at bounding box center [568, 406] width 1078 height 754
click at [430, 98] on span "SERP Analysis" at bounding box center [401, 96] width 139 height 14
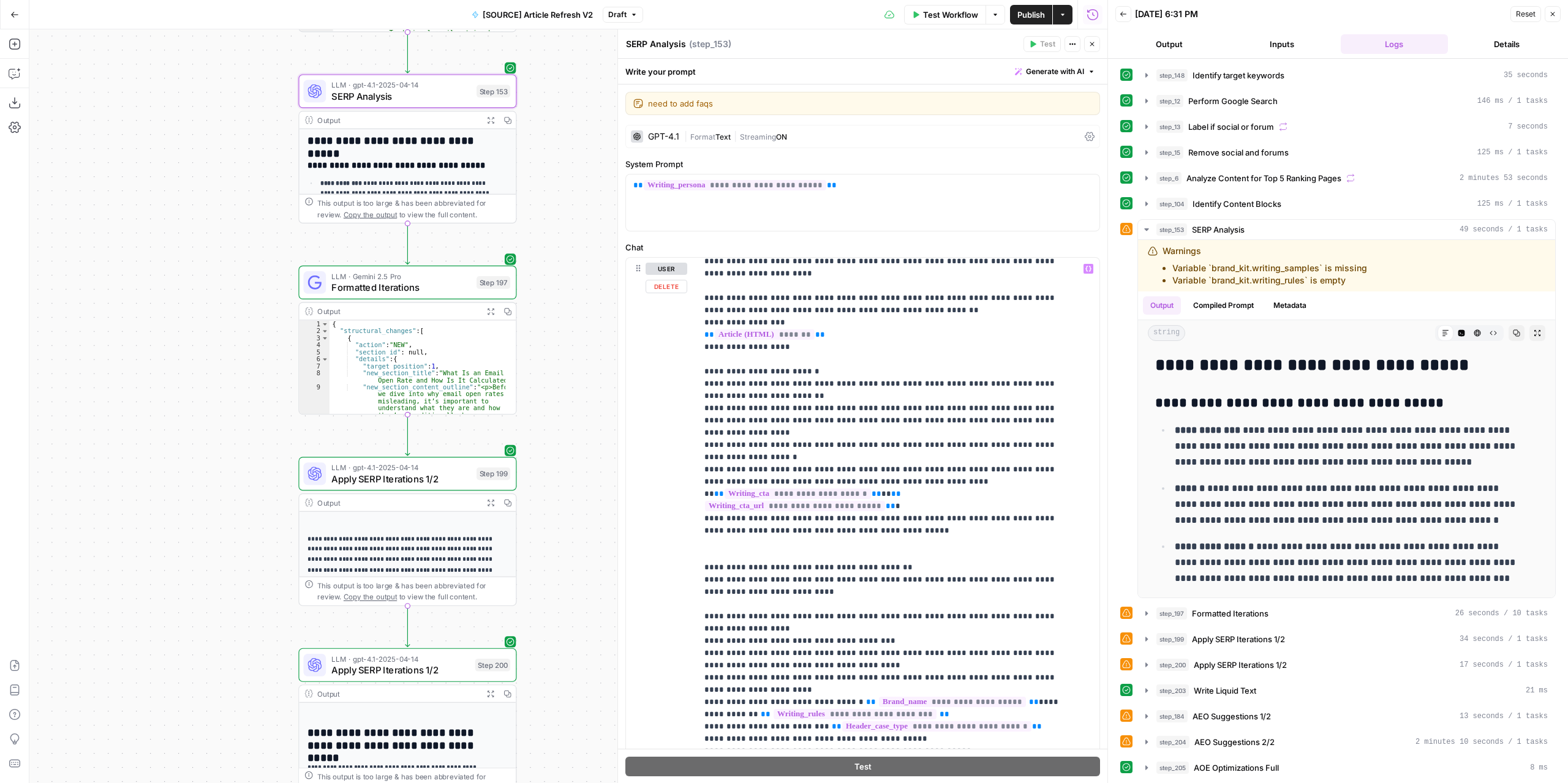
scroll to position [919, 0]
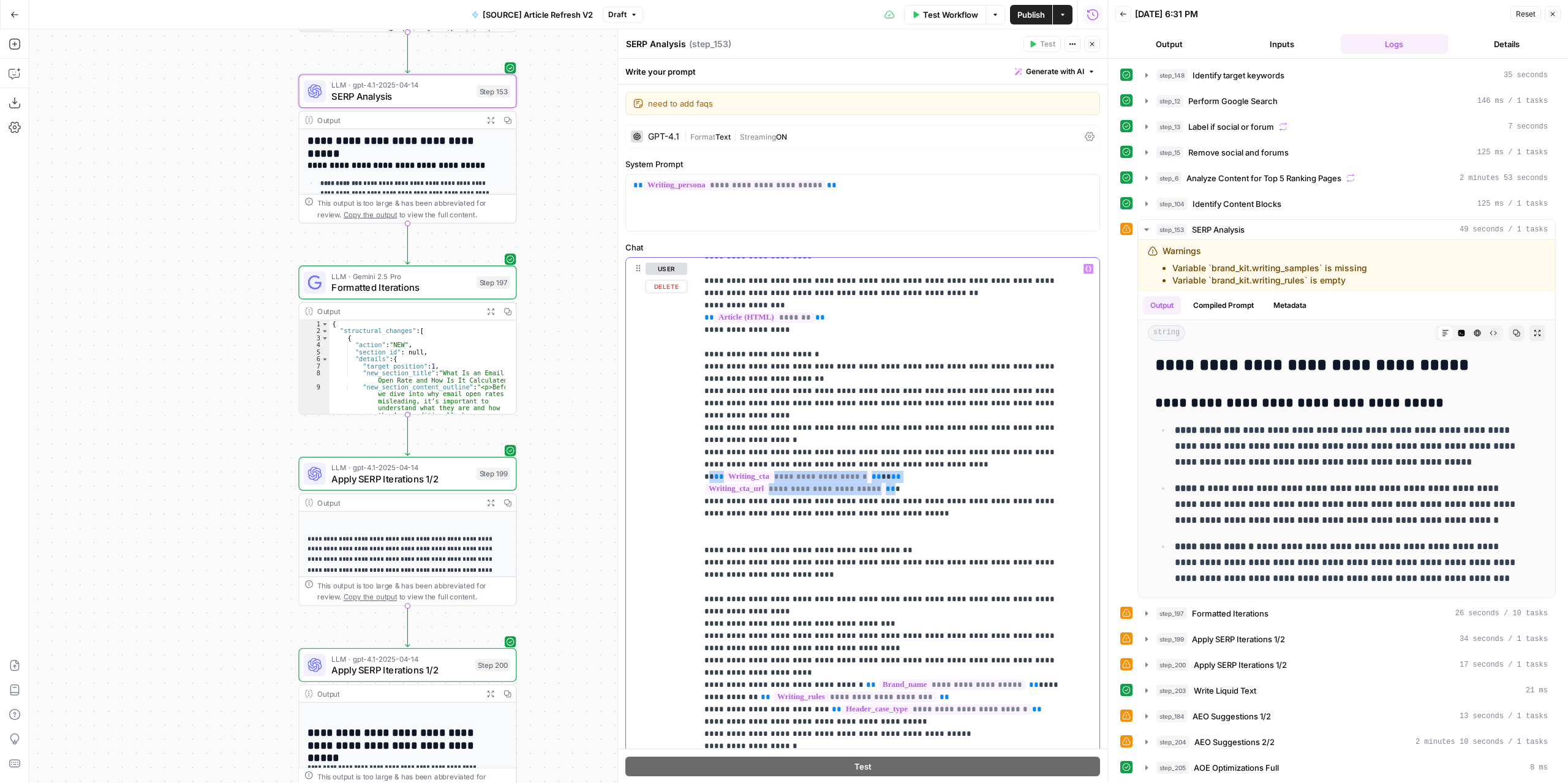
drag, startPoint x: 870, startPoint y: 375, endPoint x: 876, endPoint y: 365, distance: 11.7
click at [876, 365] on p "**********" at bounding box center [889, 85] width 369 height 1482
click at [885, 485] on span "**" at bounding box center [890, 489] width 10 height 8
drag, startPoint x: 870, startPoint y: 376, endPoint x: 878, endPoint y: 364, distance: 14.4
click at [878, 364] on p "**********" at bounding box center [889, 85] width 369 height 1482
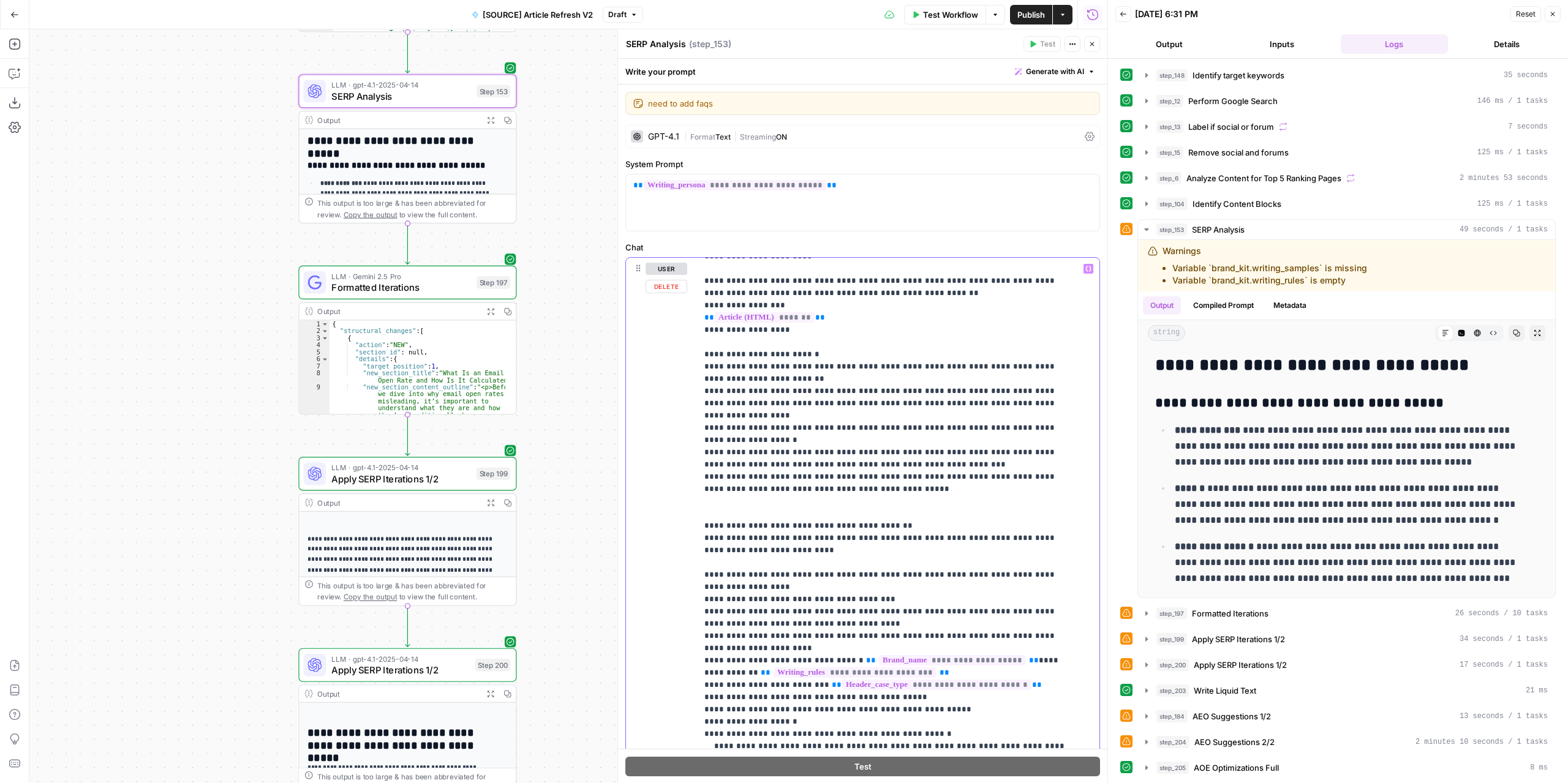
click at [1085, 268] on icon "button" at bounding box center [1088, 269] width 6 height 6
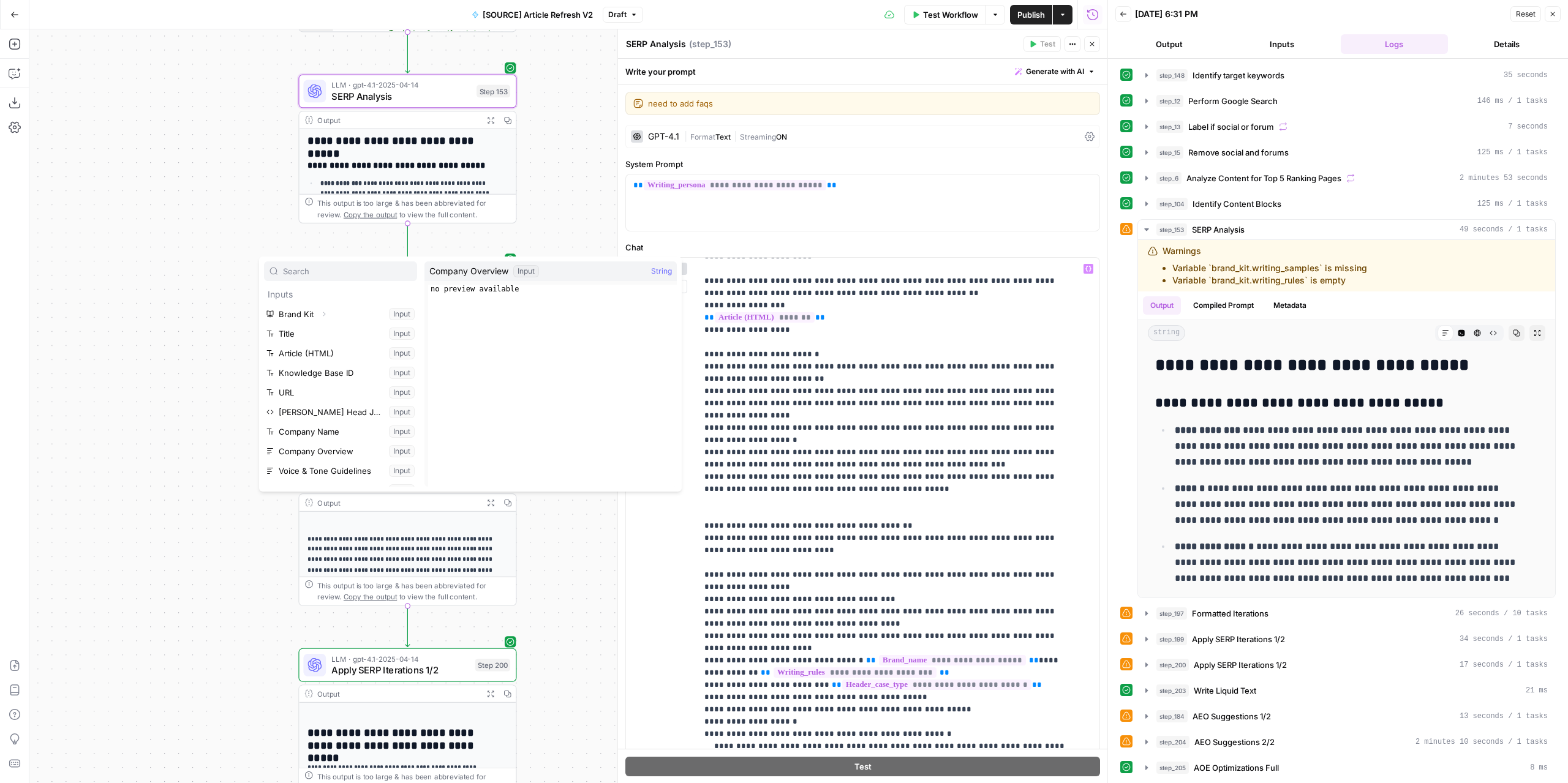
scroll to position [122, 0]
click at [325, 378] on button "Select variable CTA w/URL" at bounding box center [340, 387] width 153 height 19
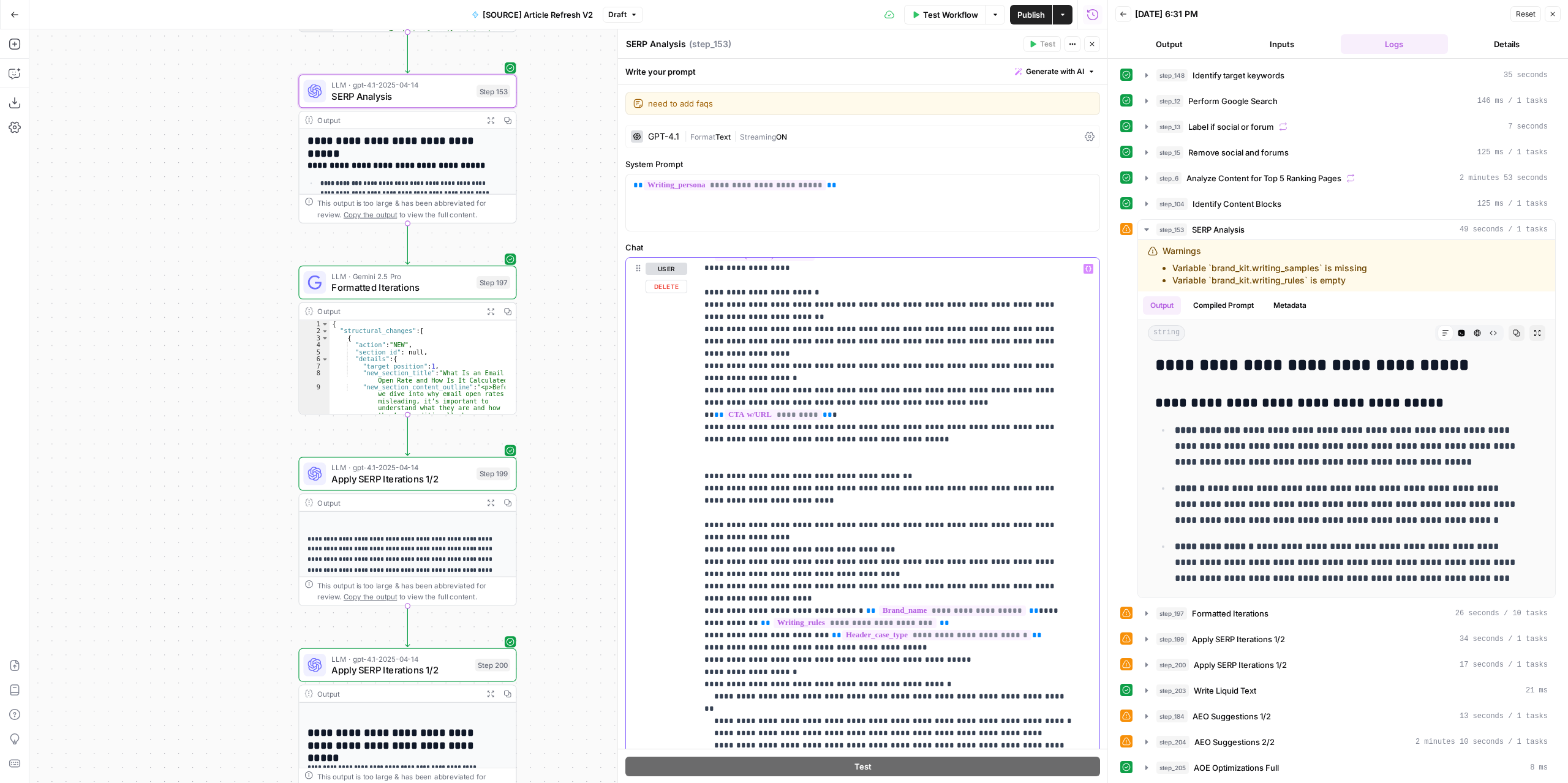
scroll to position [71, 0]
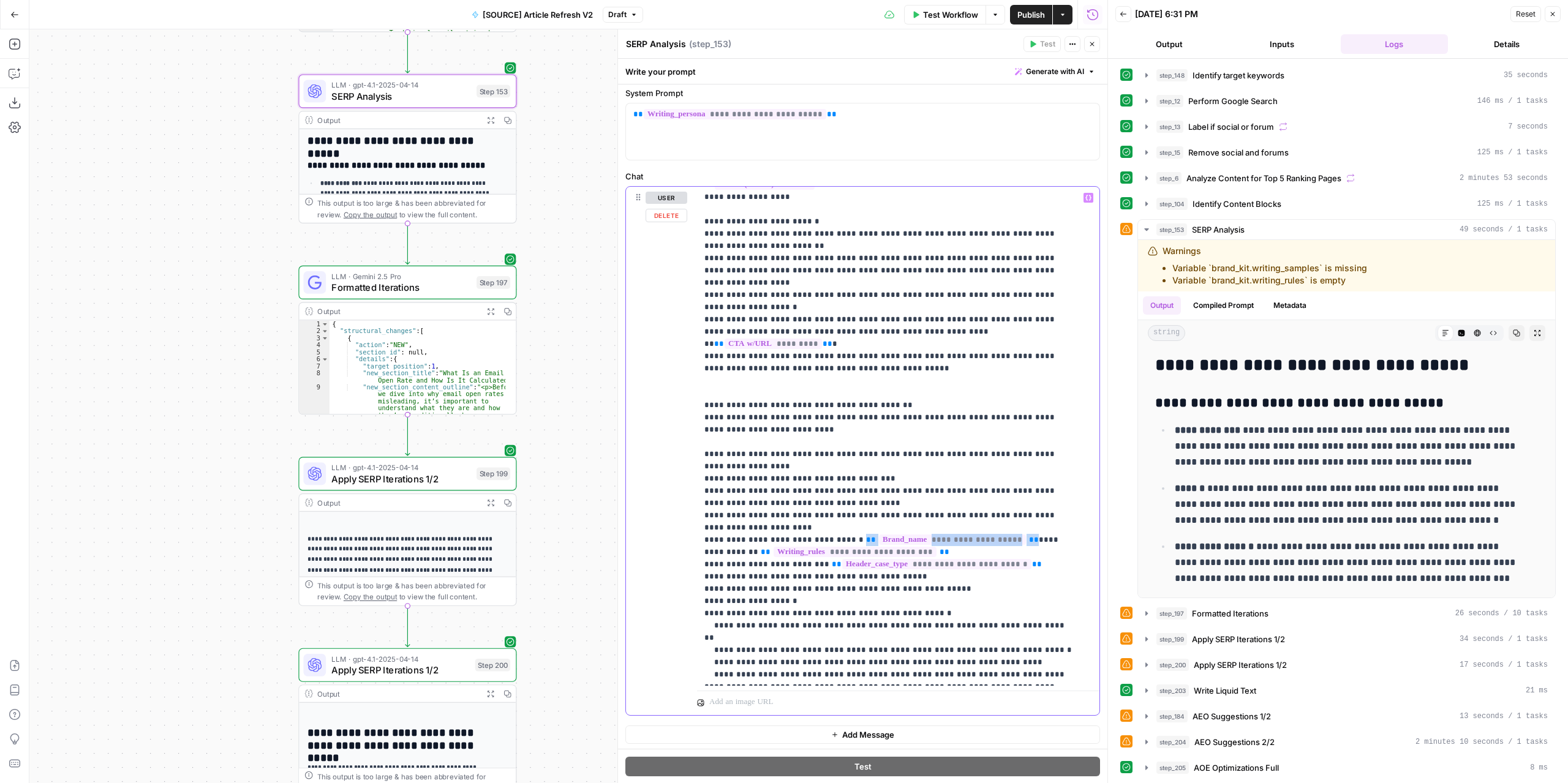
drag, startPoint x: 981, startPoint y: 426, endPoint x: 830, endPoint y: 424, distance: 151.0
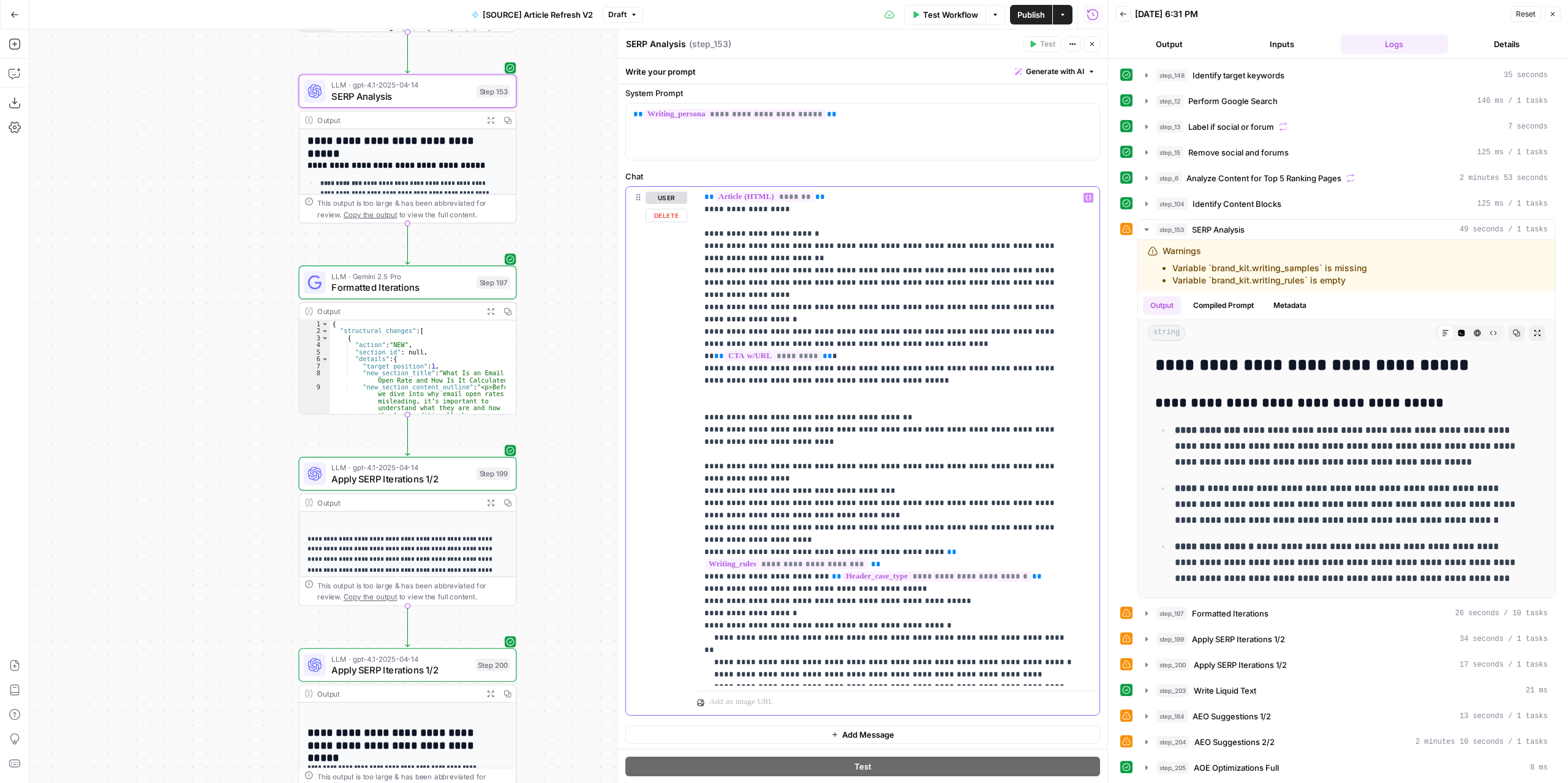
click at [1084, 199] on button "Variables Menu" at bounding box center [1088, 198] width 10 height 10
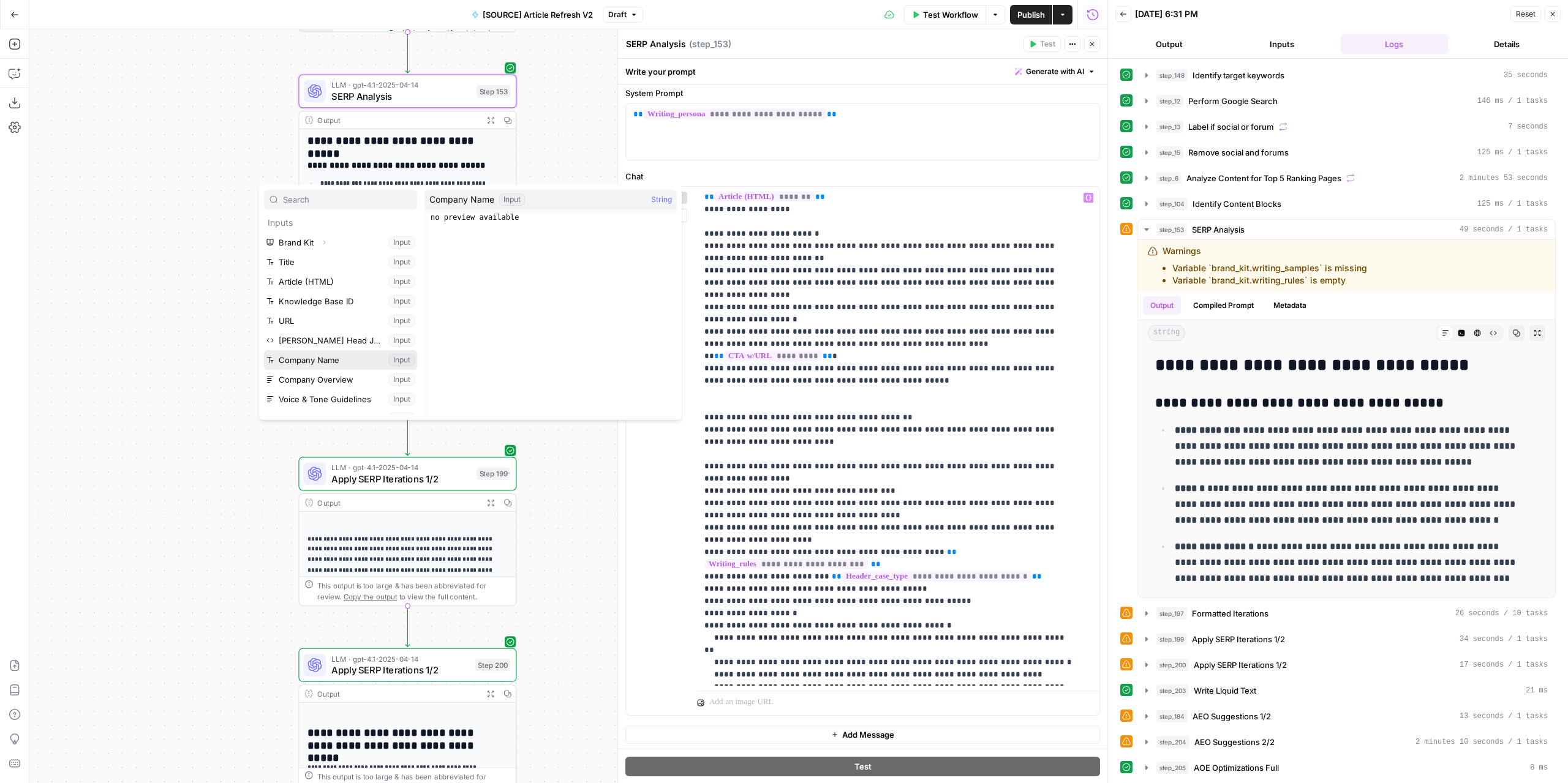
scroll to position [61, 0]
click at [329, 301] on button "Select variable Company Name" at bounding box center [340, 299] width 153 height 19
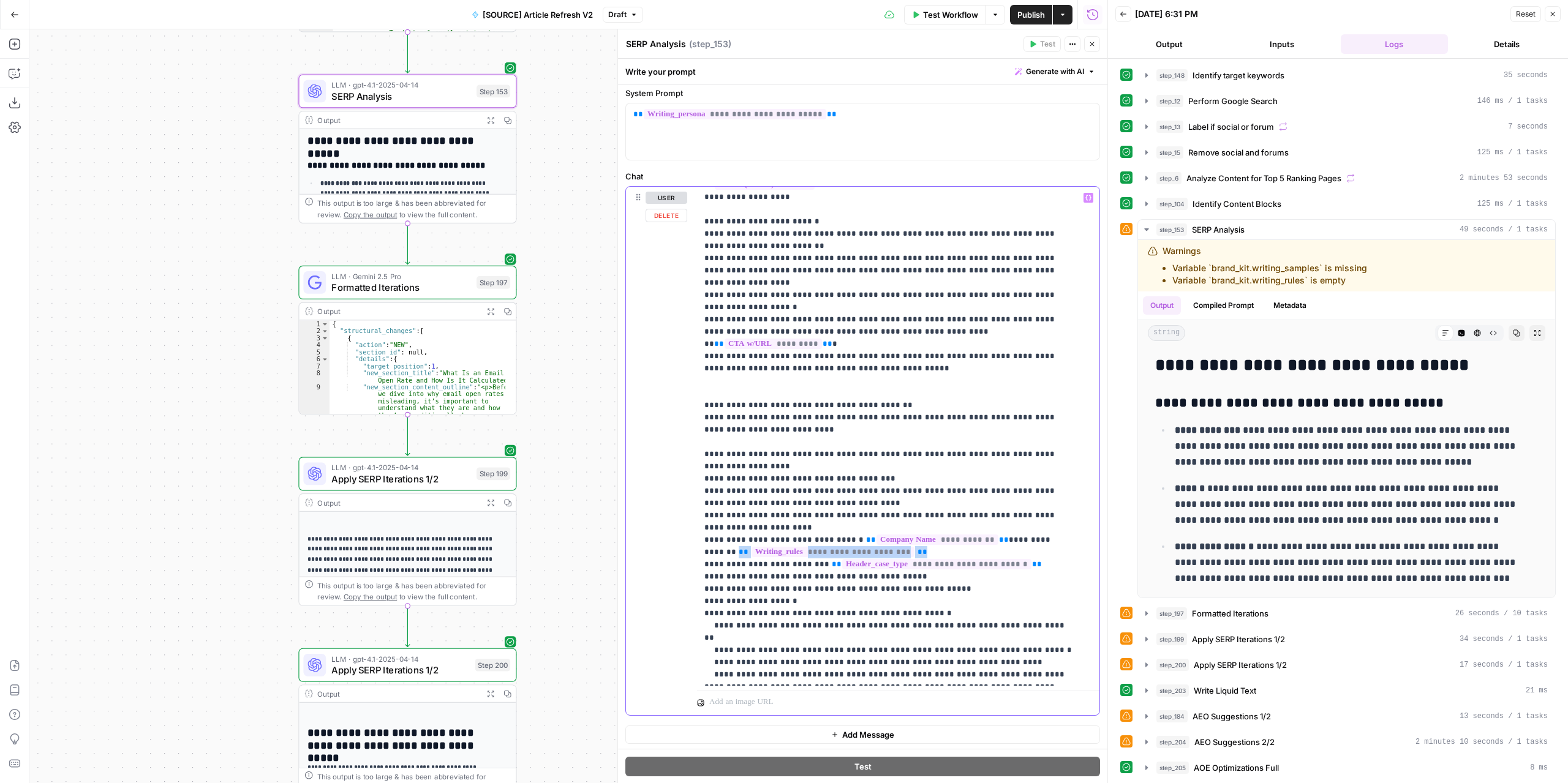
drag, startPoint x: 860, startPoint y: 438, endPoint x: 1028, endPoint y: 428, distance: 168.3
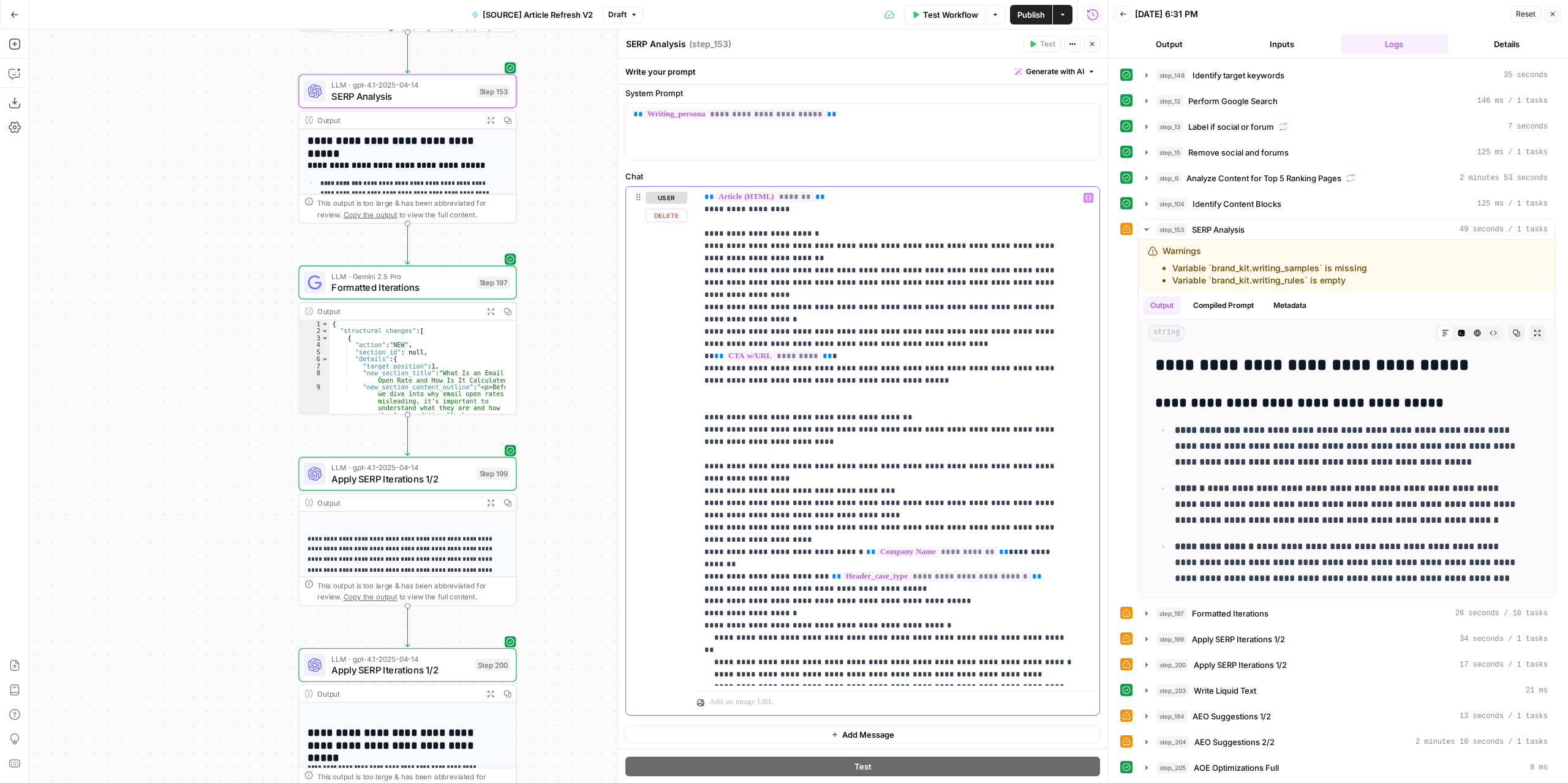
click at [1085, 195] on icon "button" at bounding box center [1088, 198] width 6 height 5
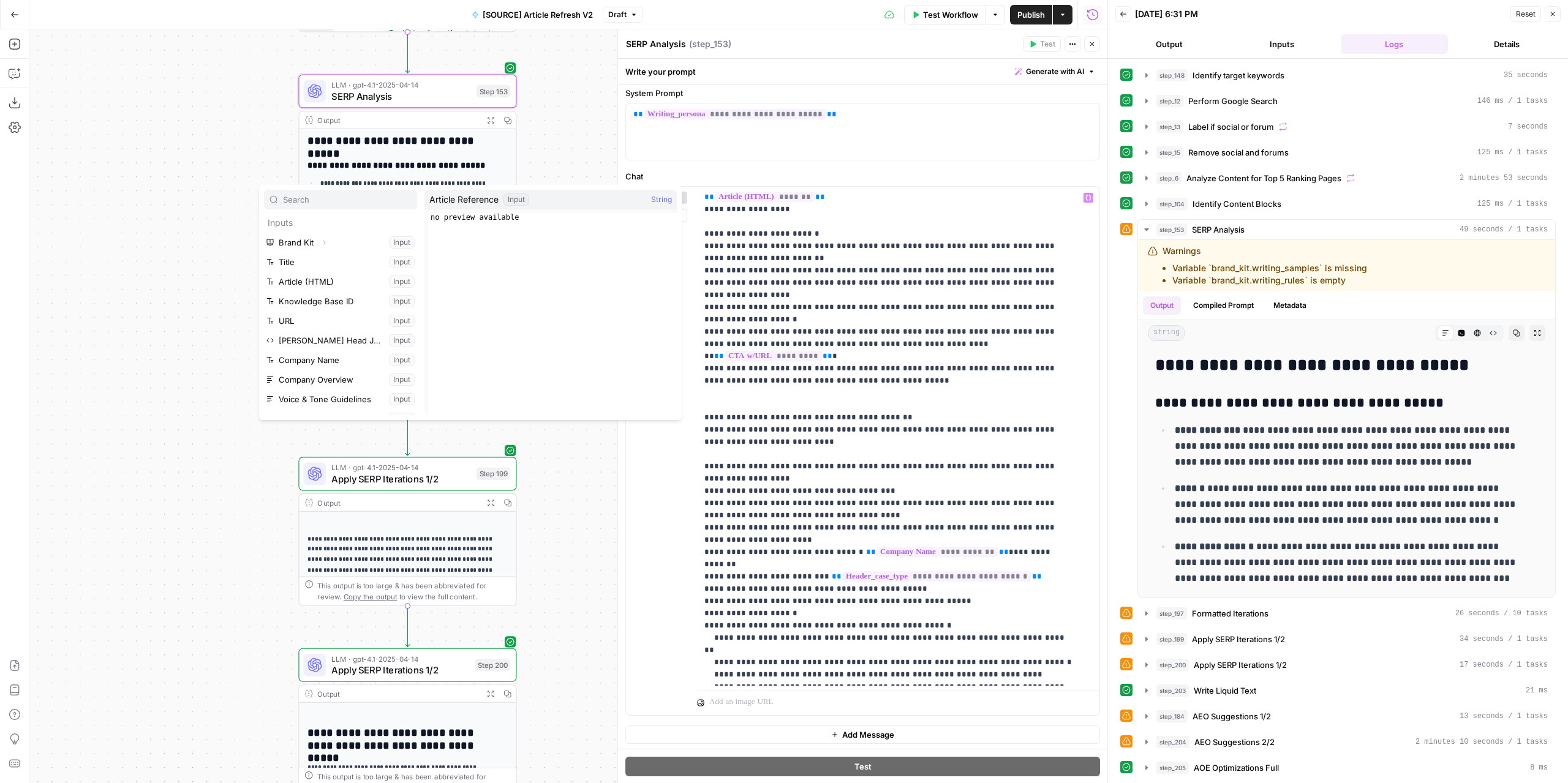
scroll to position [122, 0]
click at [329, 277] on button "Select variable Voice & Tone Guidelines" at bounding box center [340, 277] width 153 height 19
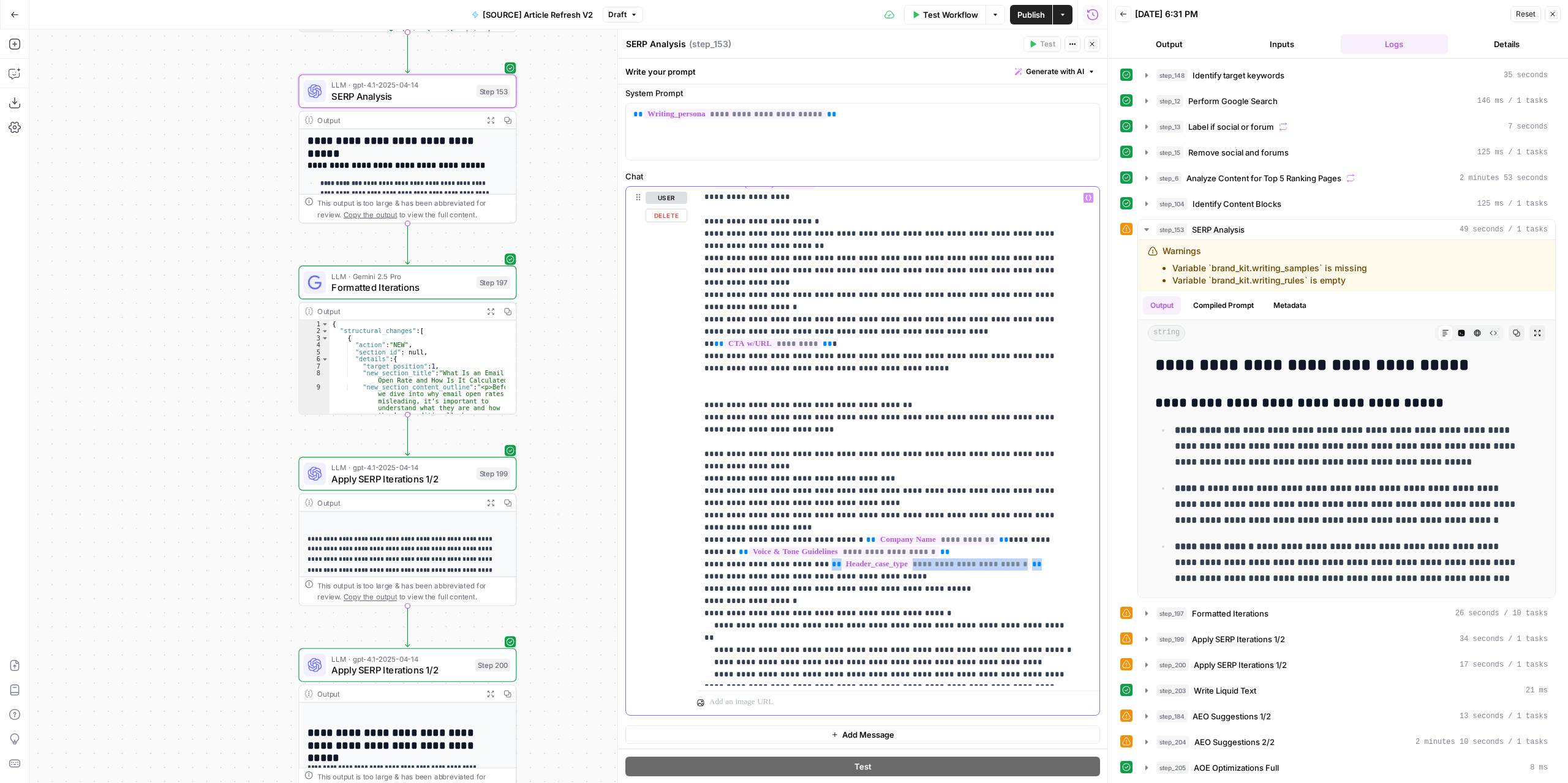
drag, startPoint x: 1015, startPoint y: 452, endPoint x: 813, endPoint y: 457, distance: 202.1
drag, startPoint x: 1011, startPoint y: 454, endPoint x: 697, endPoint y: 453, distance: 314.0
click at [697, 453] on div "**********" at bounding box center [893, 436] width 394 height 499
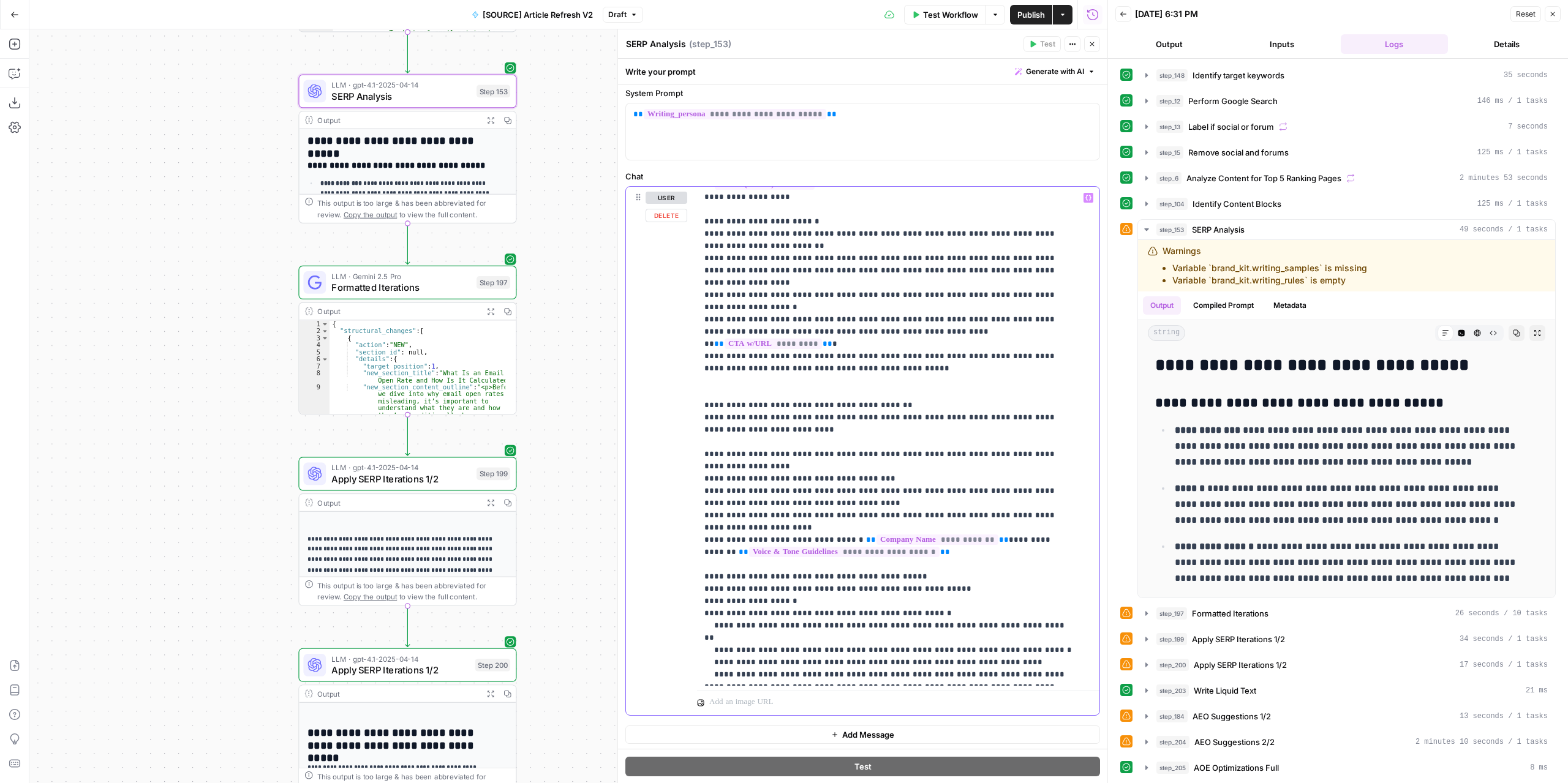
scroll to position [968, 0]
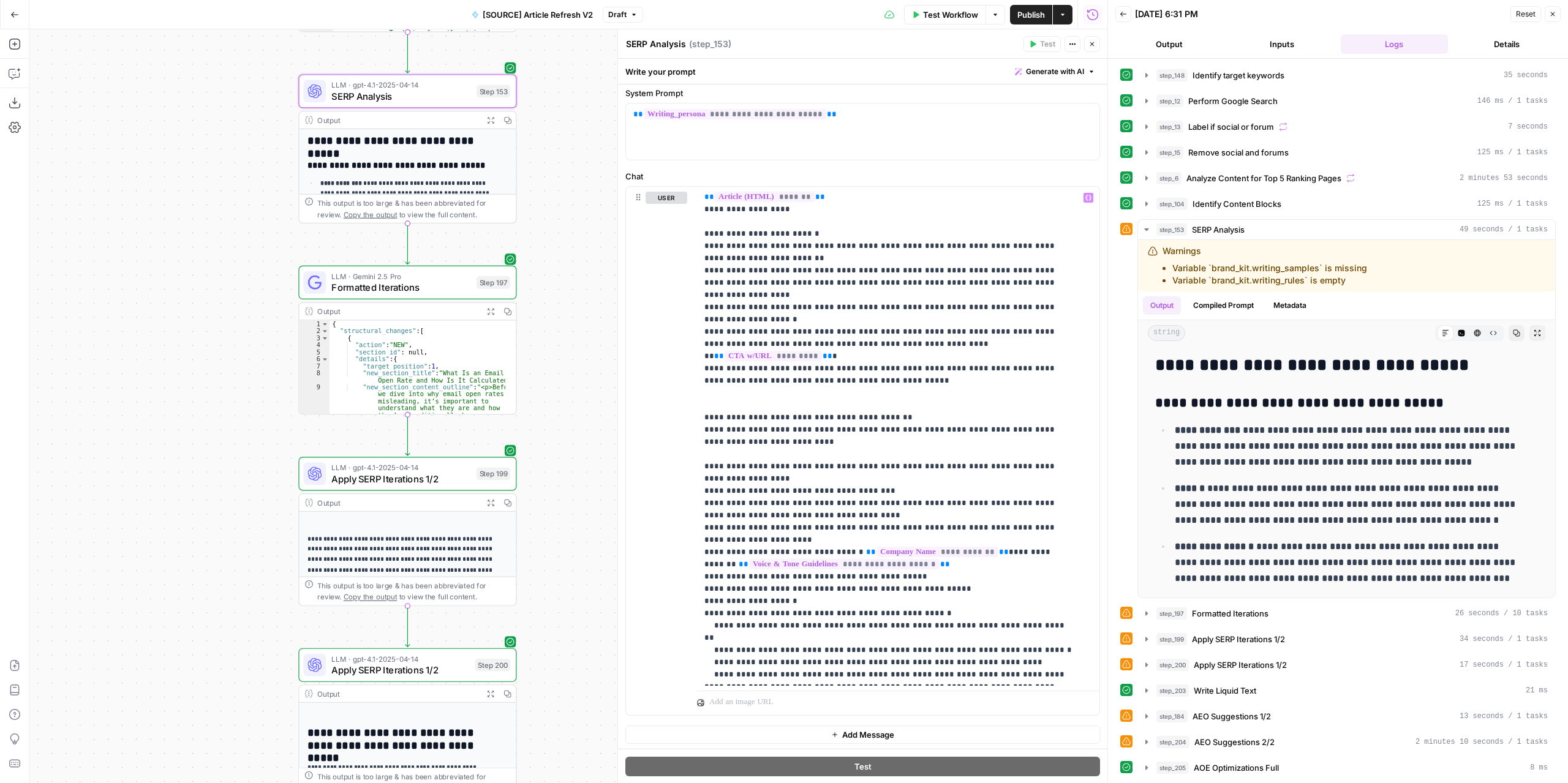
click at [490, 121] on icon "button" at bounding box center [491, 120] width 8 height 8
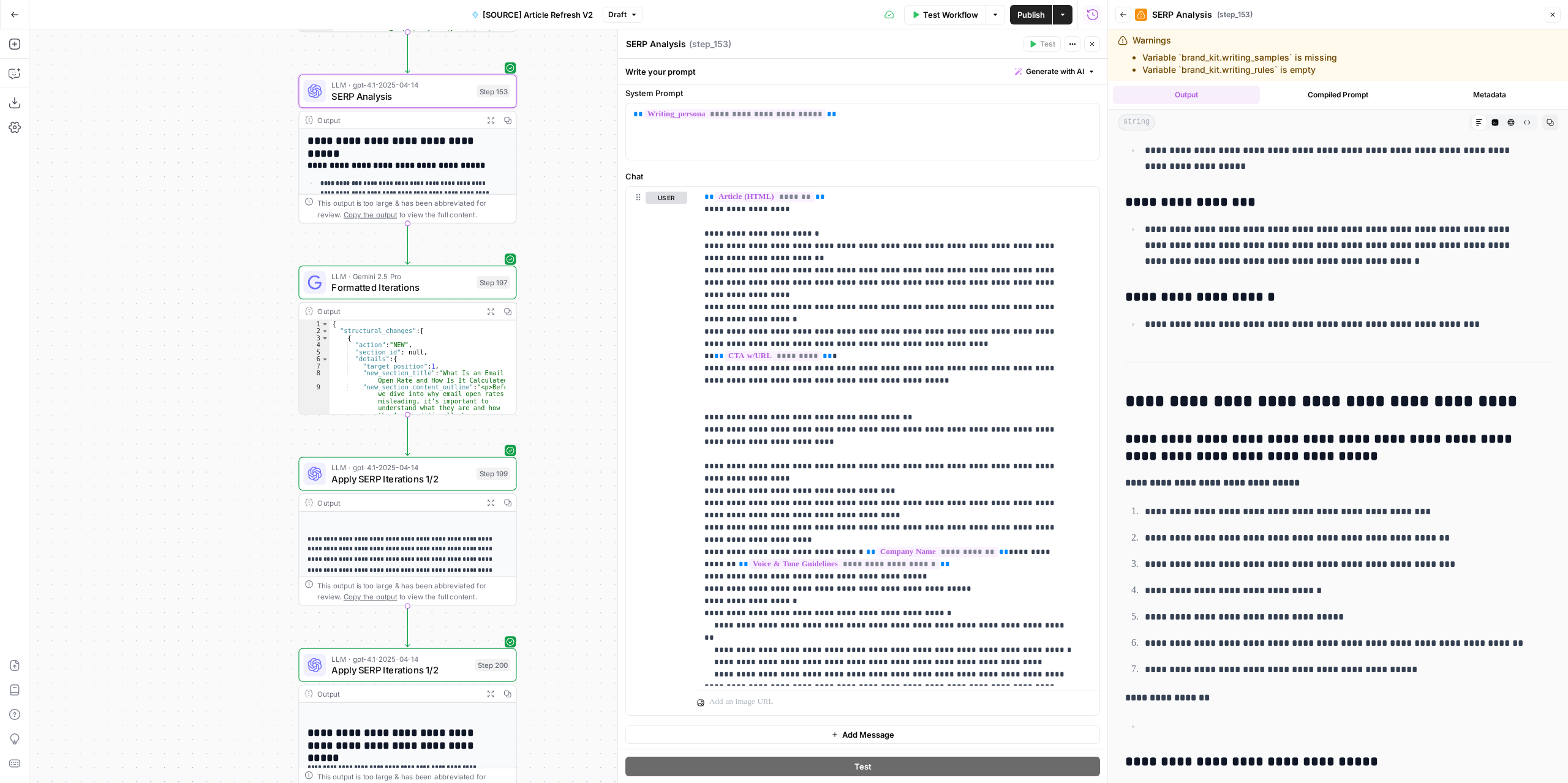
scroll to position [4226, 0]
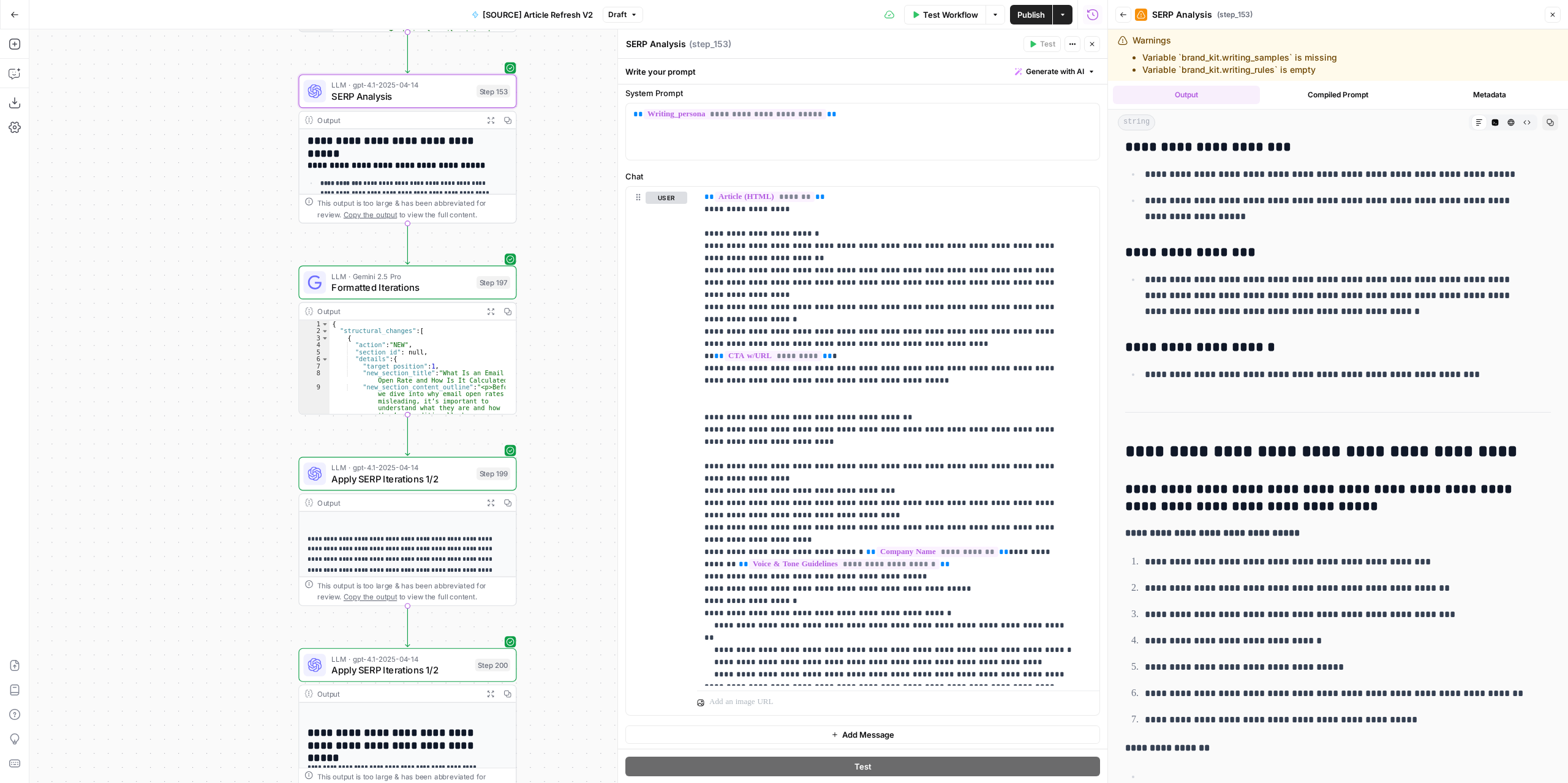
click at [622, 19] on span "Draft" at bounding box center [617, 15] width 18 height 11
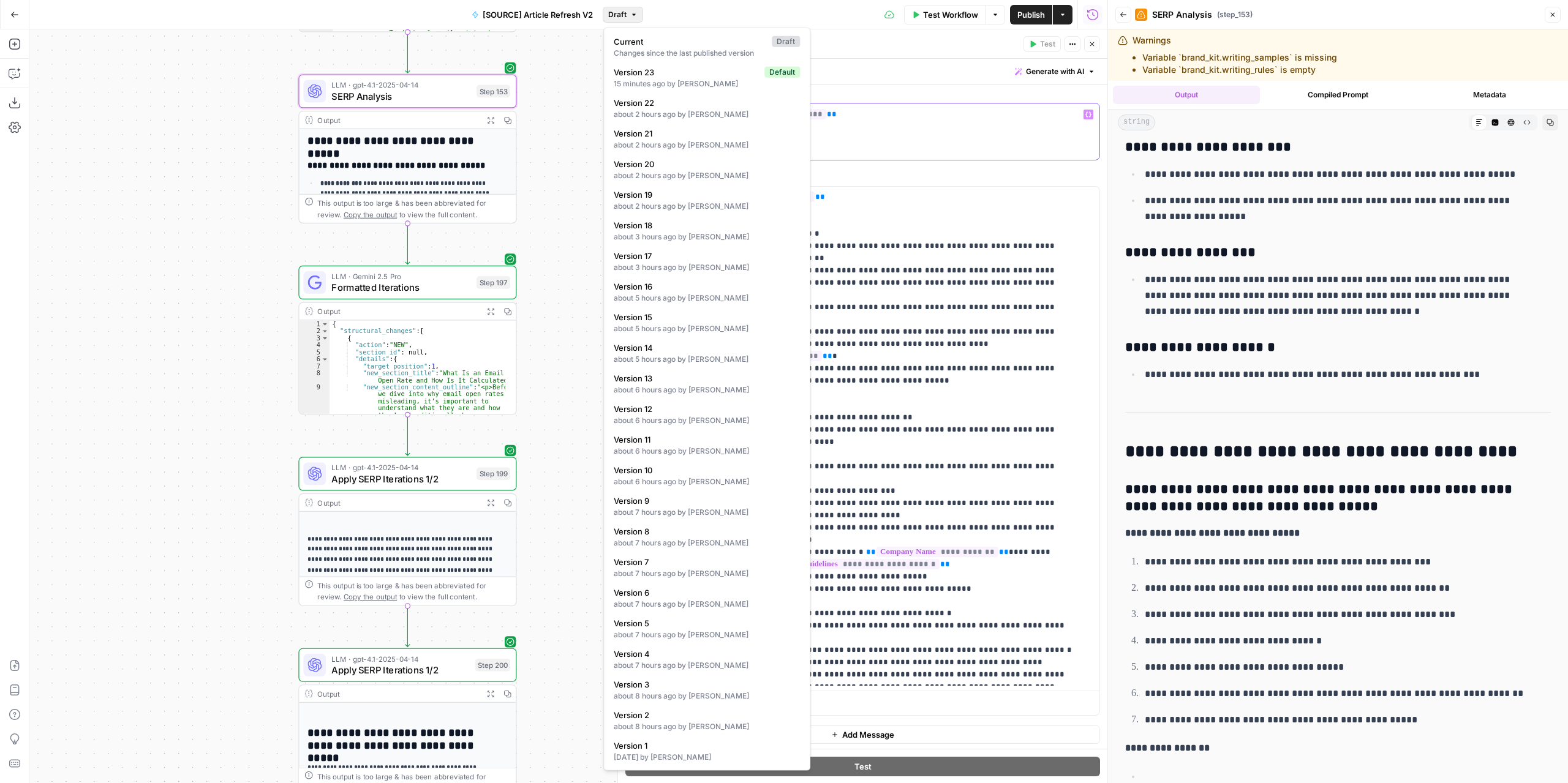
click at [883, 138] on div "**********" at bounding box center [863, 132] width 474 height 56
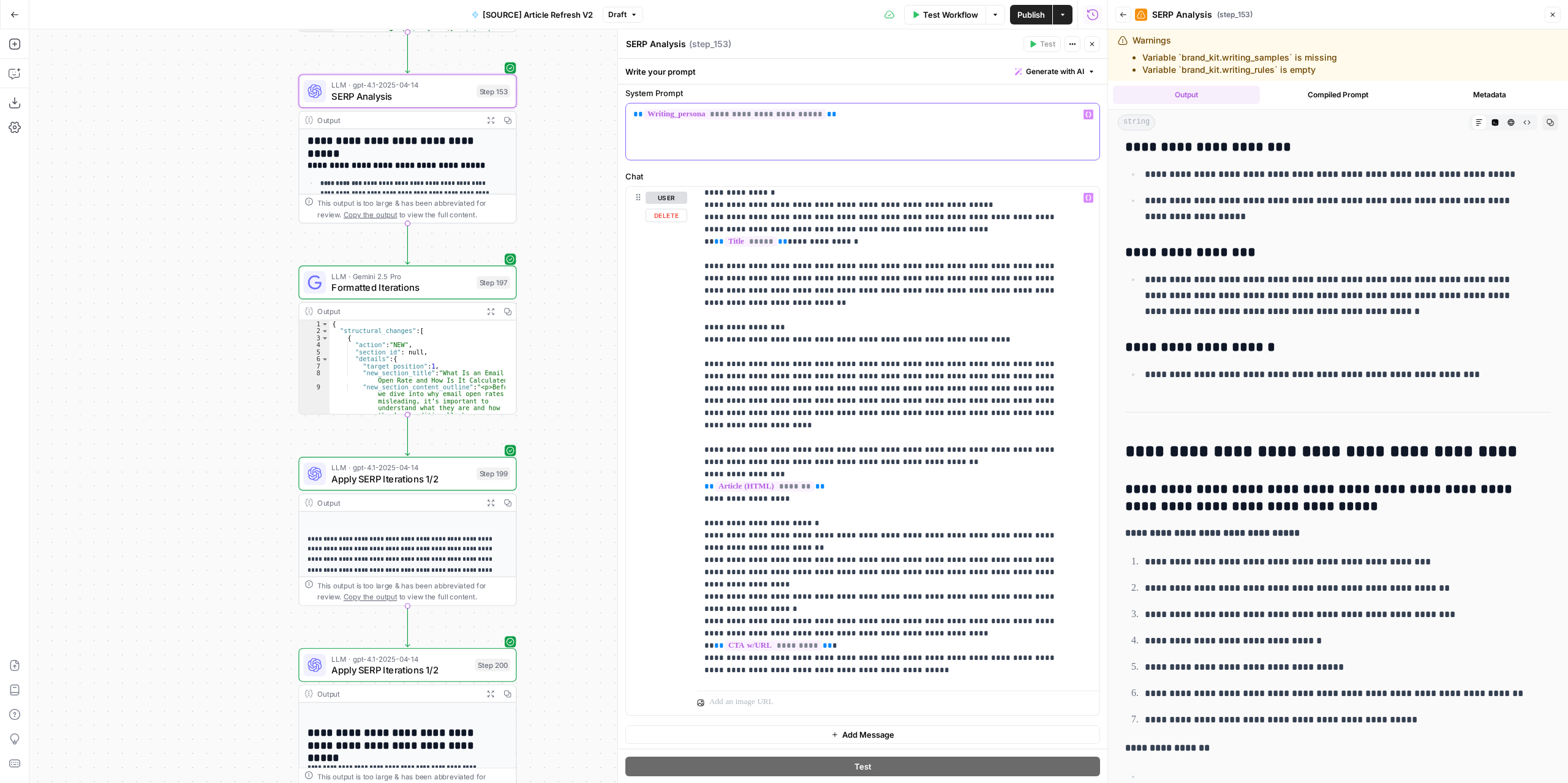
scroll to position [601, 0]
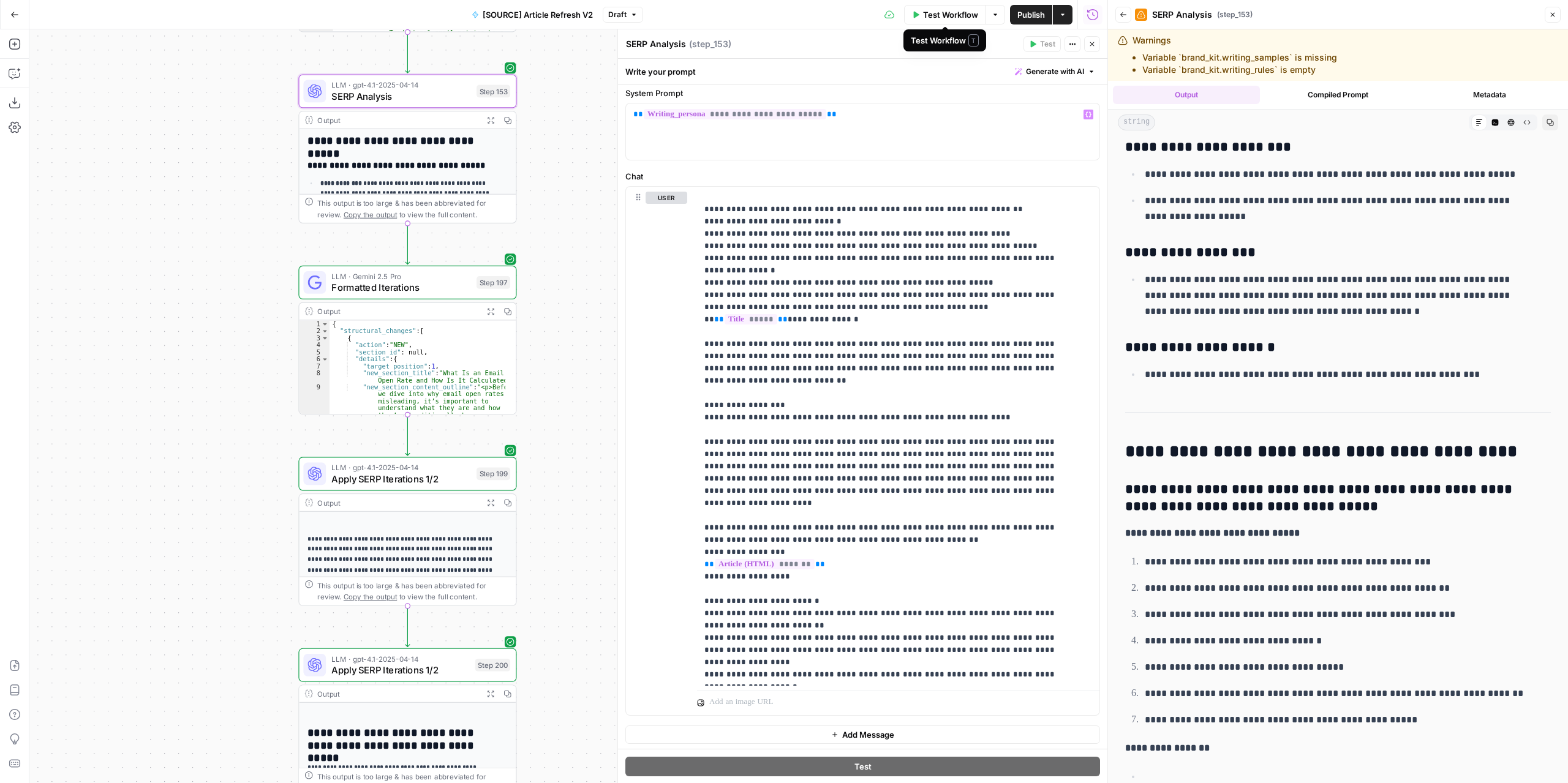
click at [971, 17] on span "Test Workflow" at bounding box center [950, 15] width 55 height 12
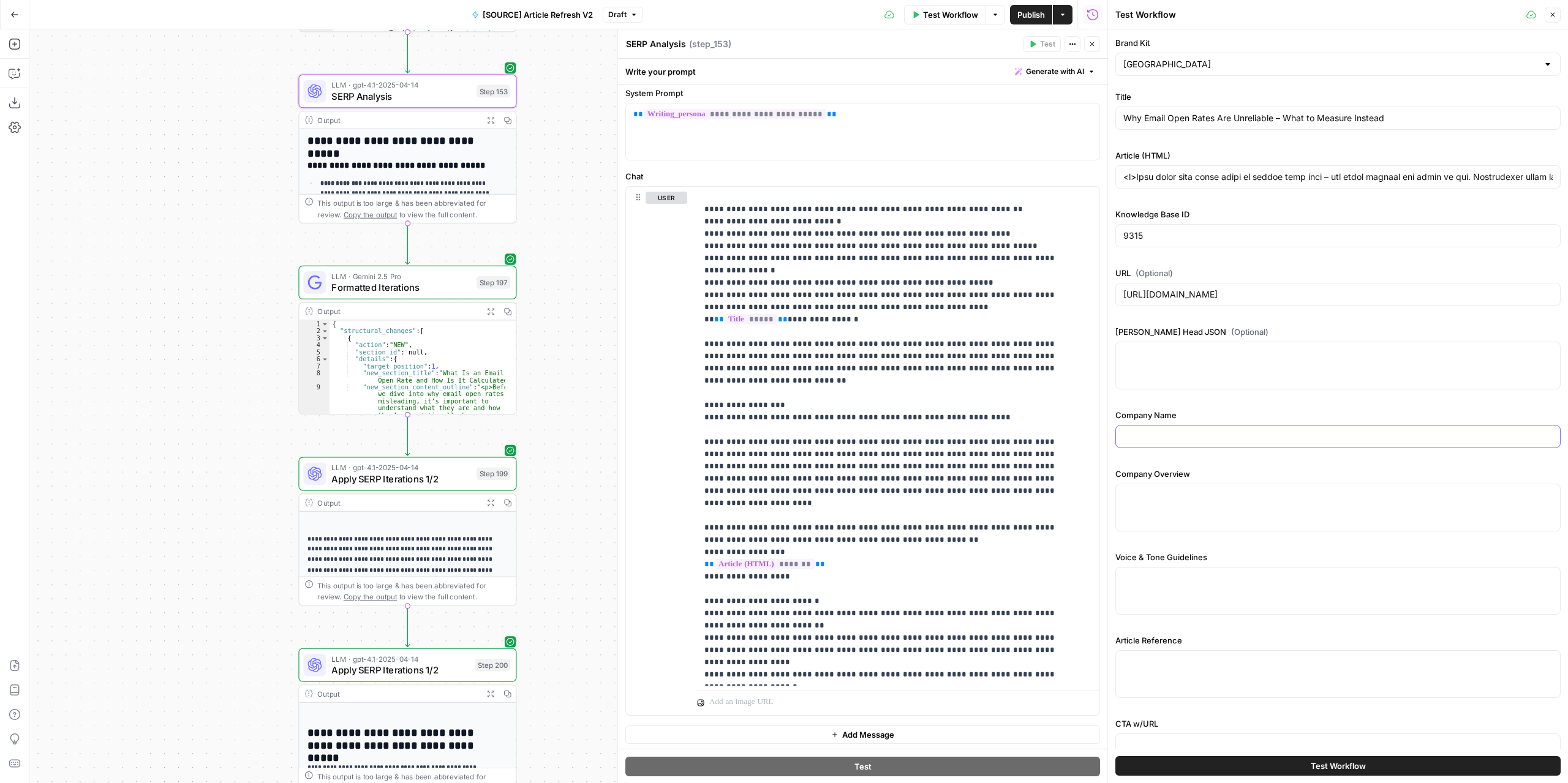
click at [1241, 430] on input "Company Name" at bounding box center [1338, 436] width 430 height 12
type input "New North"
click at [1192, 503] on div at bounding box center [1338, 507] width 445 height 47
paste textarea "### New North's Core Value Proposition New North positions itself as a speciali…"
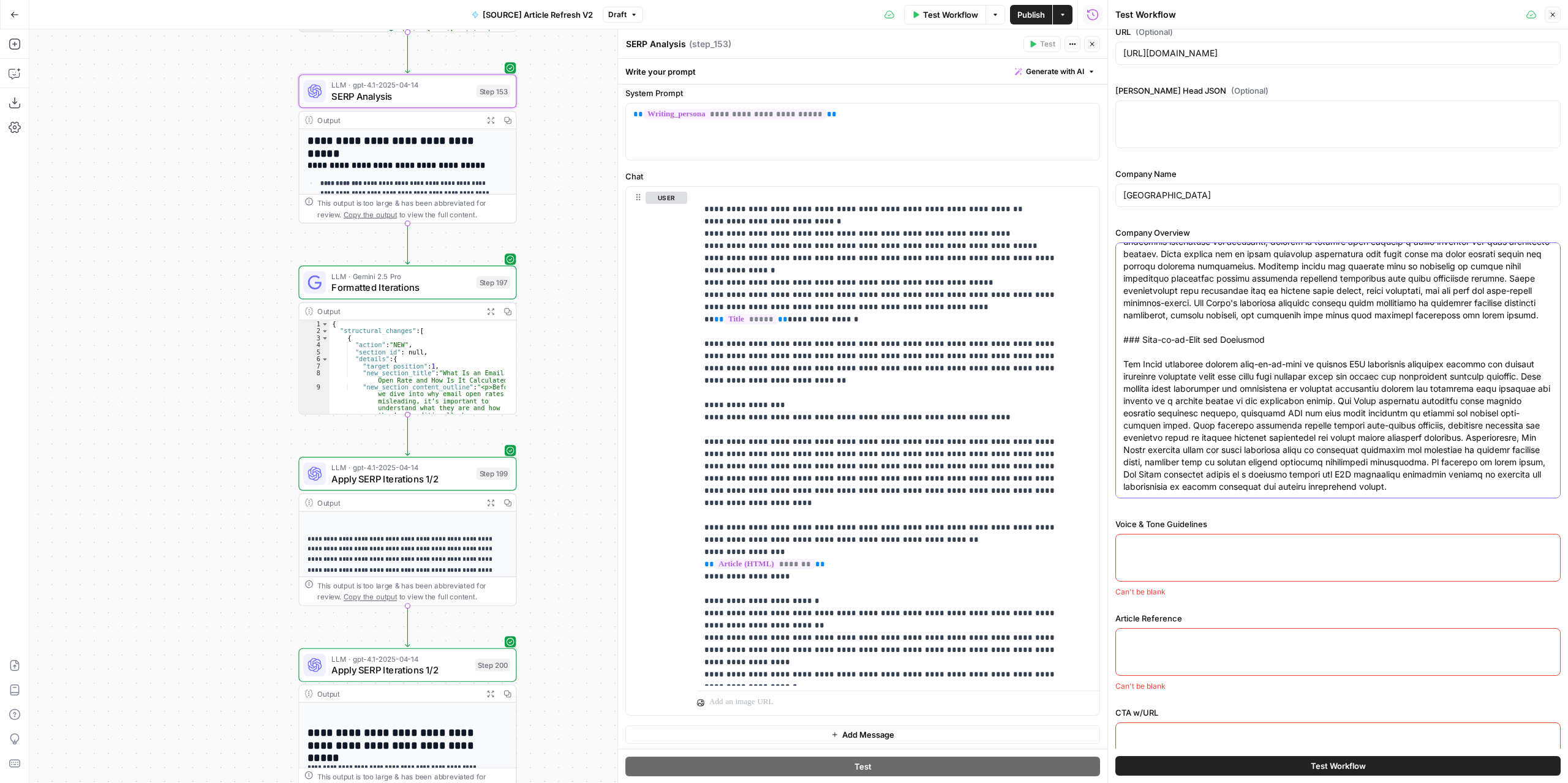
scroll to position [283, 0]
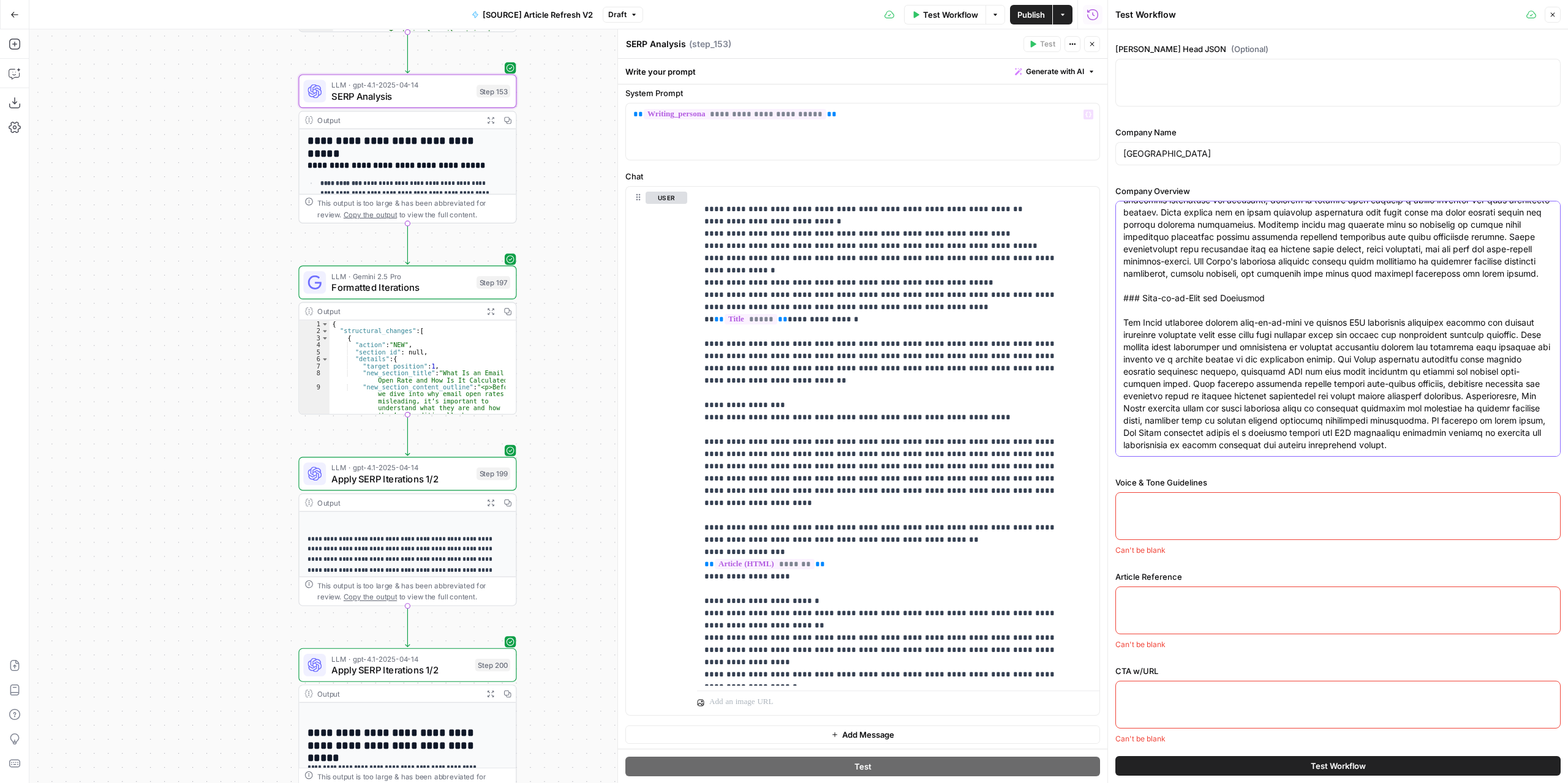
type textarea "### New North's Core Value Proposition New North positions itself as a speciali…"
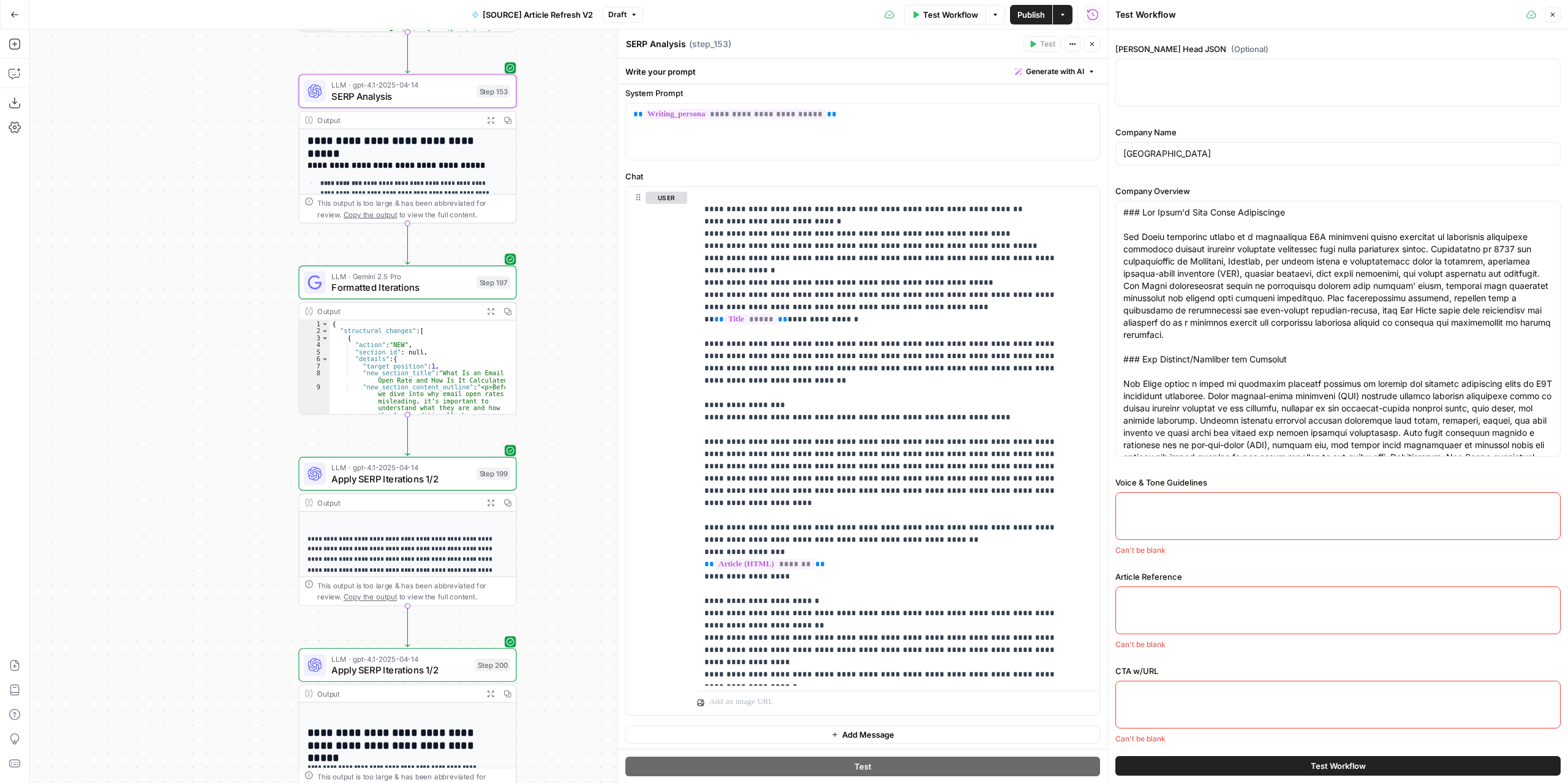
click at [1167, 492] on div at bounding box center [1338, 516] width 445 height 47
paste textarea "## **New North – Voice & Tone Guidelines** ### 1\. Clear and Strategic (Without…"
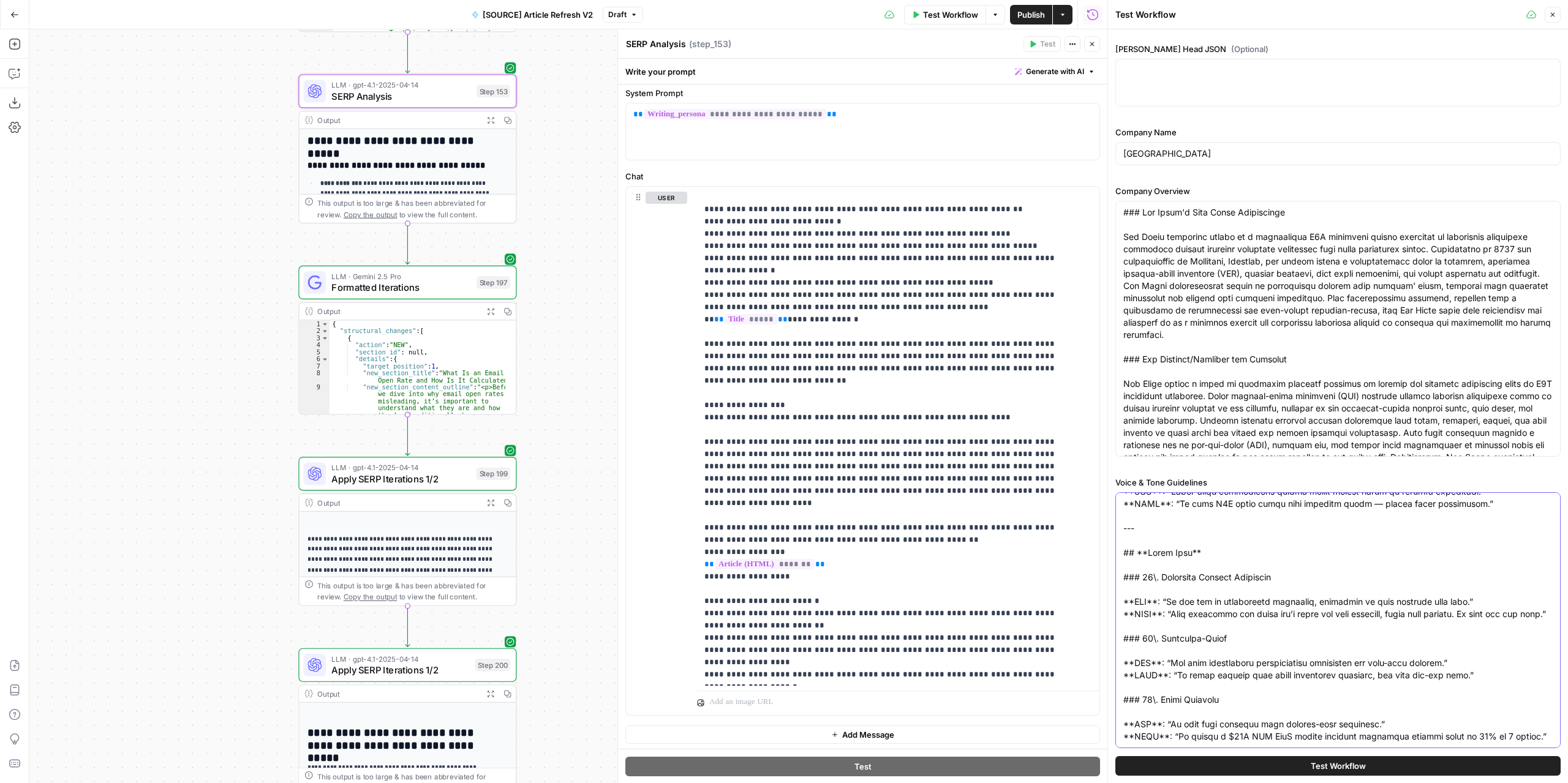
type textarea "## **New North – Voice & Tone Guidelines** ### 1\. Clear and Strategic (Without…"
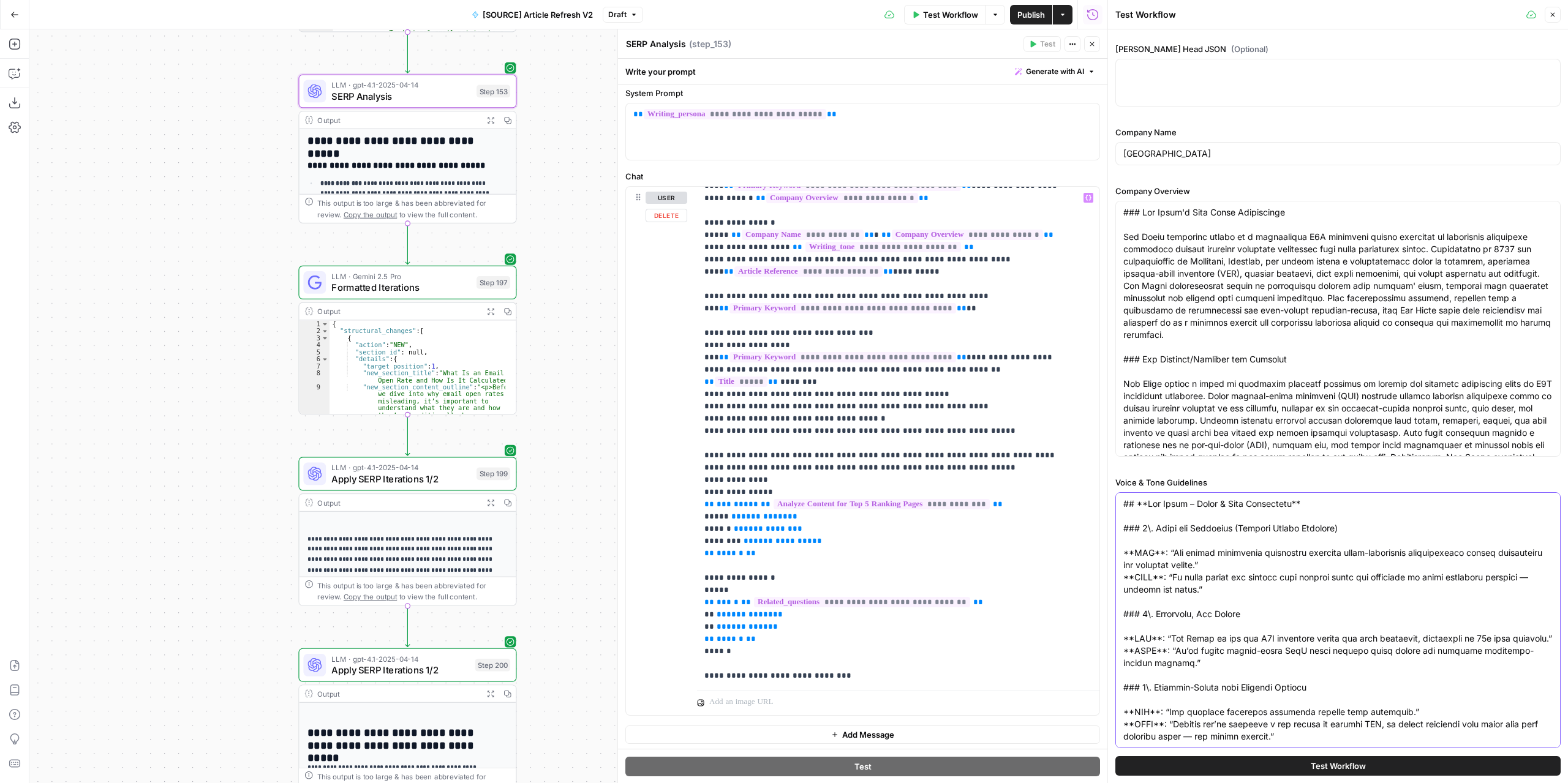
scroll to position [0, 0]
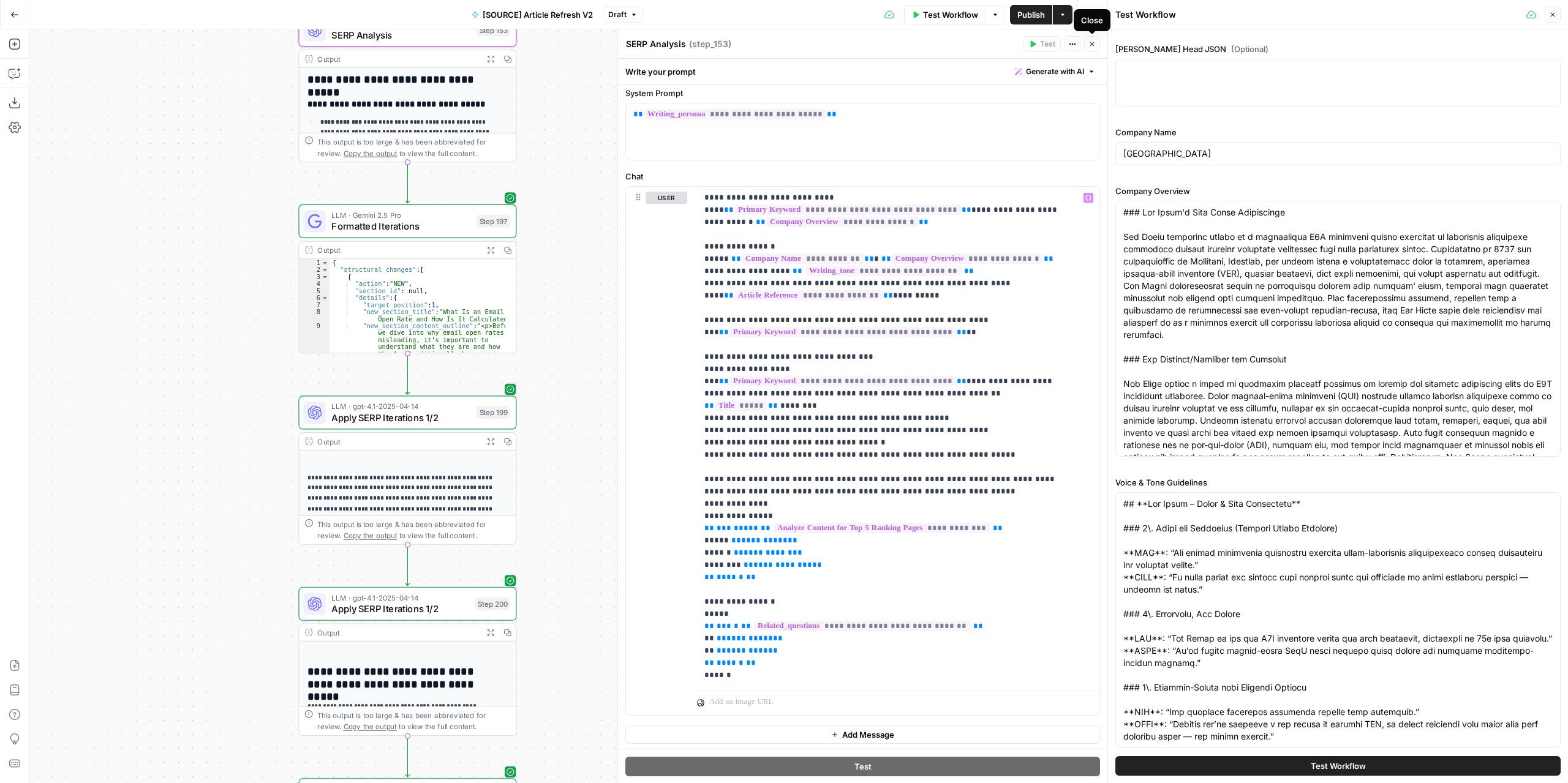
click at [1094, 48] on button "Close" at bounding box center [1092, 44] width 16 height 16
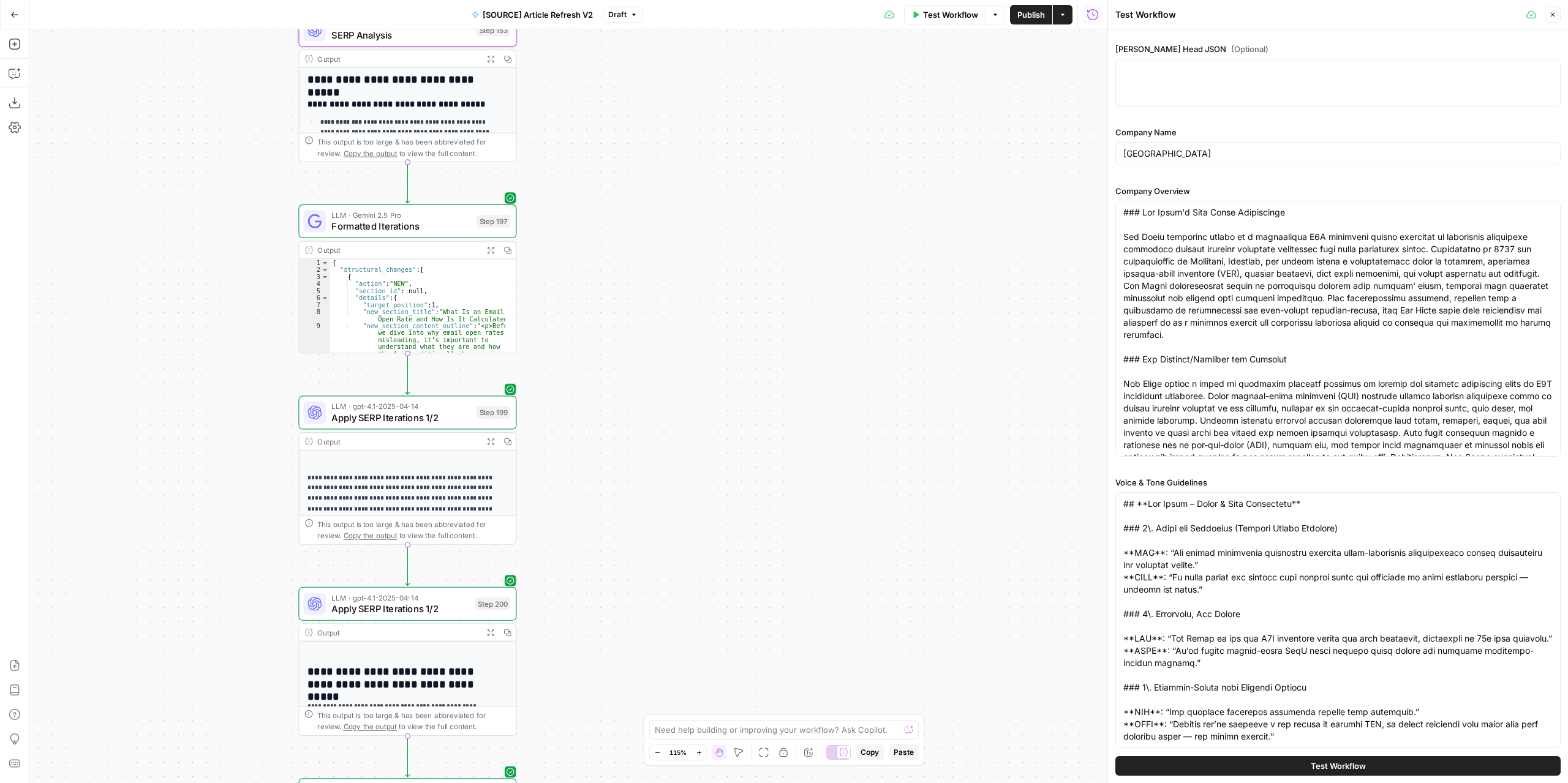
click at [1547, 18] on button "Close" at bounding box center [1553, 15] width 16 height 16
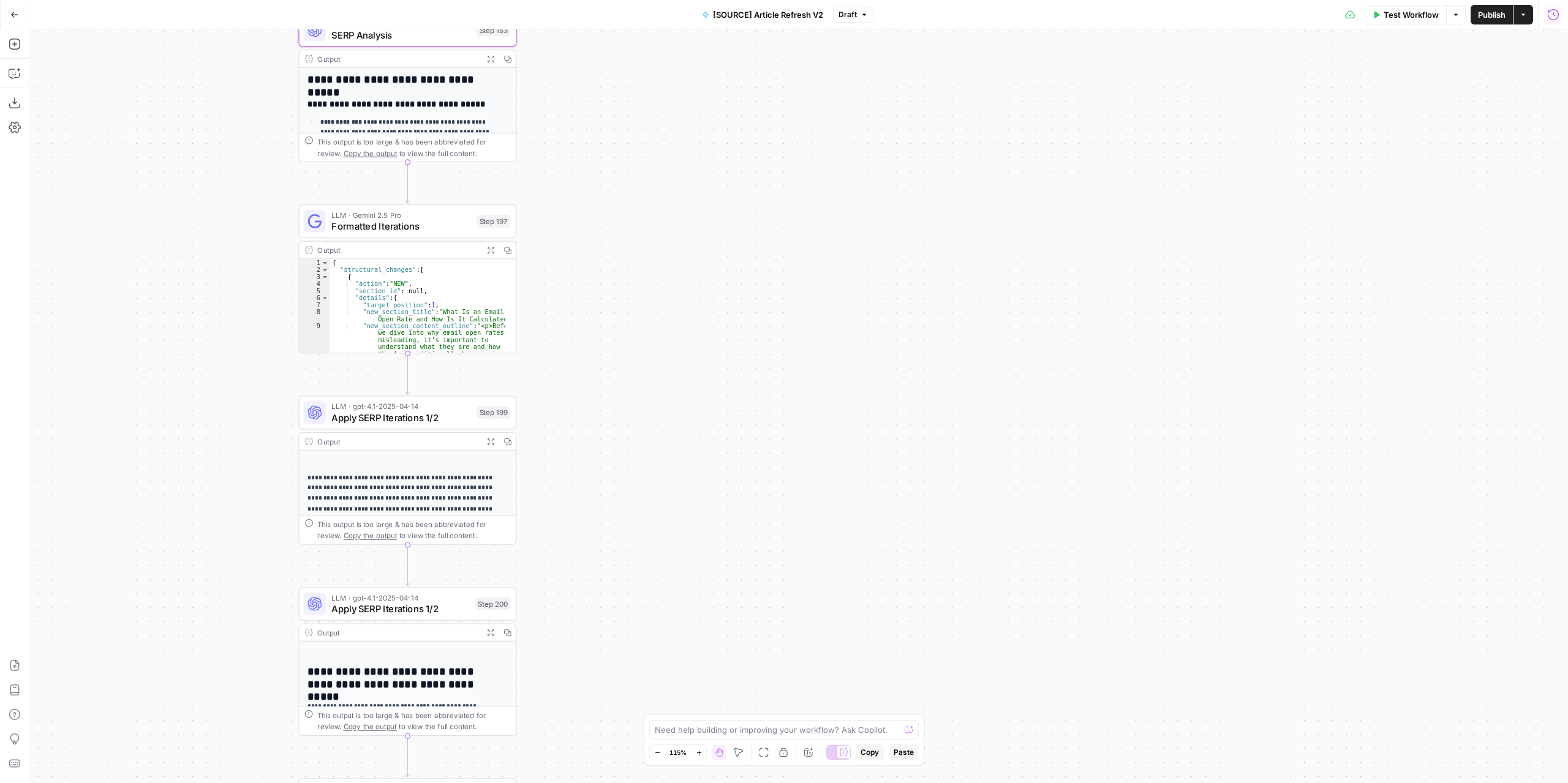
click at [1555, 17] on icon "button" at bounding box center [1553, 15] width 12 height 12
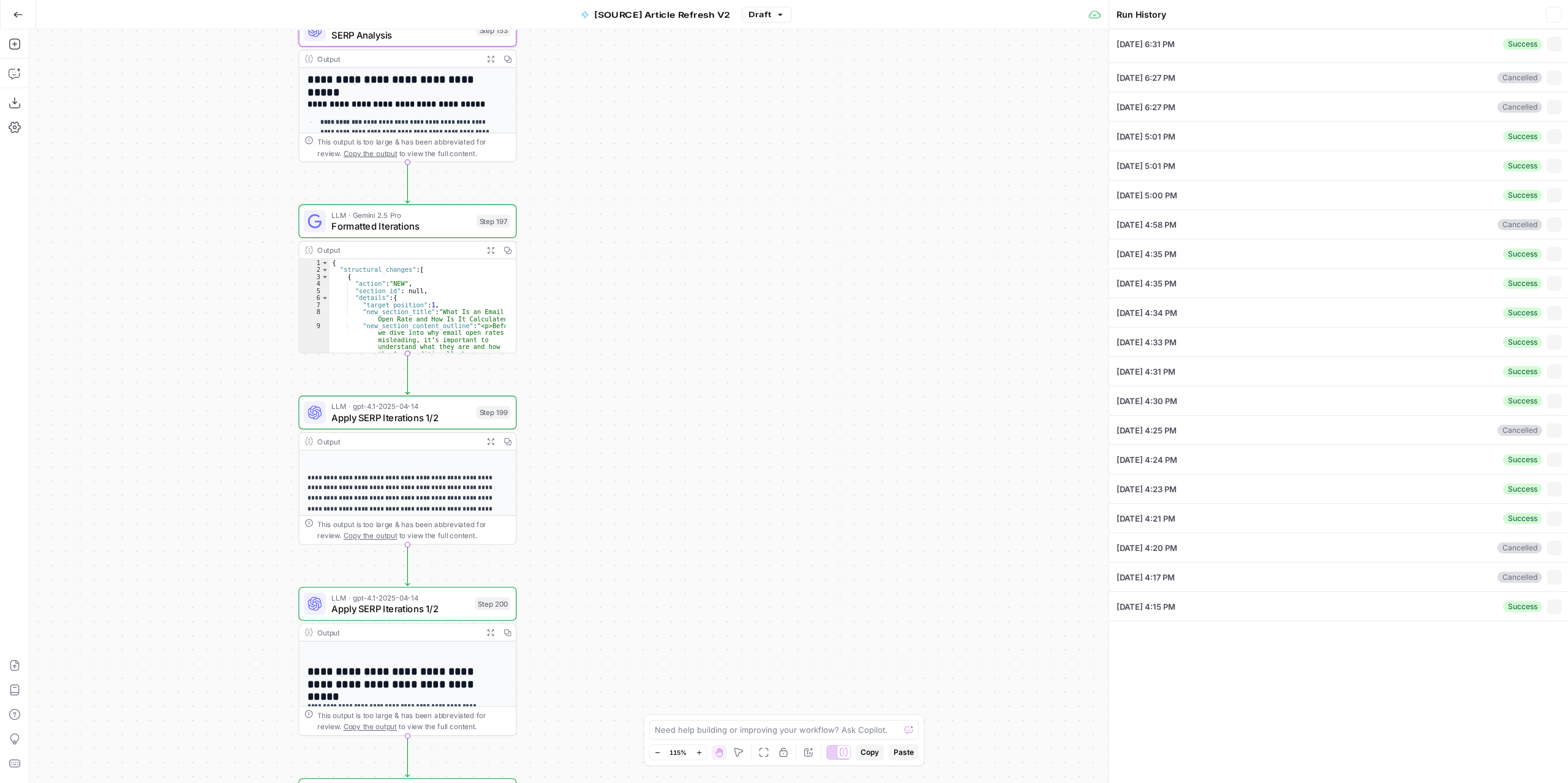
type input "New North"
type input "Why Email Open Rates Are Unreliable – What to Measure Instead"
type input "<p>Your email open rates might be higher than ever – but those numbers are lyin…"
type input "9315"
type input "https://newnorth.com/why-email-open-rates-are-unreliable/"
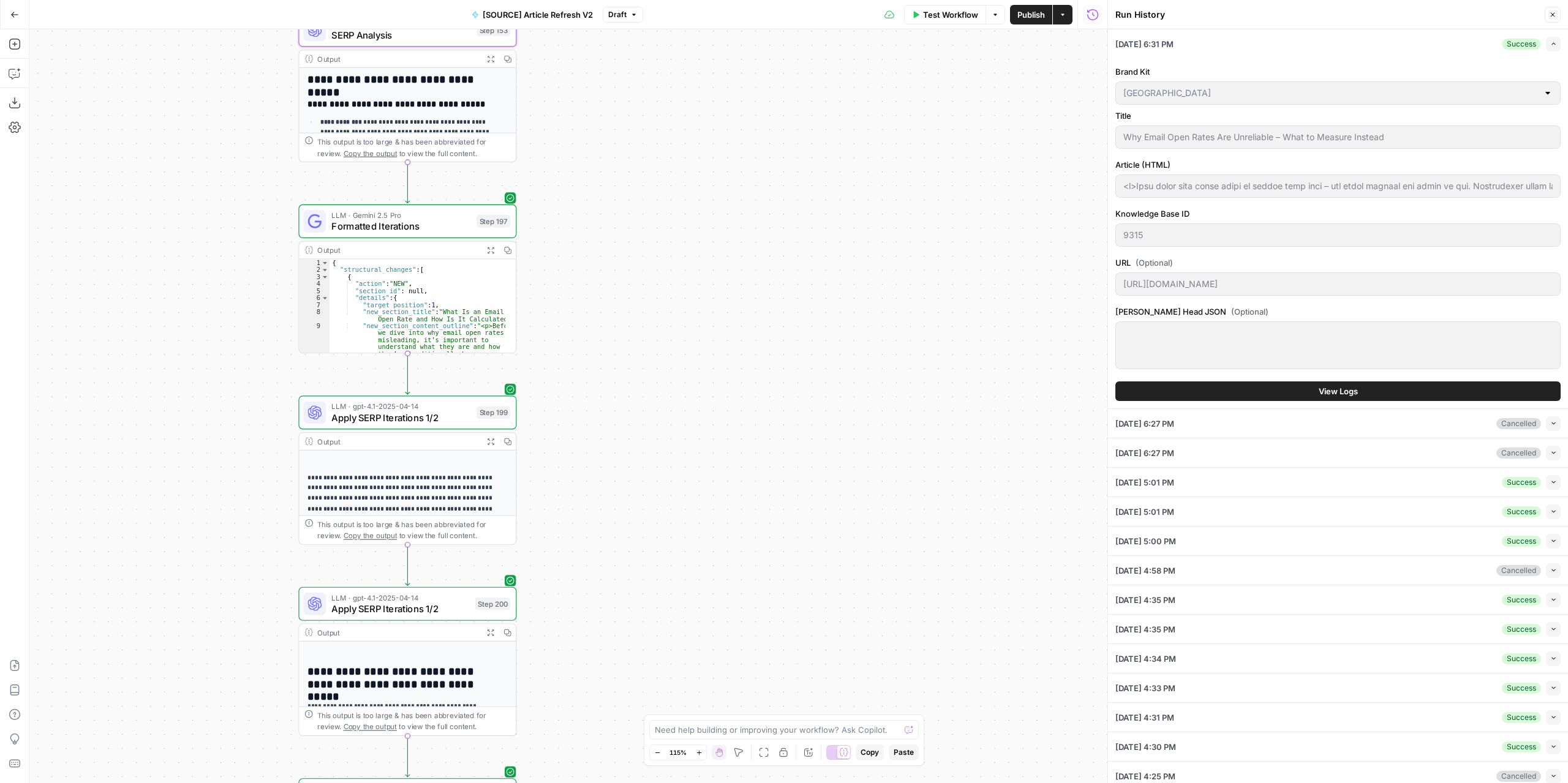
click at [1502, 45] on div "Success" at bounding box center [1521, 44] width 39 height 11
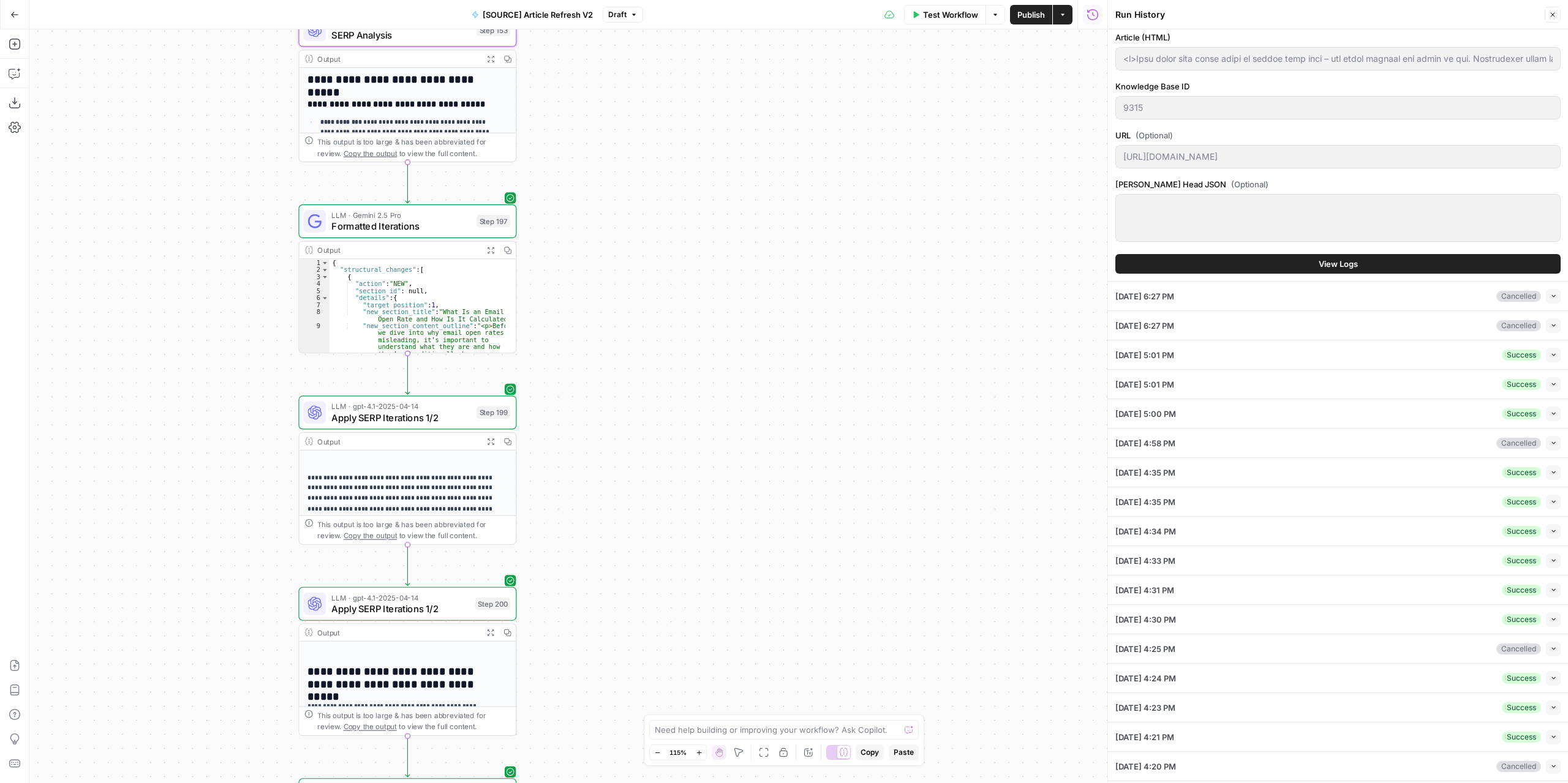
scroll to position [178, 0]
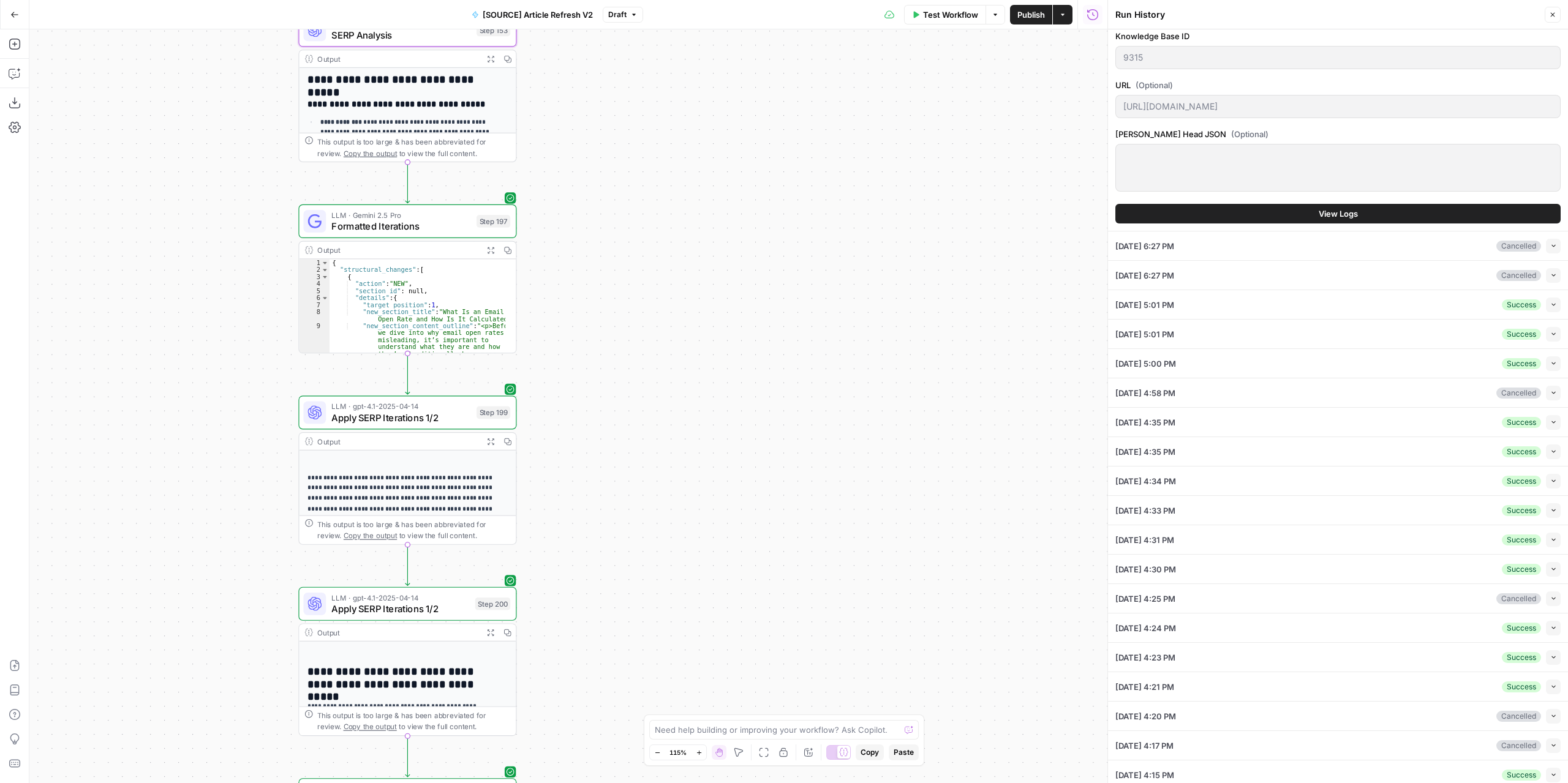
click at [1369, 303] on div "08/30/25 at 5:01 PM Success Collapse" at bounding box center [1338, 304] width 445 height 29
click at [1550, 302] on span "button" at bounding box center [1553, 305] width 7 height 7
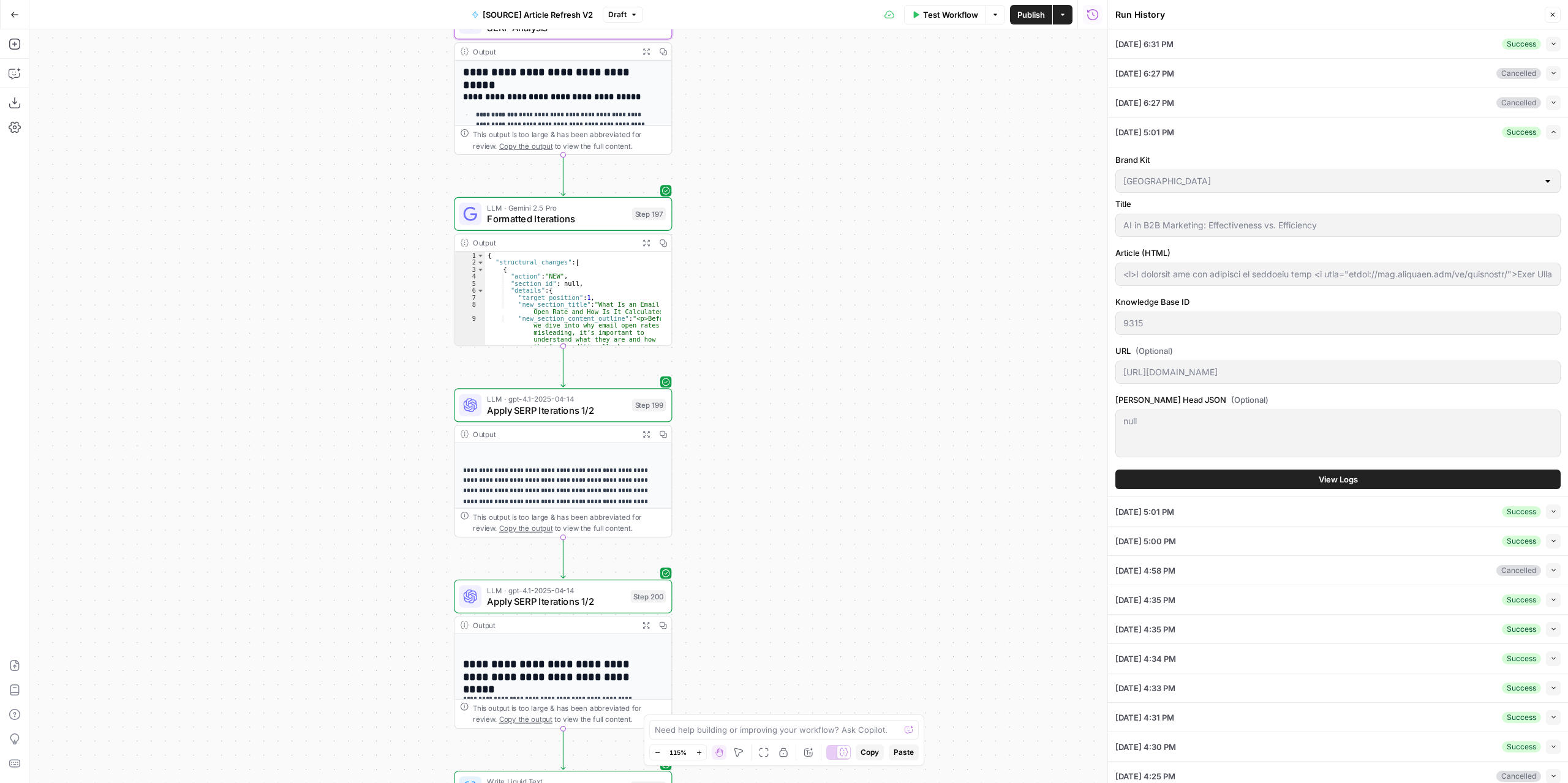
drag, startPoint x: 660, startPoint y: 255, endPoint x: 893, endPoint y: 253, distance: 233.0
click at [893, 253] on div "true false false true false true Workflow Set Inputs Inputs Power Agent Identif…" at bounding box center [568, 406] width 1078 height 754
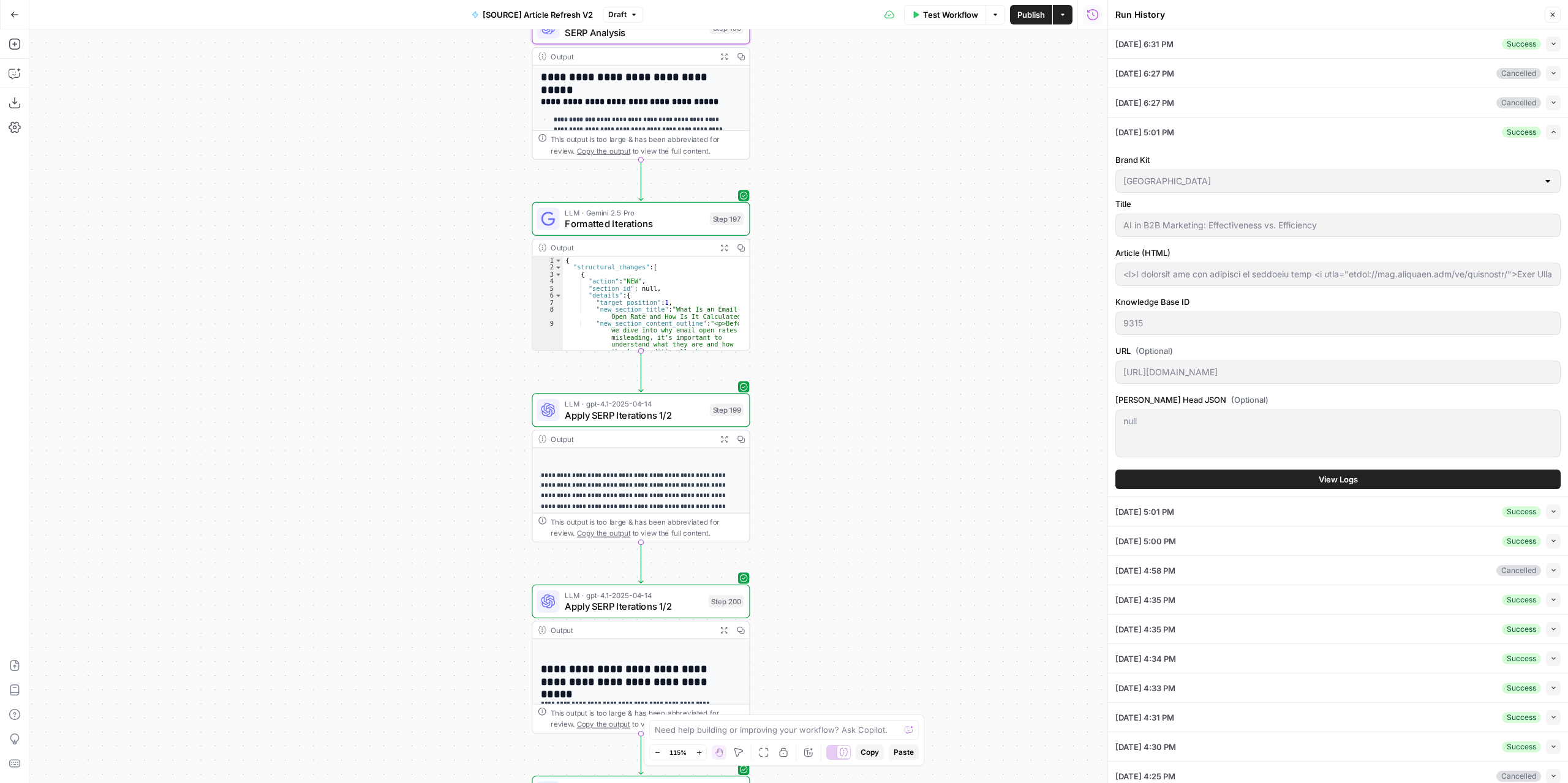
click at [721, 251] on icon "button" at bounding box center [724, 248] width 8 height 8
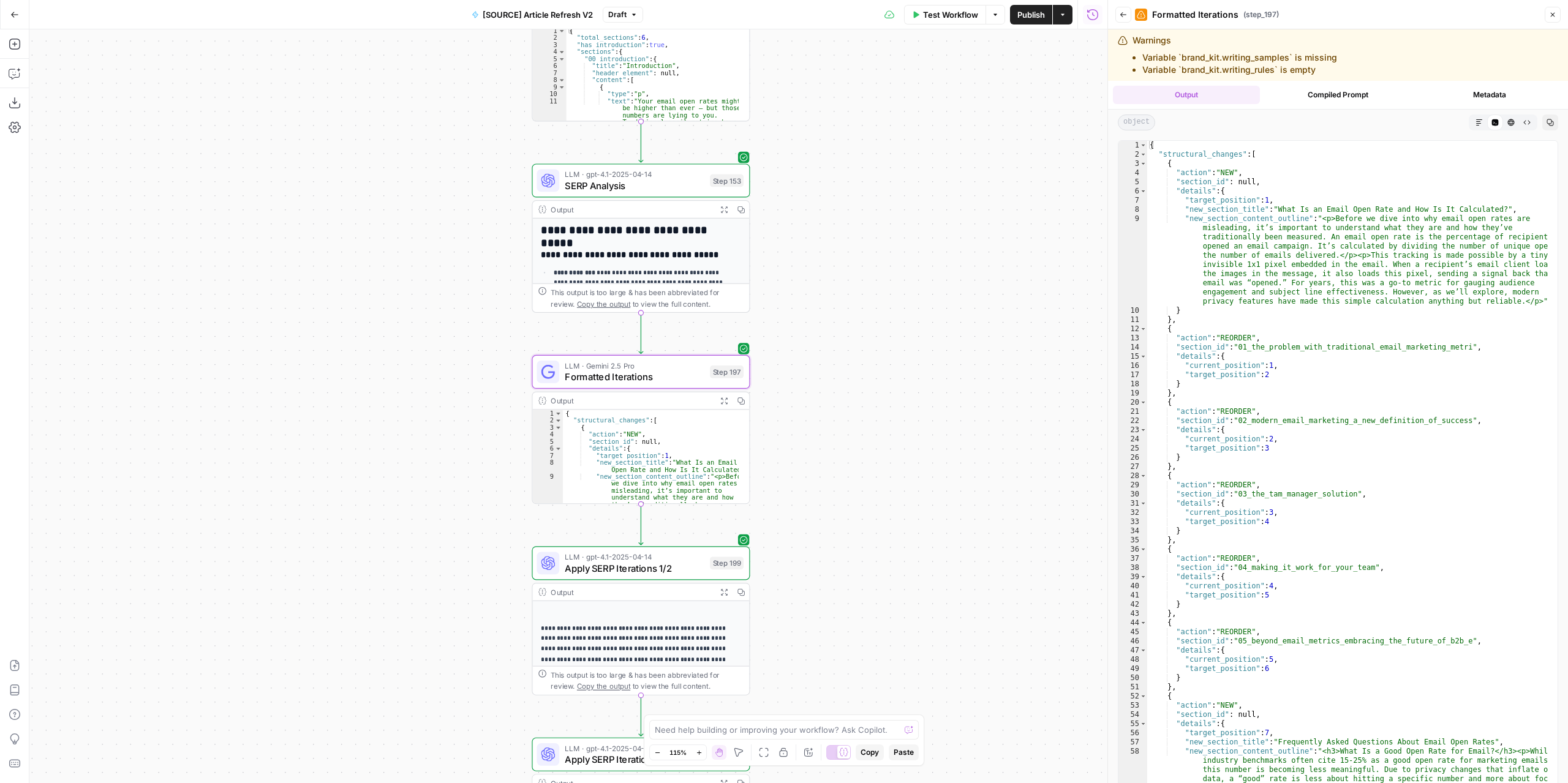
click at [724, 210] on icon "button" at bounding box center [724, 210] width 8 height 8
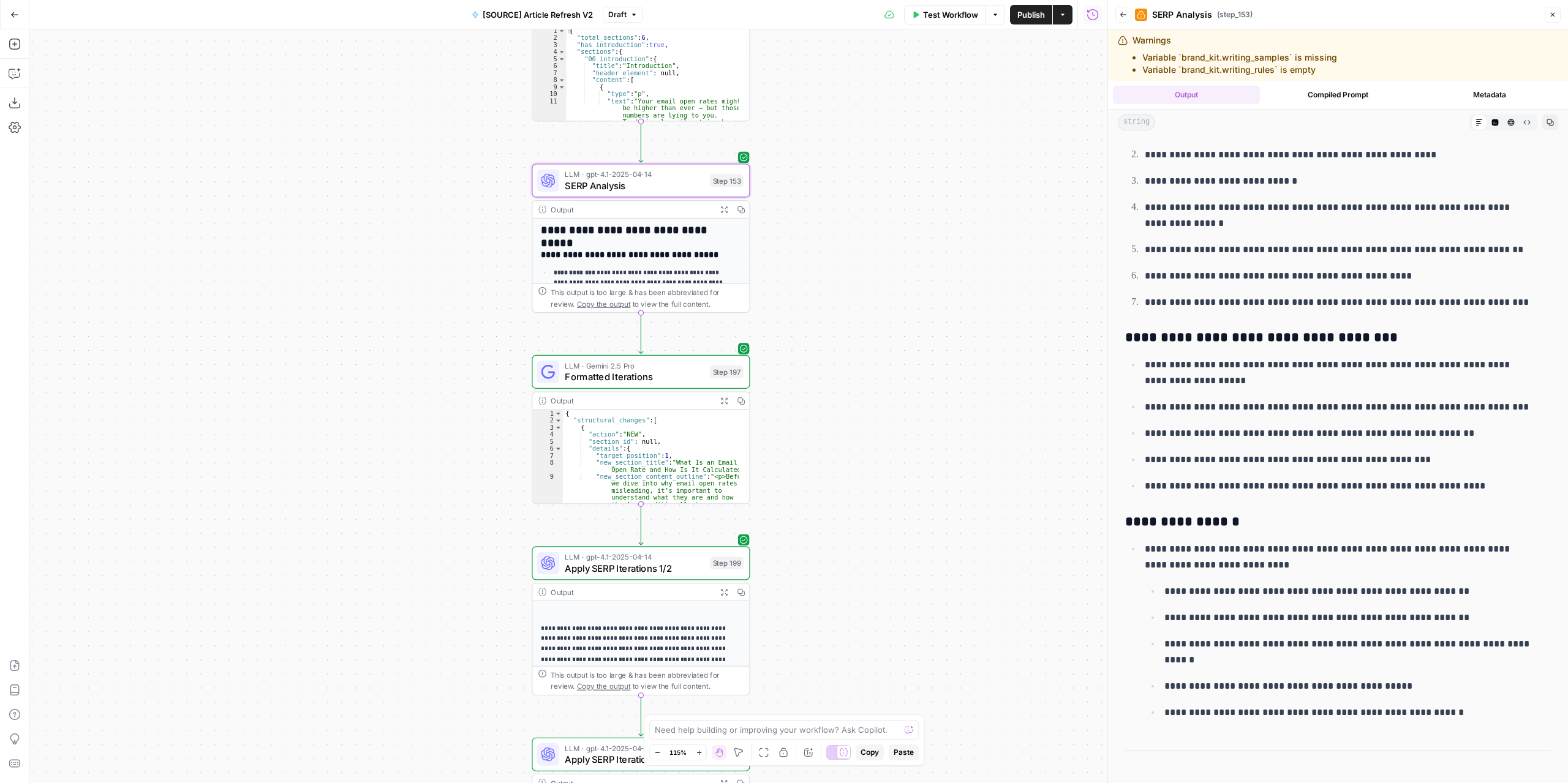
scroll to position [367, 0]
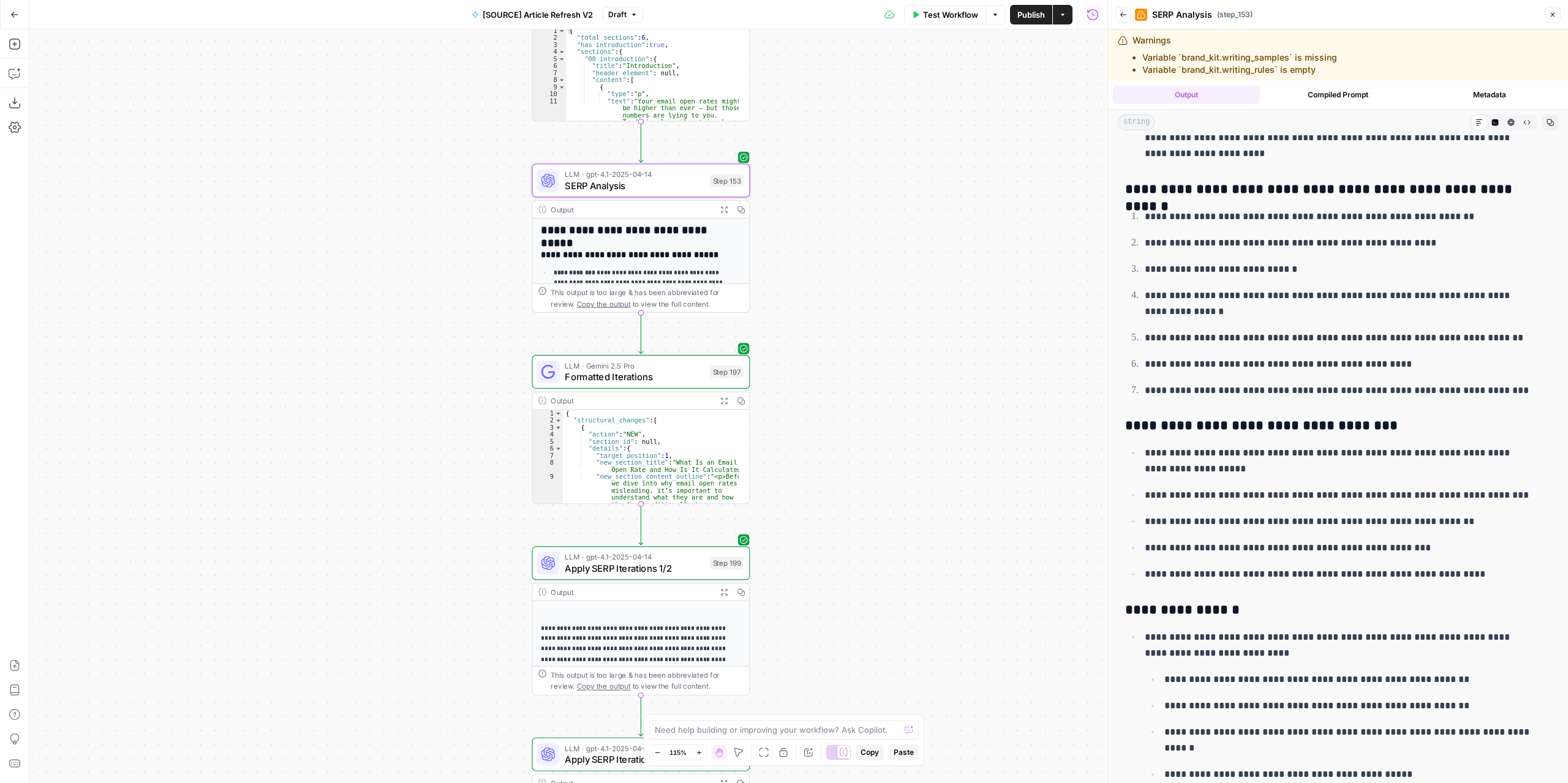
click at [722, 210] on icon "button" at bounding box center [724, 209] width 6 height 6
click at [671, 184] on span "SERP Analysis" at bounding box center [634, 185] width 139 height 14
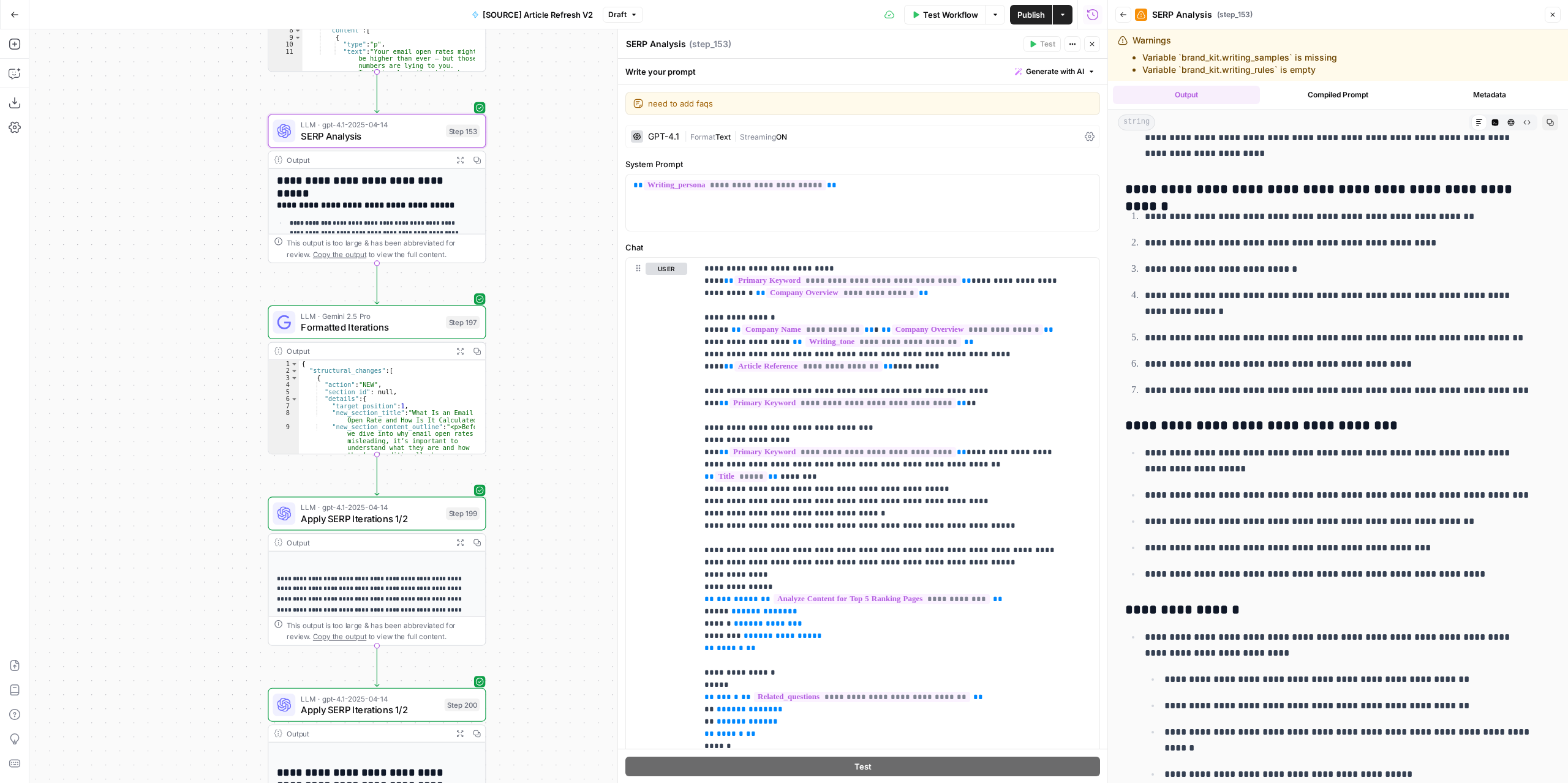
drag, startPoint x: 302, startPoint y: 270, endPoint x: 184, endPoint y: 271, distance: 118.0
click at [184, 271] on div "true false false true false true Workflow Set Inputs Inputs Power Agent Identif…" at bounding box center [568, 406] width 1078 height 754
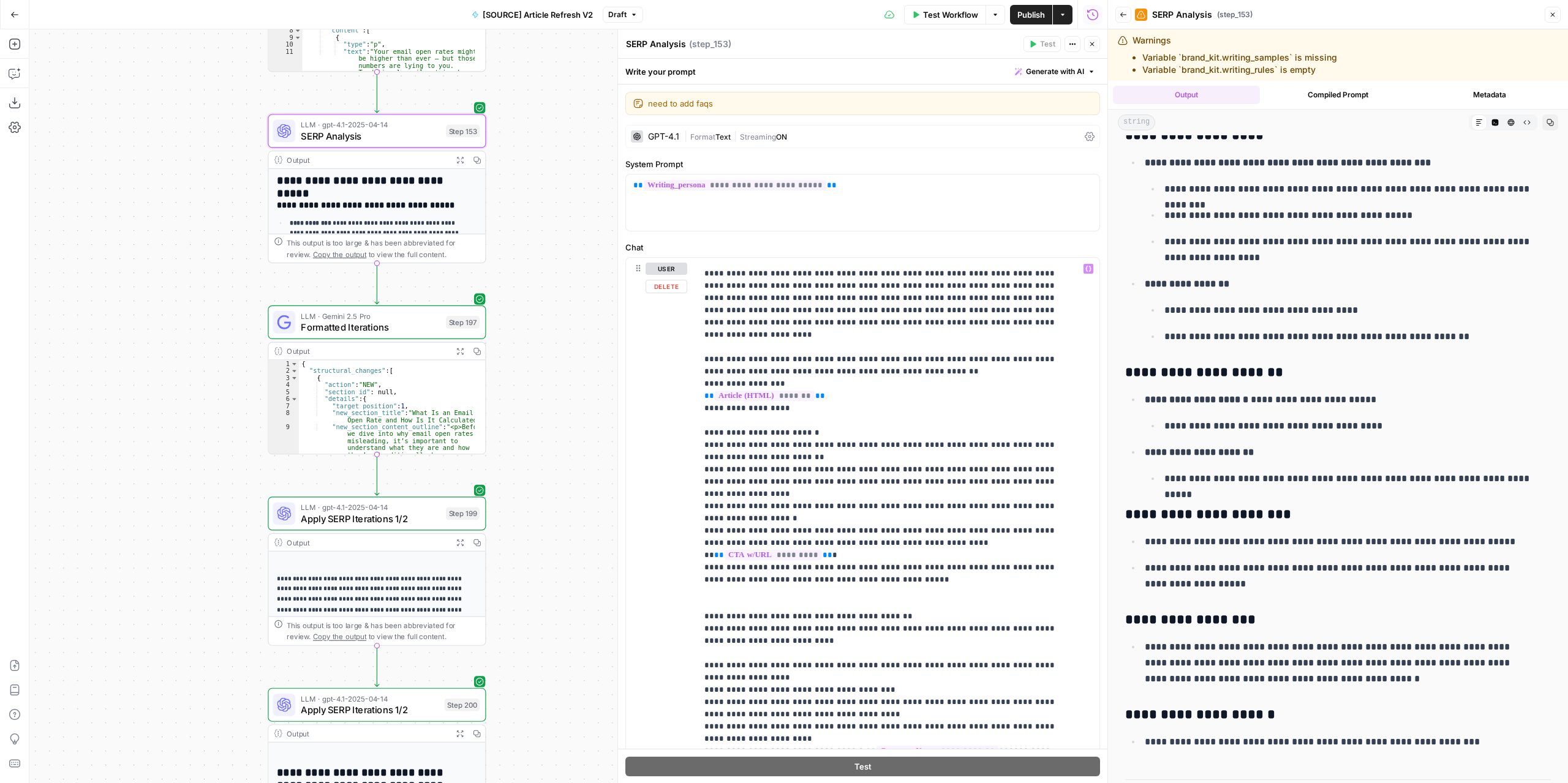
scroll to position [907, 0]
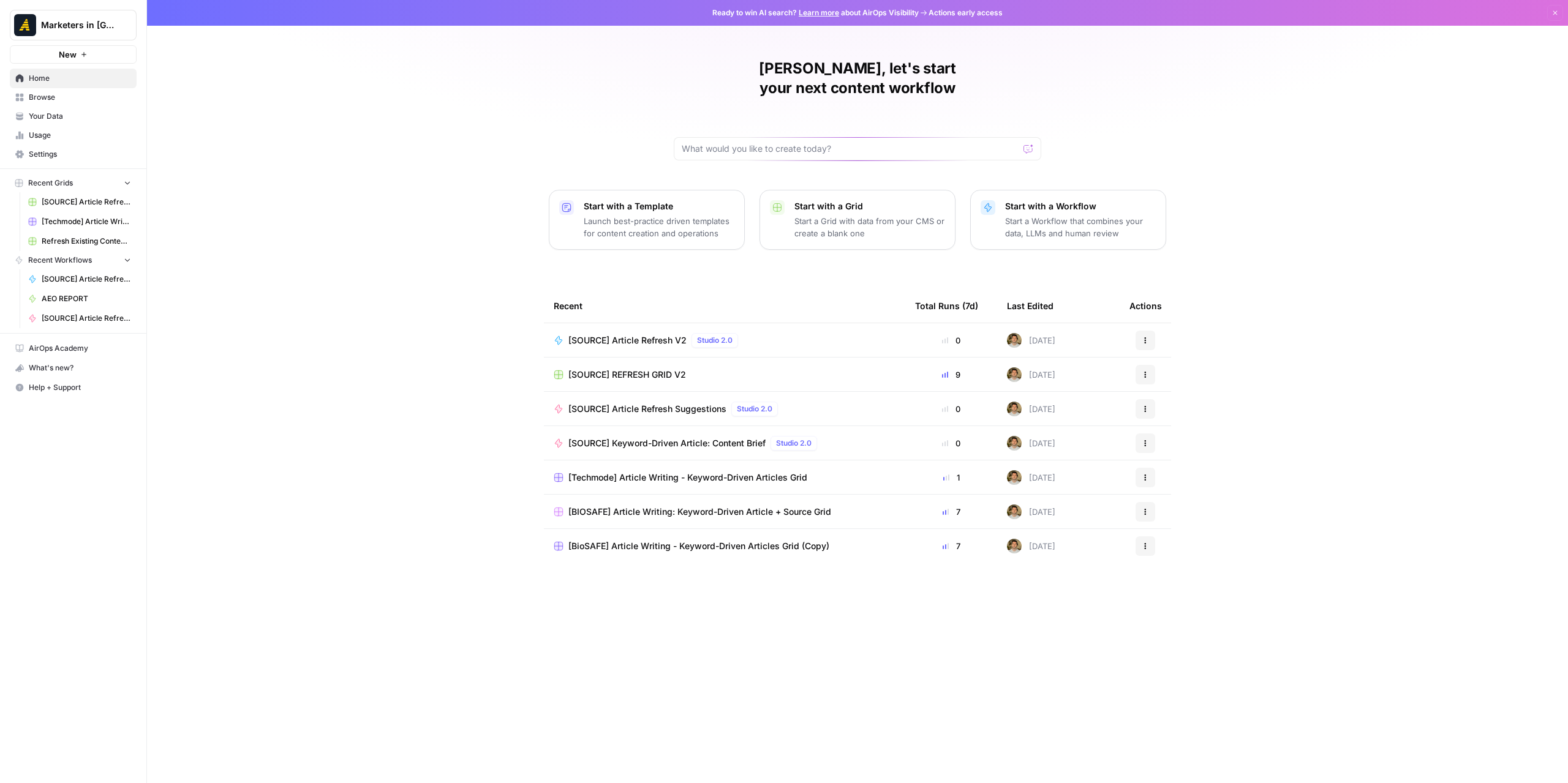
click at [61, 100] on span "Browse" at bounding box center [80, 97] width 102 height 11
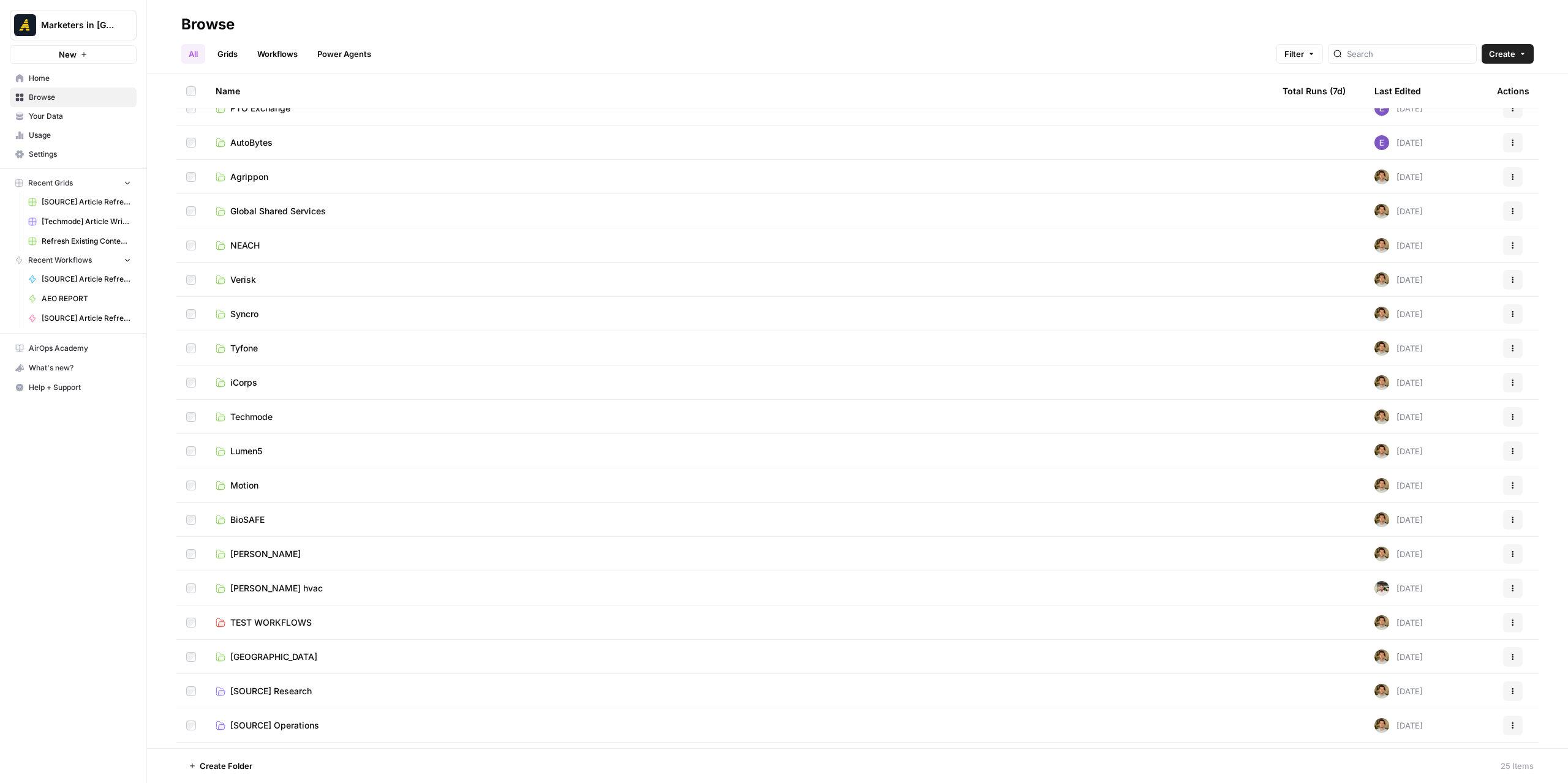
scroll to position [216, 0]
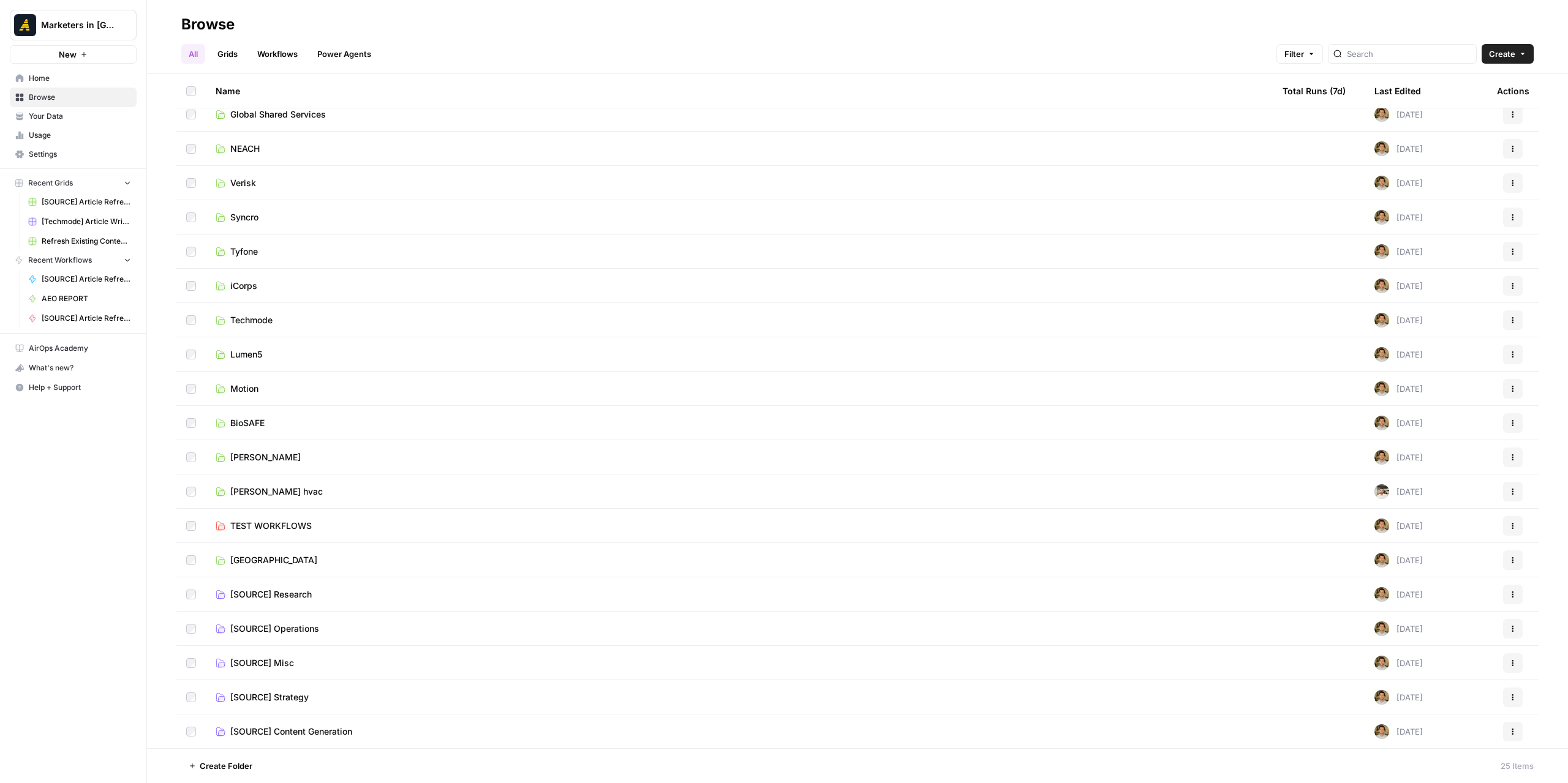
click at [262, 561] on span "[GEOGRAPHIC_DATA]" at bounding box center [274, 561] width 87 height 12
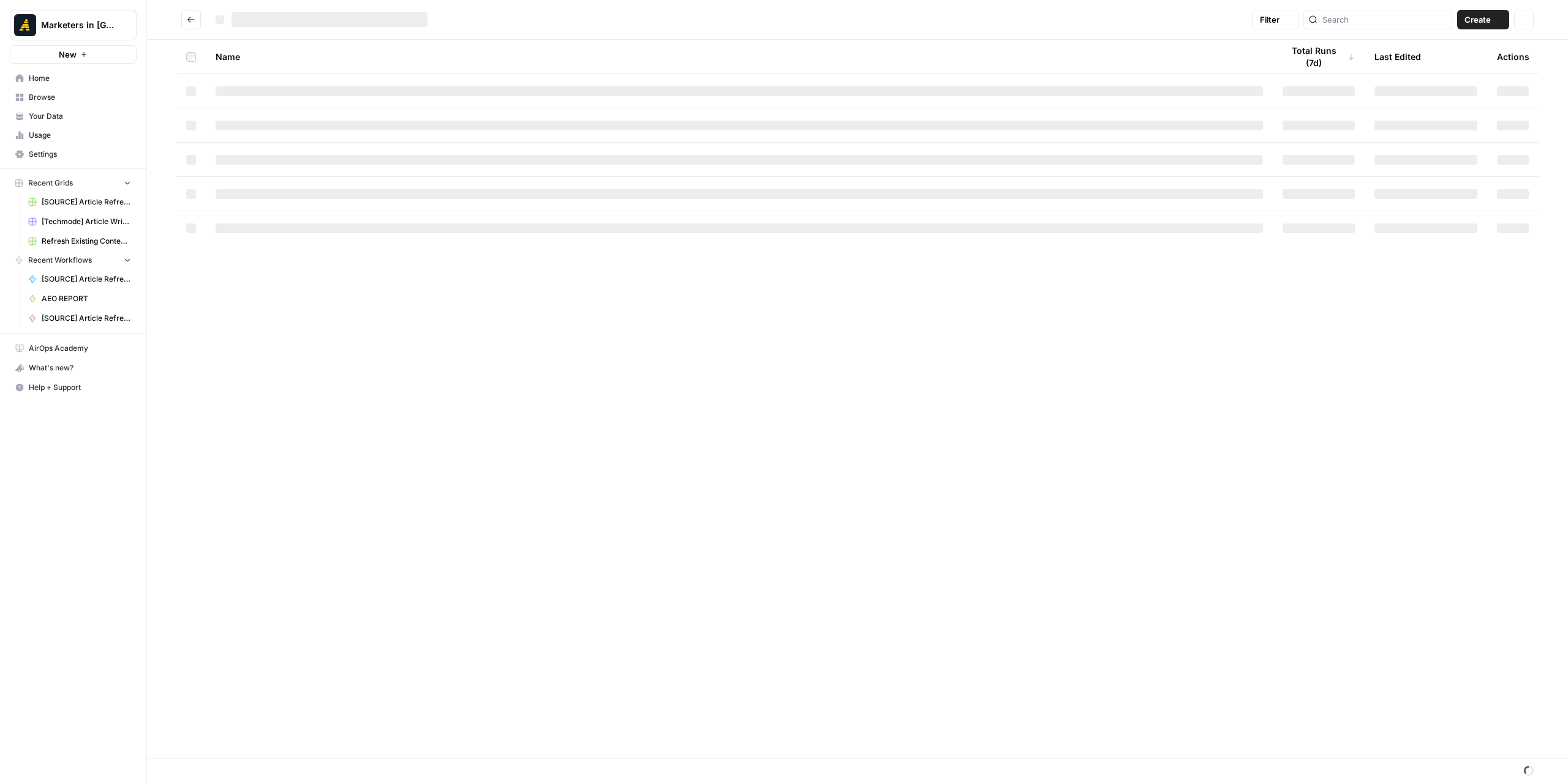
click at [262, 561] on div "Name Total Runs (7d) Last Edited Actions" at bounding box center [857, 399] width 1421 height 718
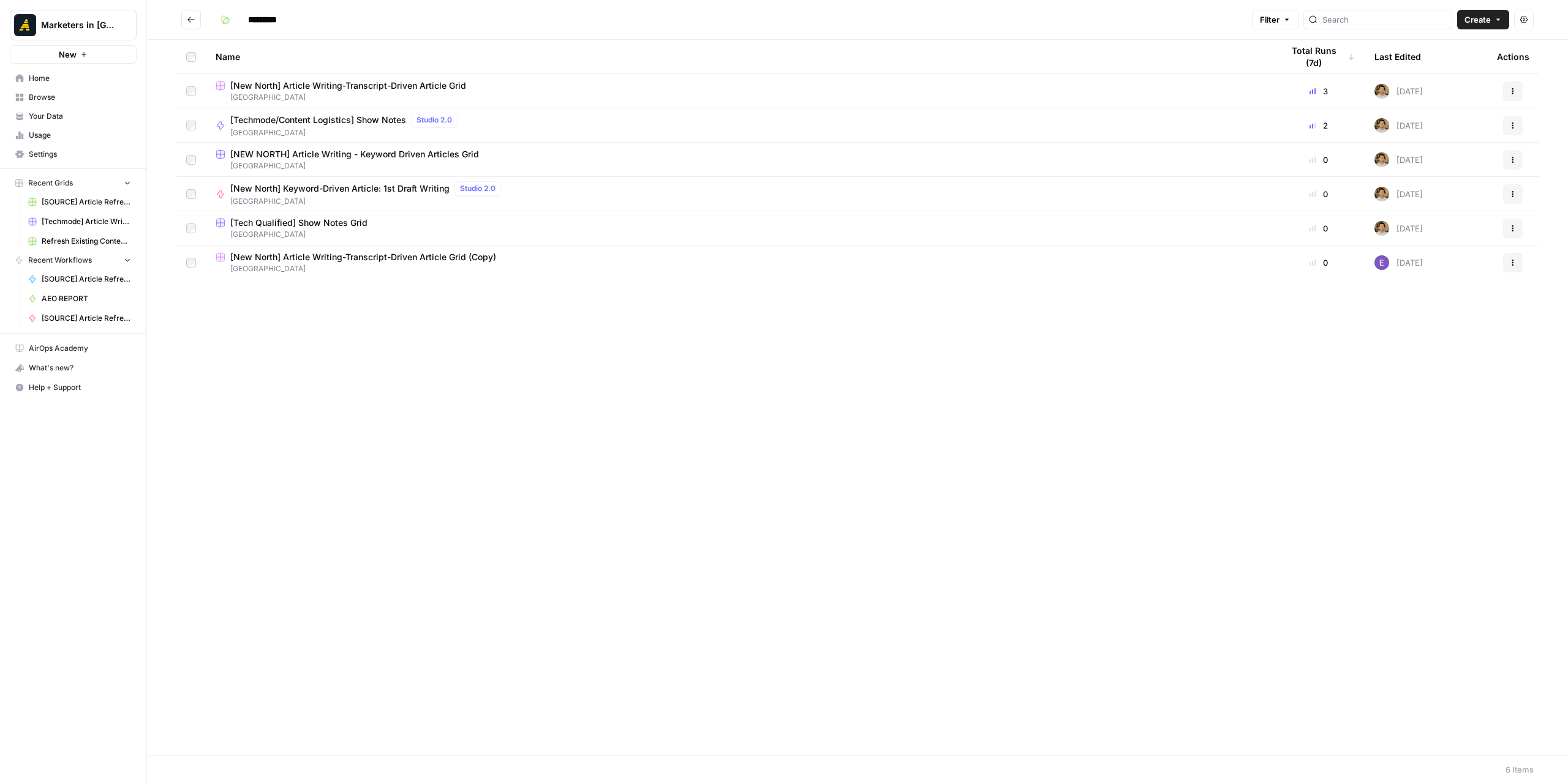
click at [331, 153] on span "[NEW NORTH] Article Writing - Keyword Driven Articles Grid" at bounding box center [355, 154] width 249 height 12
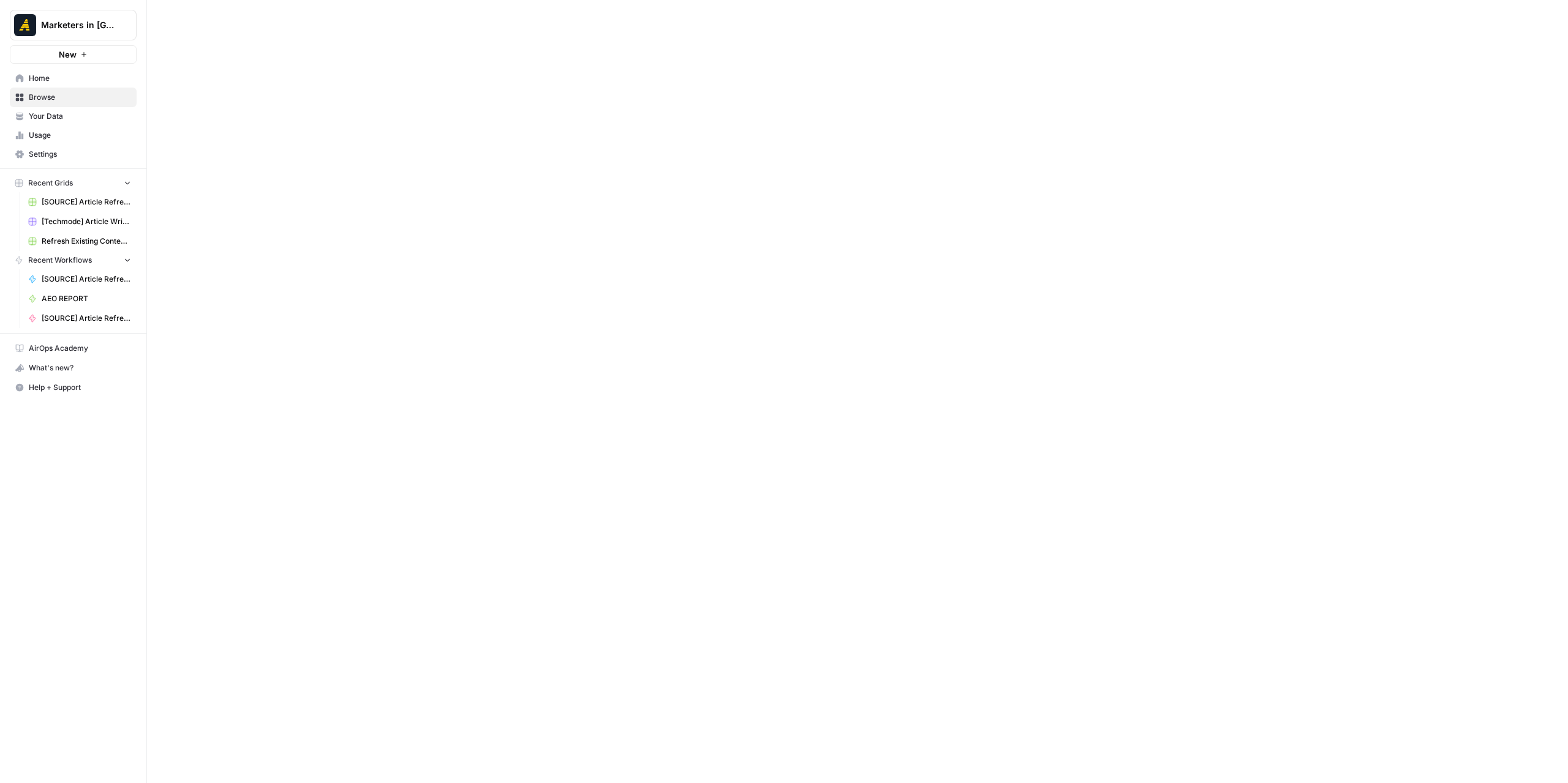
click at [331, 153] on div at bounding box center [857, 392] width 1421 height 783
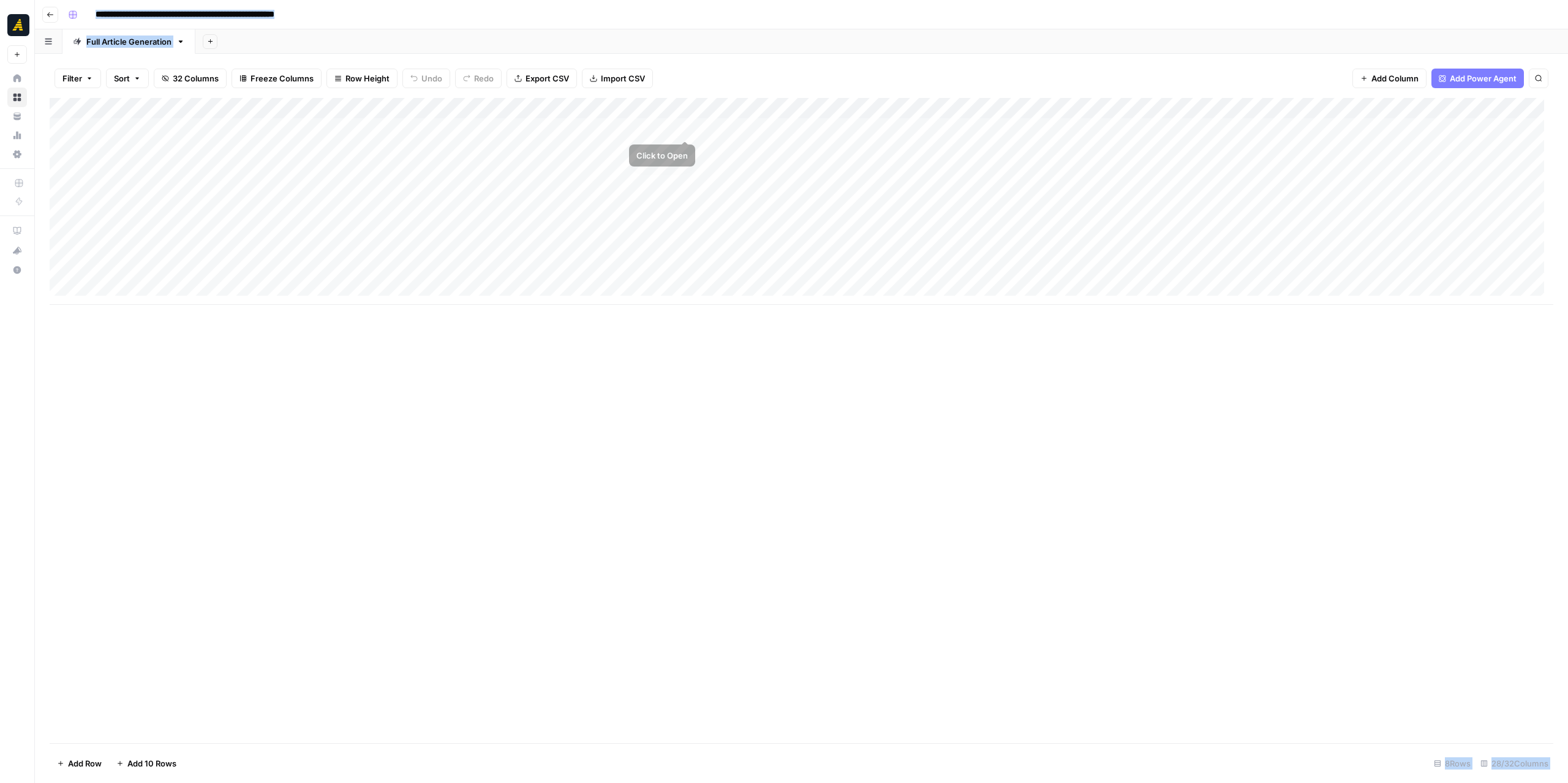
click at [719, 118] on div "Add Column" at bounding box center [801, 202] width 1503 height 207
click at [723, 125] on div "Add Column" at bounding box center [801, 202] width 1503 height 207
click at [723, 125] on body "**********" at bounding box center [784, 392] width 1568 height 783
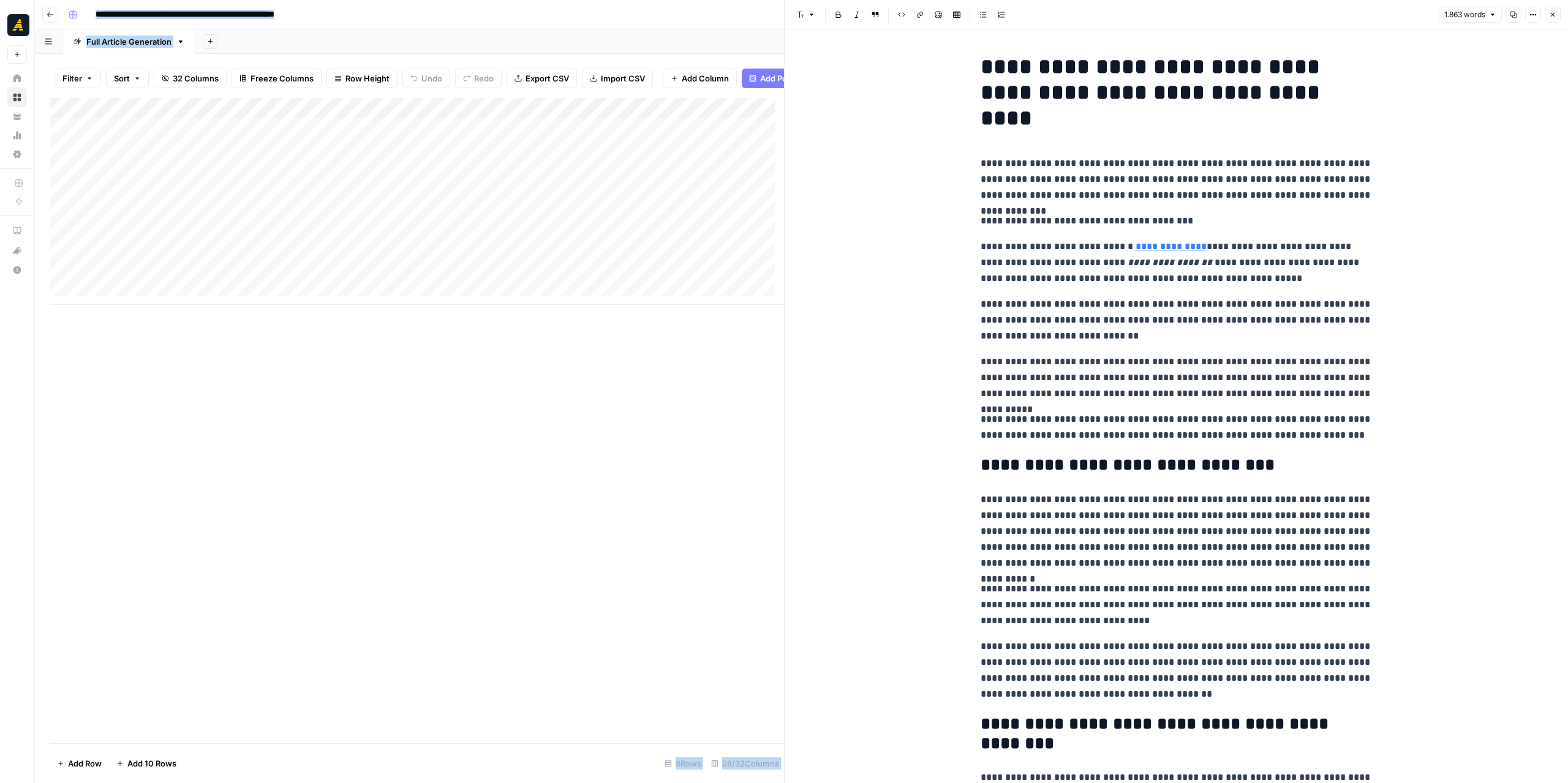
click at [738, 239] on div "Add Column" at bounding box center [416, 202] width 734 height 207
click at [639, 243] on div "Add Column" at bounding box center [416, 202] width 734 height 207
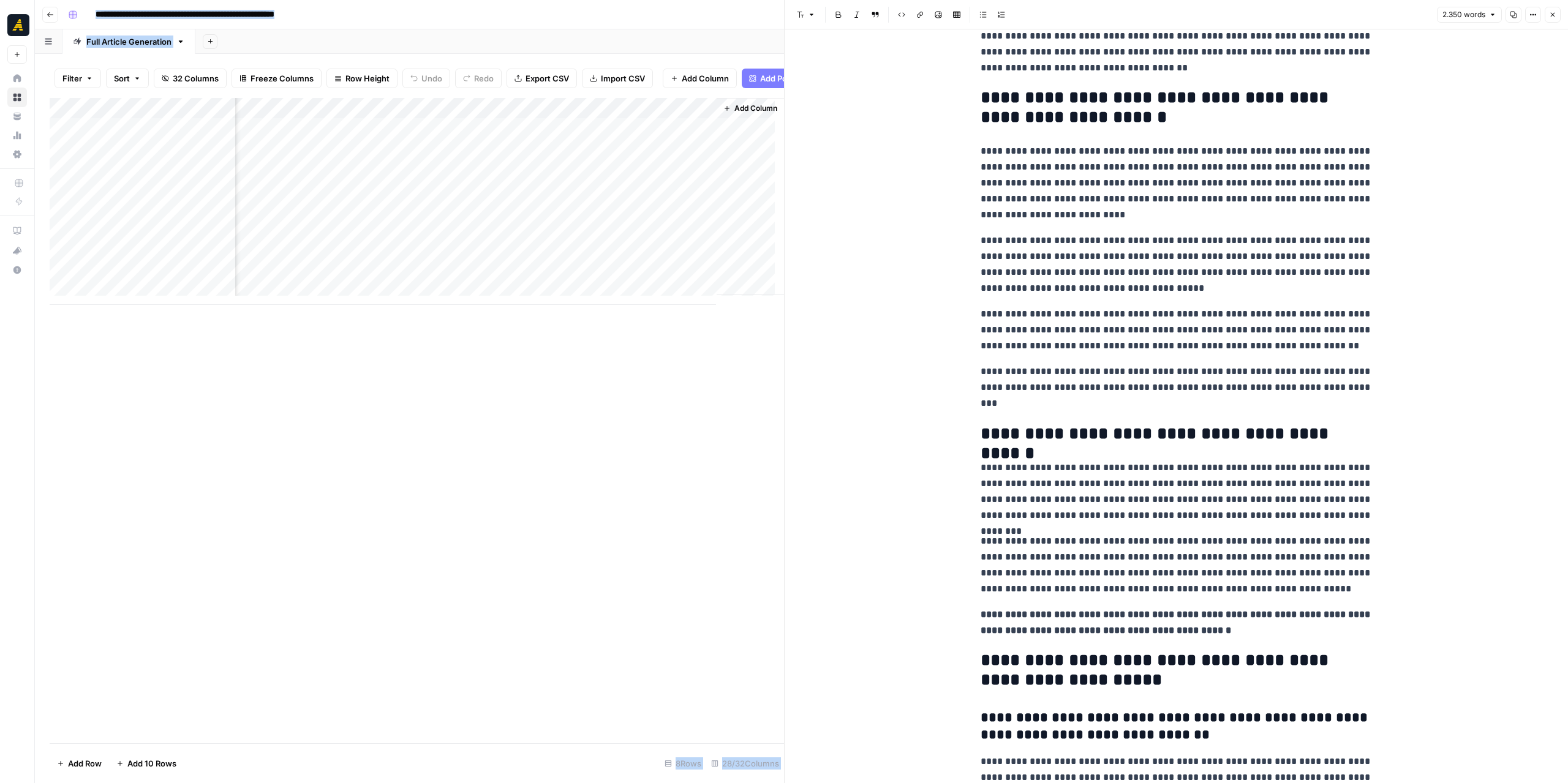
scroll to position [4042, 0]
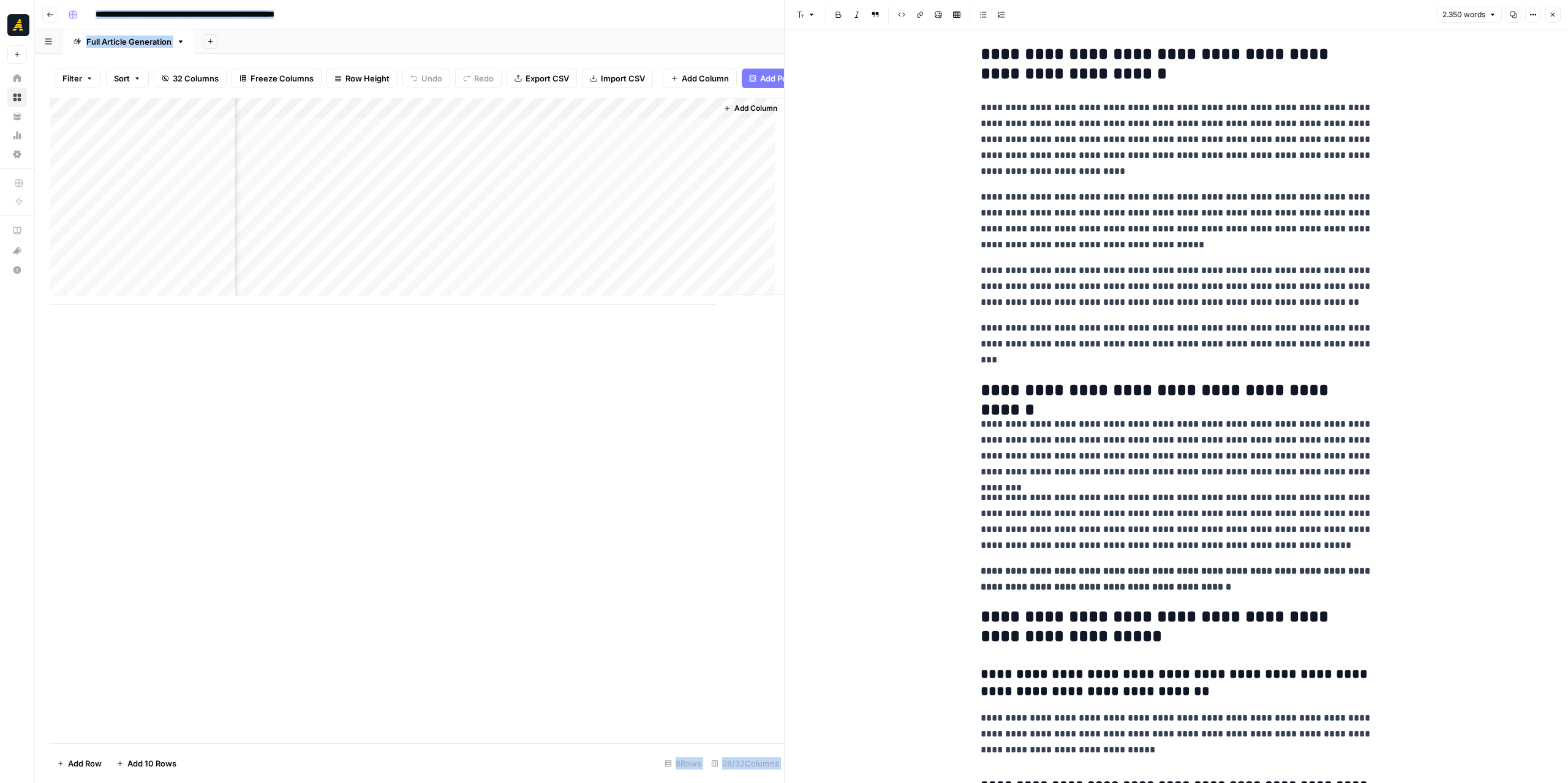
click at [1517, 19] on button "Copy" at bounding box center [1513, 15] width 16 height 16
click at [1529, 18] on button "Options" at bounding box center [1533, 15] width 16 height 16
click at [1486, 133] on span "Code" at bounding box center [1497, 130] width 59 height 12
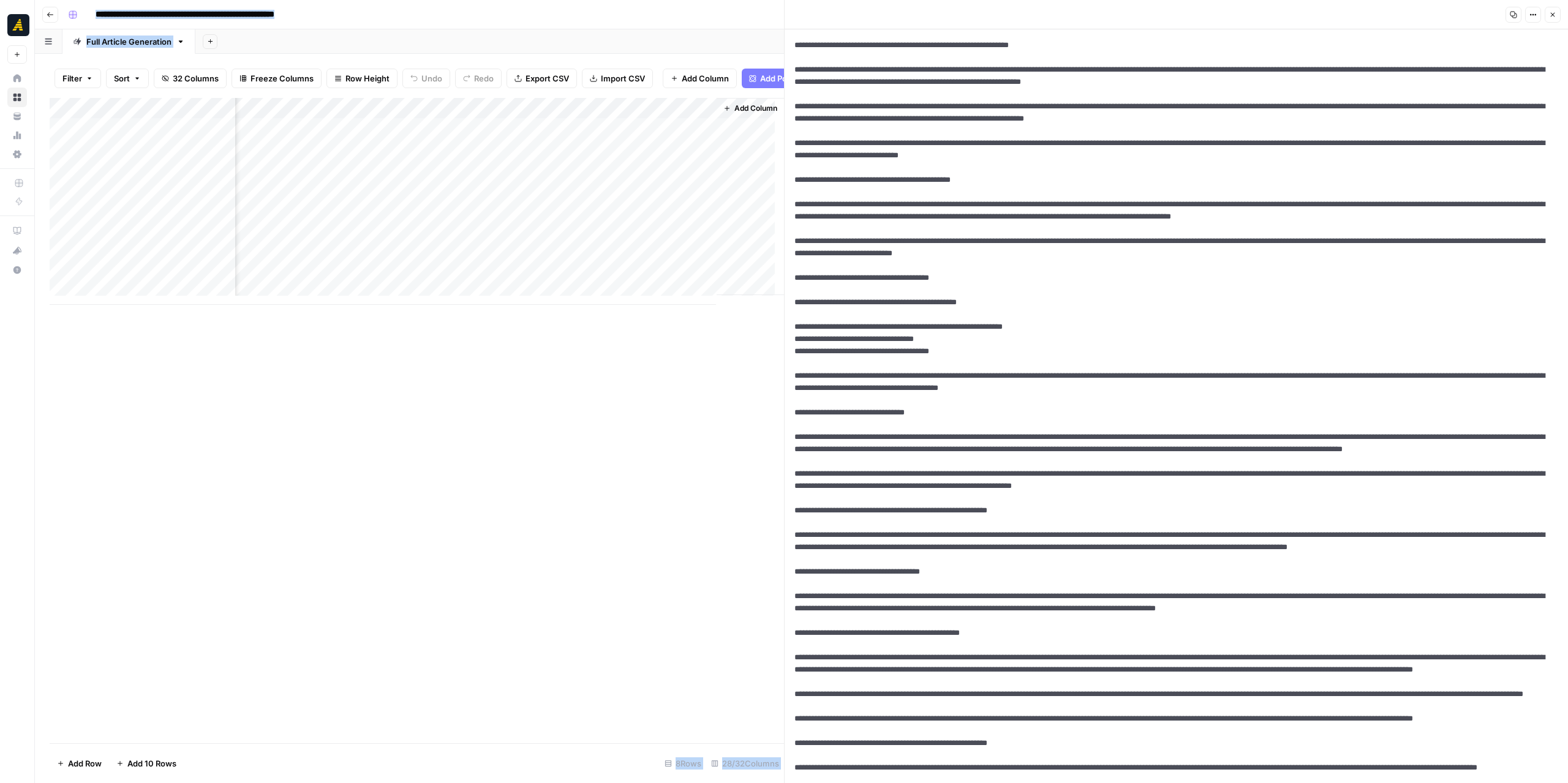
click at [1517, 11] on button "Copy" at bounding box center [1513, 15] width 16 height 16
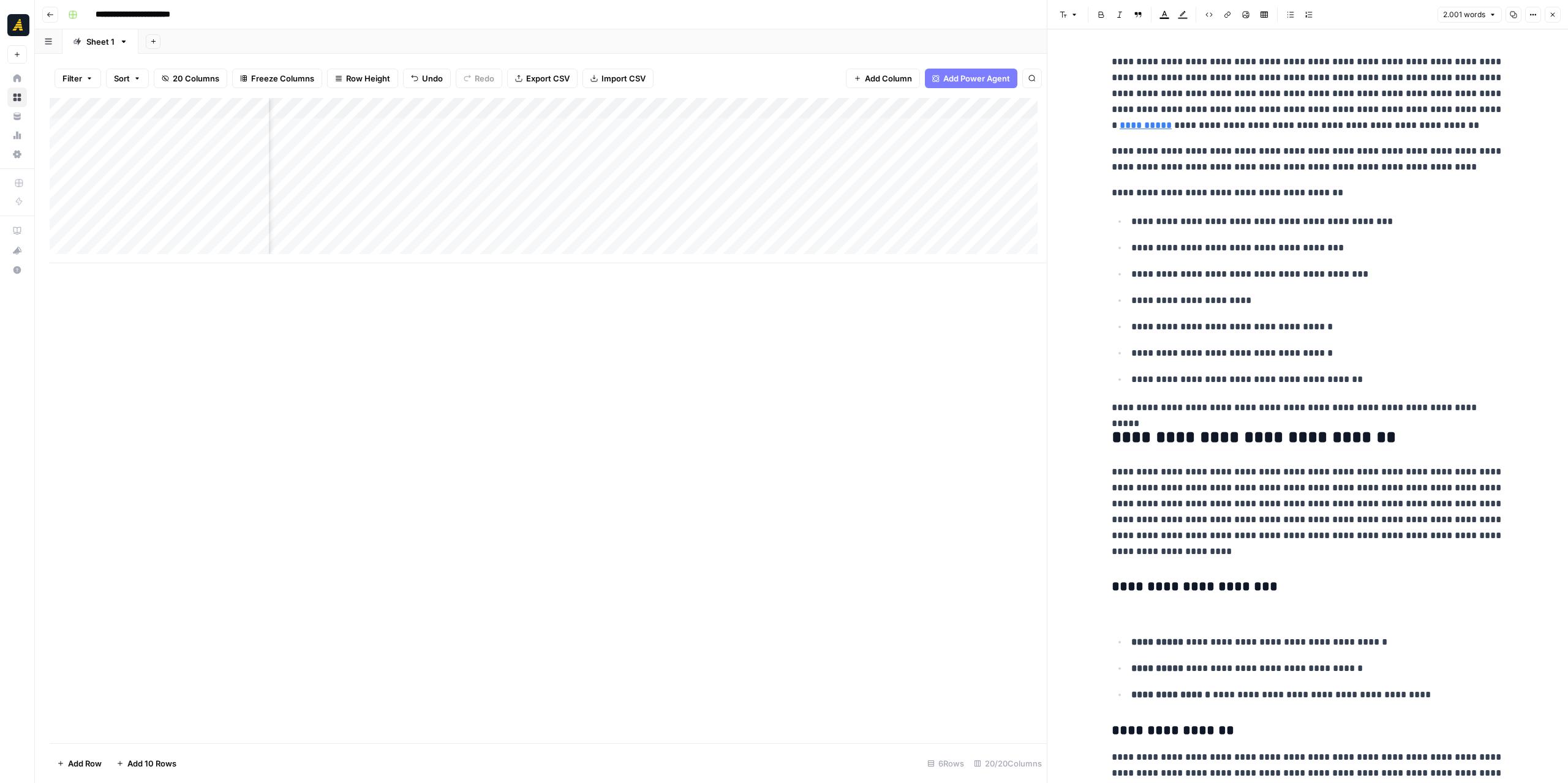
scroll to position [0, 1430]
